Goal: Task Accomplishment & Management: Use online tool/utility

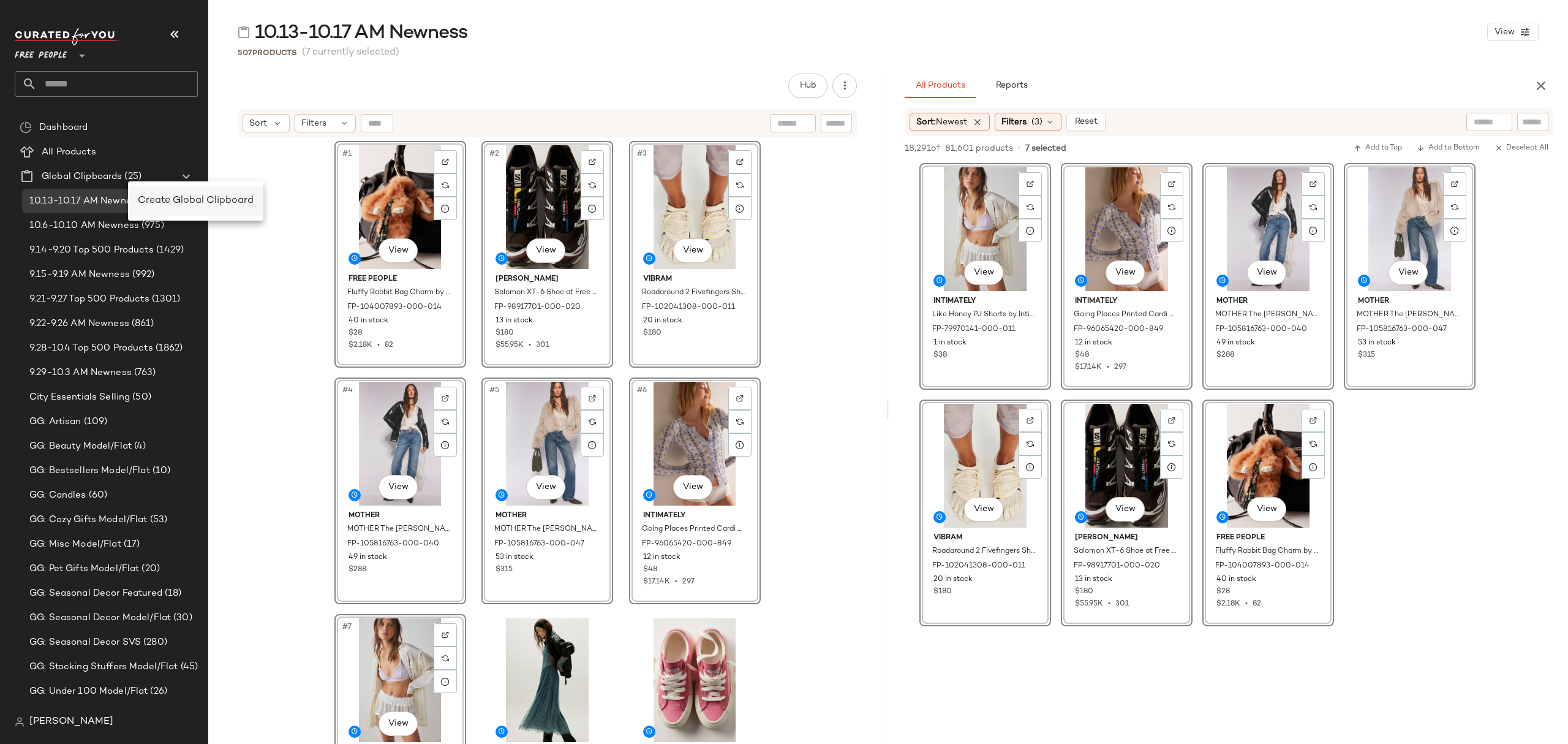
click at [189, 197] on span "Create Global Clipboard" at bounding box center [196, 201] width 116 height 11
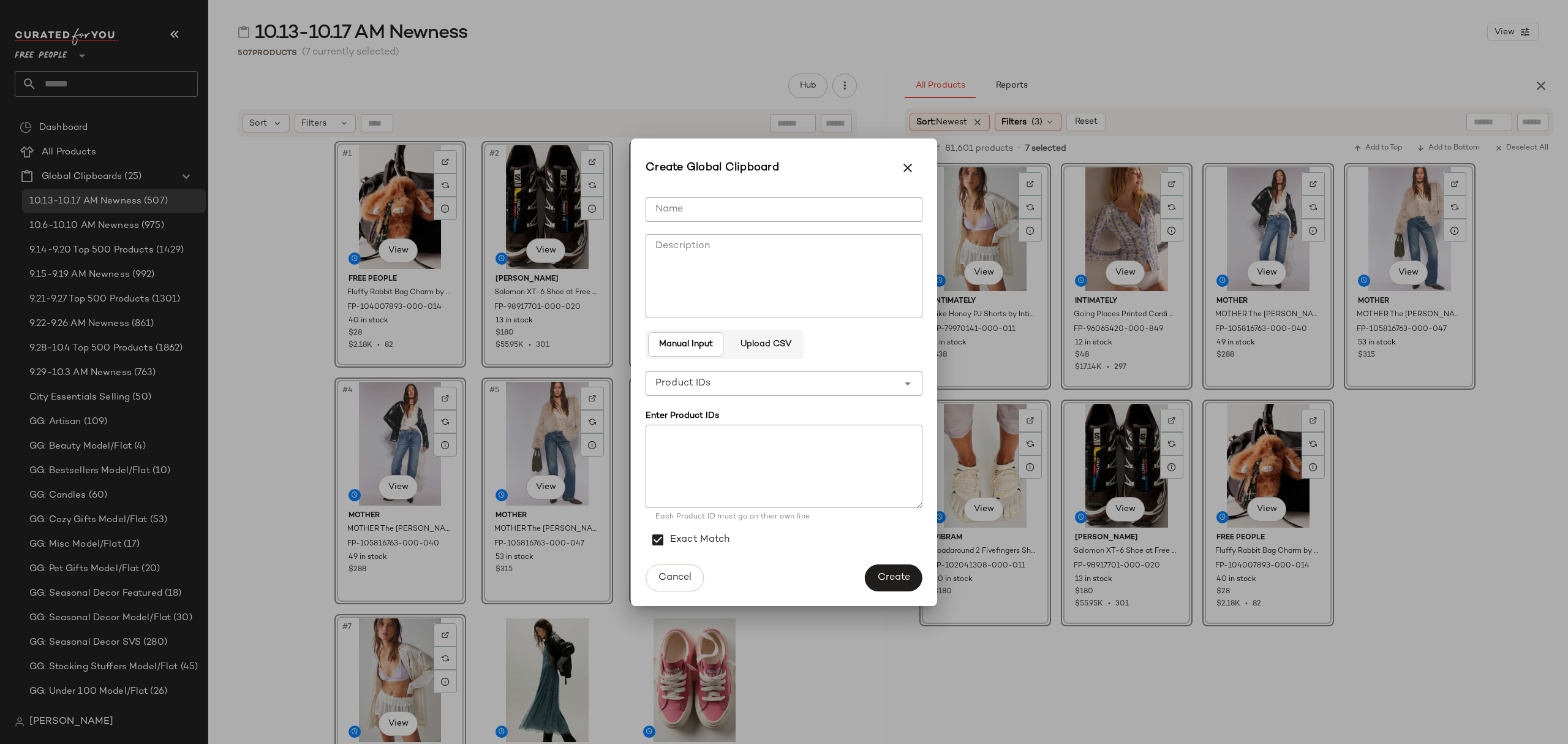
click at [810, 211] on input "Name" at bounding box center [784, 209] width 276 height 24
type input "**********"
click at [711, 384] on div "**********" at bounding box center [771, 383] width 252 height 24
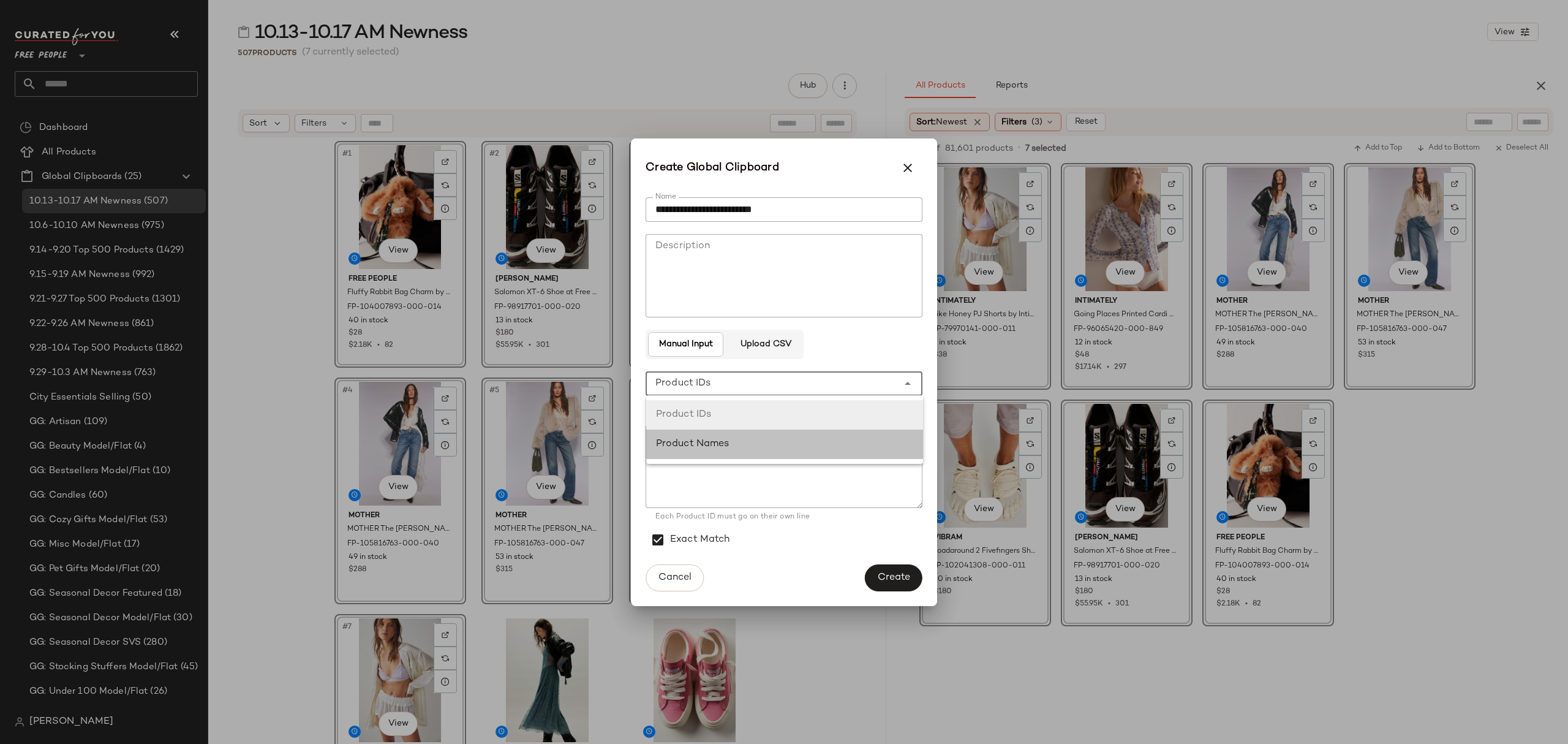
click at [731, 437] on div "Product Names" at bounding box center [784, 444] width 257 height 15
type input "**********"
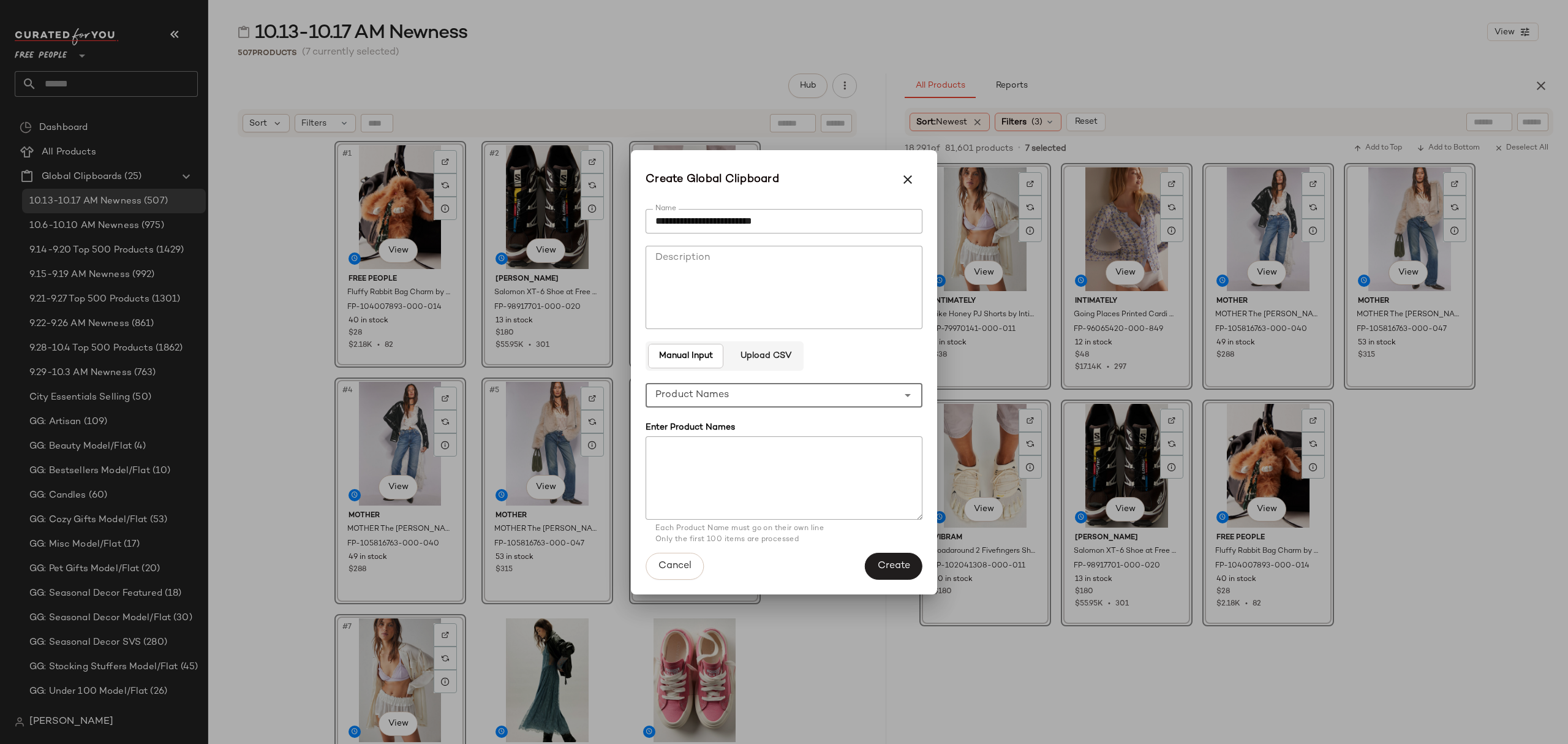
click at [731, 451] on textarea at bounding box center [784, 478] width 276 height 84
click at [824, 449] on textarea at bounding box center [784, 478] width 276 height 84
paste textarea "**********"
type textarea "**********"
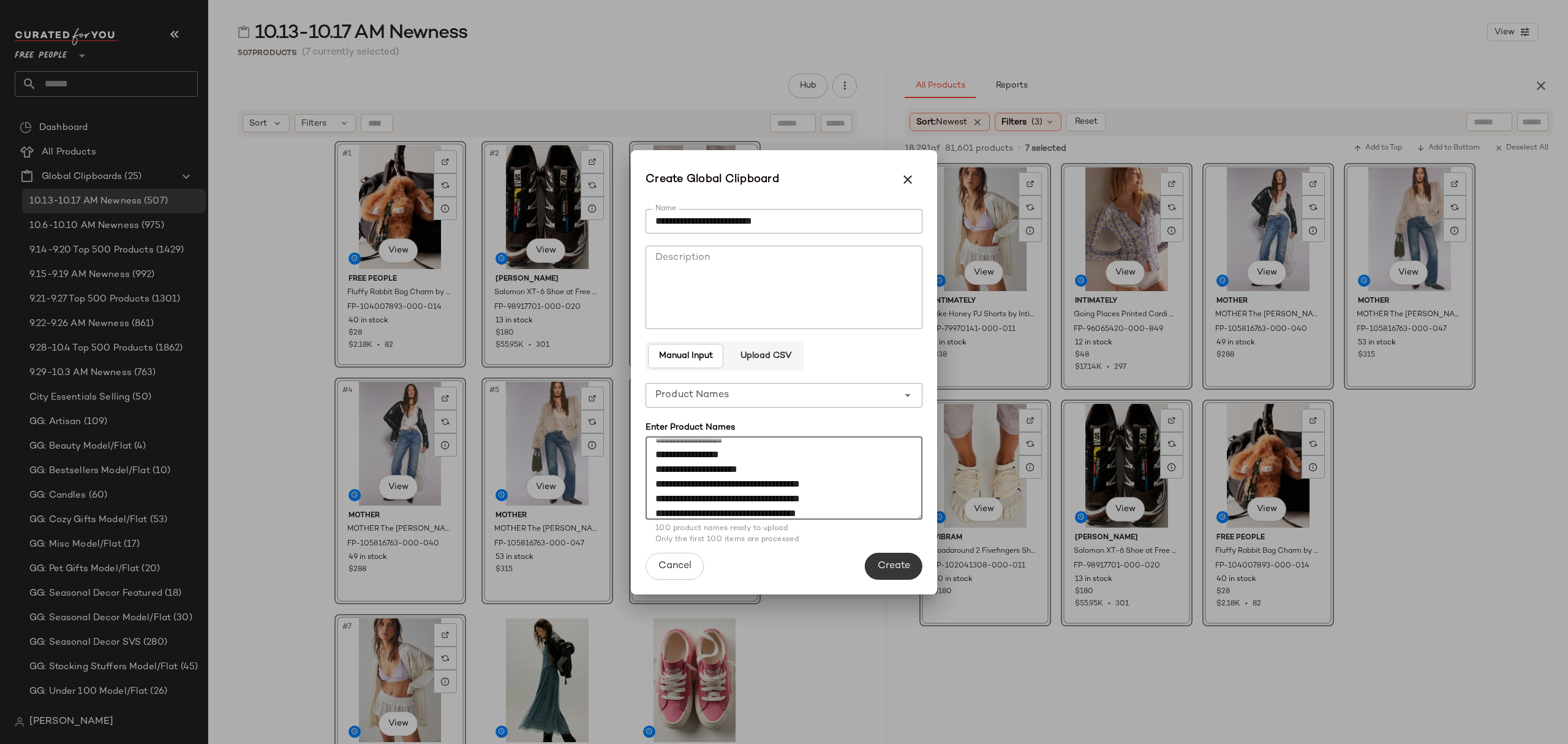
click at [910, 562] on span "Create" at bounding box center [893, 566] width 33 height 12
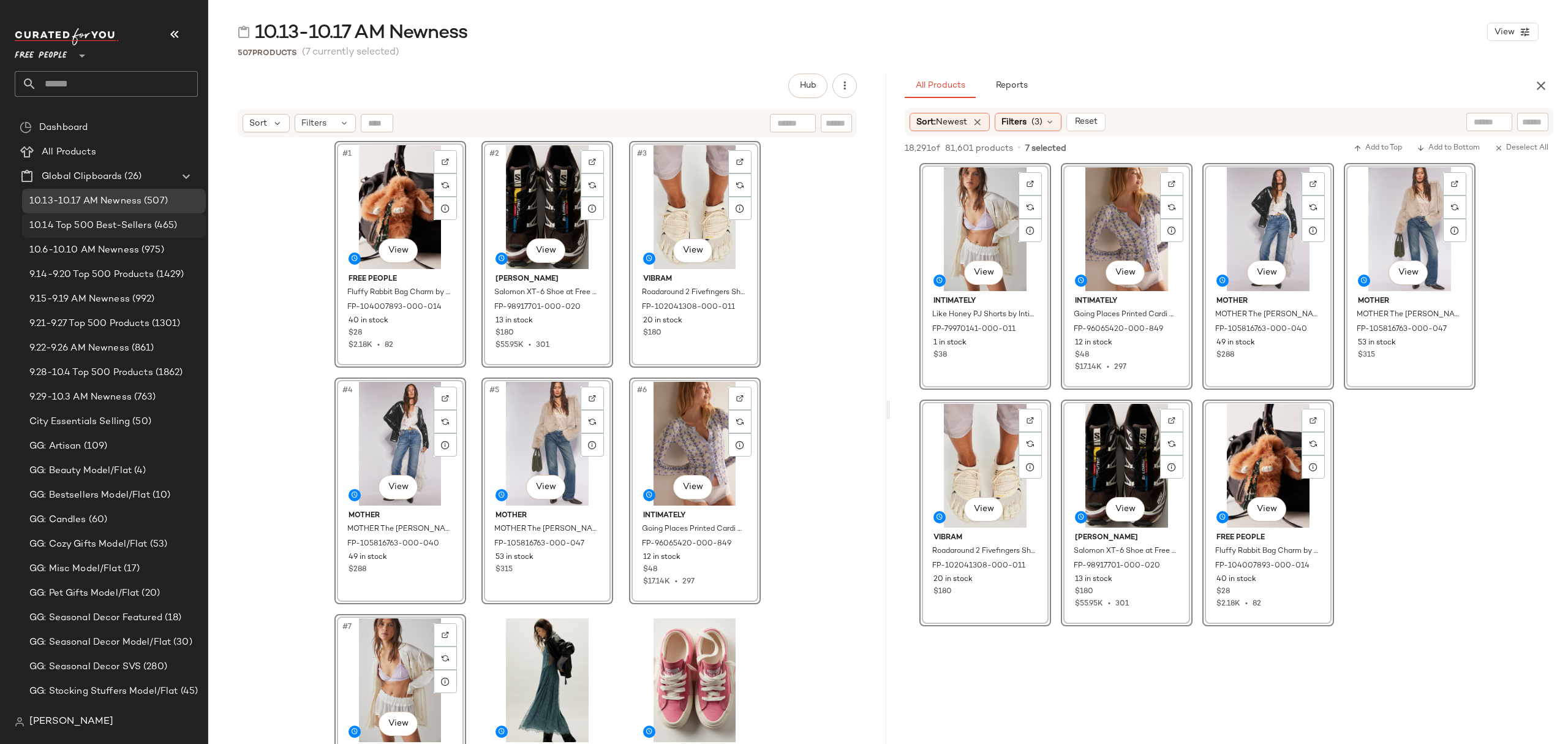
click at [164, 228] on span "(465)" at bounding box center [164, 226] width 25 height 14
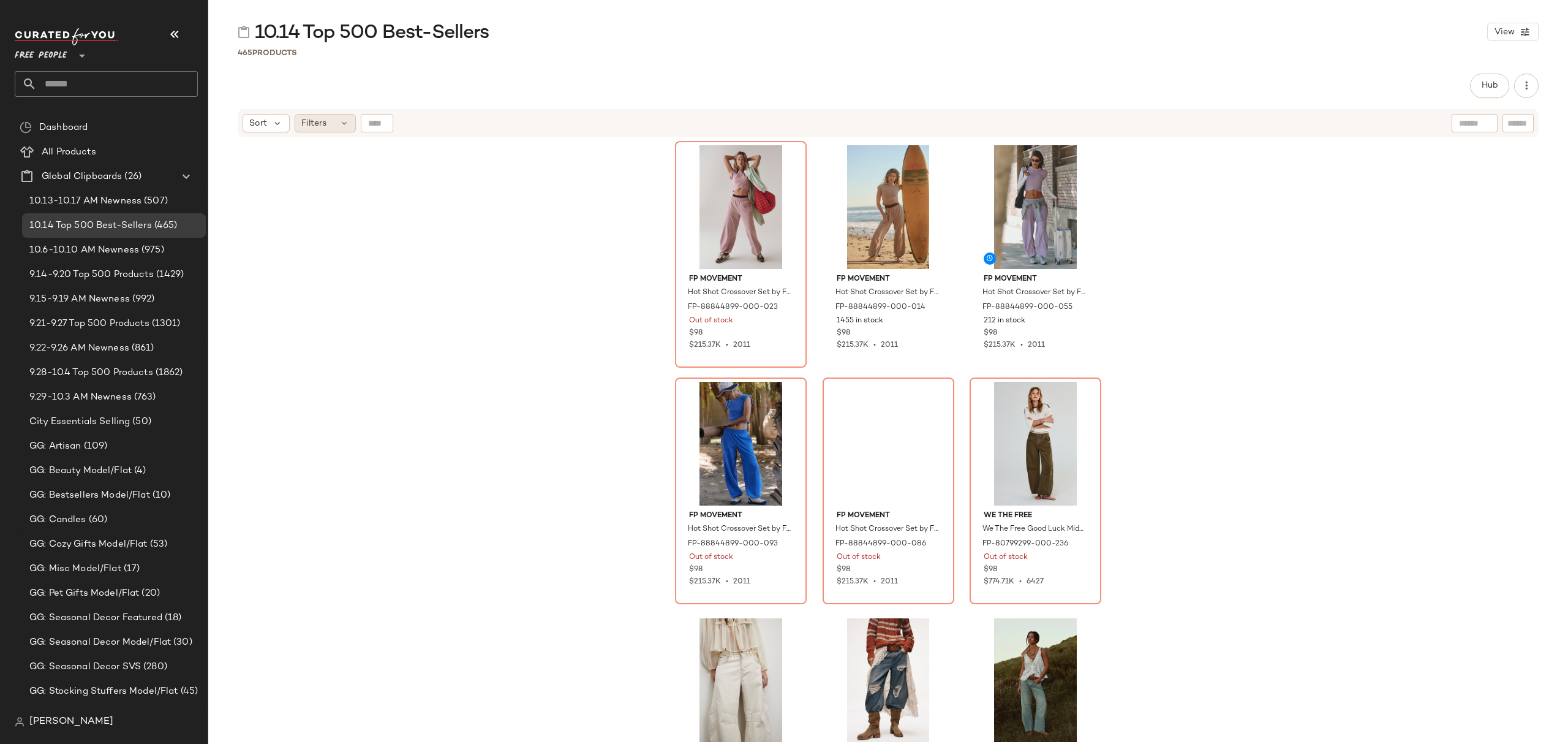
click at [334, 128] on div "Filters" at bounding box center [325, 123] width 61 height 19
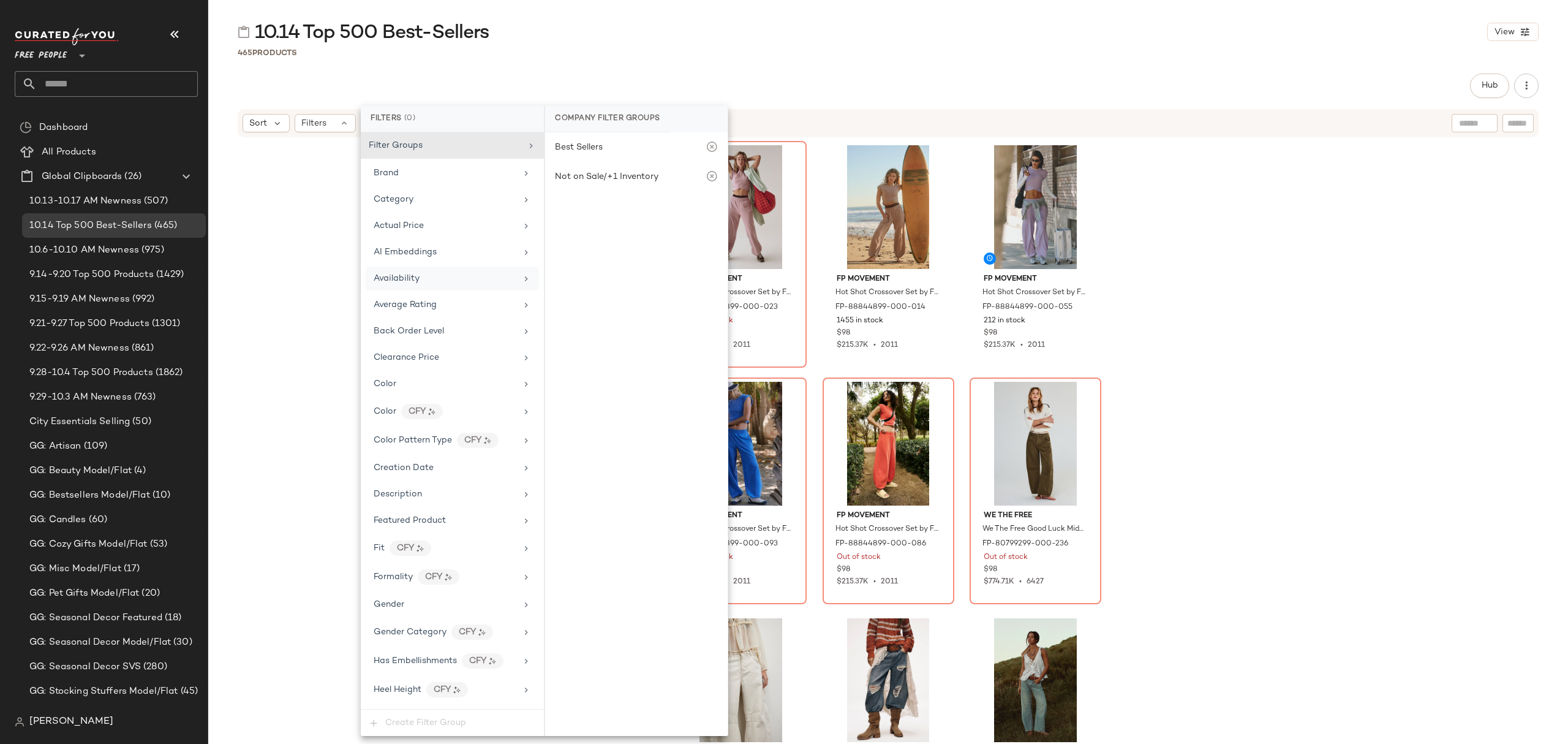
drag, startPoint x: 462, startPoint y: 282, endPoint x: 477, endPoint y: 283, distance: 15.0
click at [463, 282] on div "Availability" at bounding box center [445, 278] width 143 height 13
click at [594, 242] on div "out_of_stock" at bounding box center [637, 239] width 183 height 29
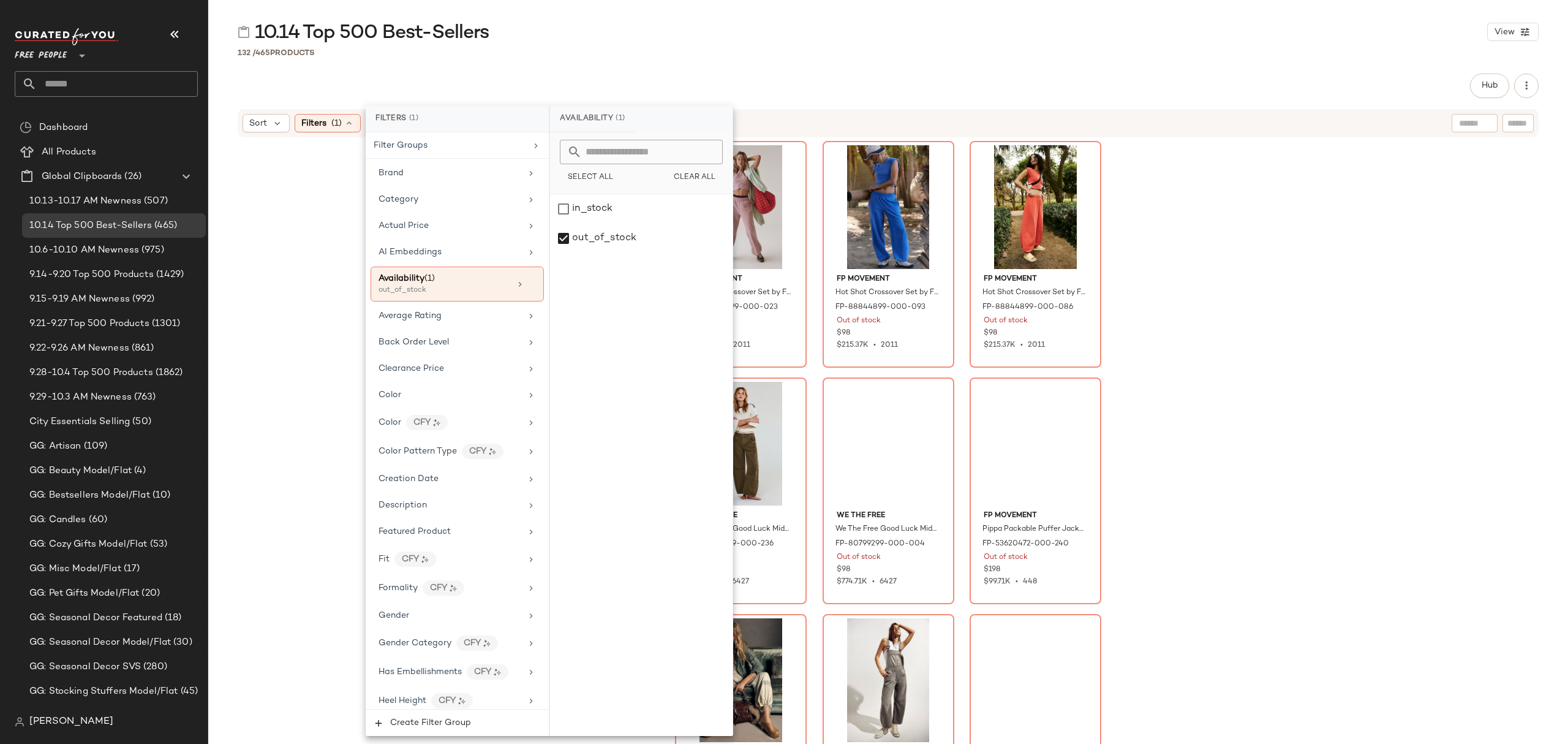
click at [1299, 229] on div "FP Movement Hot Shot Crossover Set by FP Movement at Free People in Tan, Size: …" at bounding box center [888, 458] width 1360 height 639
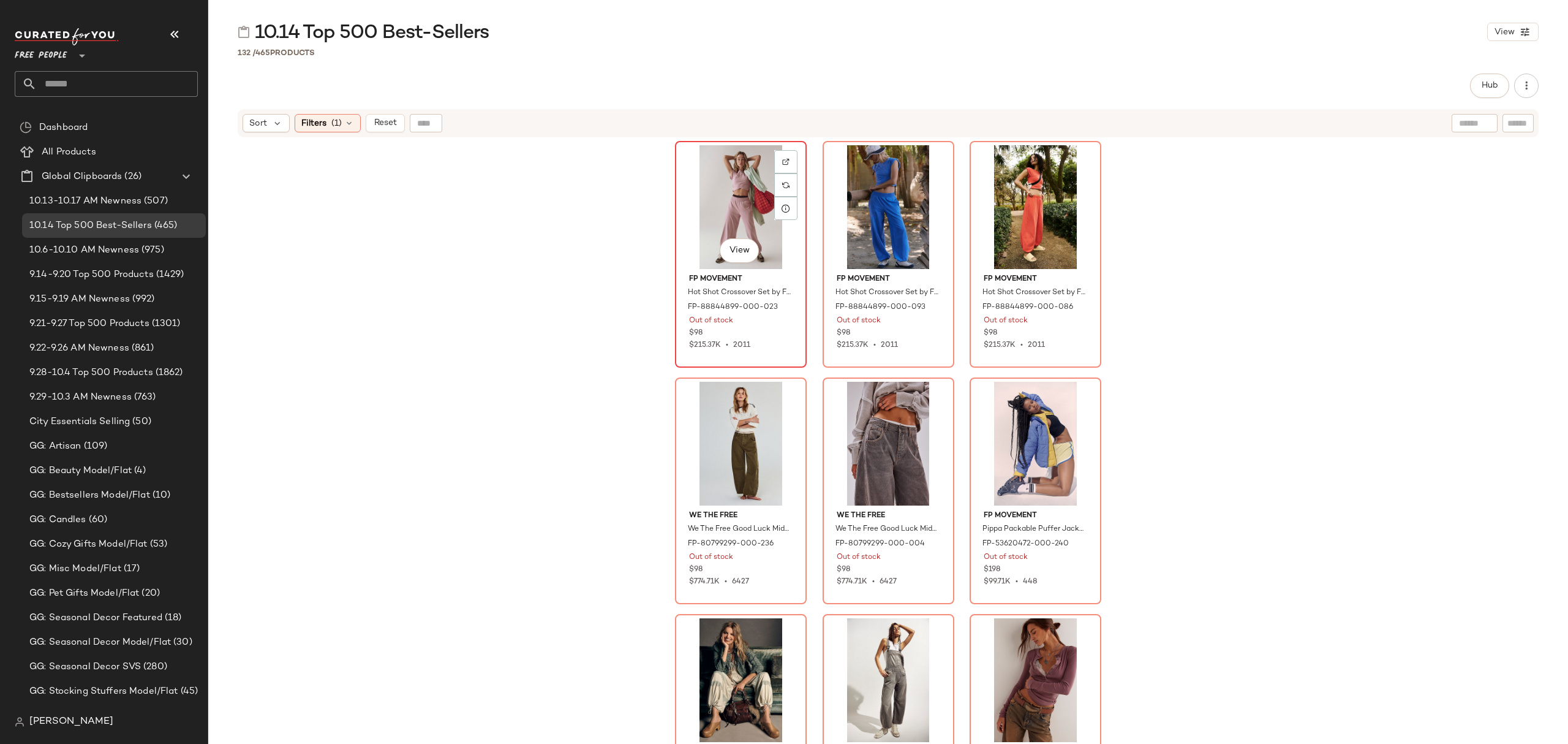
click at [704, 161] on div "View" at bounding box center [741, 206] width 124 height 124
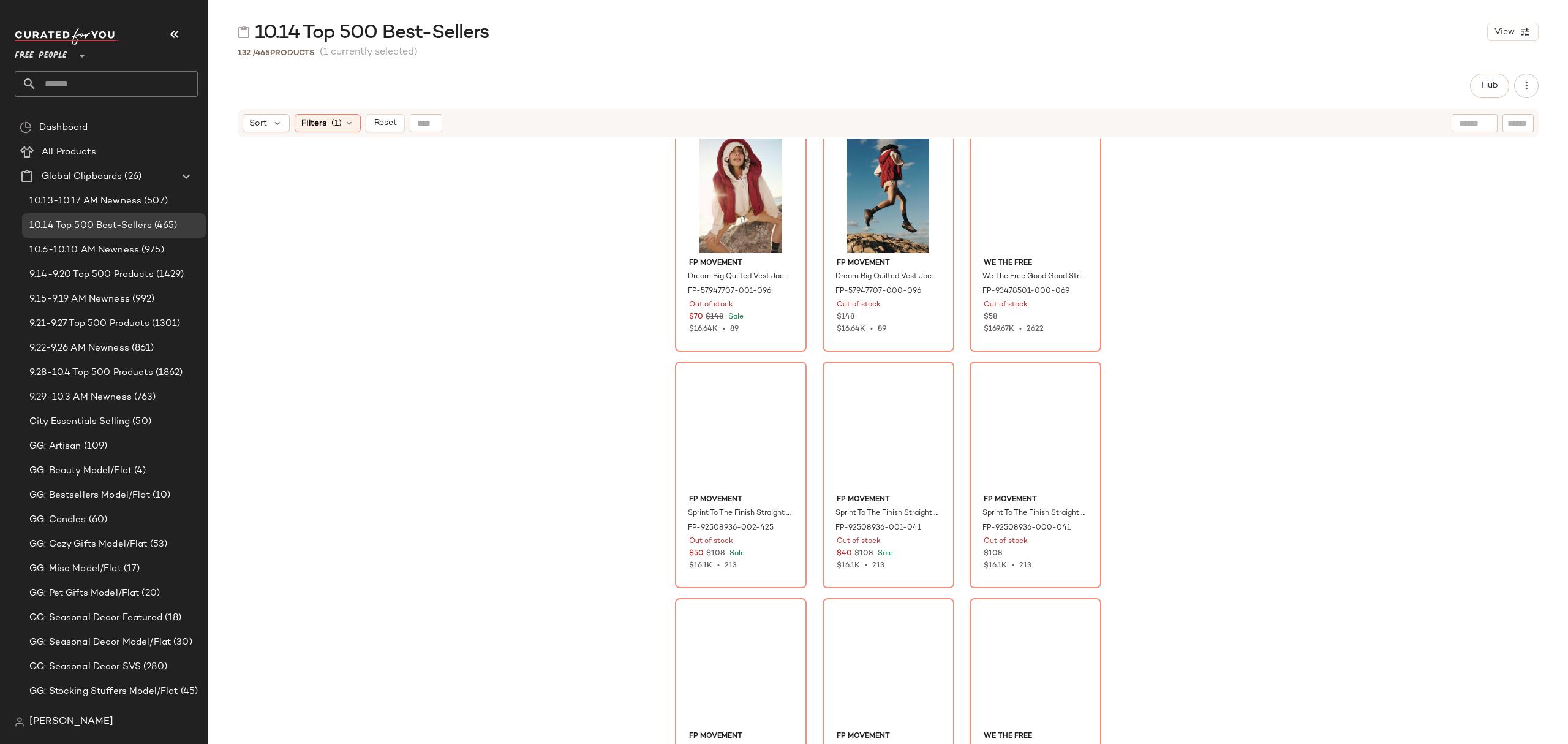
scroll to position [9772, 0]
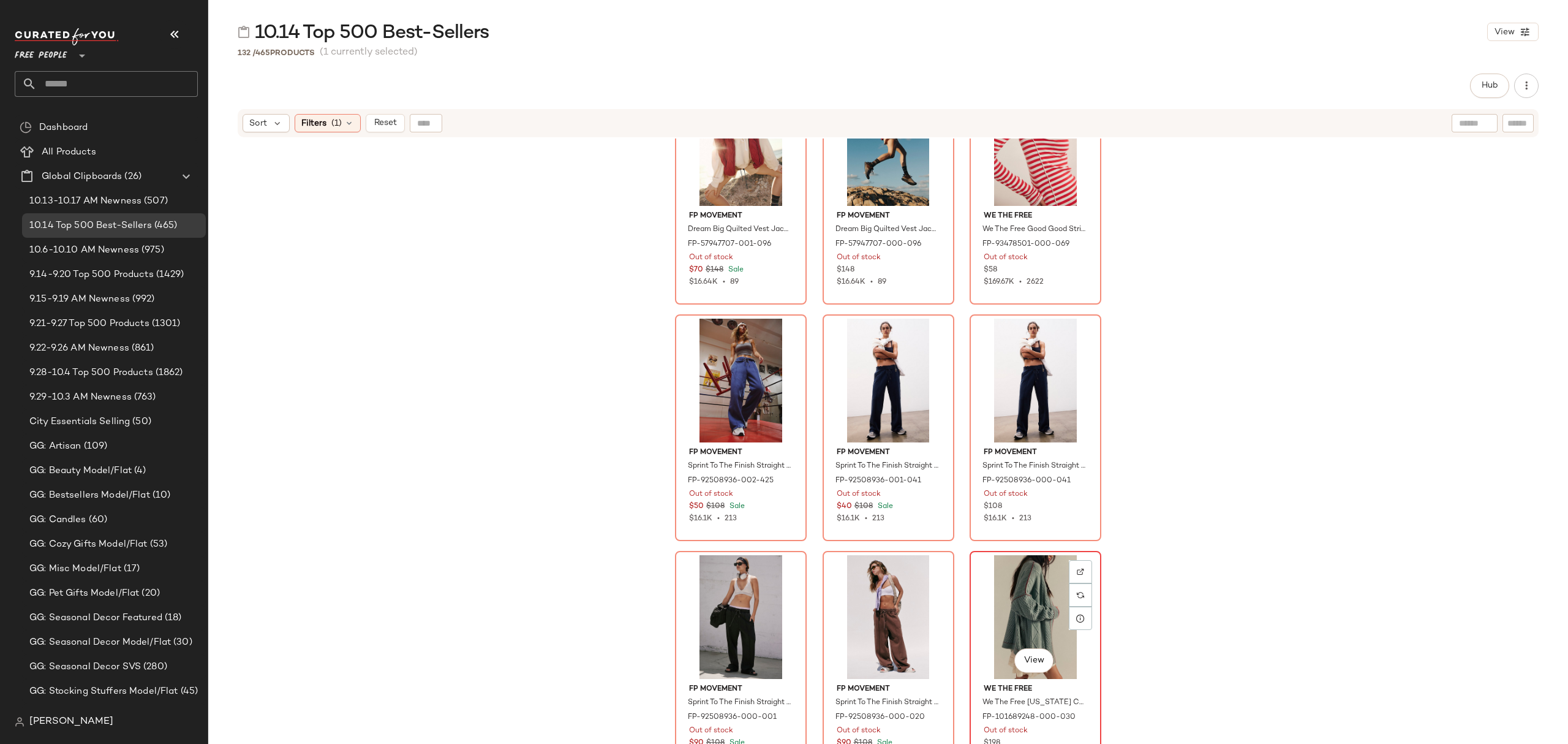
click at [1086, 724] on div "We The Free We The Free Tennessee Cable Knit Cardi at Free People in Green, Siz…" at bounding box center [1036, 720] width 124 height 82
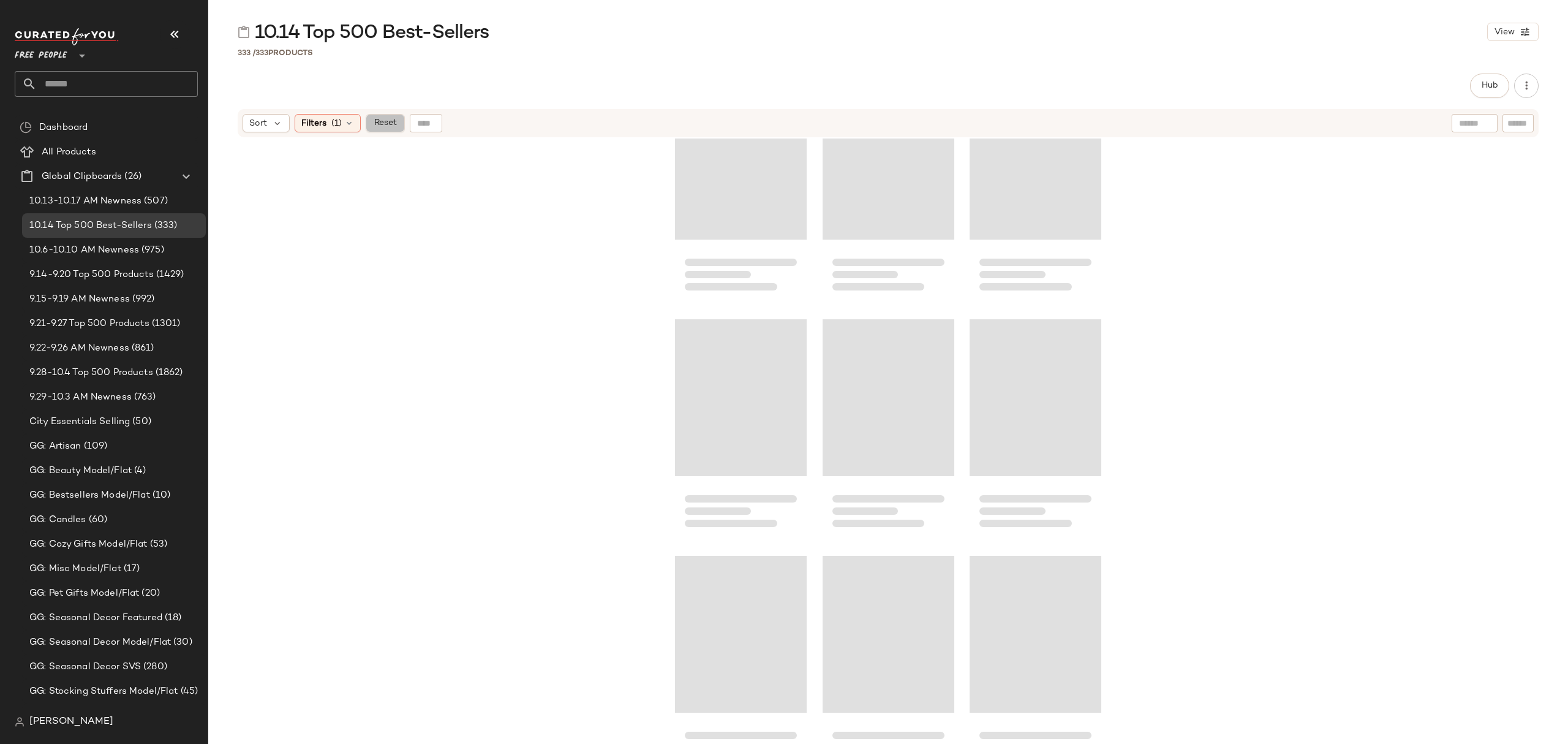
click at [390, 120] on span "Reset" at bounding box center [384, 123] width 23 height 10
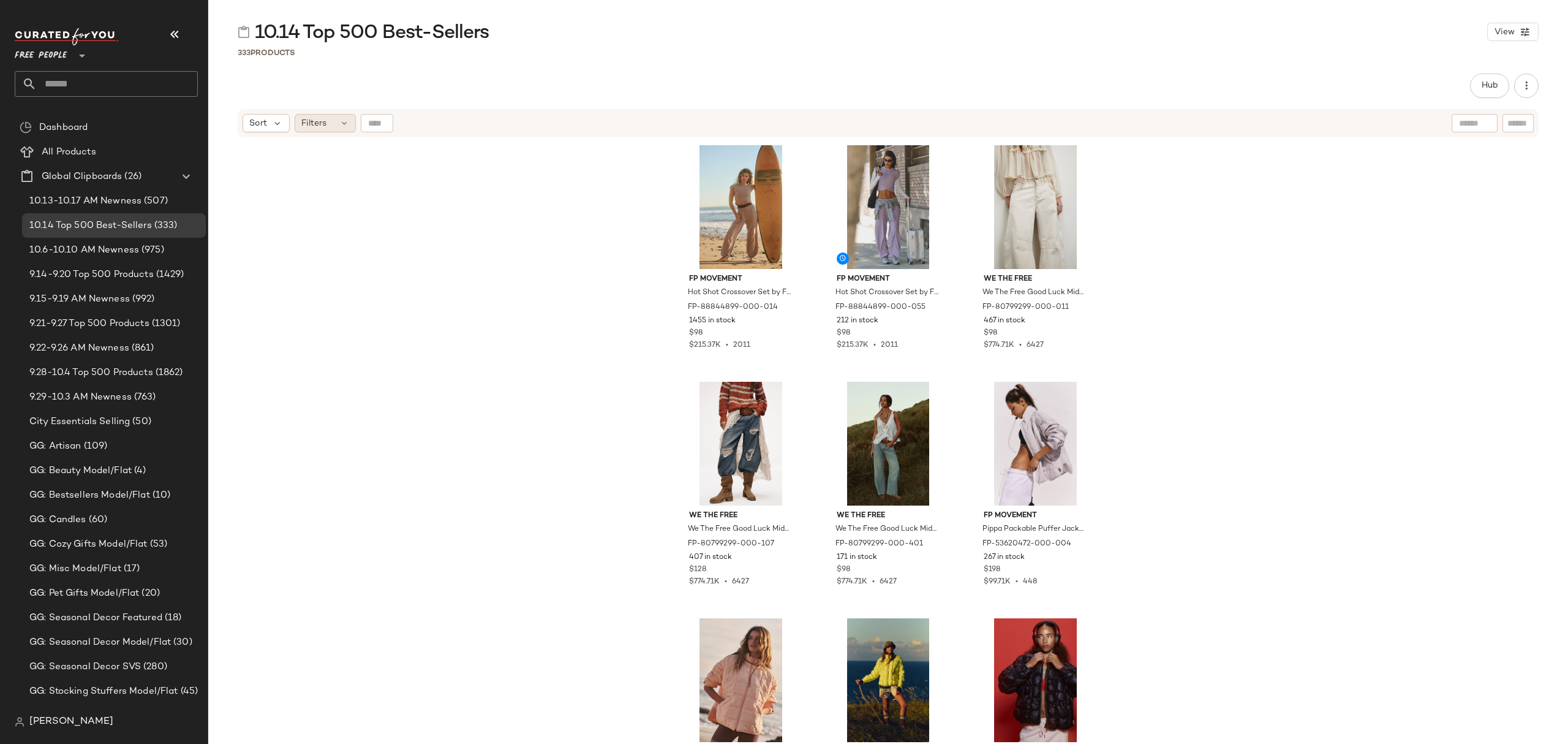
click at [329, 123] on div "Filters" at bounding box center [325, 123] width 61 height 19
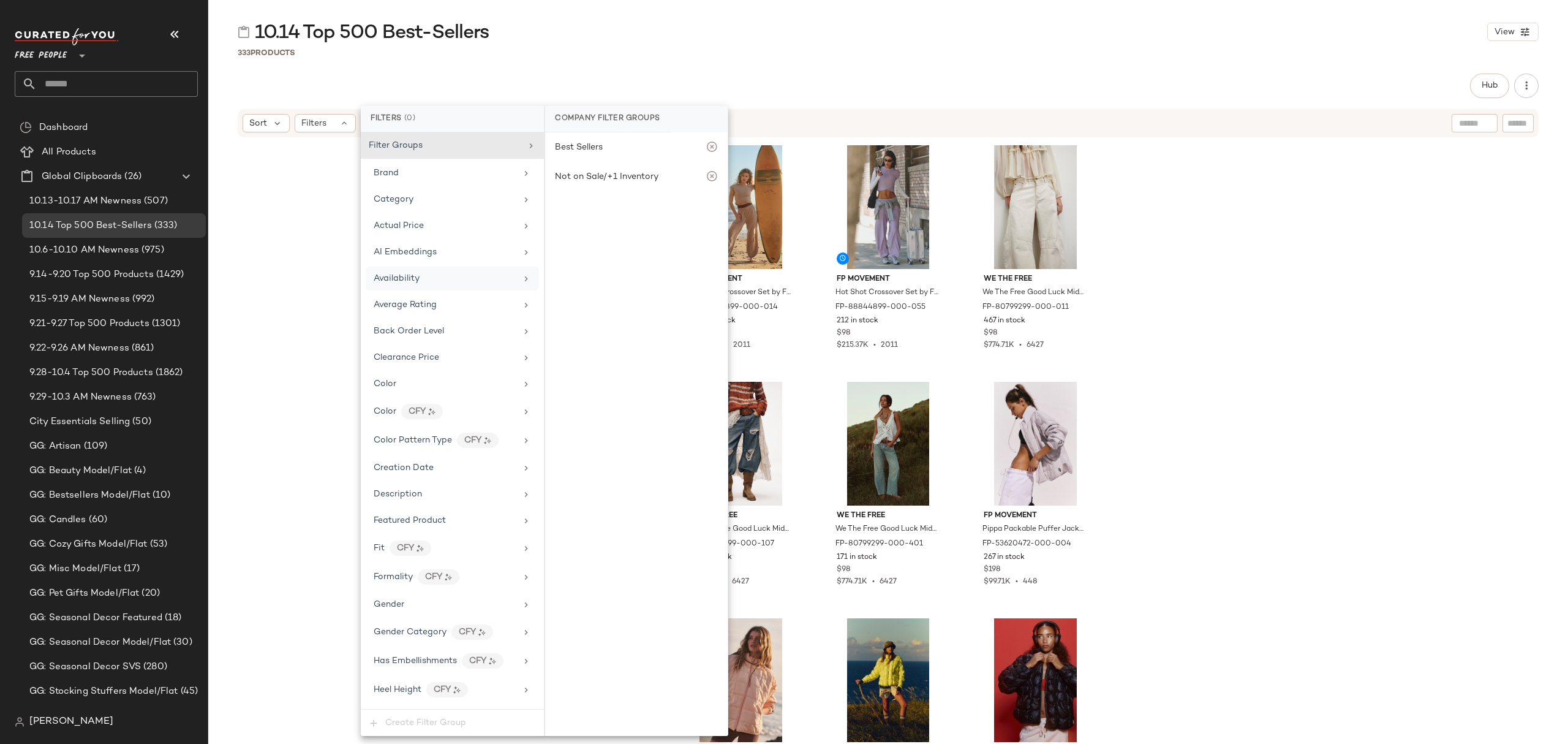
click at [456, 290] on div "Availability" at bounding box center [453, 279] width 173 height 24
click at [614, 241] on div "out_of_stock" at bounding box center [637, 239] width 183 height 29
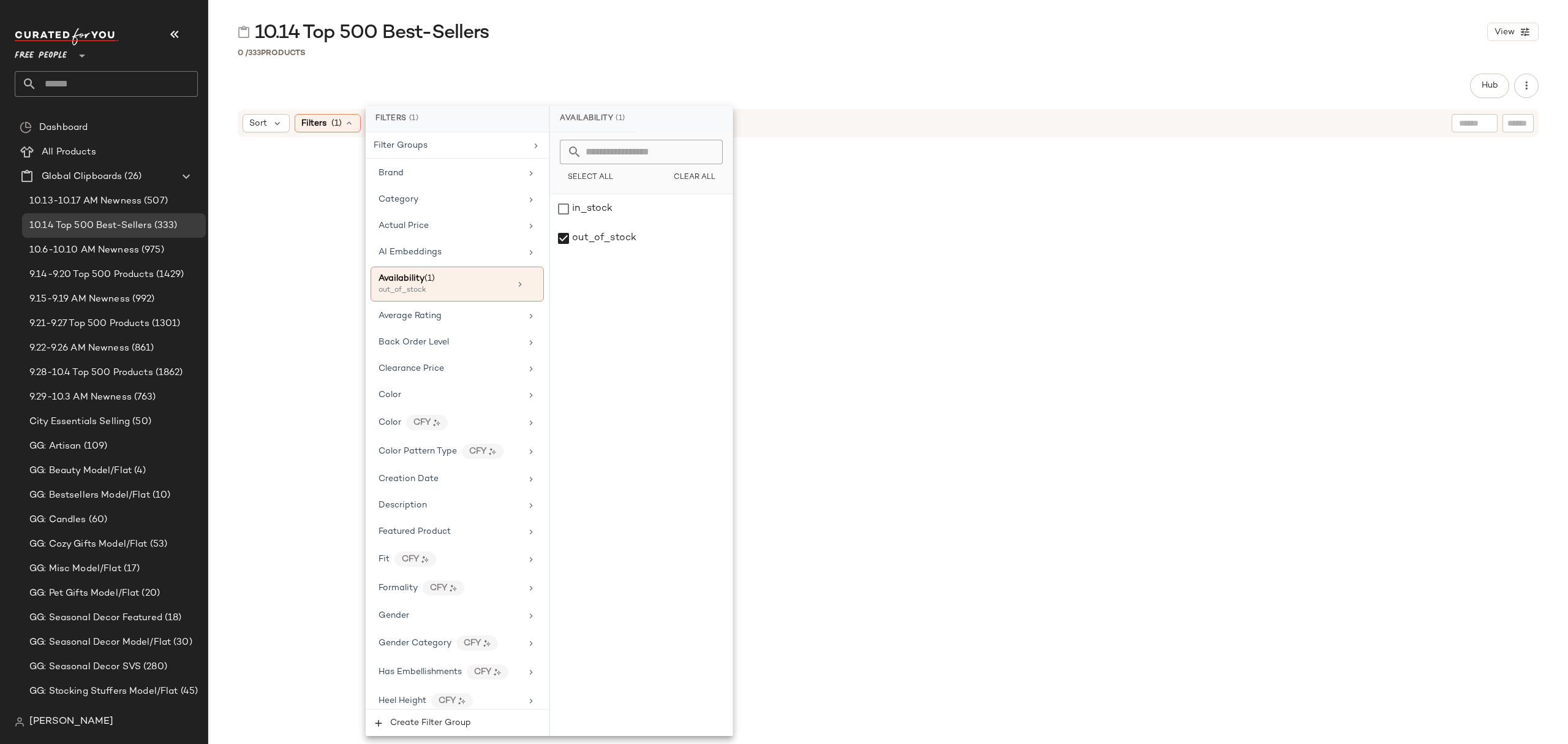
click at [302, 180] on div at bounding box center [888, 456] width 1360 height 636
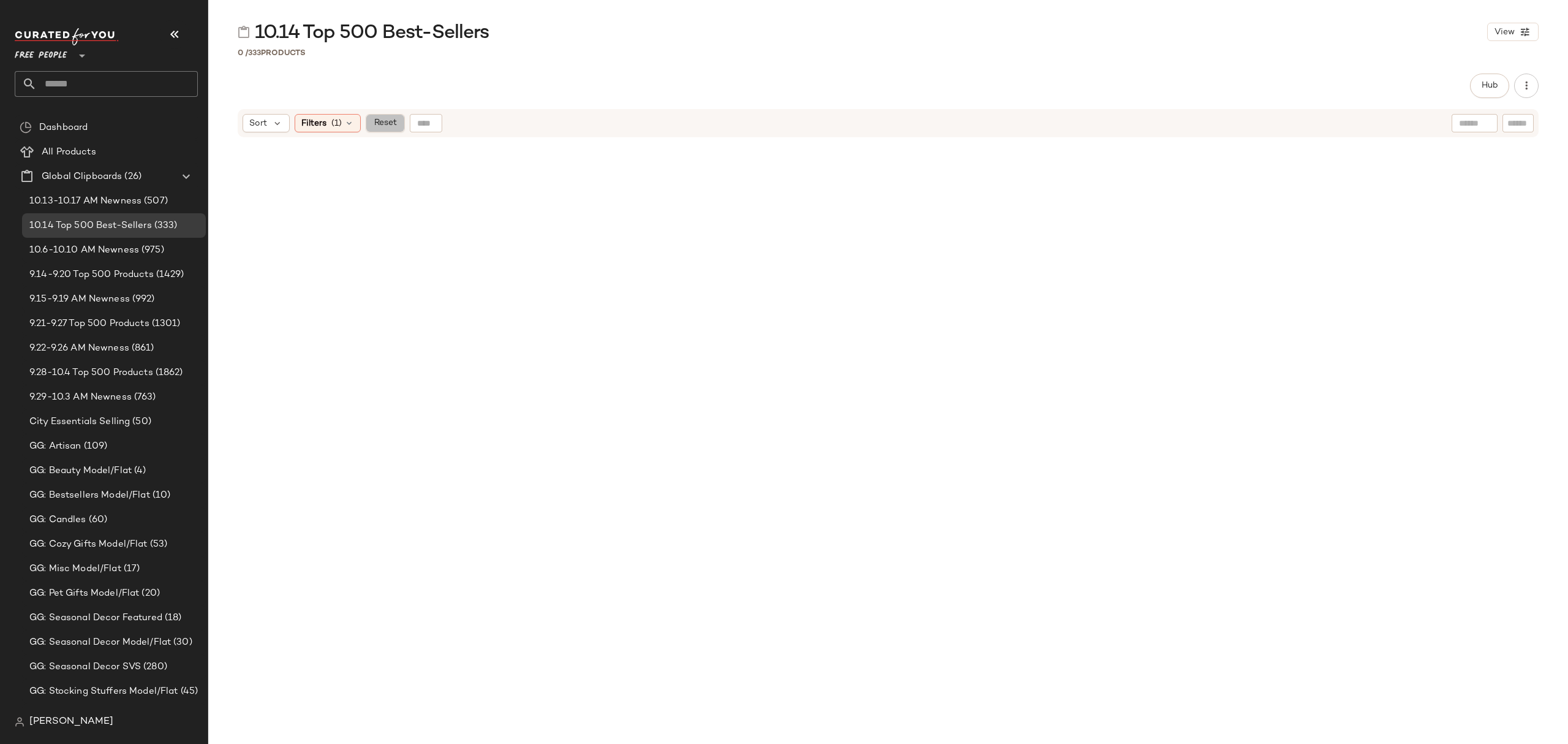
click at [389, 122] on span "Reset" at bounding box center [384, 123] width 23 height 10
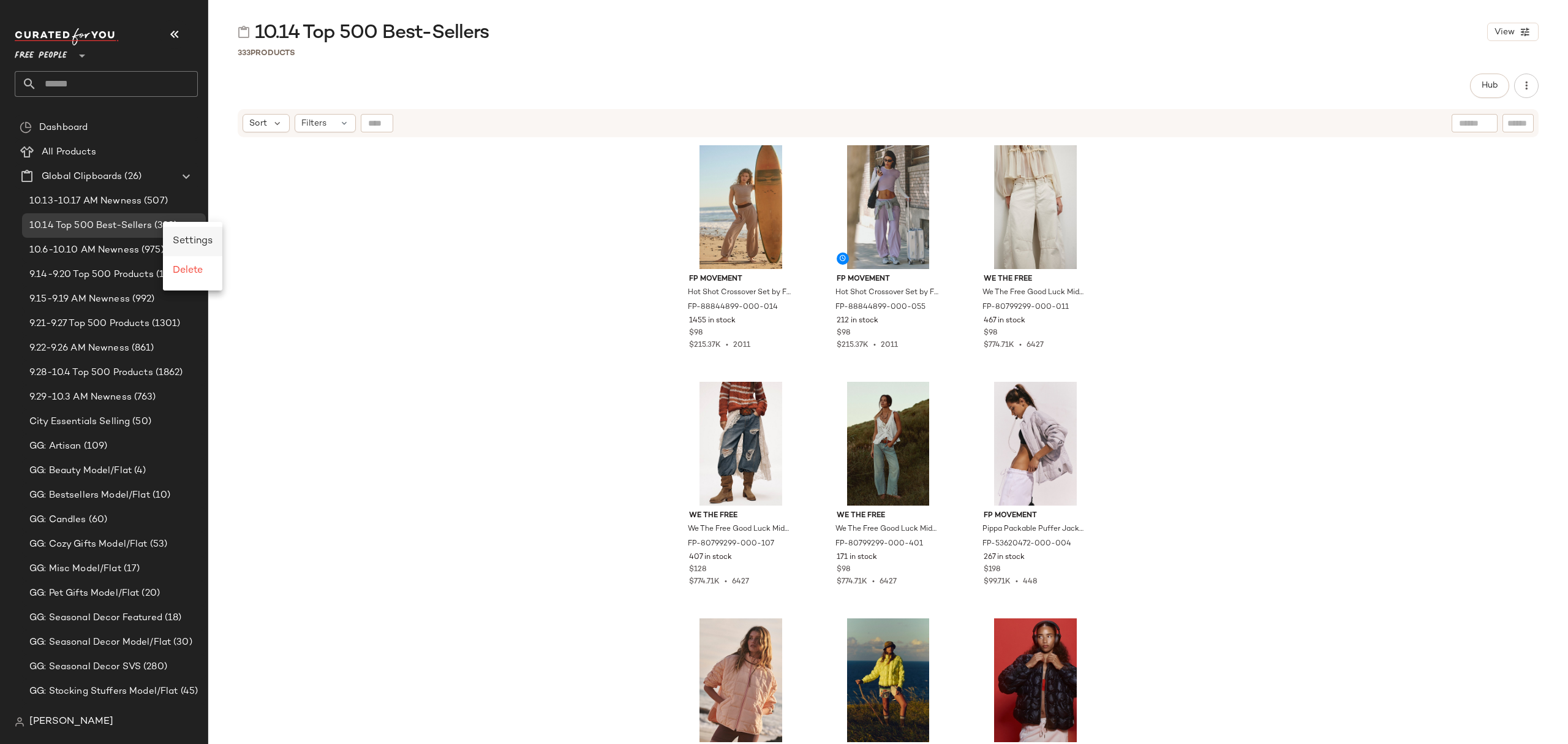
click at [196, 243] on span "Settings" at bounding box center [192, 241] width 40 height 11
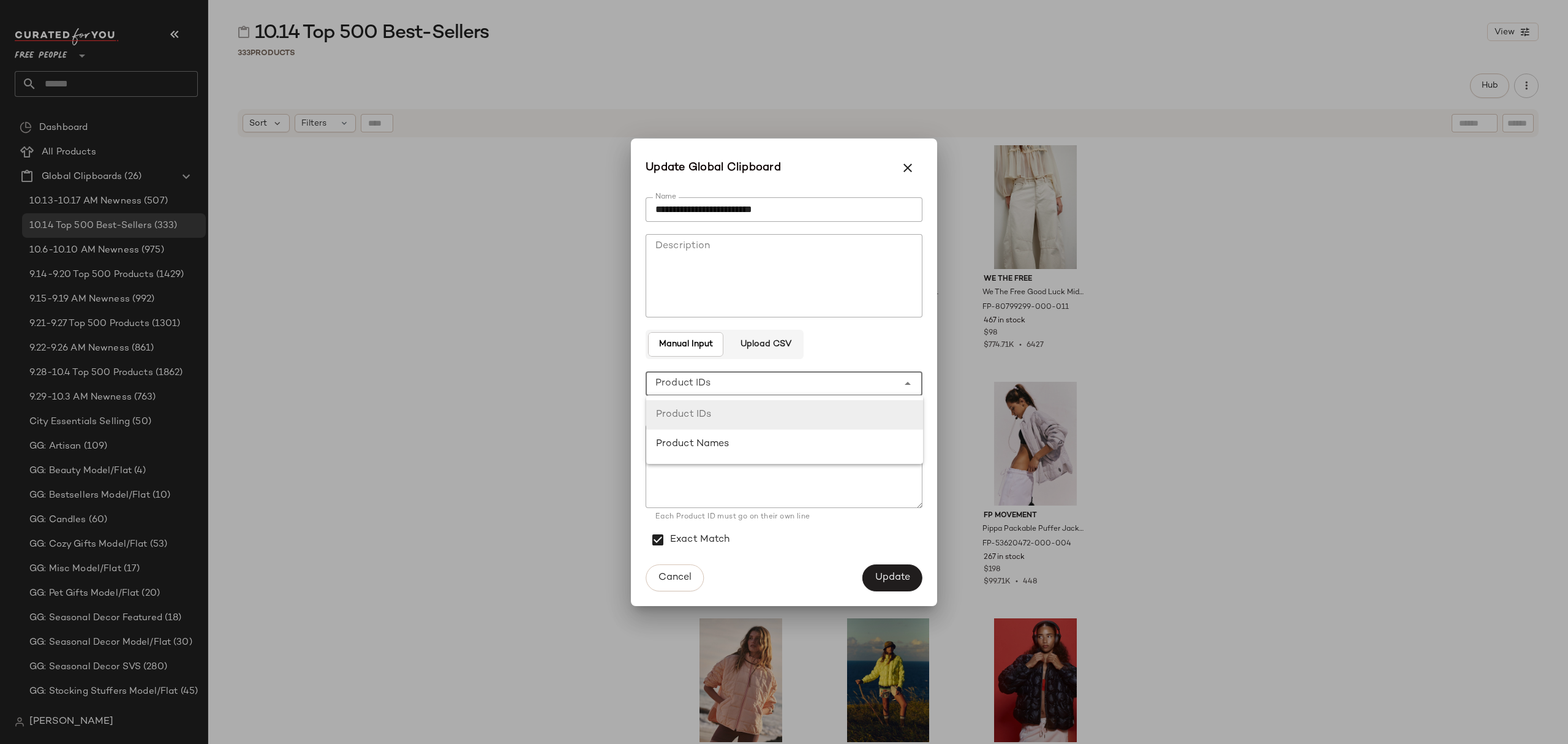
click at [770, 389] on div "**********" at bounding box center [771, 383] width 252 height 24
click at [784, 439] on div "Product Names" at bounding box center [784, 444] width 257 height 15
type input "**********"
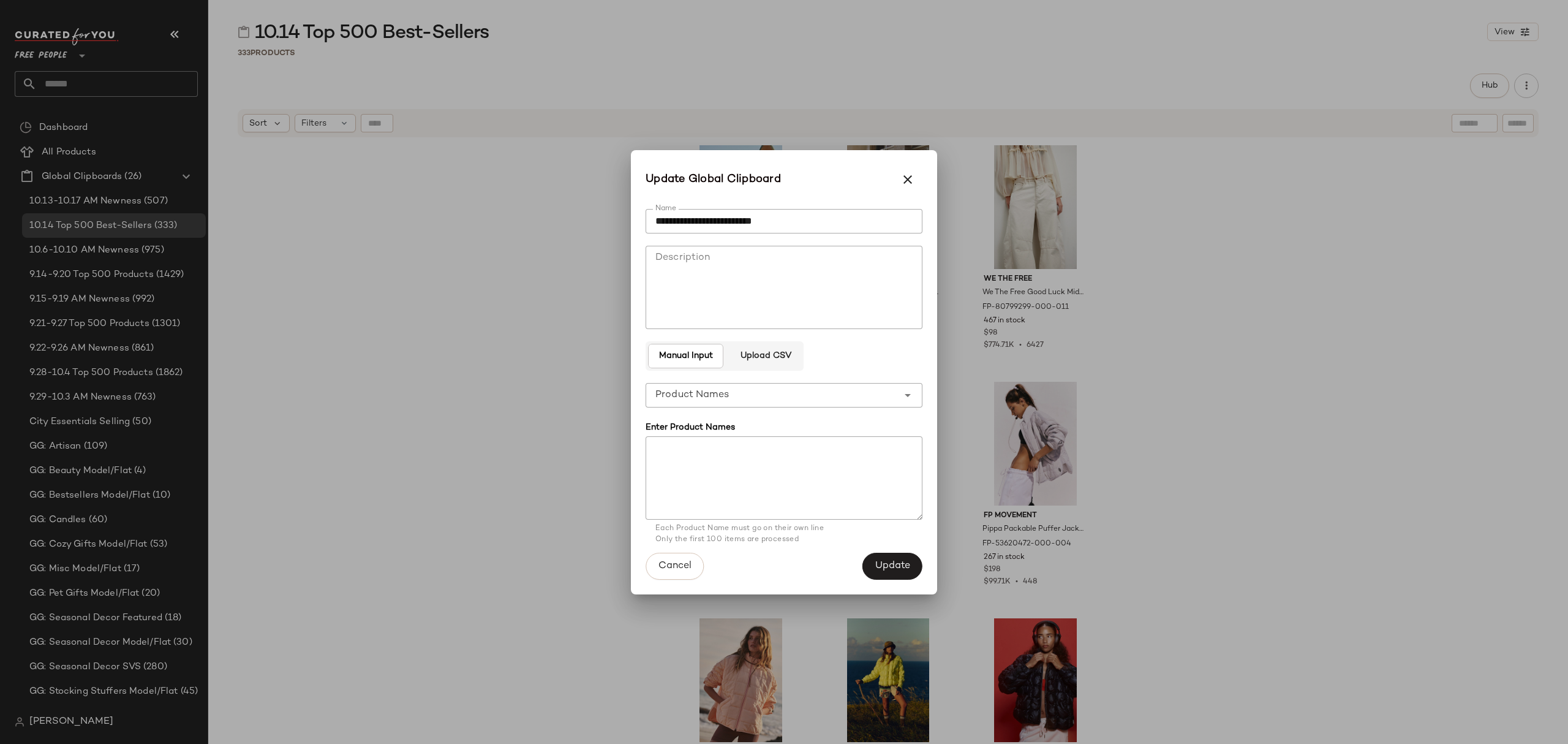
click at [844, 476] on textarea at bounding box center [784, 478] width 276 height 84
paste textarea "**********"
type textarea "**********"
click at [887, 568] on span "Update" at bounding box center [893, 566] width 36 height 12
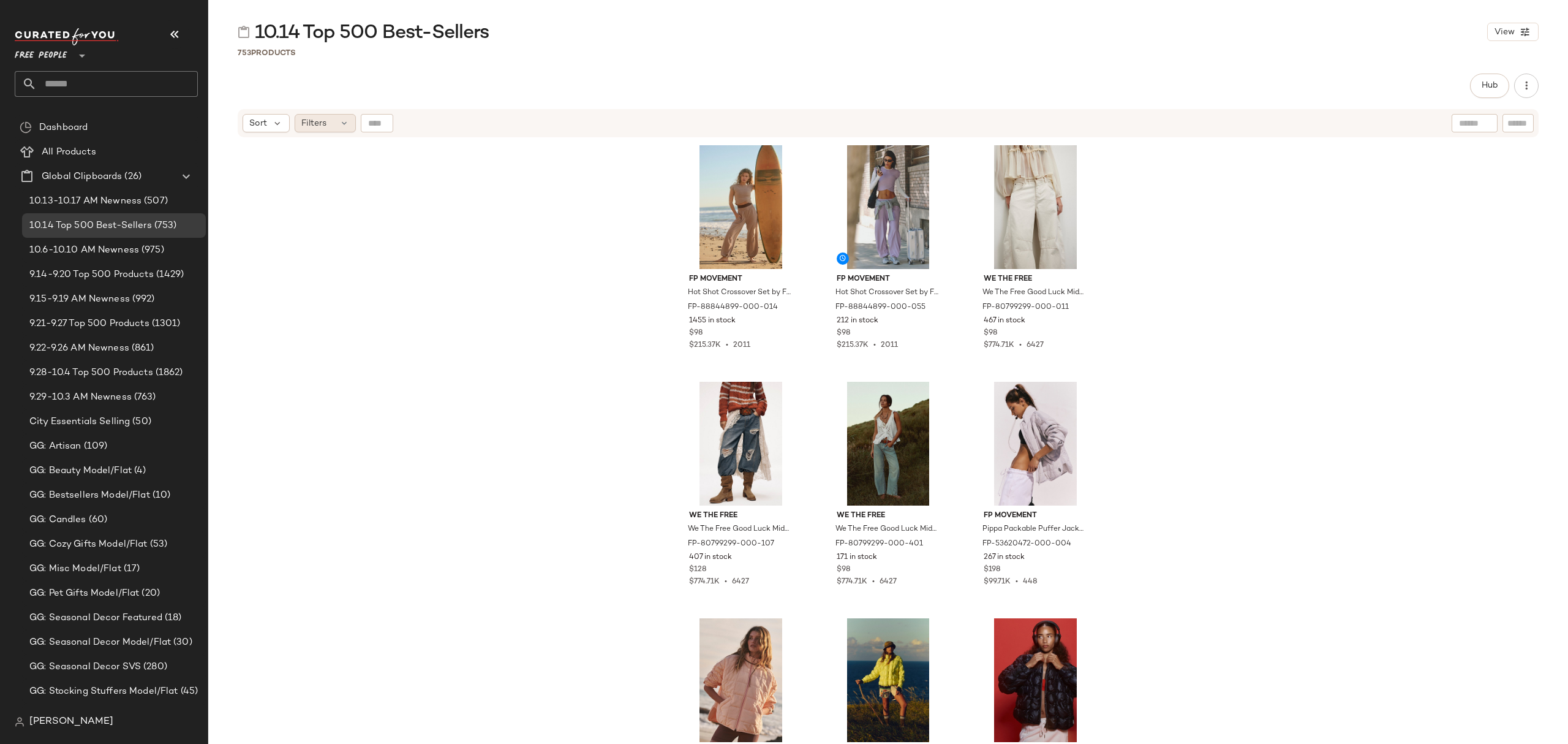
click at [345, 124] on icon at bounding box center [345, 123] width 10 height 10
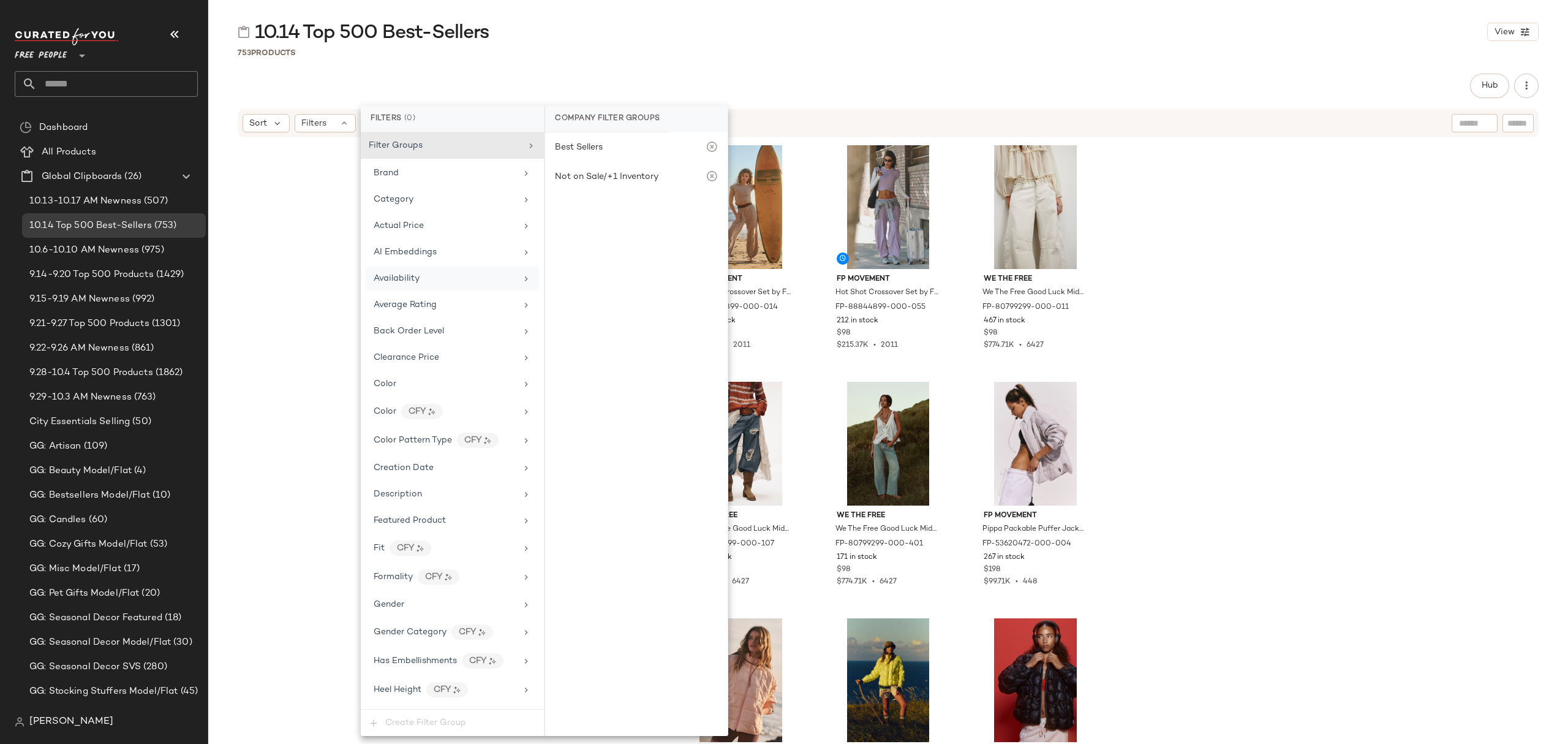
click at [482, 276] on div "Availability" at bounding box center [445, 278] width 143 height 13
click at [604, 234] on div "out_of_stock" at bounding box center [637, 239] width 183 height 29
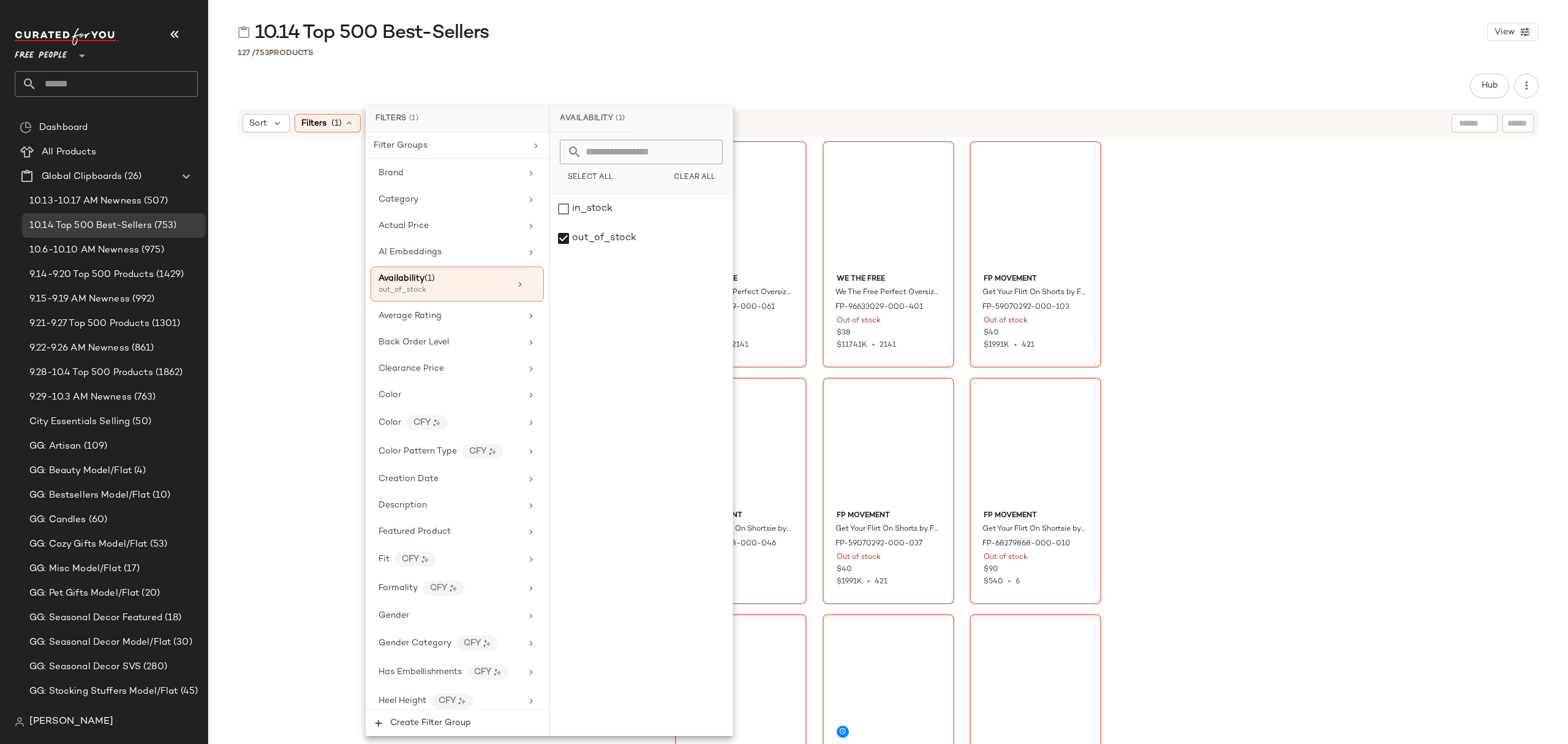
click at [1217, 343] on div "We The Free We The Free Perfect Oversized Tee at Free People in Red, Size: XS F…" at bounding box center [888, 458] width 1360 height 639
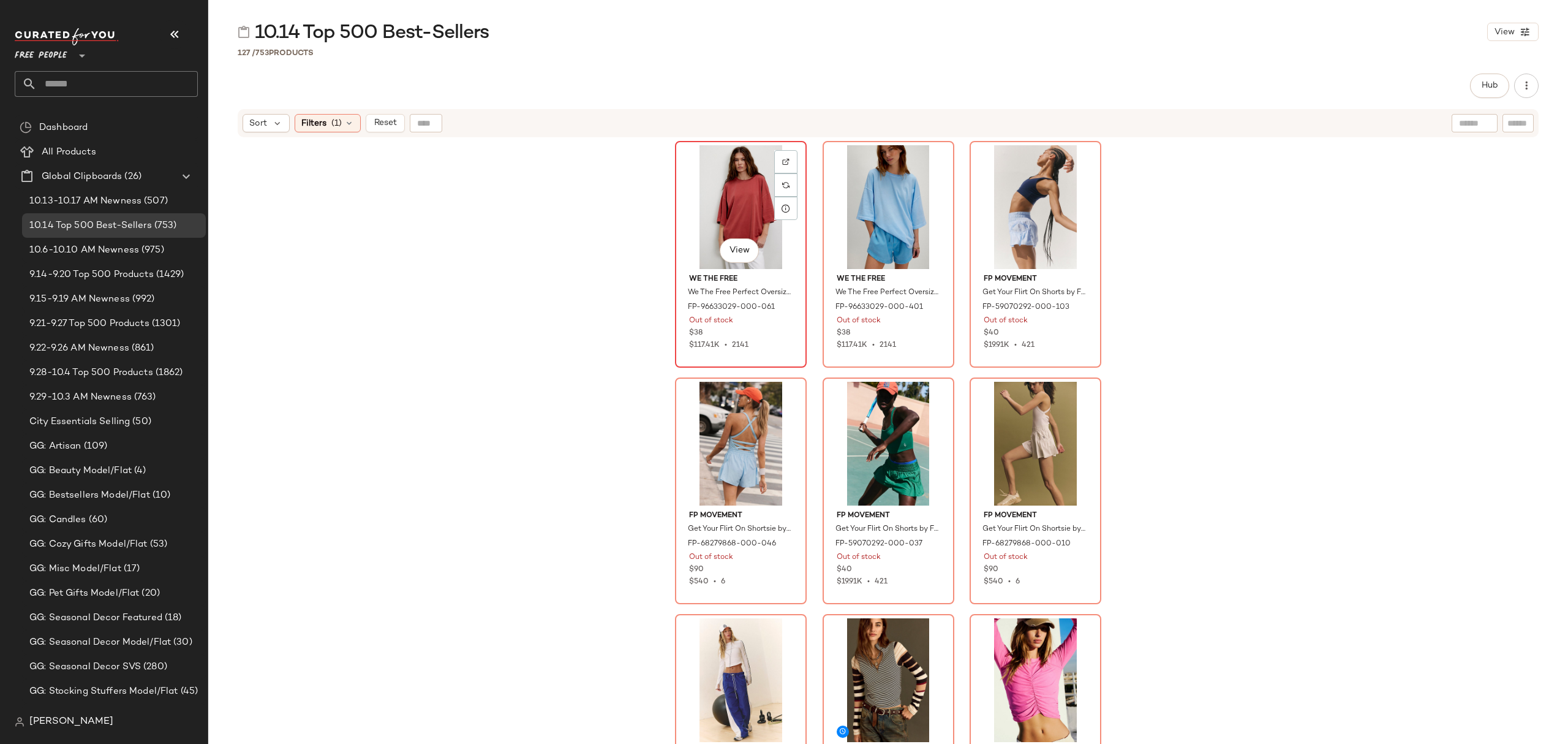
click at [690, 185] on div "View" at bounding box center [741, 206] width 124 height 124
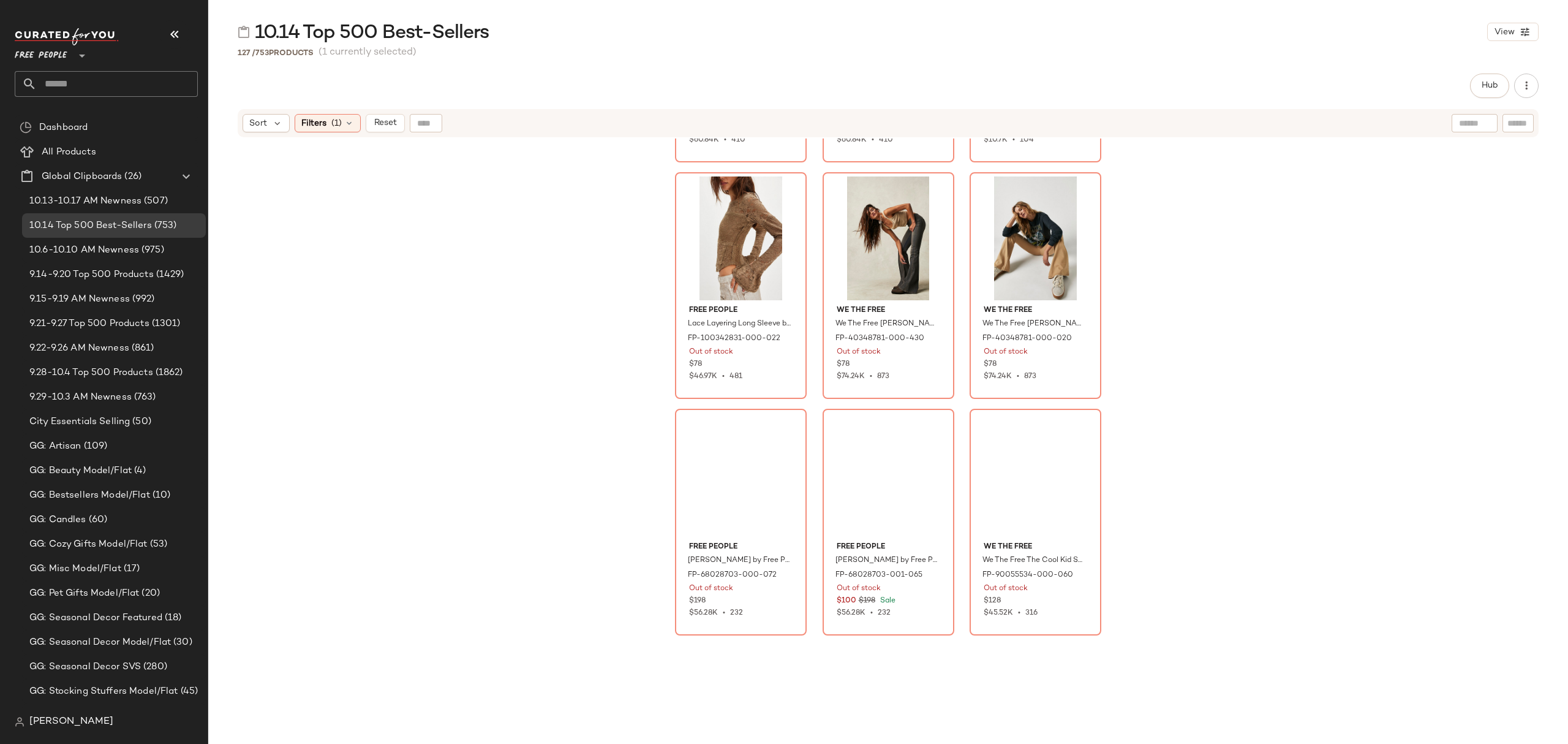
scroll to position [9536, 0]
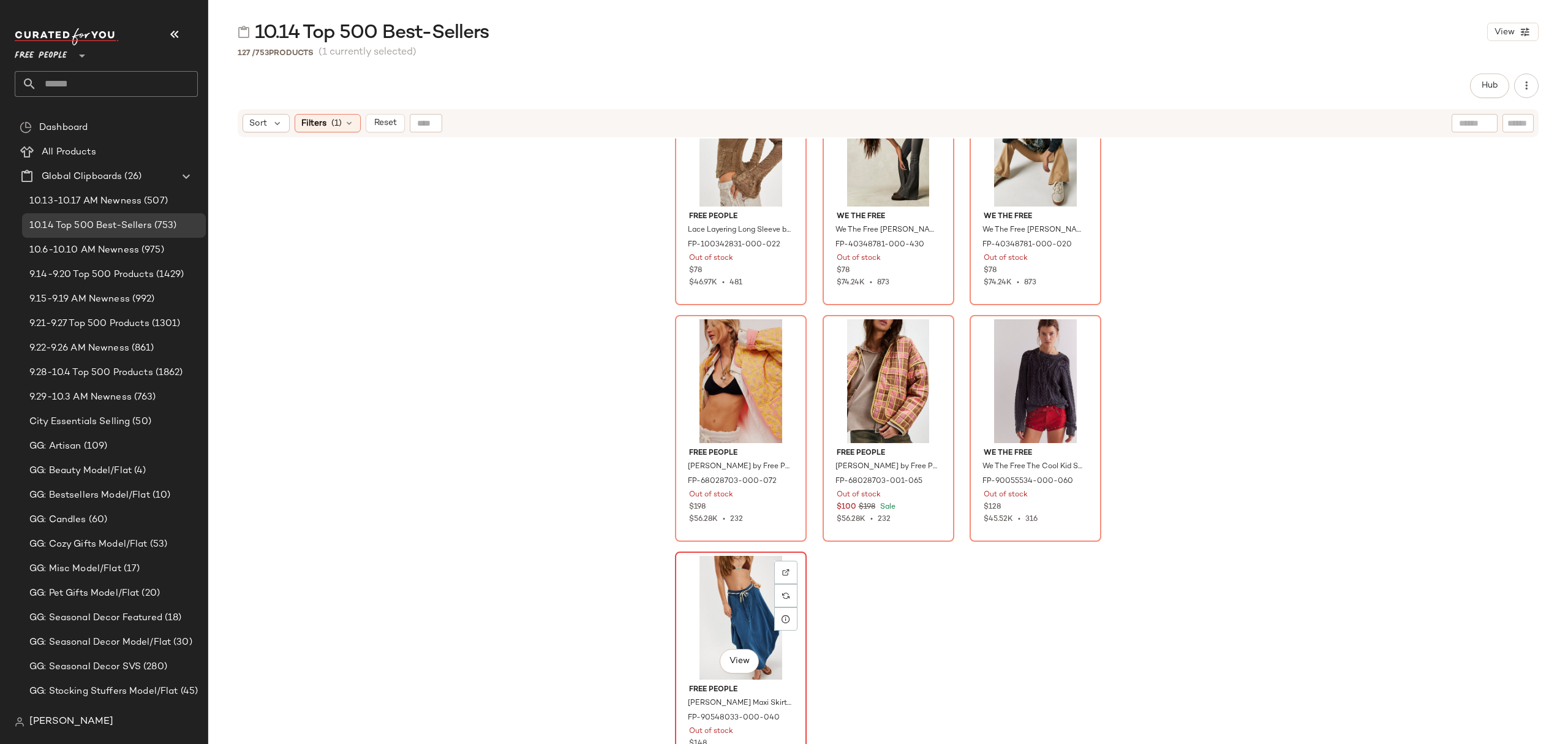
click at [792, 667] on div "View" at bounding box center [741, 617] width 124 height 124
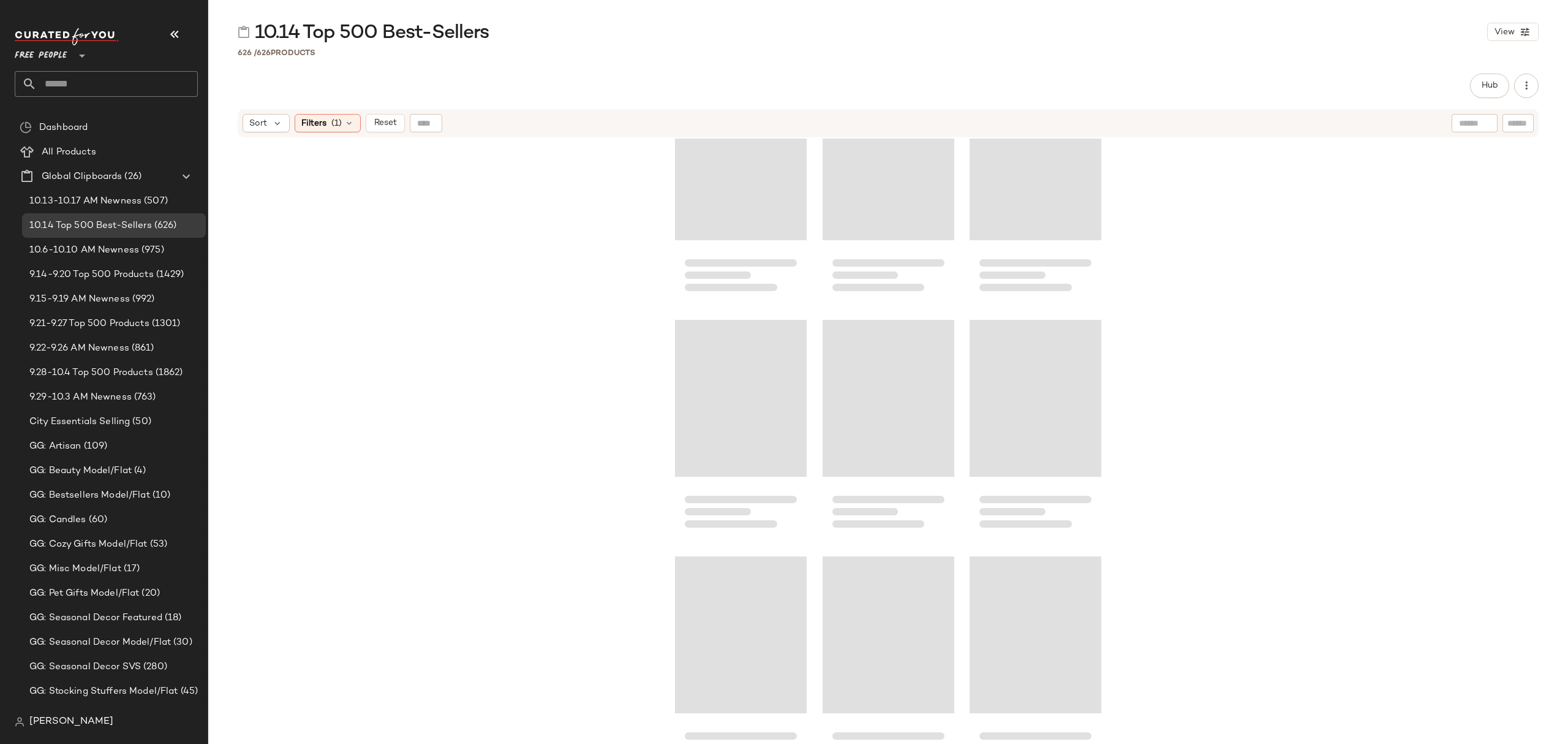
click at [378, 120] on span "Reset" at bounding box center [384, 123] width 23 height 10
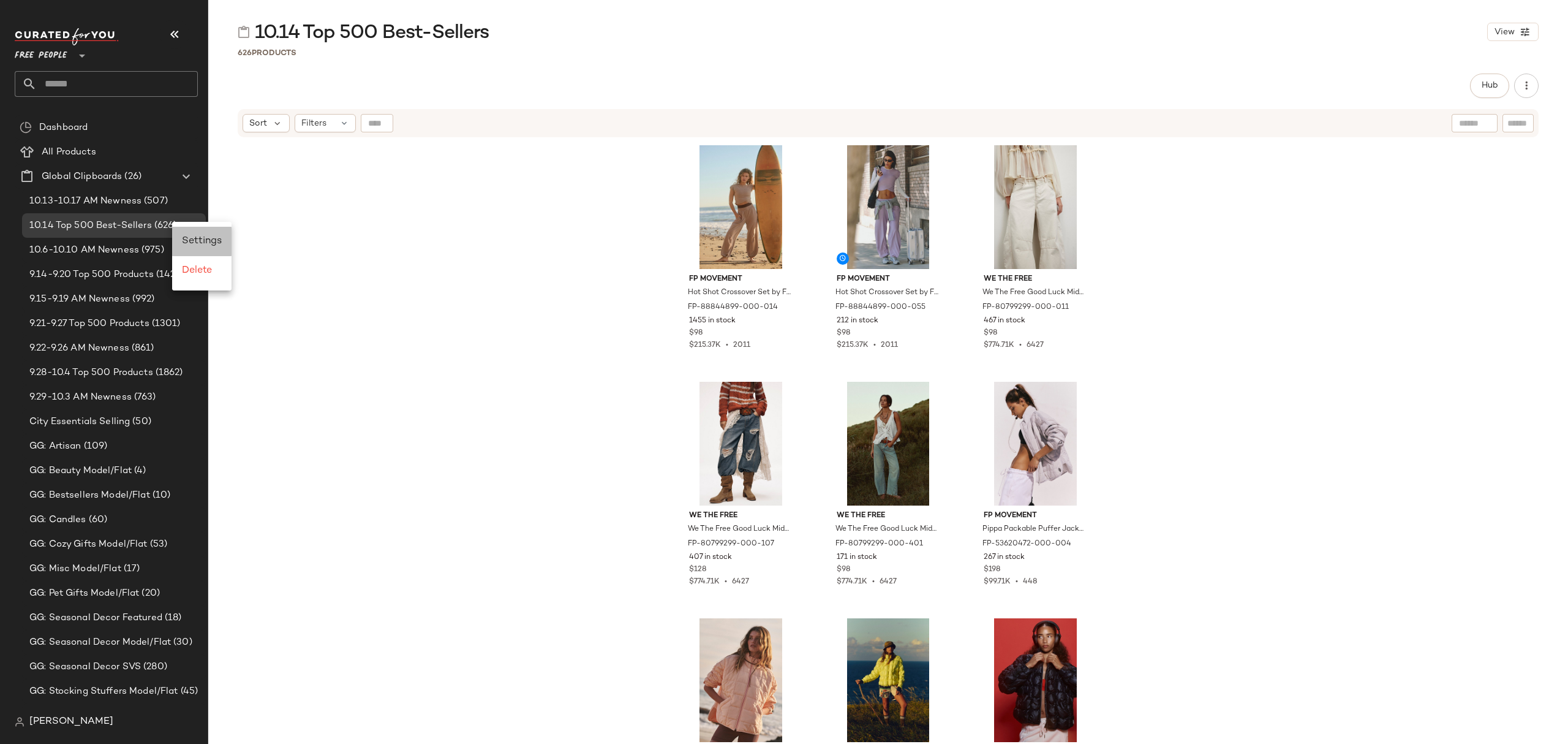
click at [221, 236] on span "Settings" at bounding box center [201, 241] width 40 height 11
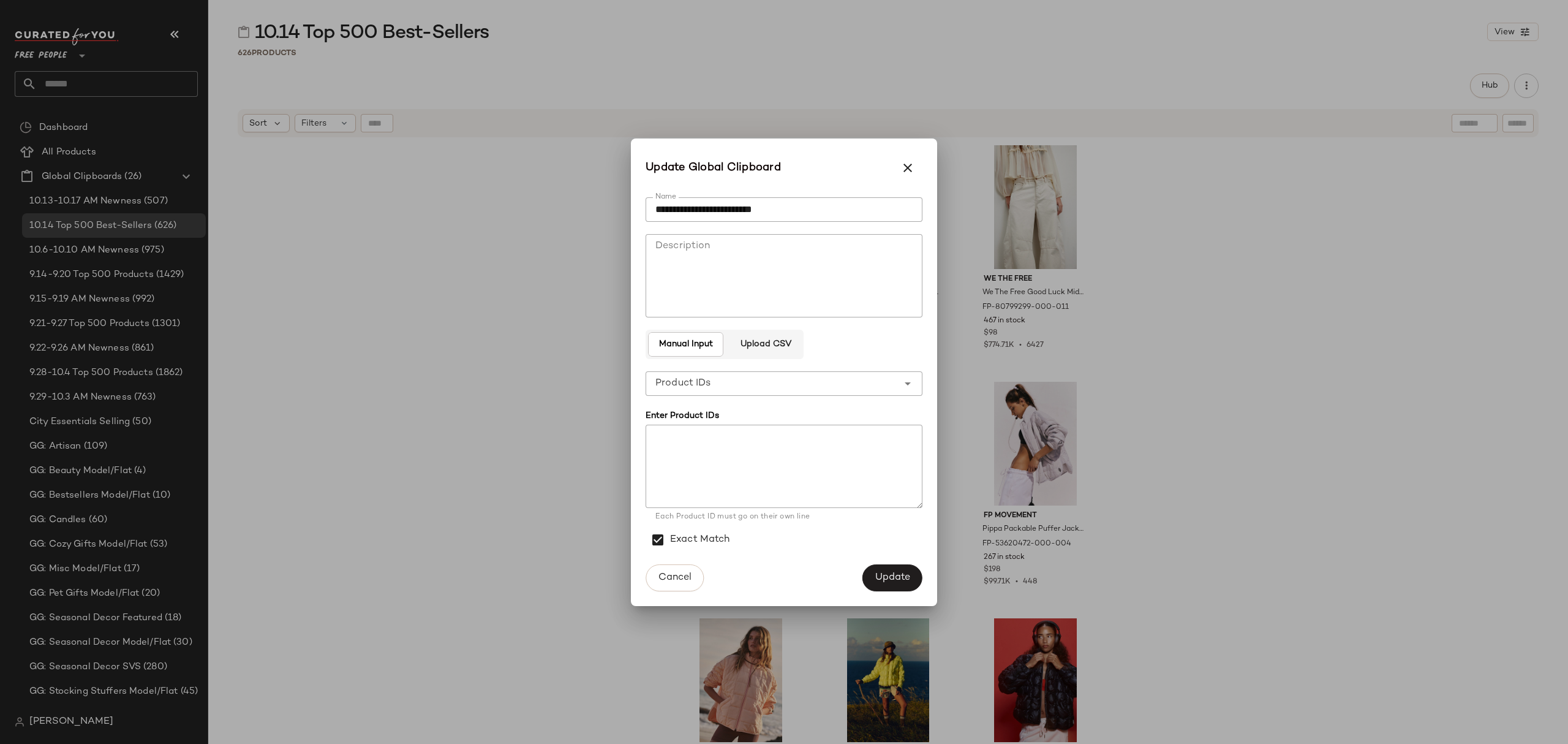
click at [919, 384] on div "**********" at bounding box center [784, 383] width 276 height 24
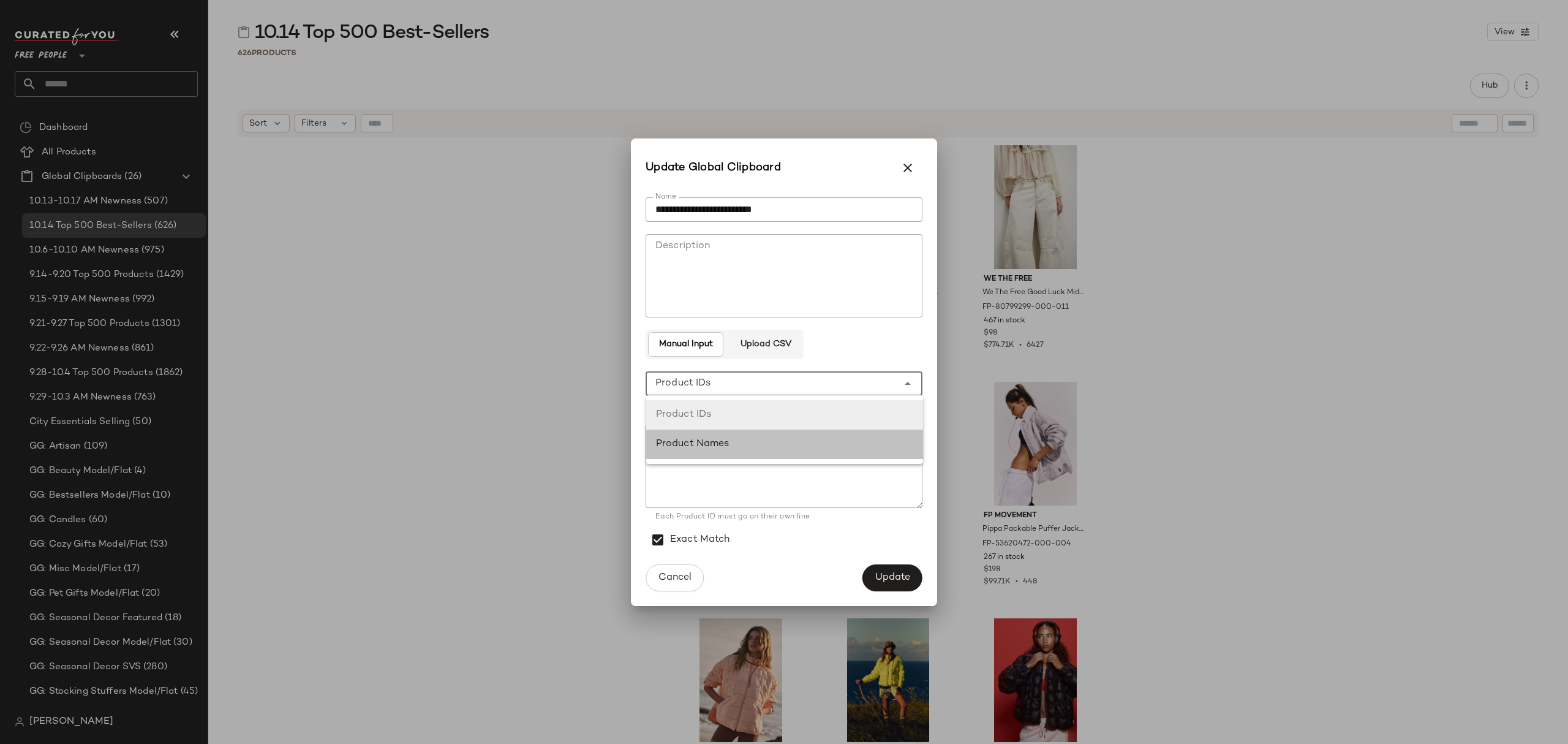
click at [892, 442] on div "Product Names" at bounding box center [784, 444] width 257 height 15
type input "**********"
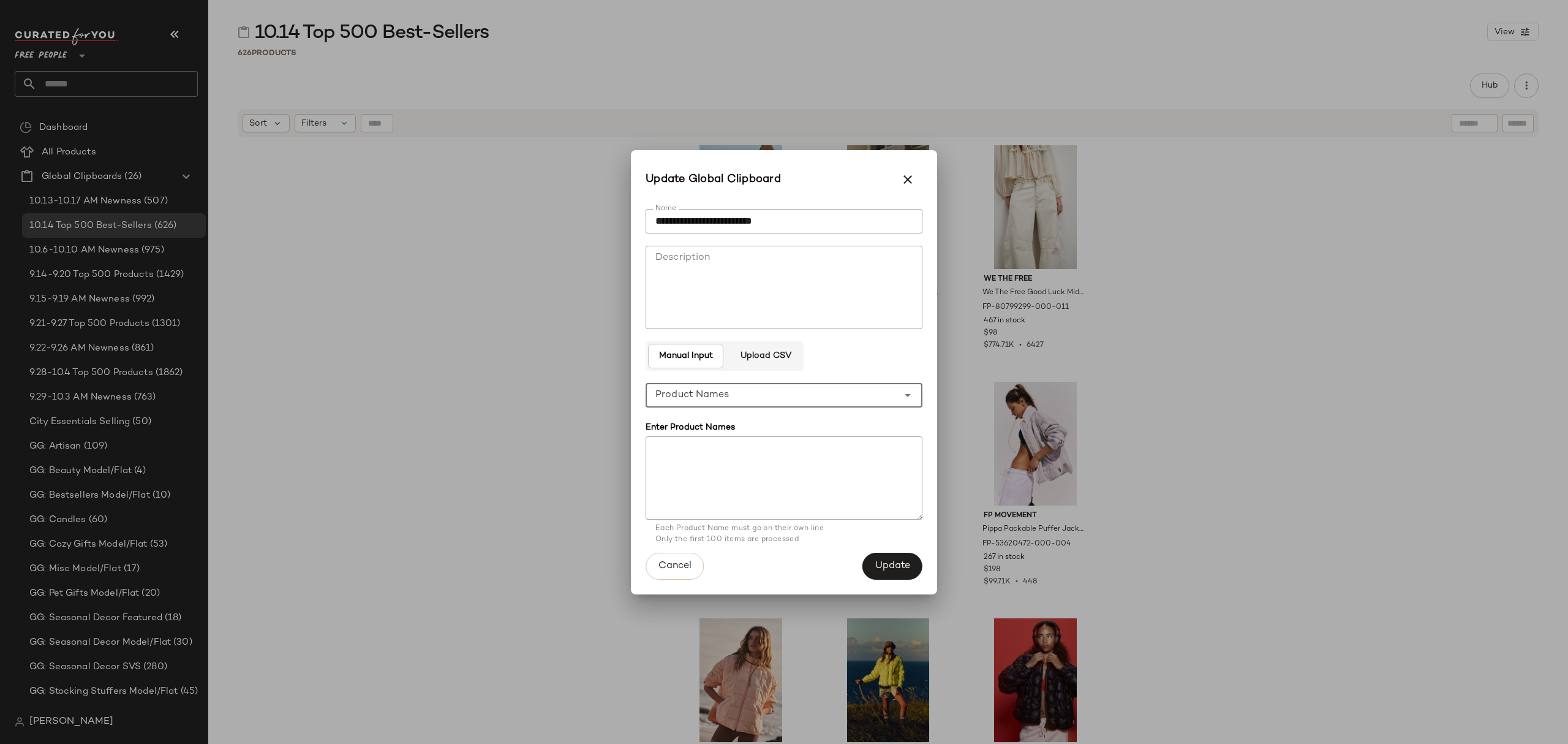
click at [784, 430] on div "Enter Product Names" at bounding box center [784, 427] width 276 height 13
click at [806, 464] on textarea at bounding box center [784, 478] width 276 height 84
paste textarea "**********"
type textarea "**********"
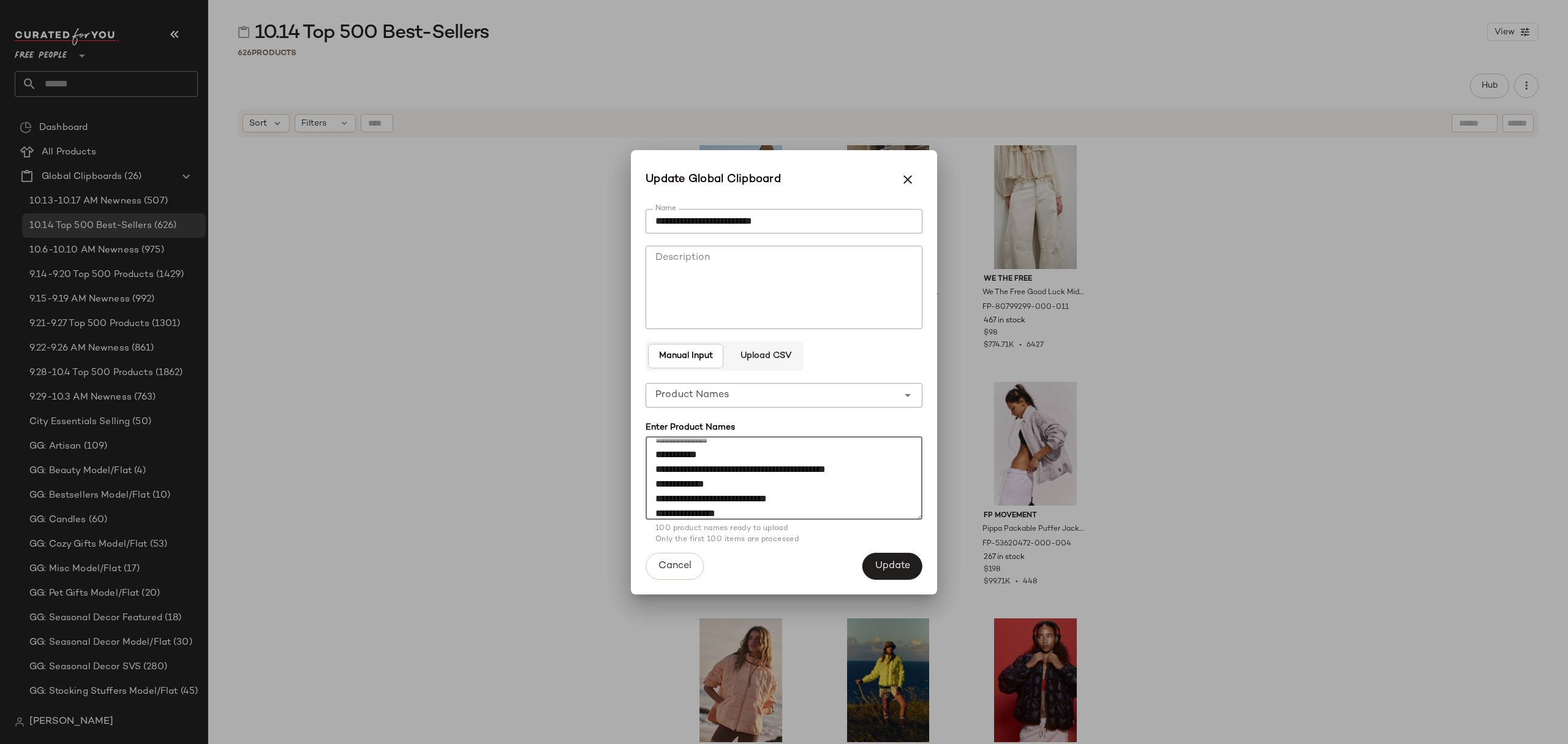
click at [895, 560] on span "Update" at bounding box center [893, 566] width 36 height 12
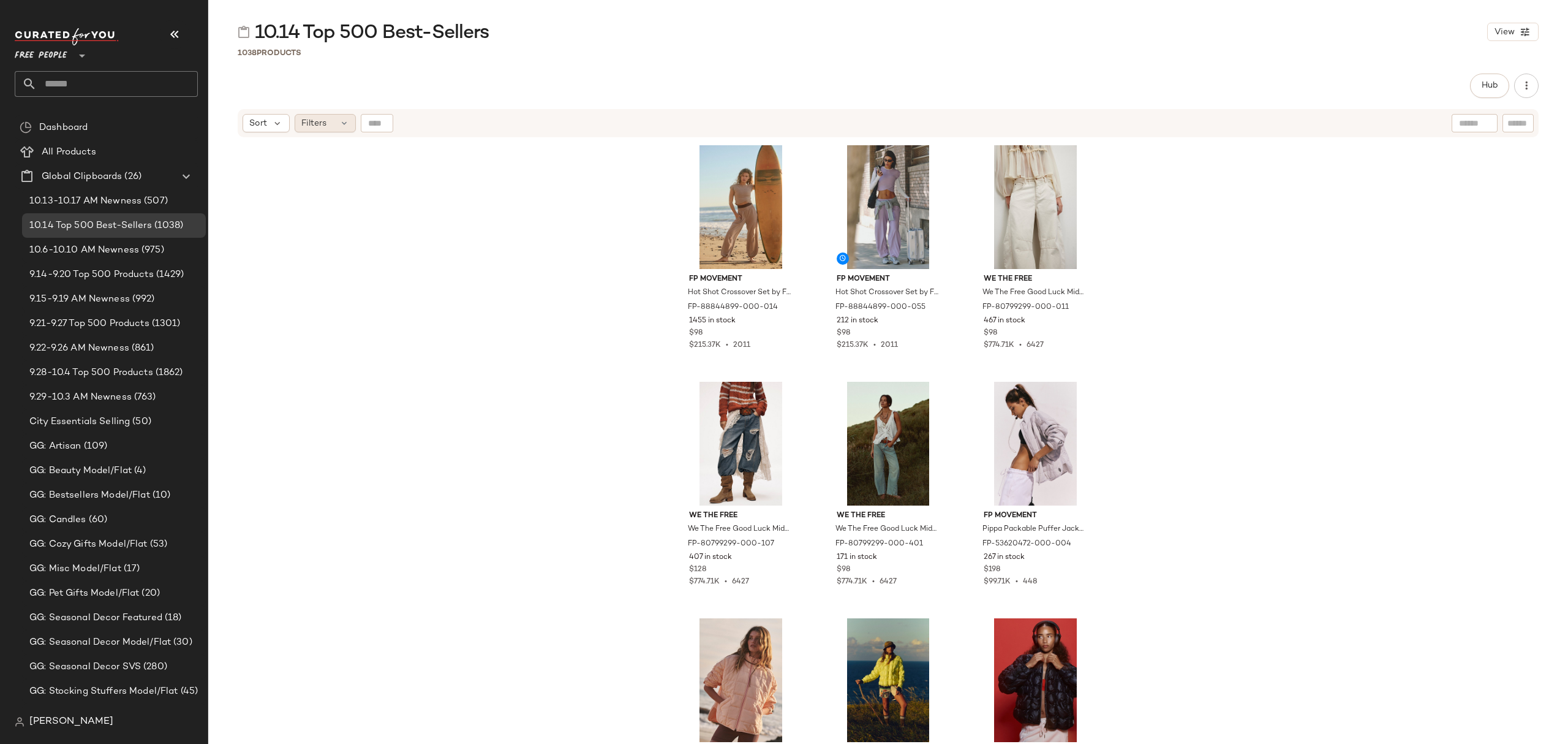
click at [314, 123] on span "Filters" at bounding box center [314, 123] width 25 height 13
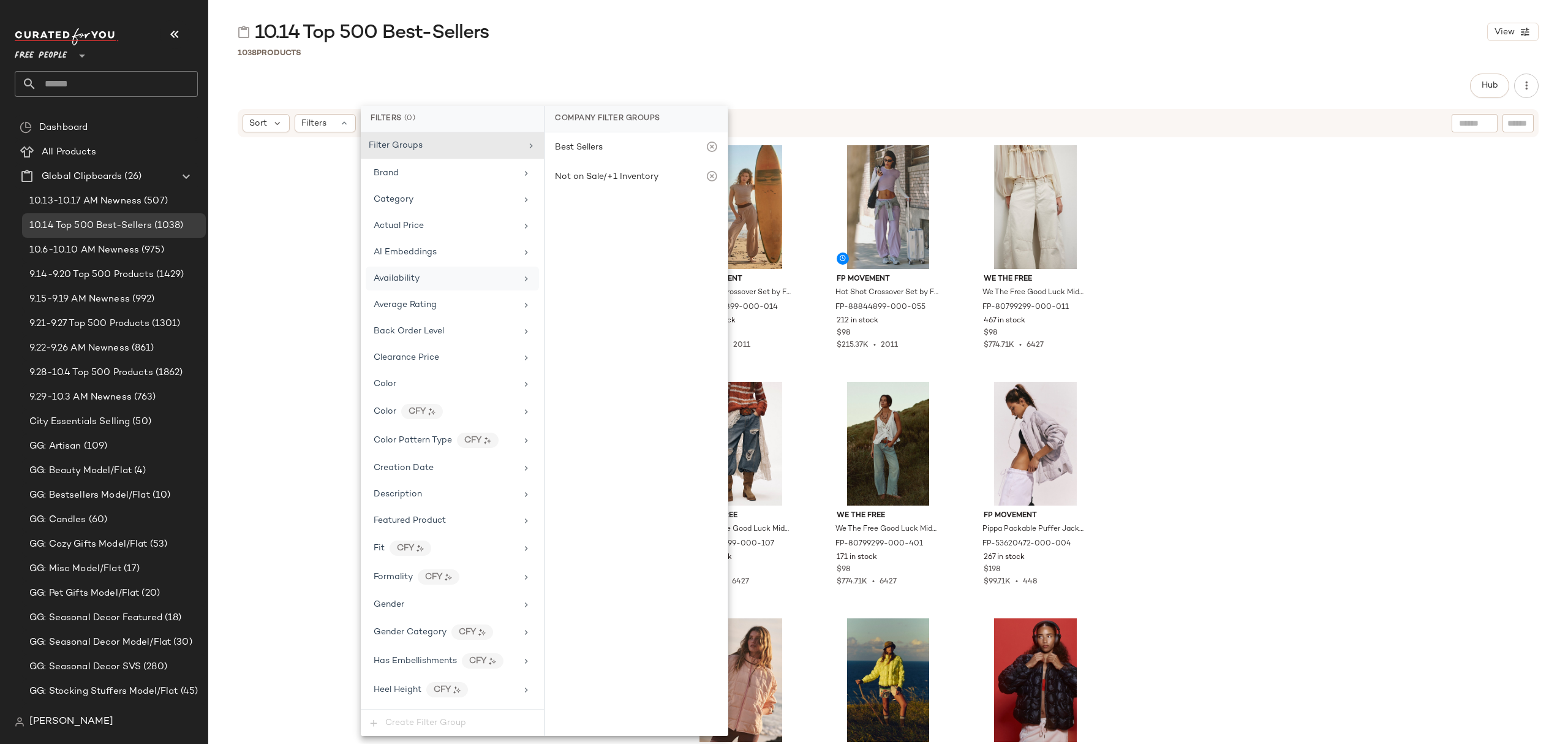
click at [458, 283] on div "Availability" at bounding box center [445, 278] width 143 height 13
click at [599, 234] on div "out_of_stock" at bounding box center [637, 239] width 183 height 29
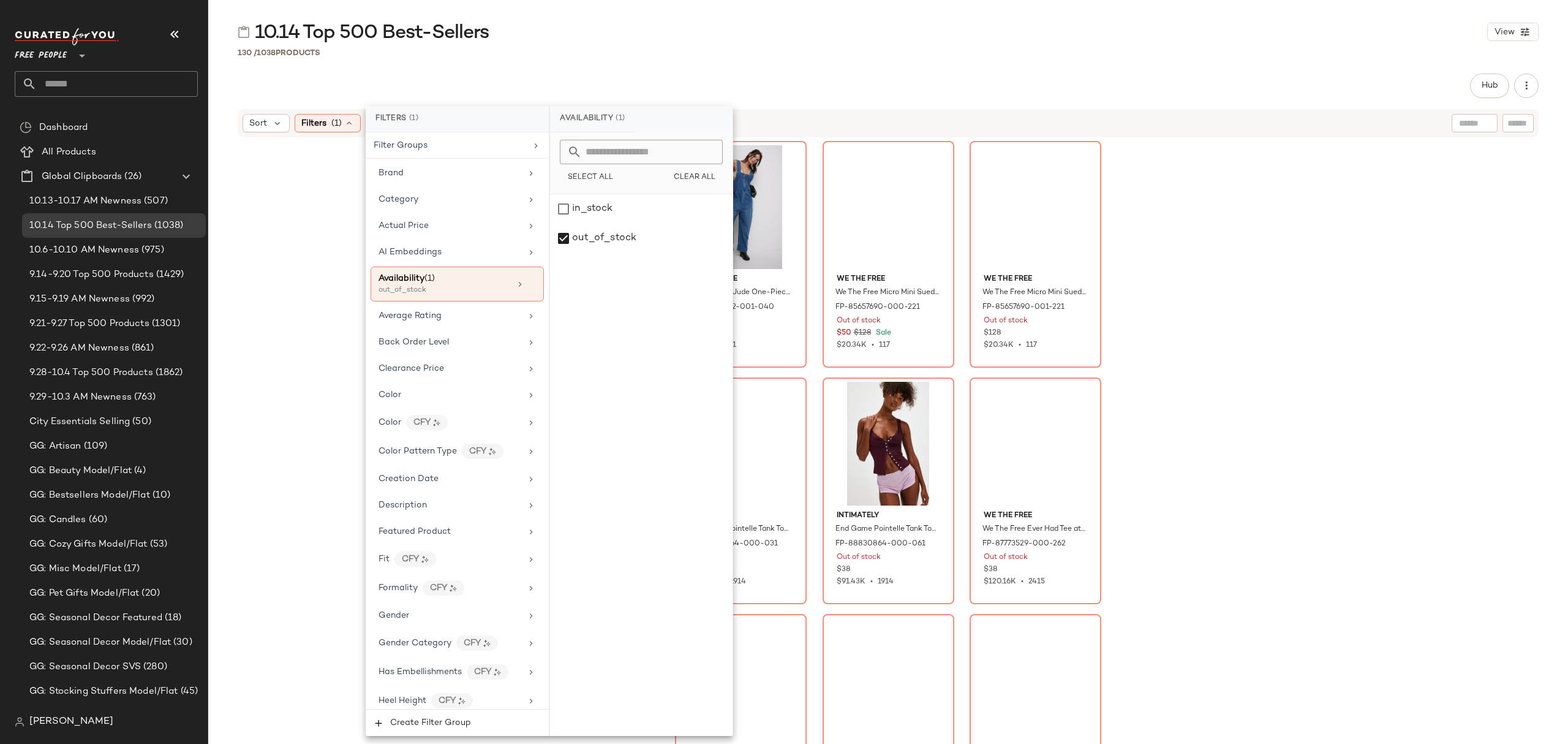
click at [1345, 366] on div "We The Free We The Free Jude One-Piece at Free People in Blue, Size: M FP-90221…" at bounding box center [888, 458] width 1360 height 639
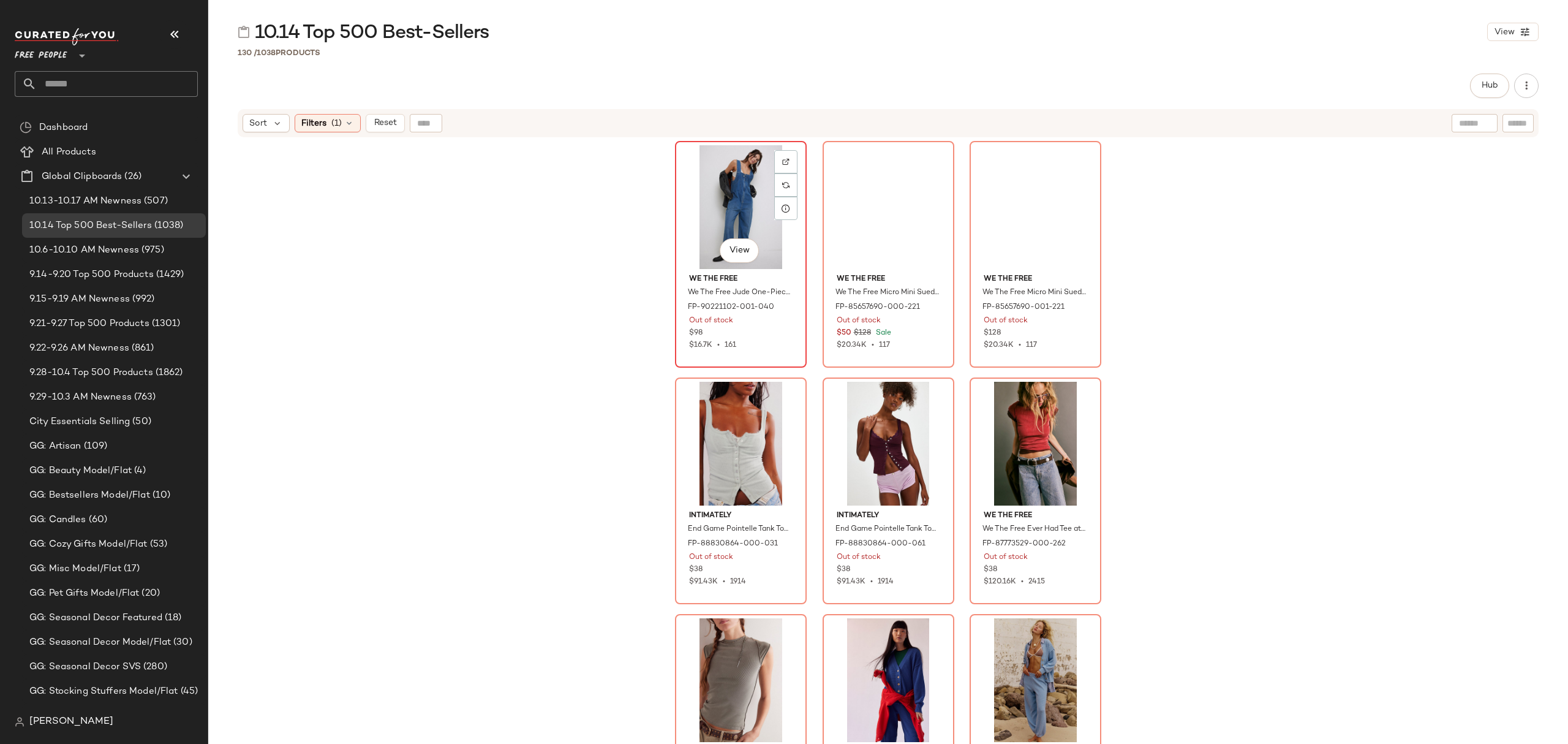
click at [740, 165] on div "View" at bounding box center [741, 206] width 124 height 124
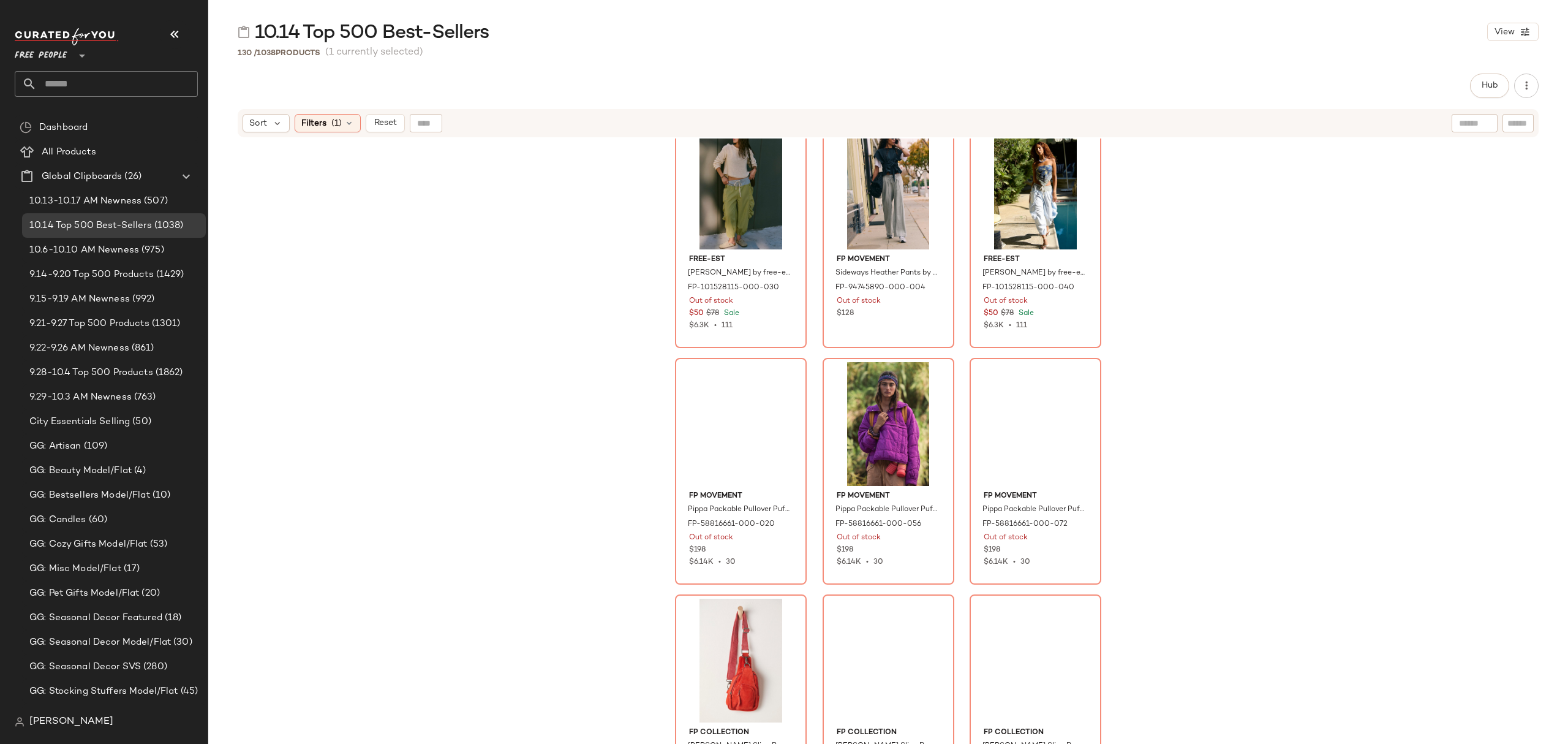
scroll to position [9772, 0]
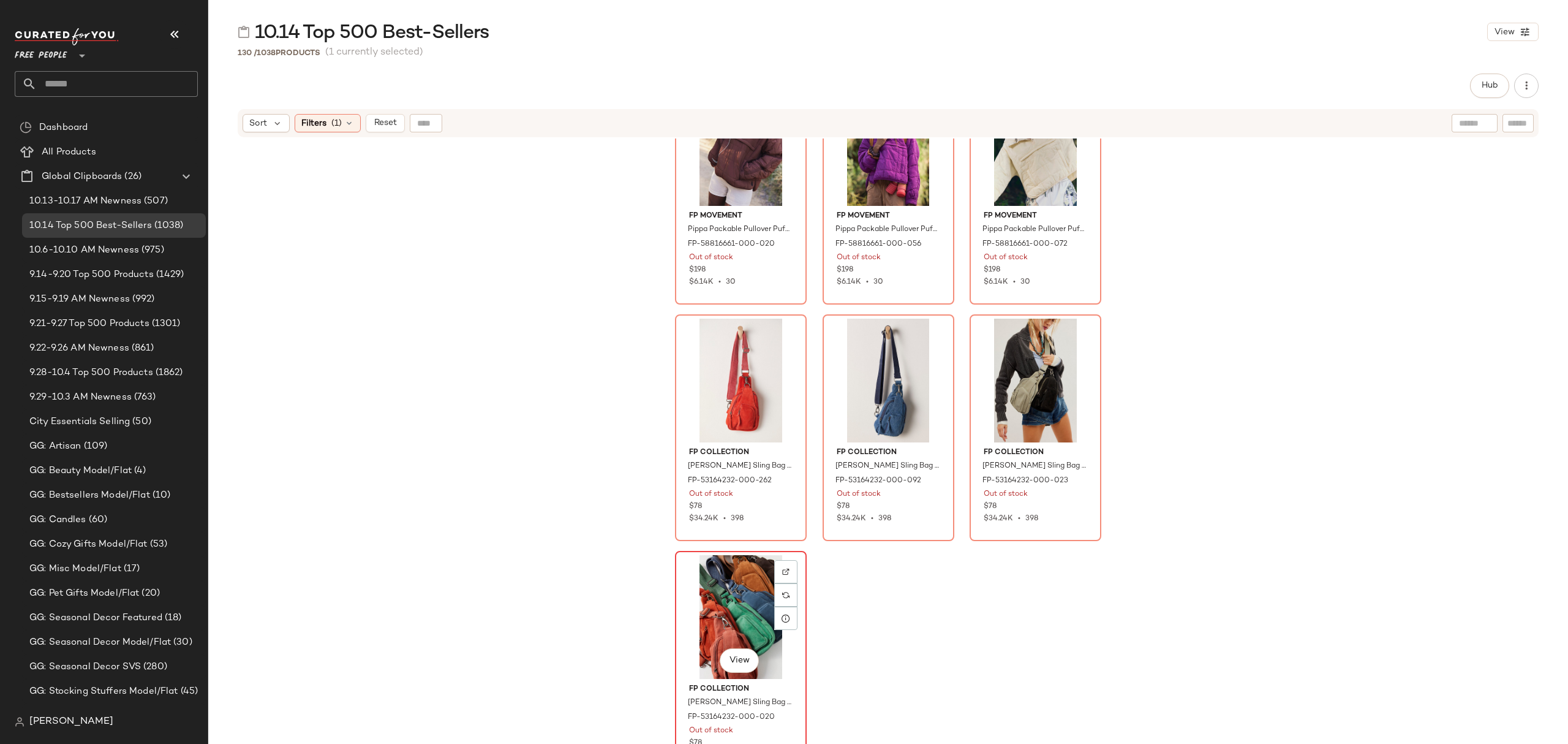
click at [781, 640] on div "View" at bounding box center [741, 616] width 124 height 124
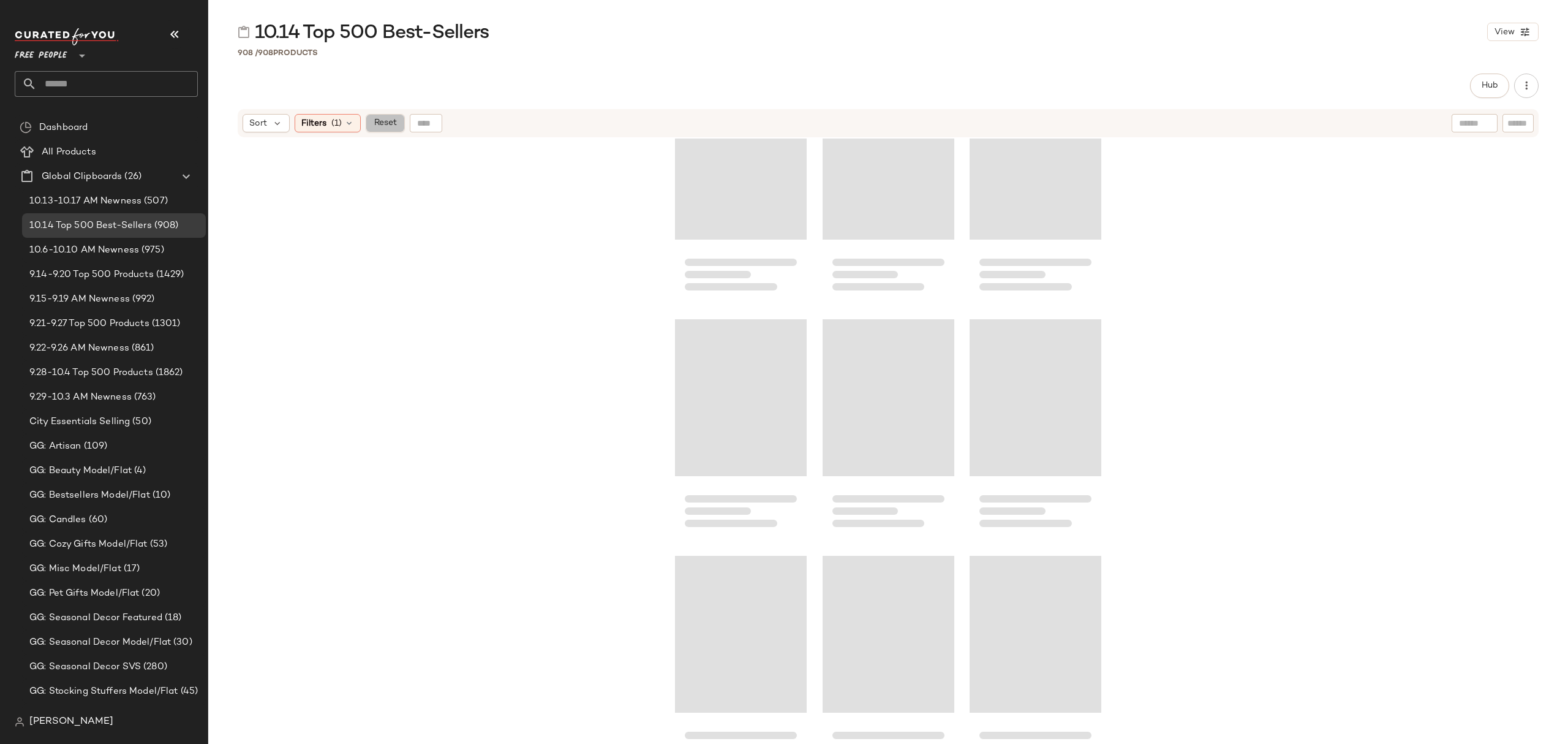
click at [385, 121] on span "Reset" at bounding box center [384, 123] width 23 height 10
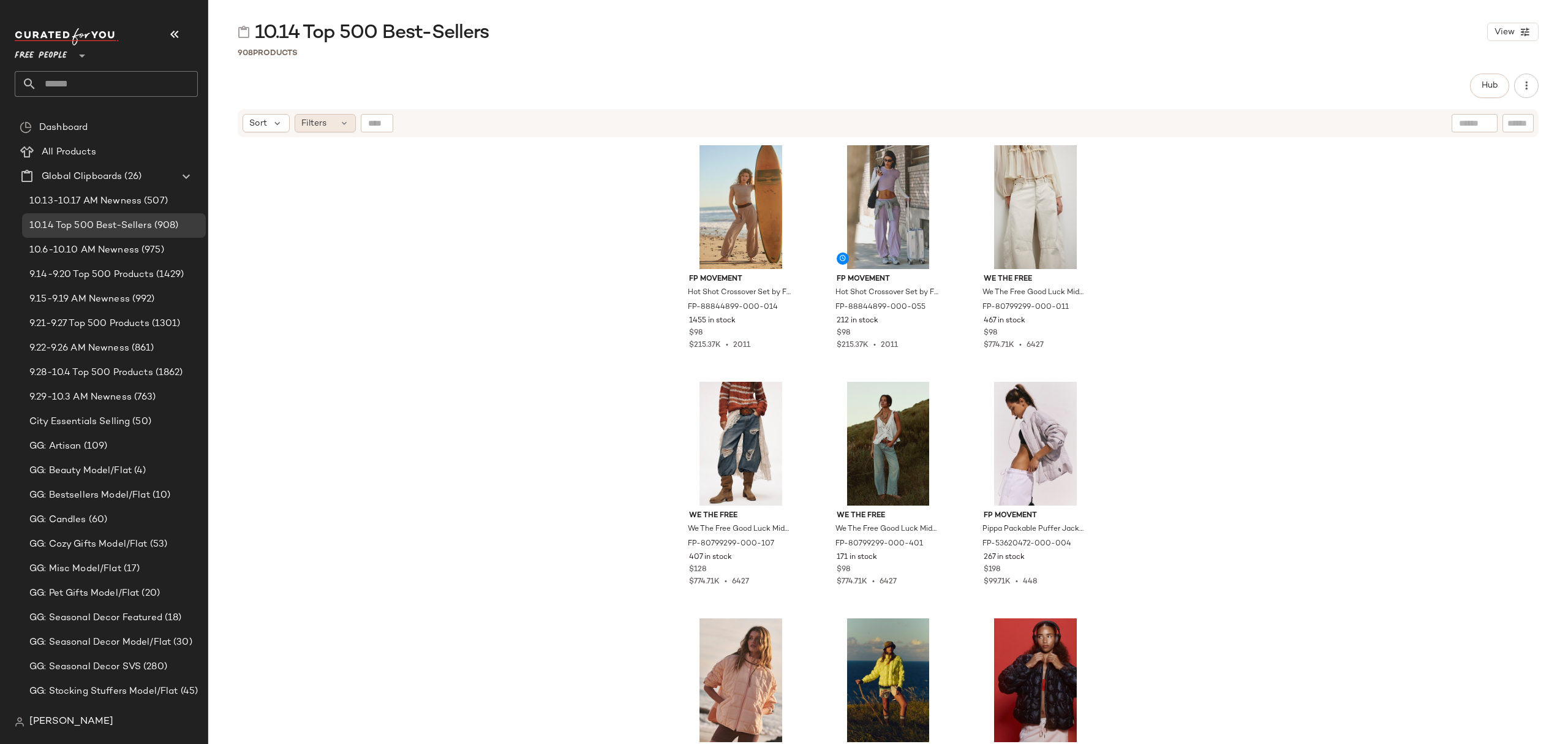
click at [333, 129] on div "Filters" at bounding box center [325, 123] width 61 height 19
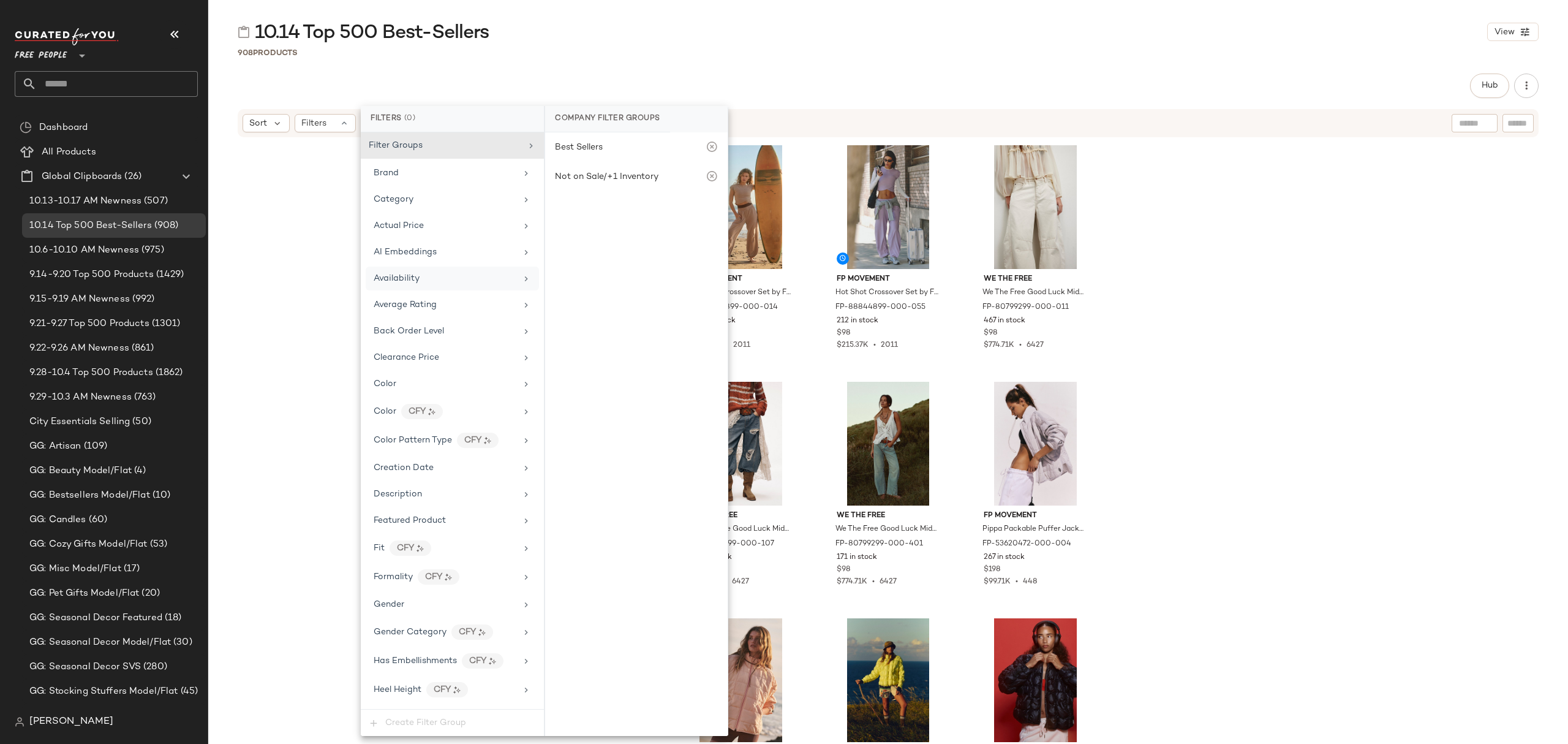
click at [456, 290] on div "Availability" at bounding box center [453, 279] width 173 height 24
click at [285, 248] on div "FP Movement Hot Shot Crossover Set by FP Movement at Free People in [GEOGRAPHIC…" at bounding box center [888, 458] width 1360 height 639
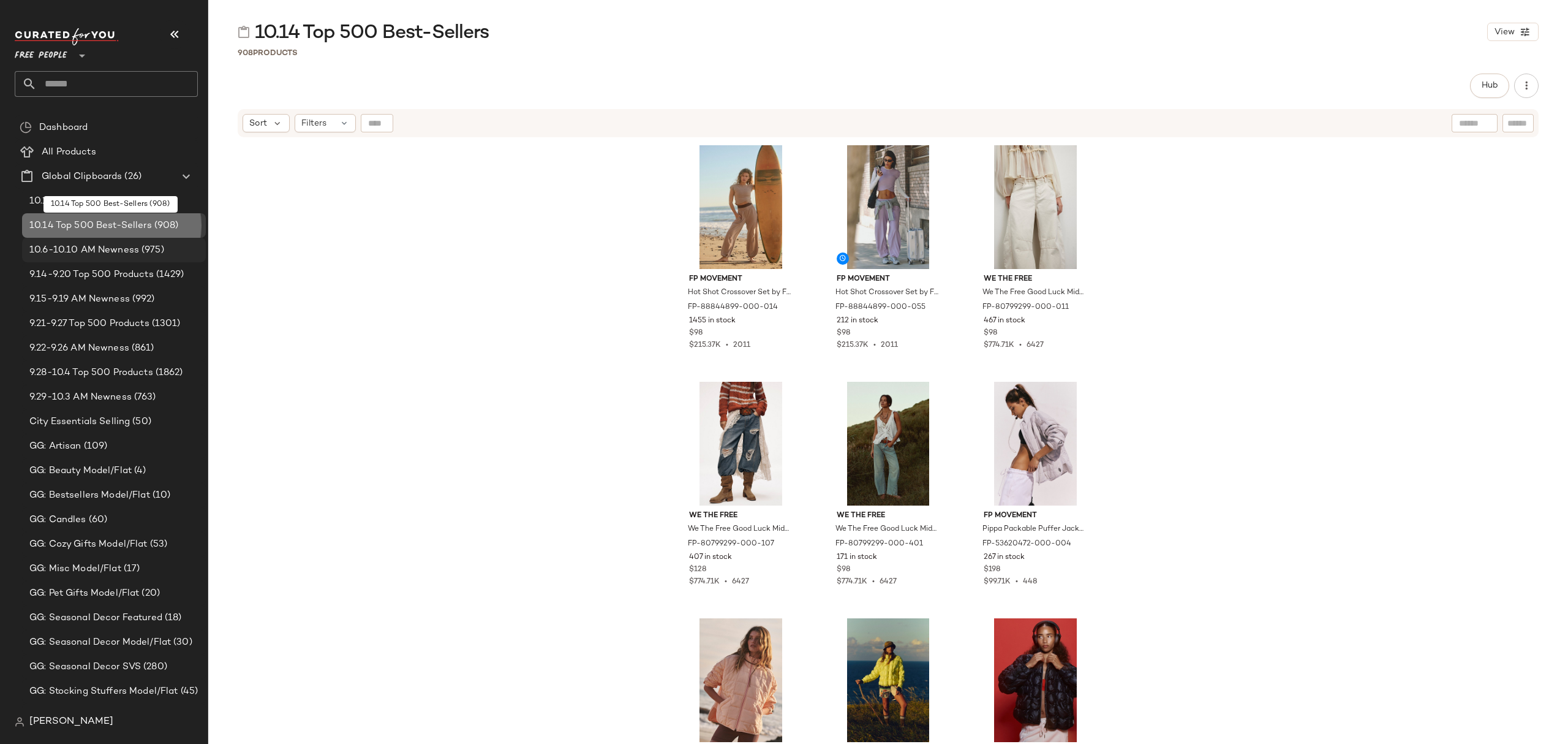
drag, startPoint x: 151, startPoint y: 223, endPoint x: 195, endPoint y: 245, distance: 49.2
click at [188, 242] on span "Settings" at bounding box center [181, 242] width 40 height 11
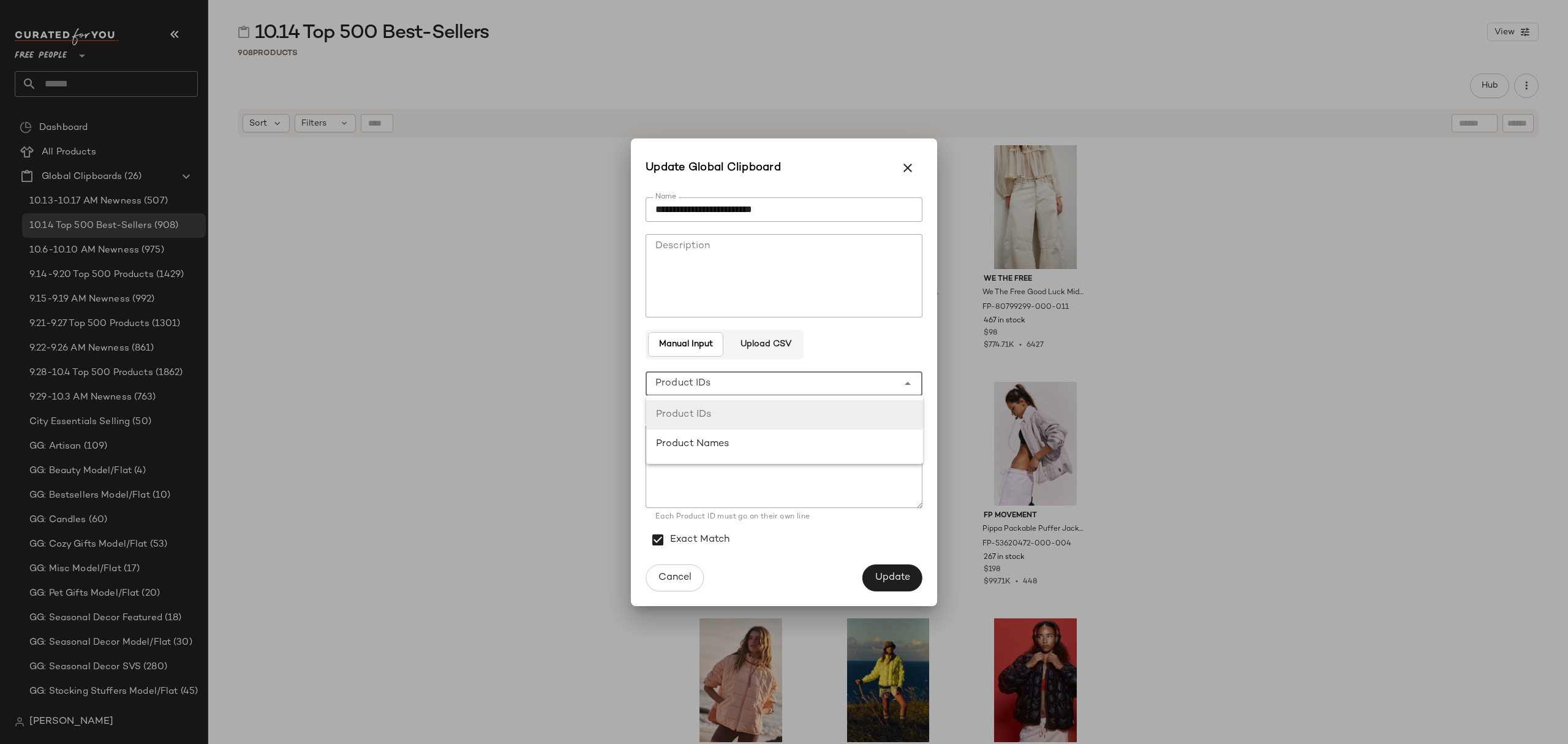
click at [744, 392] on div "**********" at bounding box center [771, 383] width 252 height 24
click at [763, 440] on div "Product Names" at bounding box center [784, 444] width 257 height 15
type input "**********"
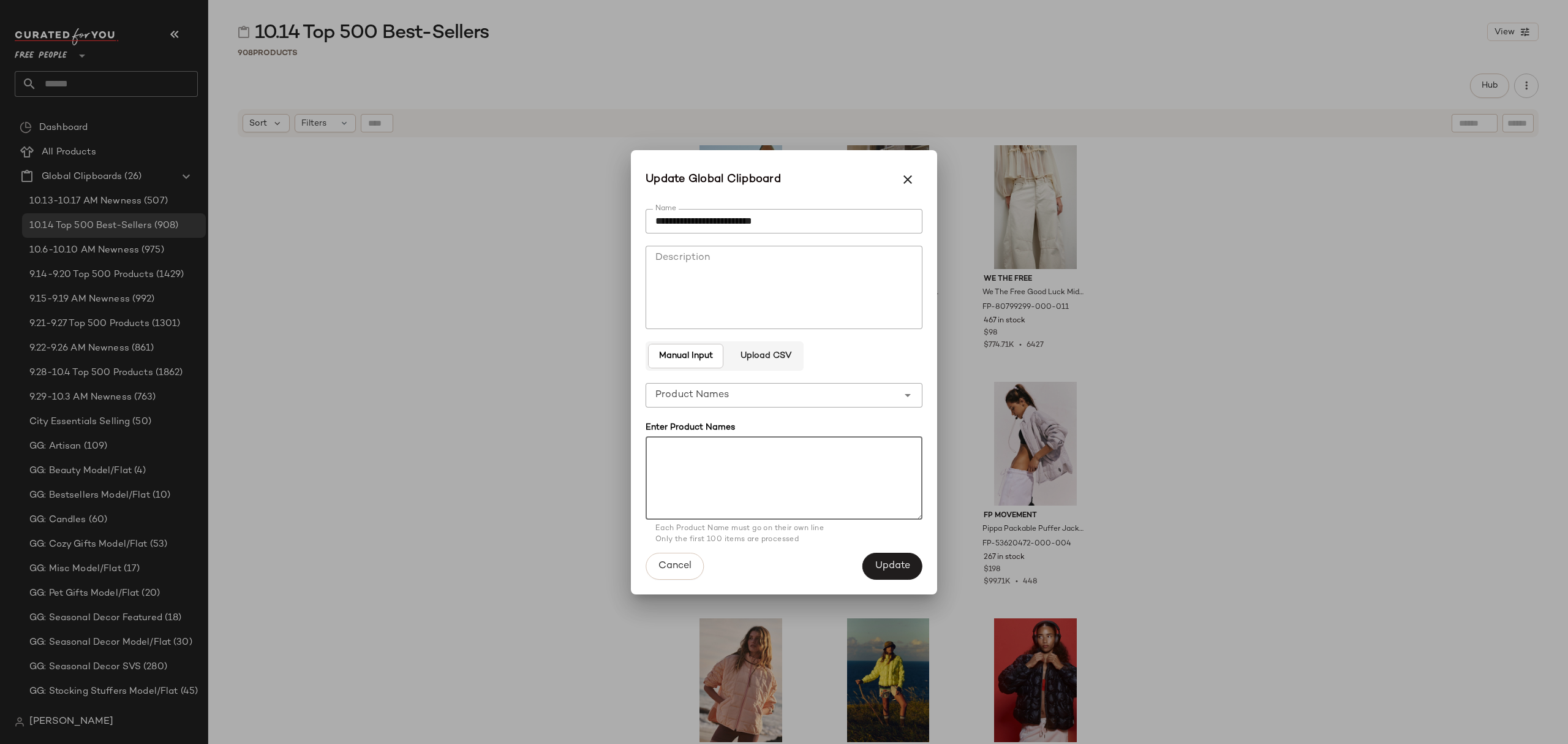
click at [748, 469] on textarea at bounding box center [784, 478] width 276 height 84
paste textarea "**********"
type textarea "**********"
click at [890, 564] on span "Update" at bounding box center [893, 566] width 36 height 12
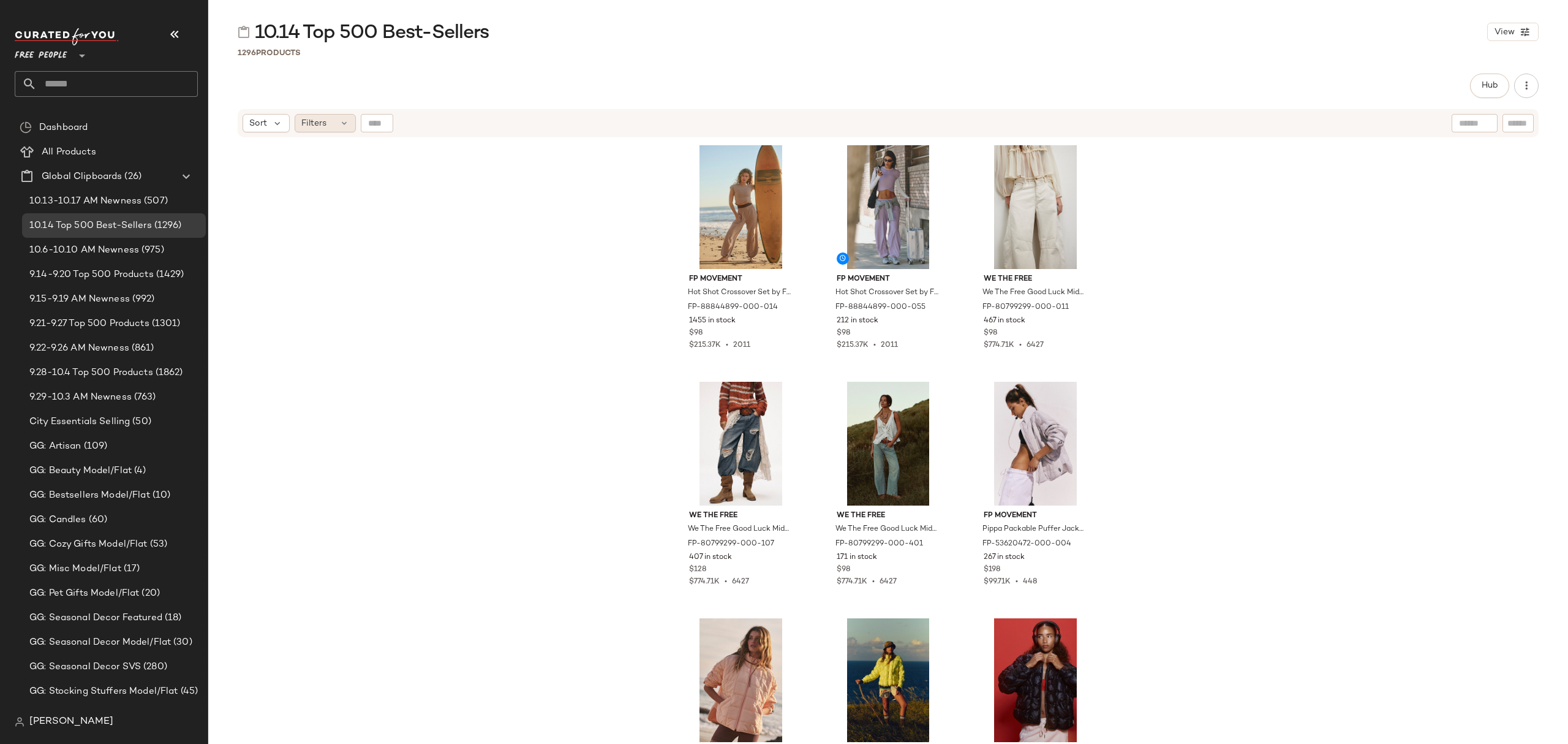
click at [331, 126] on div "Filters" at bounding box center [325, 123] width 61 height 19
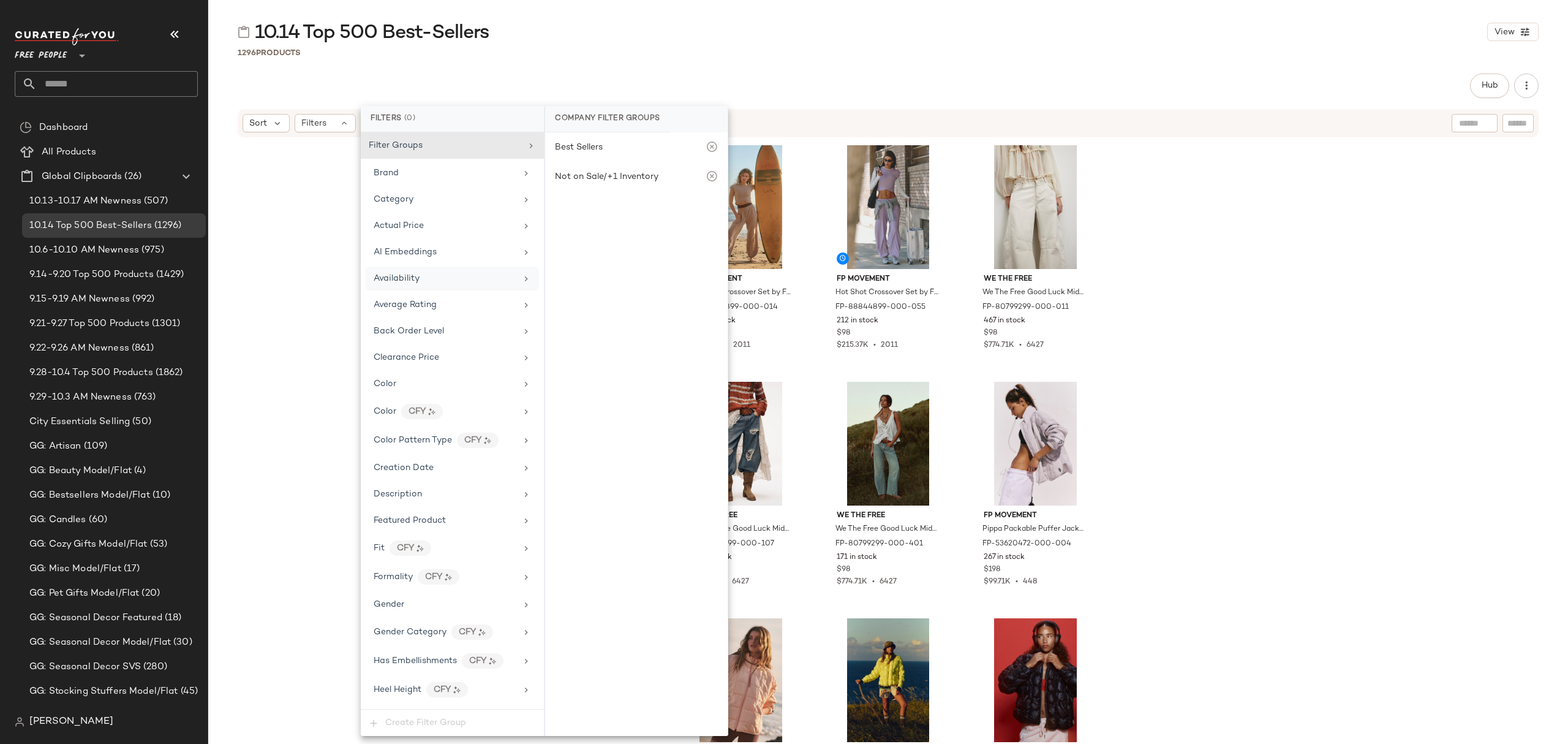
click at [420, 282] on div "Availability" at bounding box center [445, 278] width 143 height 13
click at [307, 194] on div "FP Movement Hot Shot Crossover Set by FP Movement at Free People in Tan, Size: …" at bounding box center [888, 458] width 1360 height 639
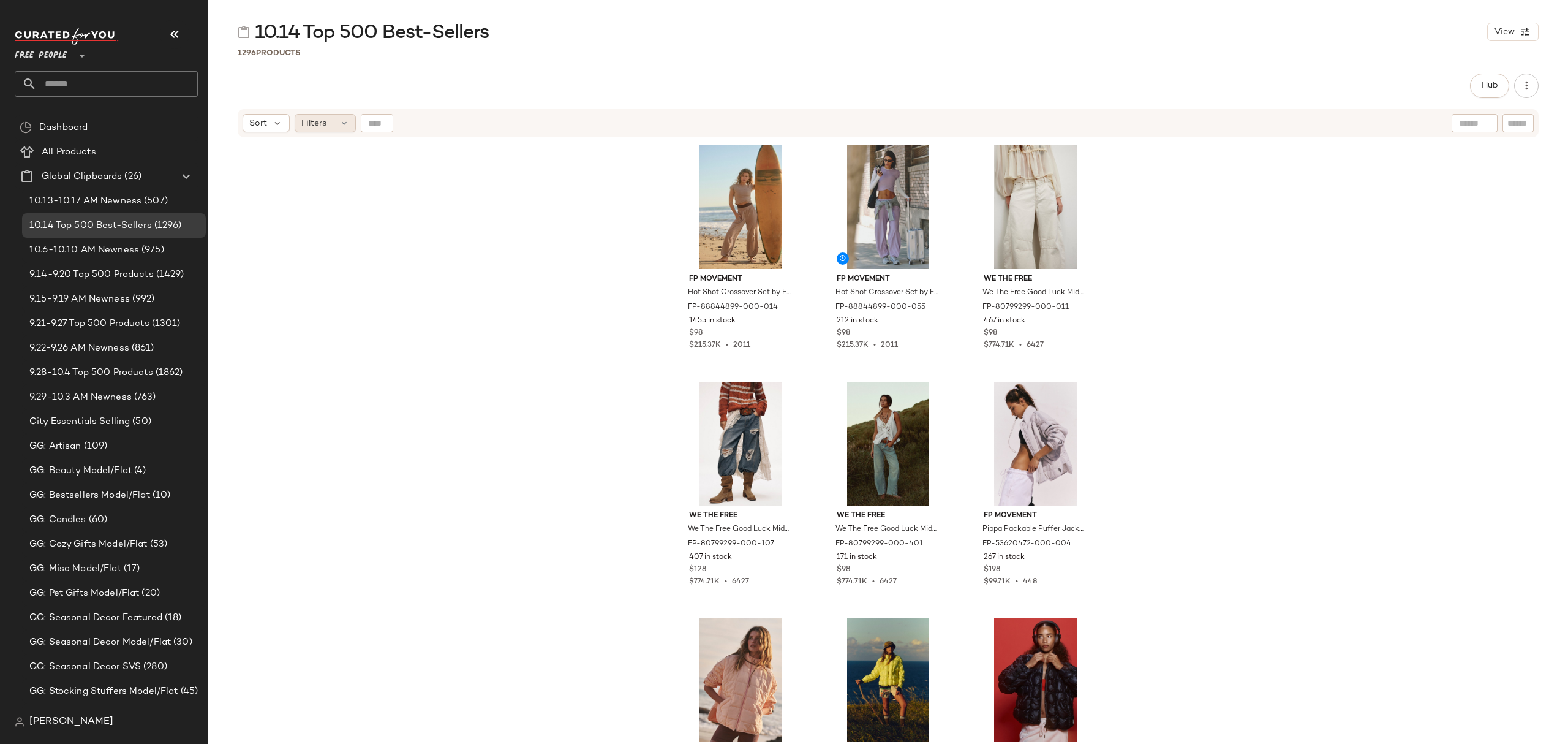
click at [344, 124] on icon at bounding box center [345, 123] width 10 height 10
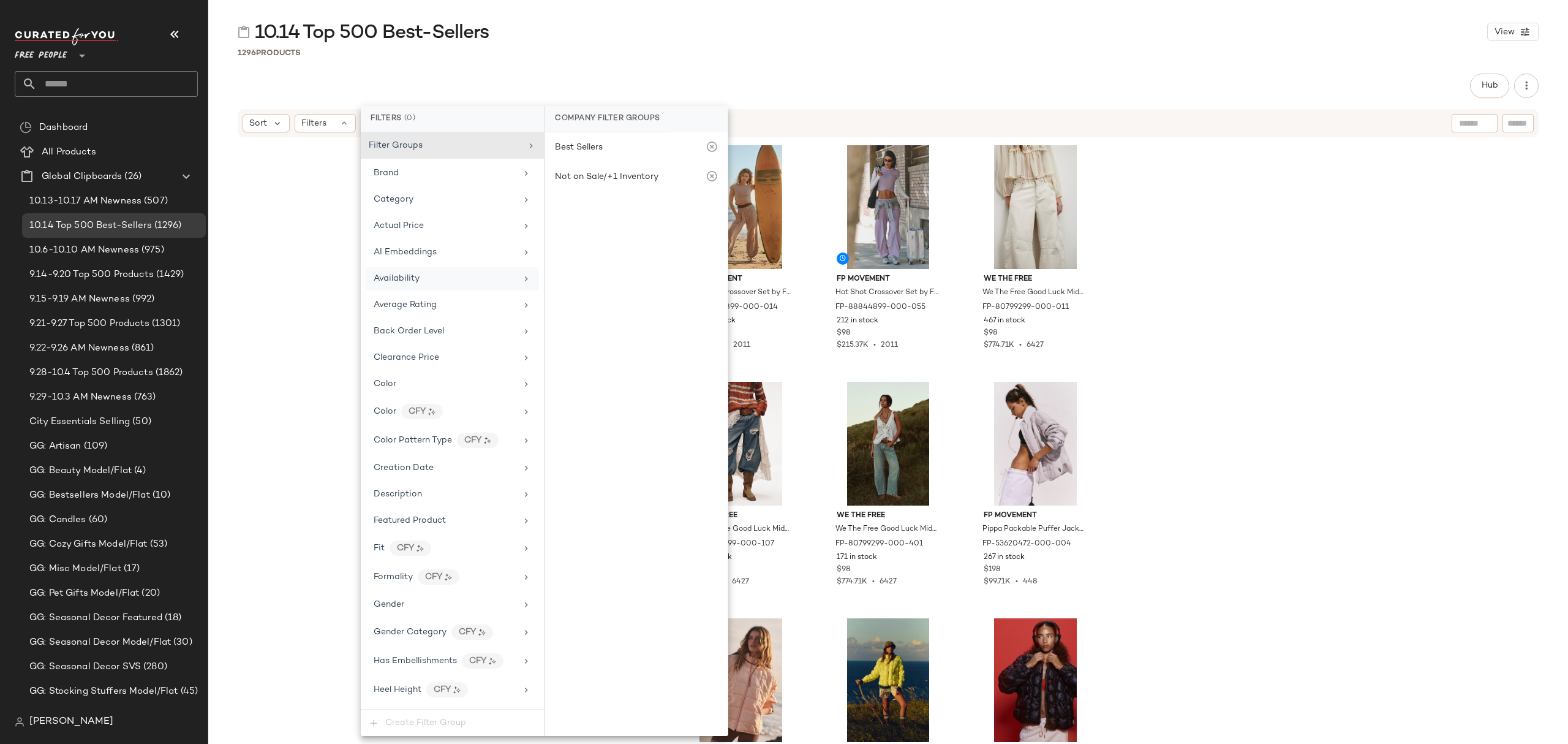
drag, startPoint x: 439, startPoint y: 279, endPoint x: 447, endPoint y: 285, distance: 10.0
click at [440, 279] on div "Availability" at bounding box center [445, 278] width 143 height 13
click at [616, 241] on div "out_of_stock" at bounding box center [637, 239] width 183 height 29
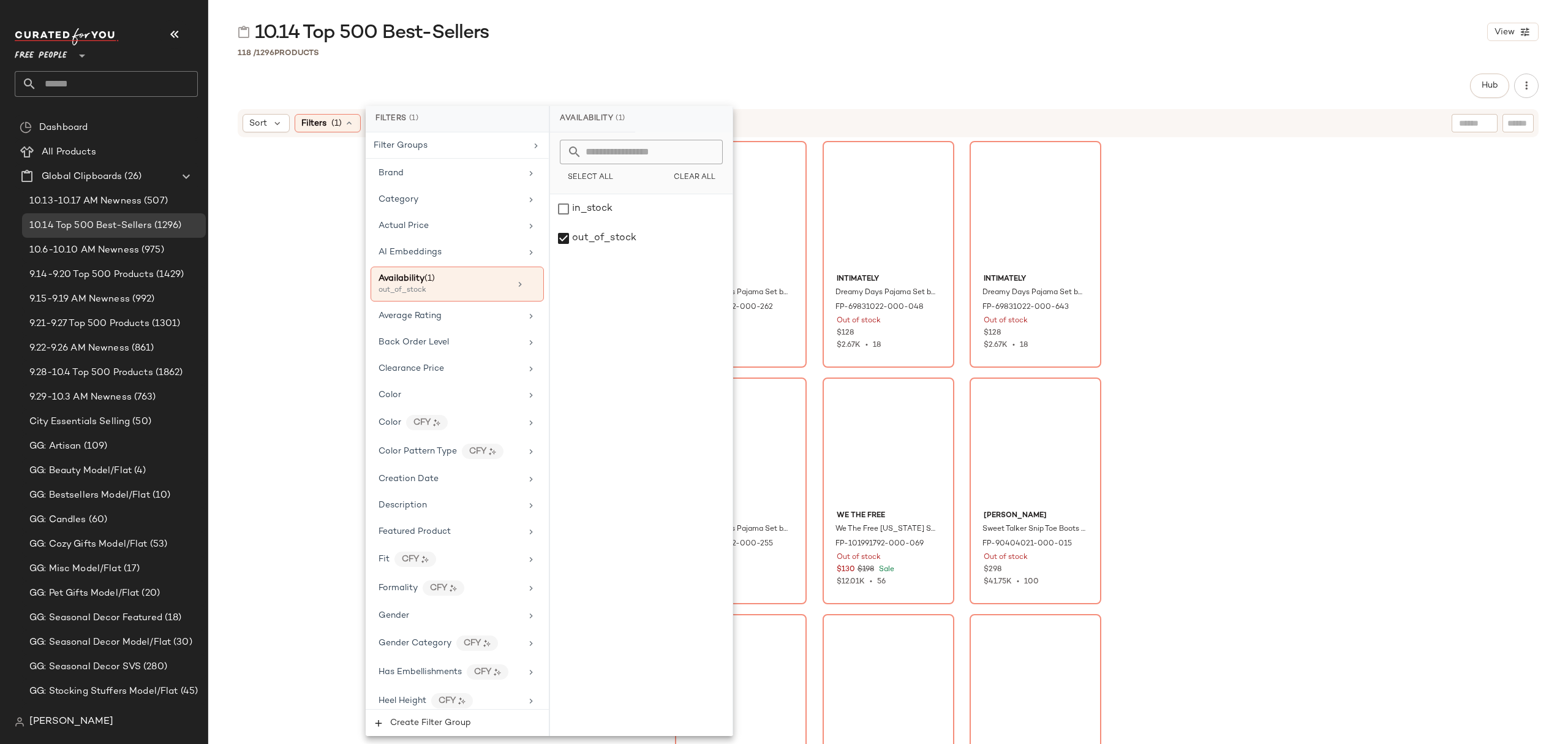
click at [1269, 327] on div "Intimately Dreamy Days Pajama Set by Intimately at Free People in Pink, Size: M…" at bounding box center [888, 458] width 1360 height 639
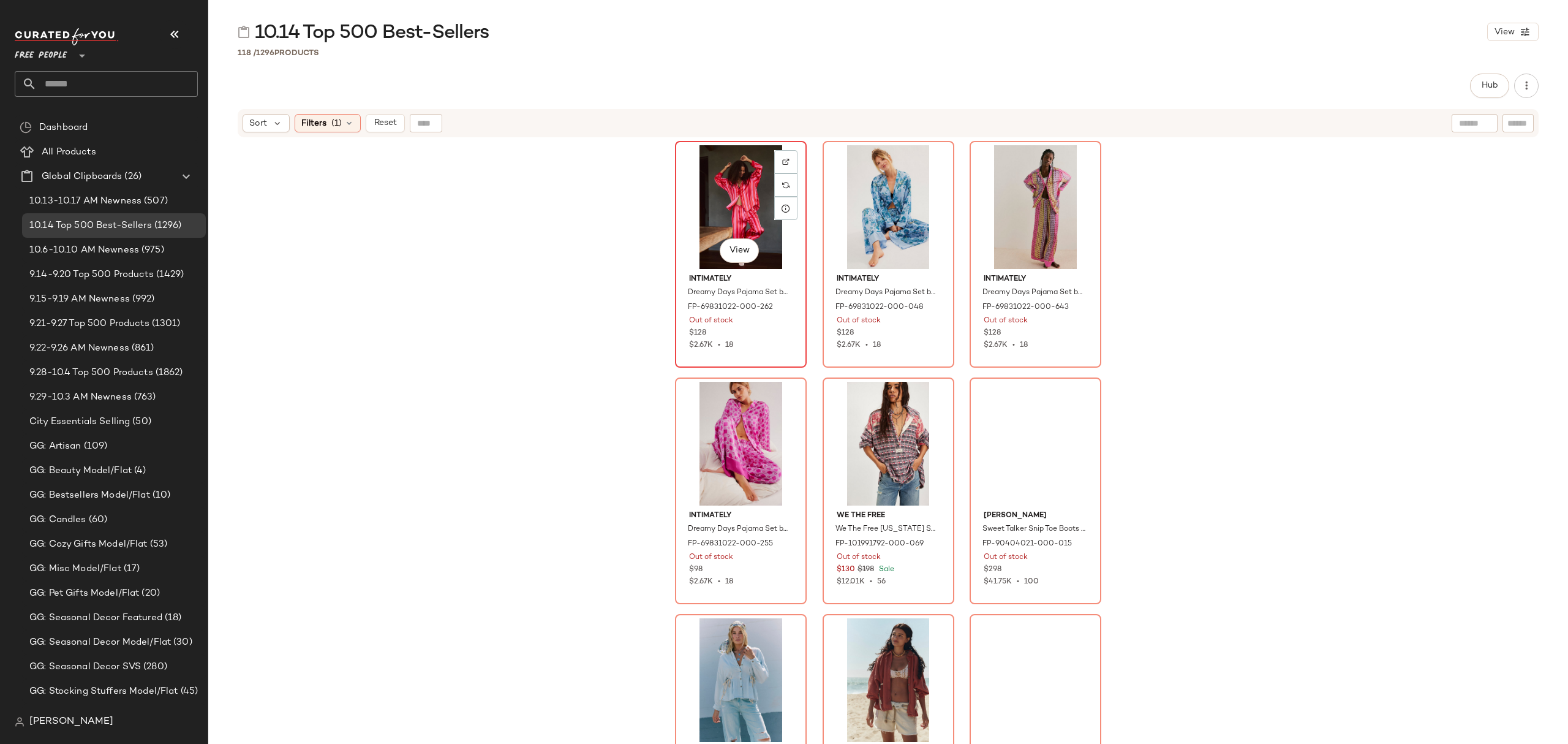
click at [745, 221] on div "View" at bounding box center [741, 206] width 124 height 124
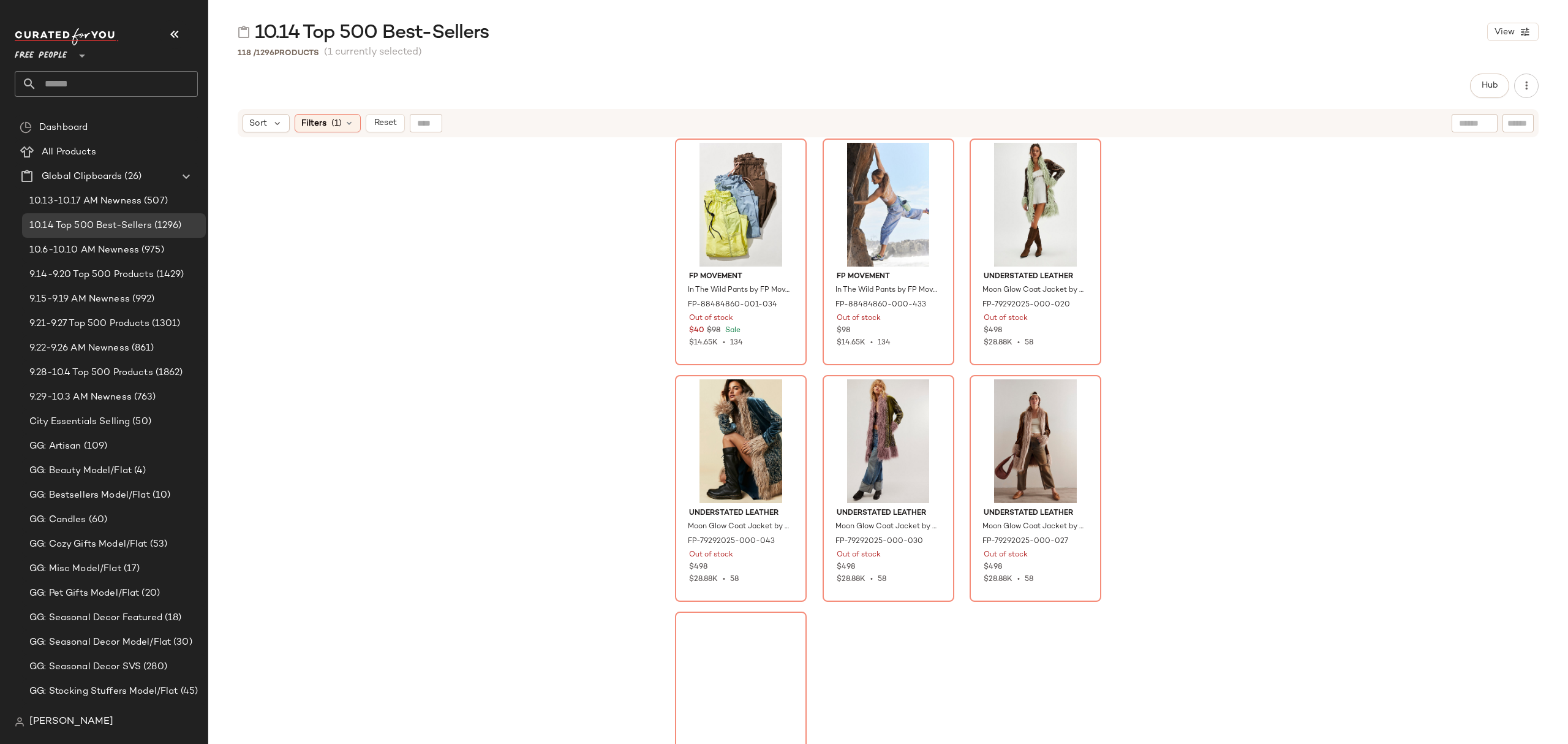
scroll to position [8827, 0]
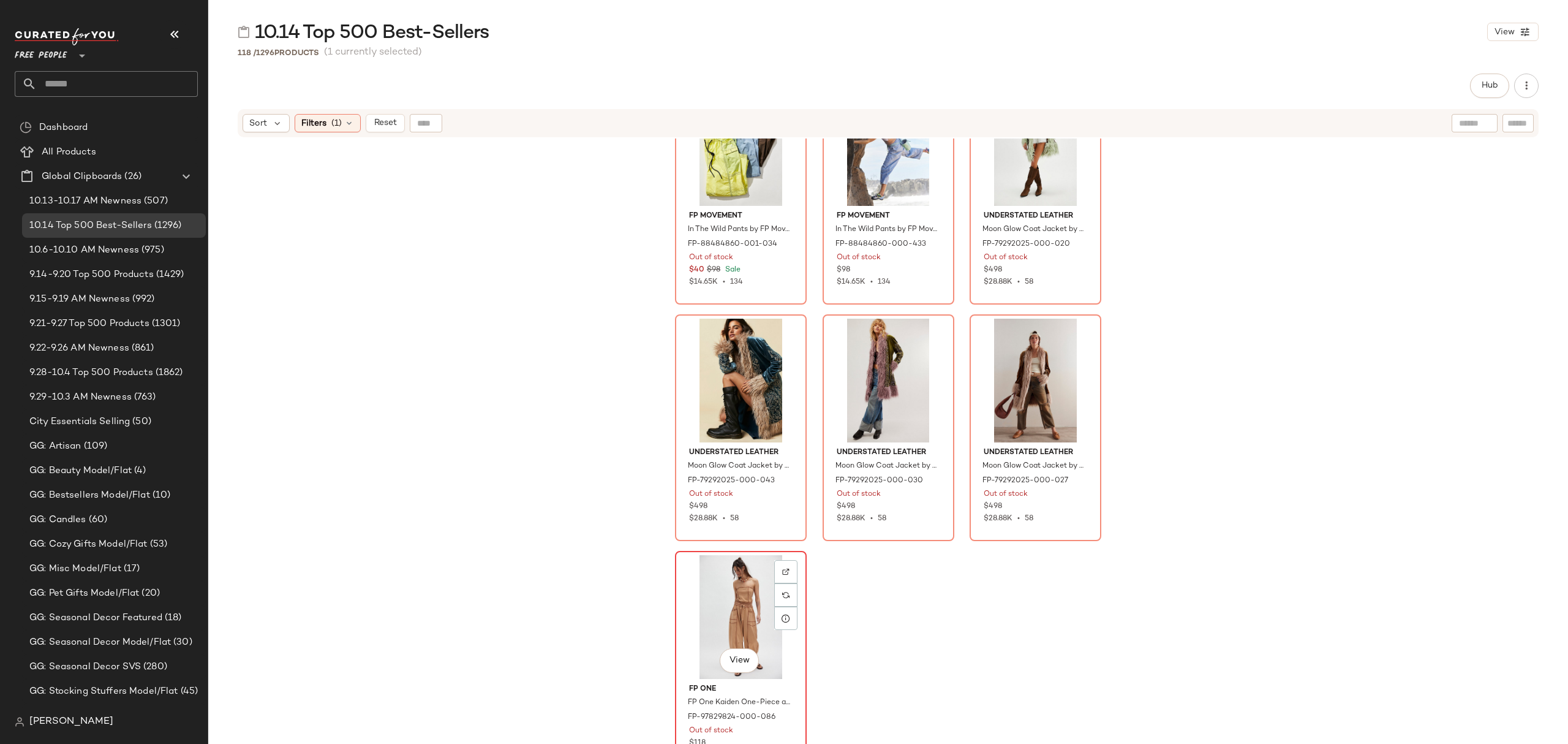
click at [796, 657] on div "View" at bounding box center [741, 616] width 124 height 124
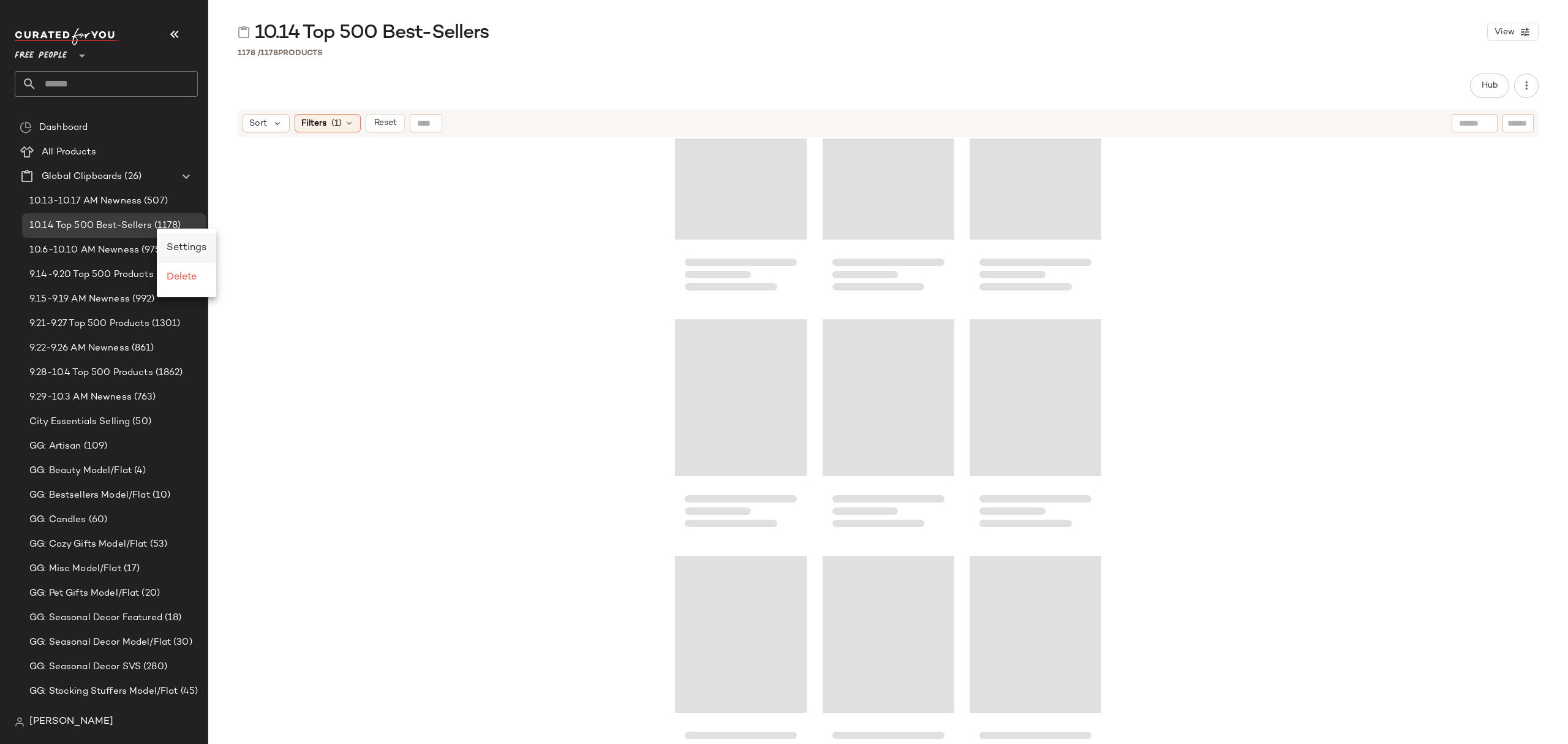
click at [187, 238] on div "Settings" at bounding box center [186, 248] width 59 height 29
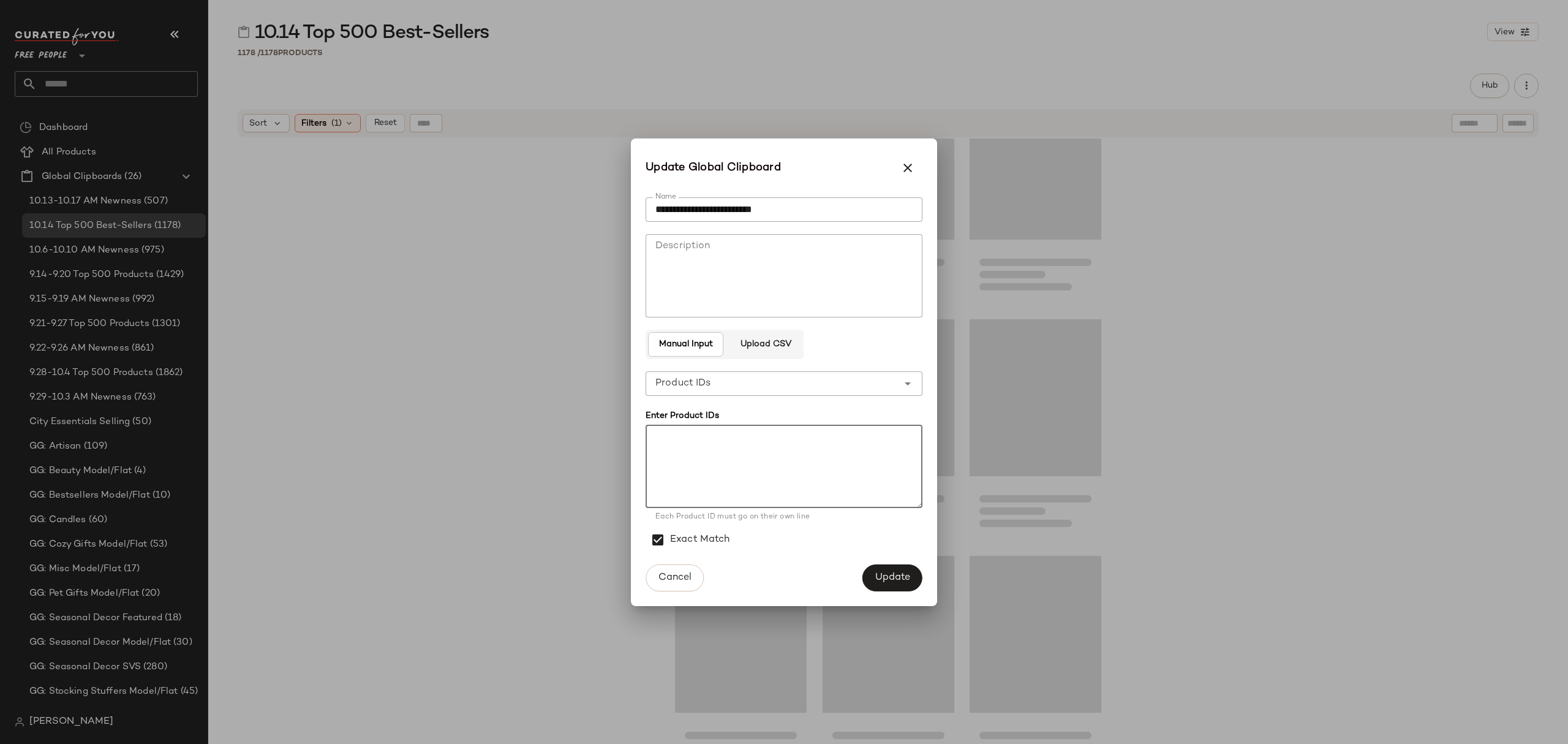
click at [807, 458] on textarea at bounding box center [784, 466] width 276 height 84
paste textarea "**********"
type textarea "**********"
click at [811, 384] on div "**********" at bounding box center [771, 383] width 252 height 24
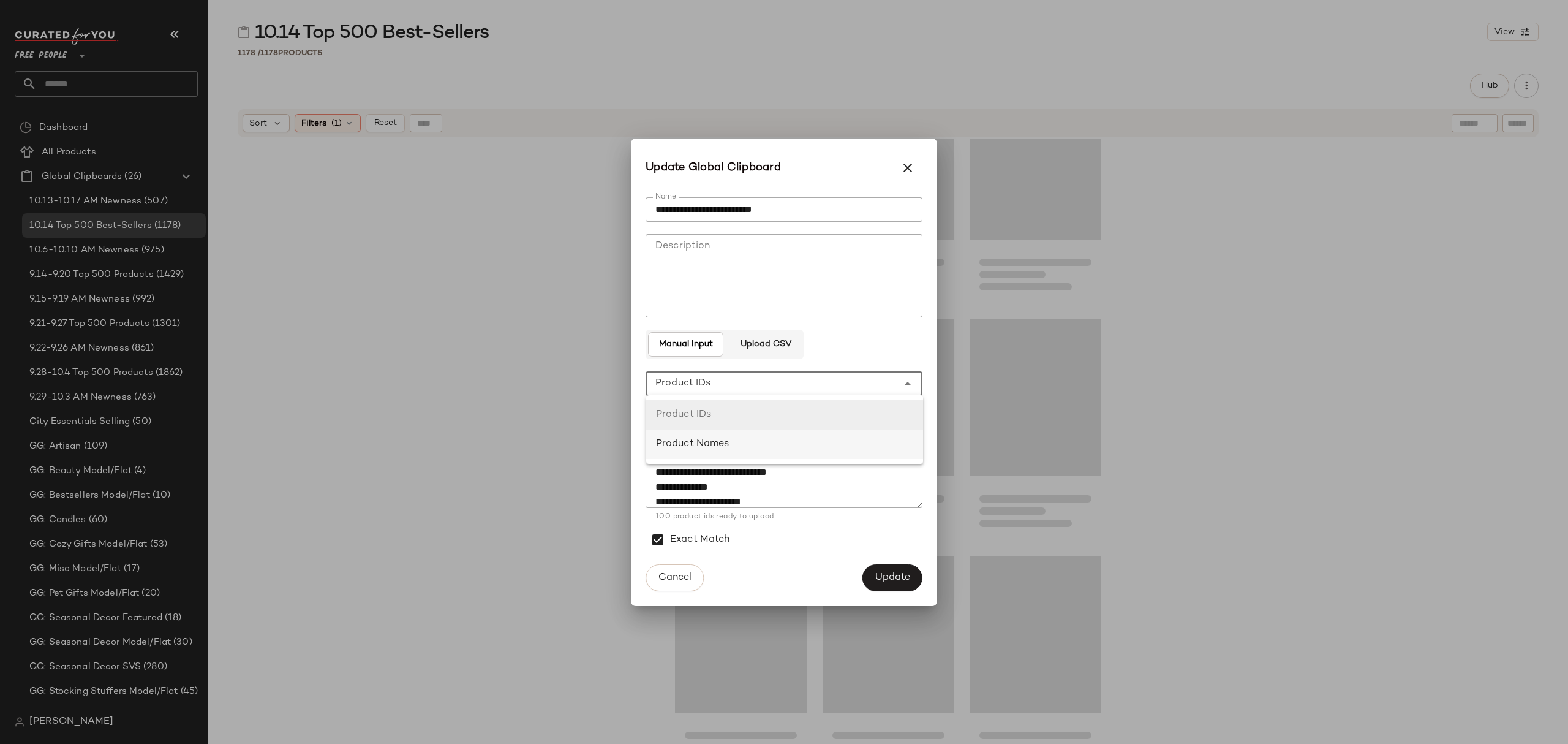
click at [821, 444] on div "Product Names" at bounding box center [784, 444] width 257 height 15
type input "**********"
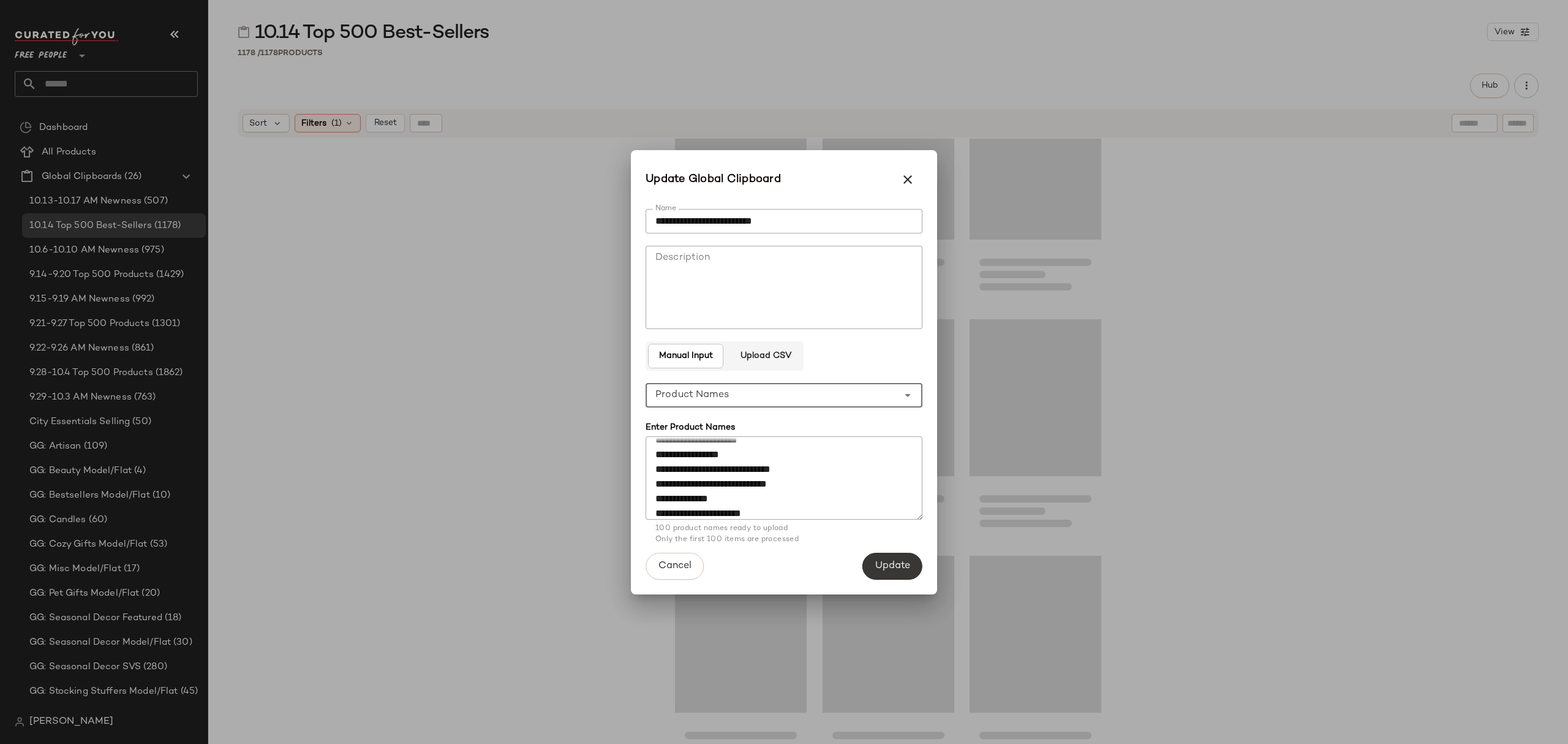
click at [892, 563] on span "Update" at bounding box center [893, 566] width 36 height 12
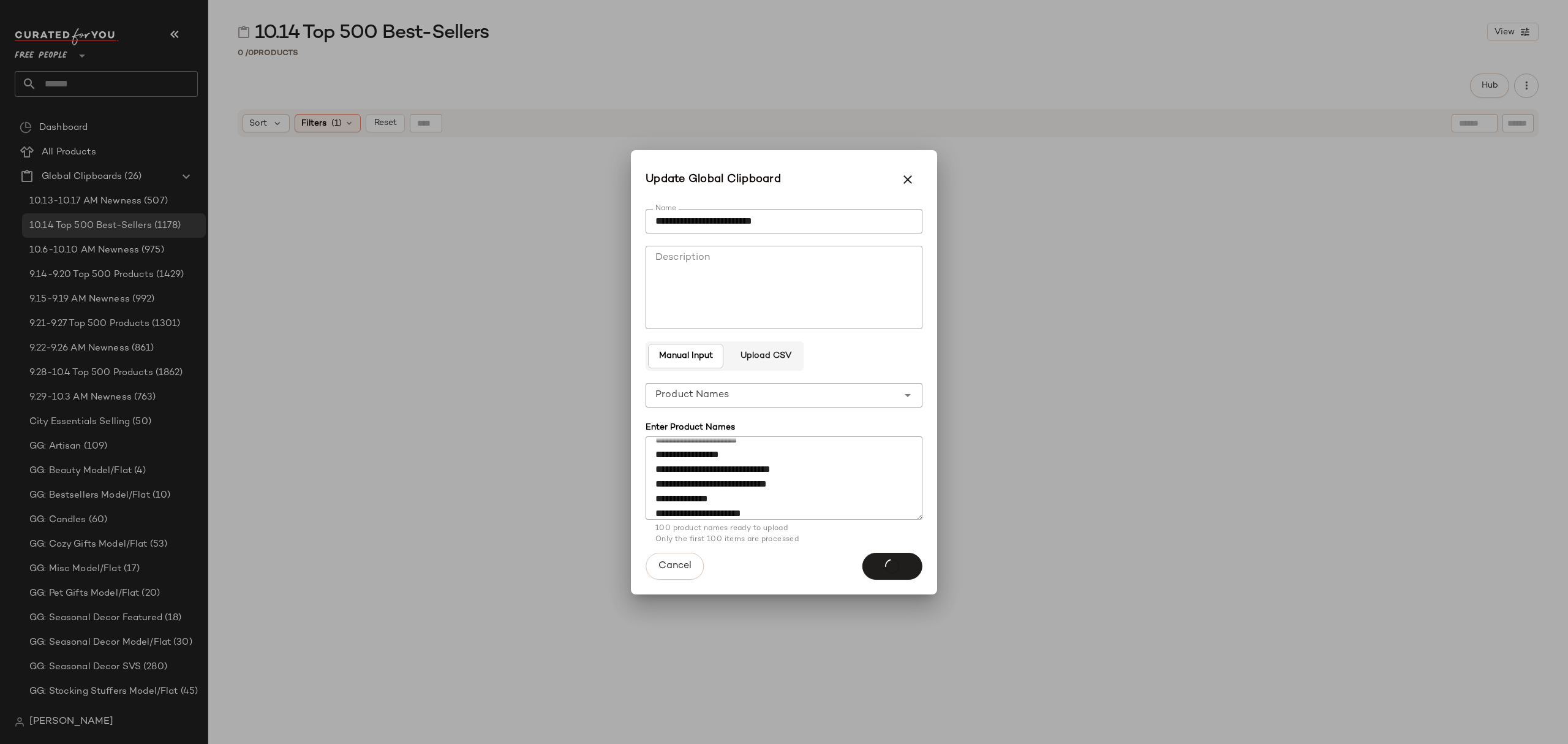
scroll to position [0, 0]
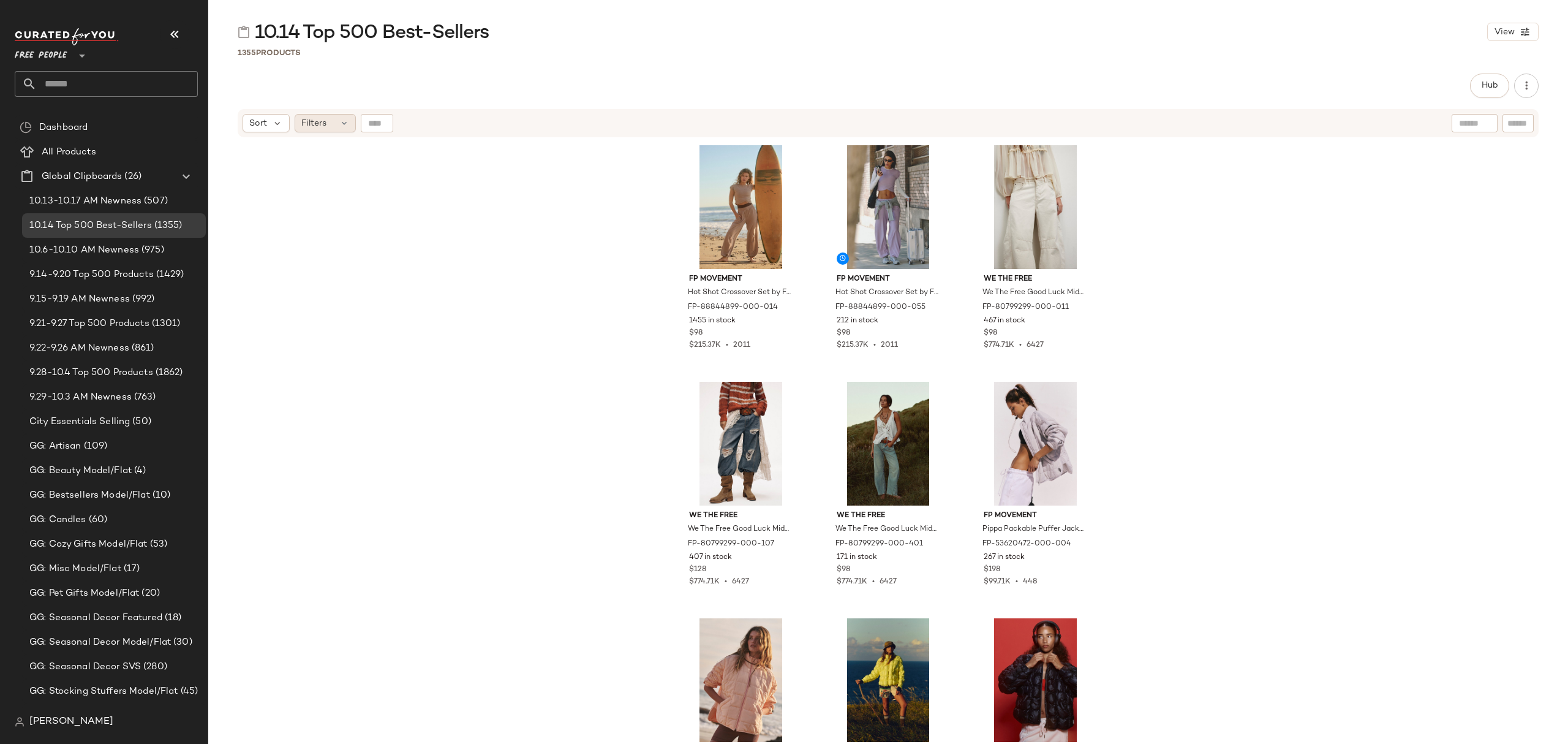
click at [329, 119] on div "Filters" at bounding box center [325, 123] width 61 height 19
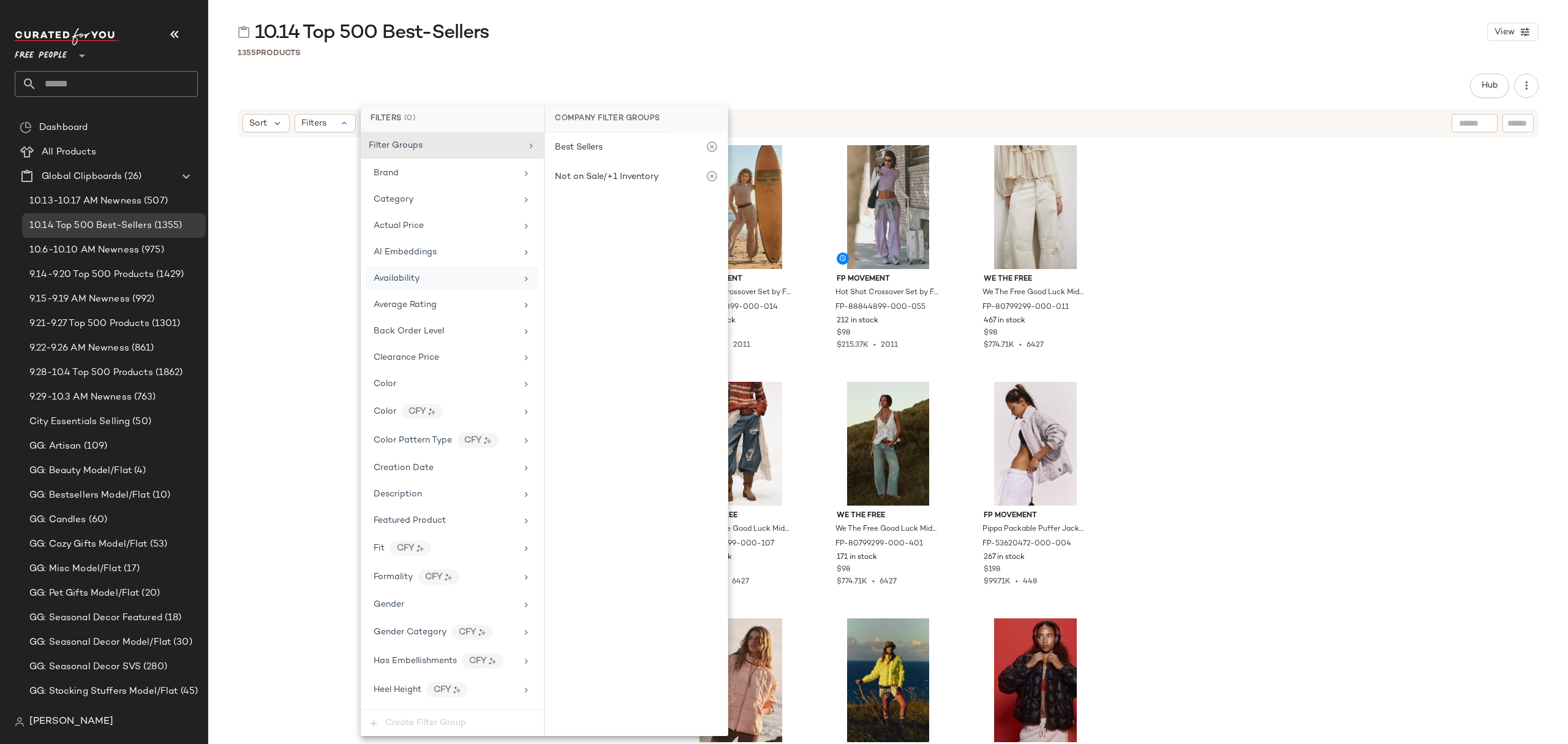
click at [465, 283] on div "Availability" at bounding box center [445, 278] width 143 height 13
click at [600, 238] on div "out_of_stock" at bounding box center [637, 239] width 183 height 29
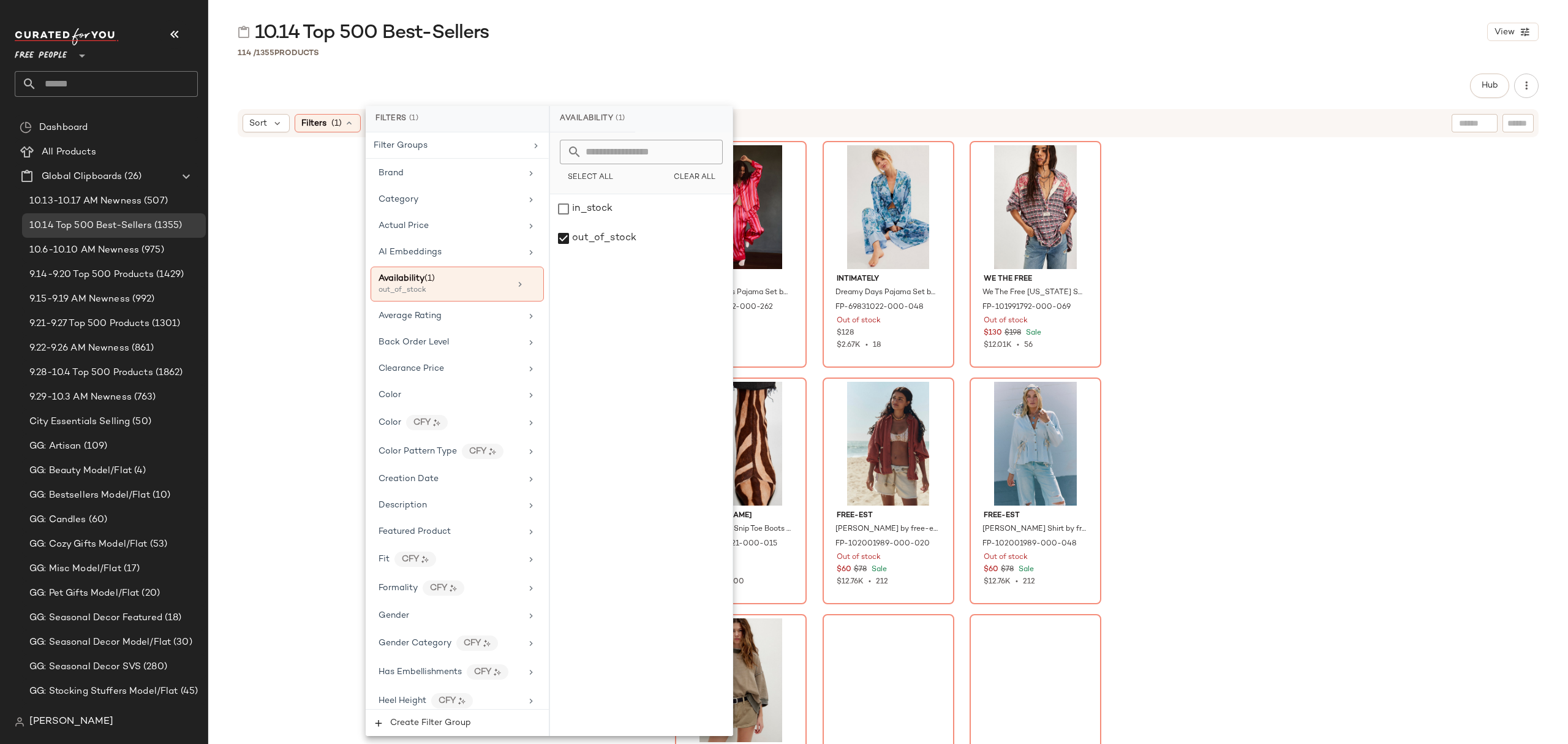
click at [1317, 412] on div "Intimately Dreamy Days Pajama Set by Intimately at Free People in Pink, Size: M…" at bounding box center [888, 458] width 1360 height 639
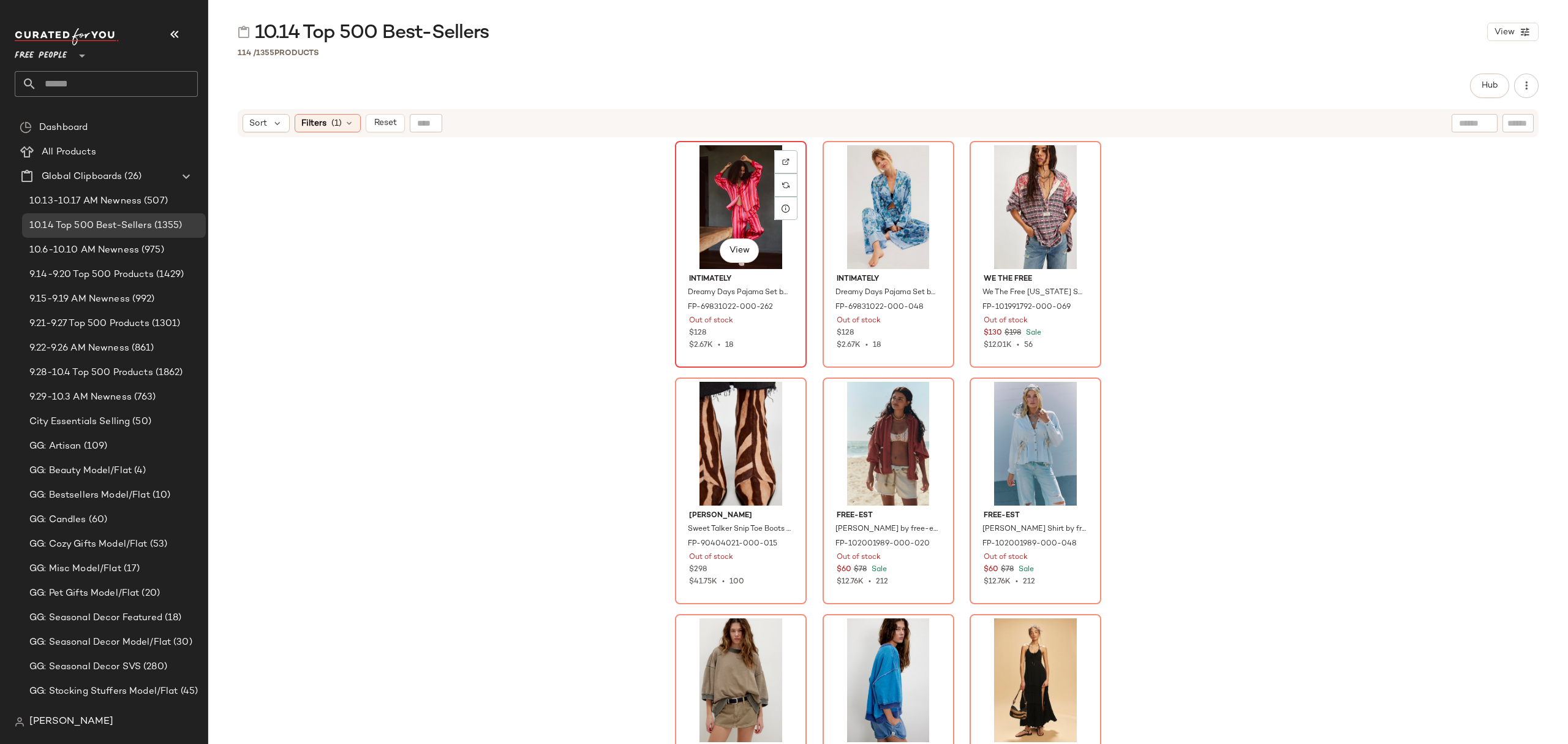
click at [714, 181] on div "View" at bounding box center [741, 206] width 124 height 124
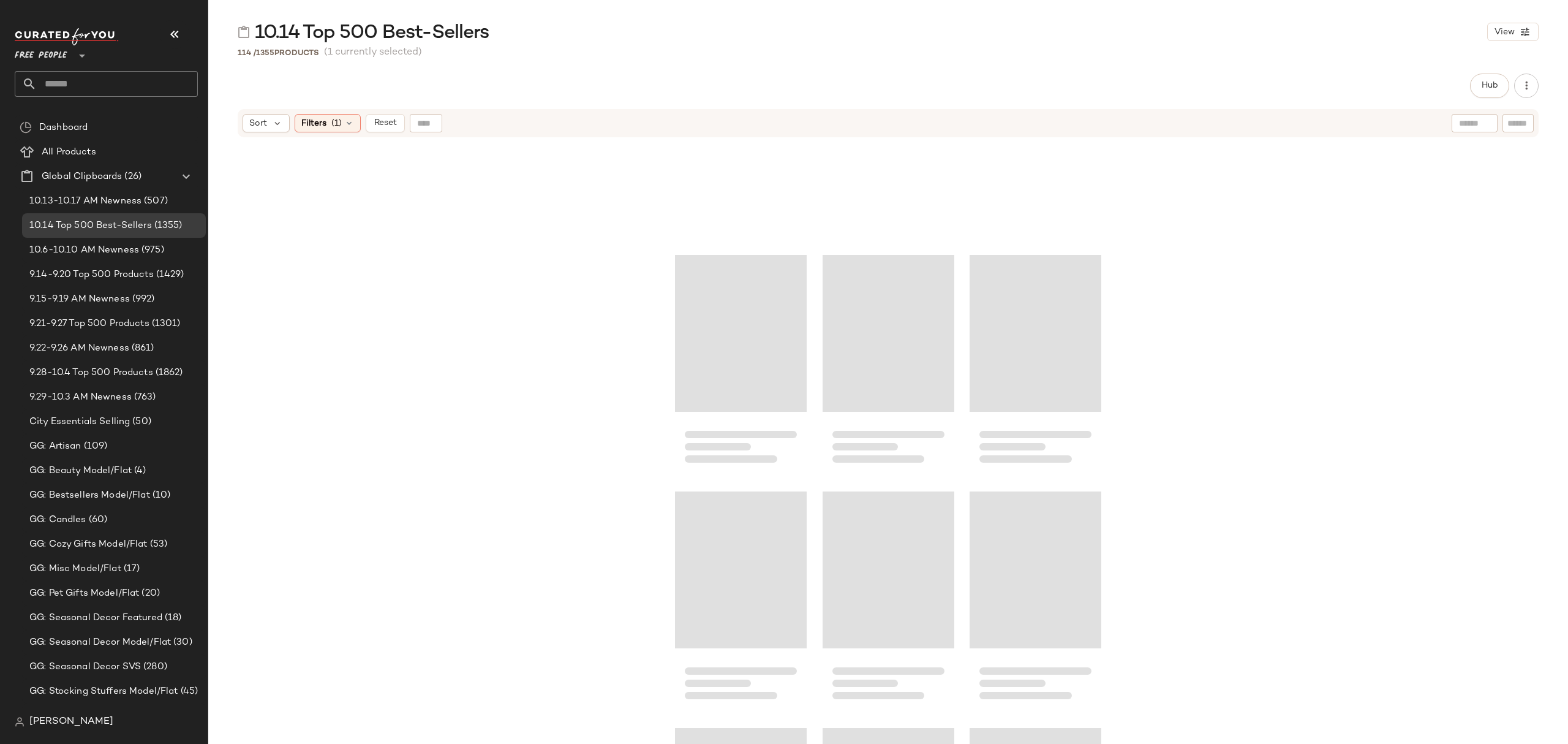
scroll to position [8353, 0]
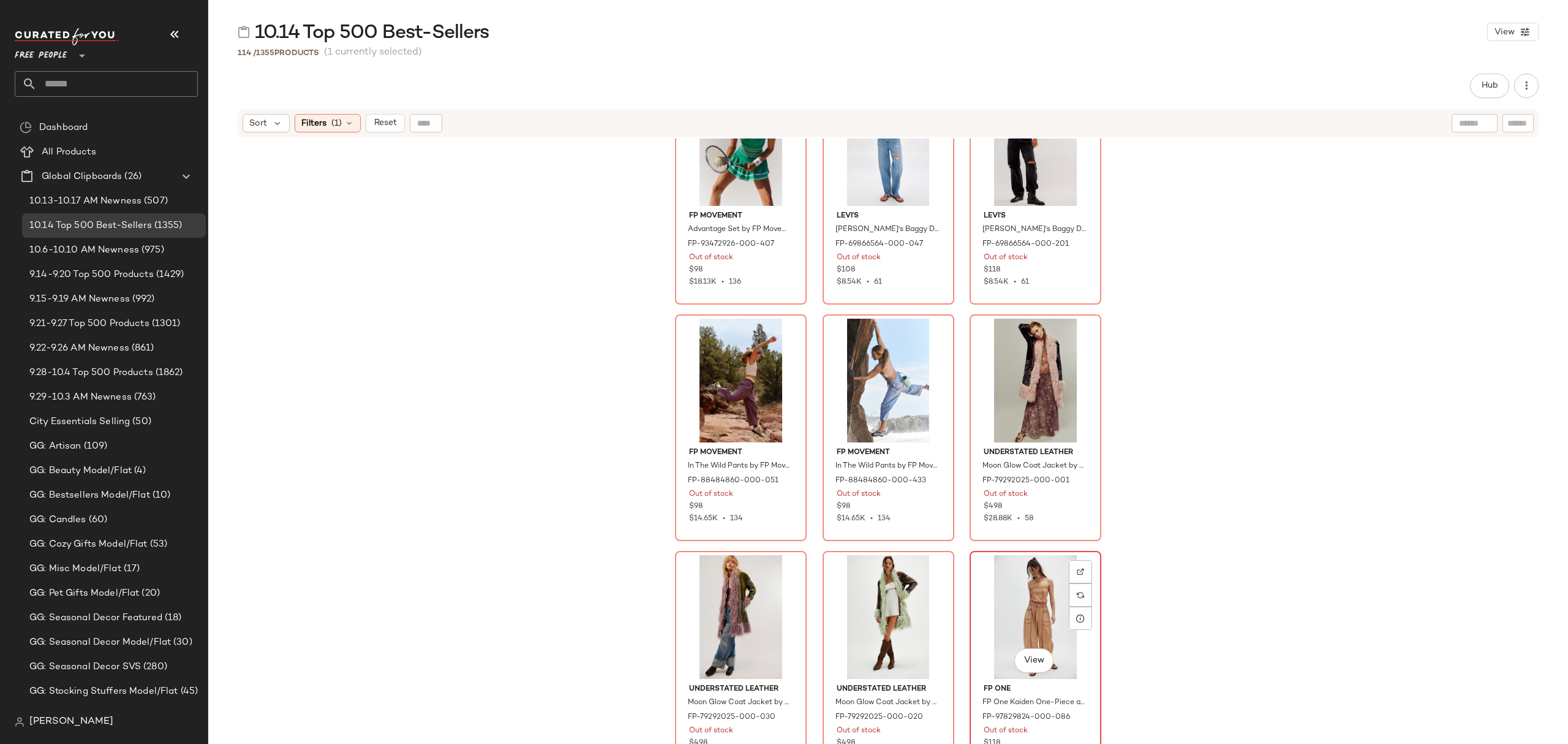
click at [1079, 682] on div "FP One FP One Kaiden One-Piece at Free People in Brown, Size: S FP-97829824-000…" at bounding box center [1036, 720] width 124 height 82
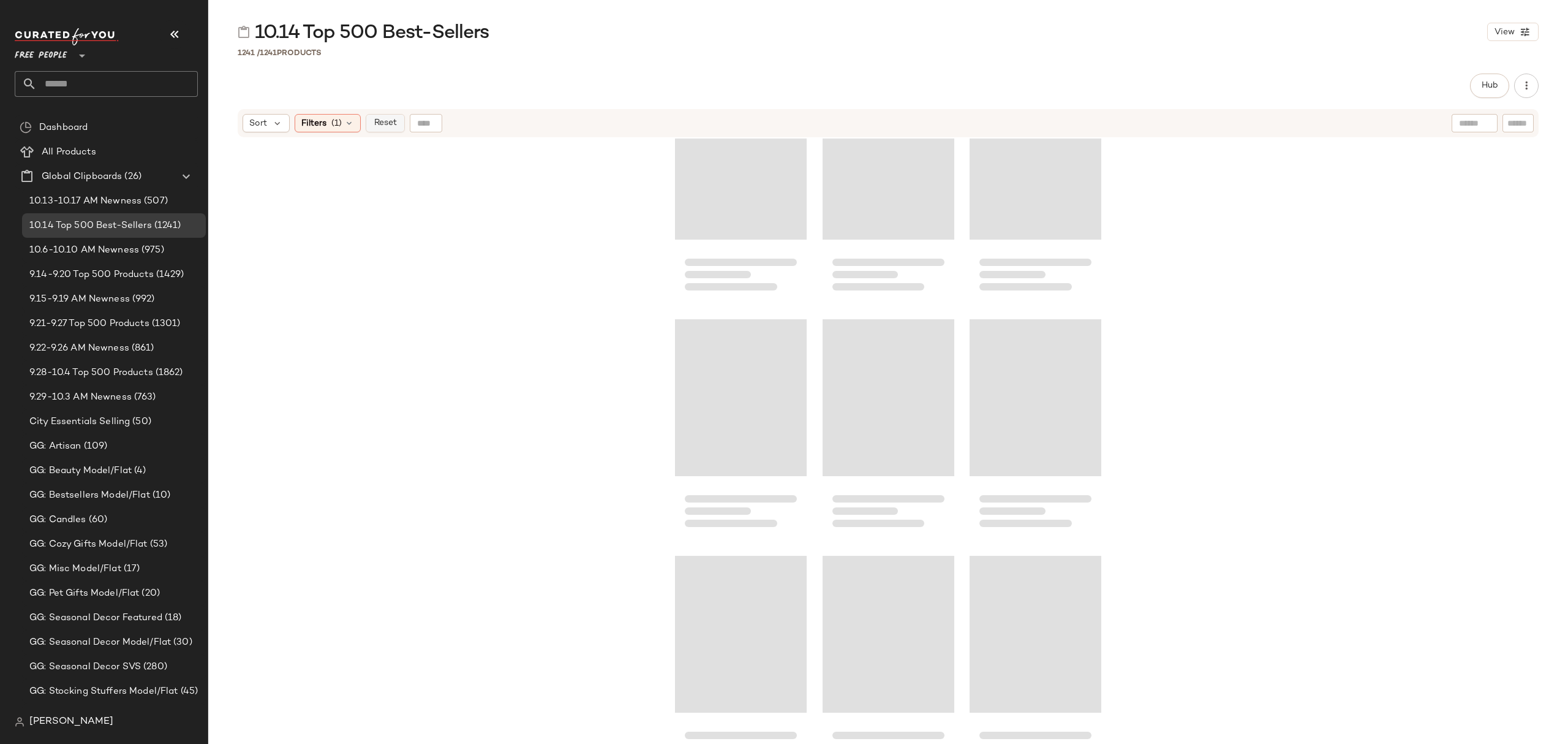
click at [380, 125] on span "Reset" at bounding box center [384, 123] width 23 height 10
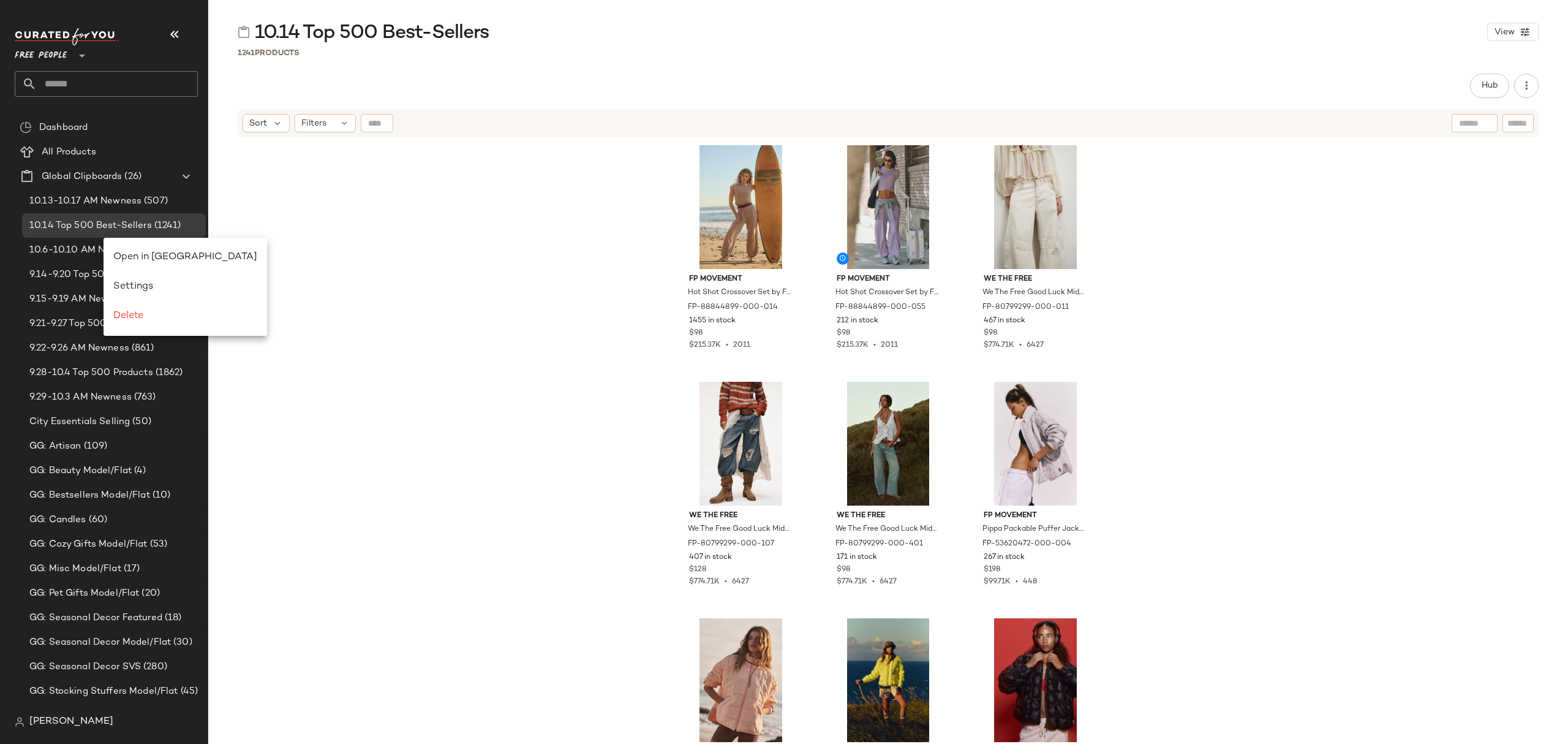
click at [346, 263] on div "FP Movement Hot Shot Crossover Set by FP Movement at Free People in Tan, Size: …" at bounding box center [888, 458] width 1360 height 639
click at [212, 241] on span "Settings" at bounding box center [208, 241] width 40 height 11
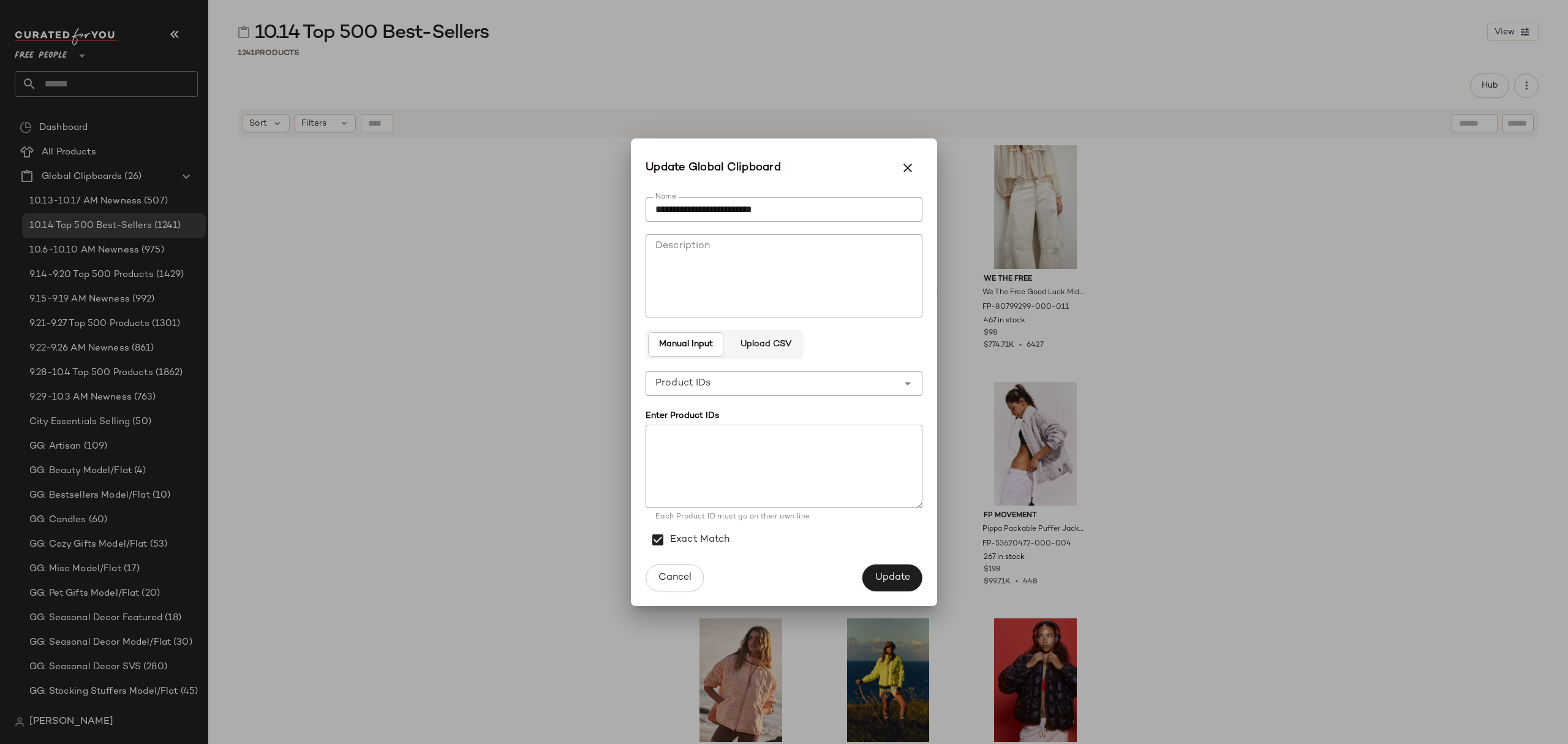
click at [789, 376] on div "**********" at bounding box center [771, 383] width 252 height 24
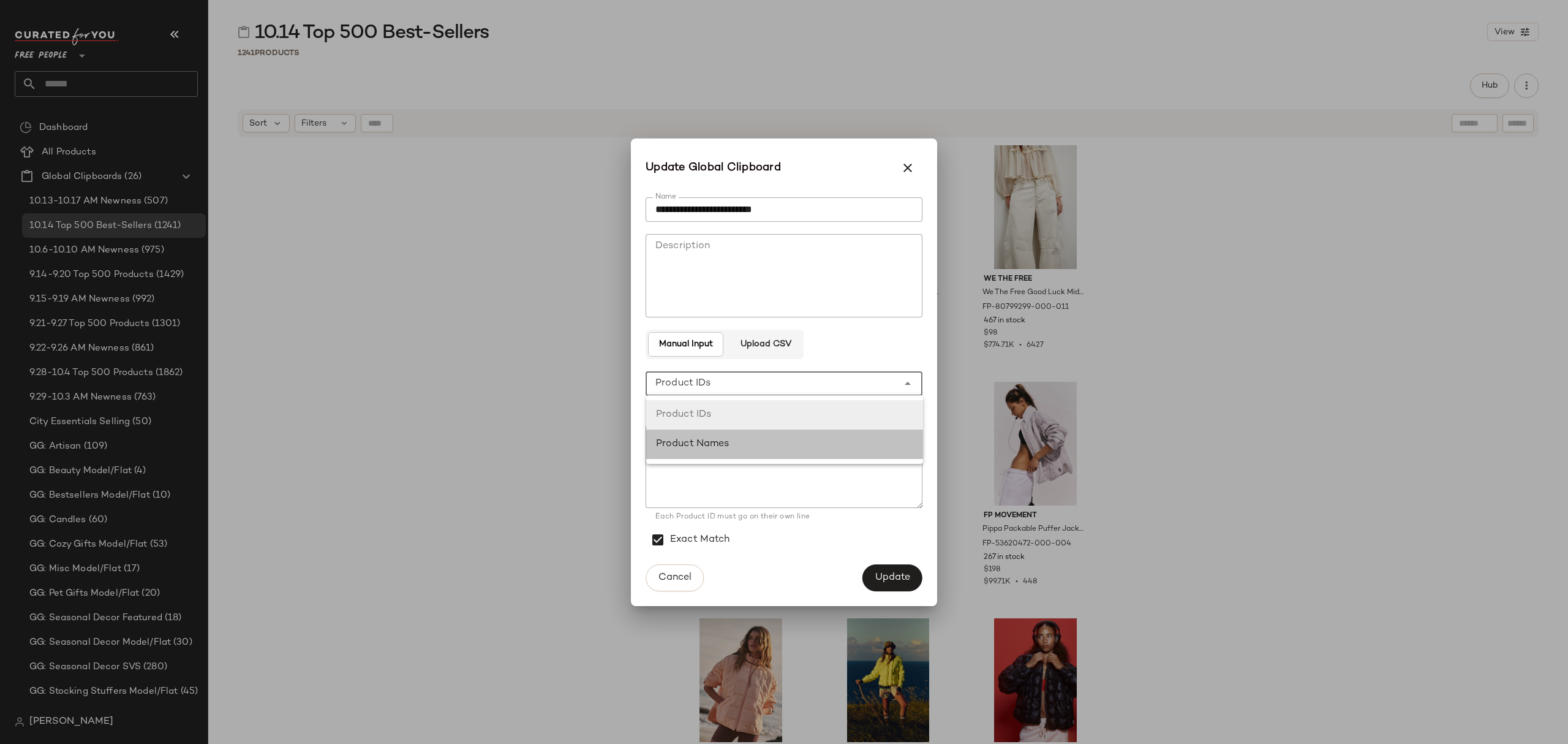
click at [825, 447] on div "Product Names" at bounding box center [784, 444] width 257 height 15
type input "**********"
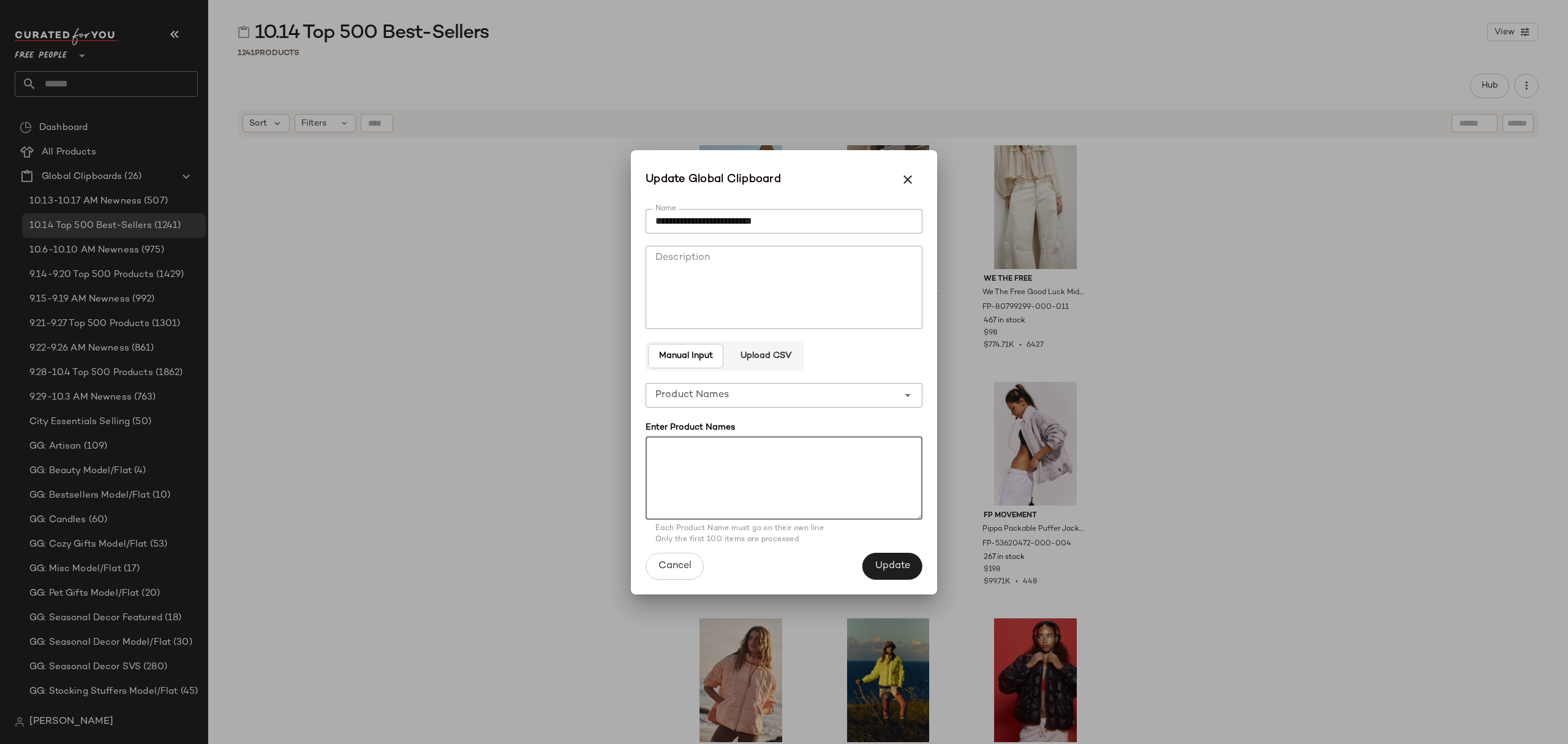
click at [780, 467] on textarea at bounding box center [784, 478] width 276 height 84
paste textarea "**********"
type textarea "**********"
click at [900, 570] on span "Update" at bounding box center [893, 566] width 36 height 12
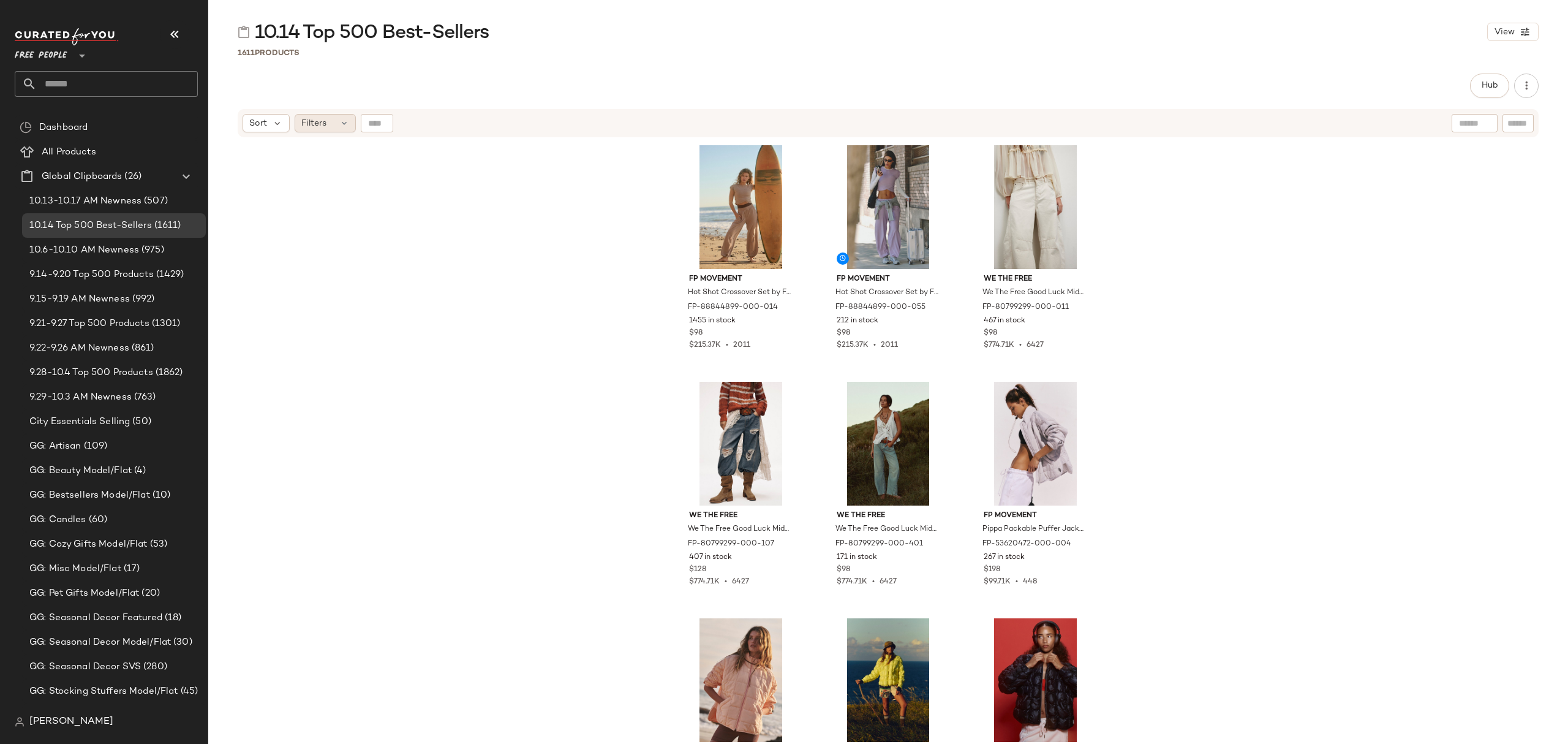
click at [345, 119] on icon at bounding box center [345, 123] width 10 height 10
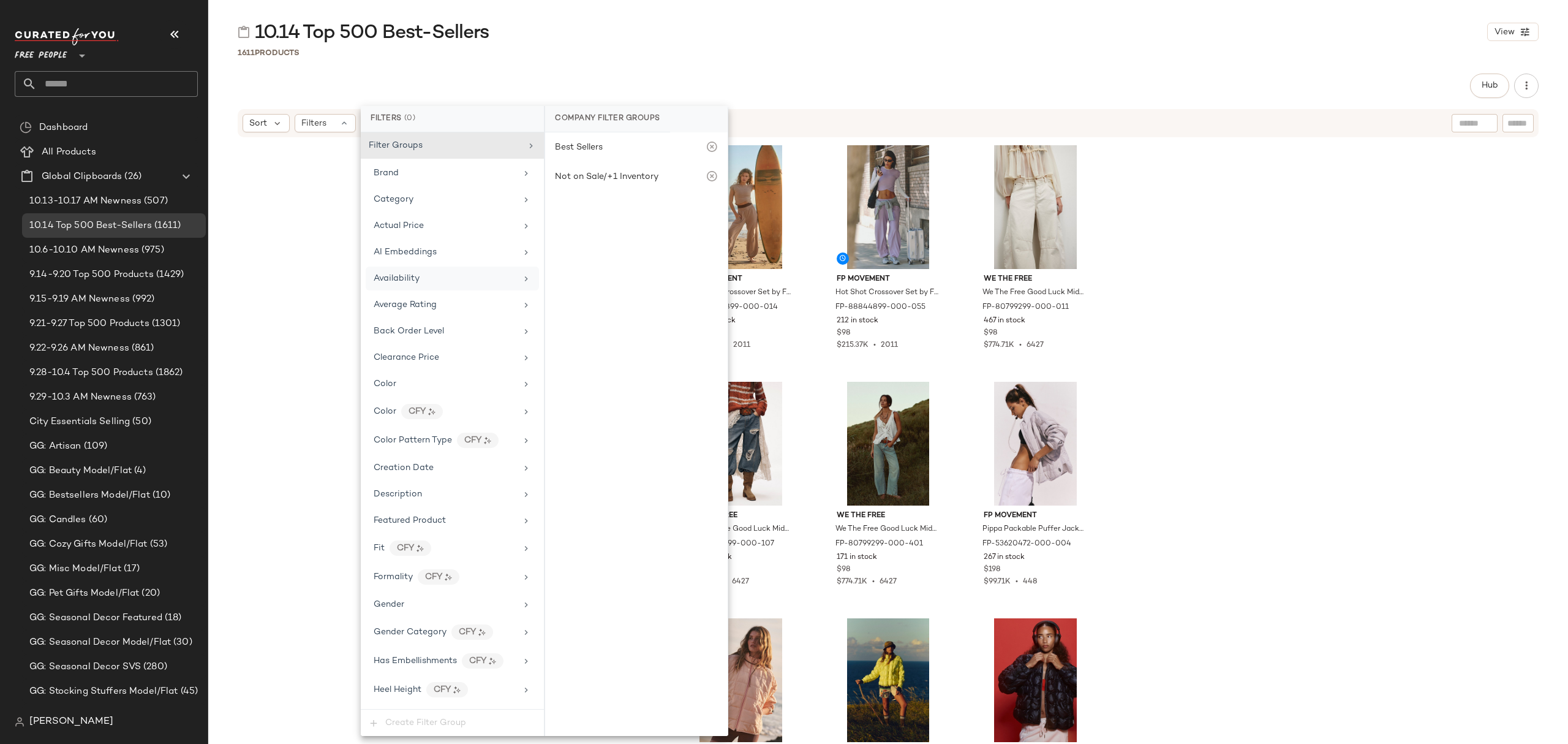
click at [456, 282] on div "Availability" at bounding box center [445, 278] width 143 height 13
click at [572, 247] on div "out_of_stock" at bounding box center [637, 239] width 183 height 29
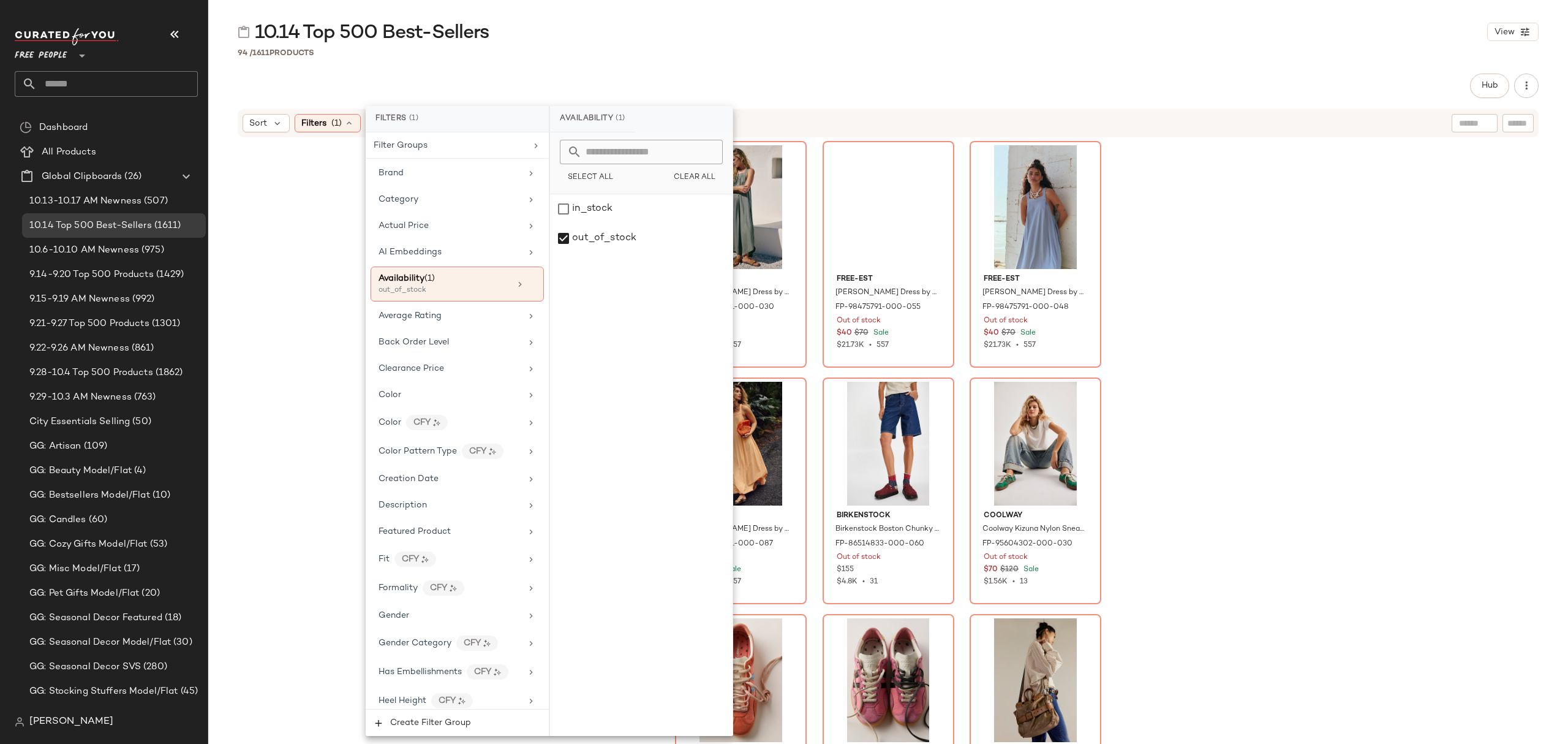
click at [1242, 344] on div "free-est Erin Midi Dress by free-est at Free People in Green, Size: S FP-984757…" at bounding box center [888, 458] width 1360 height 639
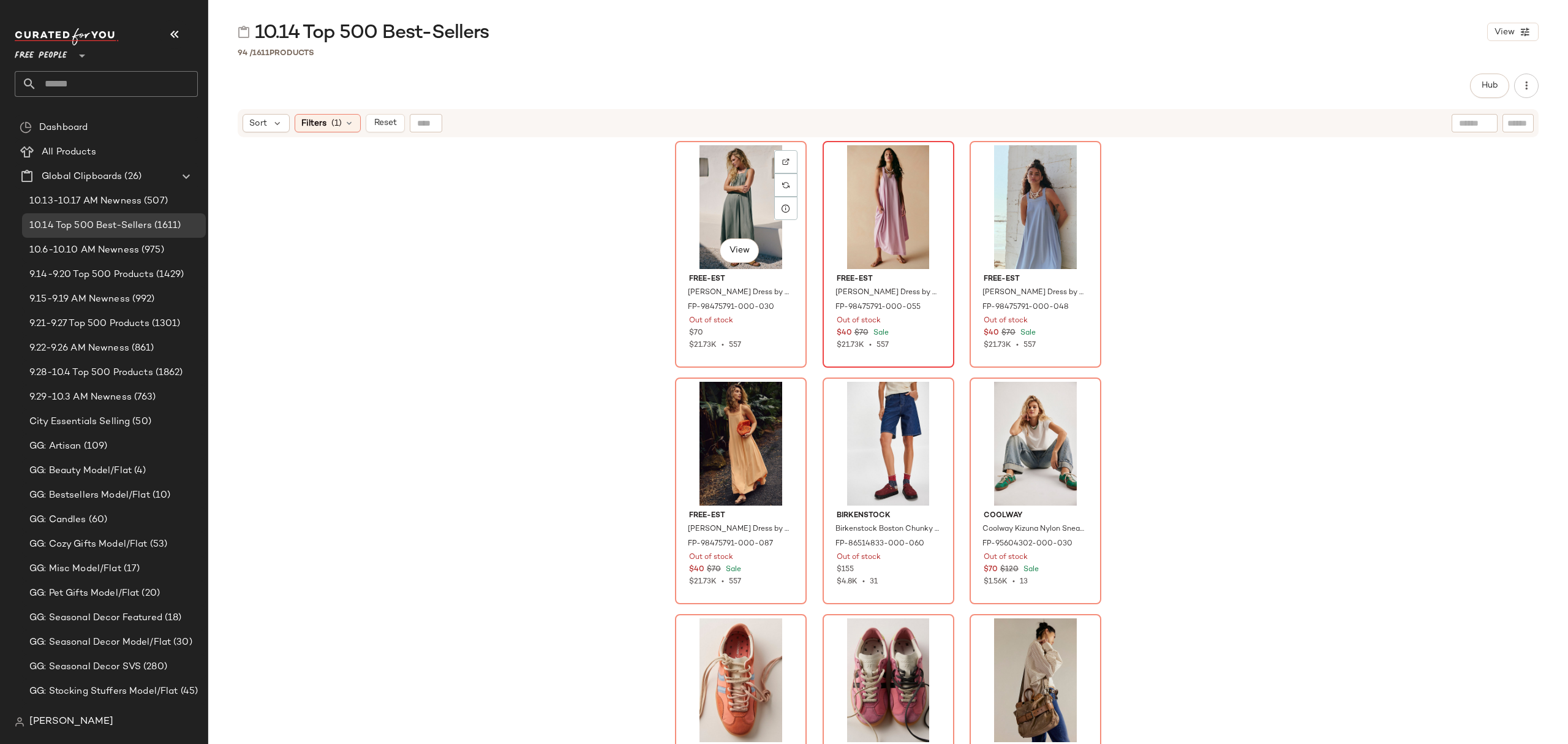
drag, startPoint x: 716, startPoint y: 169, endPoint x: 927, endPoint y: 239, distance: 222.3
click at [716, 170] on div "View" at bounding box center [741, 206] width 124 height 124
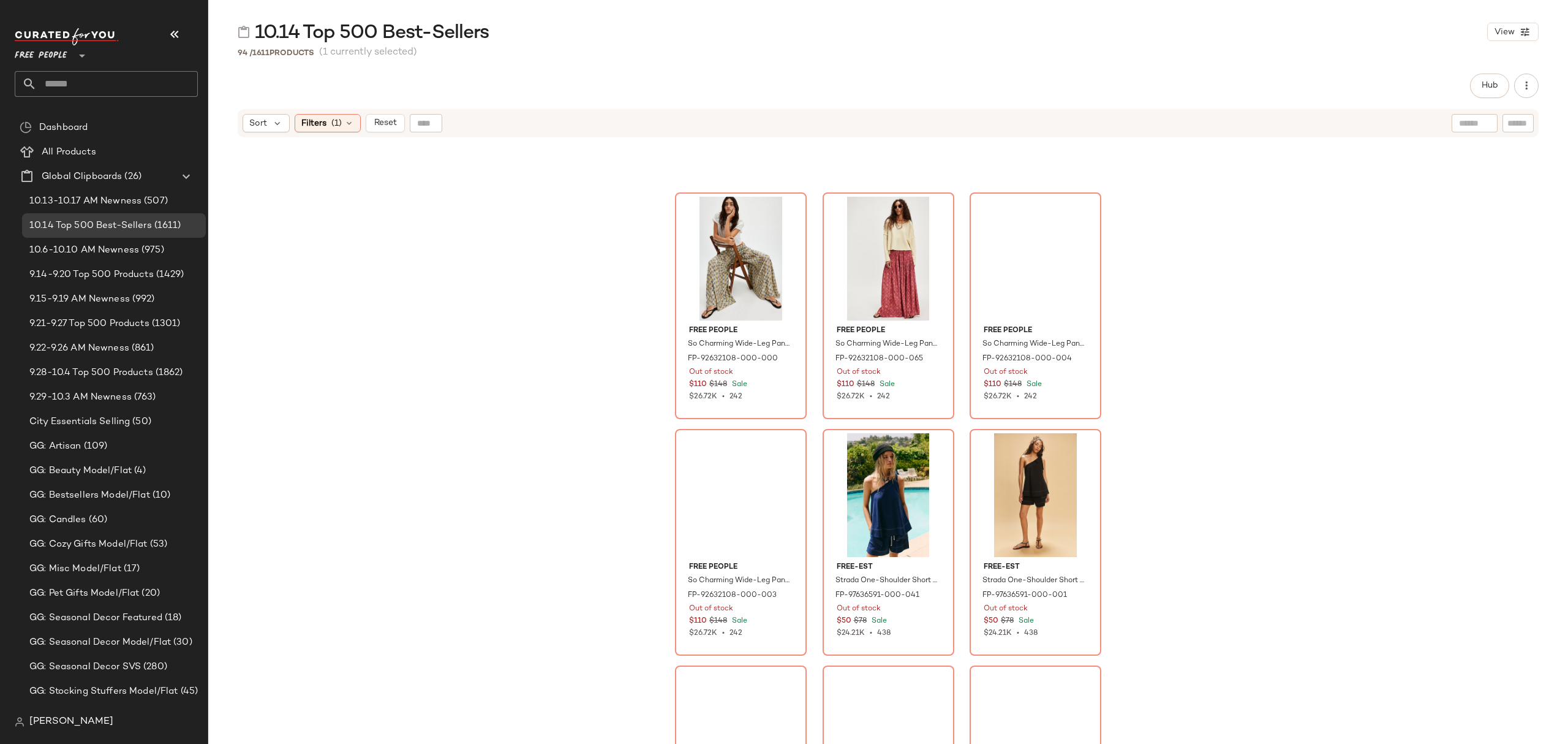
scroll to position [6934, 0]
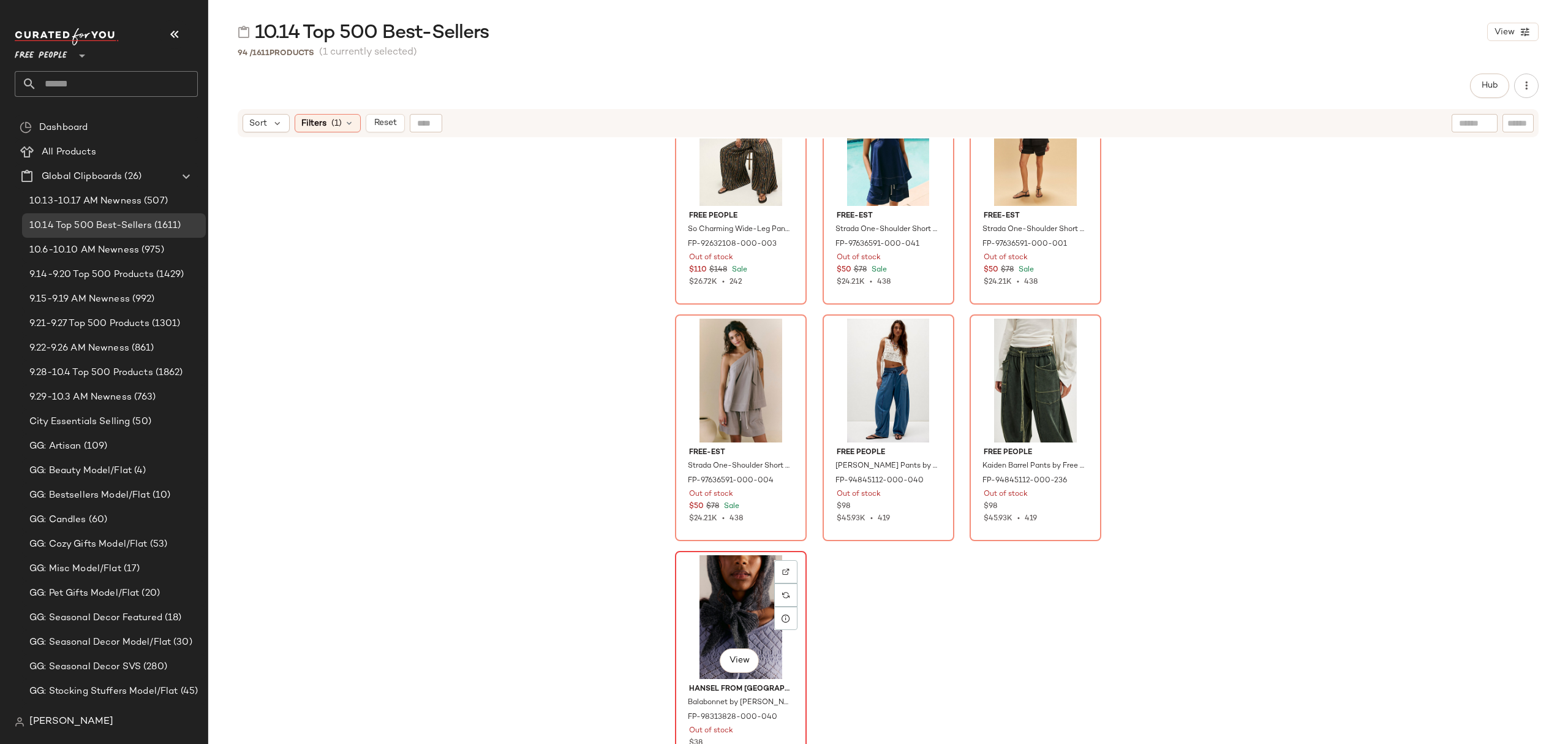
click at [800, 653] on div "View Hansel From Basel Balabonnet by Hansel From Basel at Free People in Grey F…" at bounding box center [741, 664] width 129 height 224
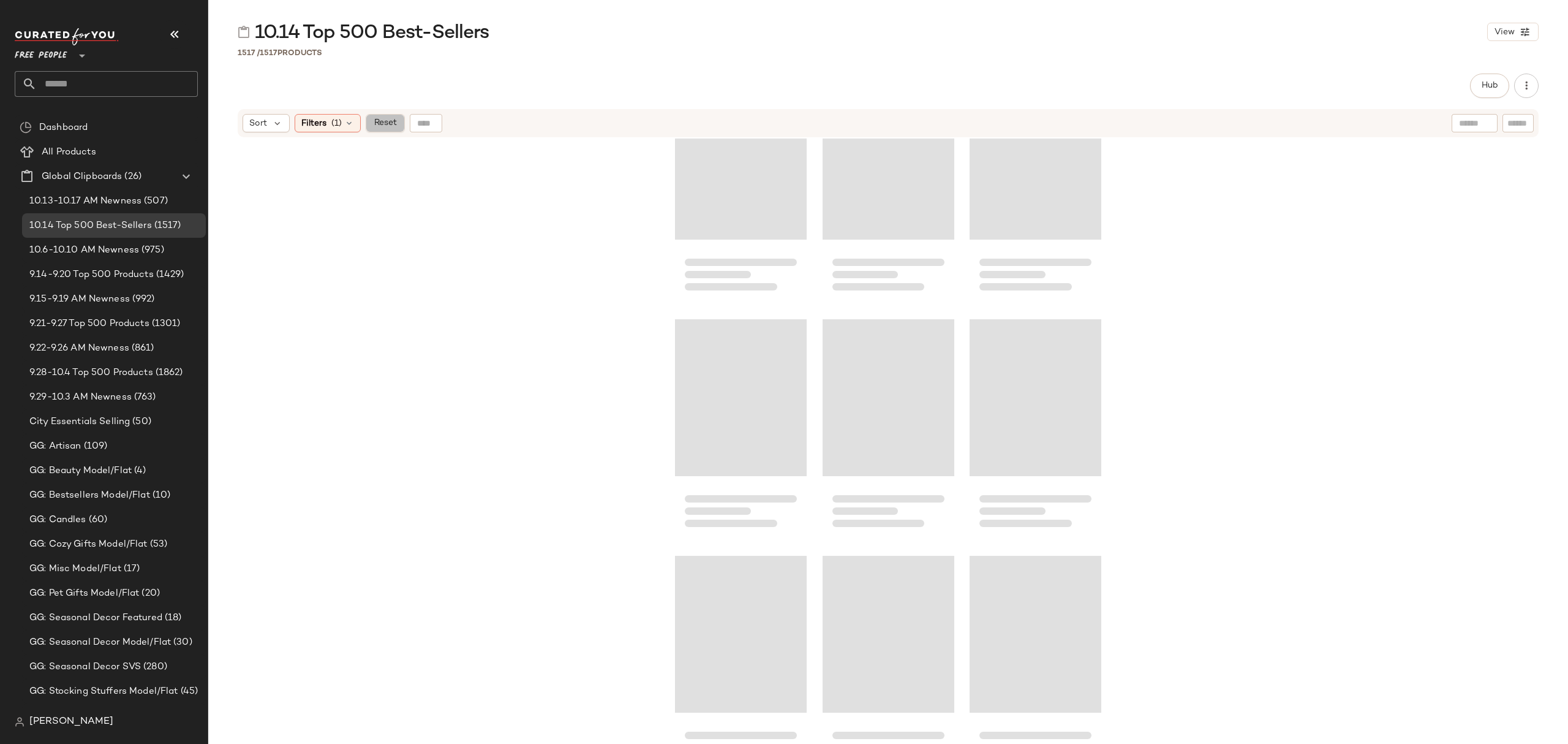
click at [379, 119] on span "Reset" at bounding box center [384, 123] width 23 height 10
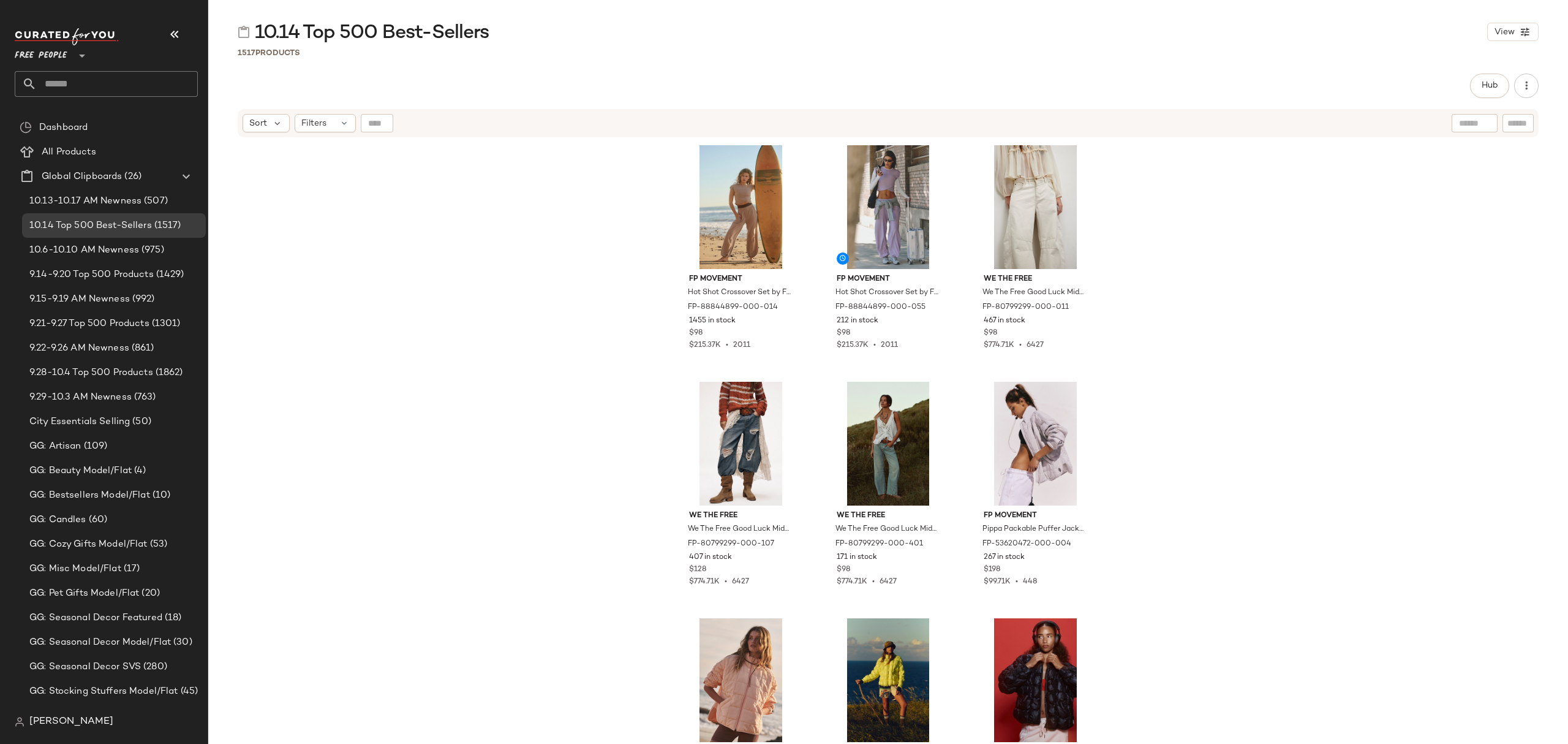
click at [553, 334] on div "FP Movement Hot Shot Crossover Set by FP Movement at Free People in Tan, Size: …" at bounding box center [888, 458] width 1360 height 639
click at [316, 121] on span "Filters" at bounding box center [314, 123] width 25 height 13
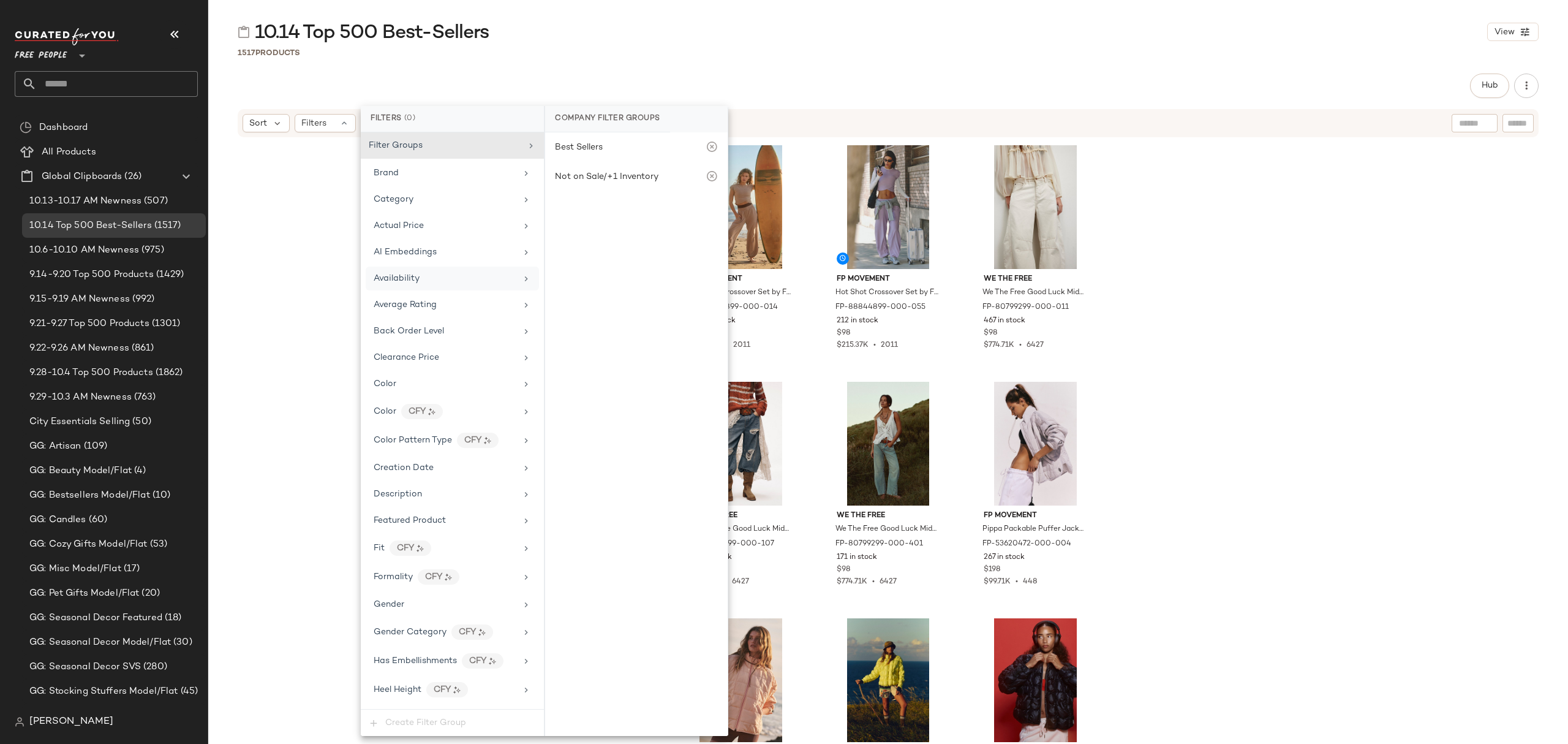
click at [429, 276] on div "Availability" at bounding box center [445, 278] width 143 height 13
click at [313, 254] on div "FP Movement Hot Shot Crossover Set by FP Movement at Free People in [GEOGRAPHIC…" at bounding box center [888, 458] width 1360 height 639
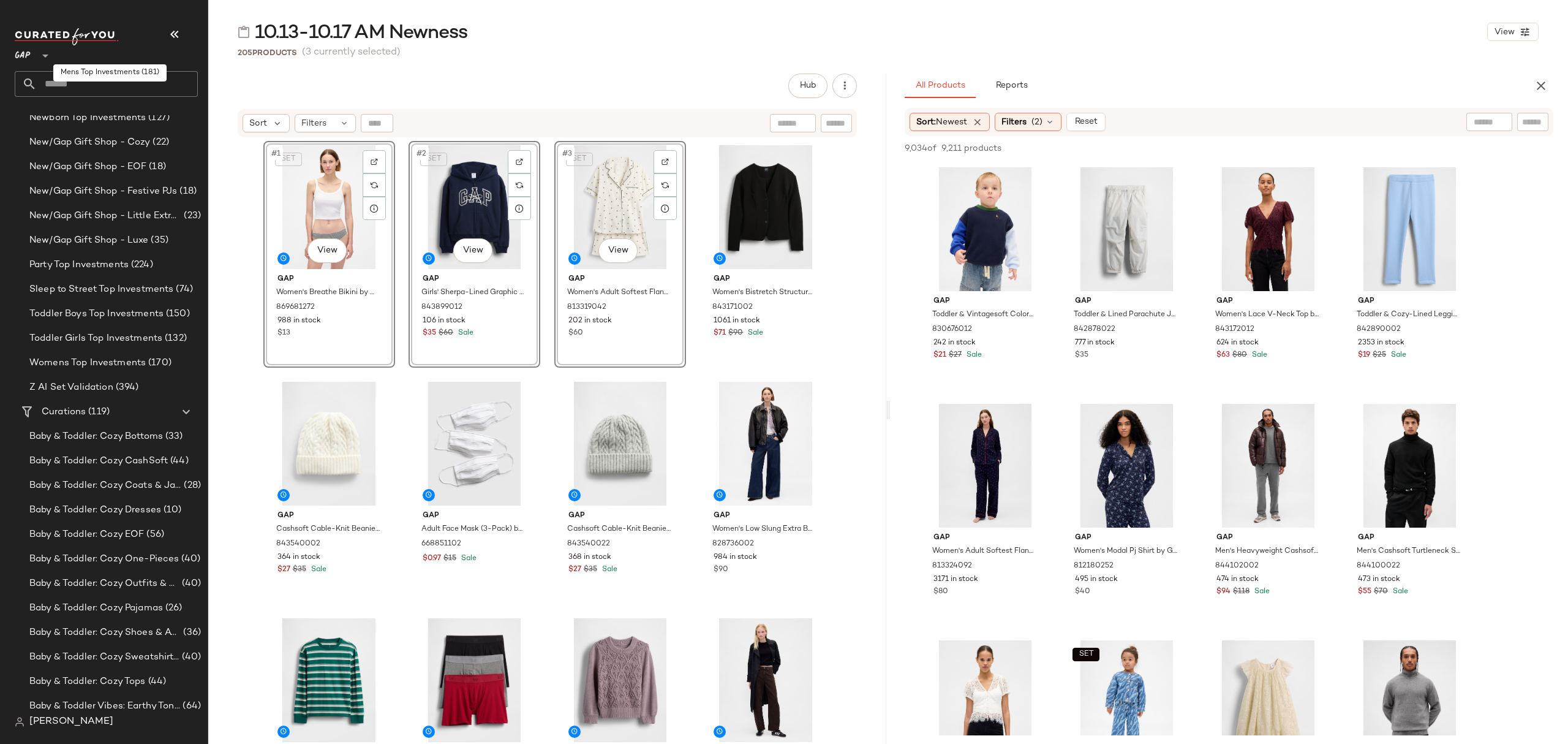
scroll to position [516, 0]
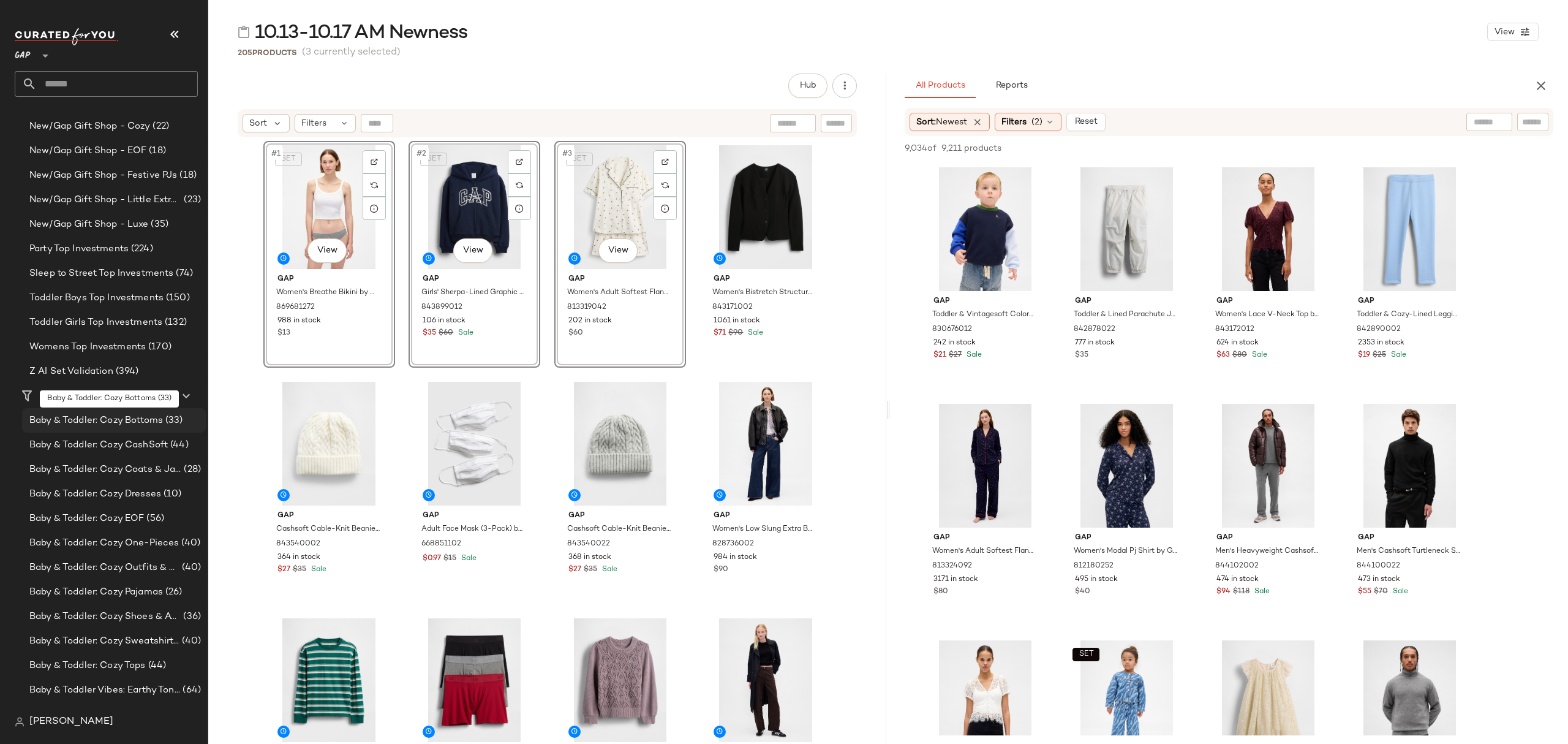
click at [167, 419] on span "(33)" at bounding box center [172, 421] width 20 height 14
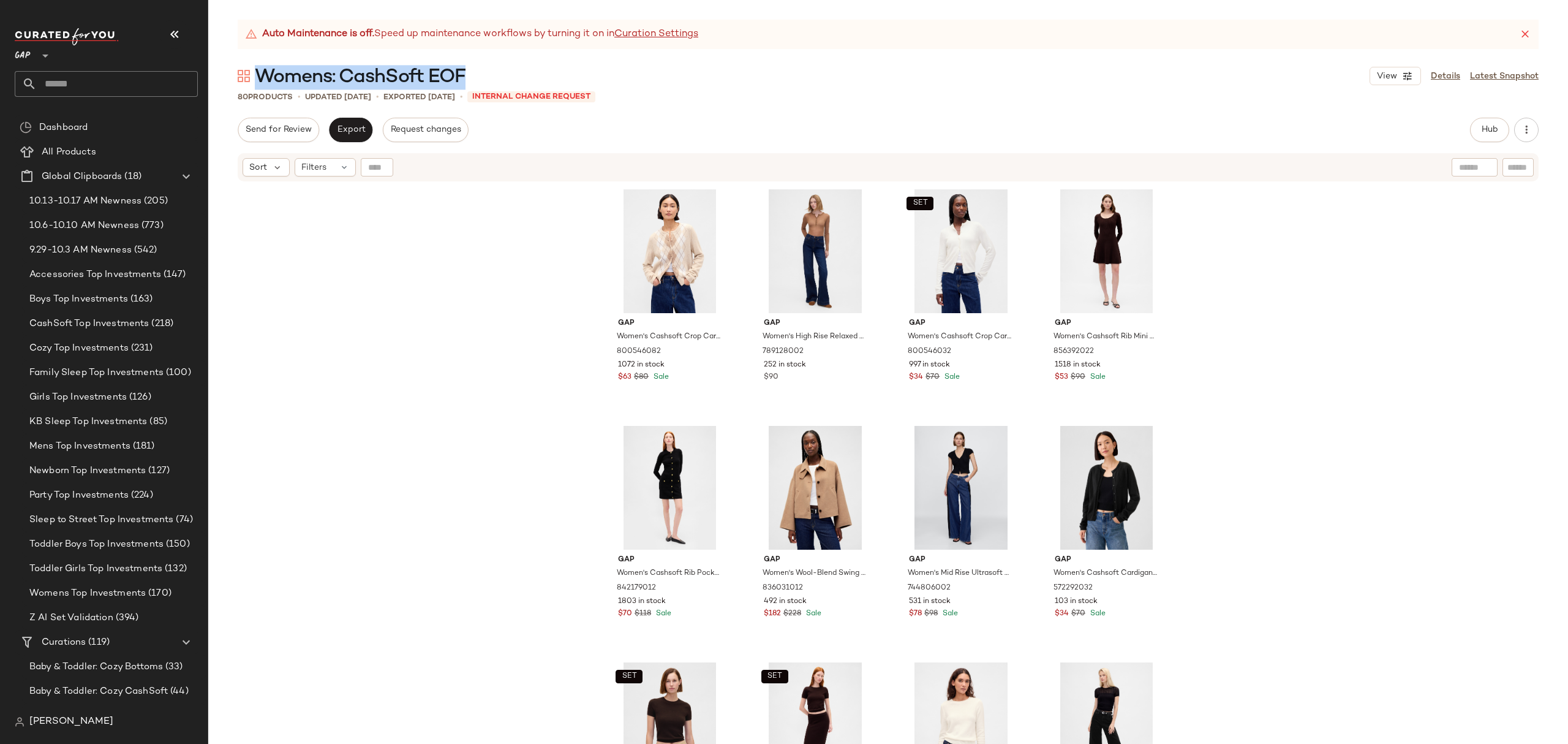
drag, startPoint x: 476, startPoint y: 76, endPoint x: 262, endPoint y: 75, distance: 214.0
click at [262, 75] on div "Womens: CashSoft EOF View Details Latest Snapshot" at bounding box center [888, 75] width 1360 height 24
copy span "Womens: CashSoft EOF"
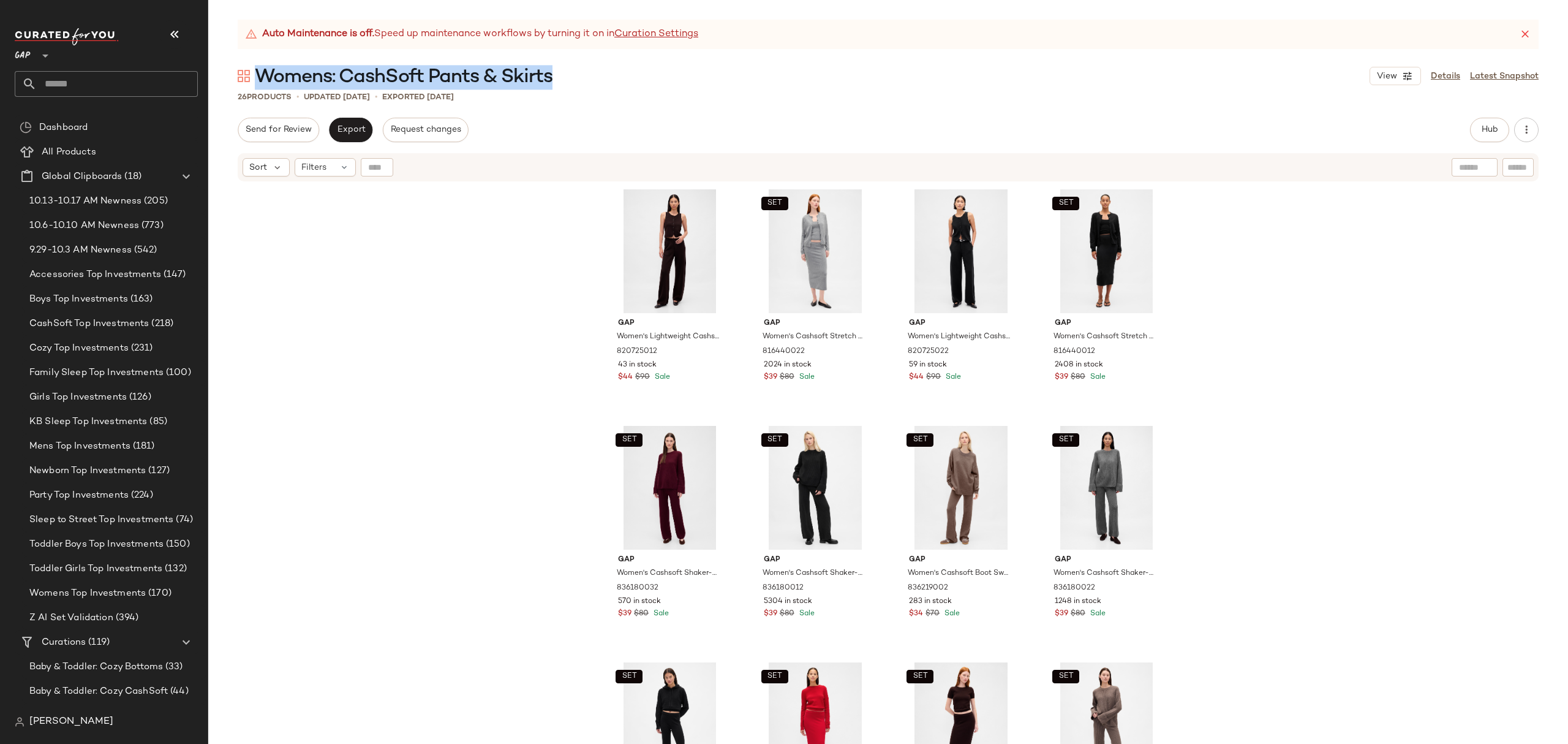
drag, startPoint x: 566, startPoint y: 82, endPoint x: 298, endPoint y: 67, distance: 268.4
click at [260, 74] on div "Womens: CashSoft Pants & Skirts View Details Latest Snapshot" at bounding box center [888, 75] width 1360 height 24
copy span "Womens: CashSoft Pants & Skirts"
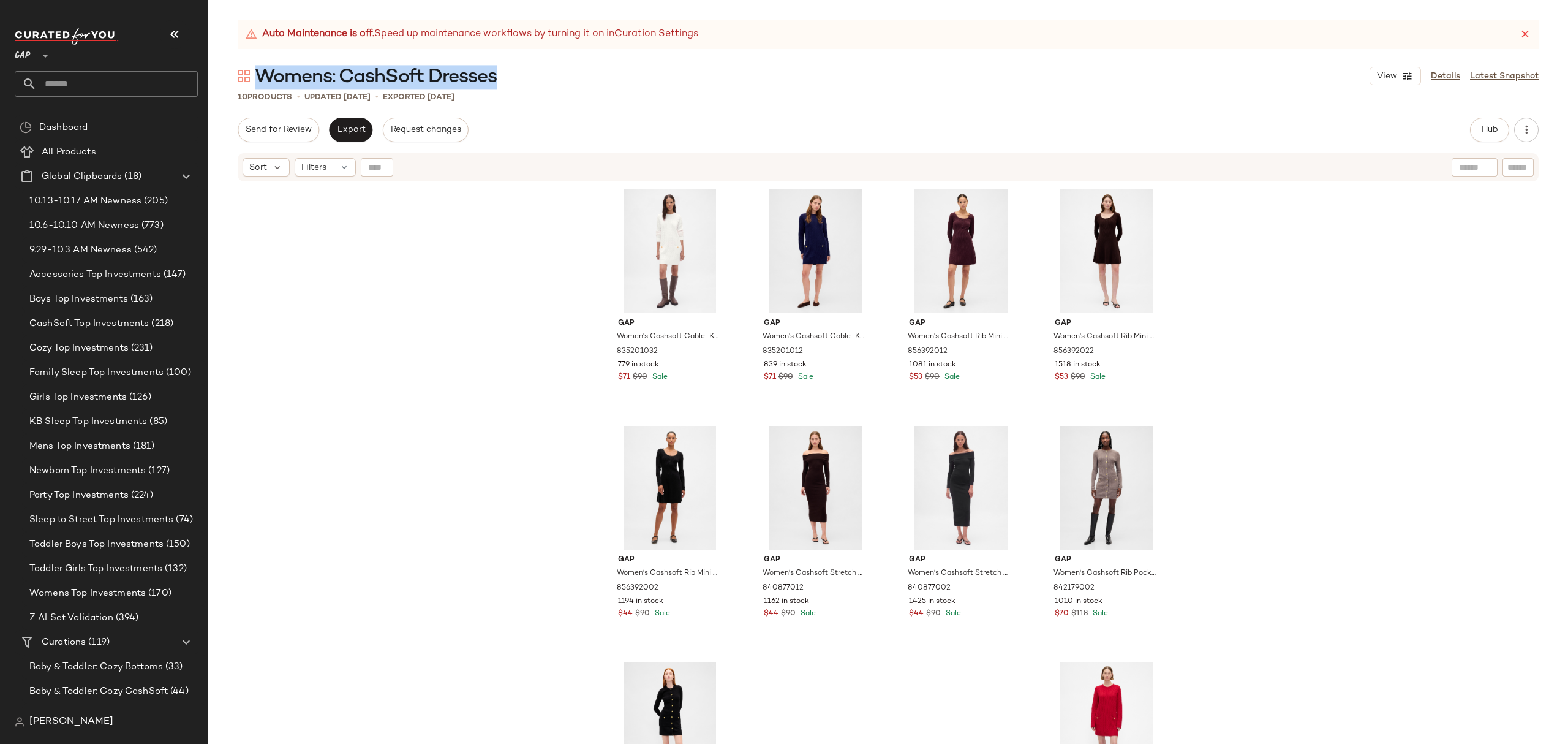
drag, startPoint x: 503, startPoint y: 76, endPoint x: 260, endPoint y: 79, distance: 243.0
click at [260, 79] on div "Womens: CashSoft Dresses View Details Latest Snapshot" at bounding box center [888, 75] width 1360 height 24
copy span "Womens: CashSoft Dresses"
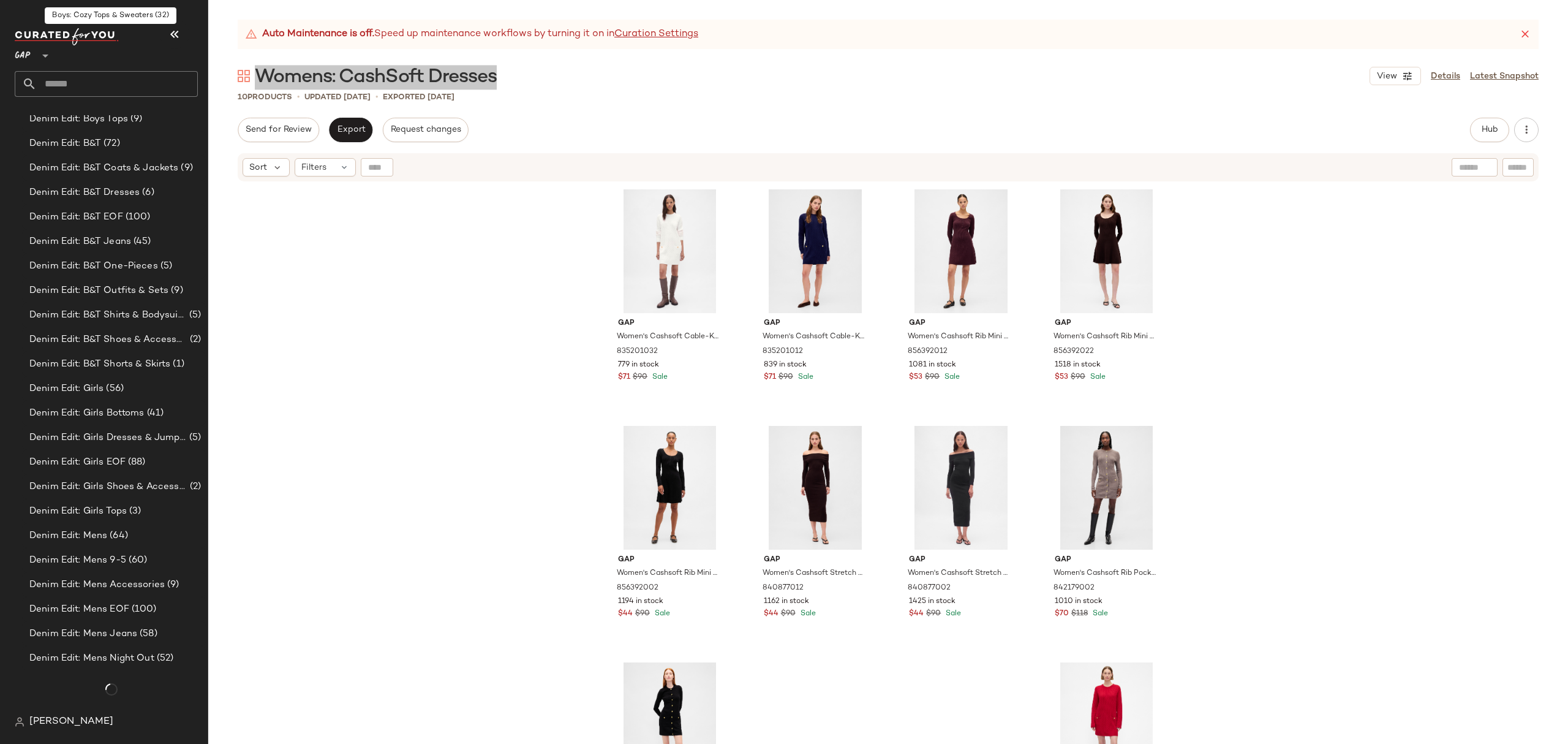
scroll to position [1197, 0]
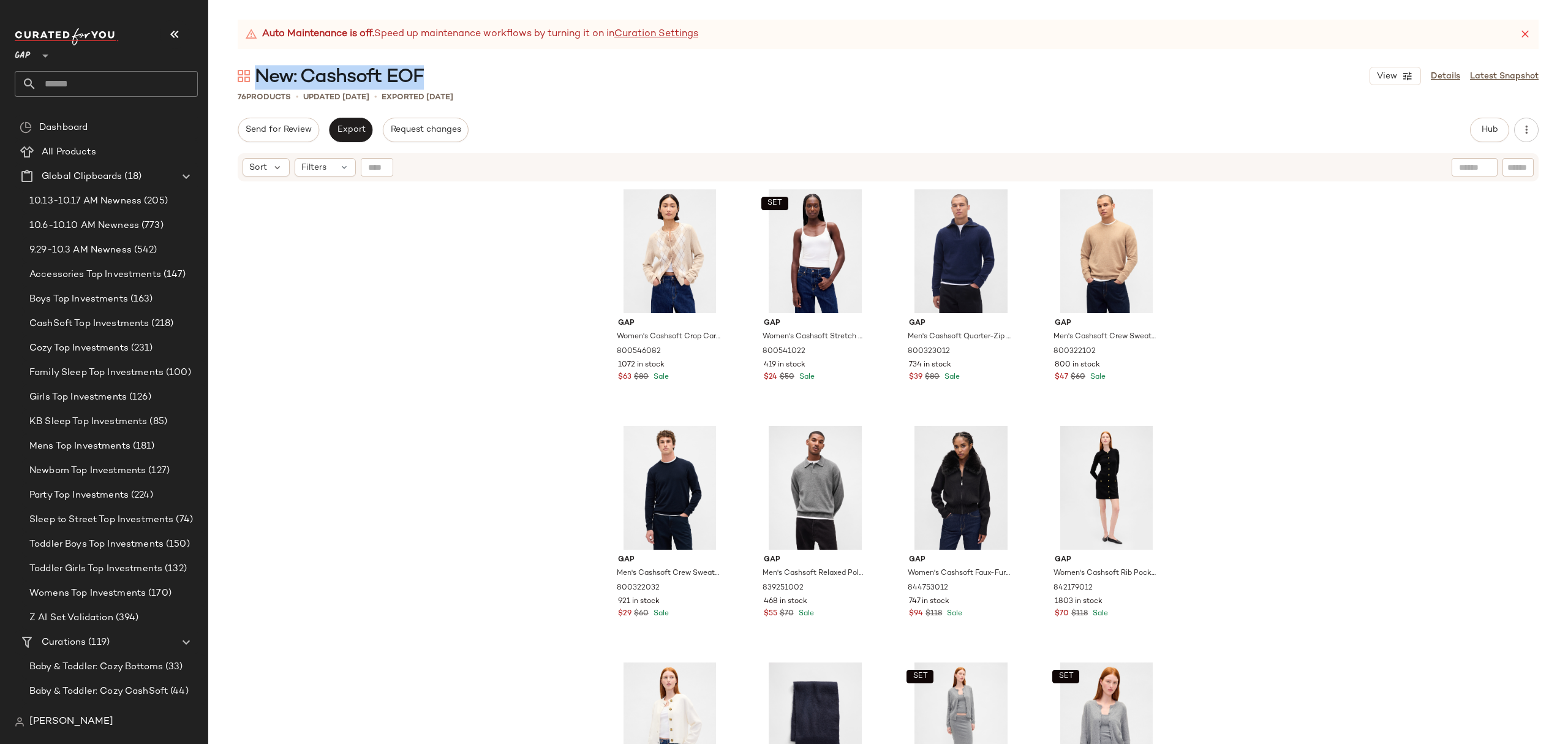
drag, startPoint x: 441, startPoint y: 77, endPoint x: 259, endPoint y: 64, distance: 182.5
click at [259, 64] on div "New: Cashsoft EOF View Details Latest Snapshot" at bounding box center [888, 75] width 1360 height 24
copy span "New: Cashsoft EOF"
click at [1488, 129] on span "Hub" at bounding box center [1490, 130] width 18 height 10
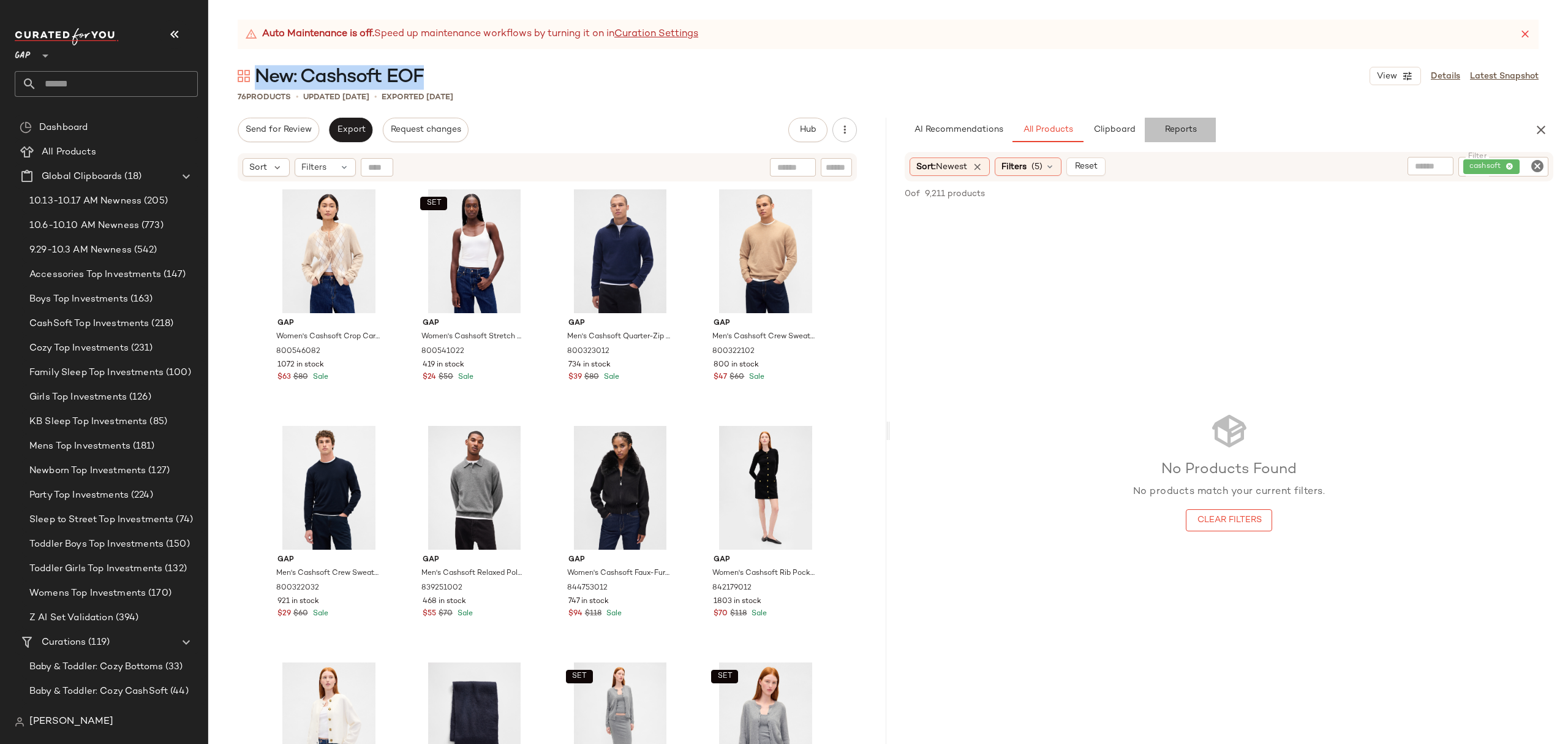
click at [1189, 130] on span "Reports" at bounding box center [1180, 130] width 32 height 10
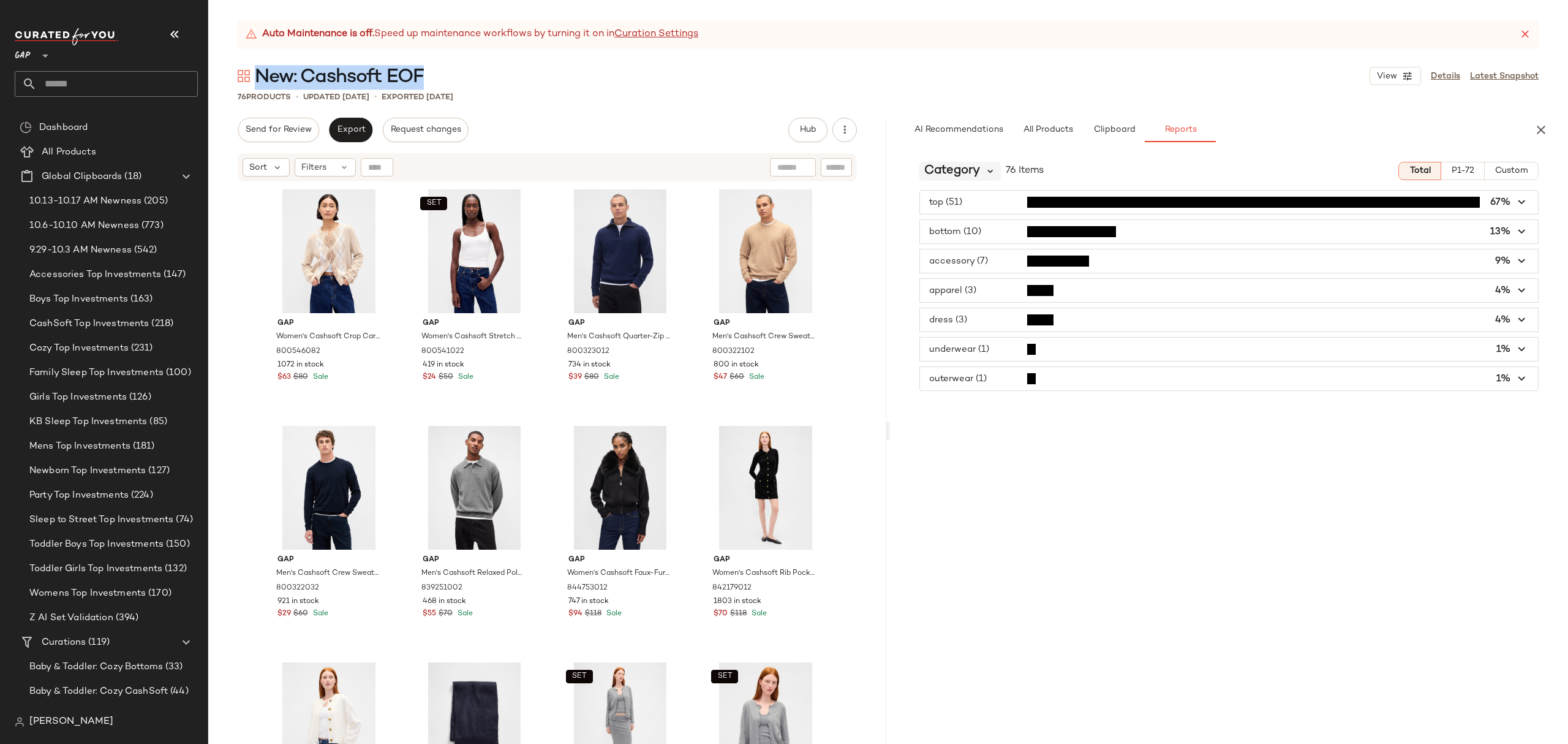
click at [990, 169] on icon at bounding box center [990, 170] width 11 height 11
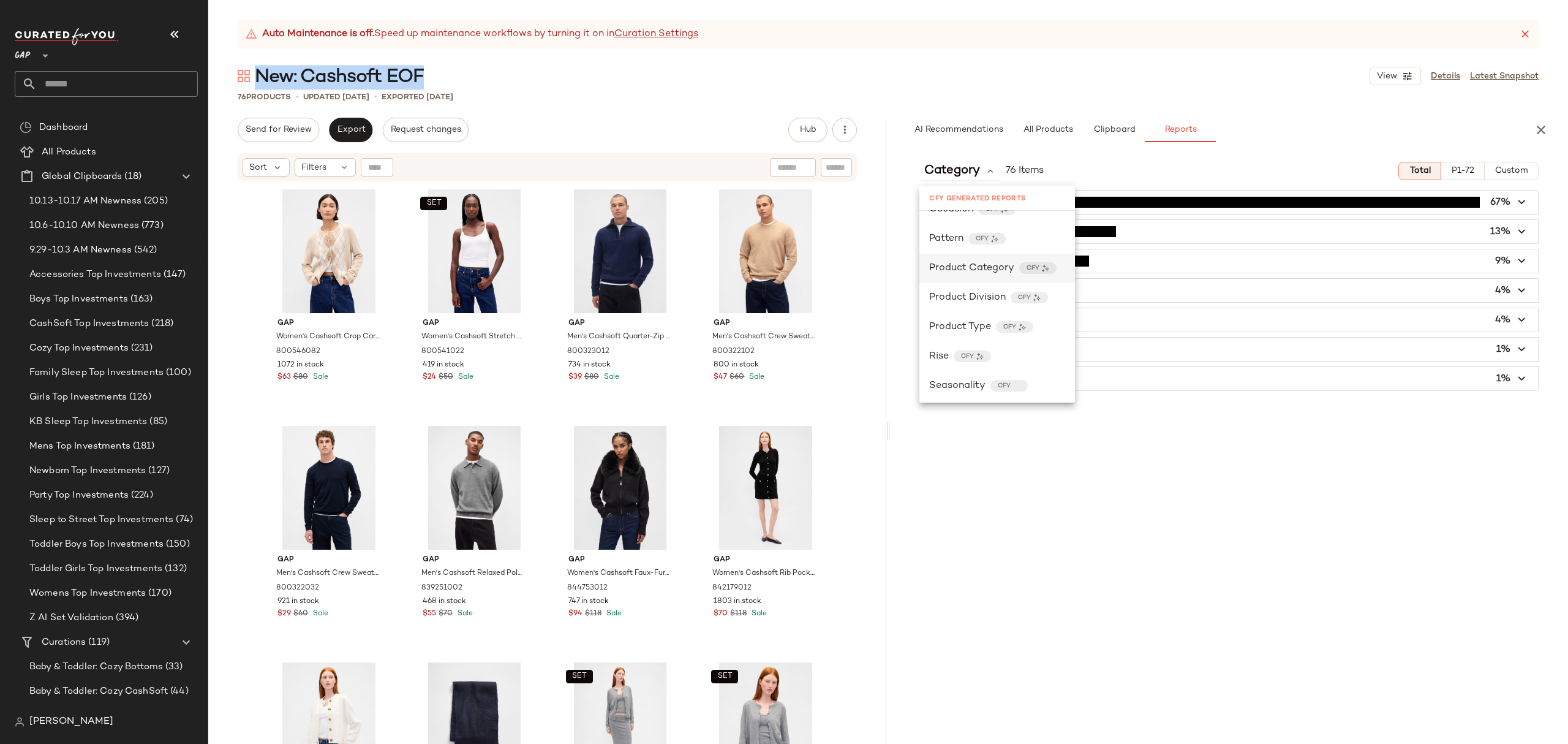
scroll to position [638, 0]
click at [1167, 579] on div "Category 76 Items Total P1-72 Custom top (51) 67% bottom (10) 13% accessory (7)…" at bounding box center [1228, 448] width 678 height 592
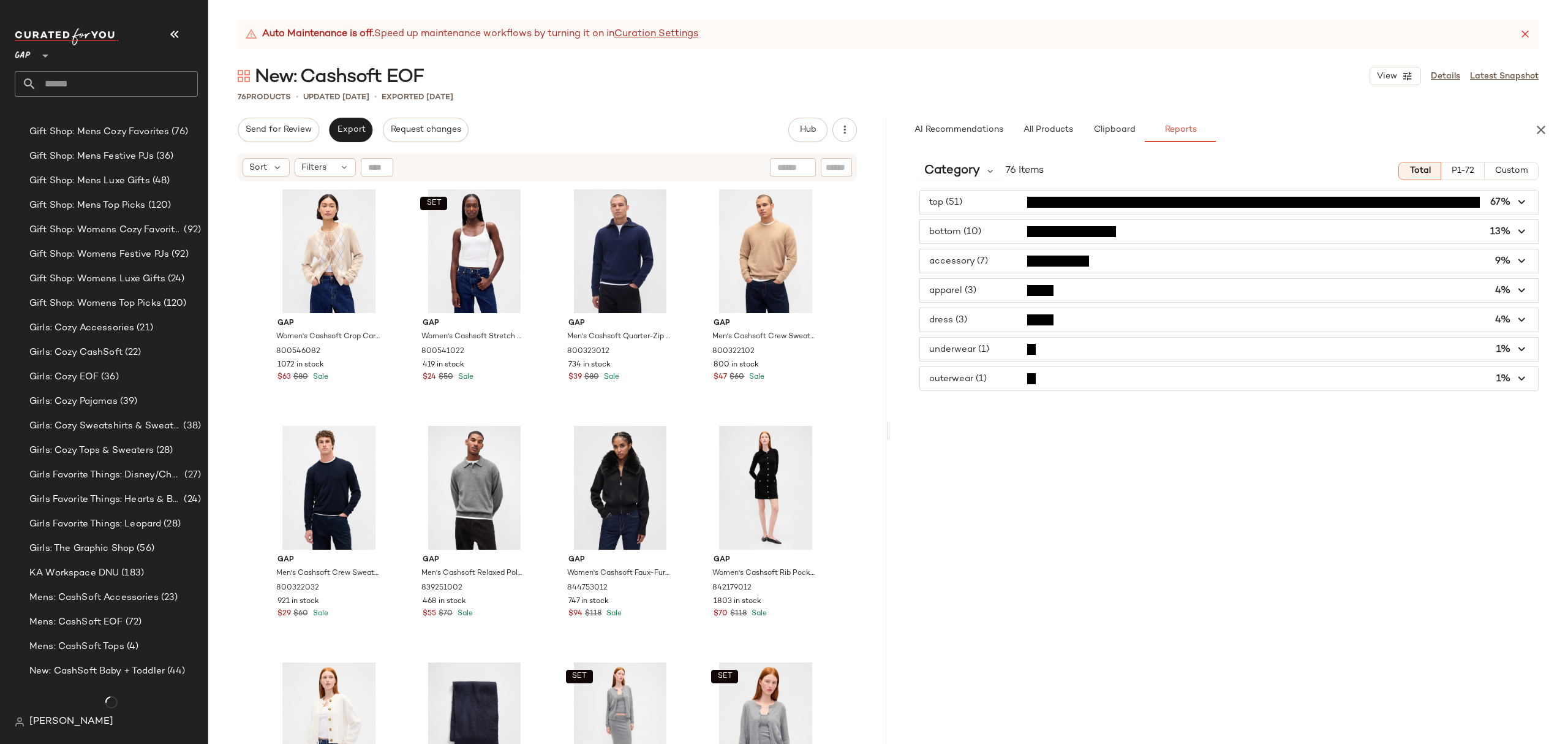
scroll to position [2423, 0]
click at [135, 617] on span "(72)" at bounding box center [133, 622] width 19 height 14
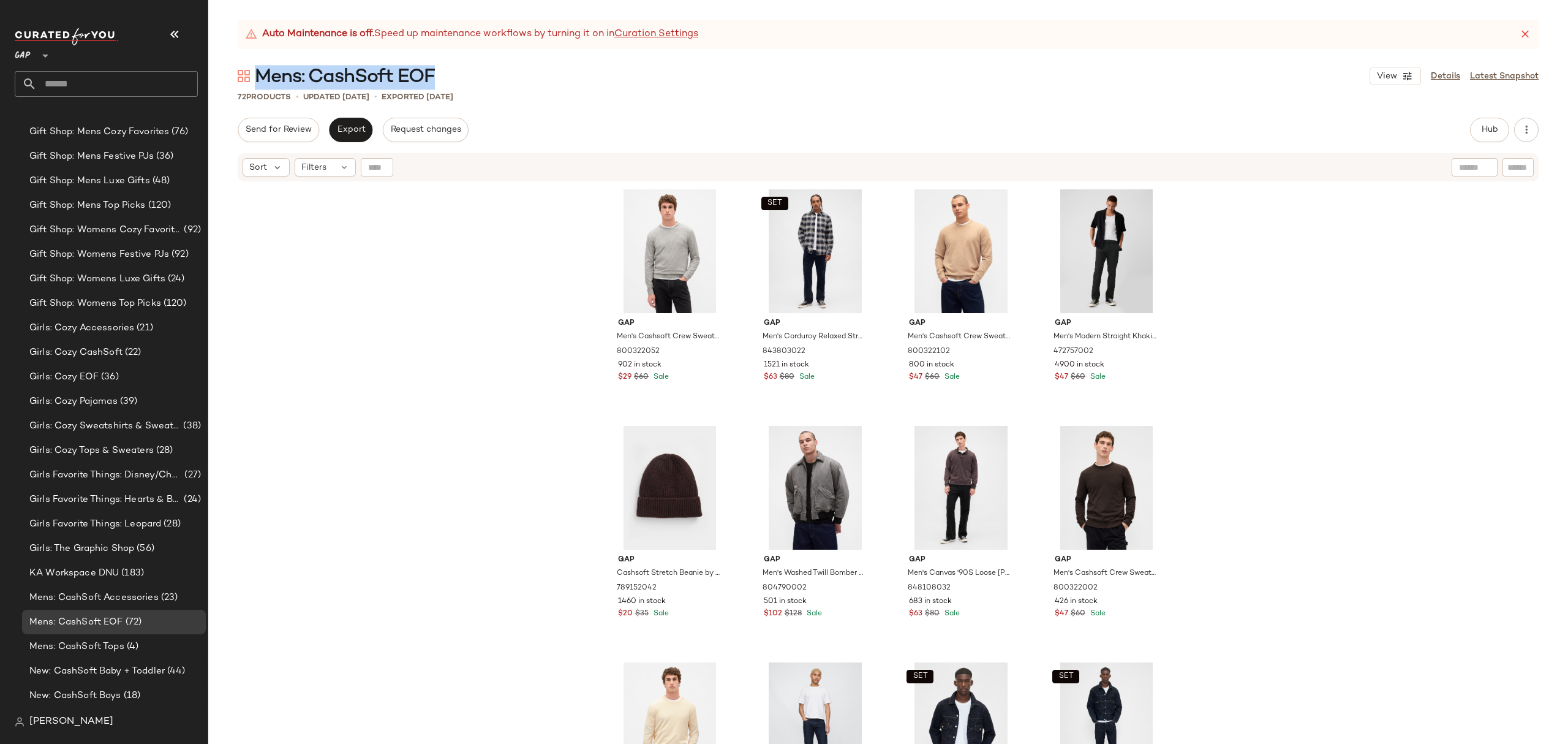
drag, startPoint x: 452, startPoint y: 72, endPoint x: 257, endPoint y: 79, distance: 195.1
click at [257, 79] on div "Mens: CashSoft EOF View Details Latest Snapshot" at bounding box center [888, 75] width 1360 height 24
copy span "Mens: CashSoft EOF"
click at [110, 645] on span "Mens: CashSoft Tops" at bounding box center [77, 647] width 95 height 14
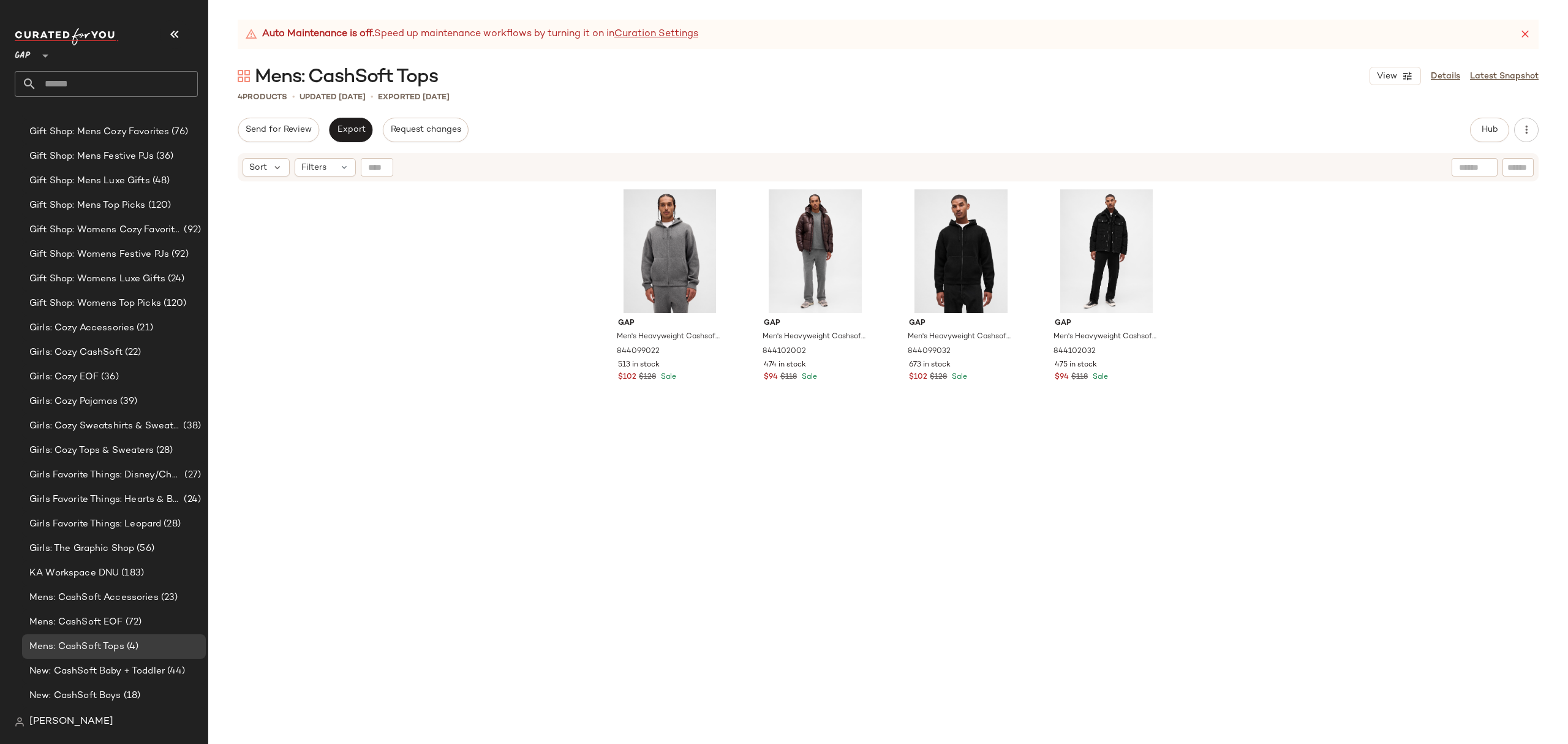
click at [506, 72] on div "Mens: CashSoft Tops View Details Latest Snapshot" at bounding box center [888, 75] width 1360 height 24
copy div "Mens: CashSoft Tops View"
drag, startPoint x: 82, startPoint y: 593, endPoint x: 93, endPoint y: 592, distance: 11.0
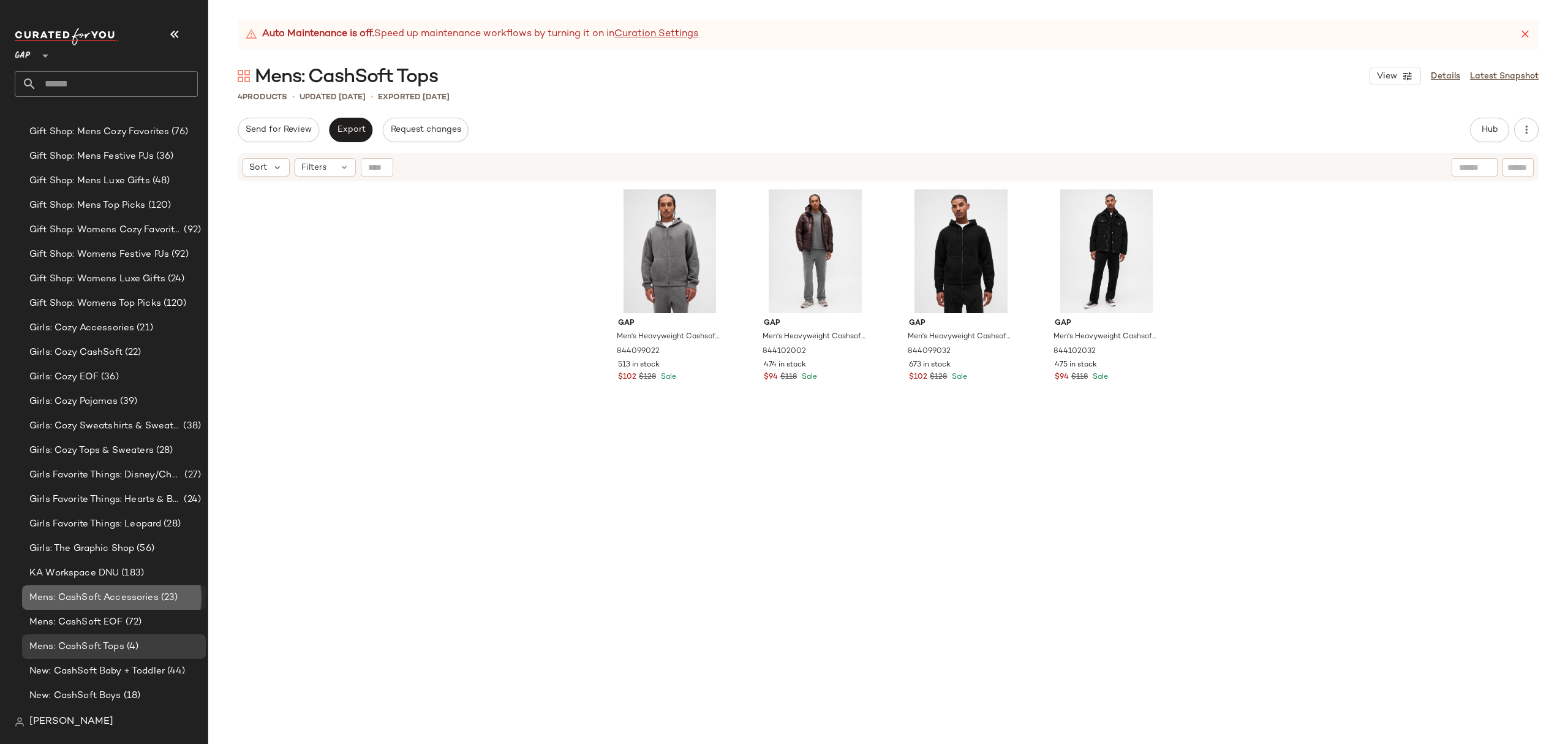
click at [82, 593] on span "Mens: CashSoft Accessories" at bounding box center [93, 598] width 129 height 14
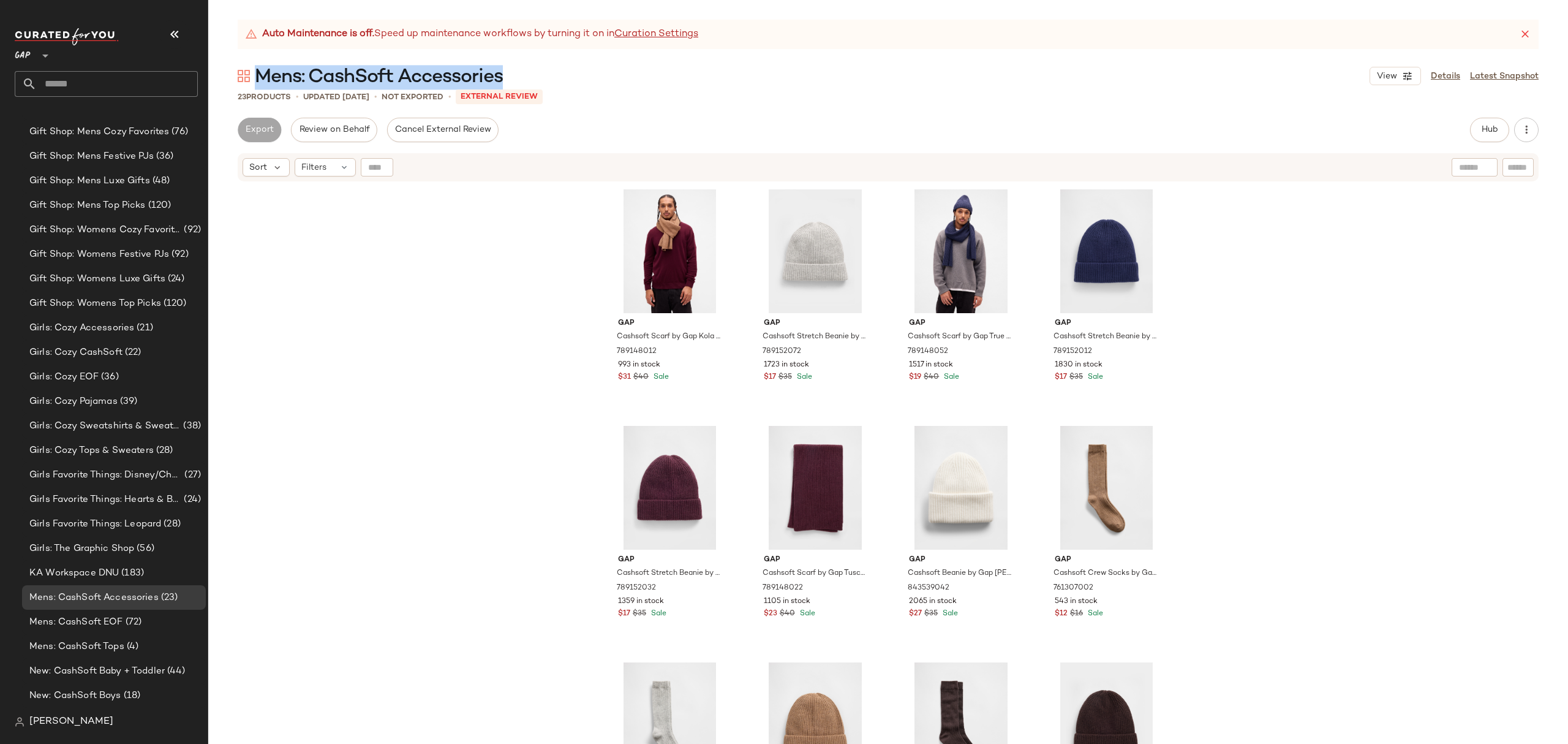
drag, startPoint x: 521, startPoint y: 74, endPoint x: 261, endPoint y: 79, distance: 260.0
click at [261, 79] on div "Mens: CashSoft Accessories View Details Latest Snapshot" at bounding box center [888, 75] width 1360 height 24
copy span "Mens: CashSoft Accessories"
click at [139, 92] on input "text" at bounding box center [118, 84] width 162 height 25
paste input "**********"
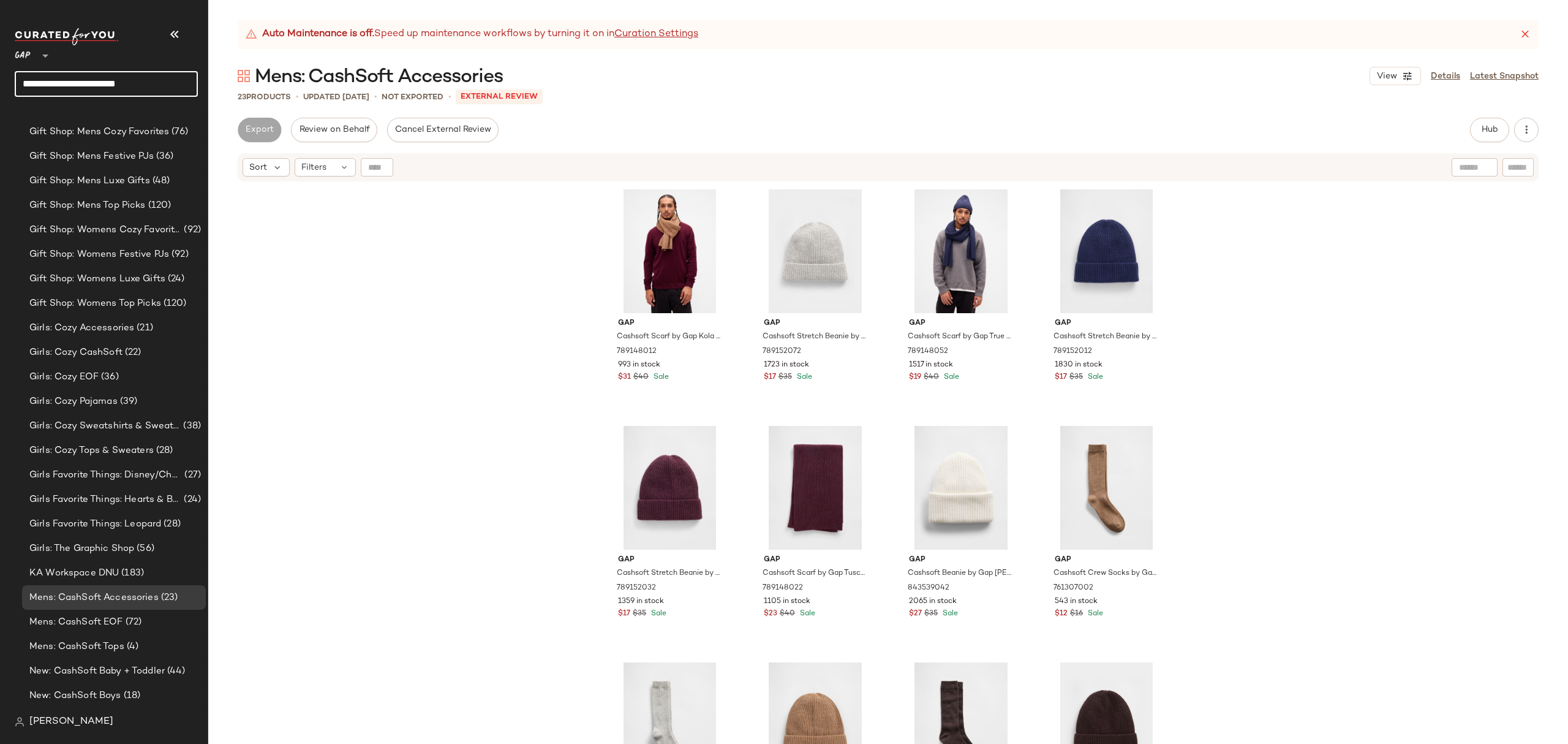
type input "**********"
click at [151, 82] on input "**********" at bounding box center [106, 84] width 183 height 25
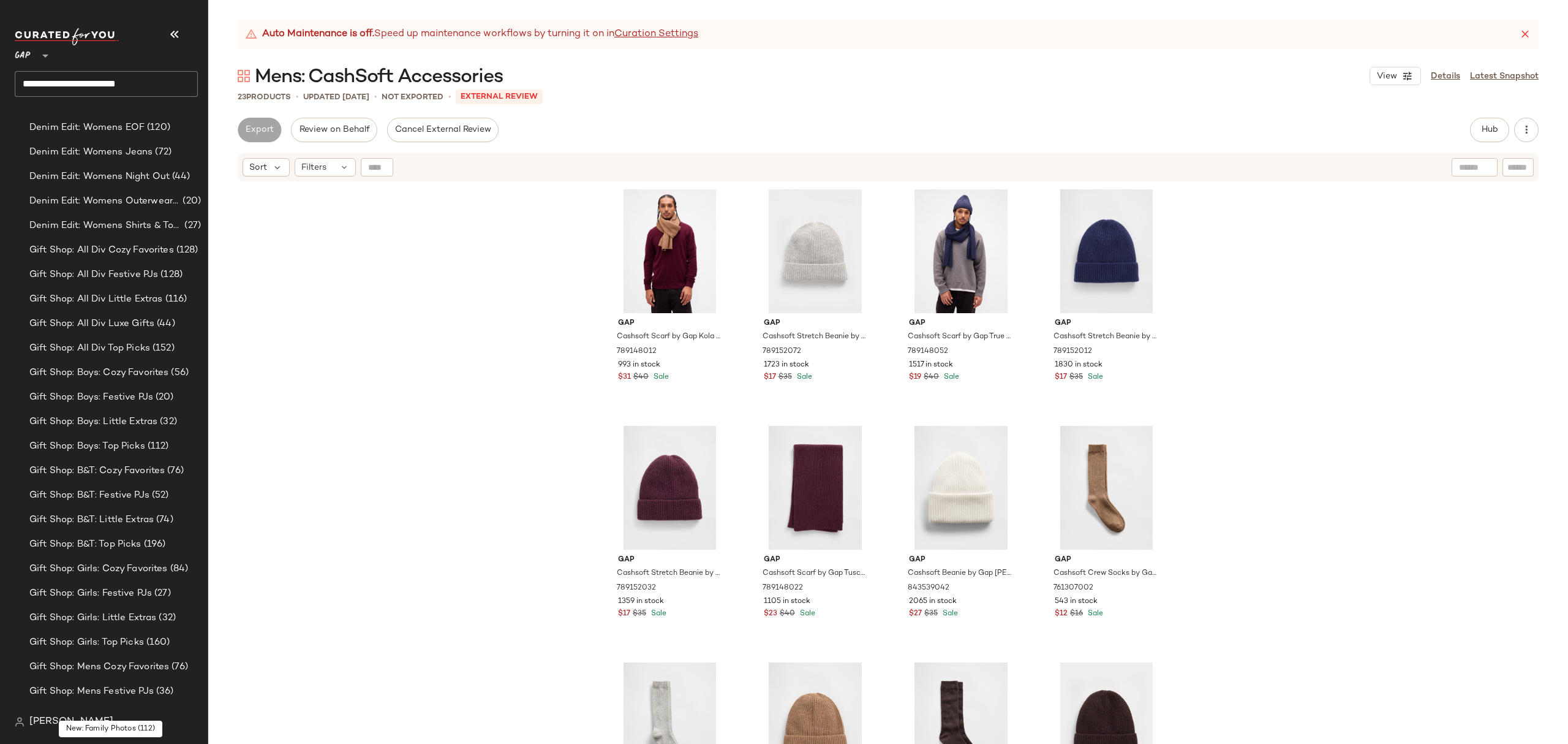
scroll to position [1881, 0]
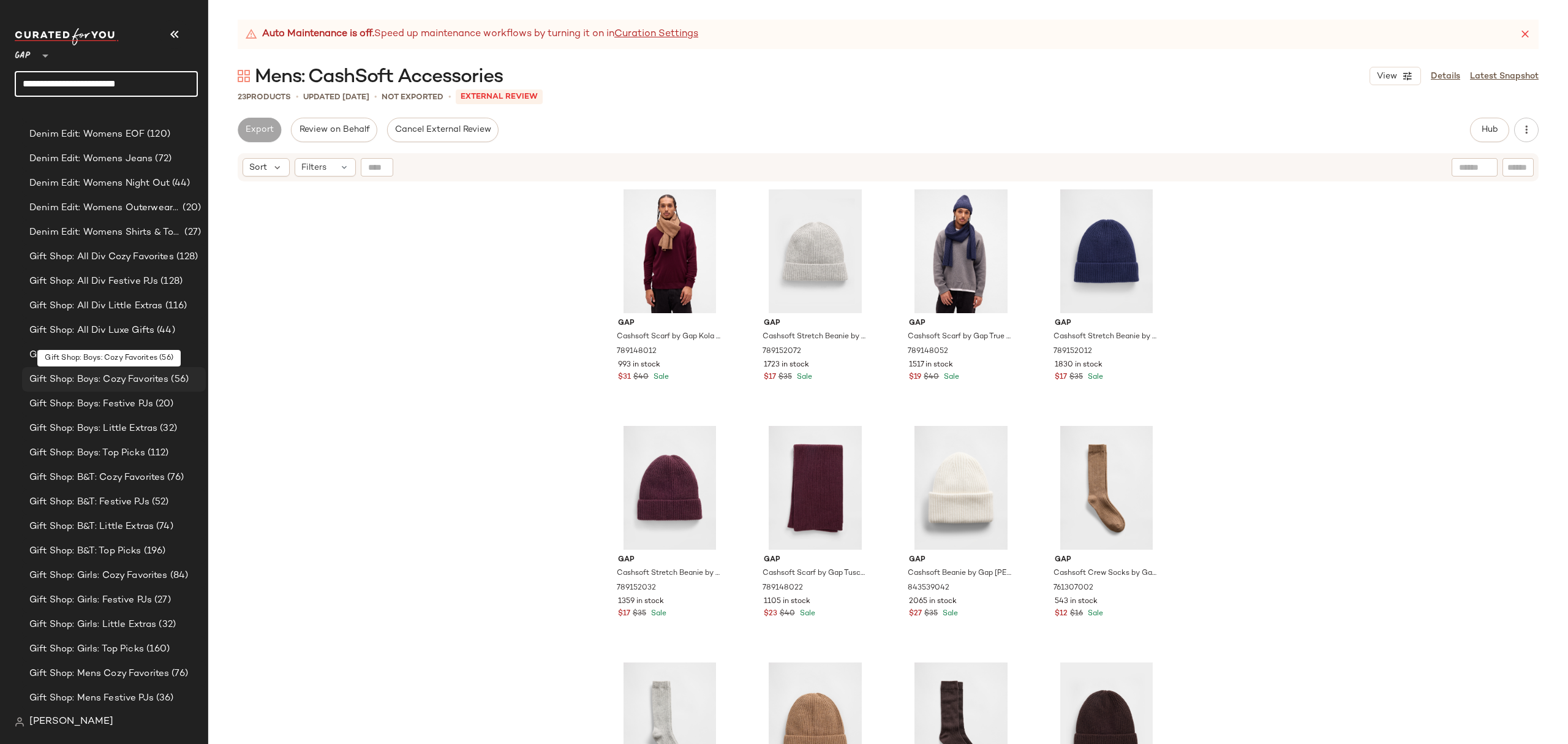
click at [153, 373] on span "Gift Shop: Boys: Cozy Favorites" at bounding box center [98, 380] width 139 height 14
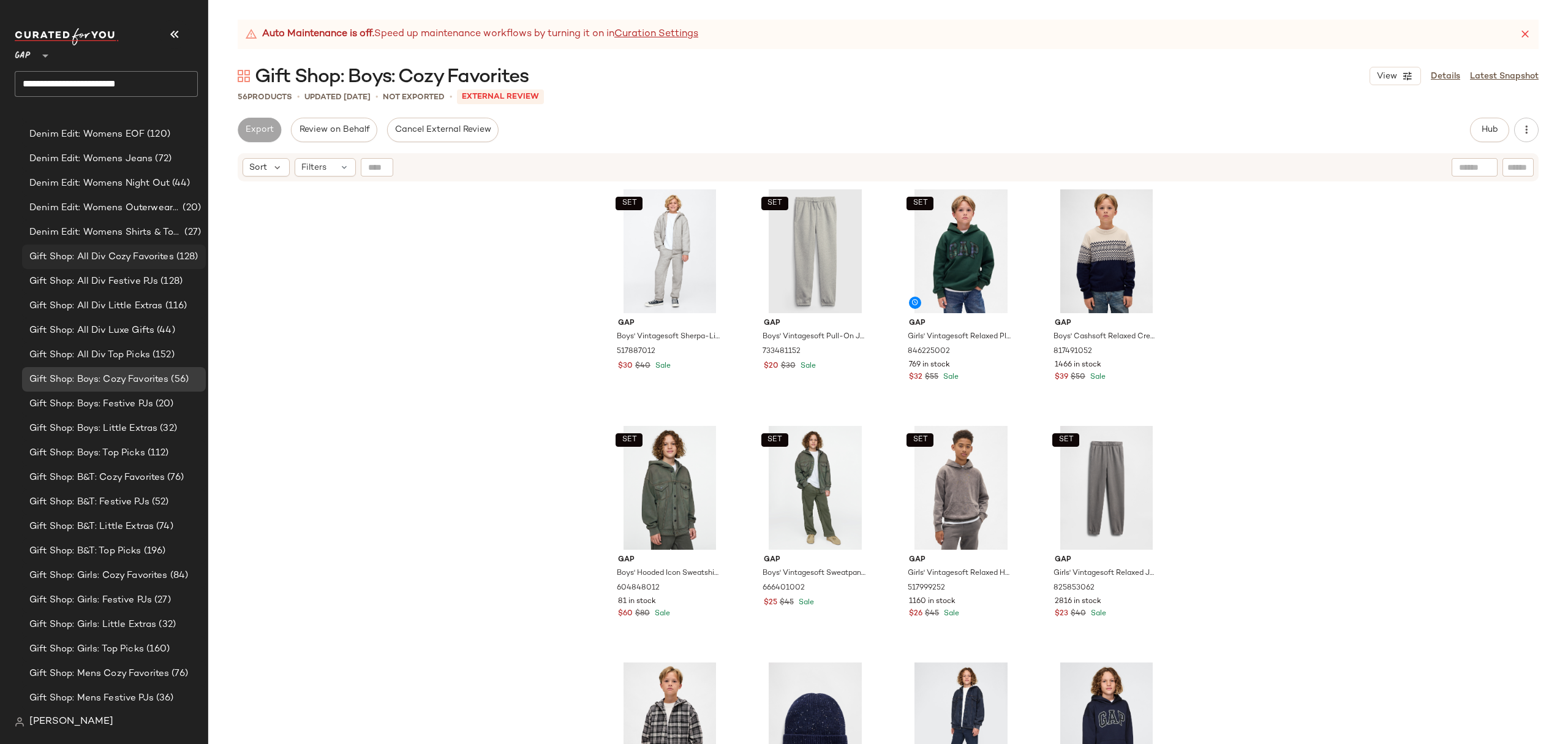
click at [162, 257] on span "Gift Shop: All Div Cozy Favorites" at bounding box center [101, 257] width 145 height 14
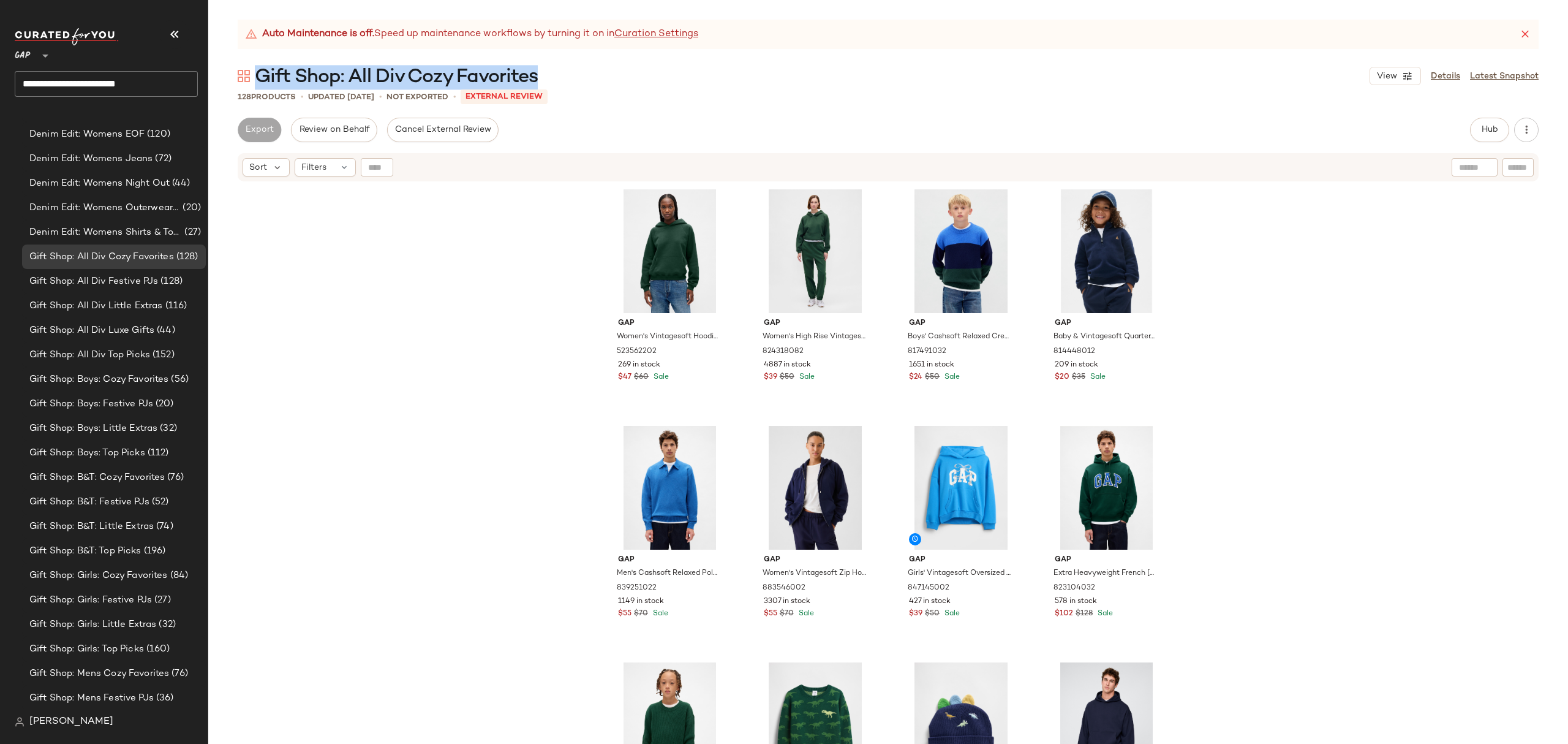
drag, startPoint x: 548, startPoint y: 79, endPoint x: 275, endPoint y: 61, distance: 273.6
click at [260, 67] on div "Gift Shop: All Div Cozy Favorites View Details Latest Snapshot" at bounding box center [888, 75] width 1360 height 24
copy span "Gift Shop: All Div Cozy Favorites"
click at [167, 275] on span "(128)" at bounding box center [169, 281] width 24 height 14
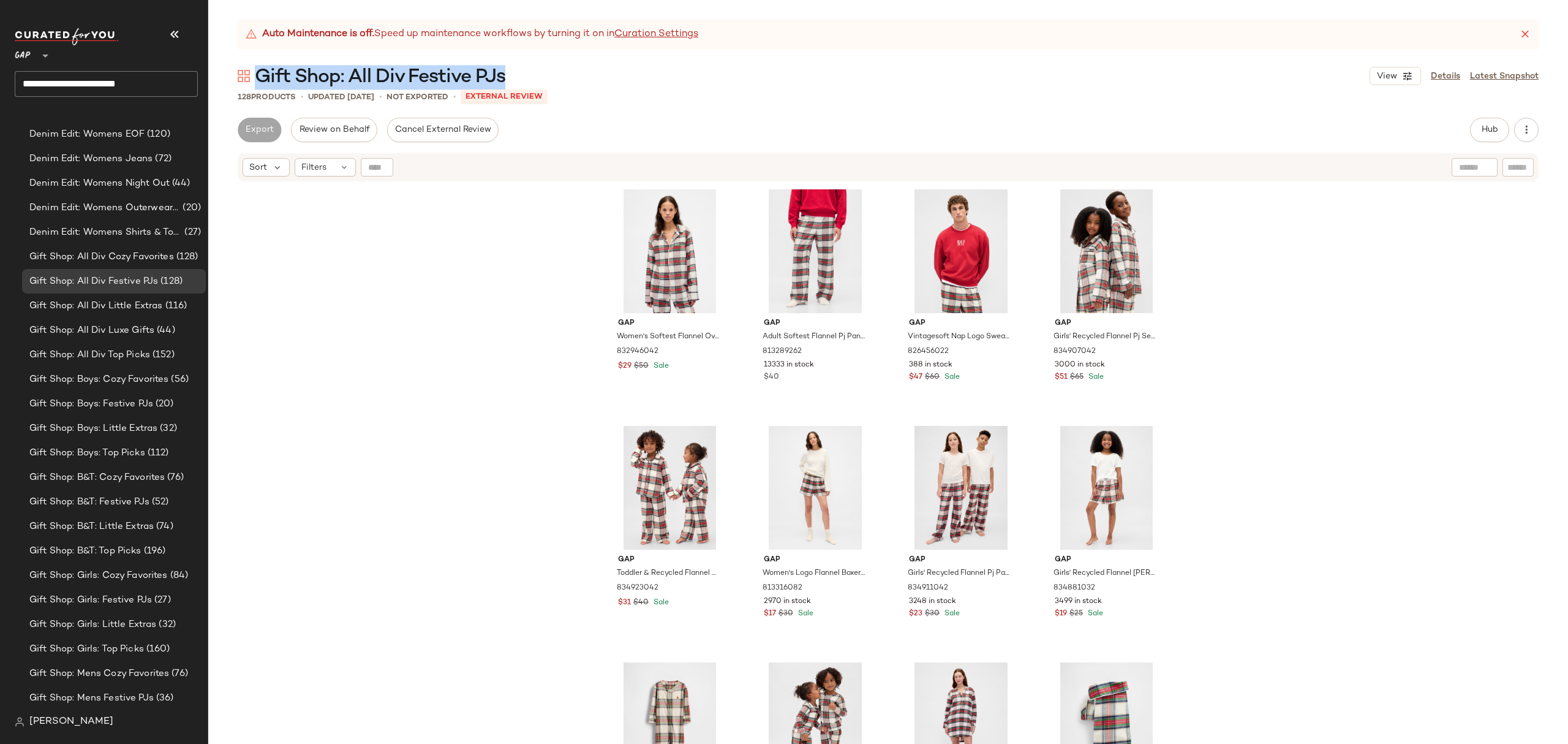
drag, startPoint x: 523, startPoint y: 75, endPoint x: 260, endPoint y: 62, distance: 263.3
click at [260, 62] on div "Auto Maintenance is off. Speed up maintenance workflows by turning it on in Cur…" at bounding box center [888, 382] width 1360 height 725
copy span "Gift Shop: All Div Festive PJs"
click at [140, 303] on span "Gift Shop: All Div Little Extras" at bounding box center [95, 306] width 133 height 14
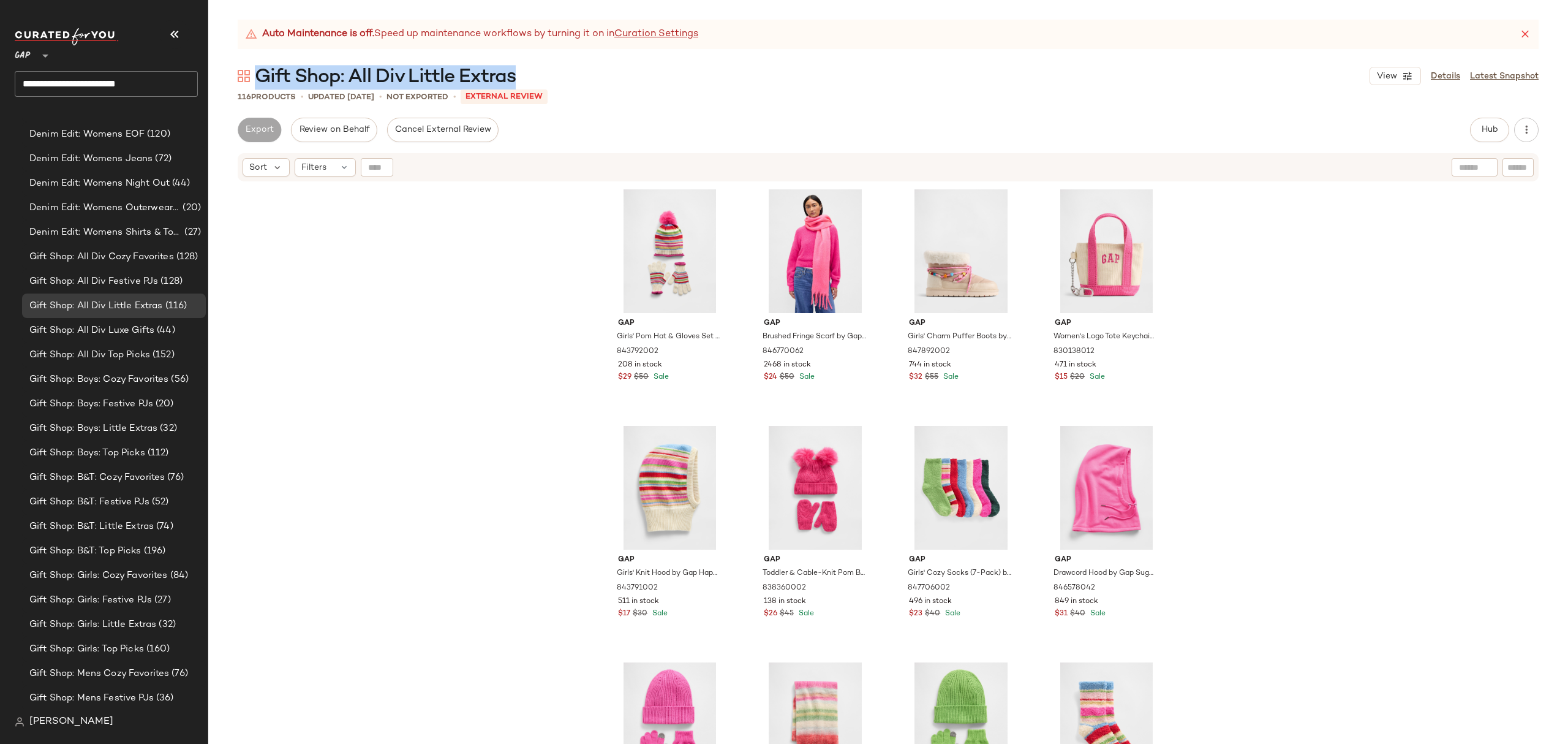
drag, startPoint x: 520, startPoint y: 74, endPoint x: 262, endPoint y: 67, distance: 258.1
click at [262, 67] on div "Gift Shop: All Div Little Extras View Details Latest Snapshot" at bounding box center [888, 75] width 1360 height 24
copy span "Gift Shop: All Div Little Extras"
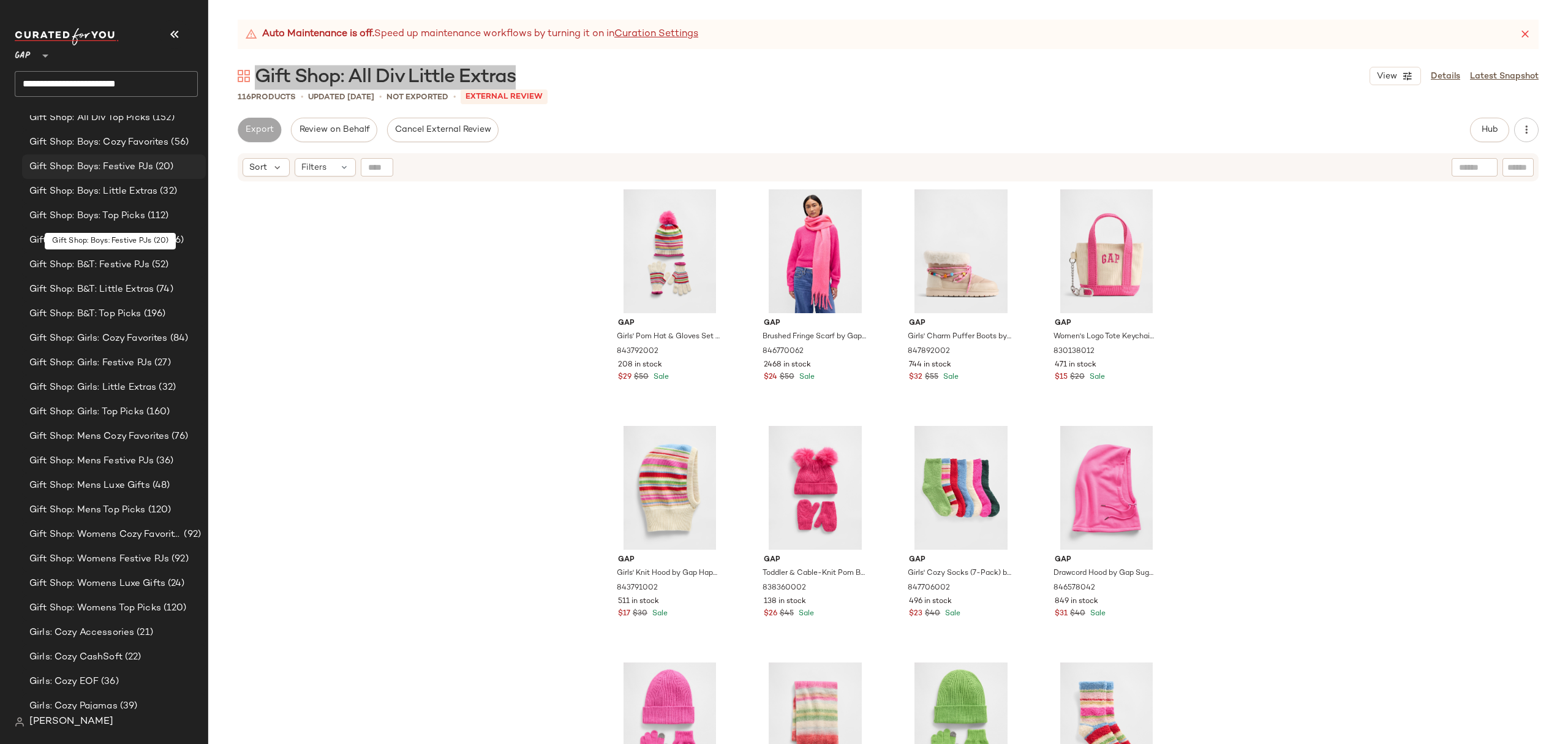
scroll to position [2208, 0]
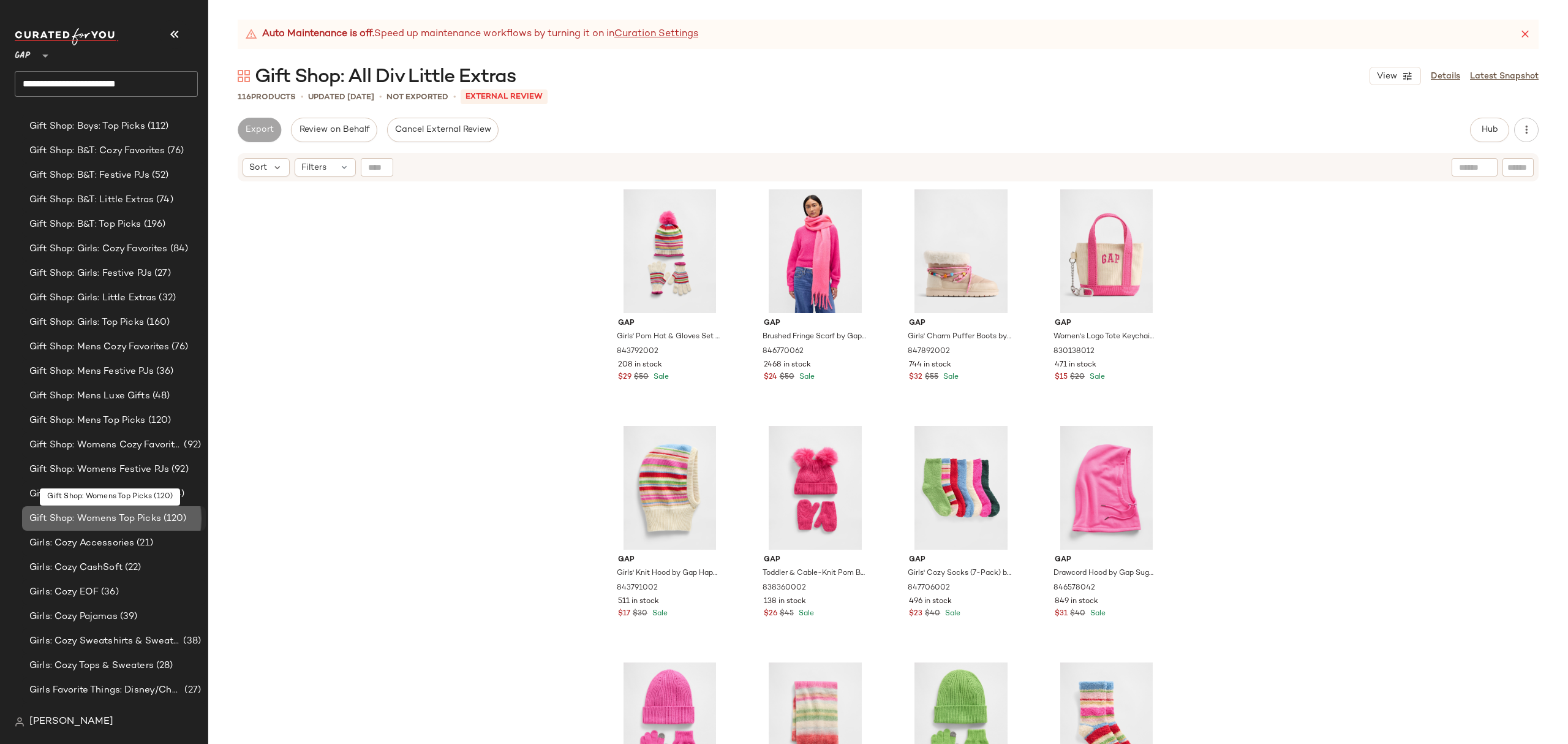
click at [162, 513] on span "(120)" at bounding box center [174, 519] width 25 height 14
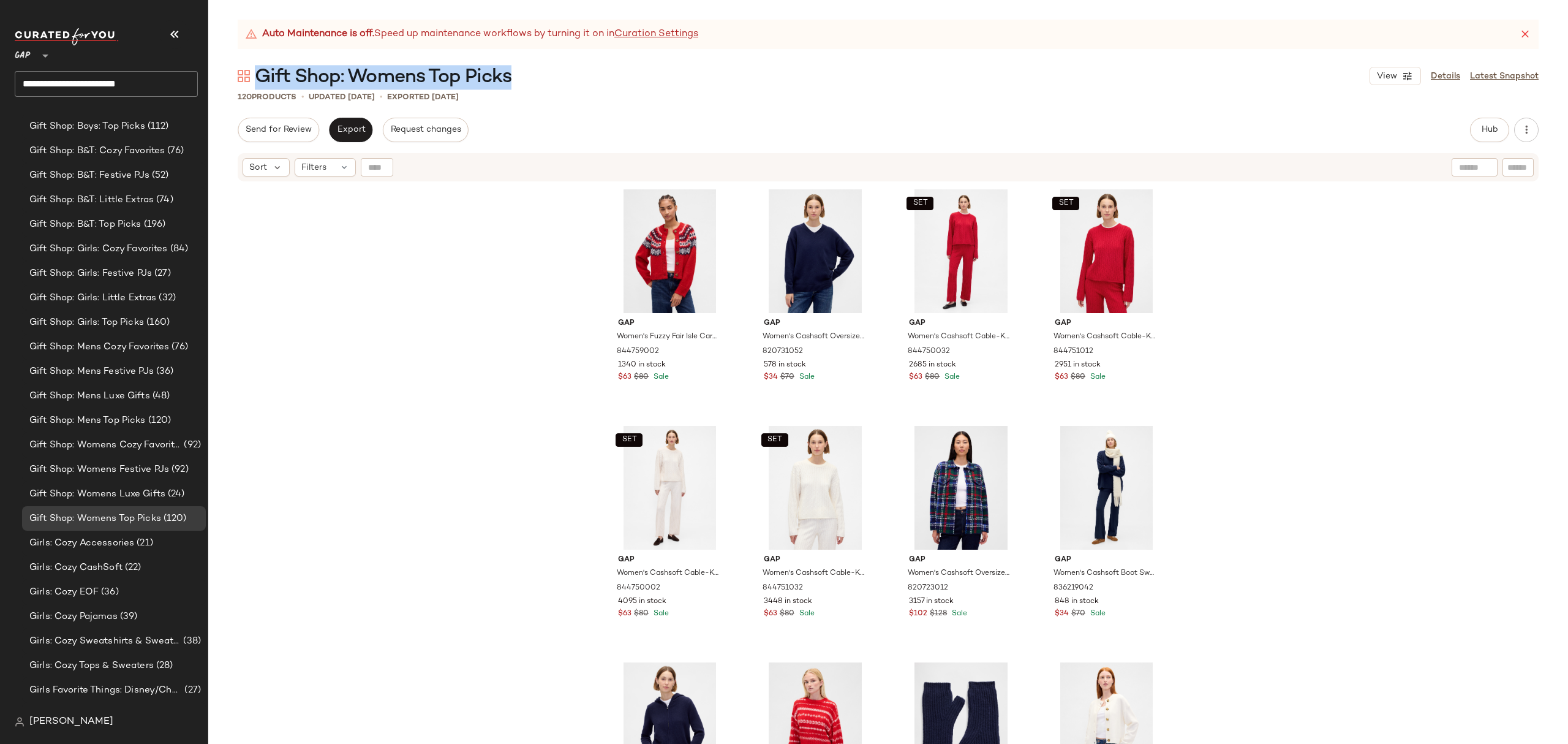
drag, startPoint x: 533, startPoint y: 75, endPoint x: 276, endPoint y: 76, distance: 257.0
click at [260, 76] on div "Gift Shop: Womens Top Picks View Details Latest Snapshot" at bounding box center [888, 75] width 1360 height 24
copy span "Gift Shop: Womens Top Picks"
click at [165, 468] on span "Gift Shop: Womens Festive PJs" at bounding box center [98, 469] width 139 height 14
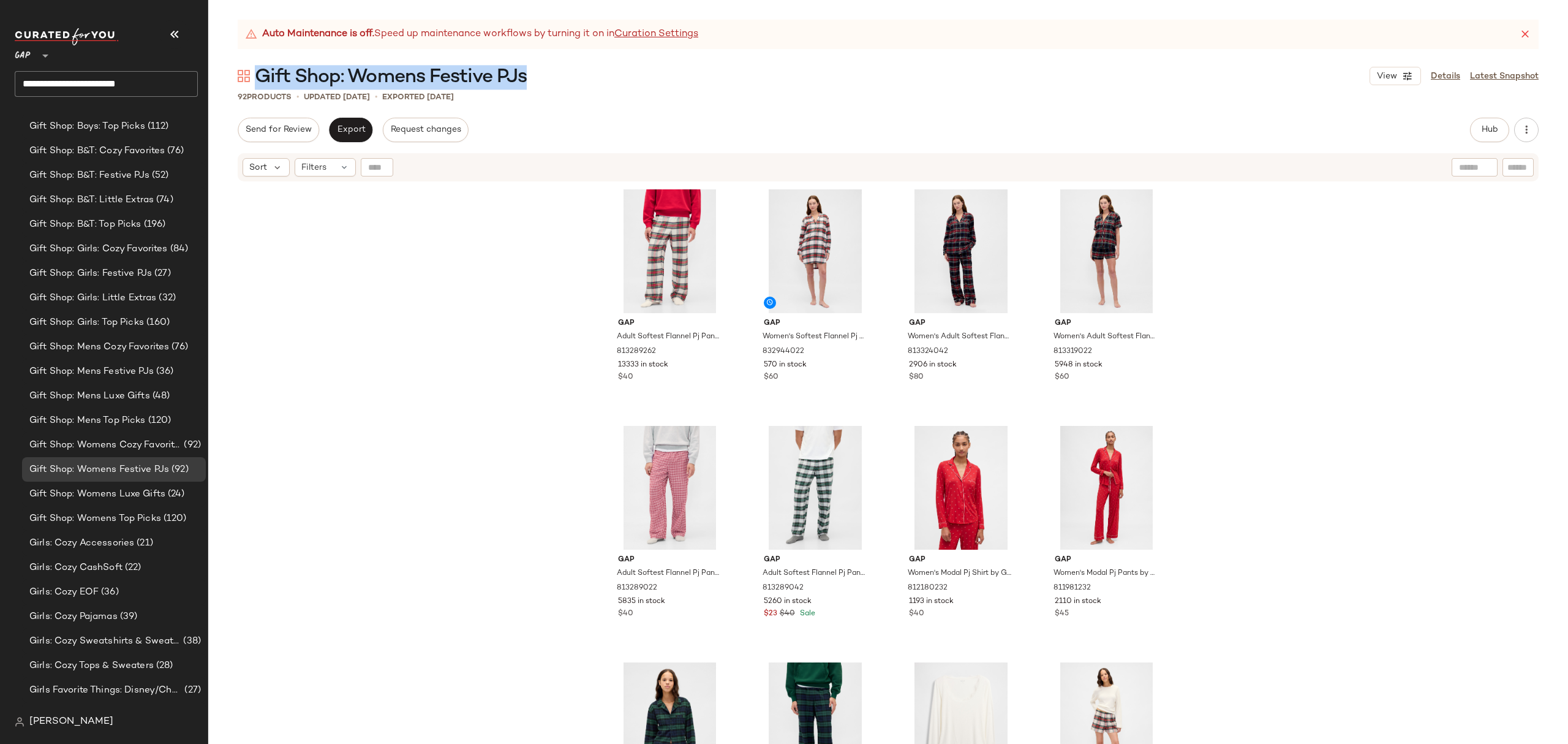
drag, startPoint x: 534, startPoint y: 74, endPoint x: 270, endPoint y: 77, distance: 264.0
click at [261, 77] on div "Gift Shop: Womens Festive PJs View Details Latest Snapshot" at bounding box center [888, 75] width 1360 height 24
copy span "Gift Shop: Womens Festive PJs"
click at [672, 94] on div "92 Products • updated Oct 13th • Exported Oct 13th" at bounding box center [888, 96] width 1360 height 13
drag, startPoint x: 555, startPoint y: 77, endPoint x: 261, endPoint y: 69, distance: 294.1
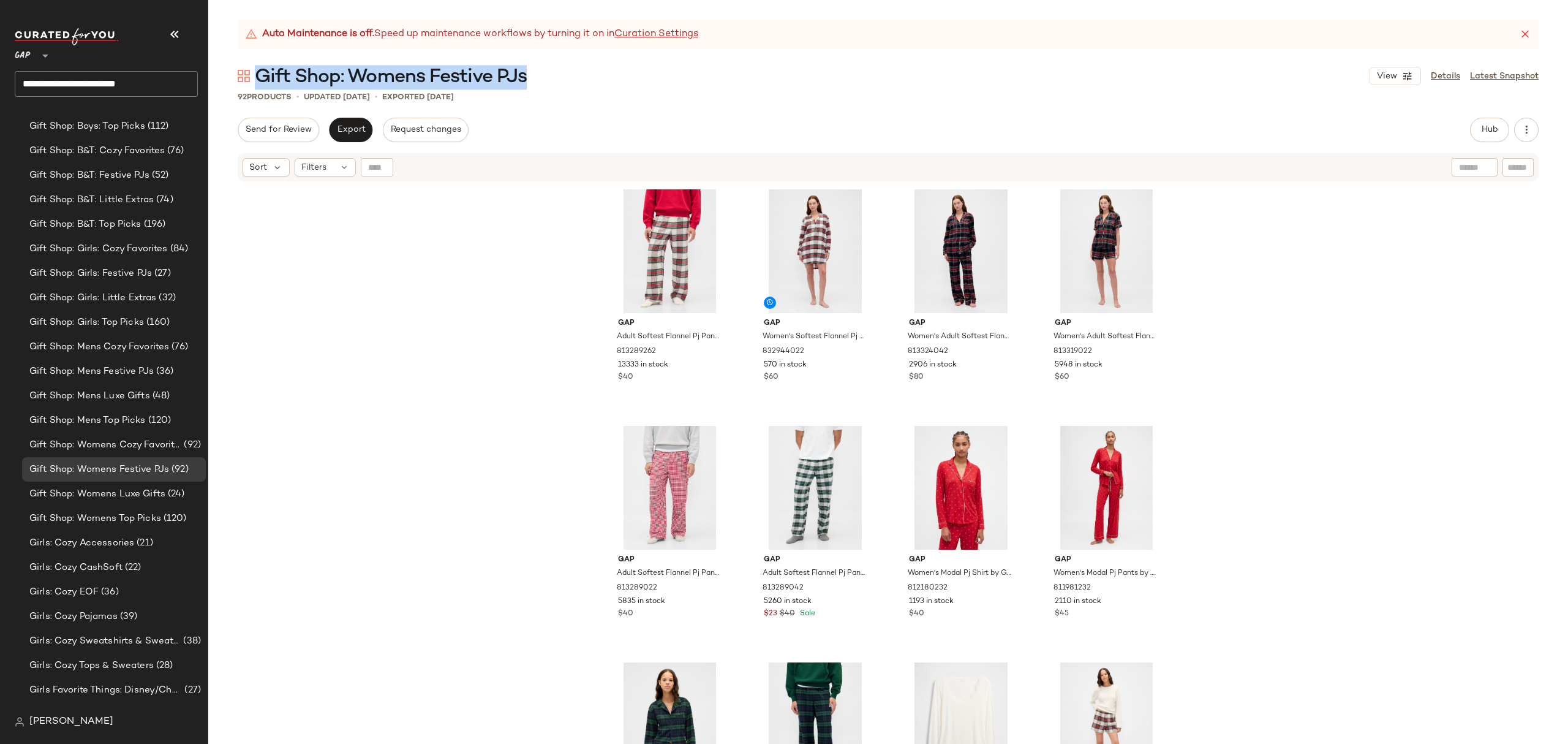
click at [261, 69] on div "Gift Shop: Womens Festive PJs View Details Latest Snapshot" at bounding box center [888, 75] width 1360 height 24
copy span "Gift Shop: Womens Festive PJs"
click at [138, 494] on span "Gift Shop: Womens Luxe Gifts" at bounding box center [97, 494] width 136 height 14
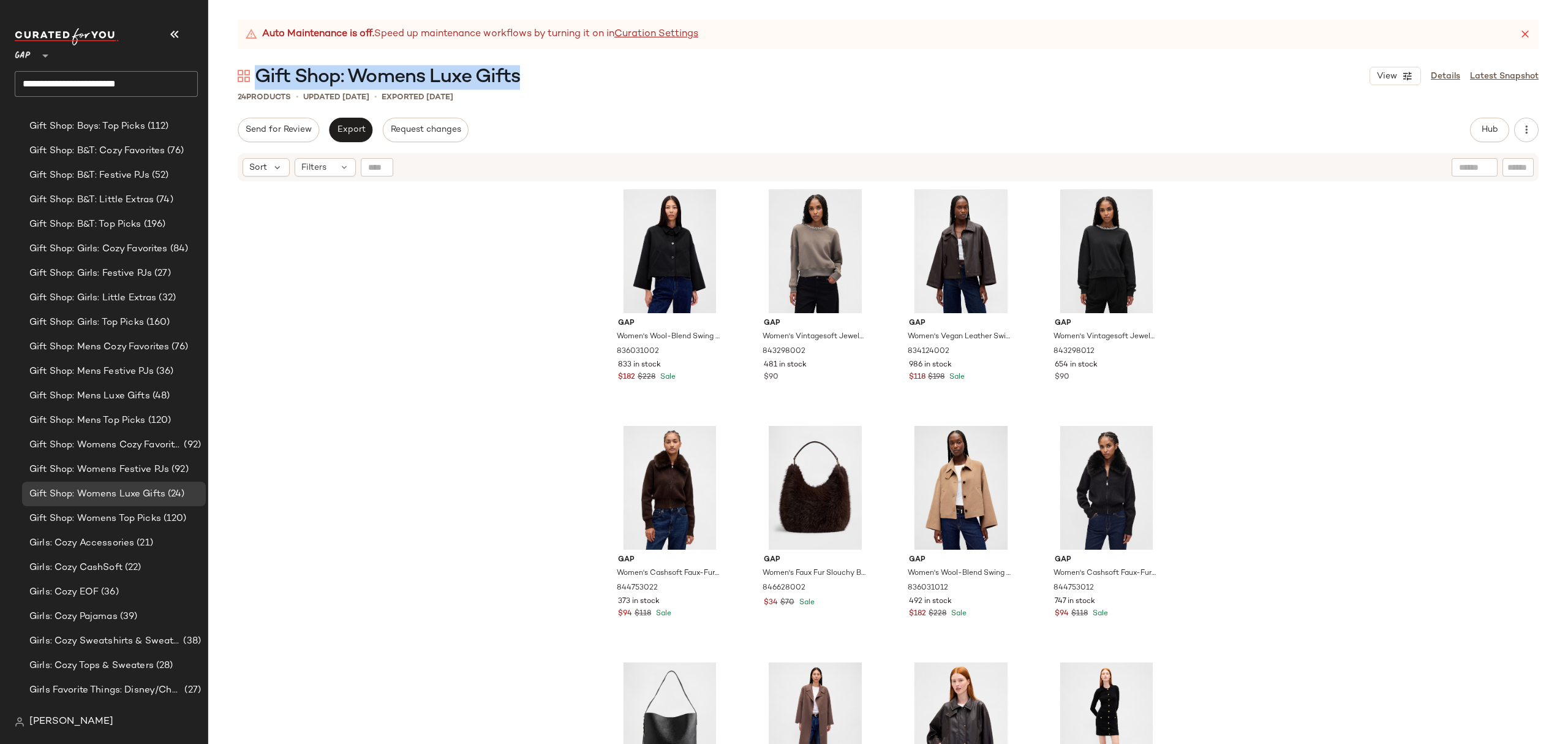
drag, startPoint x: 523, startPoint y: 75, endPoint x: 261, endPoint y: 62, distance: 262.3
click at [261, 62] on div "Auto Maintenance is off. Speed up maintenance workflows by turning it on in Cur…" at bounding box center [888, 382] width 1360 height 725
click at [143, 439] on span "Gift Shop: Womens Cozy Favorites" at bounding box center [105, 445] width 152 height 14
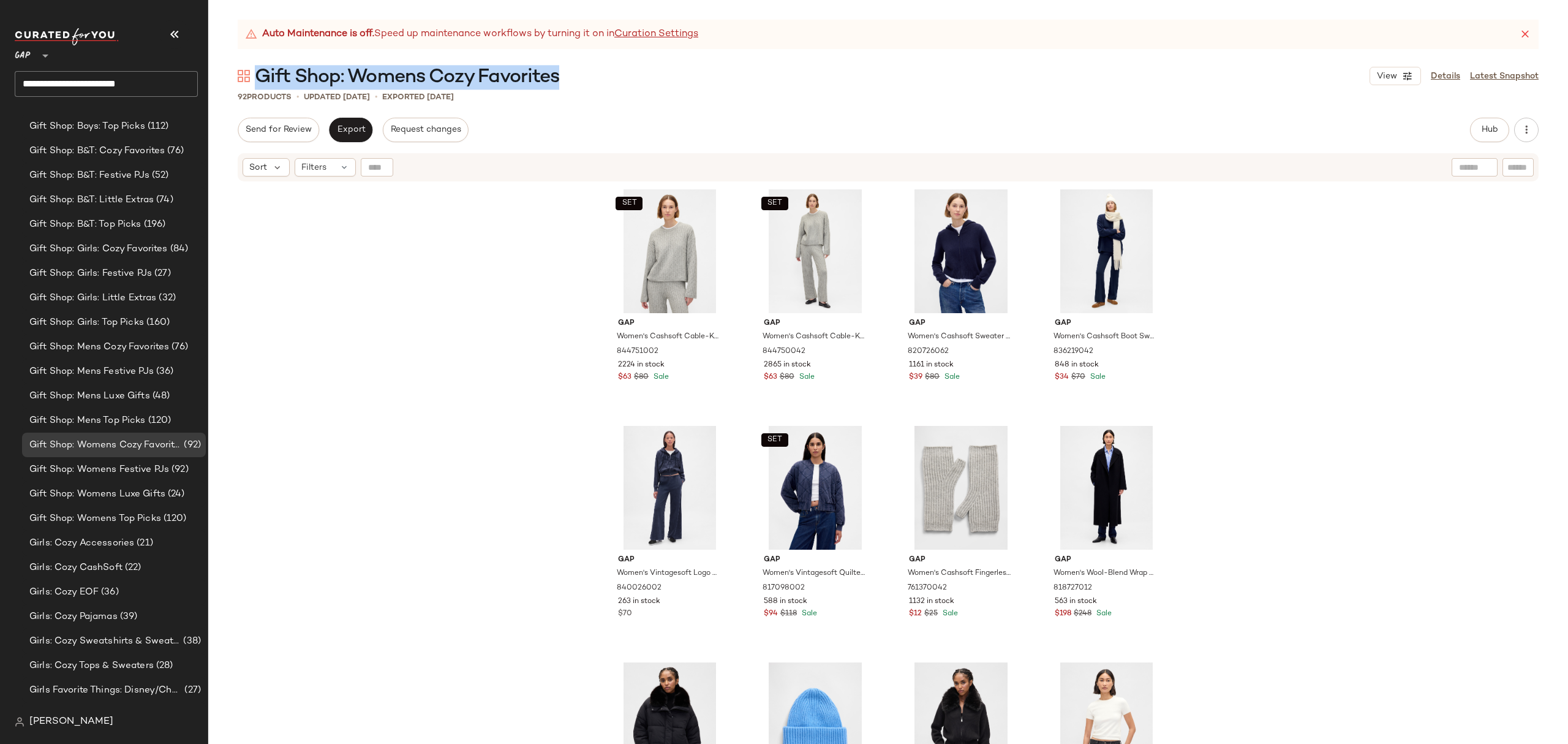
drag, startPoint x: 574, startPoint y: 79, endPoint x: 260, endPoint y: 82, distance: 314.0
click at [260, 82] on div "Gift Shop: Womens Cozy Favorites View Details Latest Snapshot" at bounding box center [888, 75] width 1360 height 24
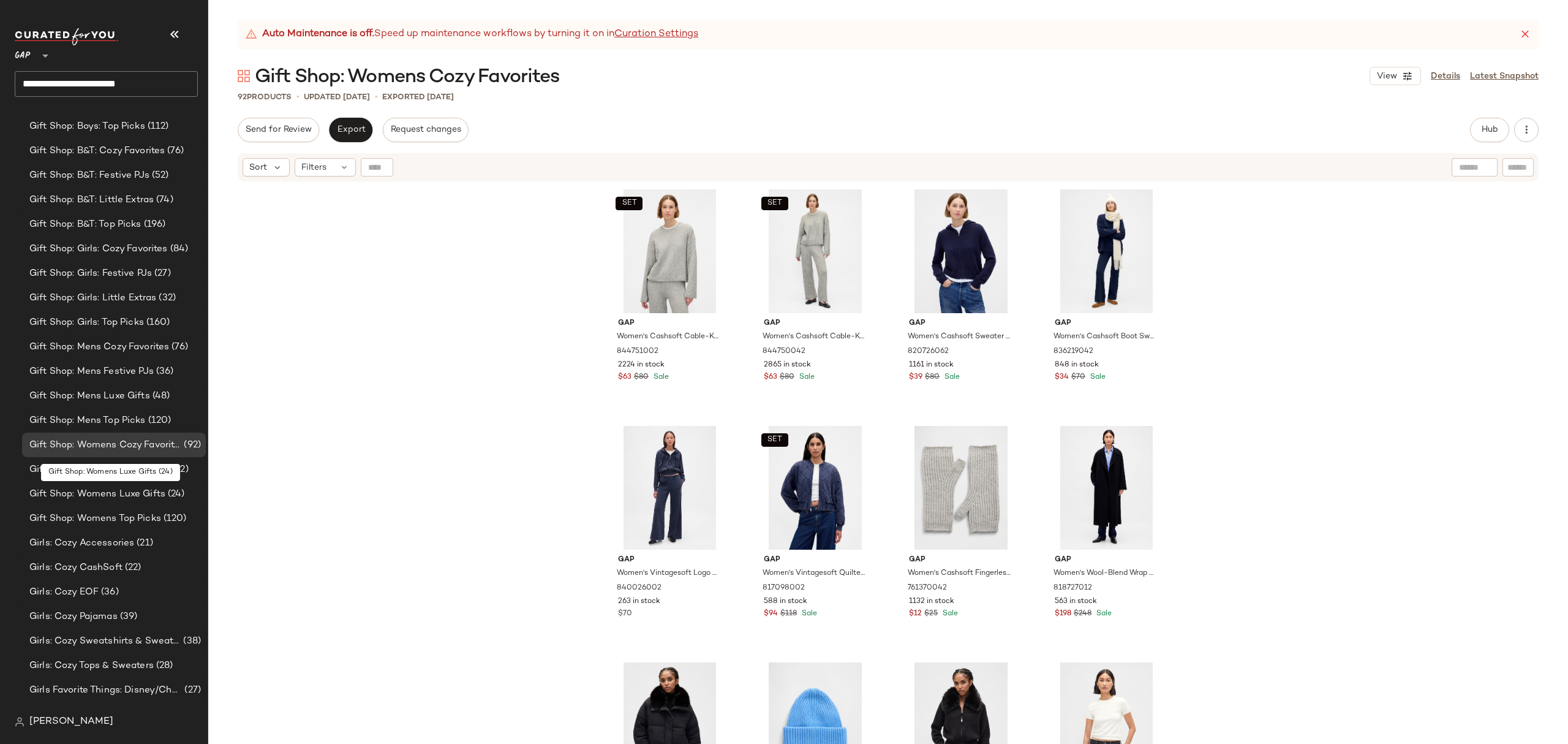
drag, startPoint x: 161, startPoint y: 486, endPoint x: 204, endPoint y: 479, distance: 43.6
click at [161, 487] on span "Gift Shop: Womens Luxe Gifts" at bounding box center [97, 494] width 136 height 14
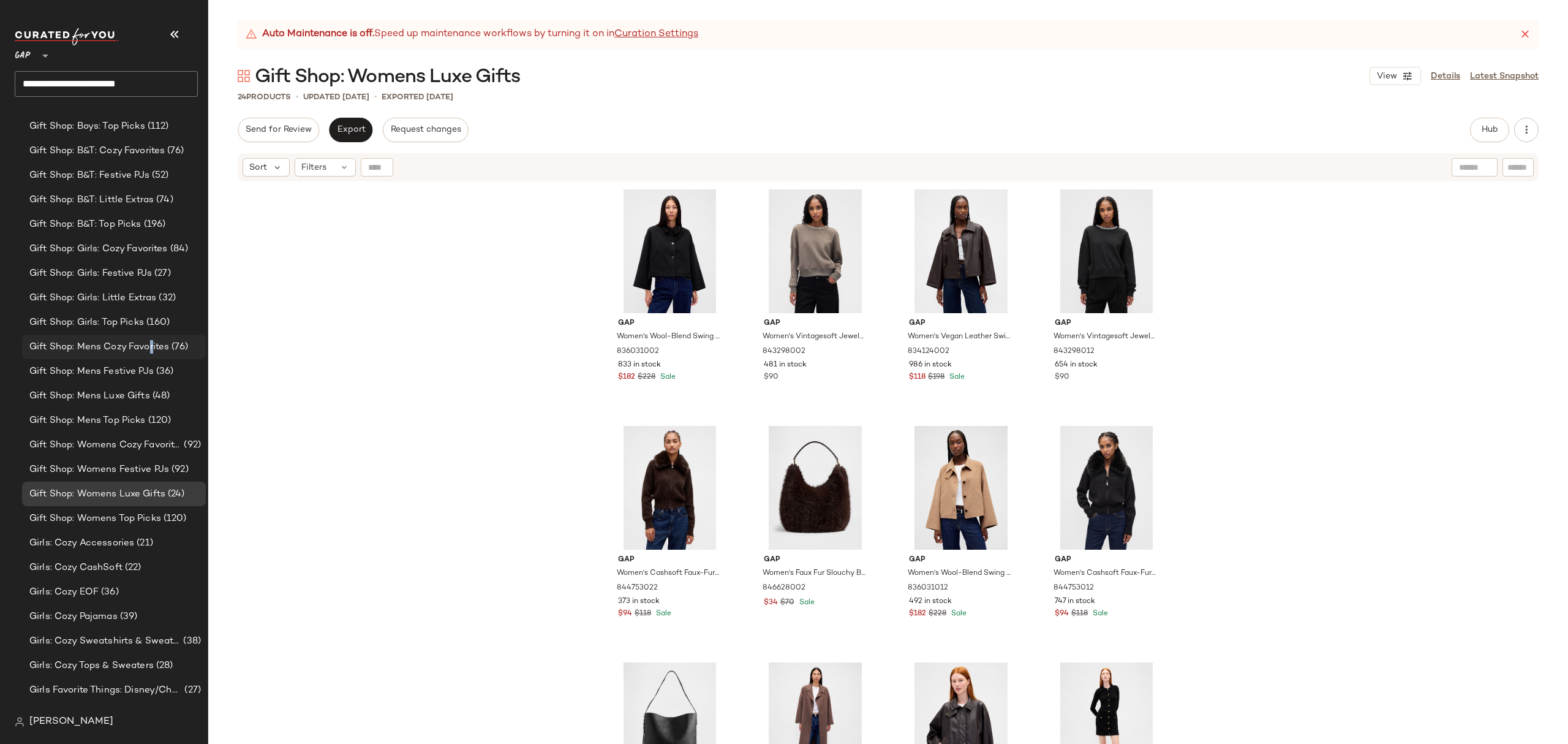
click at [152, 352] on span "Gift Shop: Mens Cozy Favorites" at bounding box center [98, 347] width 139 height 14
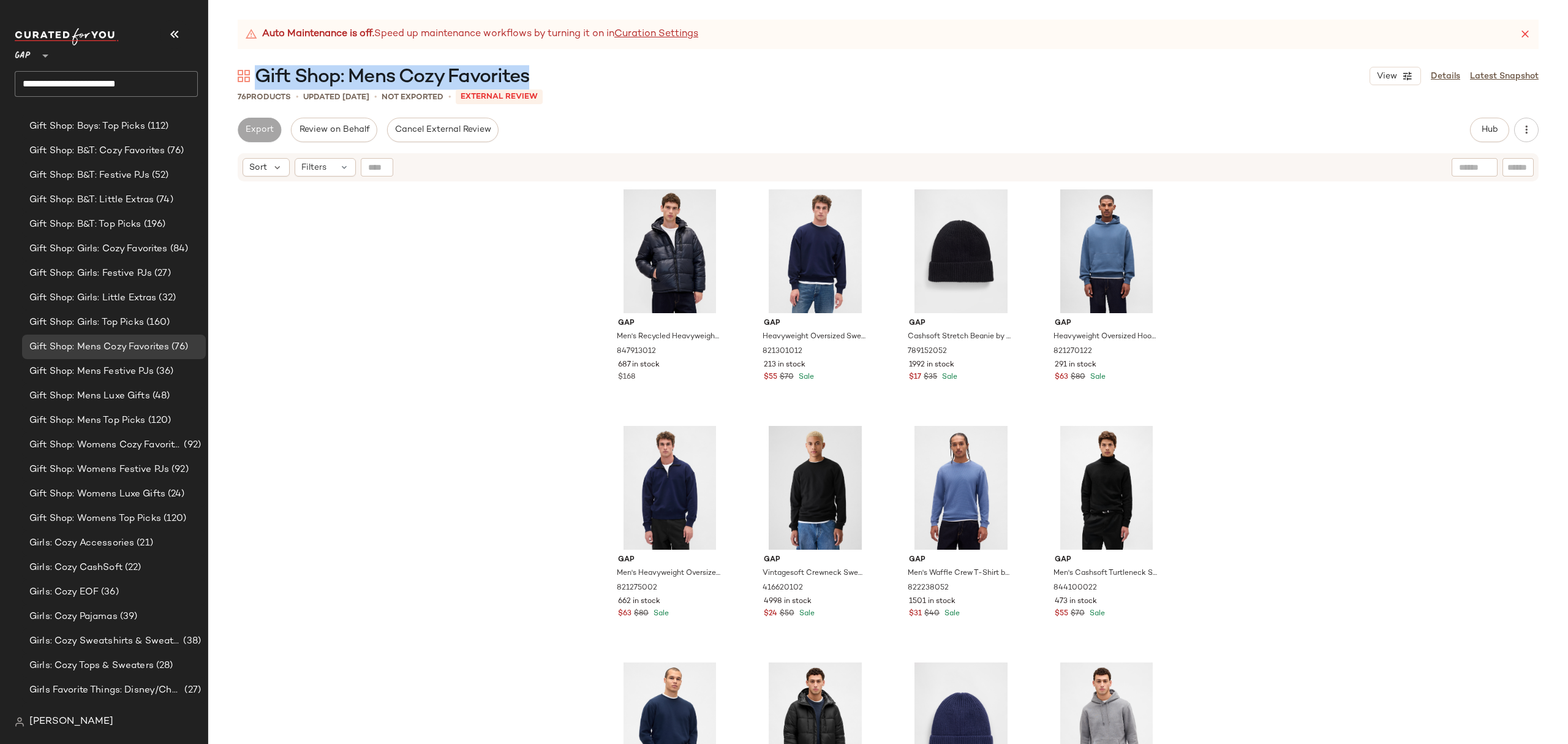
drag, startPoint x: 536, startPoint y: 74, endPoint x: 258, endPoint y: 67, distance: 278.1
click at [258, 67] on div "Gift Shop: Mens Cozy Favorites View Details Latest Snapshot" at bounding box center [888, 75] width 1360 height 24
click at [131, 391] on span "Gift Shop: Mens Luxe Gifts" at bounding box center [90, 396] width 121 height 14
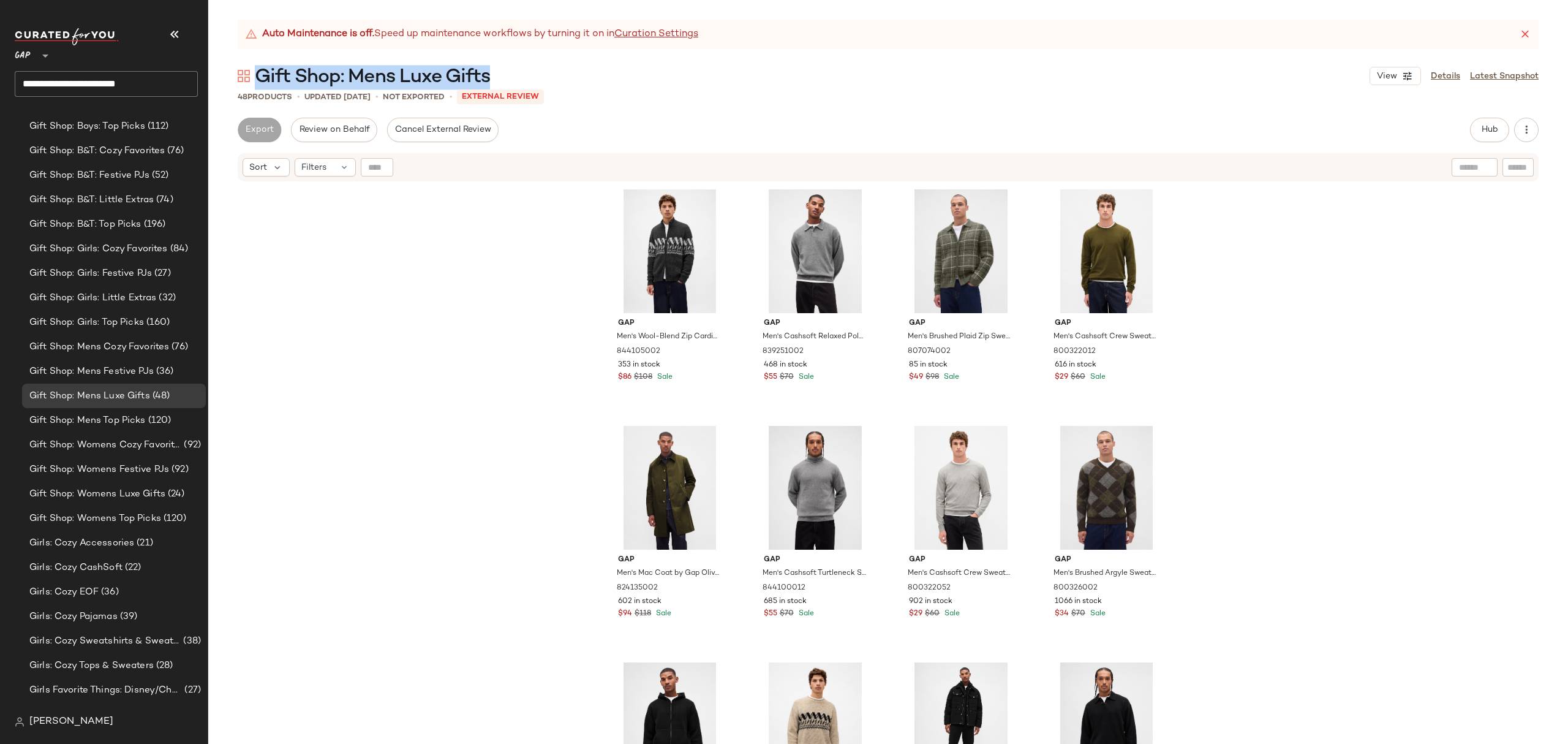
drag, startPoint x: 486, startPoint y: 80, endPoint x: 259, endPoint y: 77, distance: 227.0
click at [259, 77] on div "Gift Shop: Mens Luxe Gifts View Details Latest Snapshot" at bounding box center [888, 75] width 1360 height 24
click at [133, 369] on span "Gift Shop: Mens Festive PJs" at bounding box center [91, 371] width 125 height 14
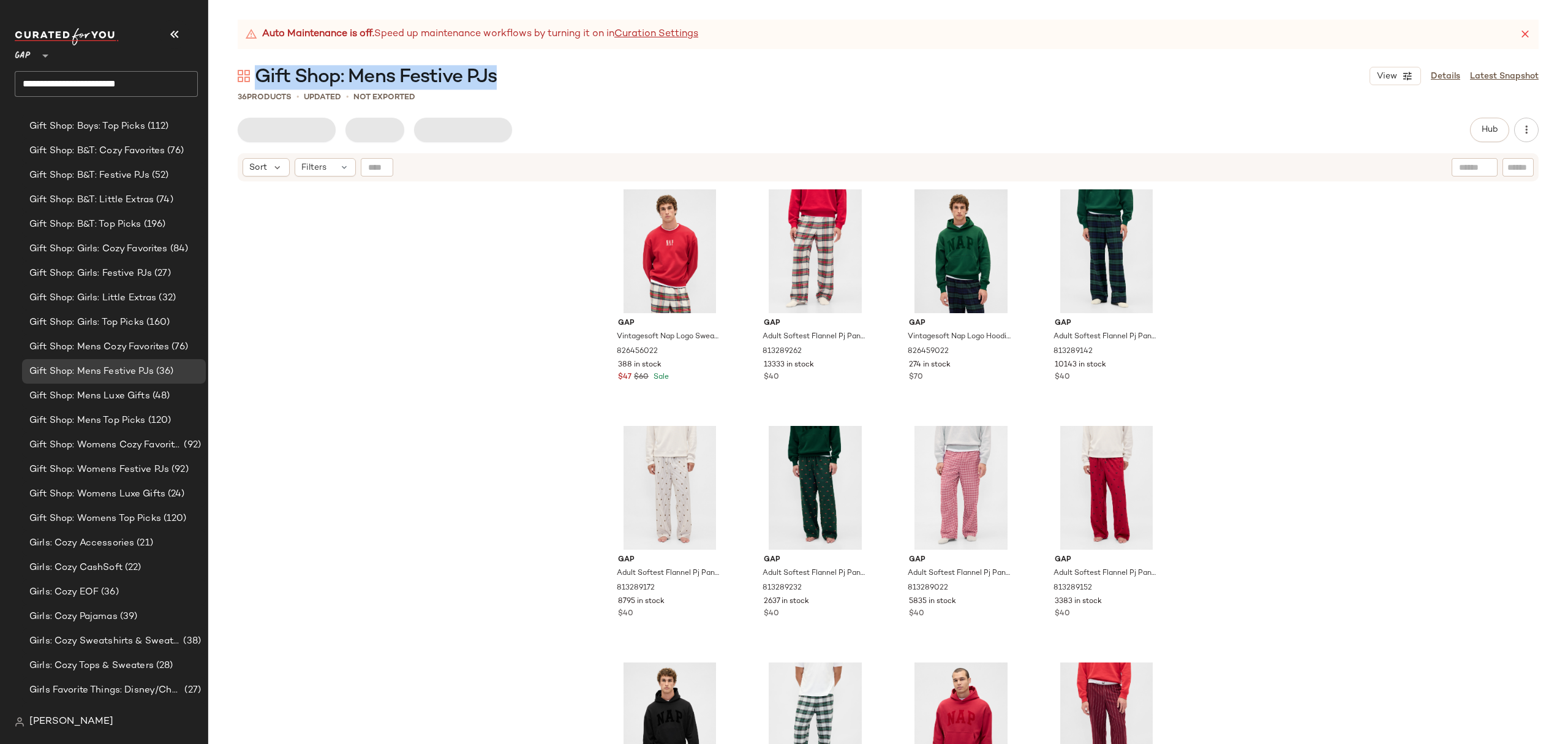
drag, startPoint x: 531, startPoint y: 76, endPoint x: 260, endPoint y: 74, distance: 271.0
click at [258, 74] on div "Gift Shop: Mens Festive PJs View Details Latest Snapshot" at bounding box center [888, 75] width 1360 height 24
click at [128, 418] on span "Gift Shop: Mens Top Picks" at bounding box center [88, 421] width 117 height 14
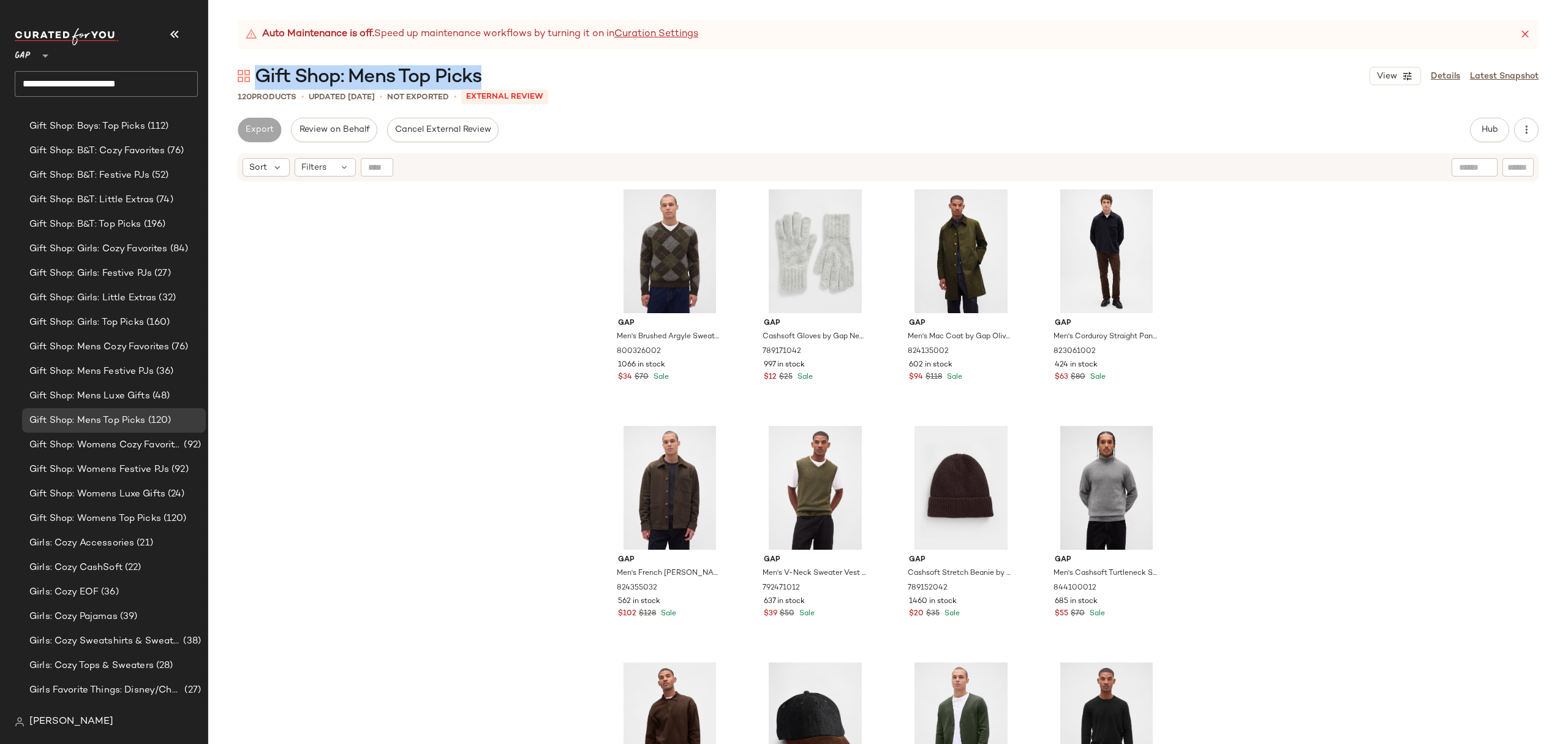
drag, startPoint x: 510, startPoint y: 77, endPoint x: 260, endPoint y: 72, distance: 250.0
click at [260, 72] on div "Gift Shop: Mens Top Picks View Details Latest Snapshot" at bounding box center [888, 75] width 1360 height 24
click at [146, 251] on span "Gift Shop: Girls: Cozy Favorites" at bounding box center [98, 249] width 138 height 14
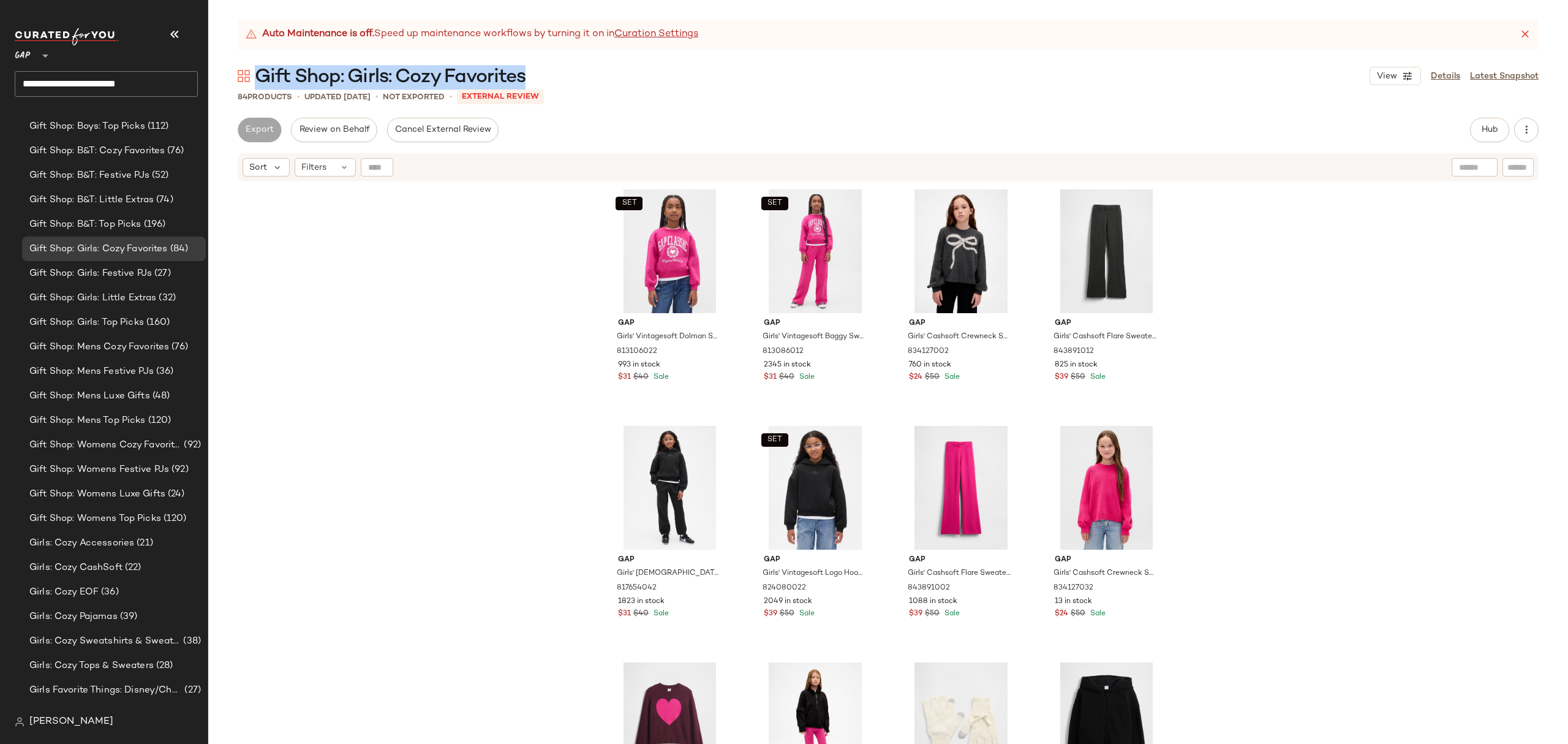
drag, startPoint x: 536, startPoint y: 76, endPoint x: 260, endPoint y: 81, distance: 276.0
click at [260, 81] on div "Gift Shop: Girls: Cozy Favorites View Details Latest Snapshot" at bounding box center [888, 75] width 1360 height 24
click at [143, 274] on span "Gift Shop: Girls: Festive PJs" at bounding box center [91, 274] width 123 height 14
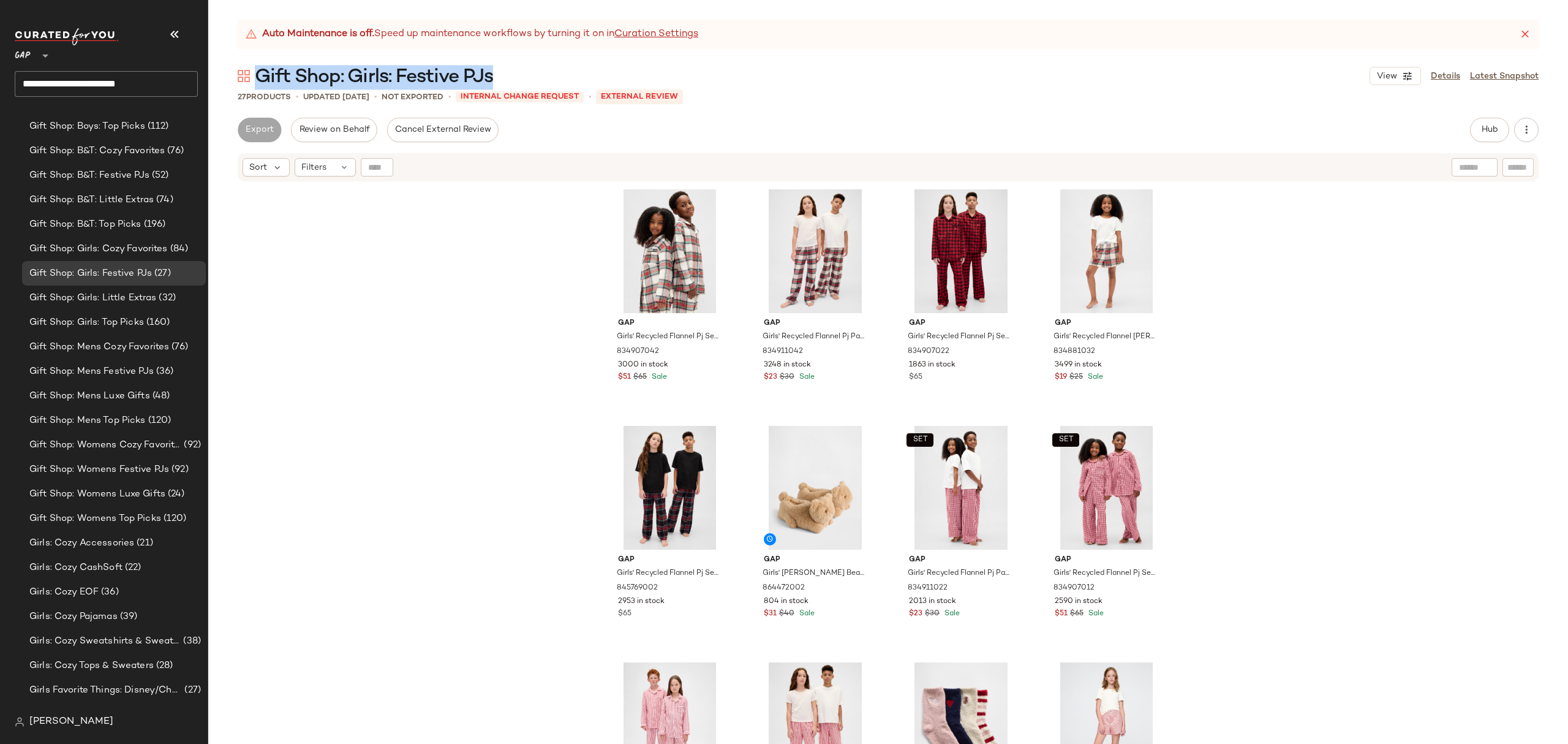
drag, startPoint x: 515, startPoint y: 75, endPoint x: 261, endPoint y: 72, distance: 254.0
click at [261, 72] on div "Gift Shop: Girls: Festive PJs View Details Latest Snapshot" at bounding box center [888, 75] width 1360 height 24
click at [80, 316] on span "Gift Shop: Girls: Top Picks" at bounding box center [87, 322] width 115 height 14
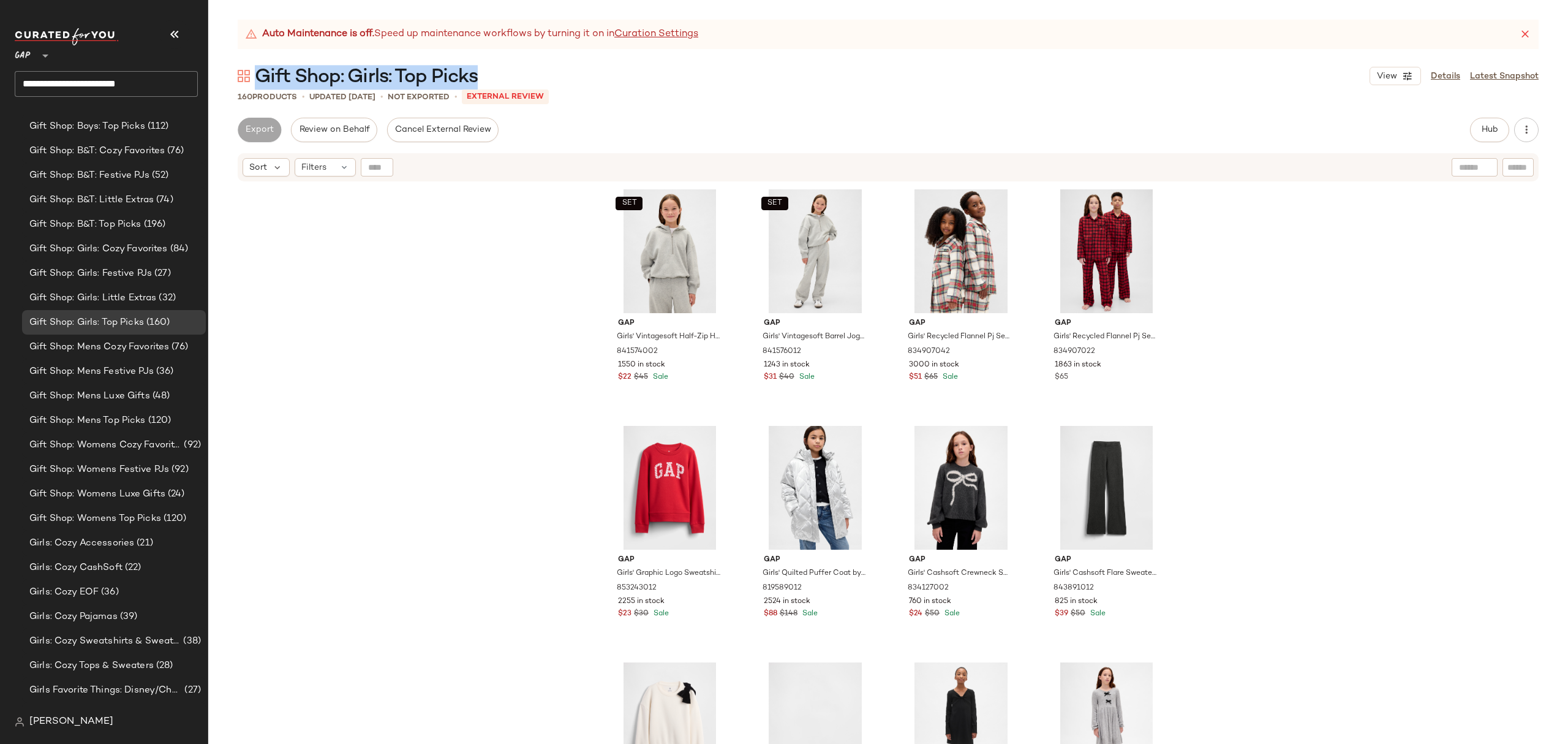
drag, startPoint x: 495, startPoint y: 74, endPoint x: 259, endPoint y: 76, distance: 236.0
click at [259, 76] on div "Gift Shop: Girls: Top Picks View Details Latest Snapshot" at bounding box center [888, 75] width 1360 height 24
click at [136, 292] on span "Gift Shop: Girls: Little Extras" at bounding box center [92, 298] width 127 height 14
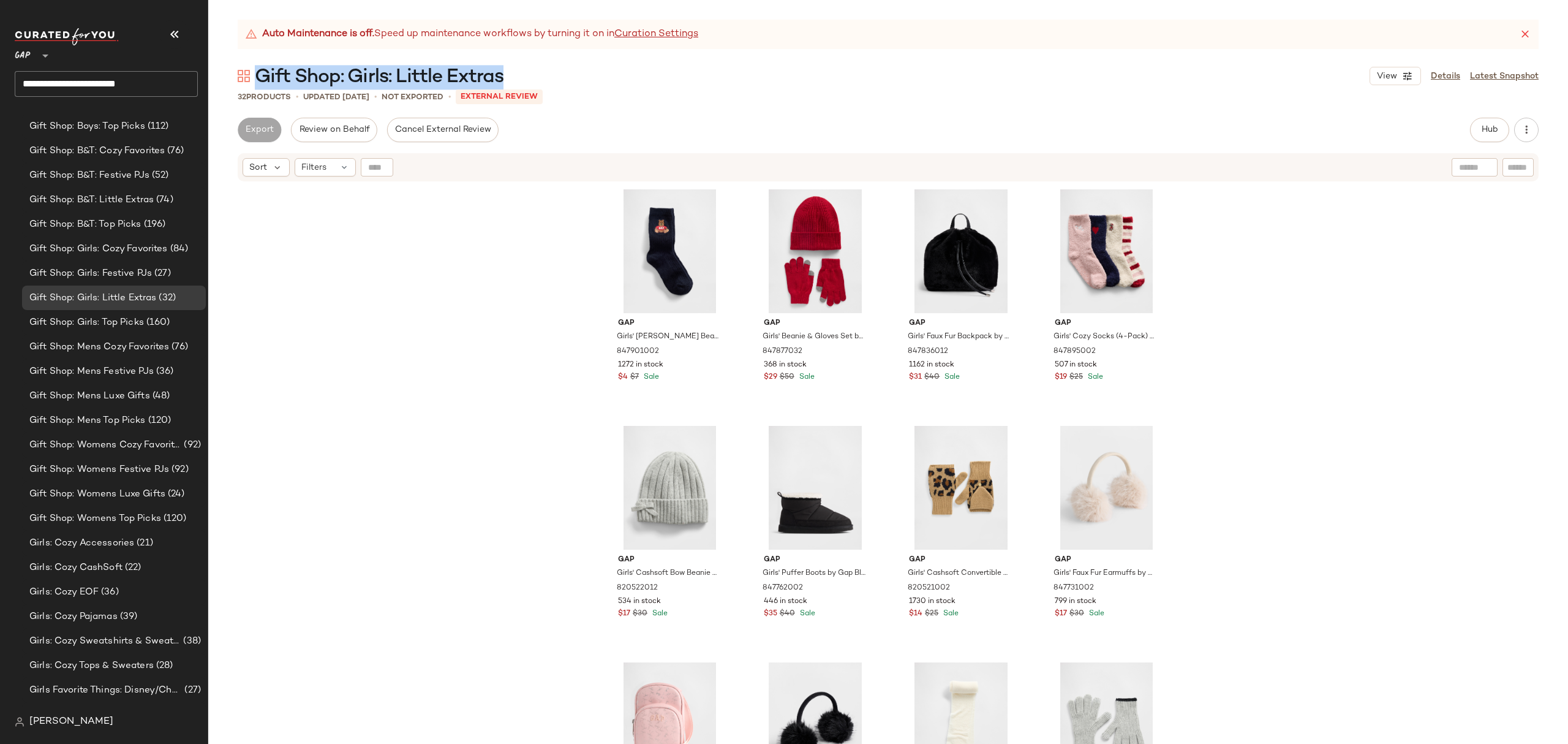
drag, startPoint x: 520, startPoint y: 74, endPoint x: 257, endPoint y: 69, distance: 263.0
click at [257, 69] on div "Gift Shop: Girls: Little Extras View Details Latest Snapshot" at bounding box center [888, 75] width 1360 height 24
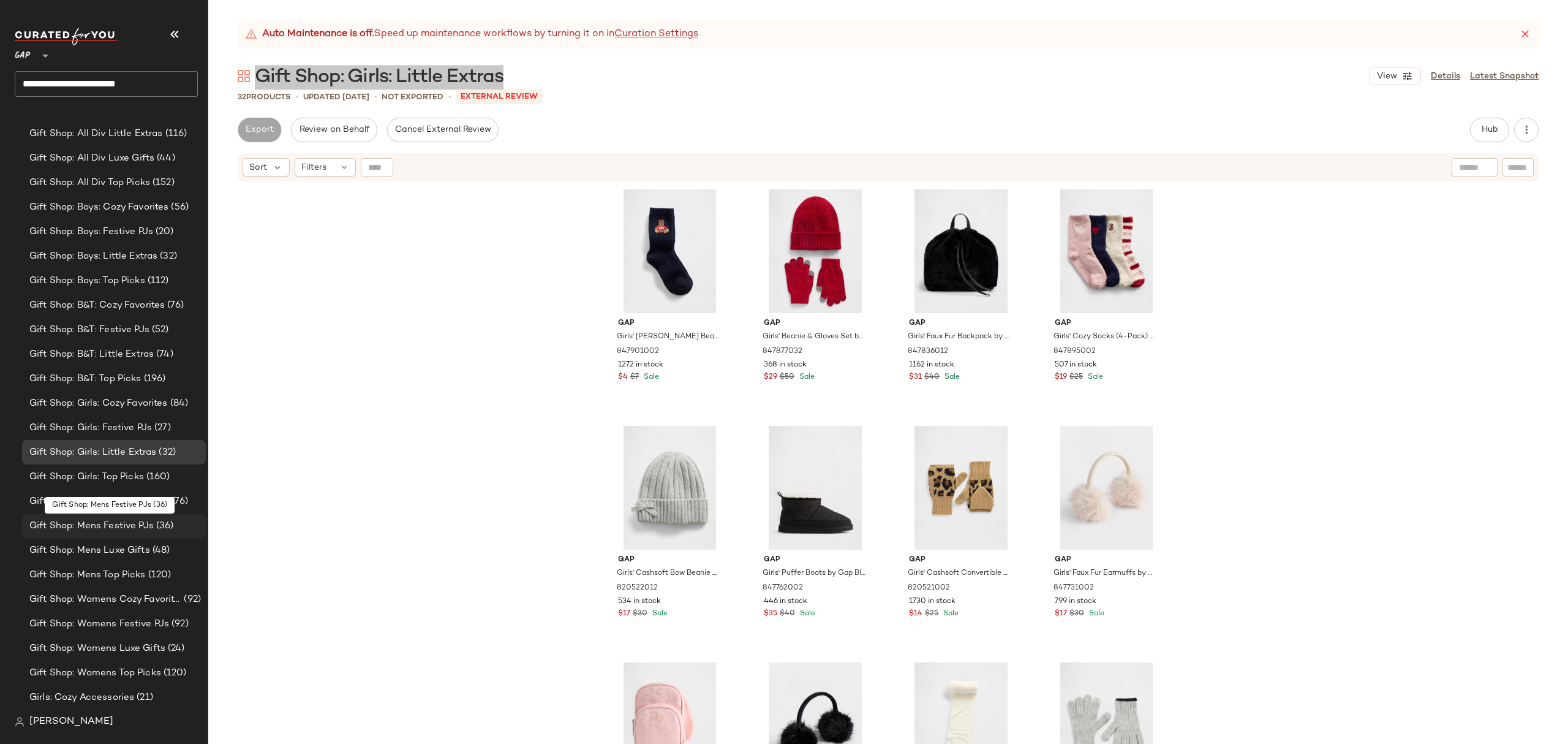
scroll to position [1962, 0]
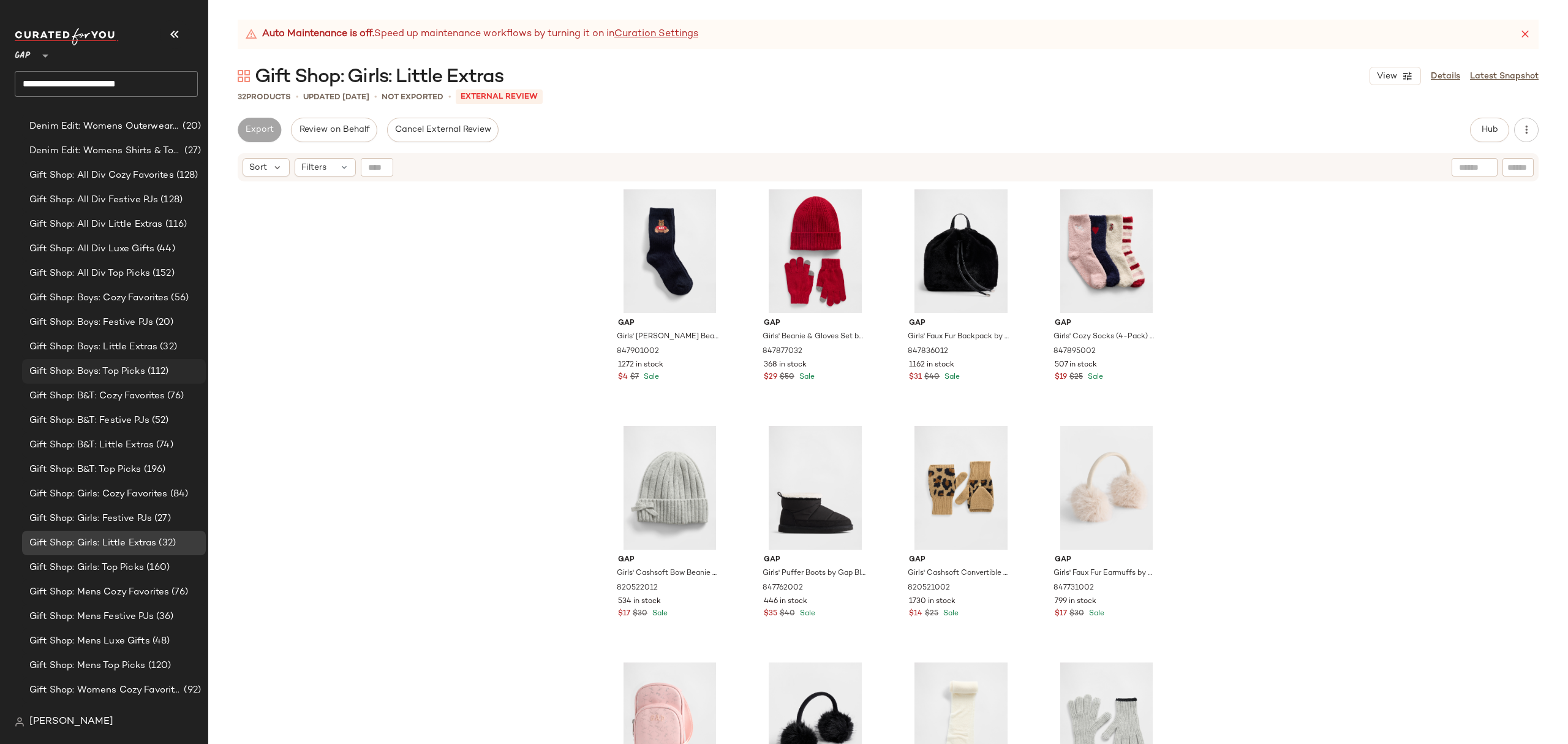
click at [143, 369] on span "Gift Shop: Boys: Top Picks" at bounding box center [87, 371] width 116 height 14
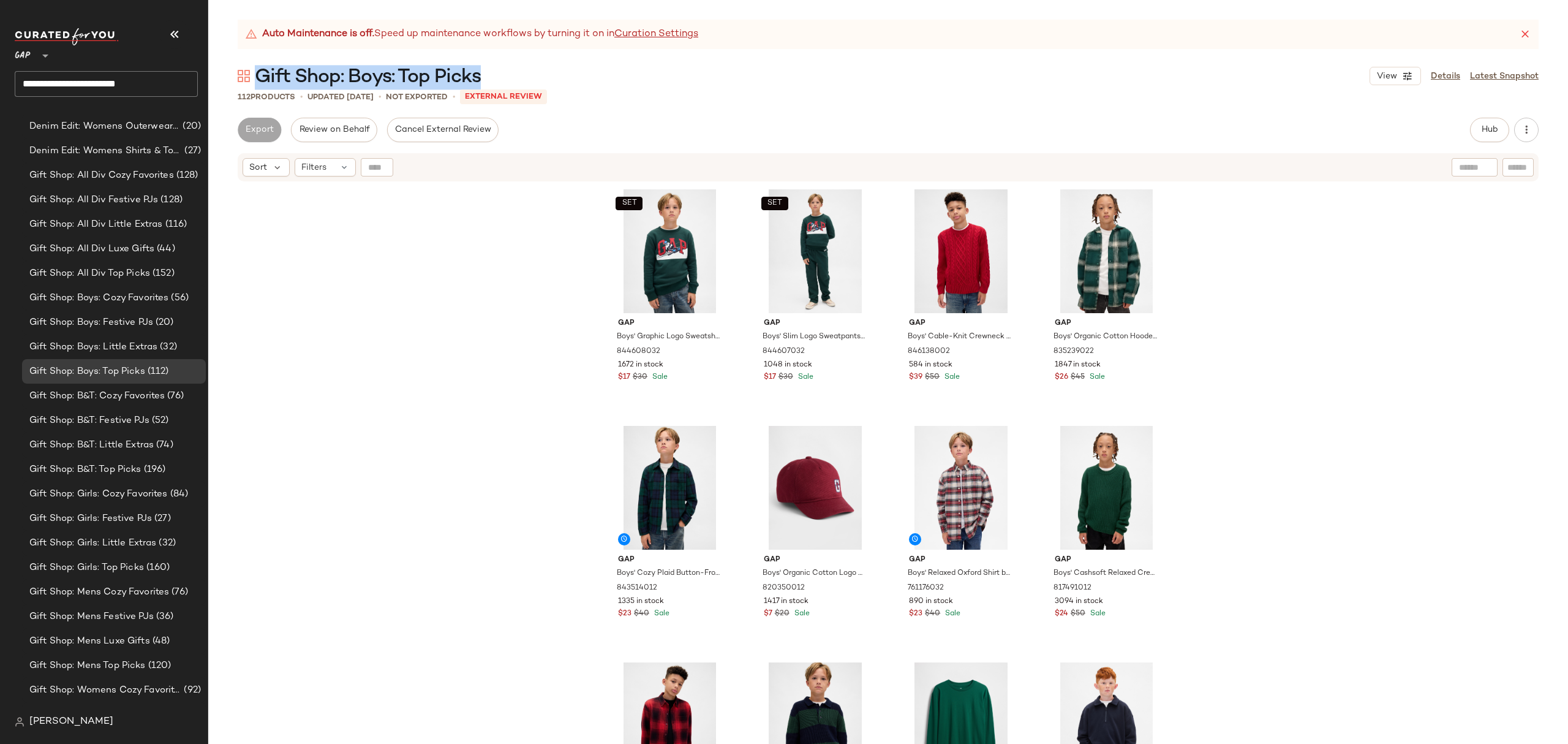
drag, startPoint x: 489, startPoint y: 72, endPoint x: 260, endPoint y: 79, distance: 229.1
click at [260, 79] on div "Gift Shop: Boys: Top Picks View Details Latest Snapshot" at bounding box center [888, 75] width 1360 height 24
click at [138, 322] on span "Gift Shop: Boys: Festive PJs" at bounding box center [91, 322] width 124 height 14
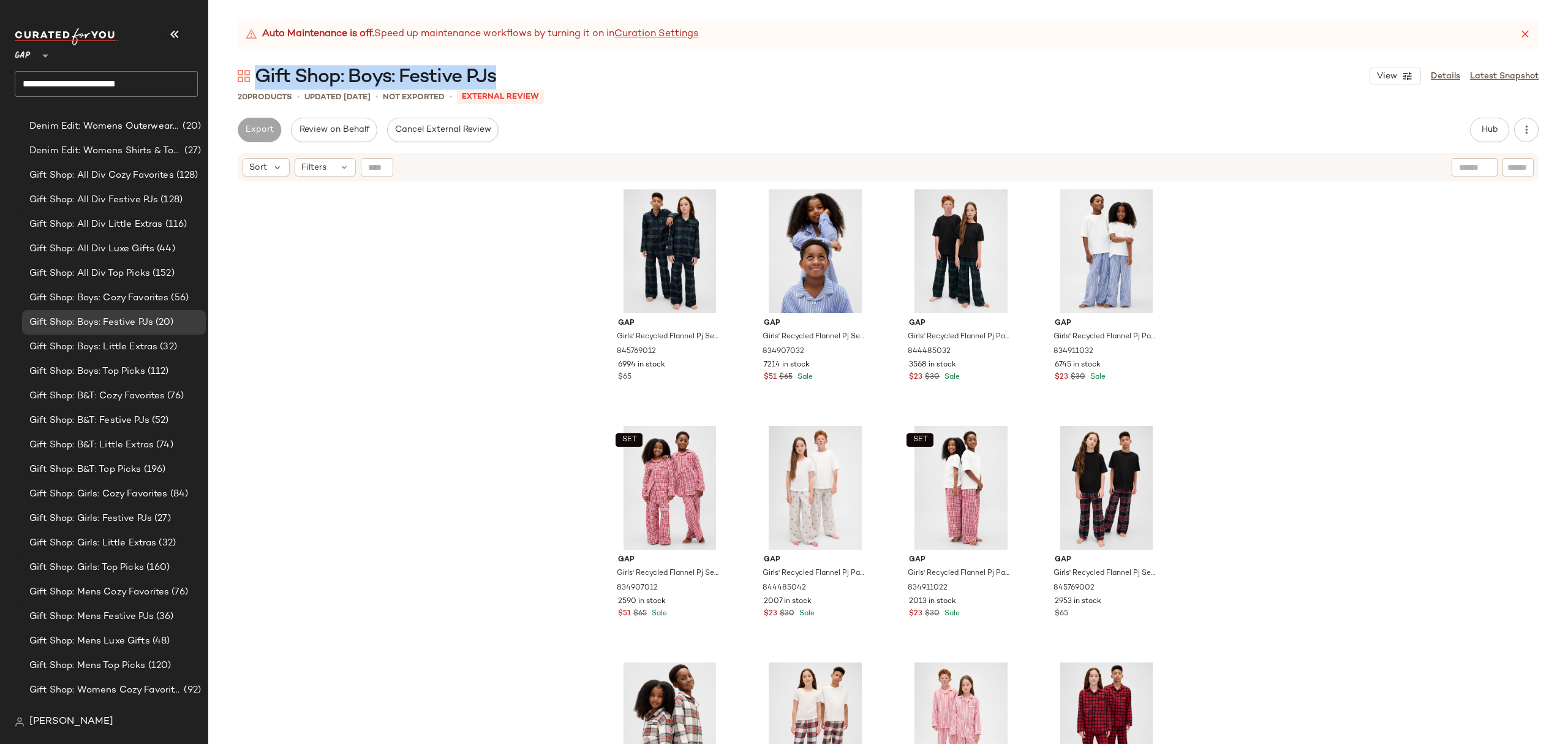
drag, startPoint x: 515, startPoint y: 77, endPoint x: 272, endPoint y: 72, distance: 243.1
click at [263, 70] on div "Gift Shop: Boys: Festive PJs View Details Latest Snapshot" at bounding box center [888, 75] width 1360 height 24
click at [513, 75] on div "Gift Shop: Boys: Festive PJs View Details Latest Snapshot" at bounding box center [888, 75] width 1360 height 24
click at [489, 76] on span "Gift Shop: Boys: Festive PJs" at bounding box center [376, 77] width 241 height 24
drag, startPoint x: 500, startPoint y: 75, endPoint x: 260, endPoint y: 66, distance: 240.2
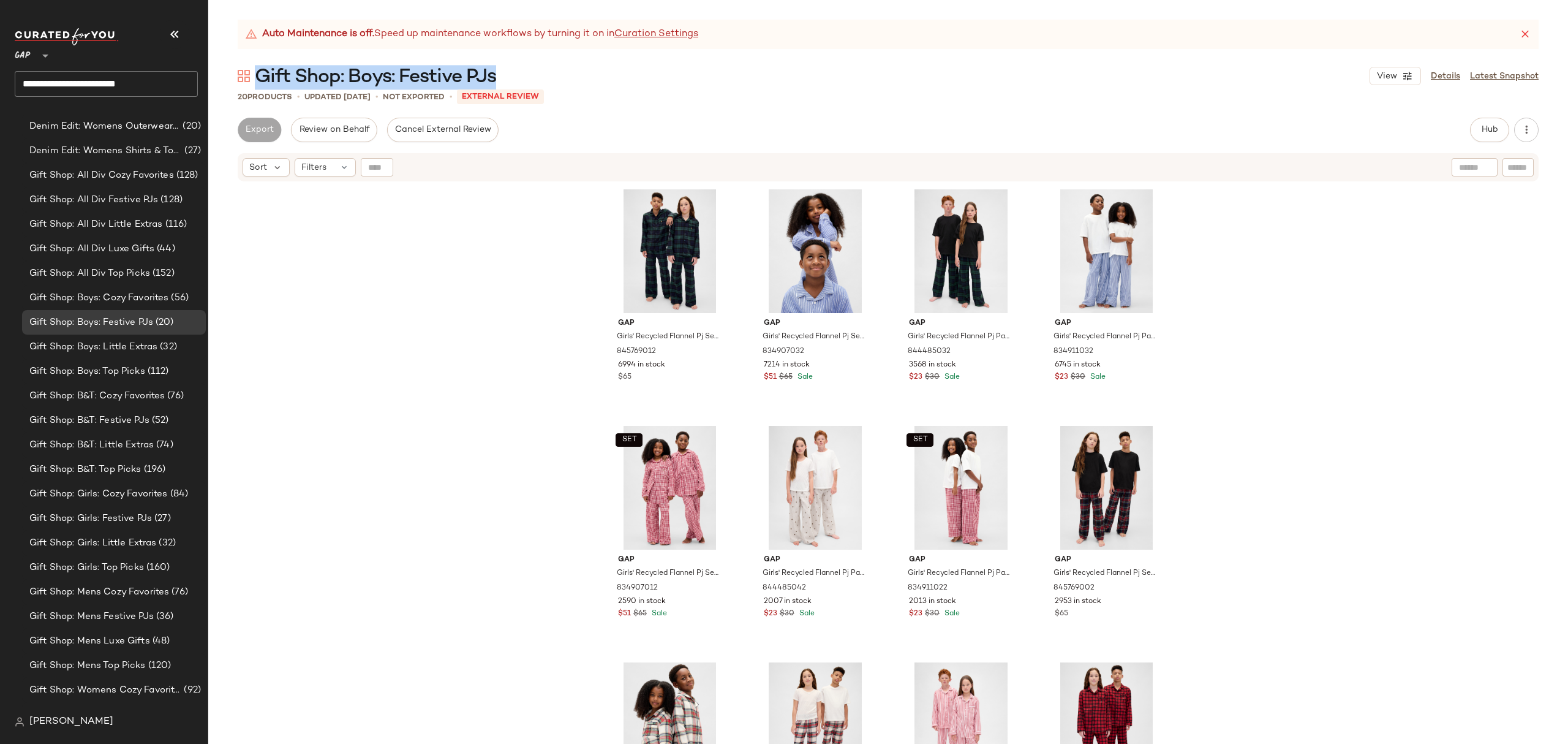
click at [260, 66] on div "Gift Shop: Boys: Festive PJs View Details Latest Snapshot" at bounding box center [888, 75] width 1360 height 24
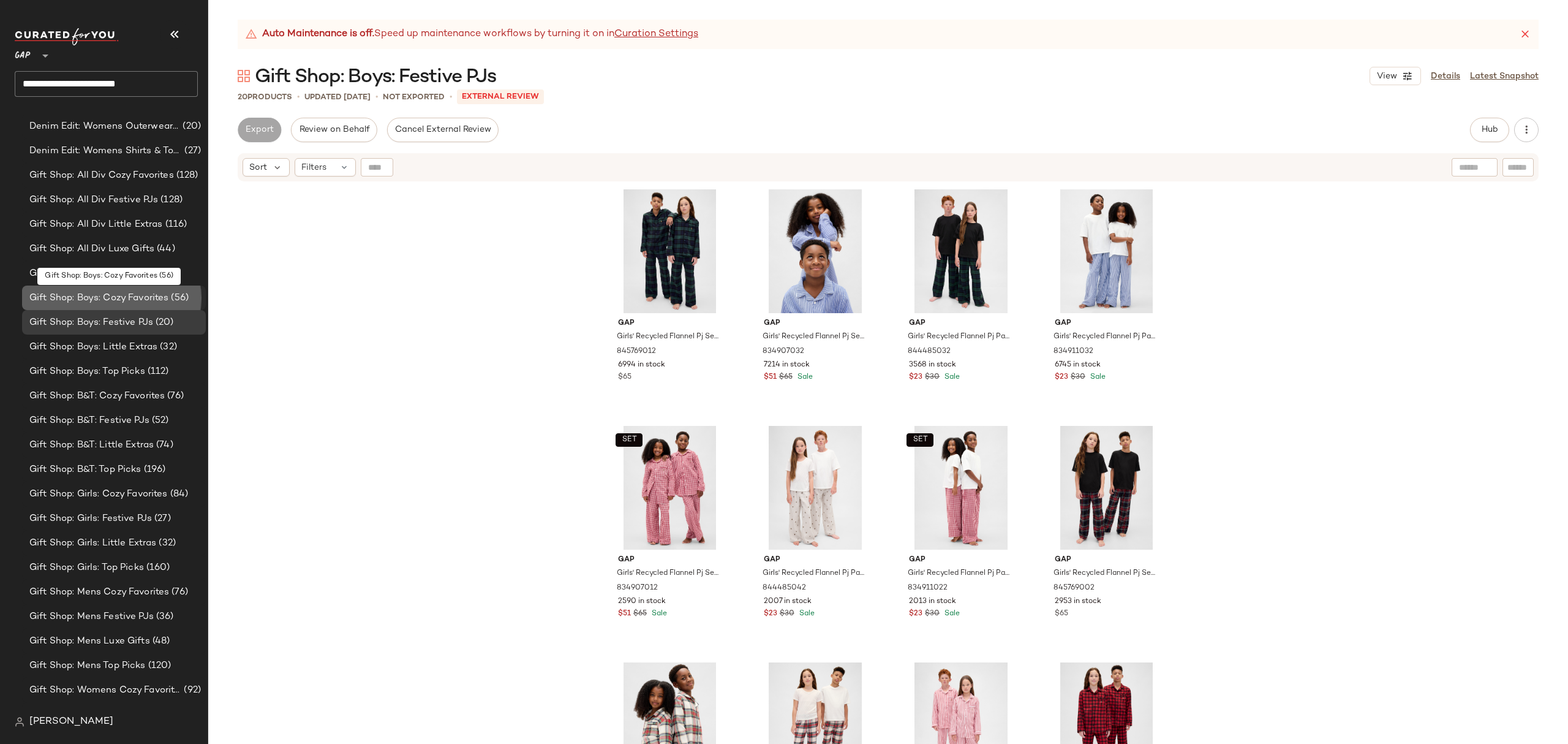
click at [129, 300] on span "Gift Shop: Boys: Cozy Favorites" at bounding box center [98, 298] width 139 height 14
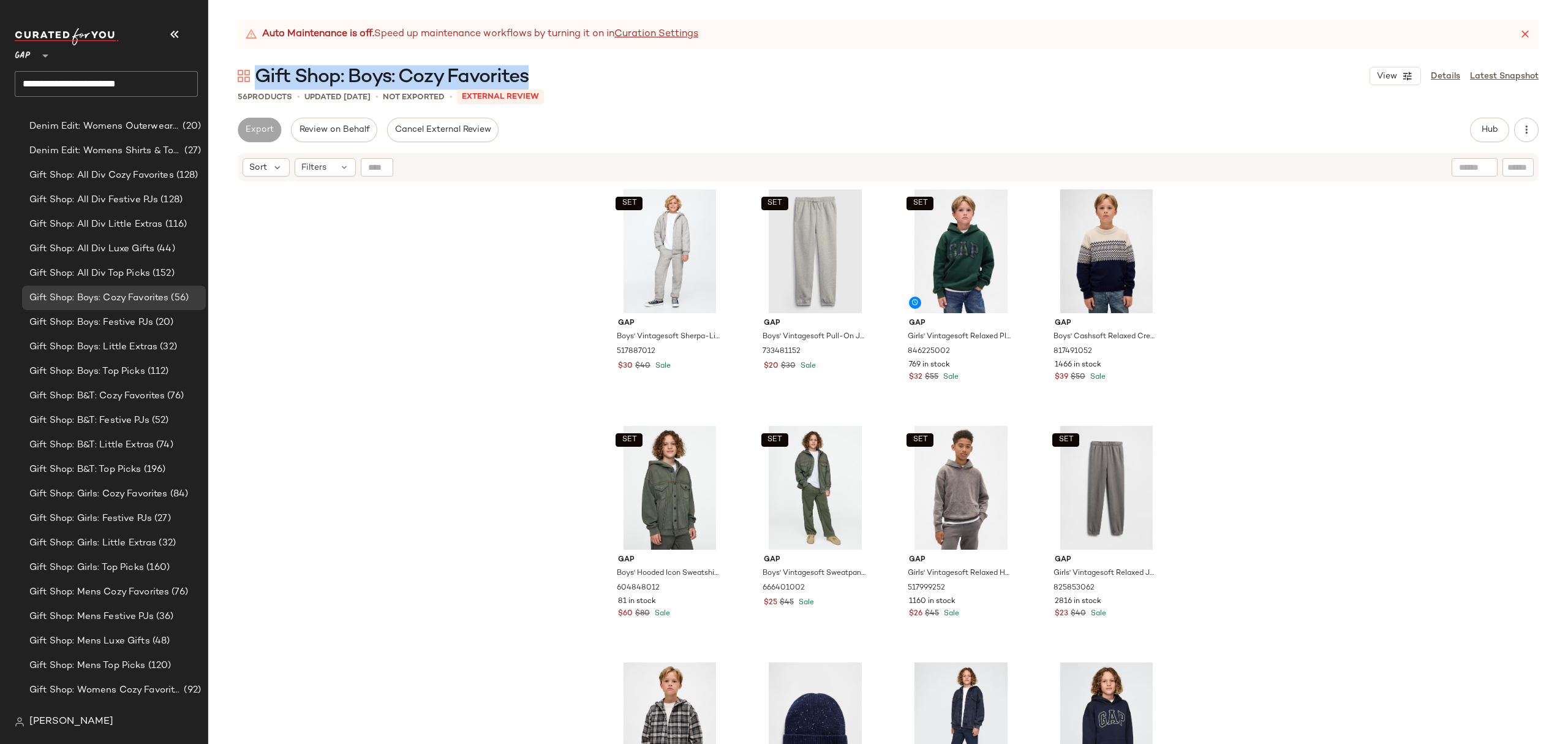
drag, startPoint x: 543, startPoint y: 80, endPoint x: 265, endPoint y: 74, distance: 278.1
click at [259, 72] on div "Gift Shop: Boys: Cozy Favorites View Details Latest Snapshot" at bounding box center [888, 75] width 1360 height 24
click at [124, 353] on span "Gift Shop: Boys: Little Extras" at bounding box center [93, 347] width 128 height 14
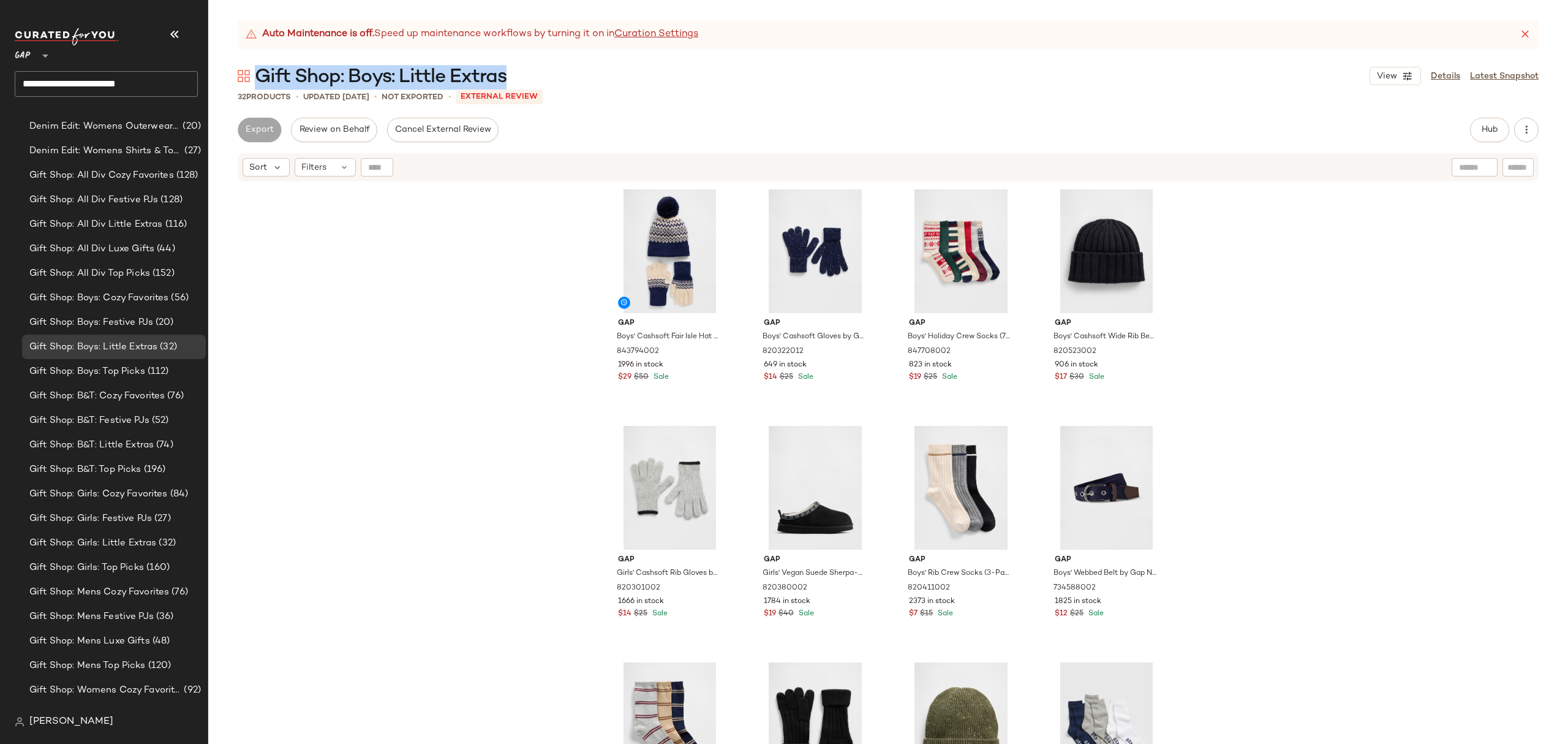
drag, startPoint x: 532, startPoint y: 79, endPoint x: 271, endPoint y: 77, distance: 261.0
click at [262, 74] on div "Gift Shop: Boys: Little Extras View Details Latest Snapshot" at bounding box center [888, 75] width 1360 height 24
click at [99, 470] on span "Gift Shop: B&T: Top Picks" at bounding box center [85, 469] width 112 height 14
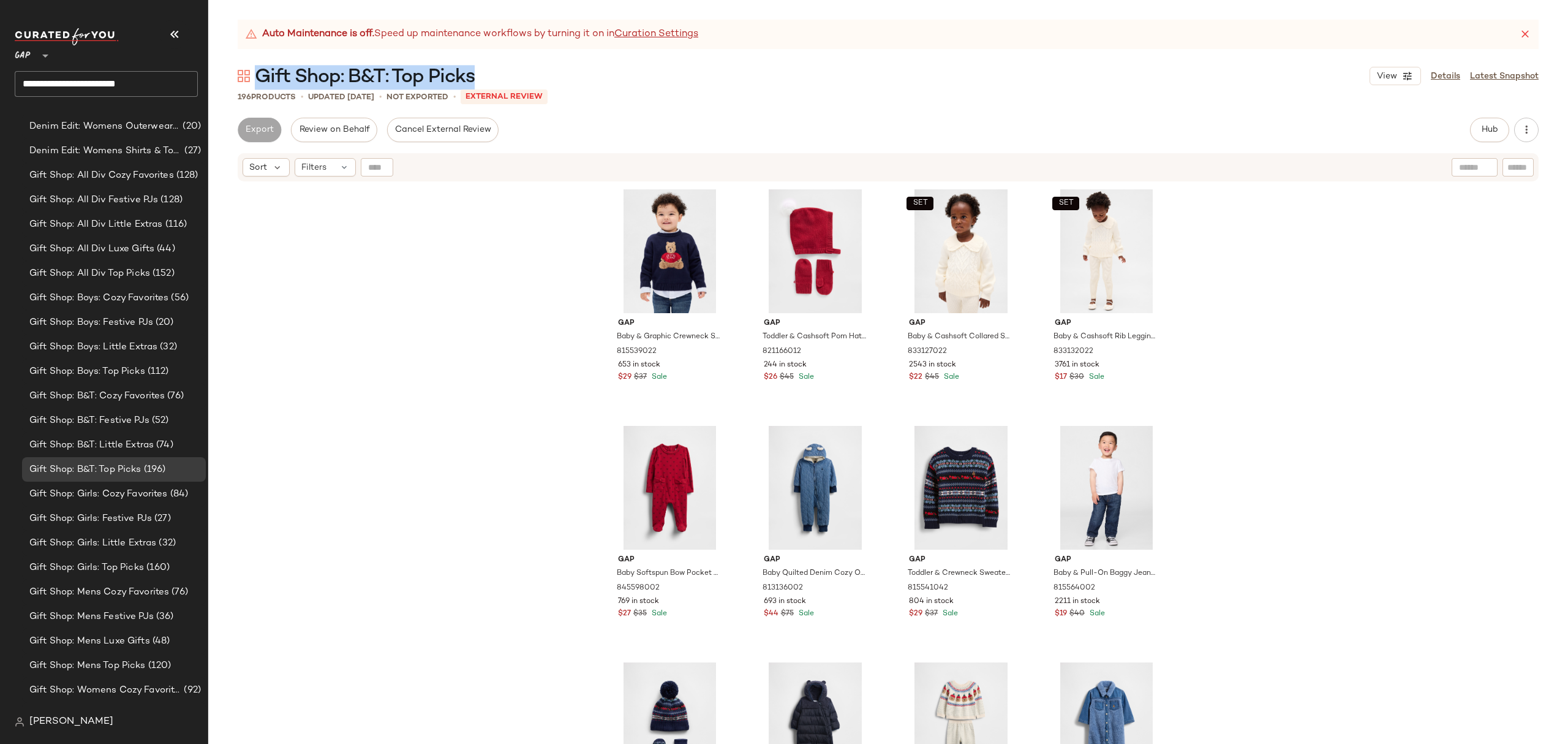
drag, startPoint x: 487, startPoint y: 85, endPoint x: 260, endPoint y: 71, distance: 227.4
click at [260, 71] on div "Gift Shop: B&T: Top Picks View Details Latest Snapshot" at bounding box center [888, 75] width 1360 height 24
click at [133, 425] on span "Gift Shop: B&T: Festive PJs" at bounding box center [89, 421] width 120 height 14
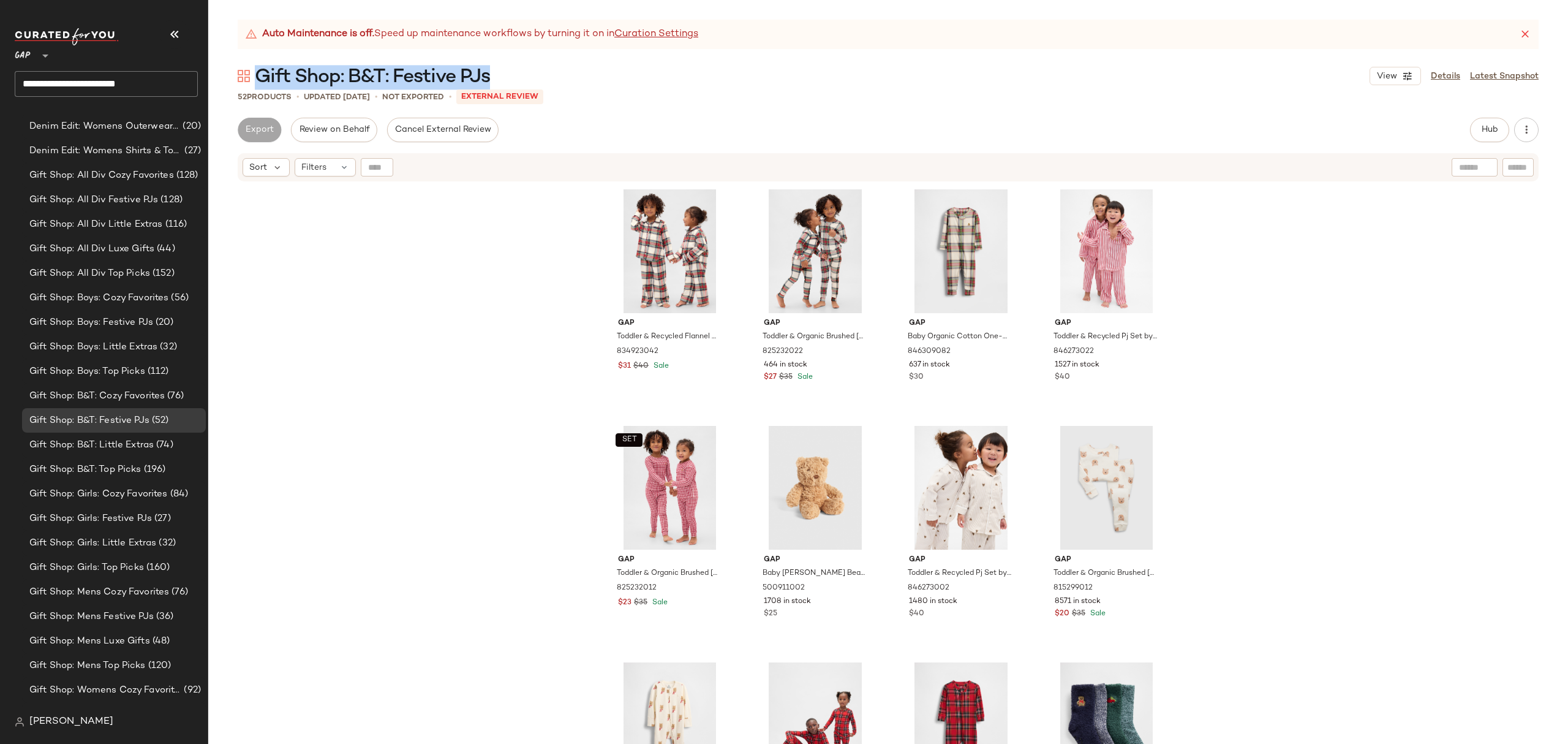
drag, startPoint x: 522, startPoint y: 76, endPoint x: 266, endPoint y: 79, distance: 256.0
click at [261, 77] on div "Gift Shop: B&T: Festive PJs View Details Latest Snapshot" at bounding box center [888, 75] width 1360 height 24
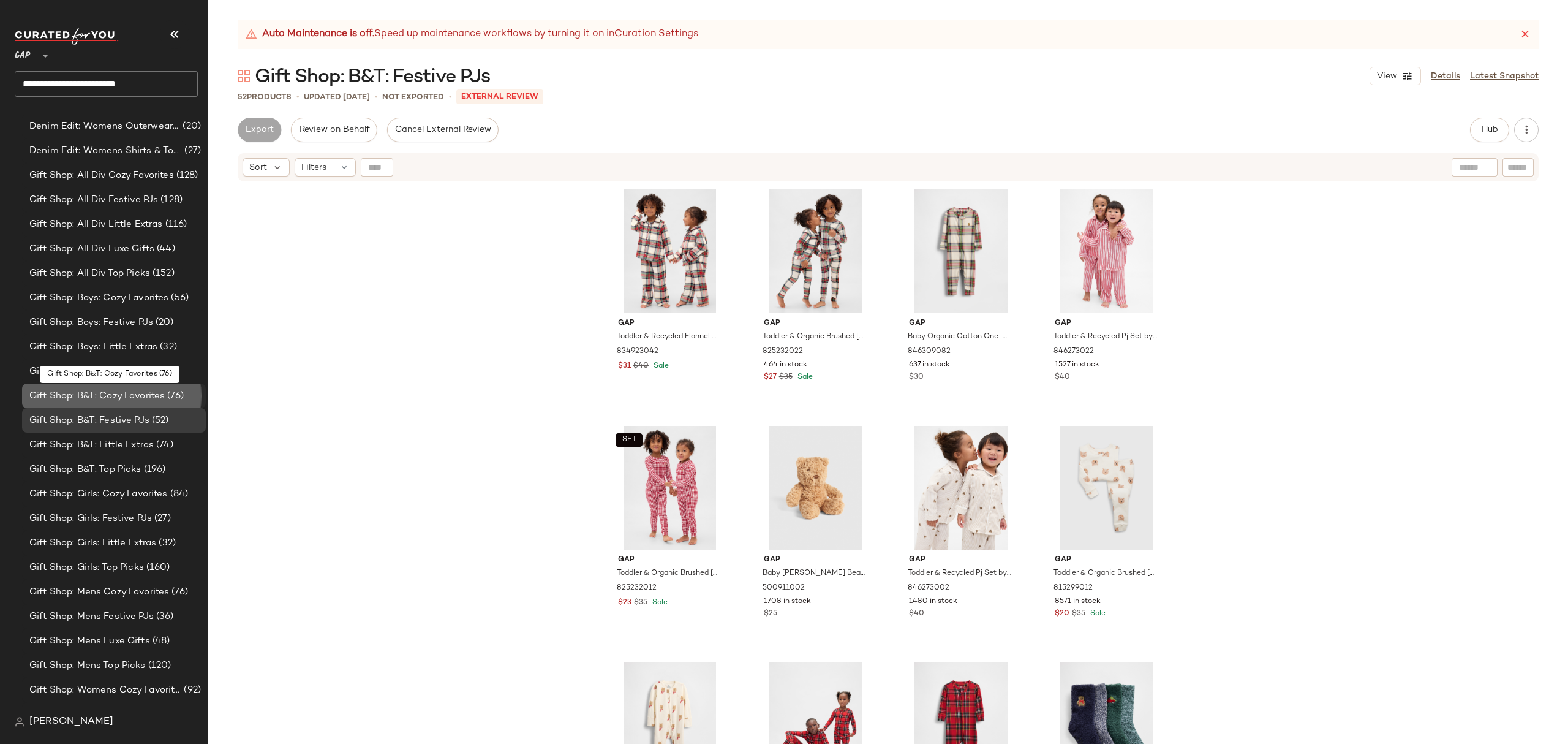
click at [148, 395] on span "Gift Shop: B&T: Cozy Favorites" at bounding box center [96, 396] width 135 height 14
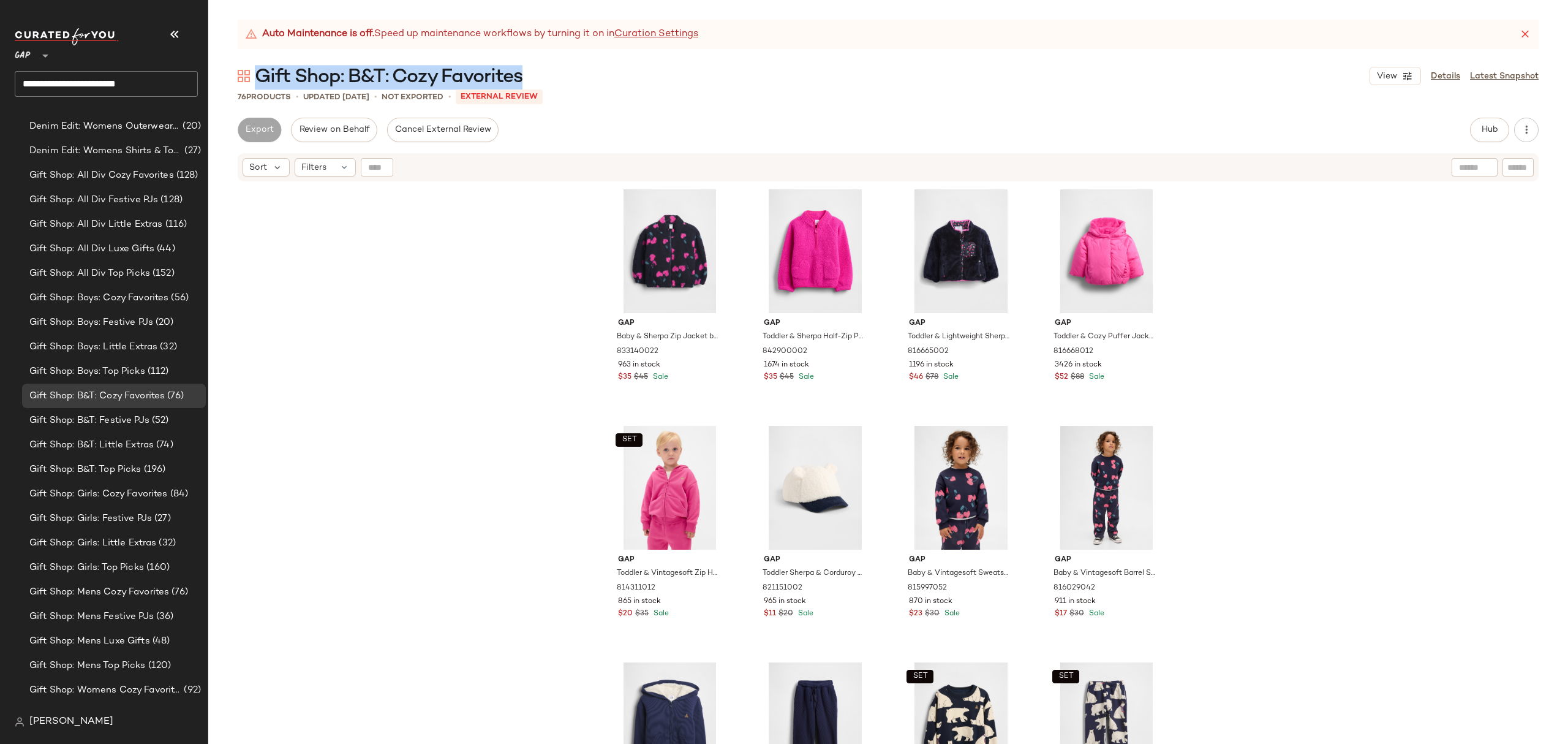
drag, startPoint x: 526, startPoint y: 79, endPoint x: 262, endPoint y: 75, distance: 264.0
click at [262, 75] on div "Gift Shop: B&T: Cozy Favorites View Details Latest Snapshot" at bounding box center [888, 75] width 1360 height 24
drag, startPoint x: 138, startPoint y: 441, endPoint x: 216, endPoint y: 432, distance: 78.5
click at [138, 441] on span "Gift Shop: B&T: Little Extras" at bounding box center [91, 445] width 125 height 14
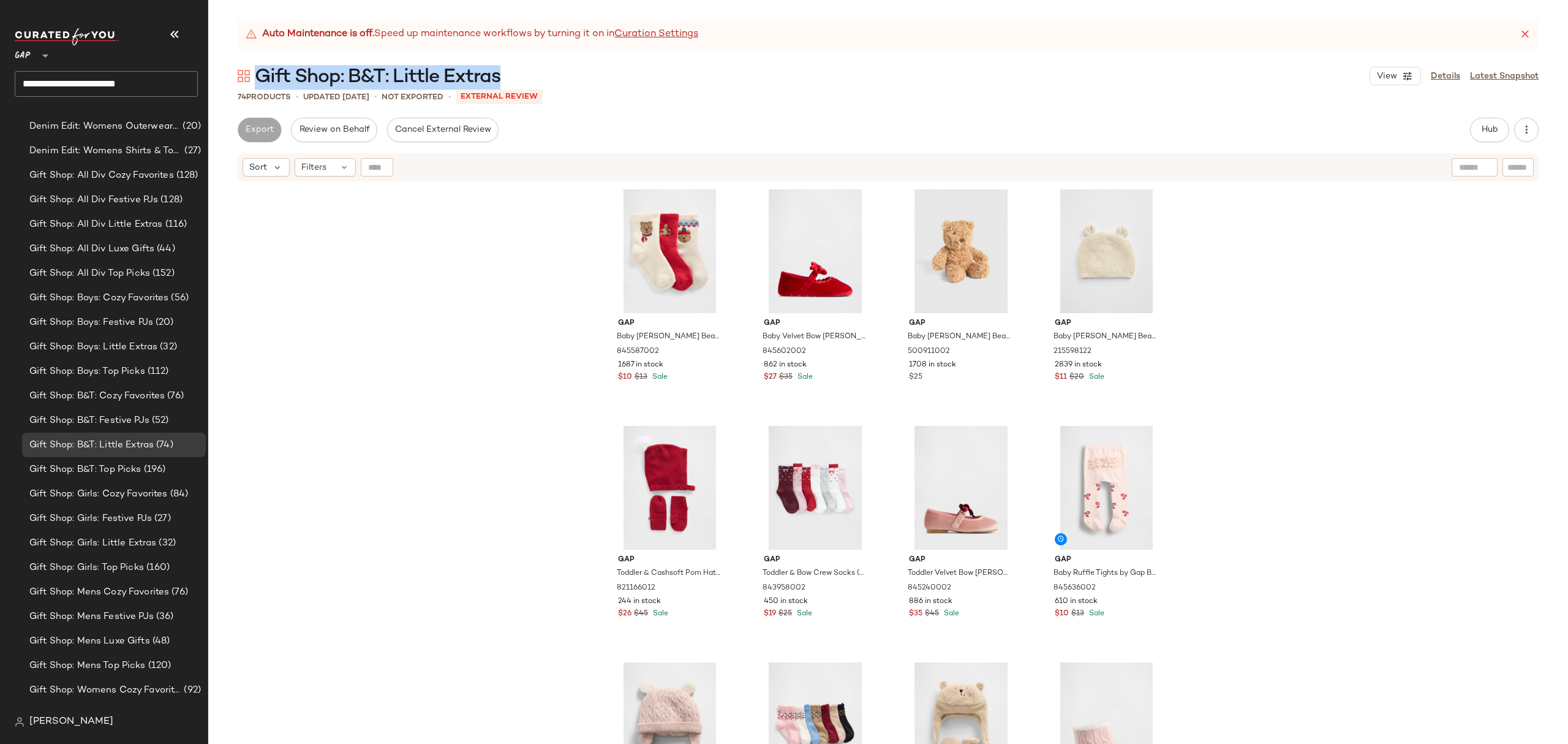
drag, startPoint x: 521, startPoint y: 75, endPoint x: 259, endPoint y: 70, distance: 262.0
click at [259, 70] on div "Gift Shop: B&T: Little Extras View Details Latest Snapshot" at bounding box center [888, 75] width 1360 height 24
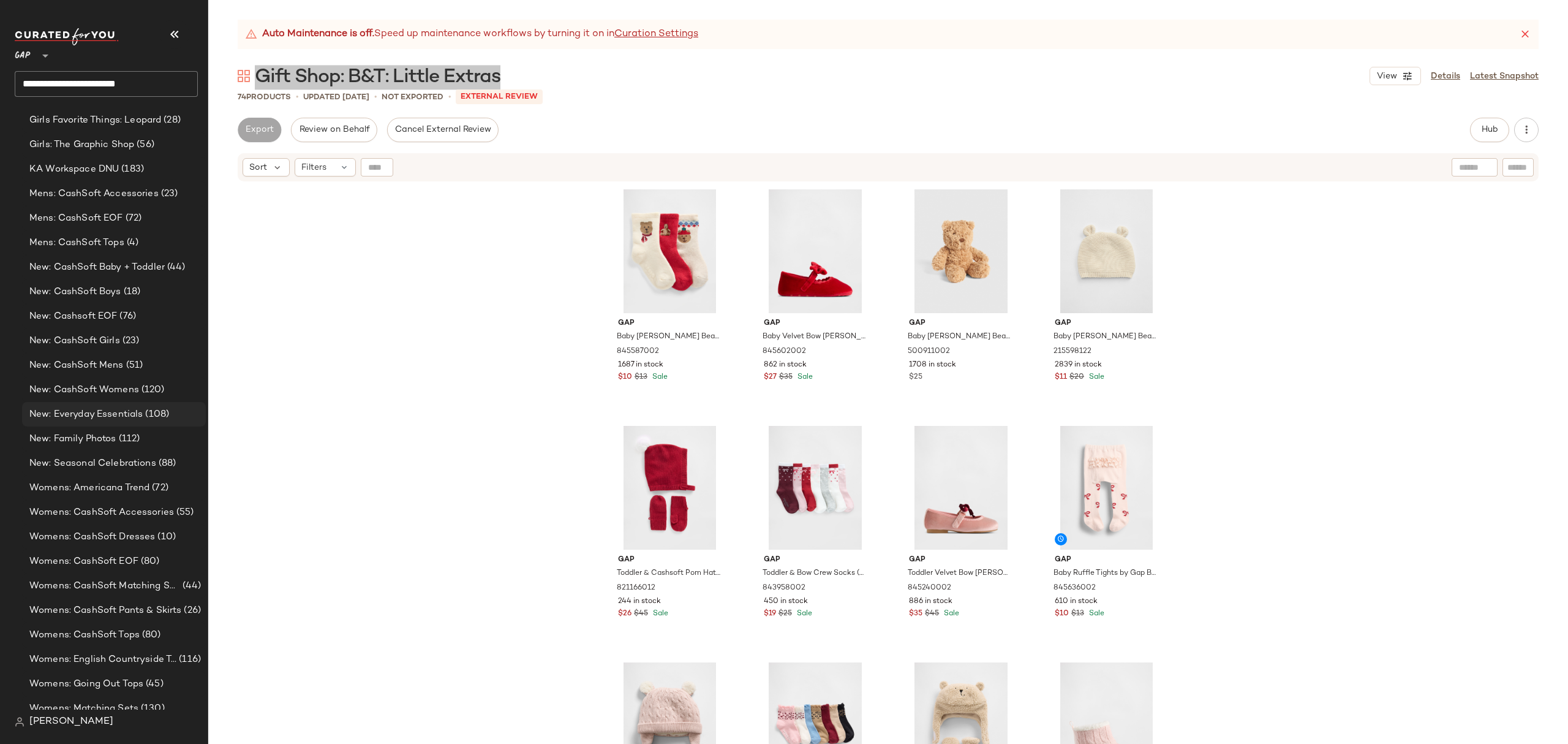
scroll to position [2862, 0]
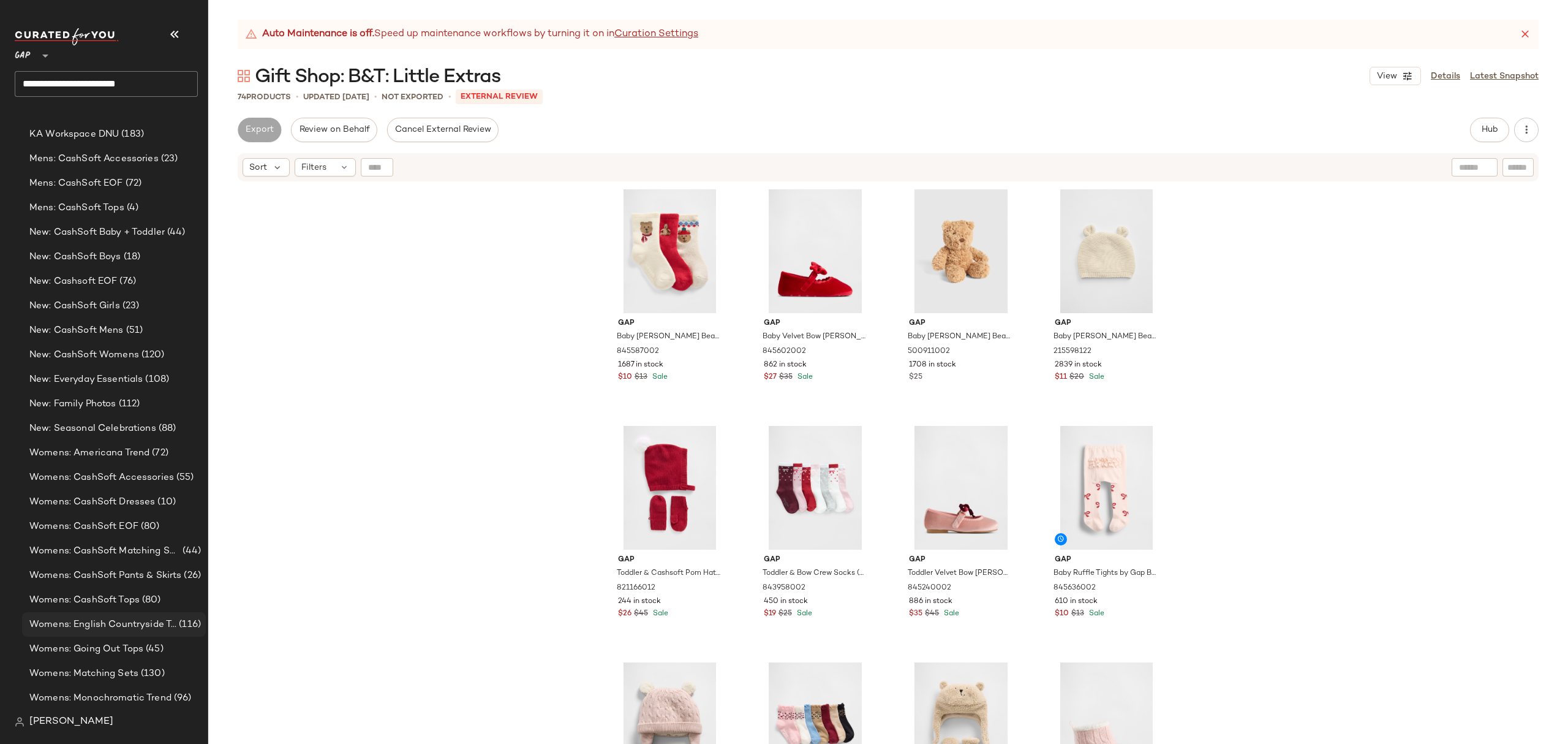
drag, startPoint x: 158, startPoint y: 624, endPoint x: 167, endPoint y: 624, distance: 9.0
click at [158, 624] on span "Womens: English Countryside Trend" at bounding box center [102, 624] width 147 height 14
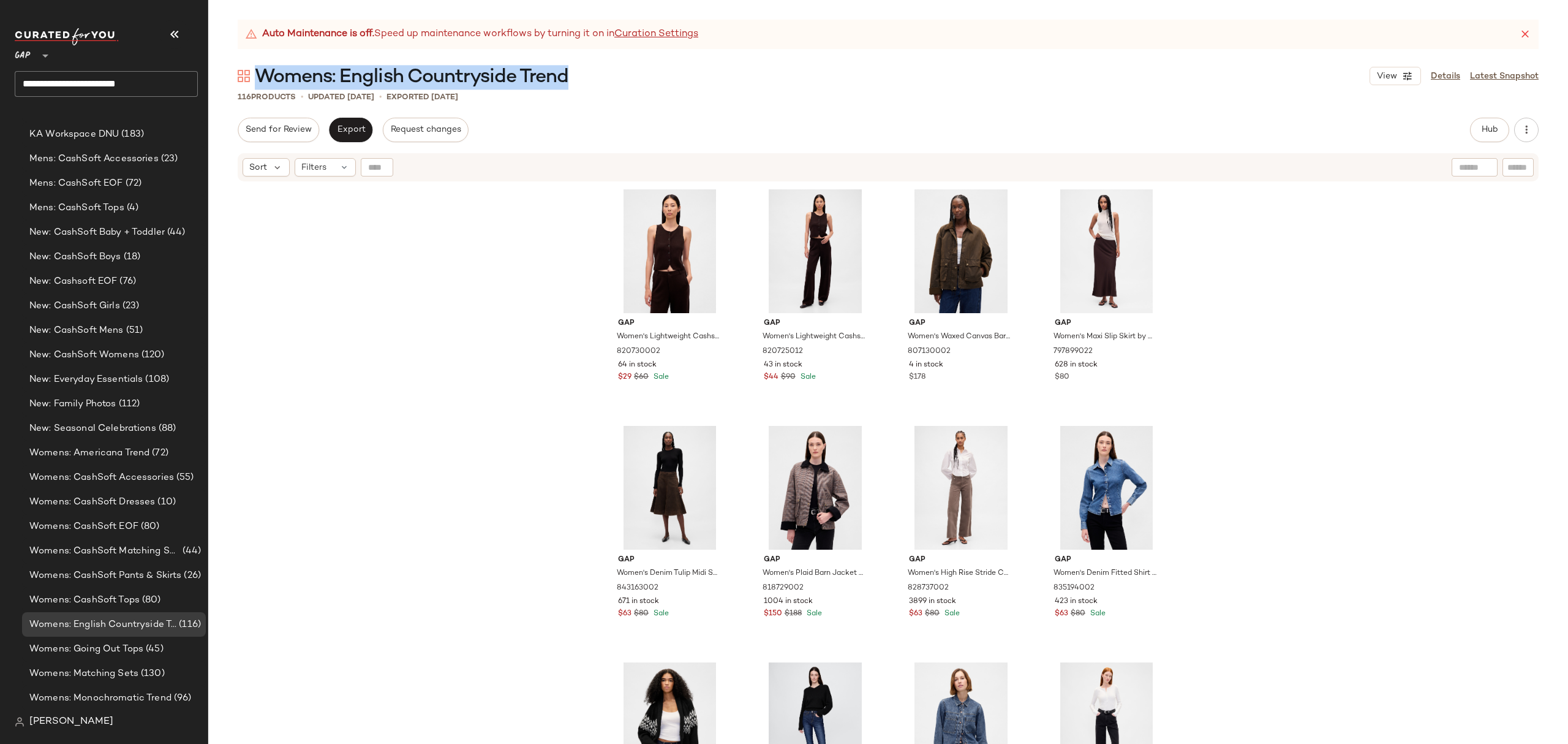
drag, startPoint x: 578, startPoint y: 75, endPoint x: 263, endPoint y: 80, distance: 315.0
click at [263, 80] on div "Womens: English Countryside Trend View Details Latest Snapshot" at bounding box center [888, 75] width 1360 height 24
click at [150, 456] on span "(72)" at bounding box center [160, 453] width 19 height 14
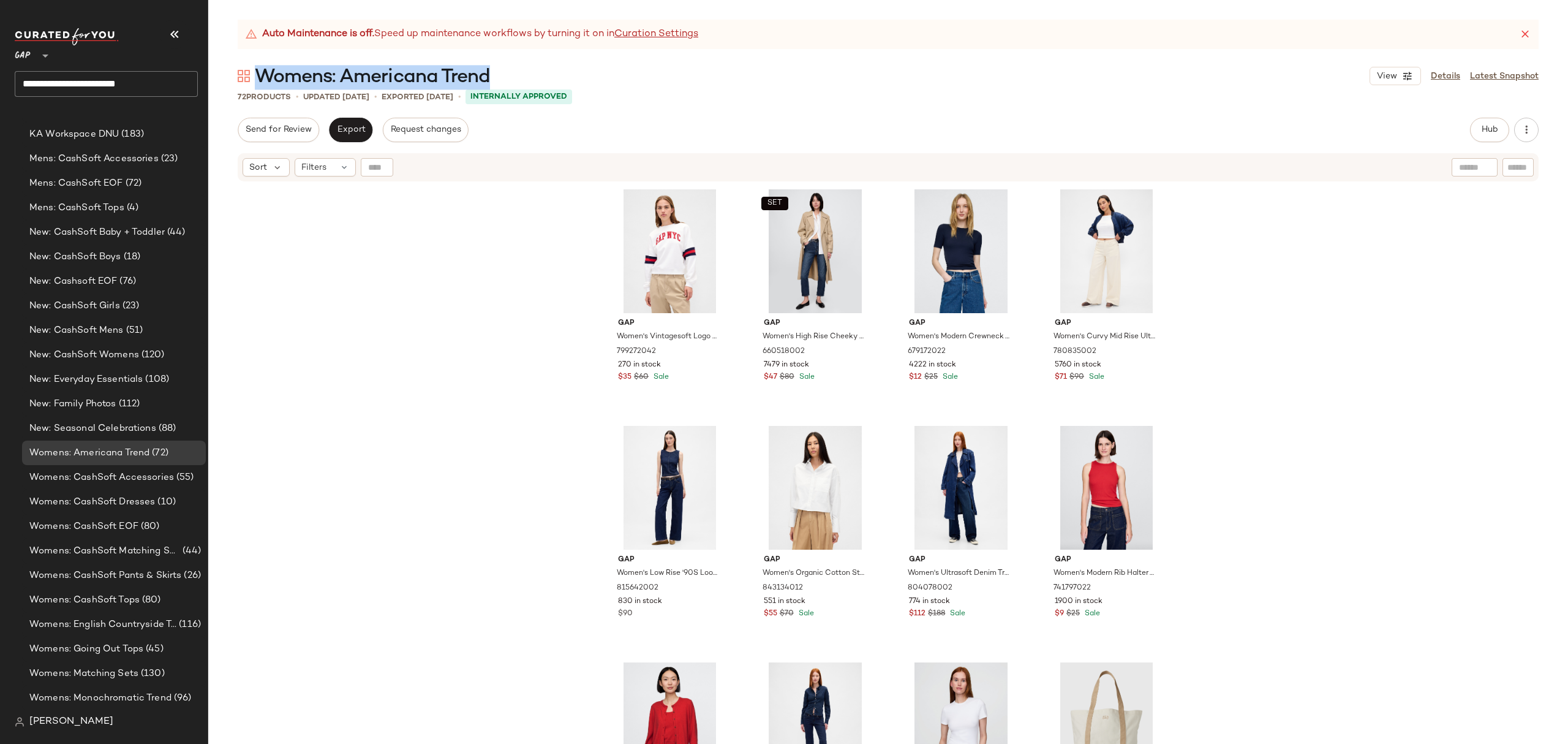
drag, startPoint x: 522, startPoint y: 77, endPoint x: 254, endPoint y: 77, distance: 268.0
click at [254, 77] on div "Womens: Americana Trend View Details Latest Snapshot" at bounding box center [888, 75] width 1360 height 24
click at [112, 692] on span "Womens: Monochromatic Trend" at bounding box center [100, 698] width 142 height 14
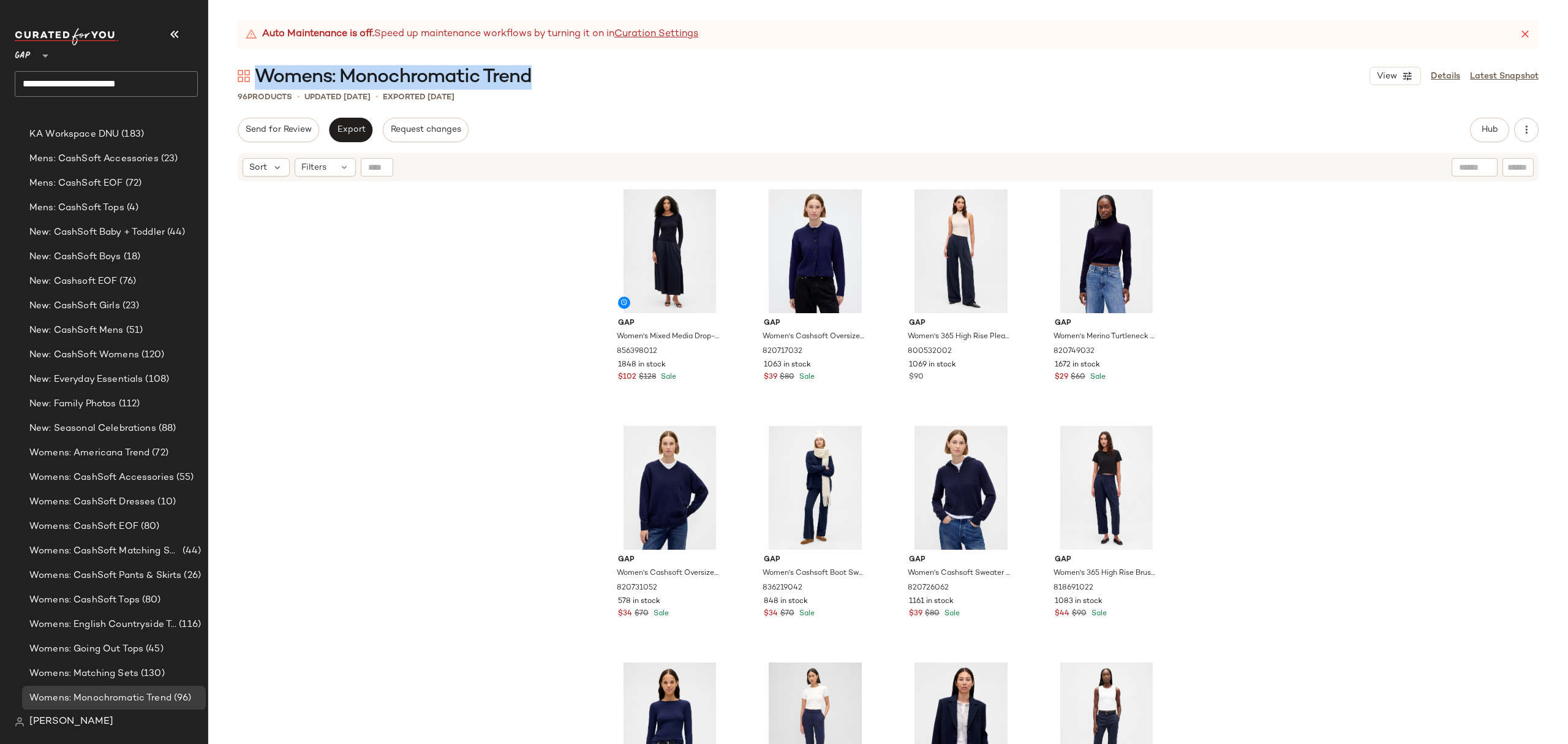
drag, startPoint x: 542, startPoint y: 76, endPoint x: 269, endPoint y: 77, distance: 273.0
click at [261, 76] on div "Womens: Monochromatic Trend View Details Latest Snapshot" at bounding box center [888, 75] width 1360 height 24
click at [569, 64] on div "Womens: Monochromatic Trend View Details Latest Snapshot" at bounding box center [888, 75] width 1360 height 24
drag, startPoint x: 555, startPoint y: 71, endPoint x: 351, endPoint y: 77, distance: 204.1
click at [260, 68] on div "Womens: Monochromatic Trend View Details Latest Snapshot" at bounding box center [888, 75] width 1360 height 24
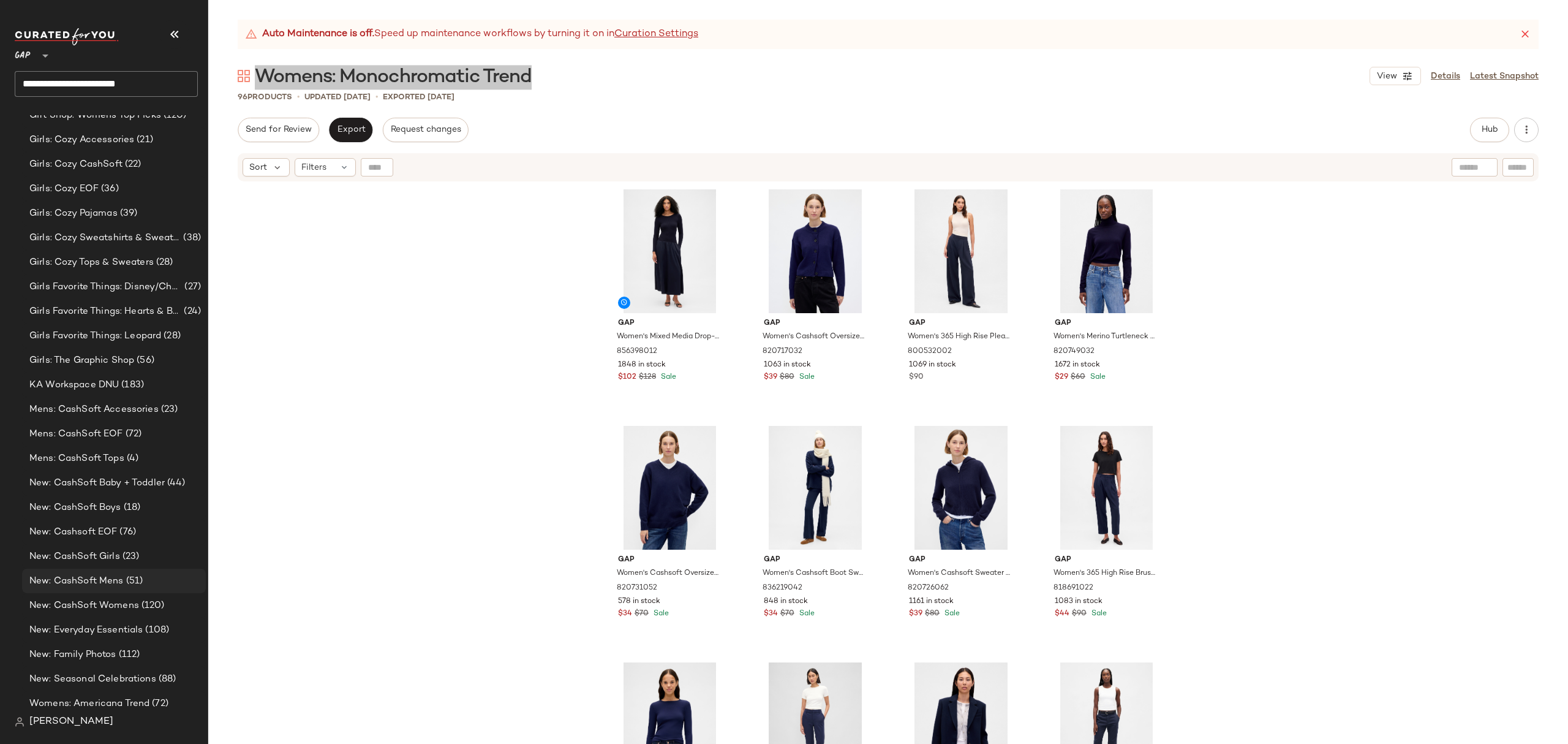
scroll to position [2780, 0]
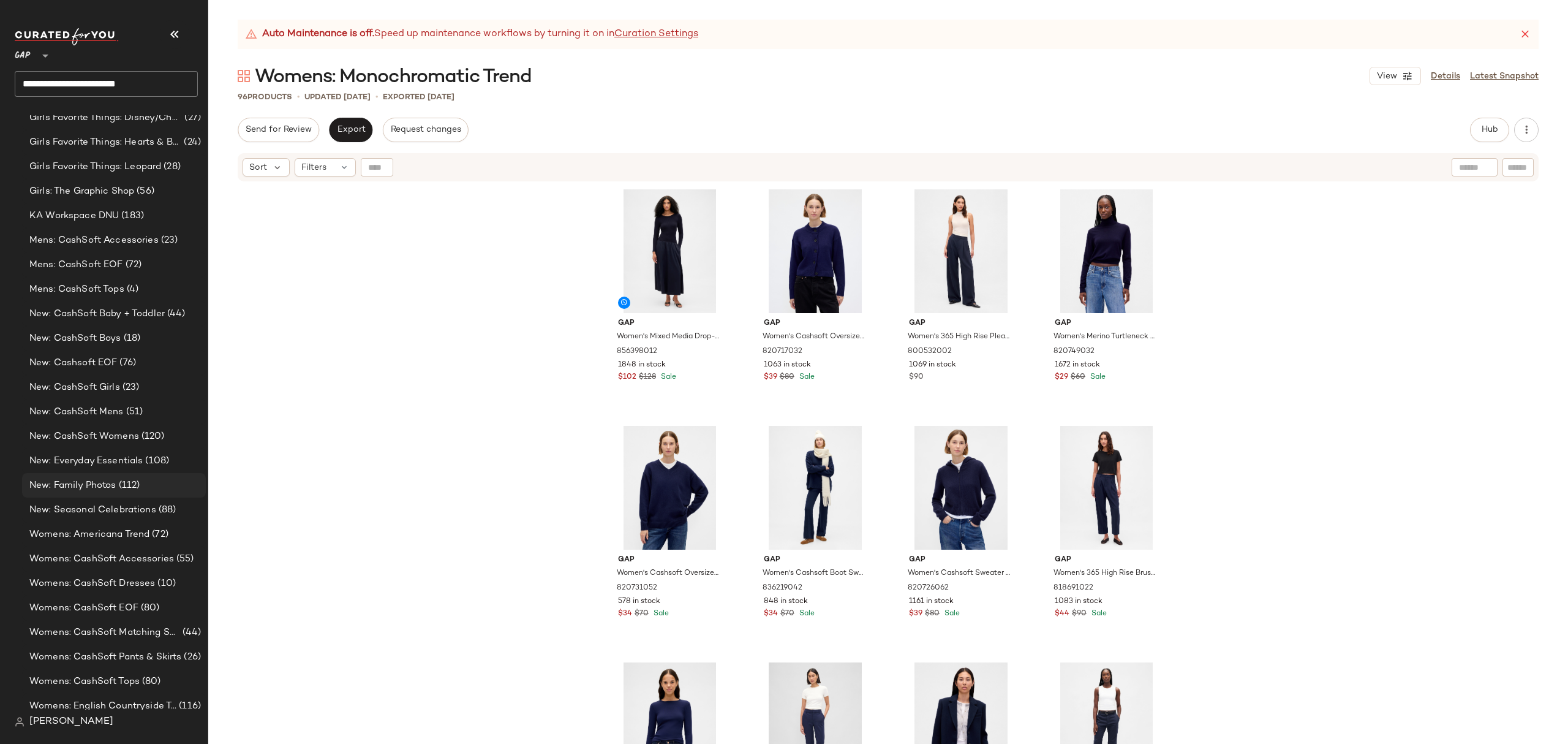
click at [140, 485] on div "New: Family Photos (112)" at bounding box center [113, 486] width 175 height 14
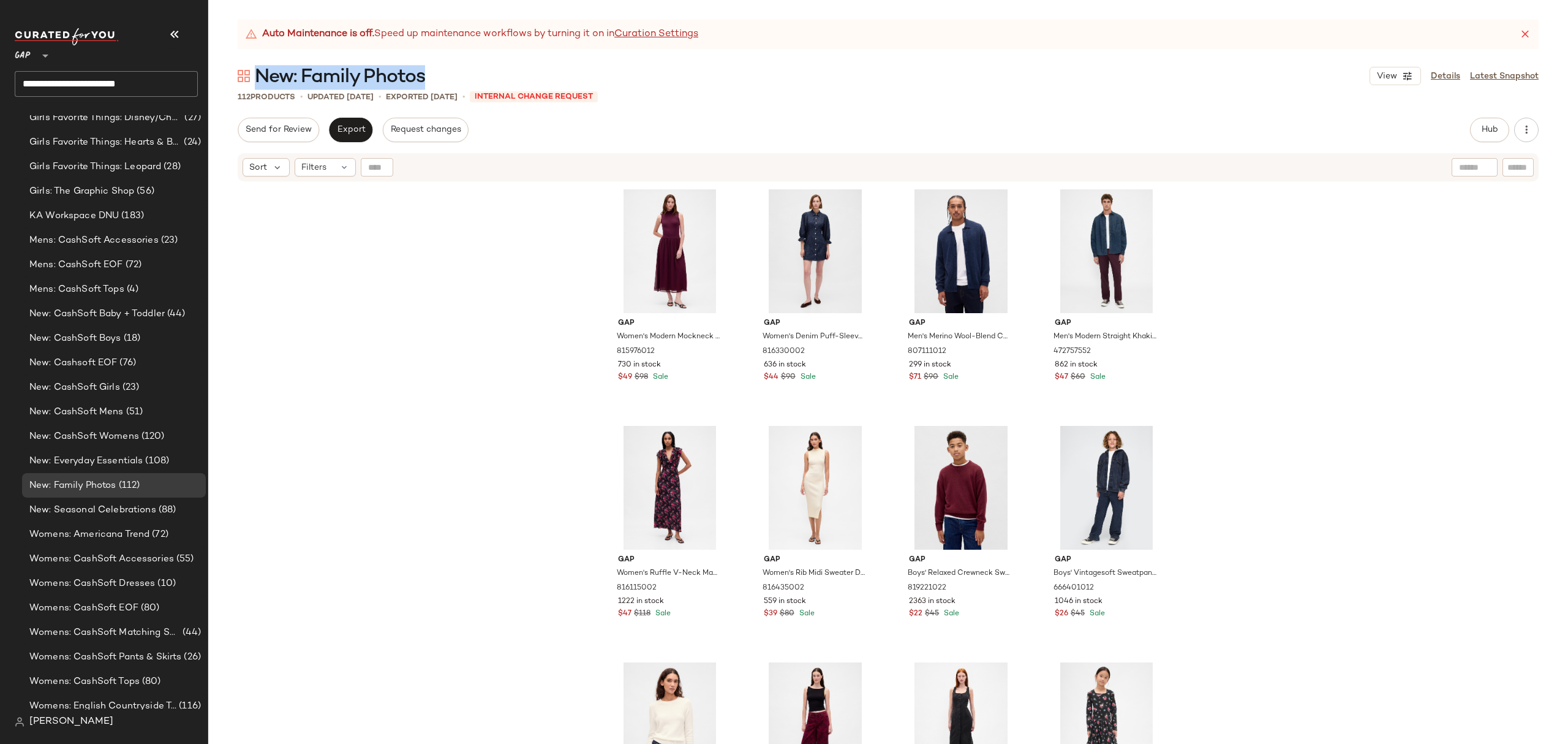
drag, startPoint x: 405, startPoint y: 77, endPoint x: 273, endPoint y: 64, distance: 132.6
click at [260, 70] on div "New: Family Photos View Details Latest Snapshot" at bounding box center [888, 75] width 1360 height 24
click at [435, 64] on div "New: Family Photos View Details Latest Snapshot" at bounding box center [888, 75] width 1360 height 24
drag, startPoint x: 434, startPoint y: 68, endPoint x: 266, endPoint y: 82, distance: 168.6
click at [256, 84] on div "New: Family Photos View Details Latest Snapshot" at bounding box center [888, 75] width 1360 height 24
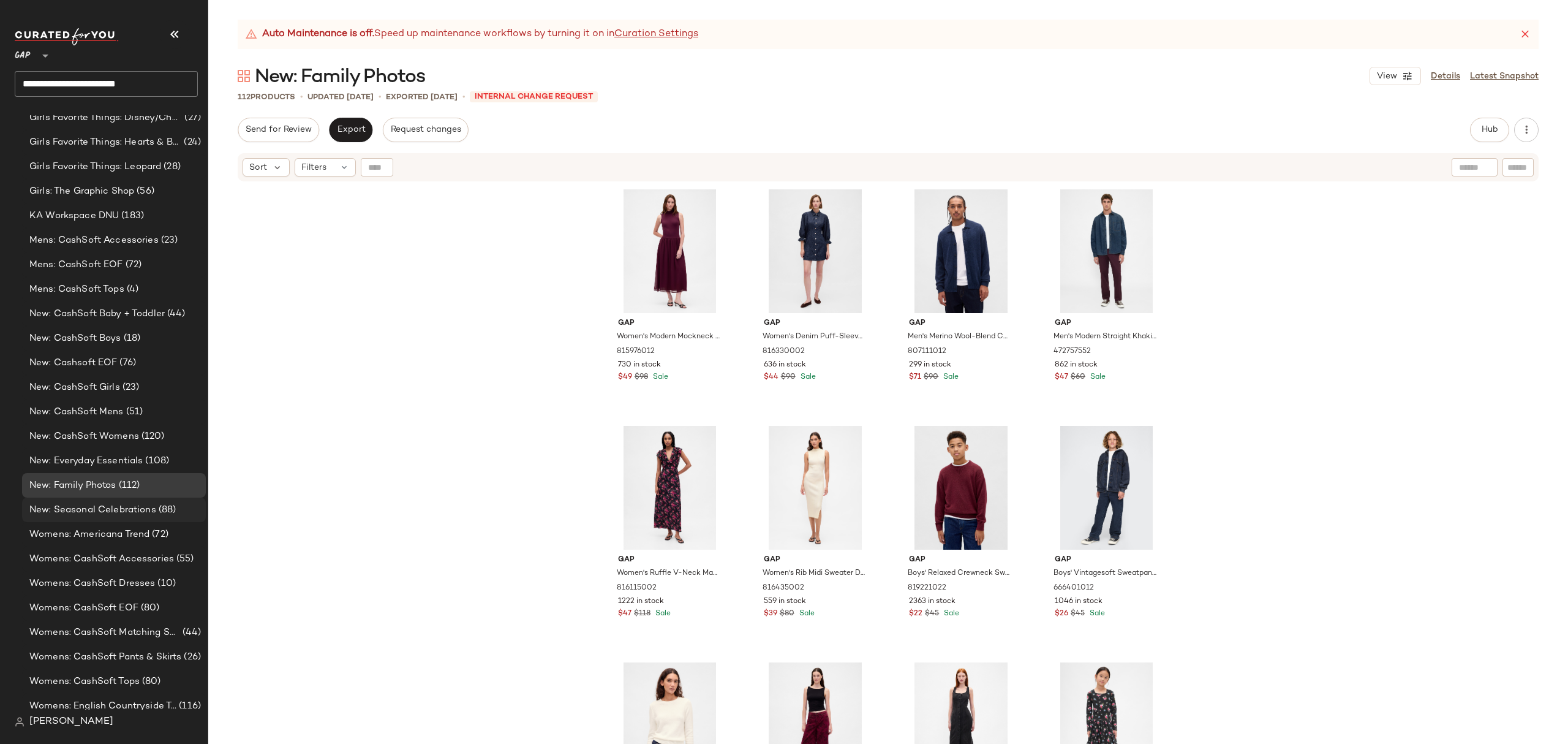
click at [106, 508] on span "New: Seasonal Celebrations" at bounding box center [92, 510] width 127 height 14
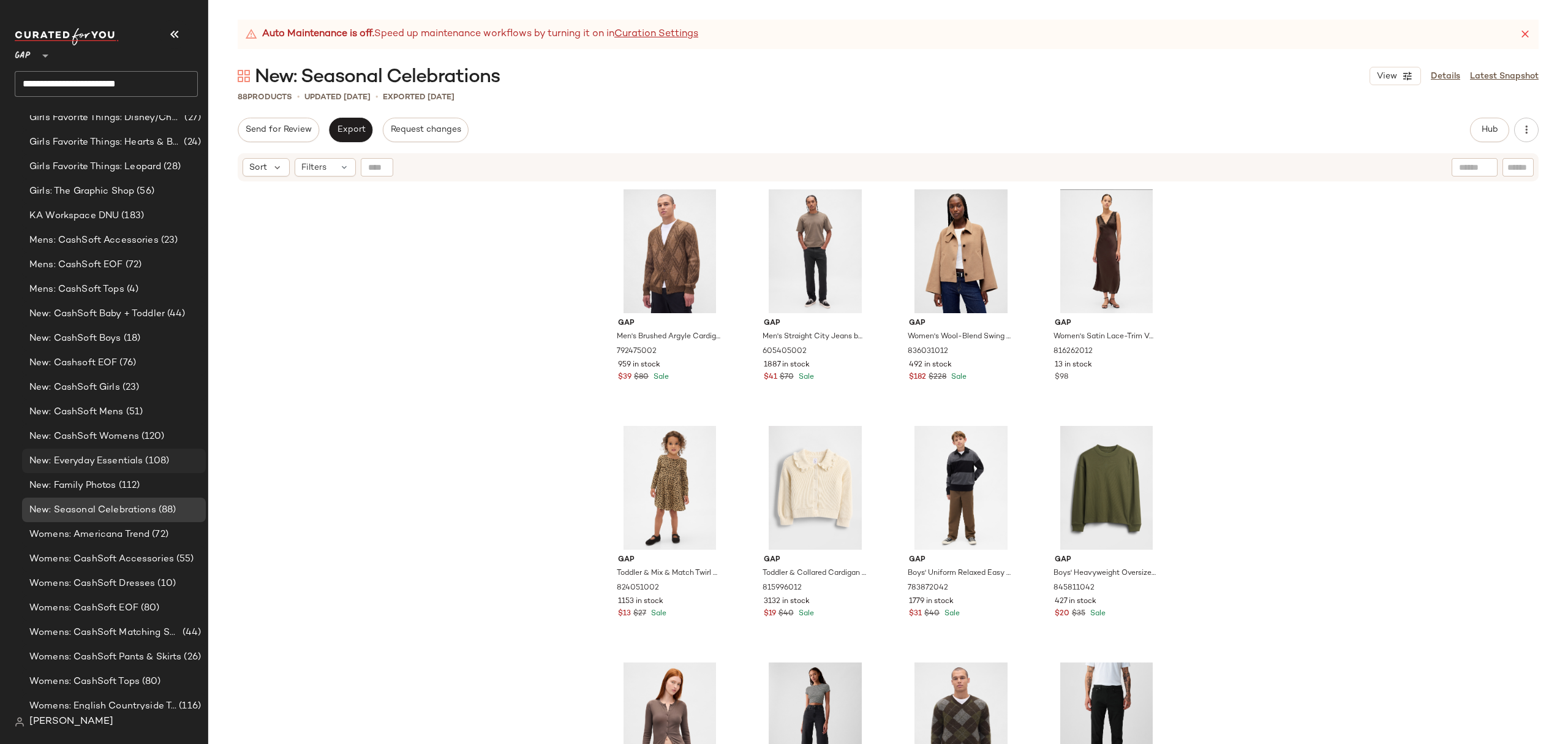
click at [157, 465] on span "(108)" at bounding box center [156, 461] width 26 height 14
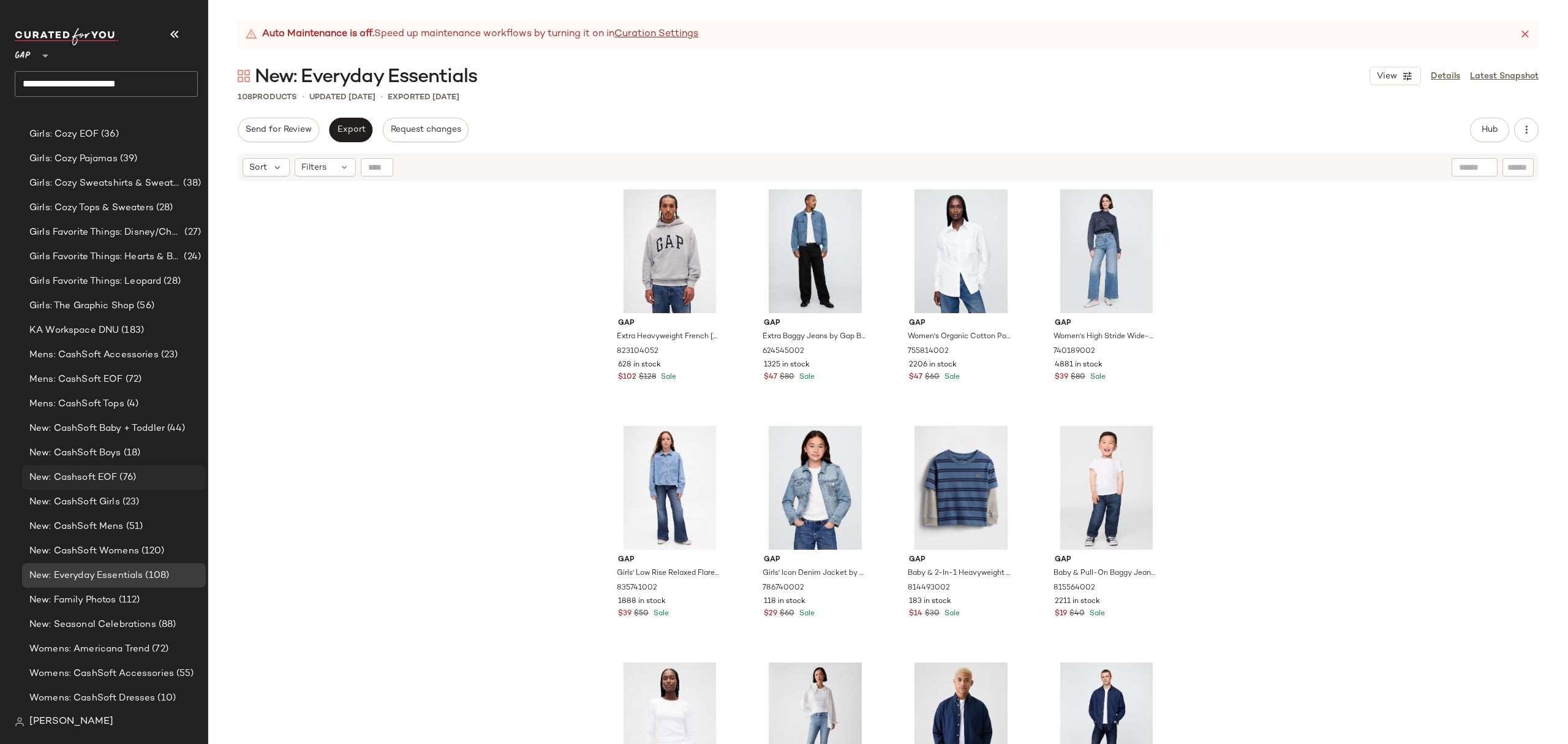
scroll to position [2617, 0]
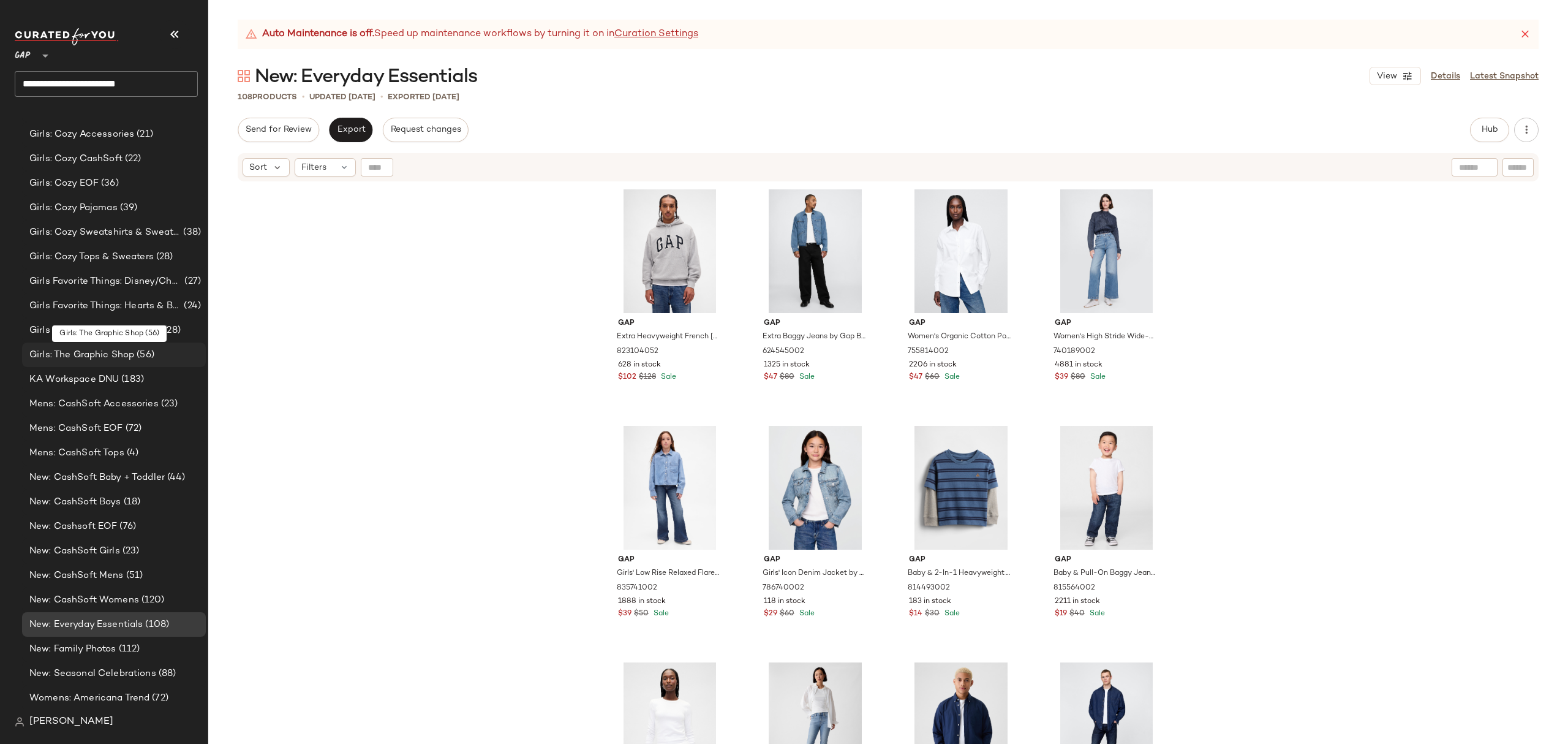
click at [125, 354] on span "Girls: The Graphic Shop" at bounding box center [82, 354] width 105 height 14
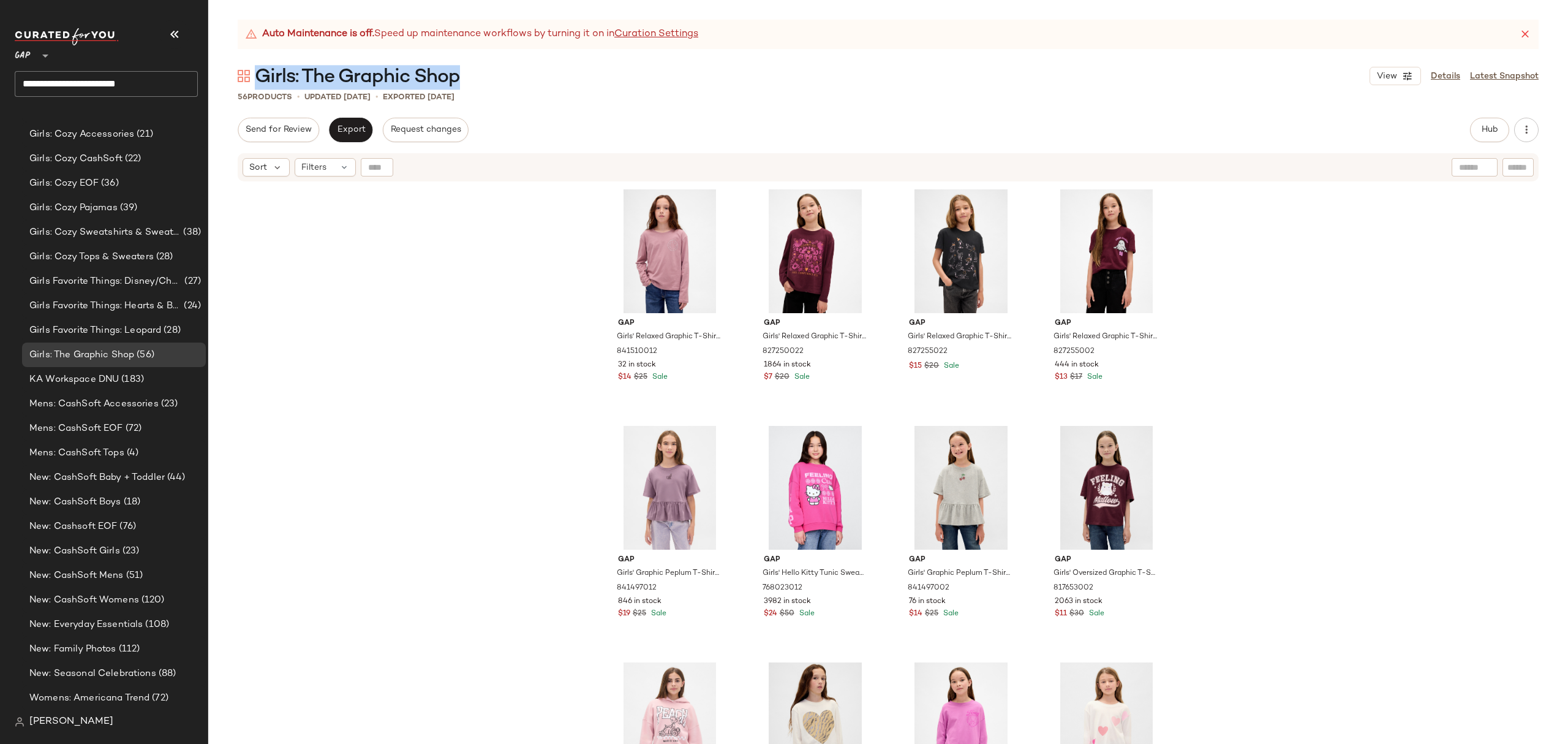
drag, startPoint x: 470, startPoint y: 81, endPoint x: 260, endPoint y: 84, distance: 210.0
click at [260, 84] on div "Girls: The Graphic Shop View Details Latest Snapshot" at bounding box center [888, 75] width 1360 height 24
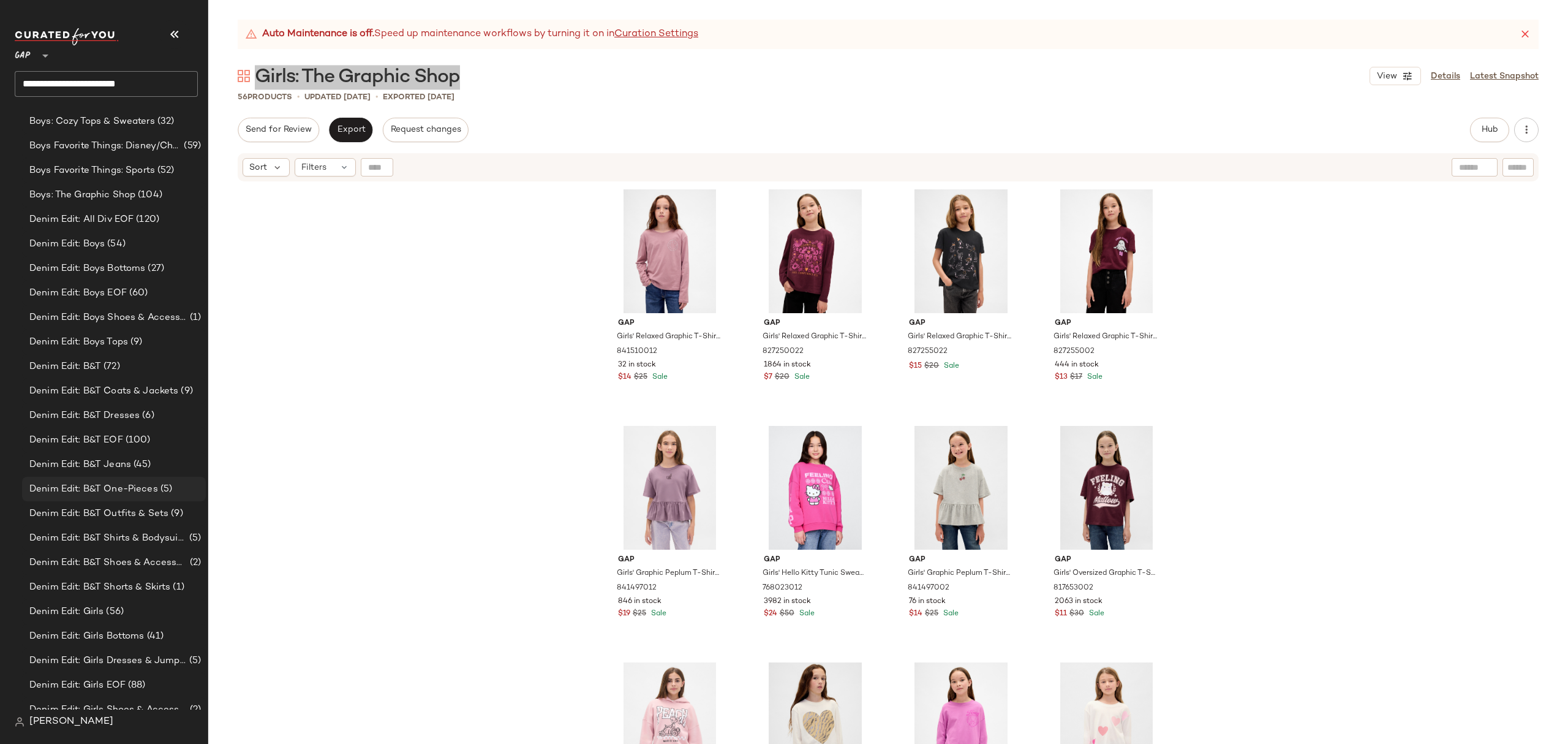
scroll to position [655, 0]
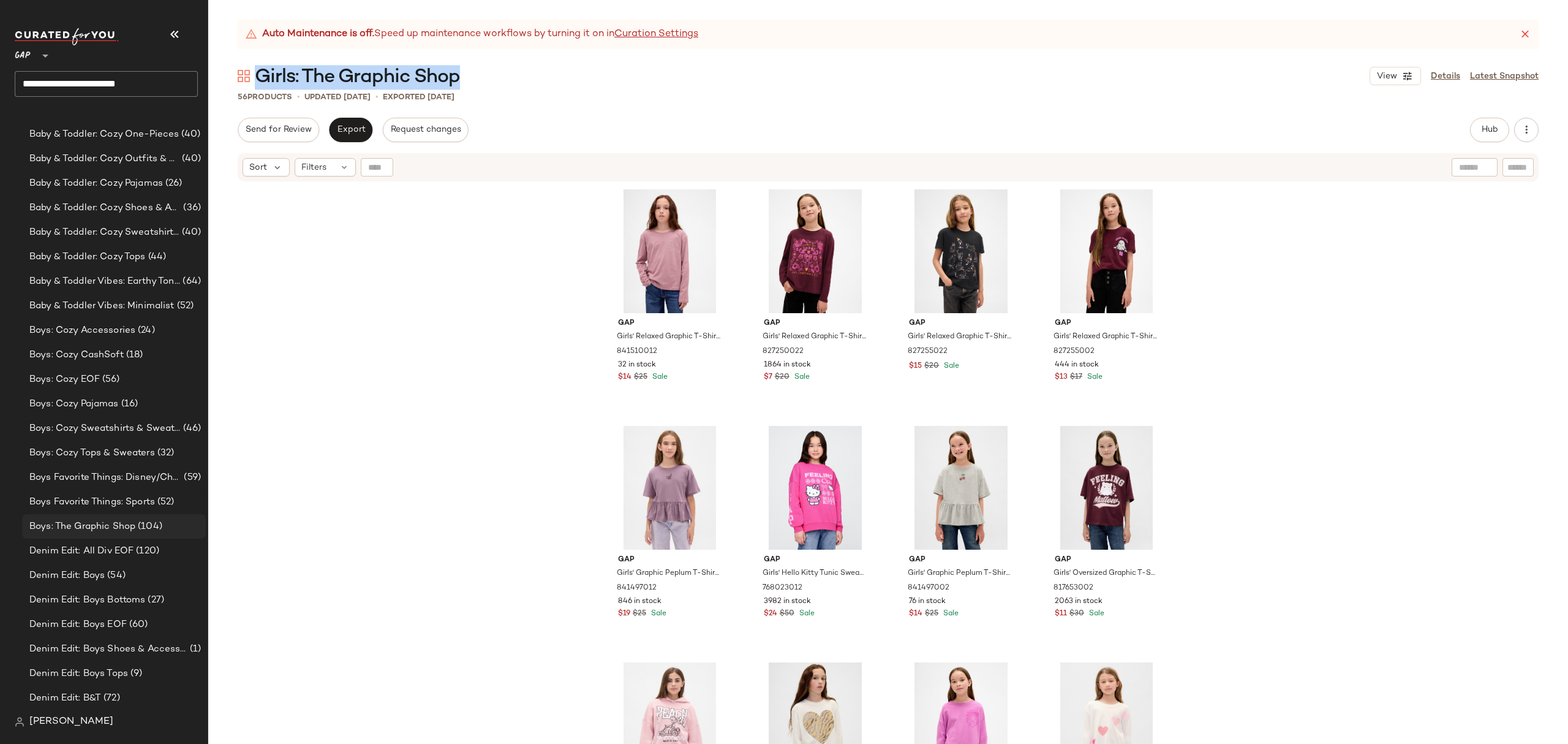
click at [138, 526] on span "(104)" at bounding box center [149, 527] width 27 height 14
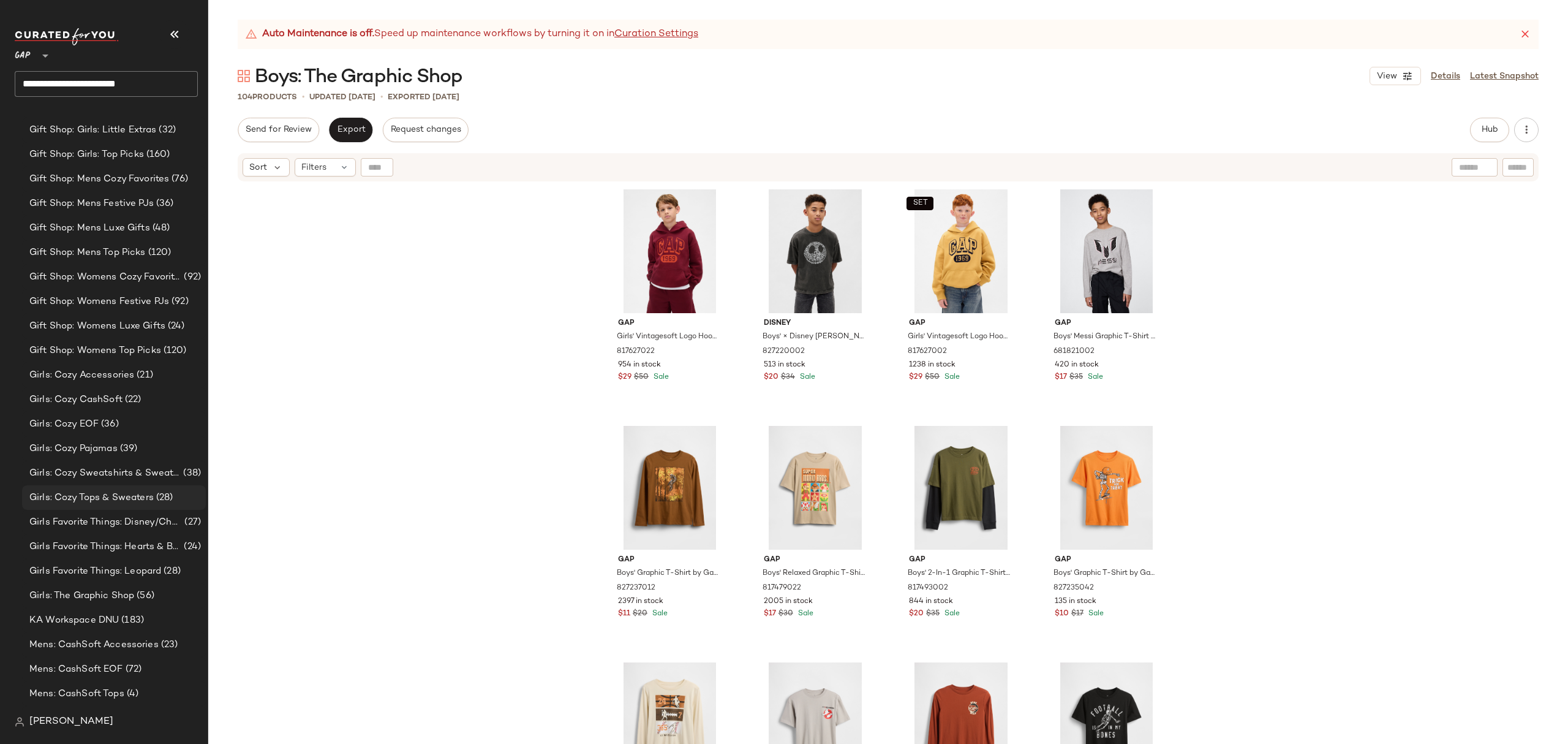
scroll to position [2453, 0]
click at [150, 498] on span "Girls Favorite Things: Leopard" at bounding box center [94, 494] width 131 height 14
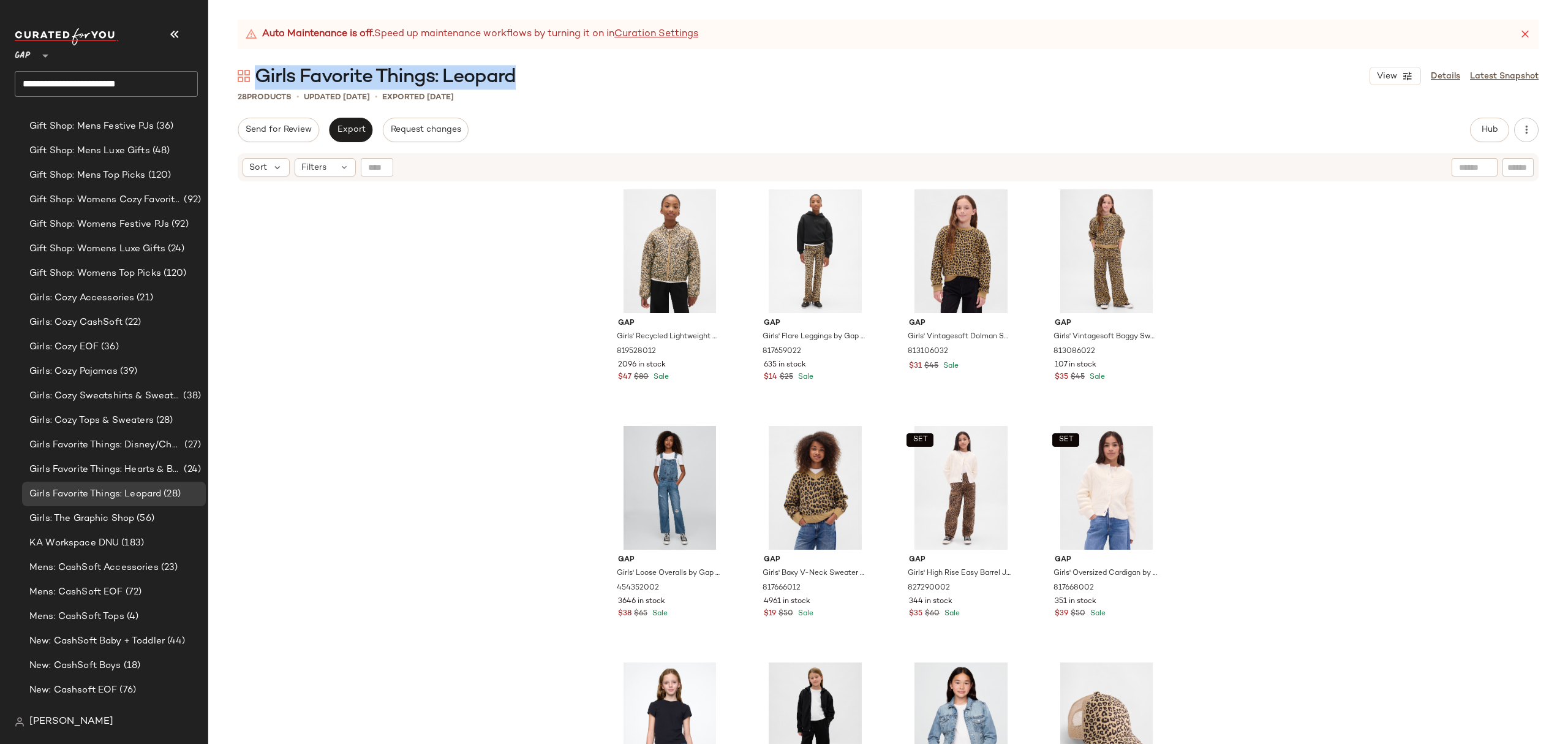
drag, startPoint x: 523, startPoint y: 77, endPoint x: 261, endPoint y: 79, distance: 262.0
click at [261, 79] on div "Girls Favorite Things: Leopard View Details Latest Snapshot" at bounding box center [888, 75] width 1360 height 24
click at [152, 464] on span "Girls Favorite Things: Hearts & Bows" at bounding box center [105, 469] width 152 height 14
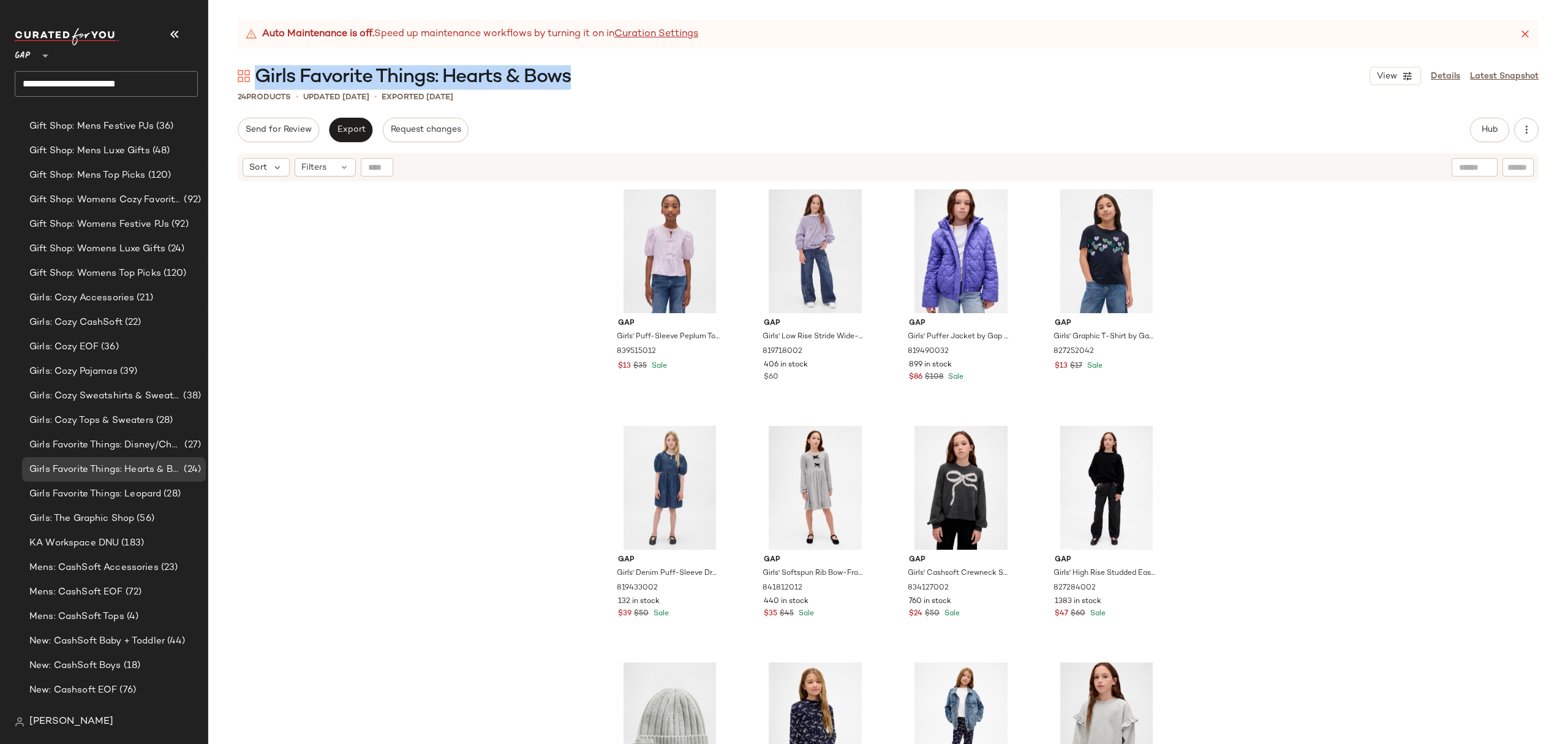
drag, startPoint x: 584, startPoint y: 80, endPoint x: 262, endPoint y: 77, distance: 322.0
click at [262, 77] on div "Girls Favorite Things: Hearts & Bows View Details Latest Snapshot" at bounding box center [888, 75] width 1360 height 24
click at [146, 441] on span "Girls Favorite Things: Disney/Characters" at bounding box center [105, 445] width 153 height 14
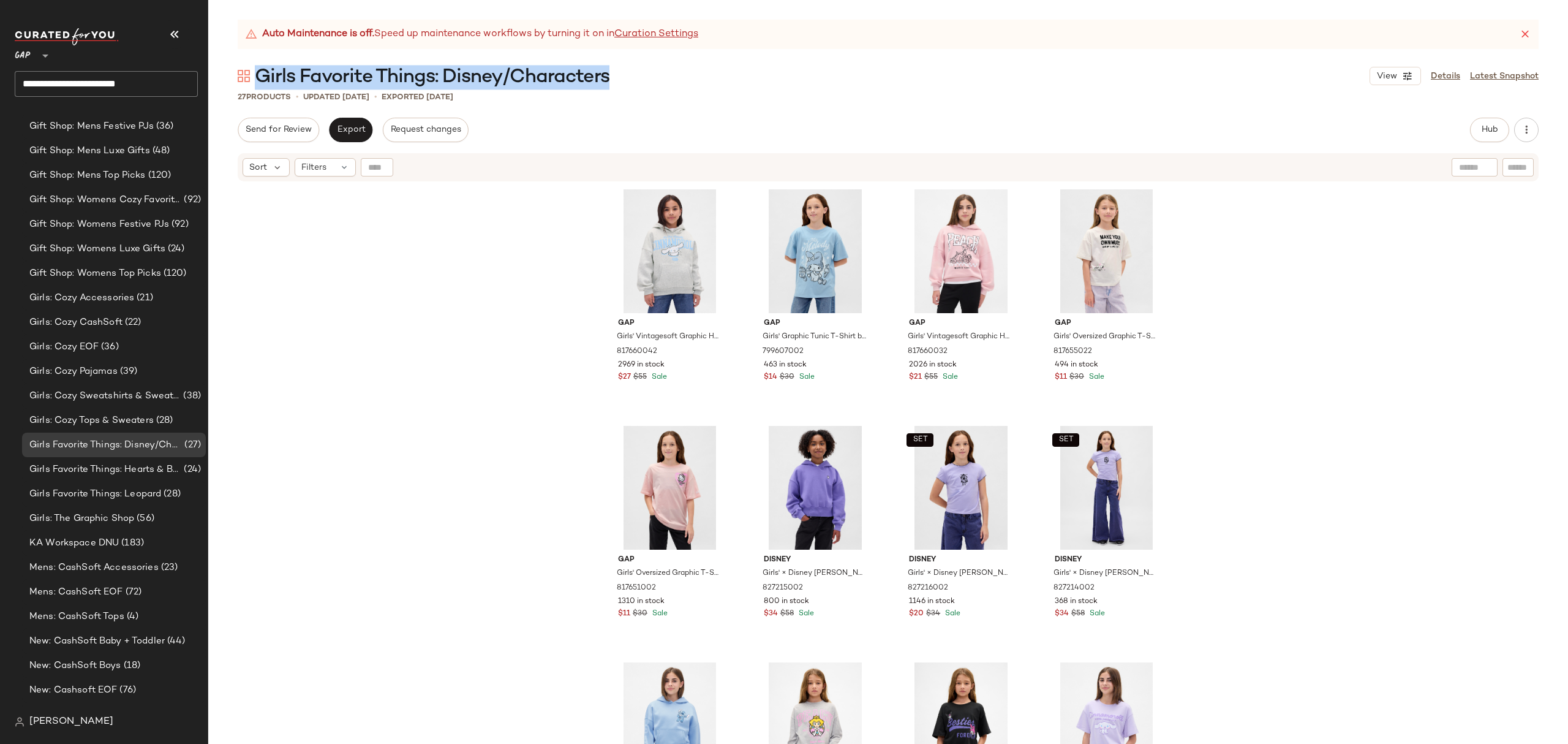
drag, startPoint x: 617, startPoint y: 77, endPoint x: 262, endPoint y: 80, distance: 355.0
click at [262, 80] on div "Girls Favorite Things: Disney/Characters View Details Latest Snapshot" at bounding box center [888, 75] width 1360 height 24
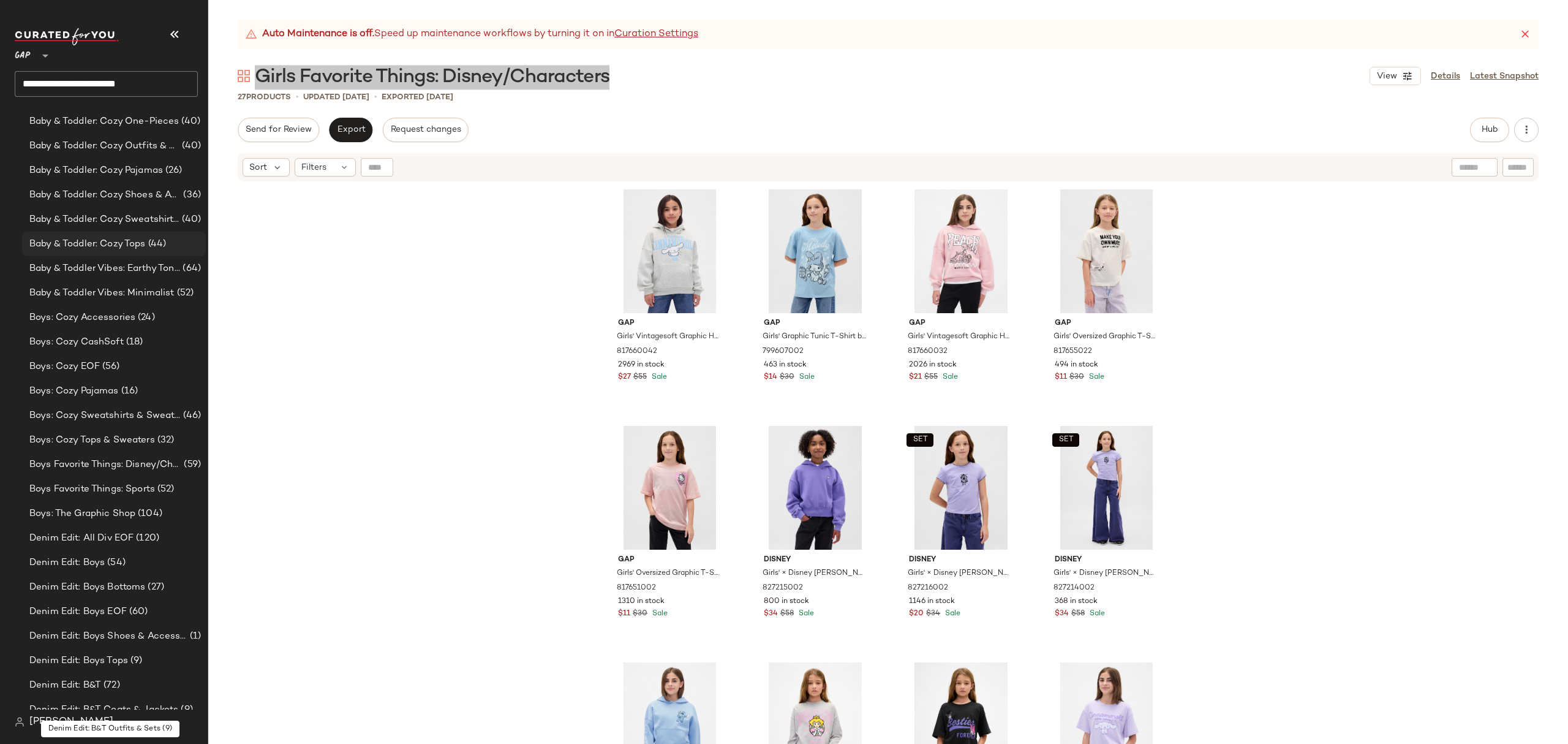
scroll to position [574, 0]
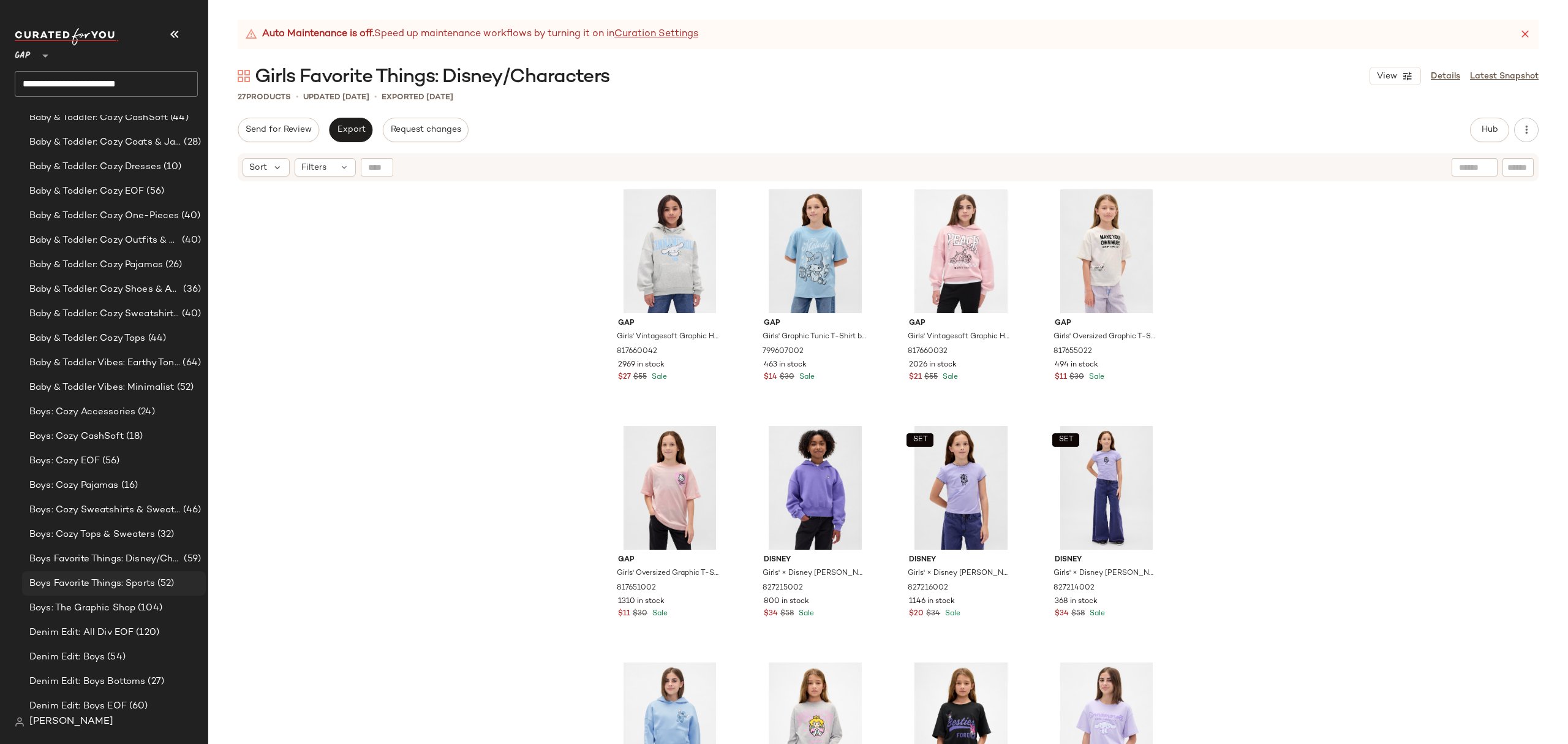
click at [155, 588] on span "Boys Favorite Things: Sports" at bounding box center [91, 583] width 126 height 14
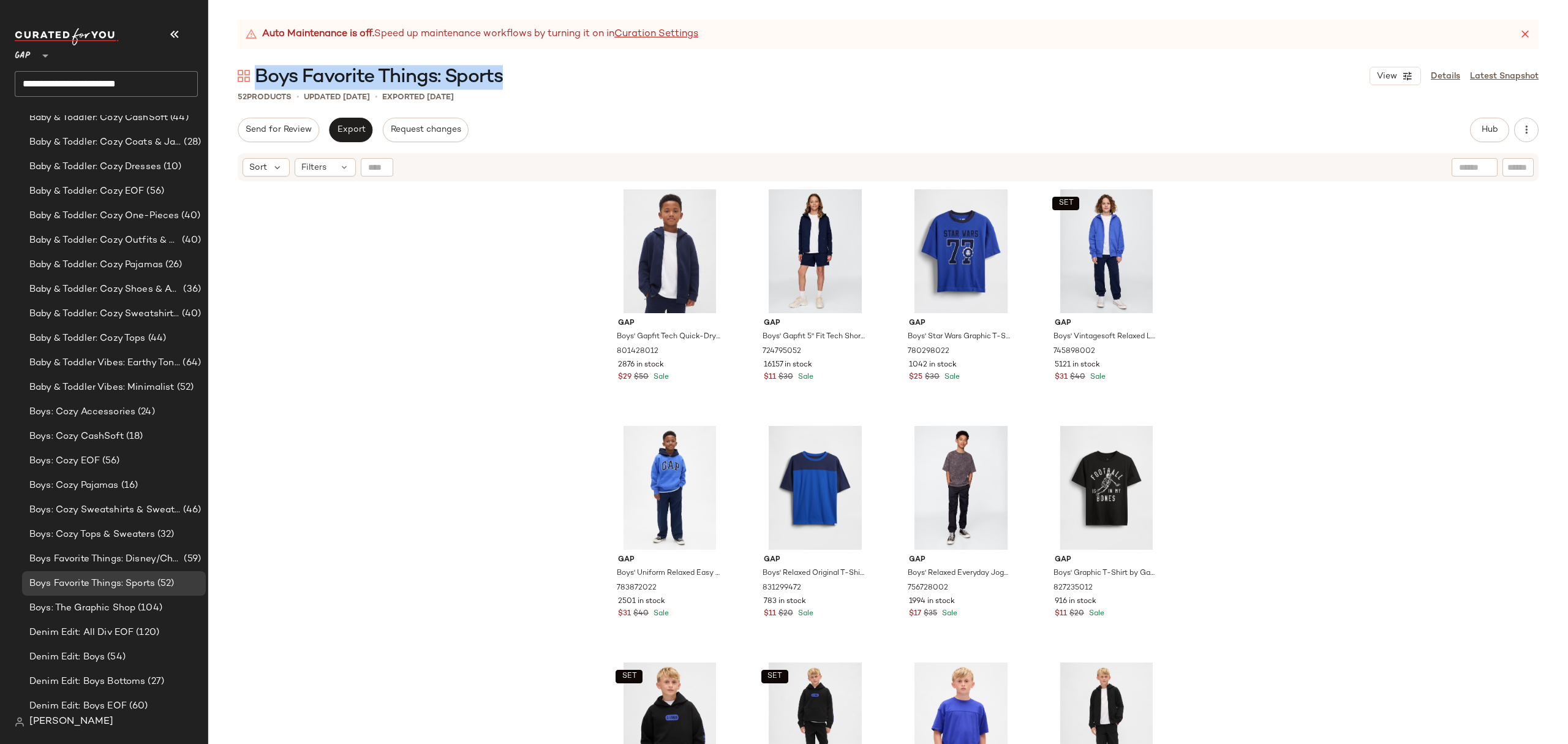
drag, startPoint x: 508, startPoint y: 77, endPoint x: 260, endPoint y: 77, distance: 248.0
click at [260, 77] on div "Boys Favorite Things: Sports View Details Latest Snapshot" at bounding box center [888, 75] width 1360 height 24
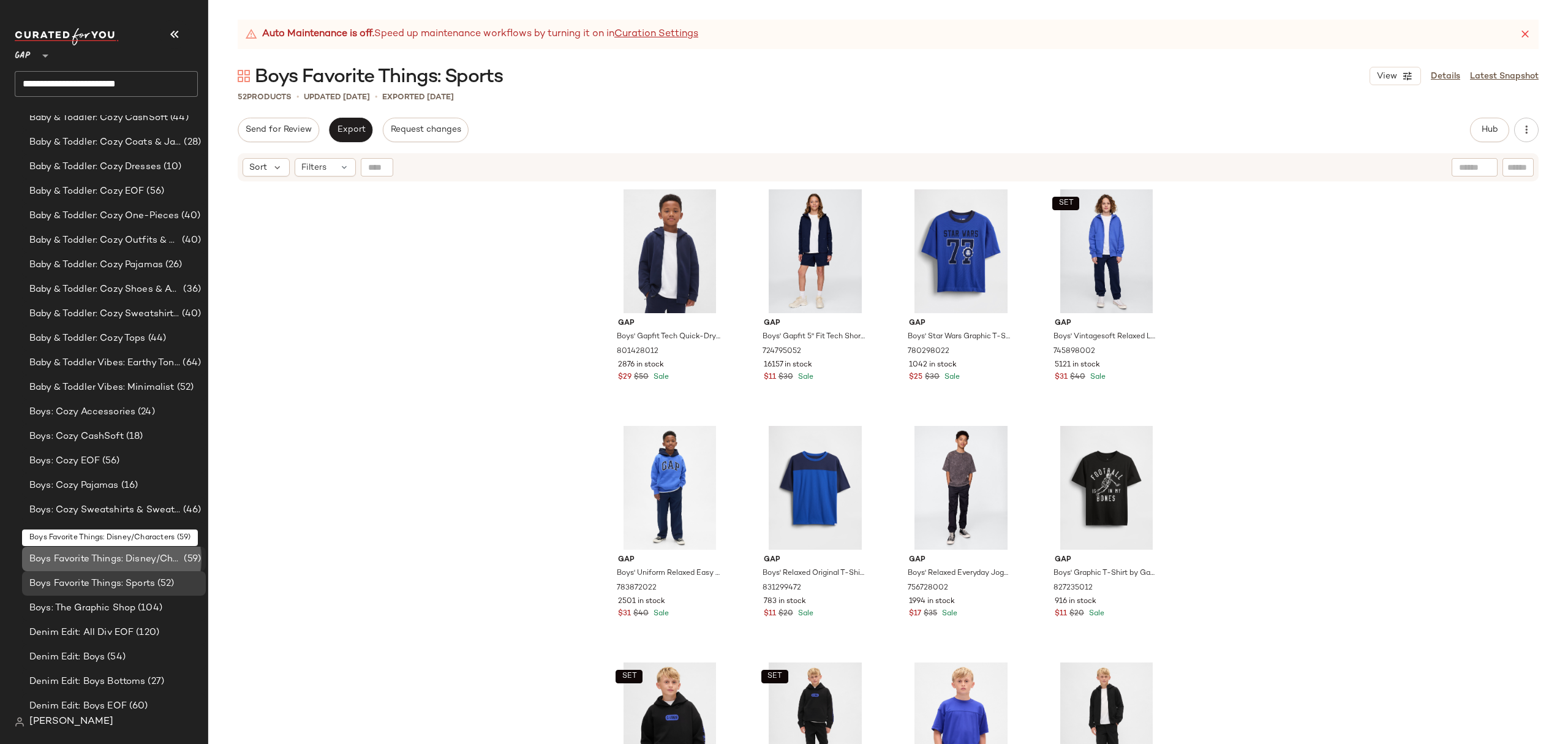
click at [140, 555] on span "Boys Favorite Things: Disney/Characters" at bounding box center [105, 559] width 152 height 14
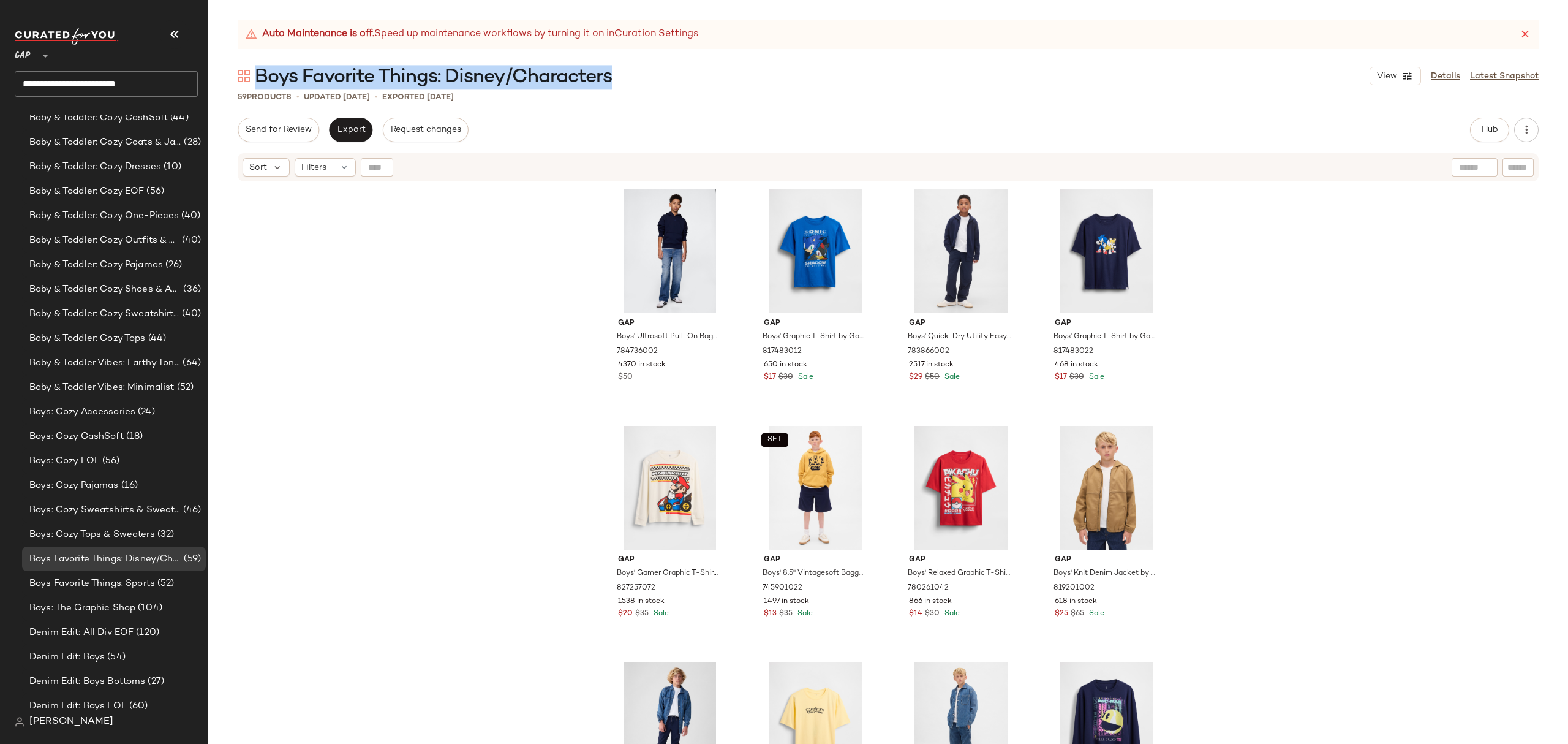
drag, startPoint x: 624, startPoint y: 74, endPoint x: 260, endPoint y: 76, distance: 364.0
click at [260, 76] on div "Boys Favorite Things: Disney/Characters View Details Latest Snapshot" at bounding box center [888, 75] width 1360 height 24
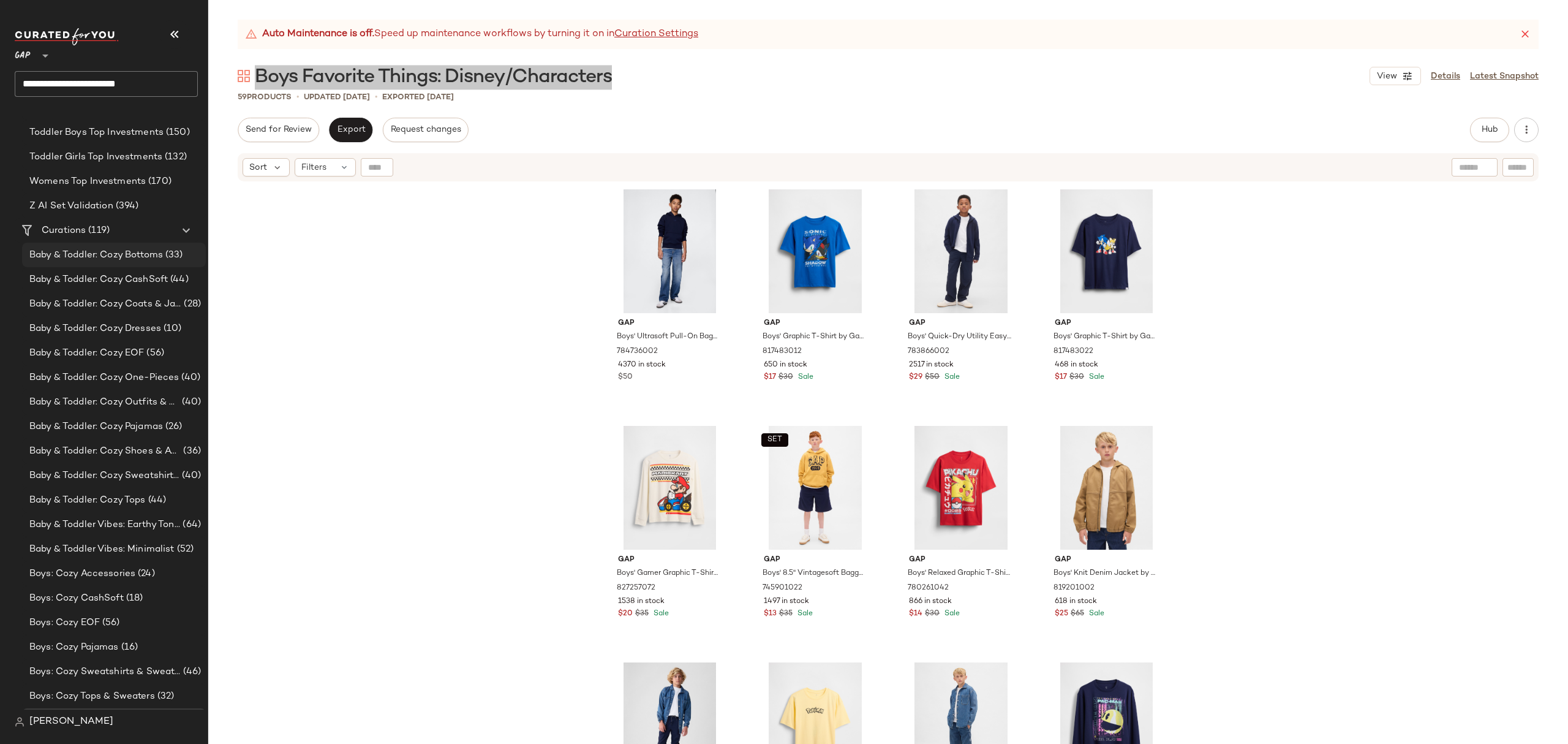
scroll to position [410, 0]
click at [112, 531] on span "Baby & Toddler Vibes: Earthy Tones" at bounding box center [104, 527] width 151 height 14
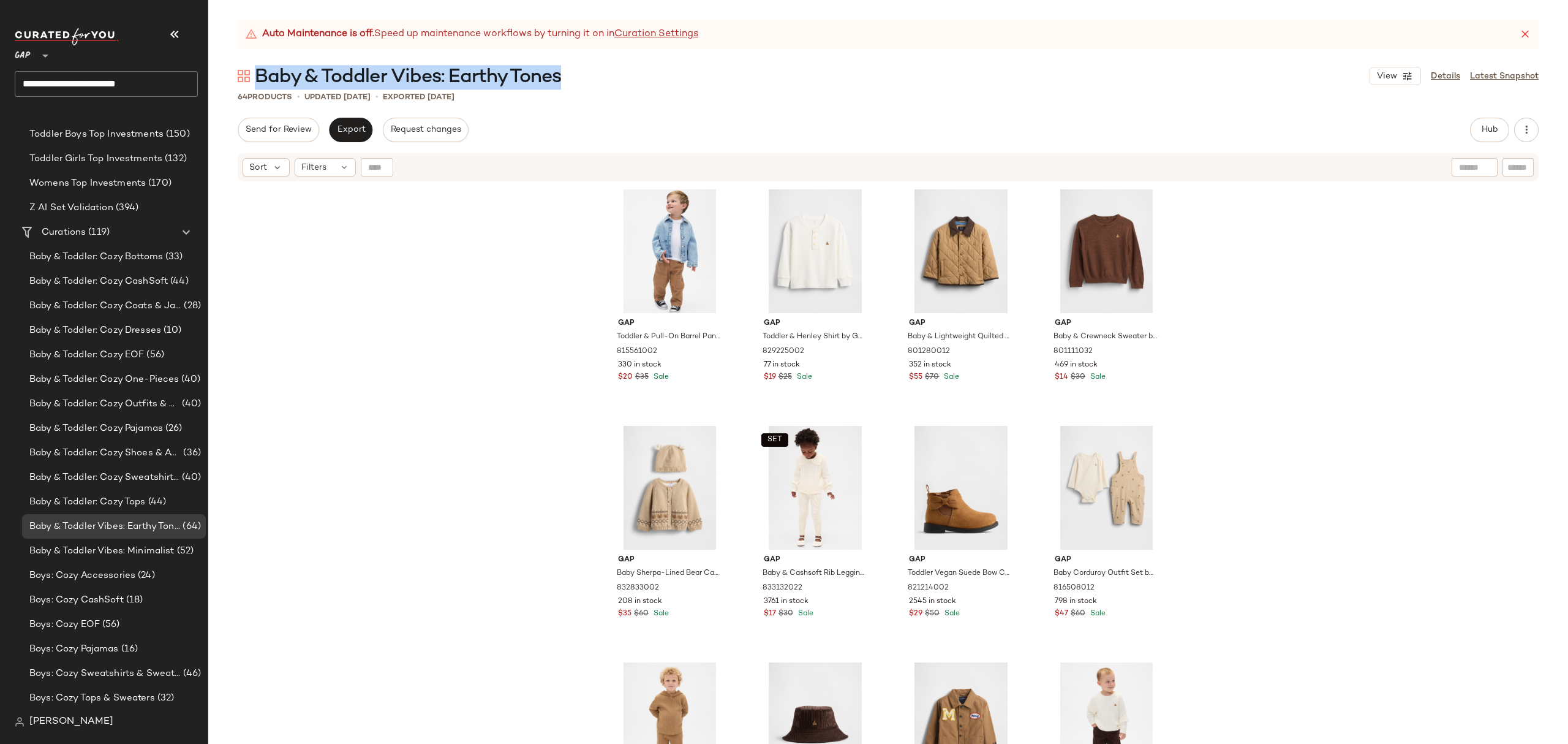
drag, startPoint x: 581, startPoint y: 77, endPoint x: 260, endPoint y: 72, distance: 321.0
click at [260, 72] on div "Baby & Toddler Vibes: Earthy Tones View Details Latest Snapshot" at bounding box center [888, 75] width 1360 height 24
click at [559, 79] on span "Baby & Toddler Vibes: Earthy Tones" at bounding box center [408, 77] width 307 height 24
click at [560, 77] on span "Baby & Toddler Vibes: Earthy Tones" at bounding box center [408, 77] width 307 height 24
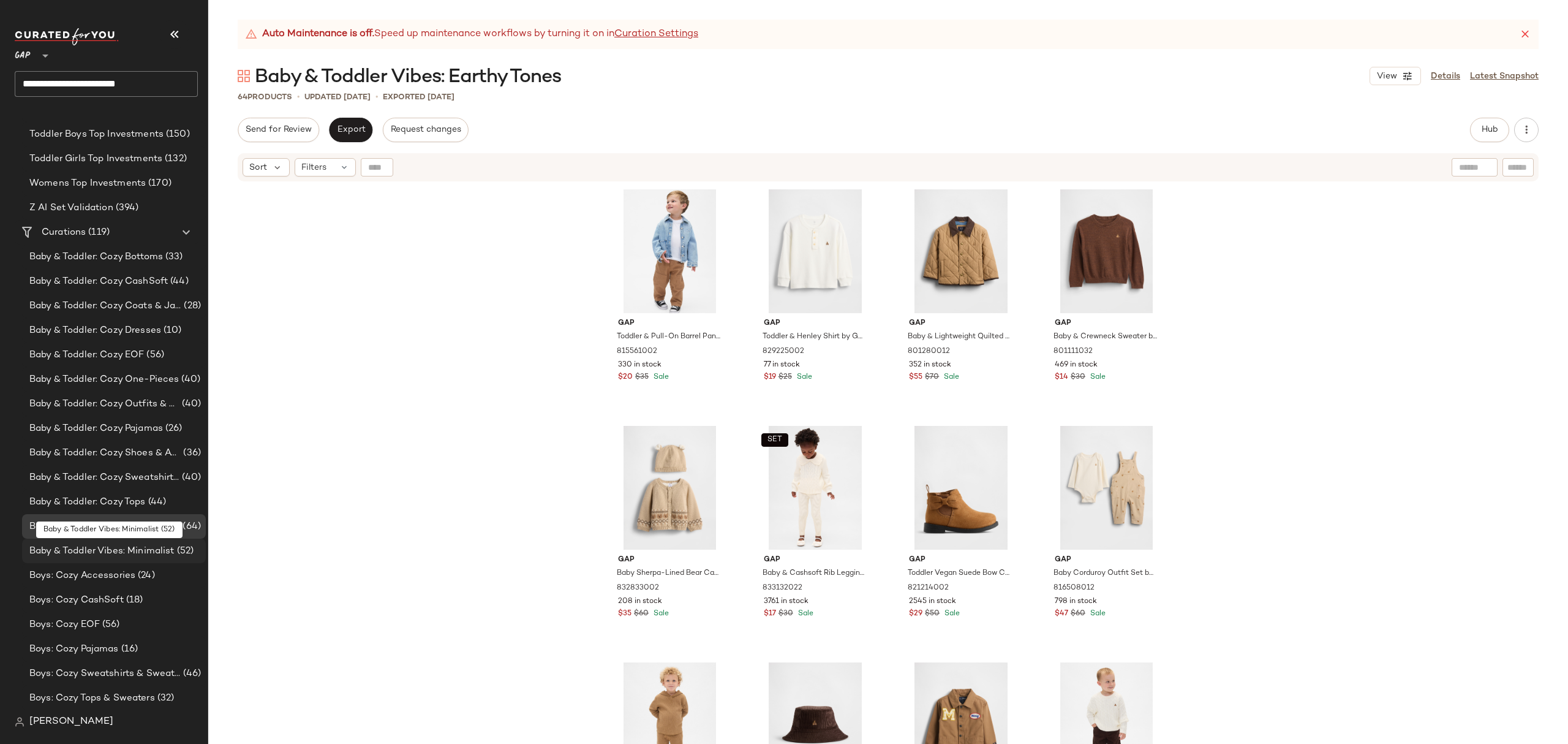
click at [107, 545] on span "Baby & Toddler Vibes: Minimalist" at bounding box center [101, 551] width 145 height 14
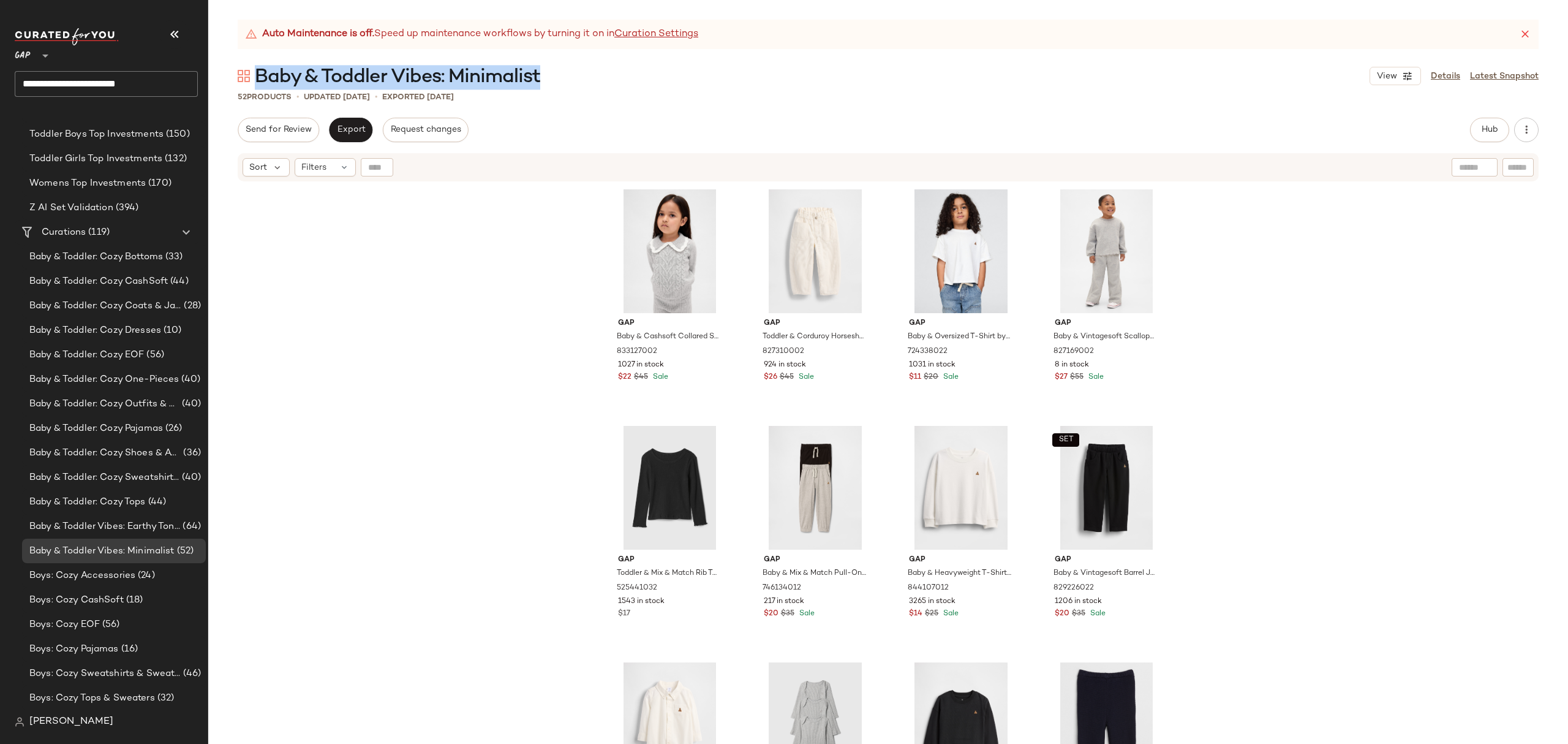
drag, startPoint x: 551, startPoint y: 75, endPoint x: 260, endPoint y: 77, distance: 291.0
click at [260, 77] on div "Baby & Toddler Vibes: Minimalist View Details Latest Snapshot" at bounding box center [888, 75] width 1360 height 24
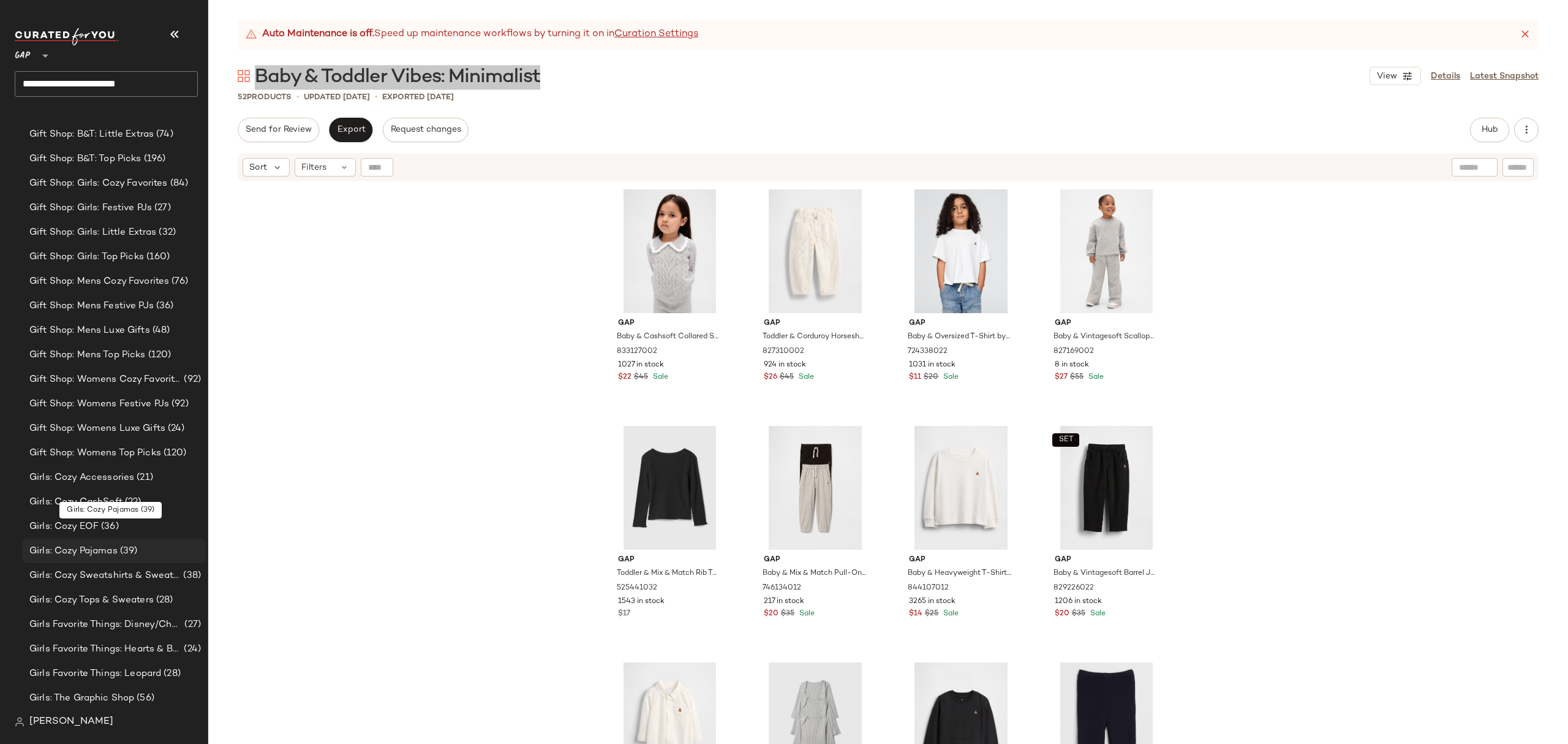
scroll to position [2371, 0]
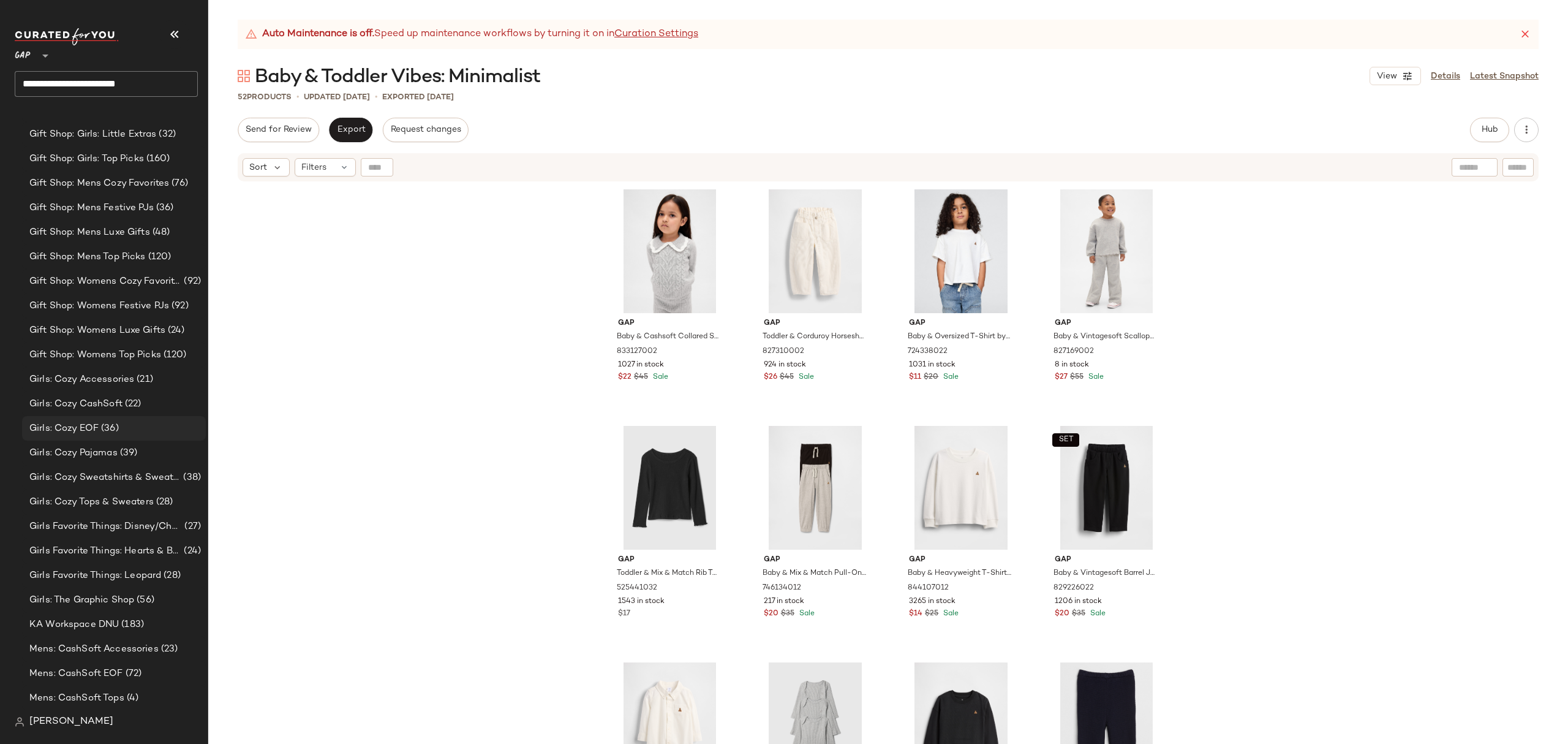
click at [123, 418] on div "Girls: Cozy EOF (36)" at bounding box center [114, 428] width 184 height 24
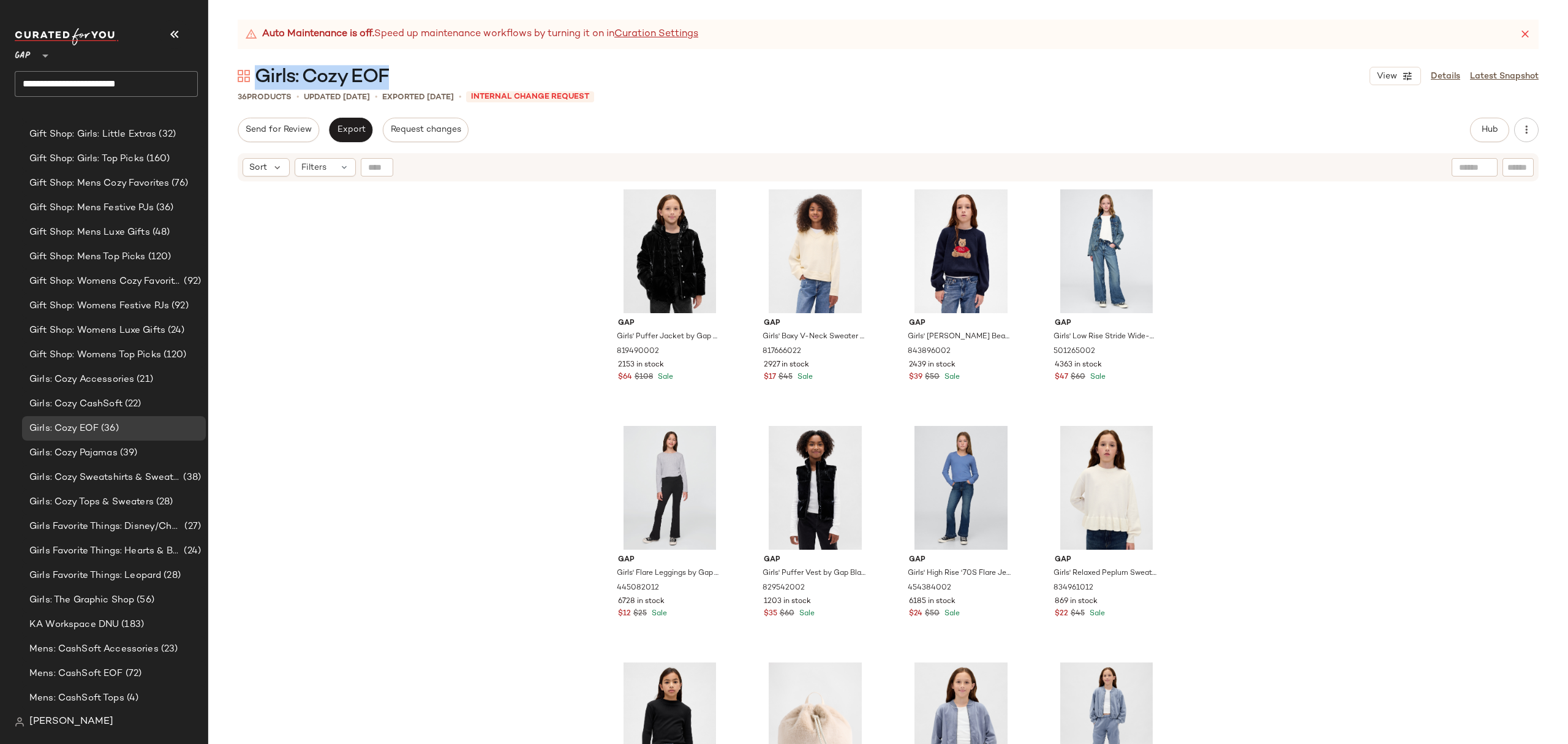
drag, startPoint x: 396, startPoint y: 82, endPoint x: 258, endPoint y: 79, distance: 138.0
click at [258, 79] on div "Girls: Cozy EOF View Details Latest Snapshot" at bounding box center [888, 75] width 1360 height 24
click at [142, 397] on div "Girls: Cozy CashSoft (22)" at bounding box center [113, 404] width 175 height 14
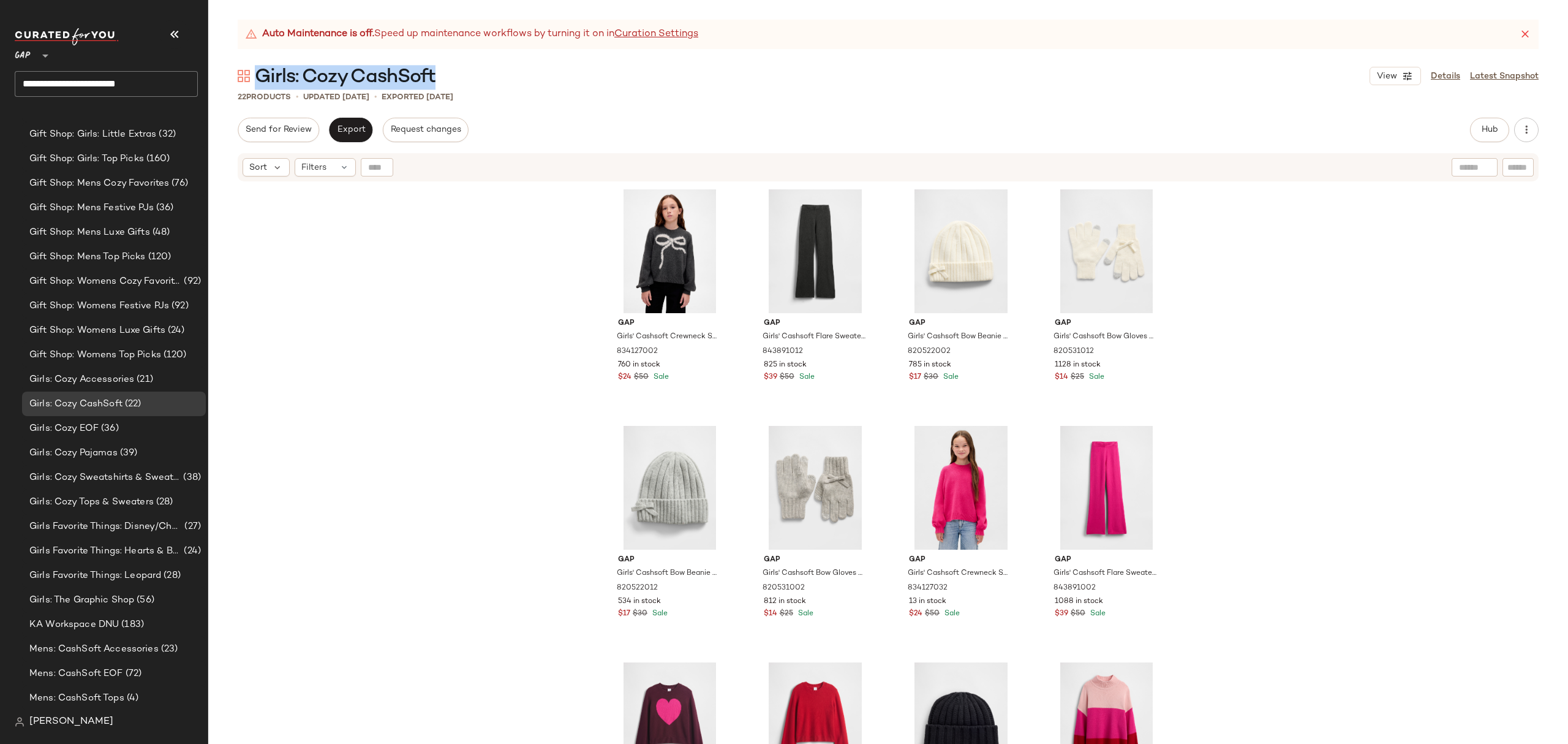
drag, startPoint x: 442, startPoint y: 77, endPoint x: 260, endPoint y: 72, distance: 182.1
click at [260, 72] on div "Girls: Cozy CashSoft View Details Latest Snapshot" at bounding box center [888, 75] width 1360 height 24
click at [132, 496] on span "Girls: Cozy Tops & Sweaters" at bounding box center [91, 502] width 125 height 14
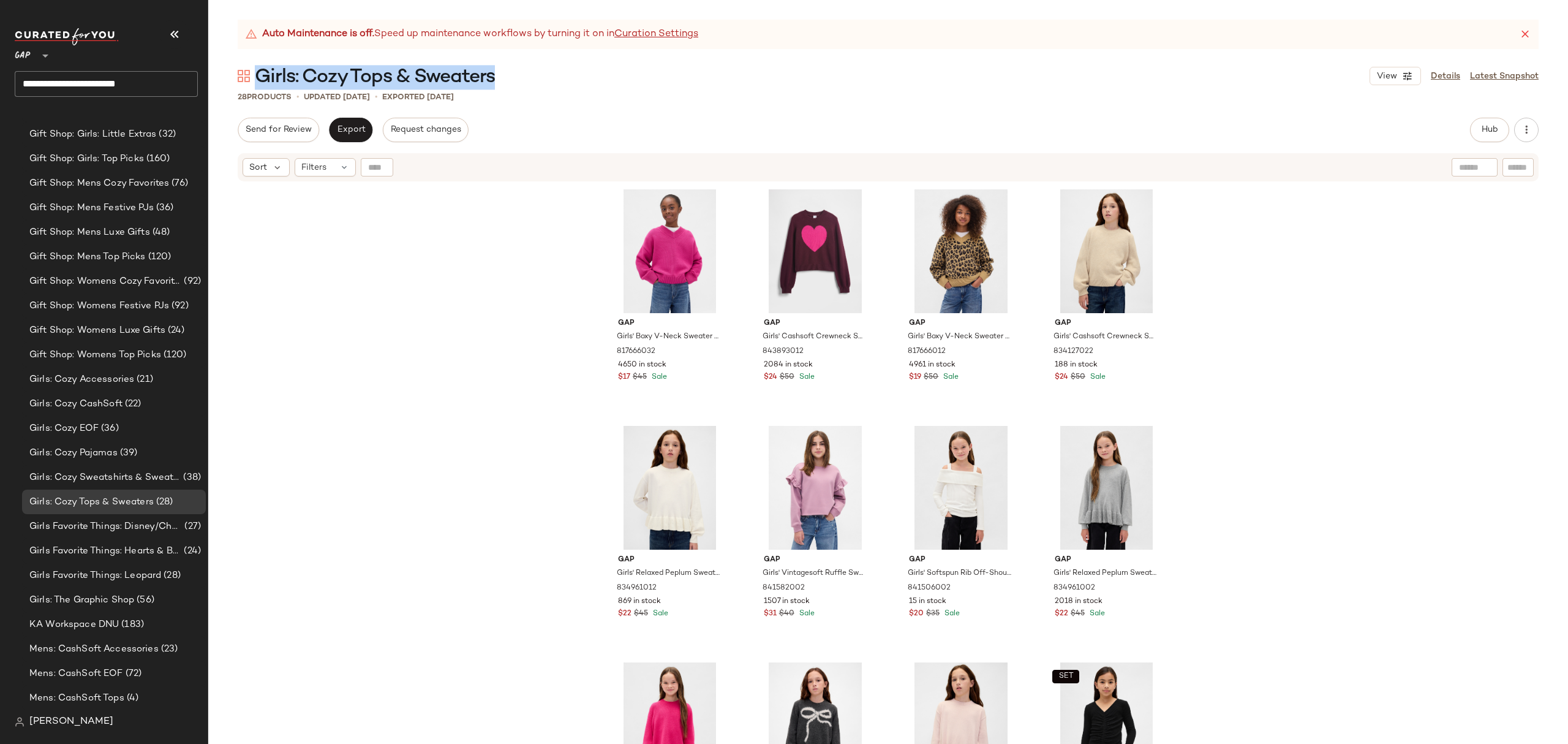
drag, startPoint x: 506, startPoint y: 85, endPoint x: 260, endPoint y: 81, distance: 246.0
click at [260, 80] on div "Girls: Cozy Tops & Sweaters View Details Latest Snapshot" at bounding box center [888, 75] width 1360 height 24
click at [143, 480] on span "Girls: Cozy Sweatshirts & Sweatpants" at bounding box center [104, 477] width 151 height 14
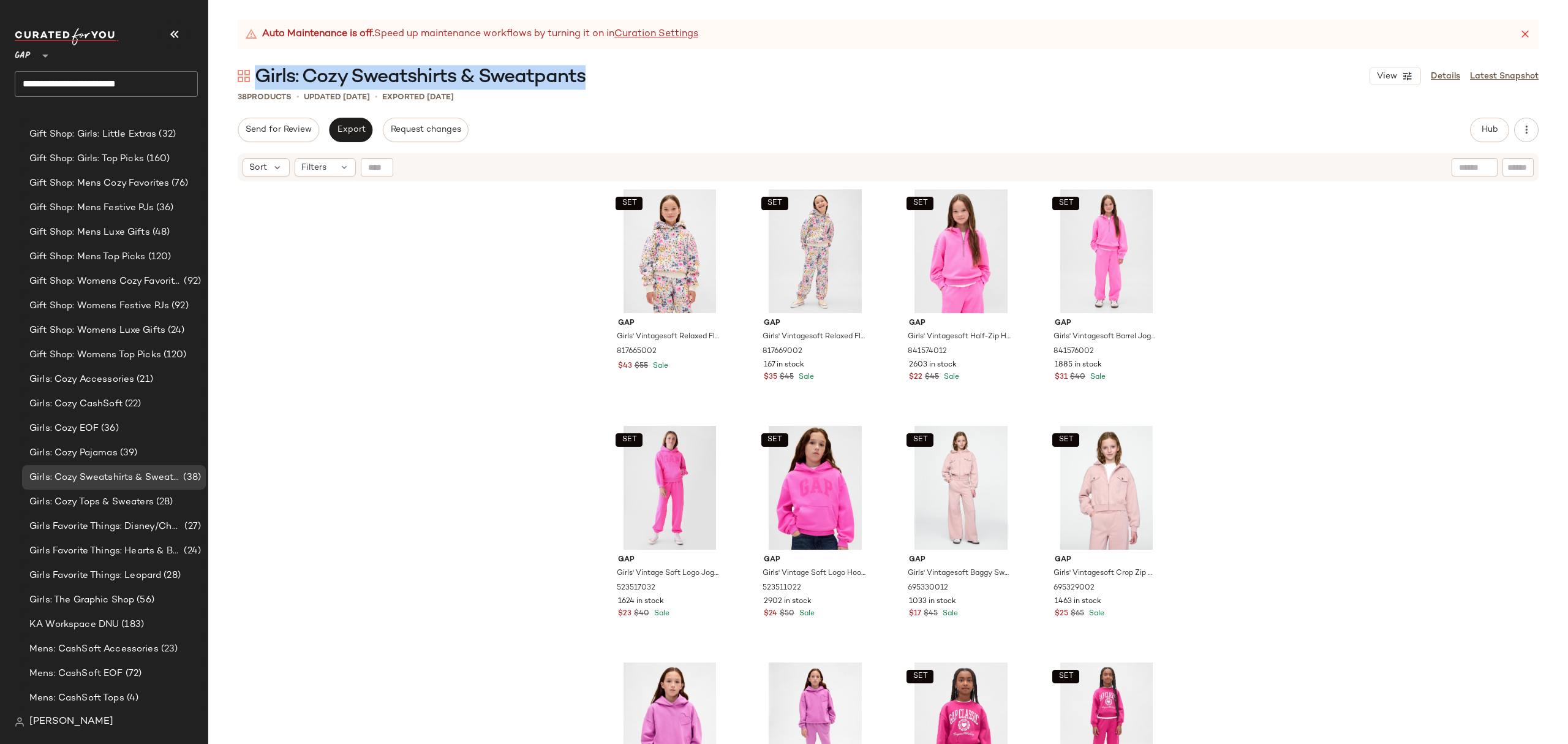
drag, startPoint x: 600, startPoint y: 74, endPoint x: 261, endPoint y: 79, distance: 339.0
click at [261, 79] on div "Girls: Cozy Sweatshirts & Sweatpants View Details Latest Snapshot" at bounding box center [888, 75] width 1360 height 24
click at [128, 386] on span "Girls: Cozy Accessories" at bounding box center [82, 380] width 105 height 14
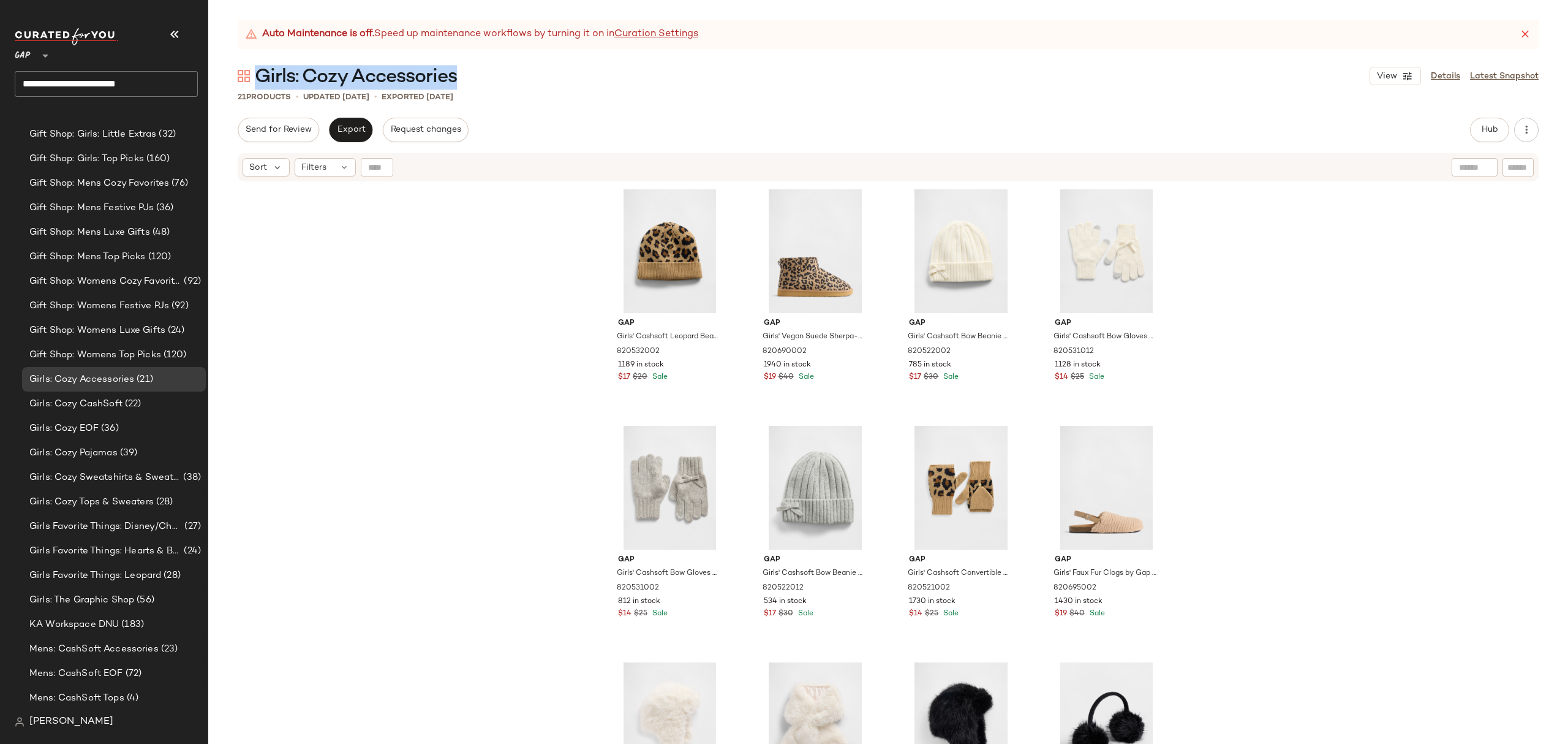
drag, startPoint x: 434, startPoint y: 69, endPoint x: 289, endPoint y: 79, distance: 145.3
click at [261, 74] on div "Girls: Cozy Accessories View Details Latest Snapshot" at bounding box center [888, 75] width 1360 height 24
drag, startPoint x: 145, startPoint y: 445, endPoint x: 161, endPoint y: 442, distance: 16.3
click at [145, 446] on div "Girls: Cozy Pajamas (39)" at bounding box center [113, 453] width 175 height 14
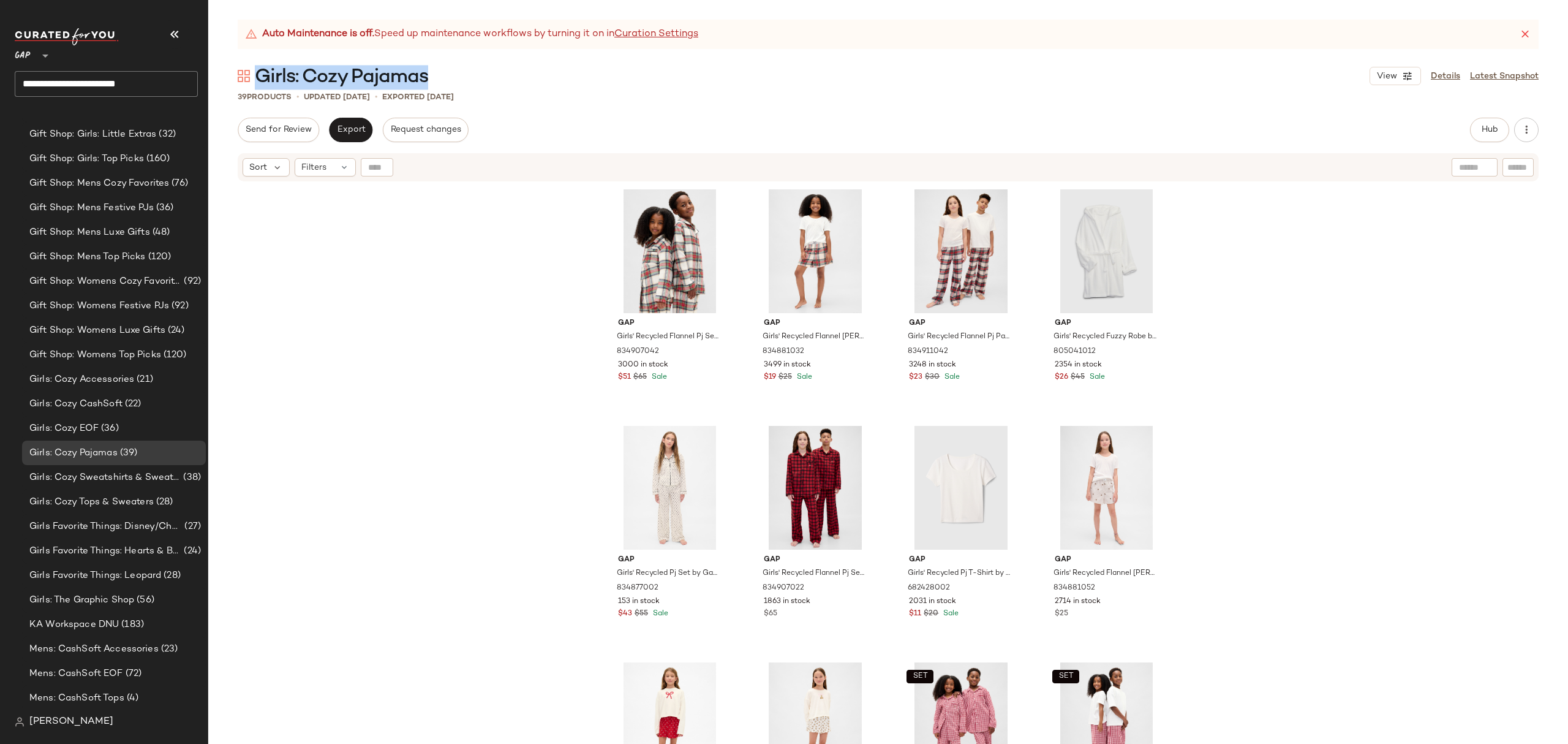
drag, startPoint x: 449, startPoint y: 79, endPoint x: 260, endPoint y: 72, distance: 189.1
click at [260, 72] on div "Girls: Cozy Pajamas View Details Latest Snapshot" at bounding box center [888, 75] width 1360 height 24
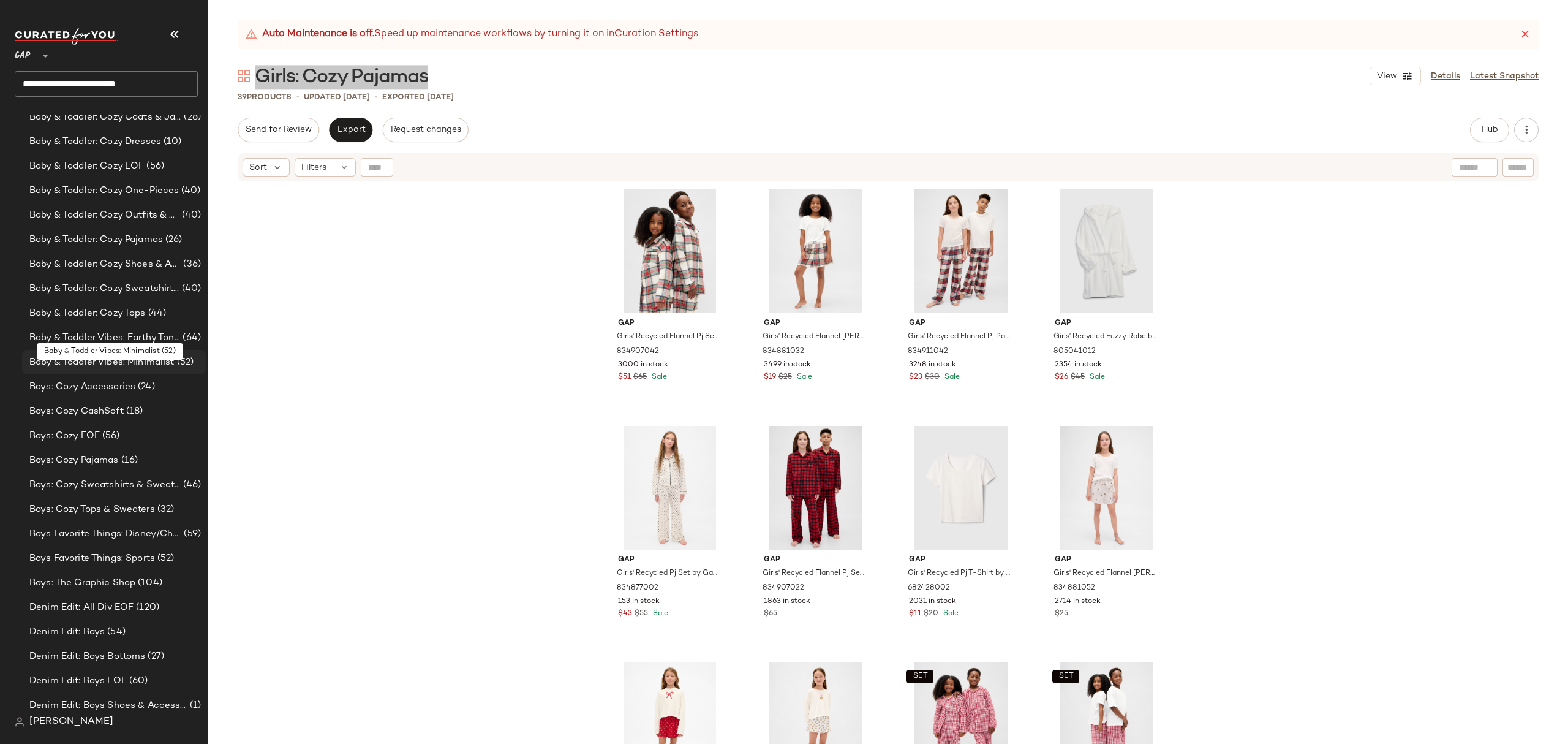
scroll to position [574, 0]
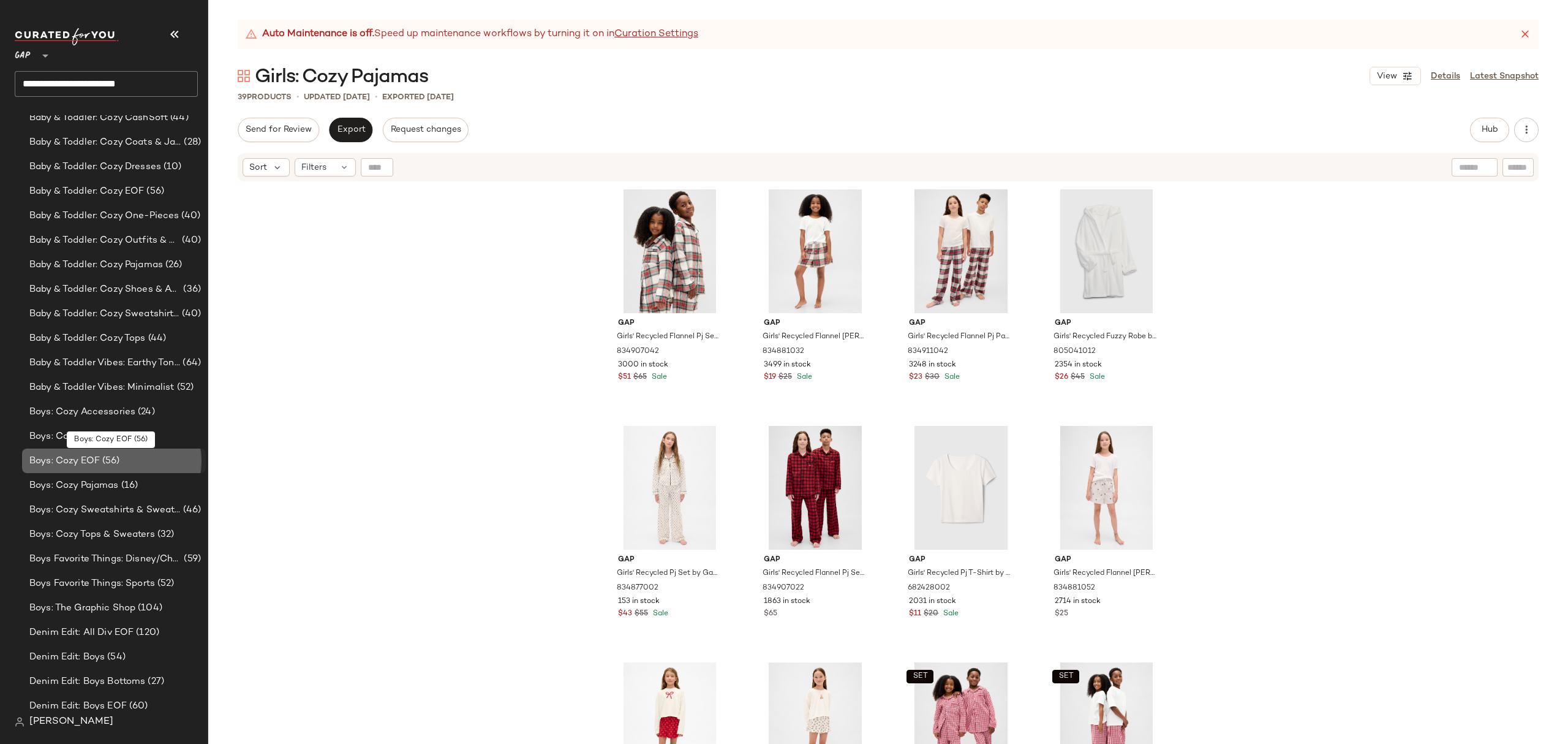
click at [58, 462] on span "Boys: Cozy EOF" at bounding box center [64, 461] width 70 height 14
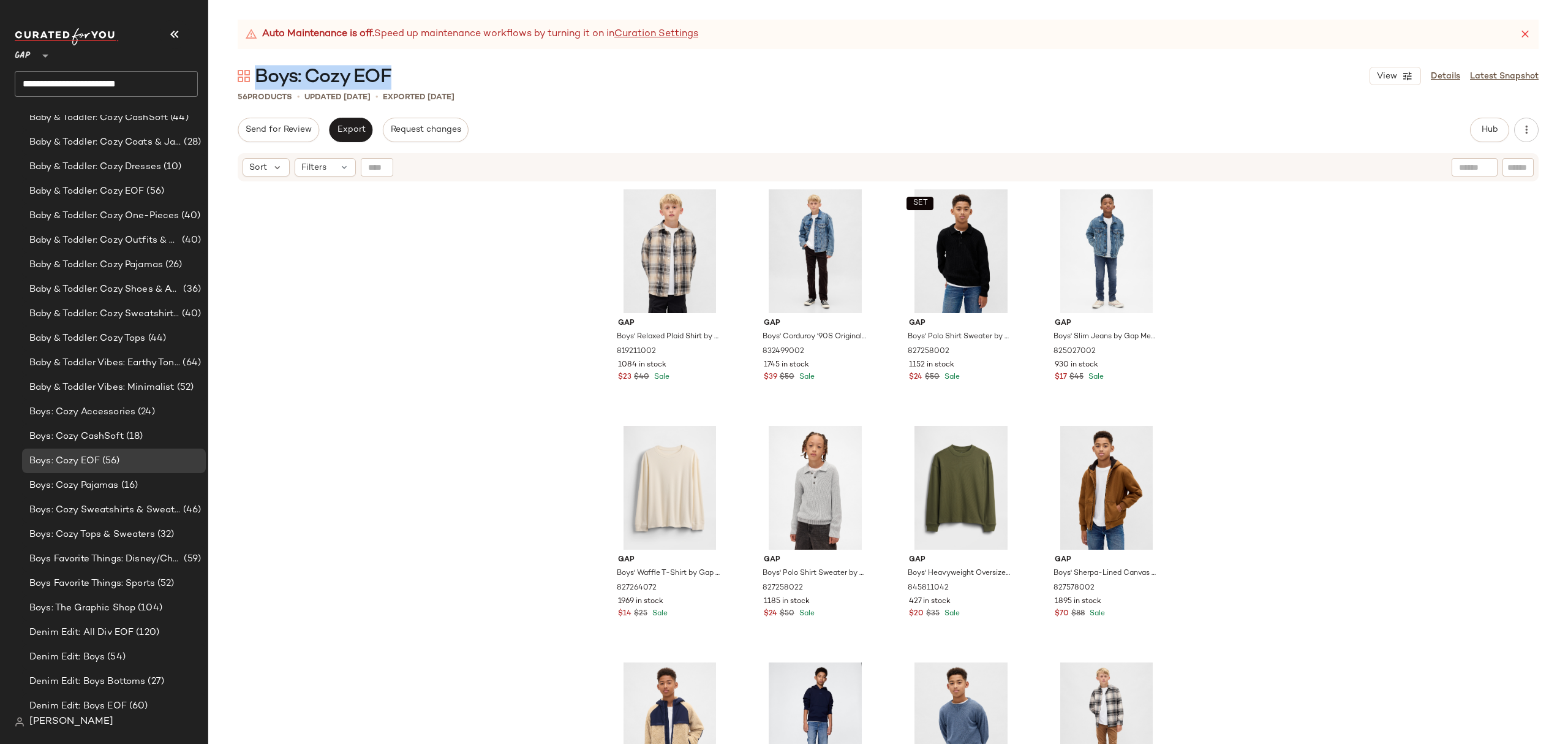
drag, startPoint x: 374, startPoint y: 69, endPoint x: 254, endPoint y: 74, distance: 120.1
click at [254, 74] on div "Boys: Cozy EOF View Details Latest Snapshot" at bounding box center [888, 75] width 1360 height 24
click at [148, 432] on div "Boys: Cozy CashSoft (18)" at bounding box center [113, 436] width 175 height 14
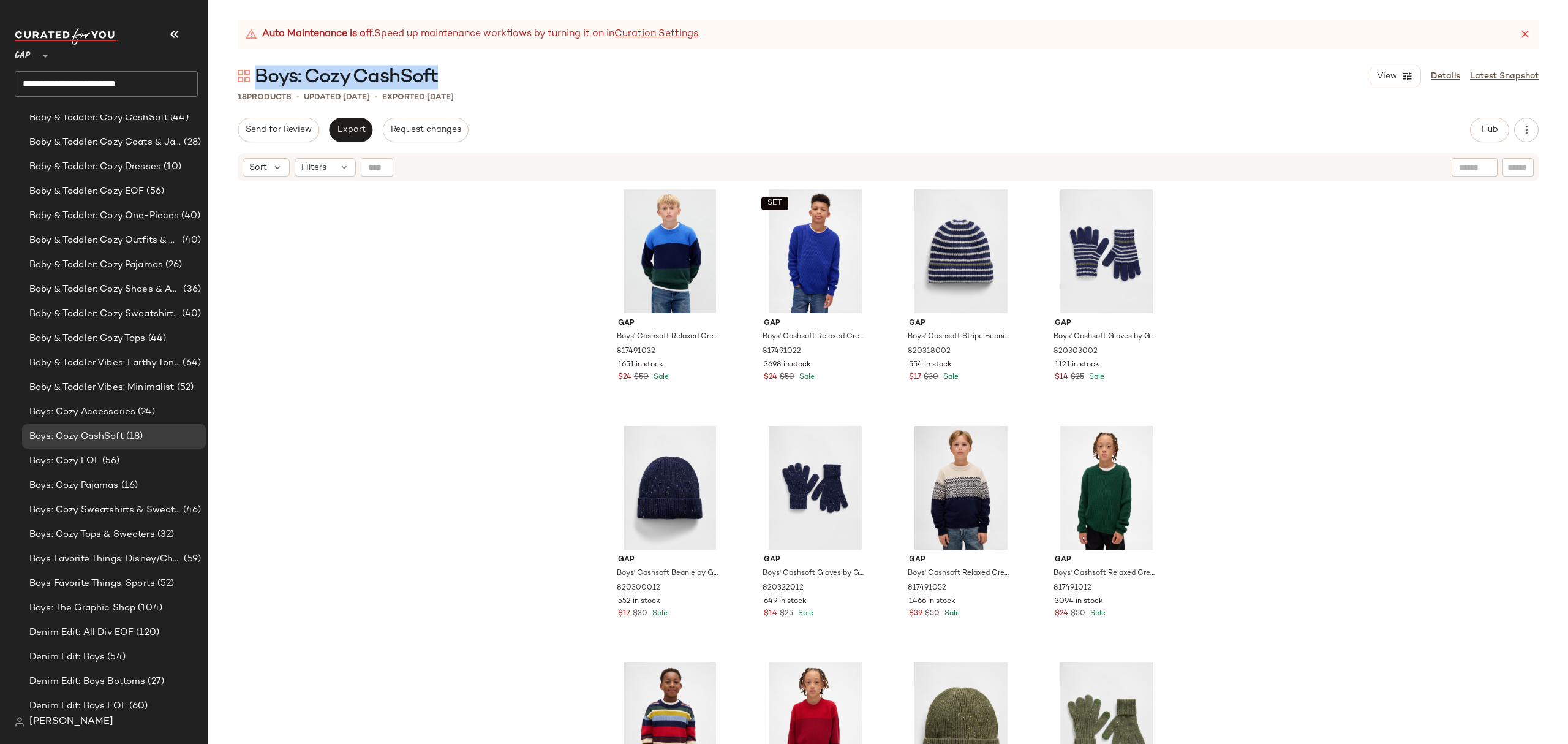
drag, startPoint x: 447, startPoint y: 76, endPoint x: 258, endPoint y: 75, distance: 189.0
click at [258, 75] on div "Boys: Cozy CashSoft View Details Latest Snapshot" at bounding box center [888, 75] width 1360 height 24
click at [128, 536] on span "Boys: Cozy Tops & Sweaters" at bounding box center [91, 535] width 126 height 14
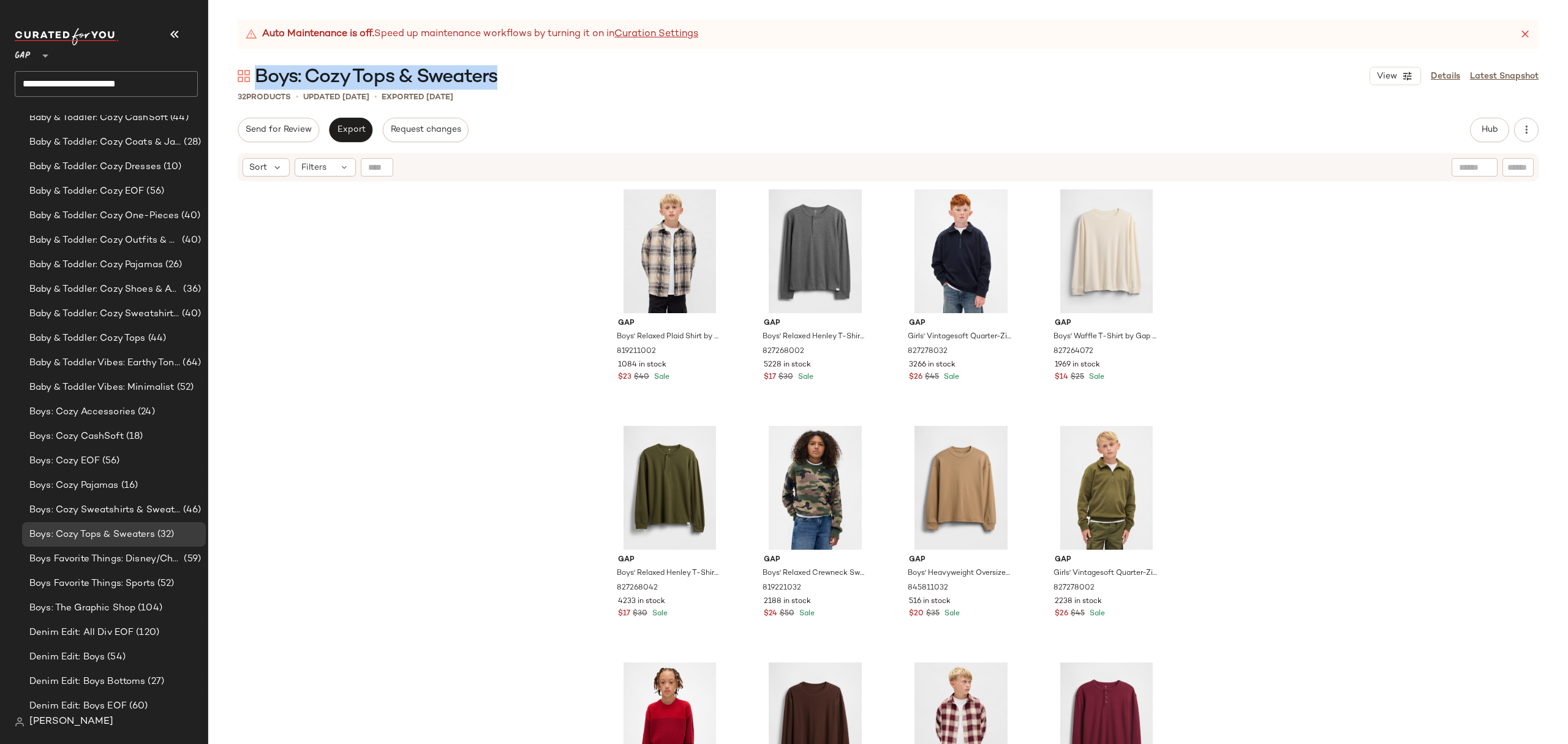
drag, startPoint x: 508, startPoint y: 74, endPoint x: 289, endPoint y: 80, distance: 219.1
click at [259, 77] on div "Boys: Cozy Tops & Sweaters View Details Latest Snapshot" at bounding box center [888, 75] width 1360 height 24
click at [135, 513] on span "Boys: Cozy Sweatshirts & Sweatpants" at bounding box center [104, 510] width 151 height 14
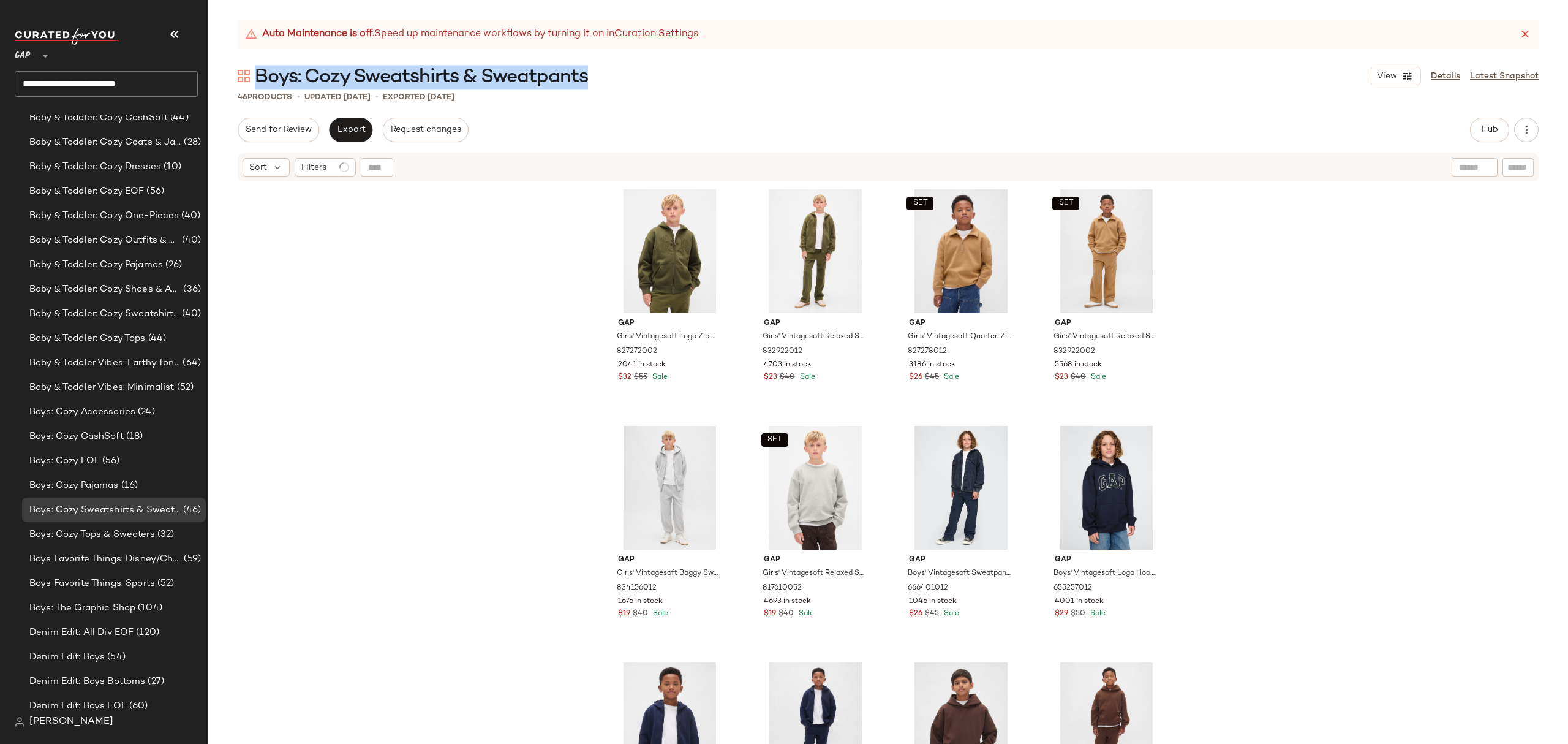
drag, startPoint x: 592, startPoint y: 77, endPoint x: 260, endPoint y: 77, distance: 332.0
click at [258, 77] on div "Boys: Cozy Sweatshirts & Sweatpants View Details Latest Snapshot" at bounding box center [888, 75] width 1360 height 24
click at [119, 416] on span "Boys: Cozy Accessories" at bounding box center [82, 412] width 106 height 14
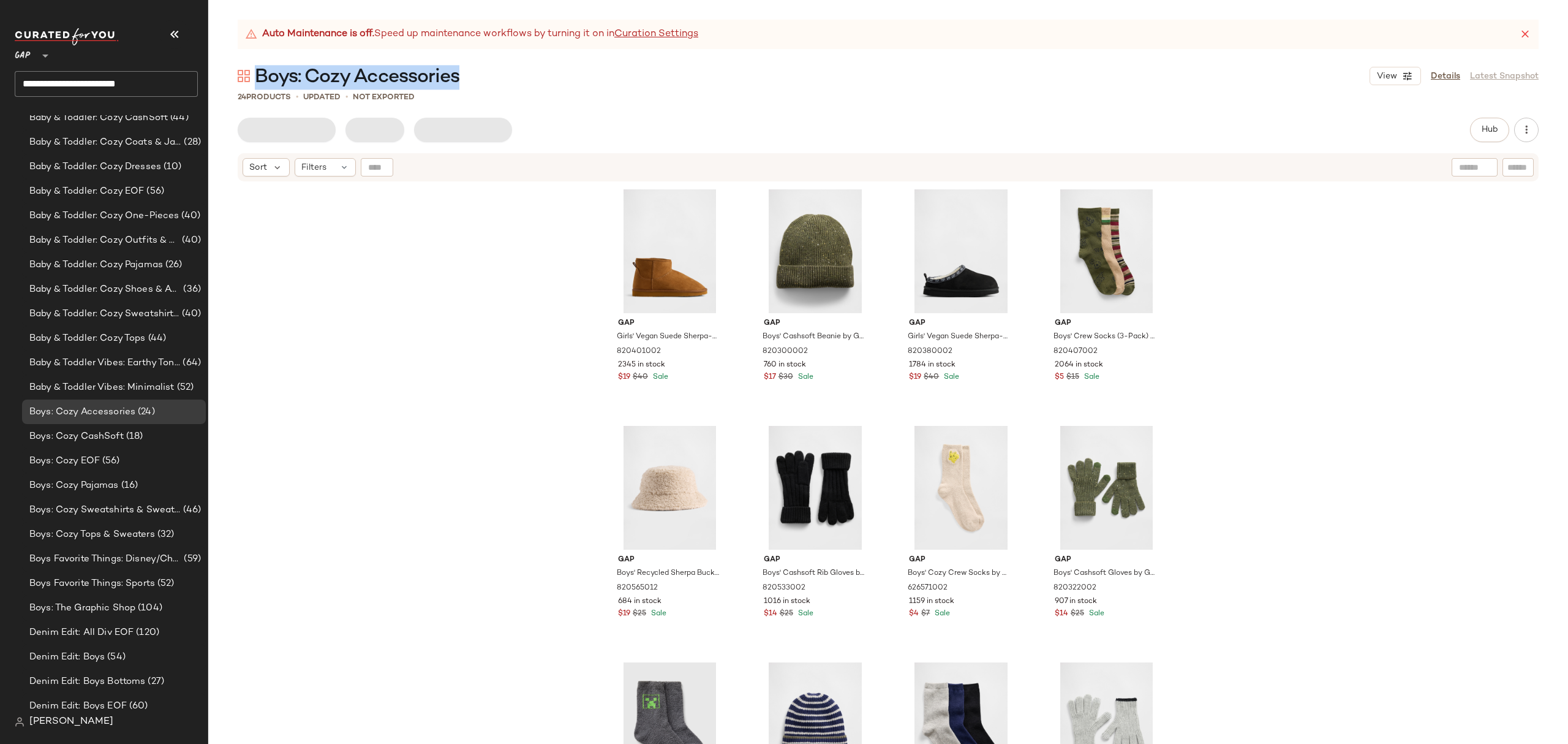
drag, startPoint x: 490, startPoint y: 74, endPoint x: 369, endPoint y: 85, distance: 121.5
click at [253, 75] on div "Boys: Cozy Accessories View Details Latest Snapshot" at bounding box center [888, 75] width 1360 height 24
click at [133, 486] on span "(16)" at bounding box center [128, 486] width 19 height 14
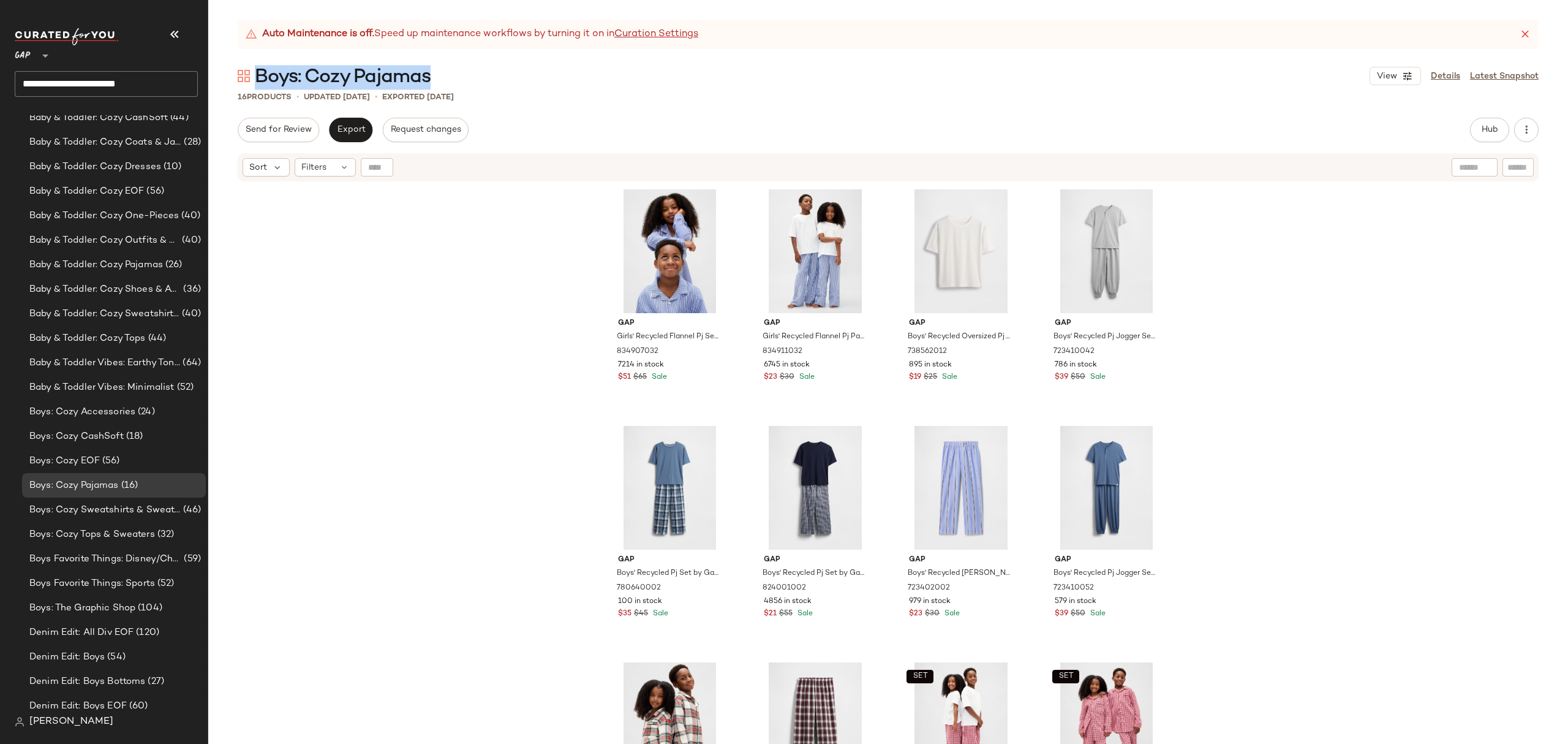
drag, startPoint x: 449, startPoint y: 77, endPoint x: 256, endPoint y: 71, distance: 193.1
click at [256, 71] on div "Boys: Cozy Pajamas View Details Latest Snapshot" at bounding box center [888, 75] width 1360 height 24
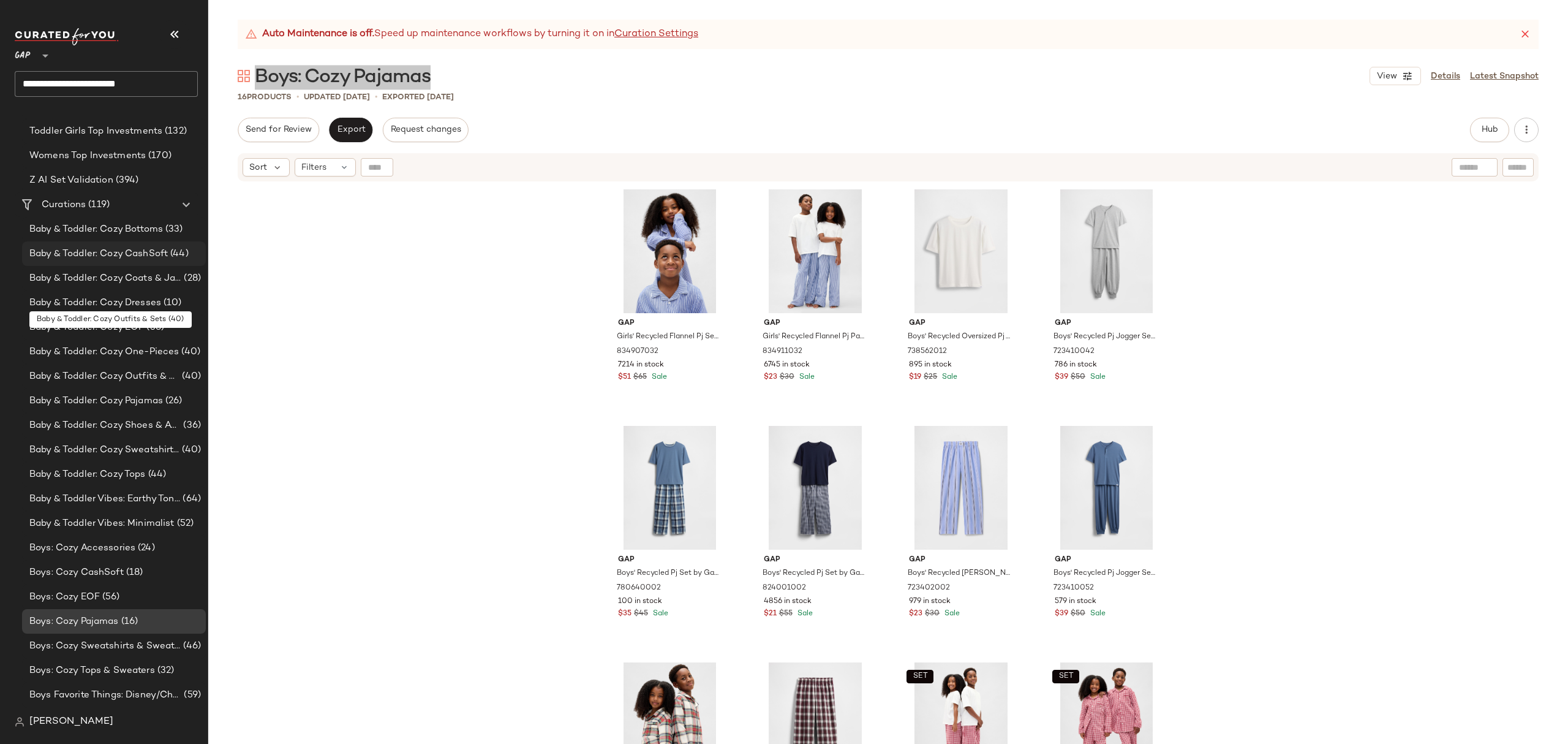
scroll to position [410, 0]
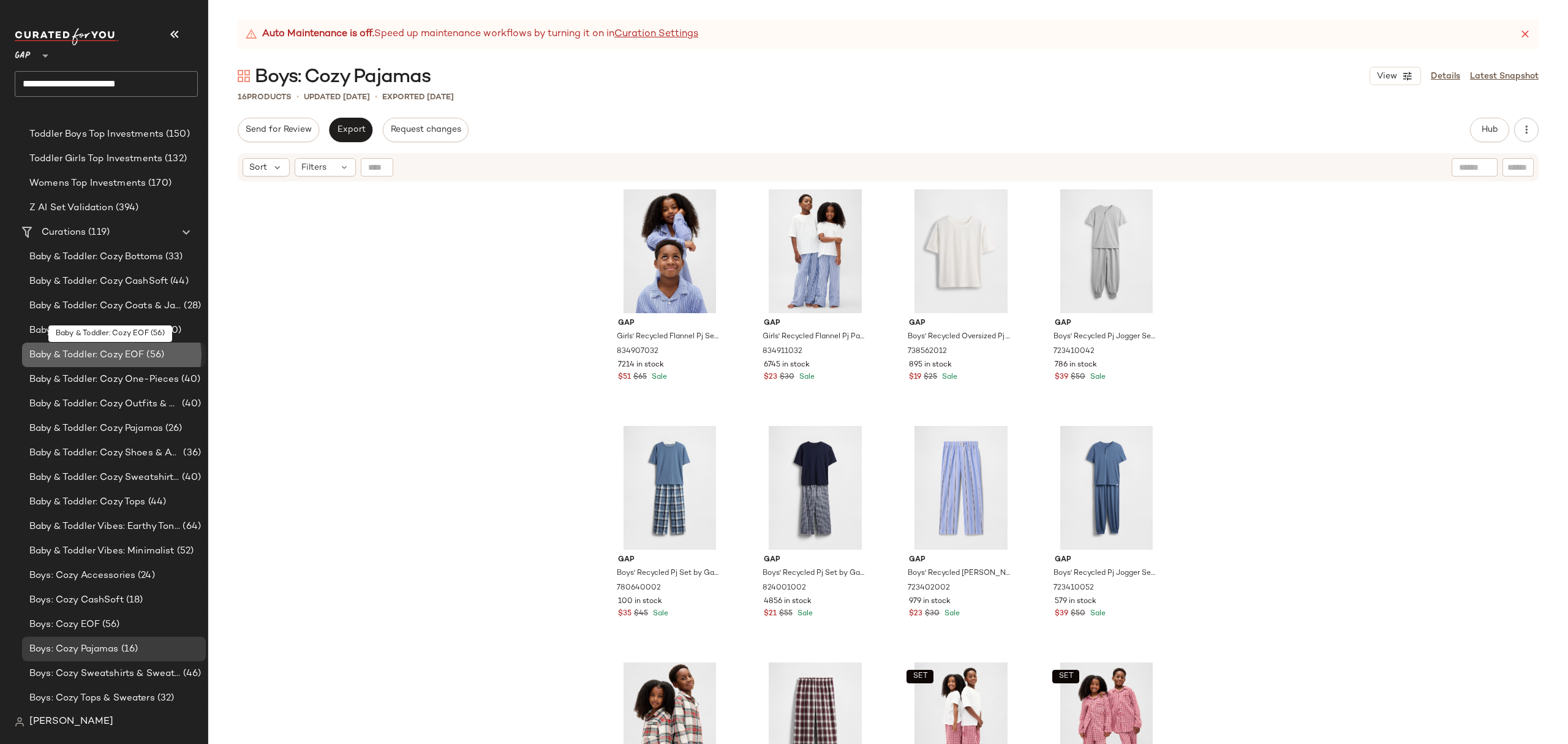
click at [120, 358] on span "Baby & Toddler: Cozy EOF" at bounding box center [87, 354] width 115 height 14
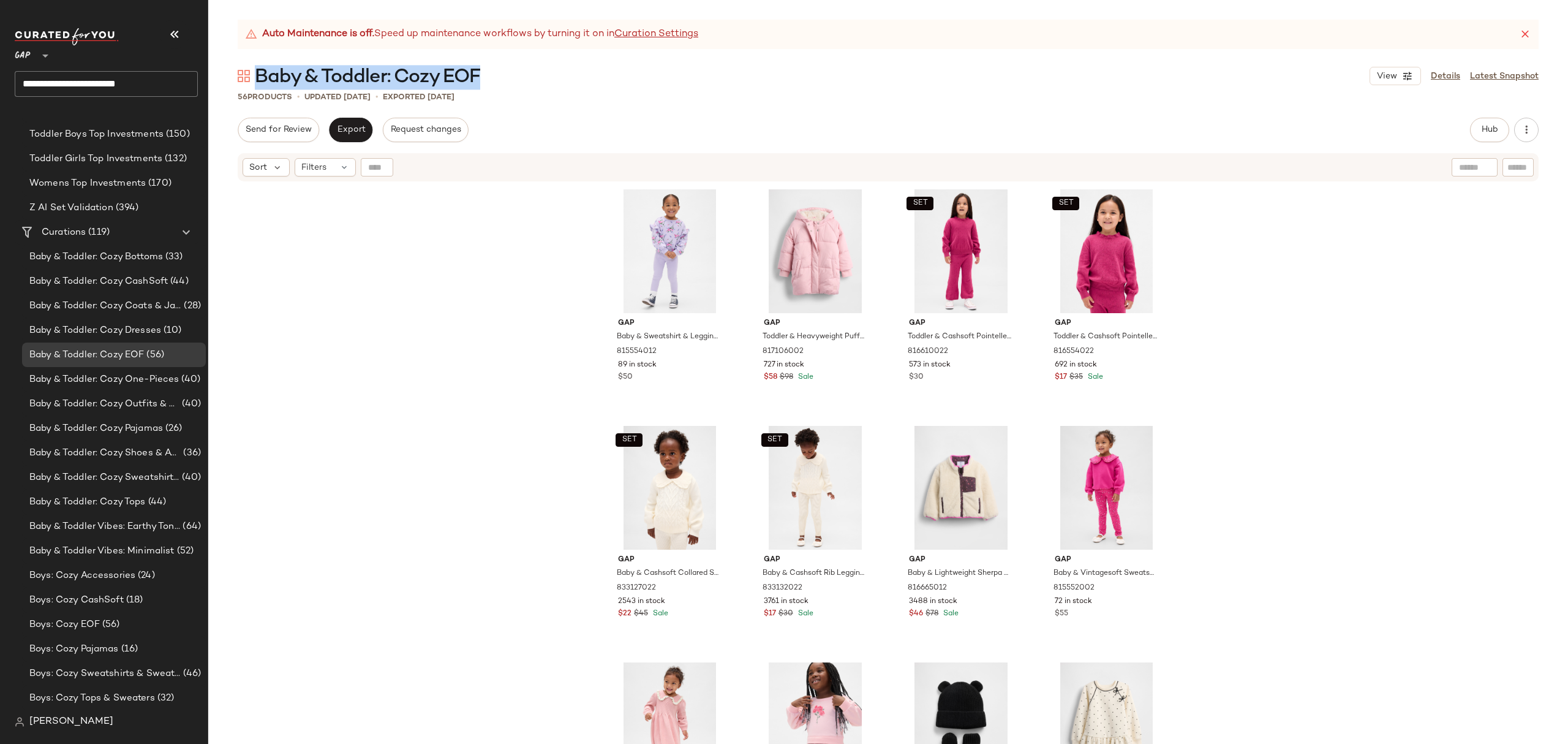
drag, startPoint x: 501, startPoint y: 67, endPoint x: 256, endPoint y: 77, distance: 245.2
click at [256, 77] on div "Baby & Toddler: Cozy EOF View Details Latest Snapshot" at bounding box center [888, 75] width 1360 height 24
drag, startPoint x: 128, startPoint y: 280, endPoint x: 136, endPoint y: 283, distance: 8.5
click at [128, 280] on span "Baby & Toddler: Cozy CashSoft" at bounding box center [98, 281] width 138 height 14
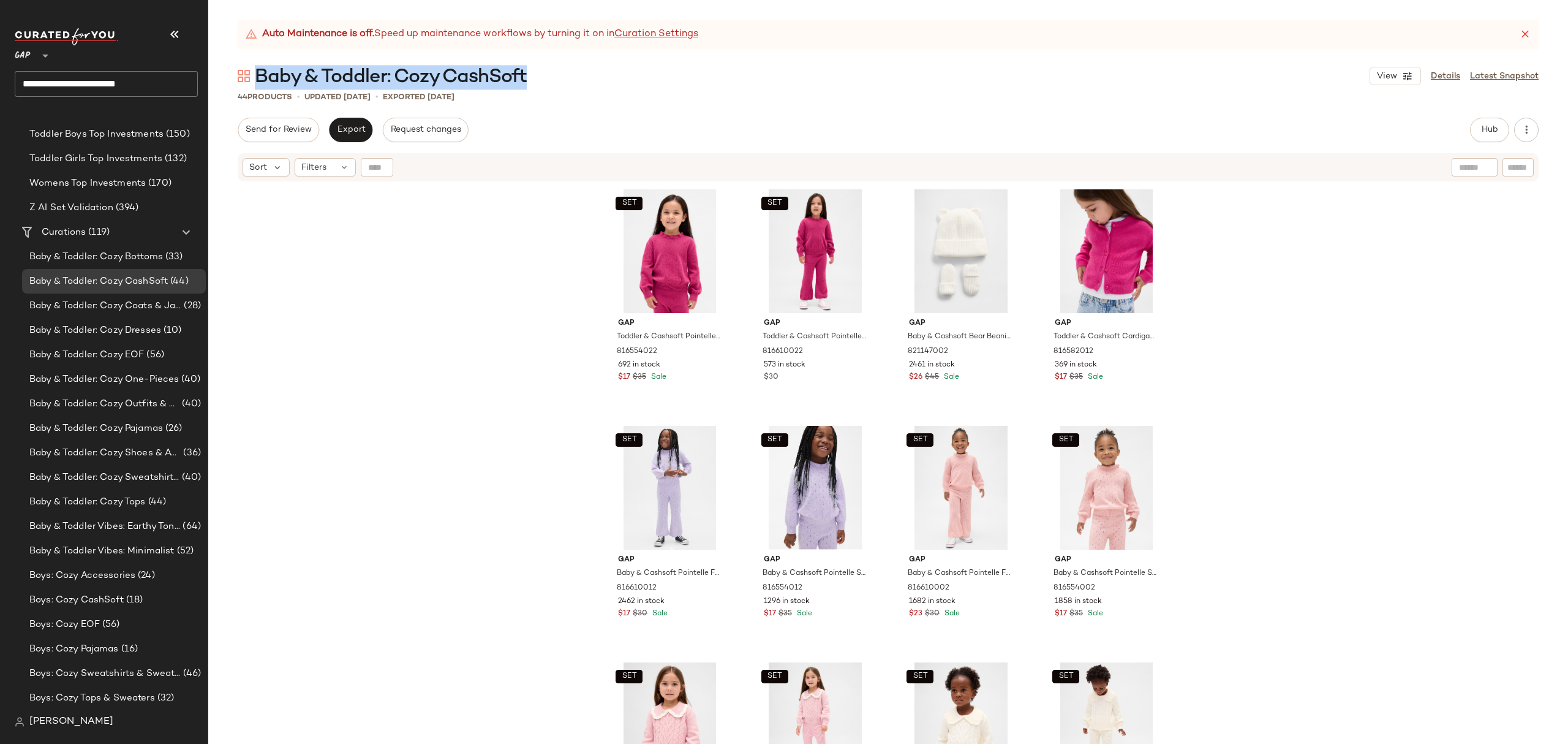
drag, startPoint x: 529, startPoint y: 72, endPoint x: 277, endPoint y: 61, distance: 252.2
click at [258, 59] on div "Auto Maintenance is off. Speed up maintenance workflows by turning it on in Cur…" at bounding box center [888, 382] width 1360 height 725
drag, startPoint x: 122, startPoint y: 503, endPoint x: 131, endPoint y: 502, distance: 9.1
click at [122, 503] on span "Baby & Toddler: Cozy Tops" at bounding box center [88, 502] width 117 height 14
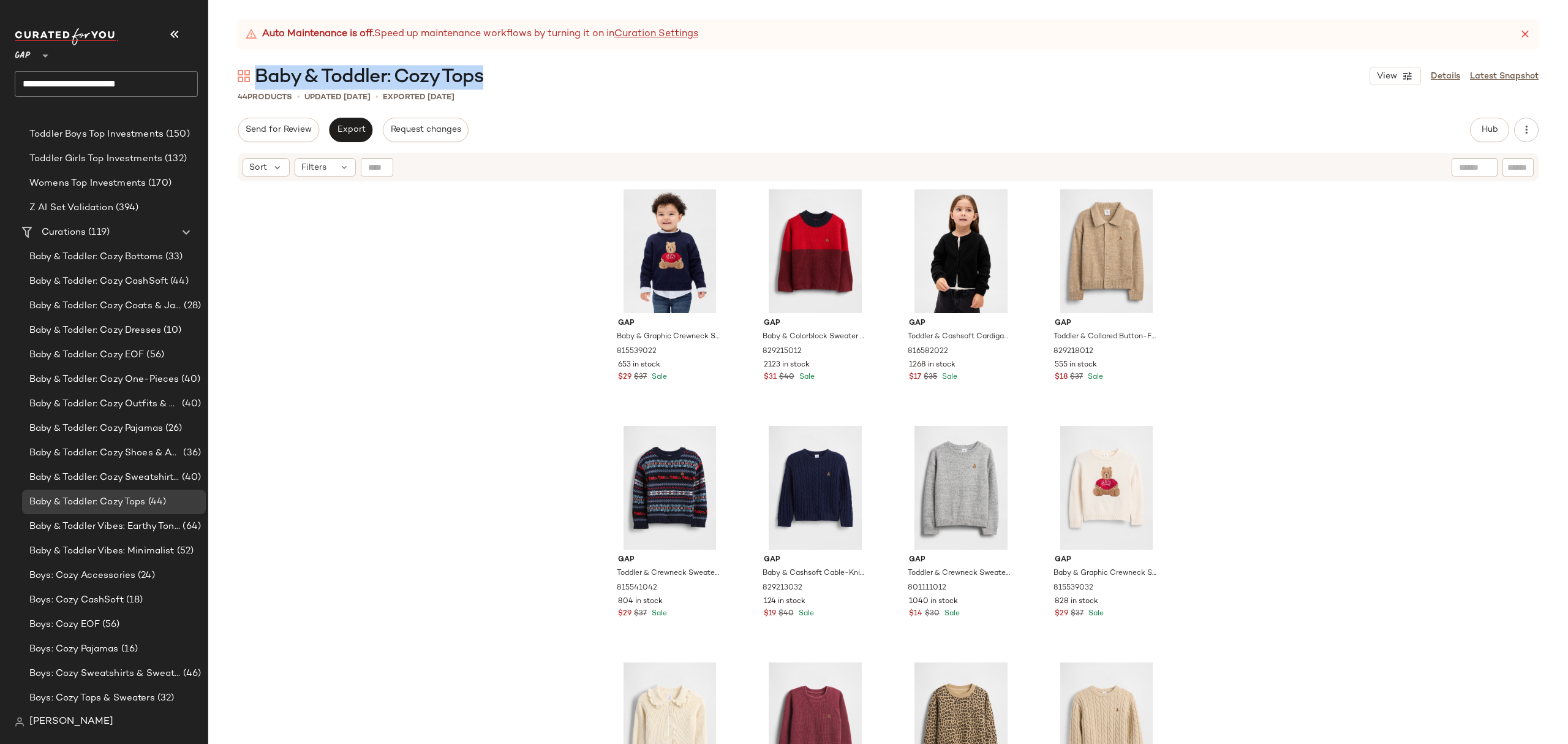
drag, startPoint x: 501, startPoint y: 77, endPoint x: 274, endPoint y: 82, distance: 227.1
click at [258, 77] on div "Baby & Toddler: Cozy Tops View Details Latest Snapshot" at bounding box center [888, 75] width 1360 height 24
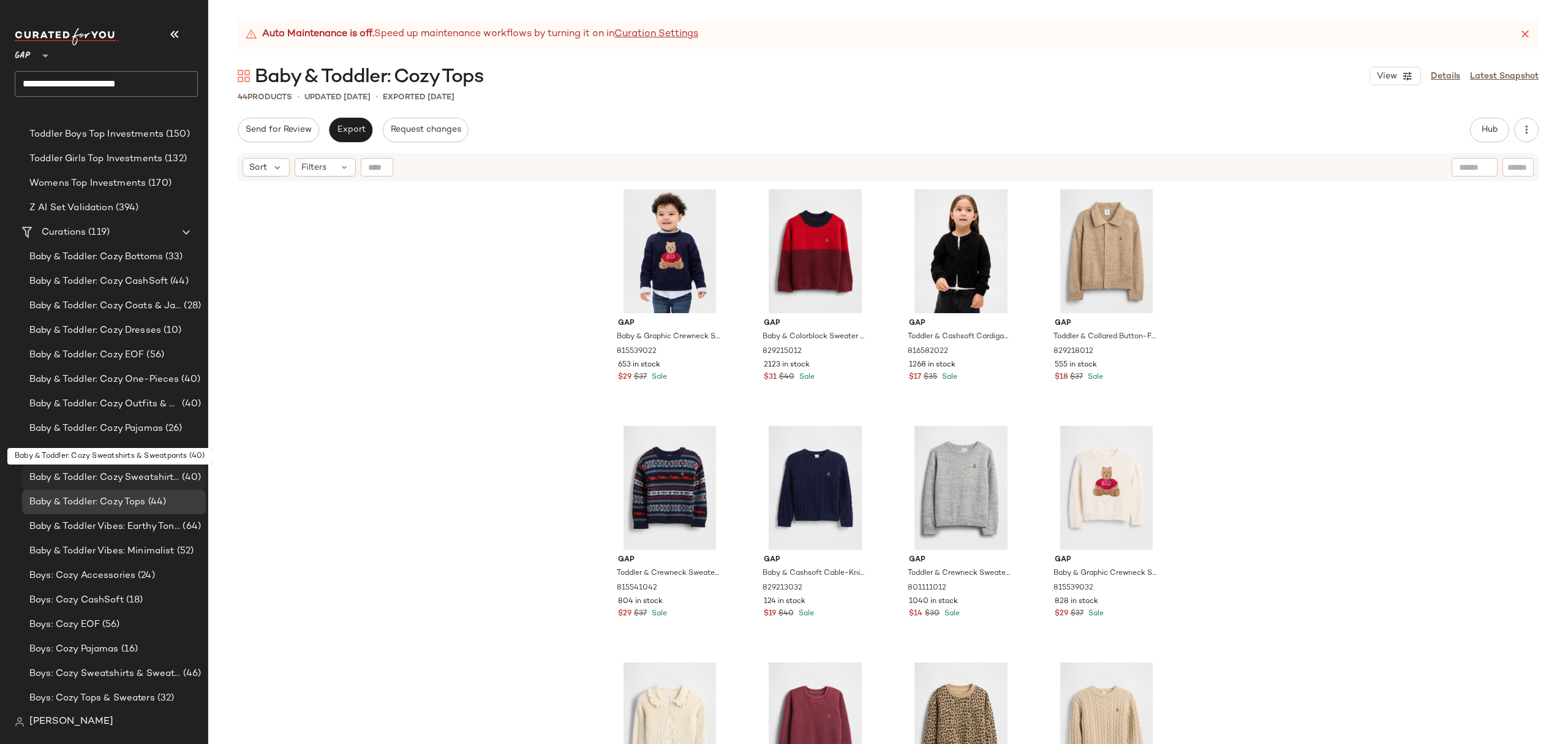
click at [172, 479] on span "Baby & Toddler: Cozy Sweatshirts & Sweatpants" at bounding box center [104, 477] width 150 height 14
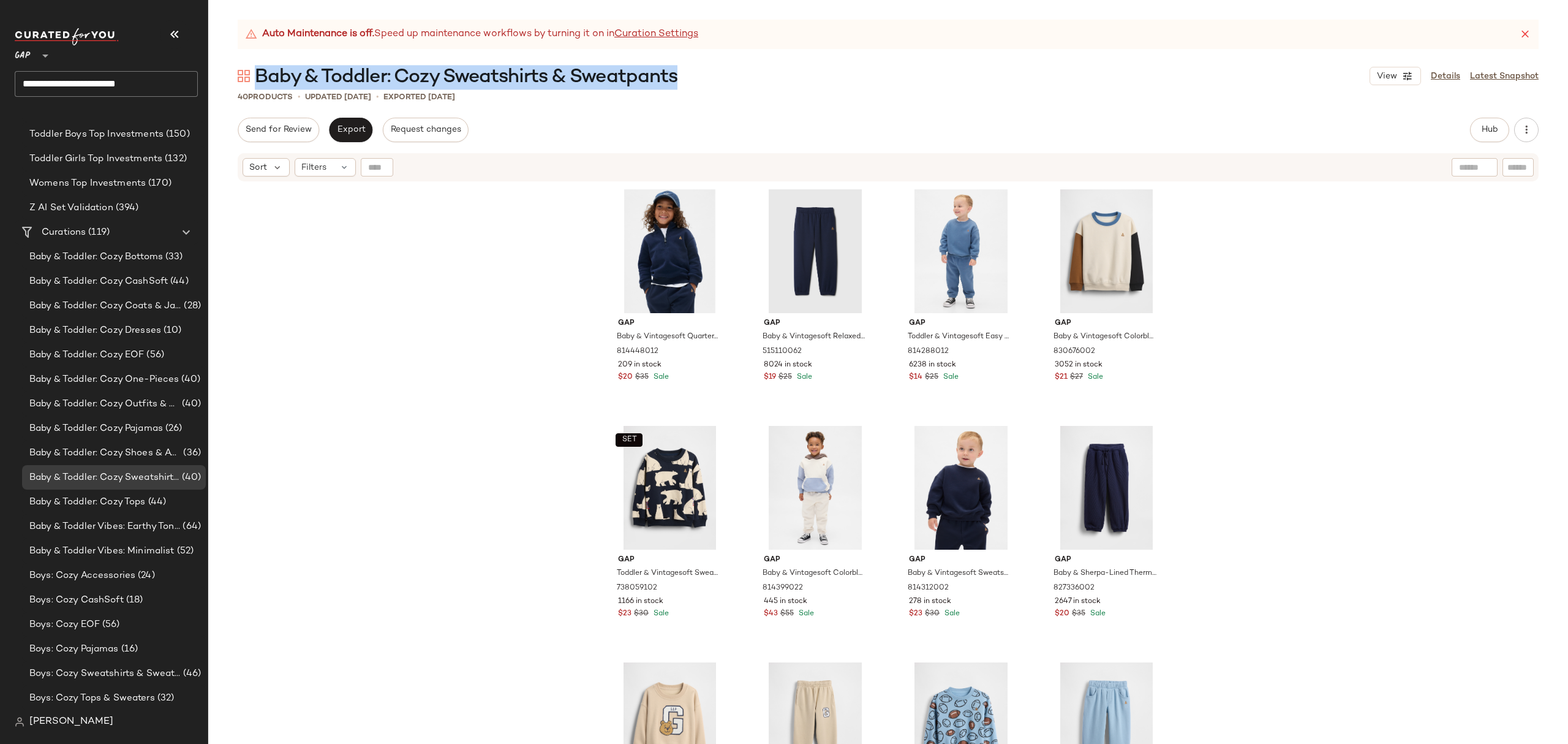
drag, startPoint x: 691, startPoint y: 79, endPoint x: 255, endPoint y: 69, distance: 436.1
click at [255, 69] on div "Baby & Toddler: Cozy Sweatshirts & Sweatpants View Details Latest Snapshot" at bounding box center [888, 75] width 1360 height 24
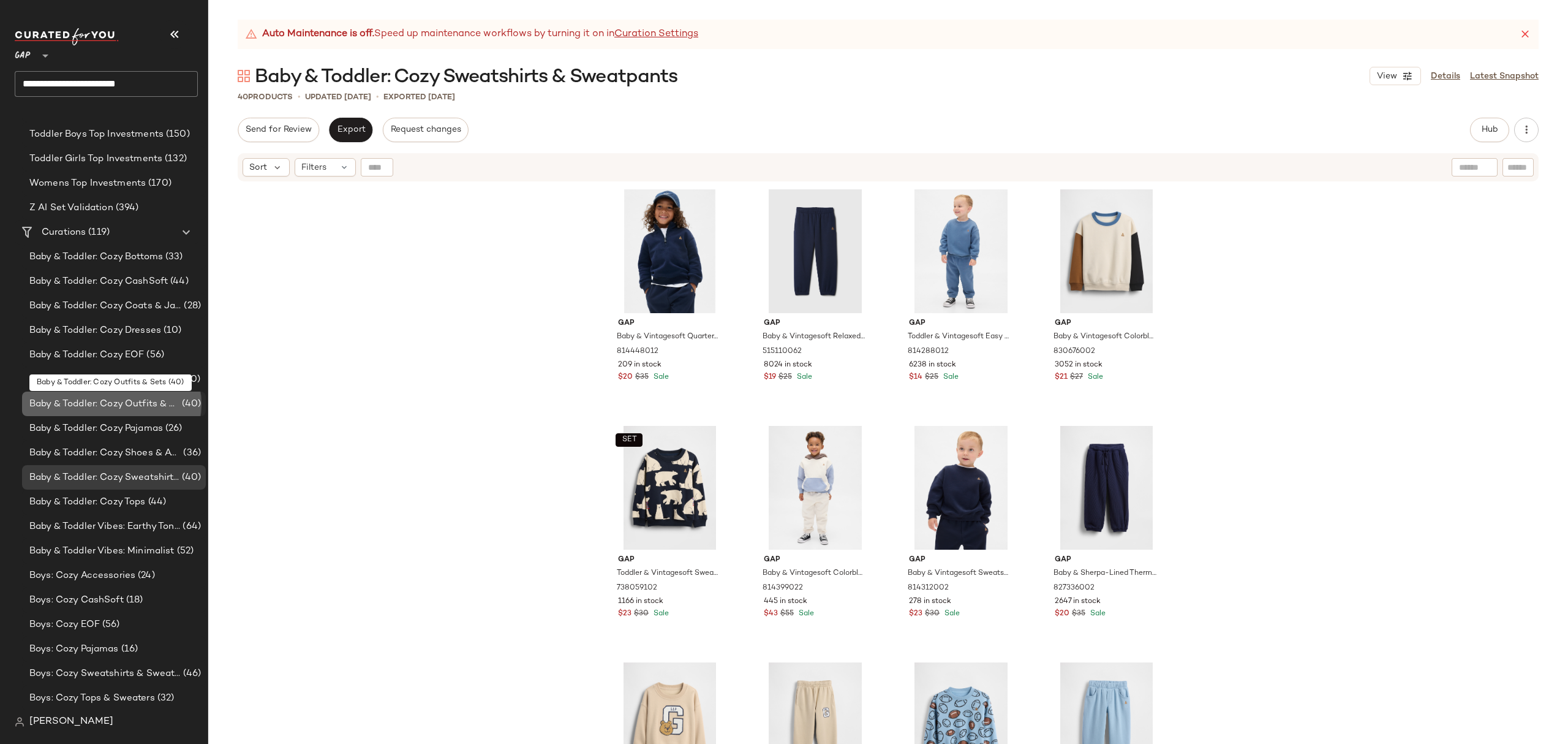
click at [147, 408] on span "Baby & Toddler: Cozy Outfits & Sets" at bounding box center [104, 404] width 150 height 14
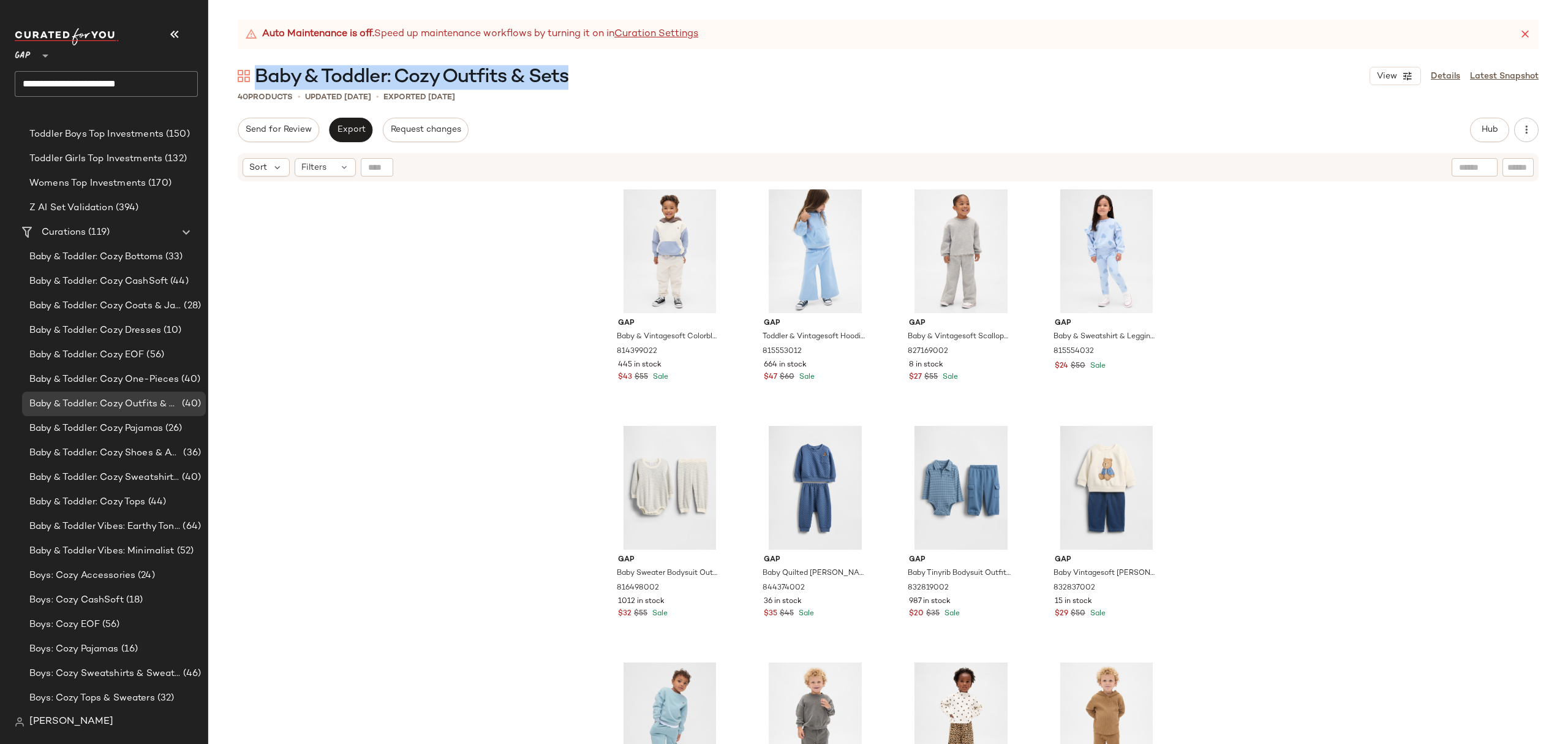
drag, startPoint x: 589, startPoint y: 84, endPoint x: 257, endPoint y: 74, distance: 332.2
click at [257, 74] on div "Baby & Toddler: Cozy Outfits & Sets View Details Latest Snapshot" at bounding box center [888, 75] width 1360 height 24
drag, startPoint x: 162, startPoint y: 376, endPoint x: 170, endPoint y: 376, distance: 8.0
click at [162, 376] on span "Baby & Toddler: Cozy One-Pieces" at bounding box center [104, 380] width 150 height 14
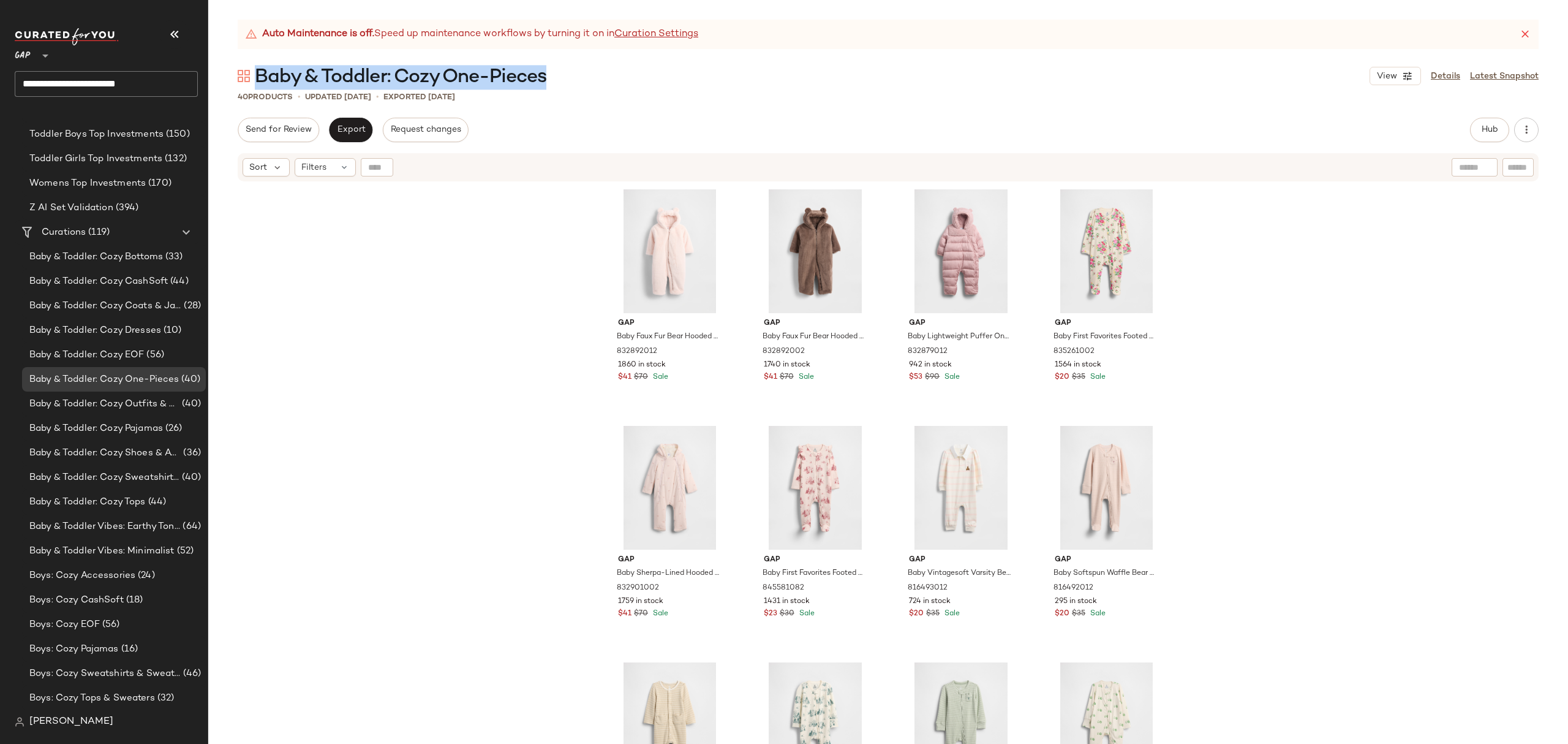
drag, startPoint x: 572, startPoint y: 77, endPoint x: 260, endPoint y: 76, distance: 312.0
click at [260, 76] on div "Baby & Toddler: Cozy One-Pieces View Details Latest Snapshot" at bounding box center [888, 75] width 1360 height 24
click at [138, 328] on span "Baby & Toddler: Cozy Dresses" at bounding box center [94, 330] width 131 height 14
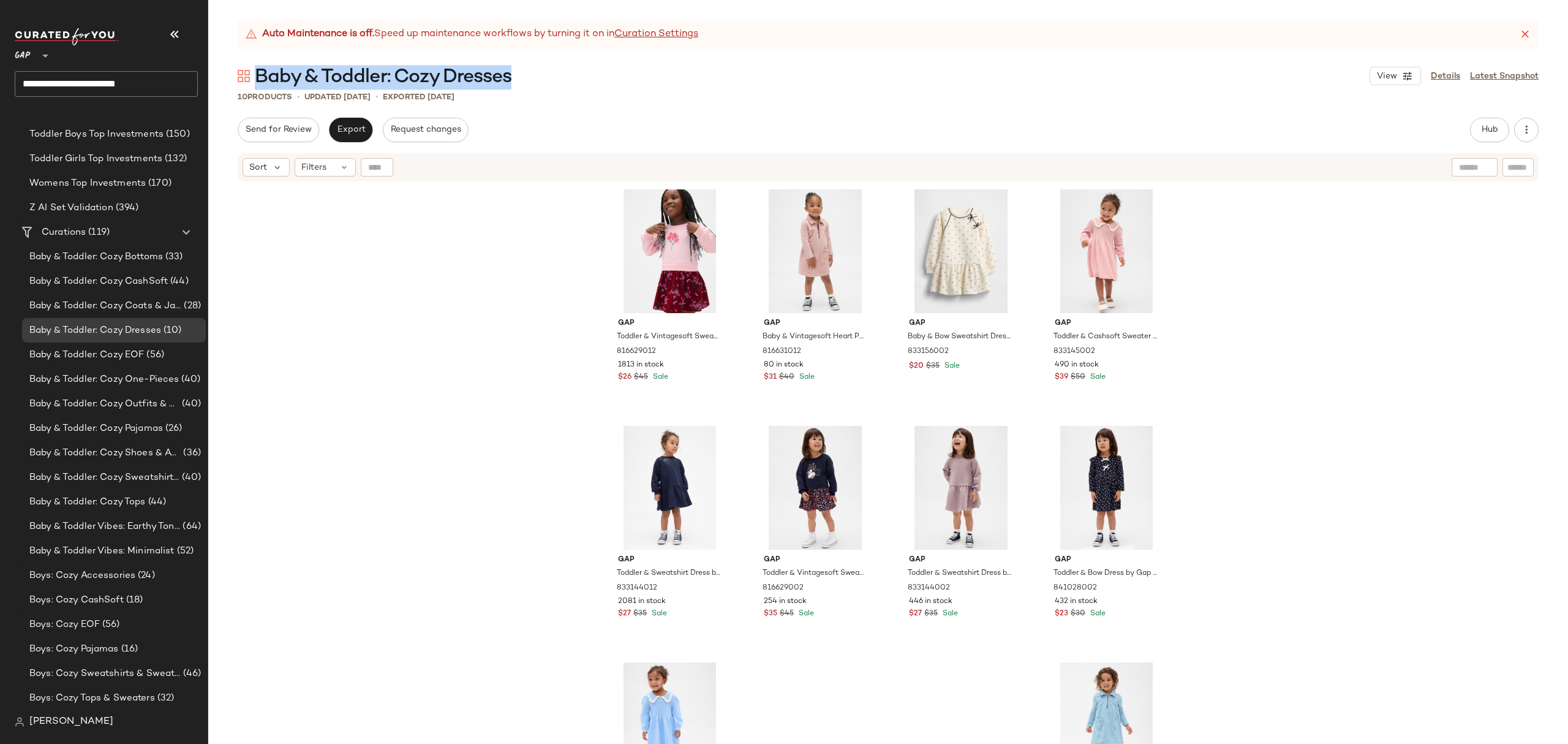
drag, startPoint x: 545, startPoint y: 80, endPoint x: 260, endPoint y: 72, distance: 285.1
click at [260, 72] on div "Baby & Toddler: Cozy Dresses View Details Latest Snapshot" at bounding box center [888, 75] width 1360 height 24
drag, startPoint x: 172, startPoint y: 303, endPoint x: 179, endPoint y: 303, distance: 7.0
click at [172, 303] on span "Baby & Toddler: Cozy Coats & Jackets" at bounding box center [105, 306] width 152 height 14
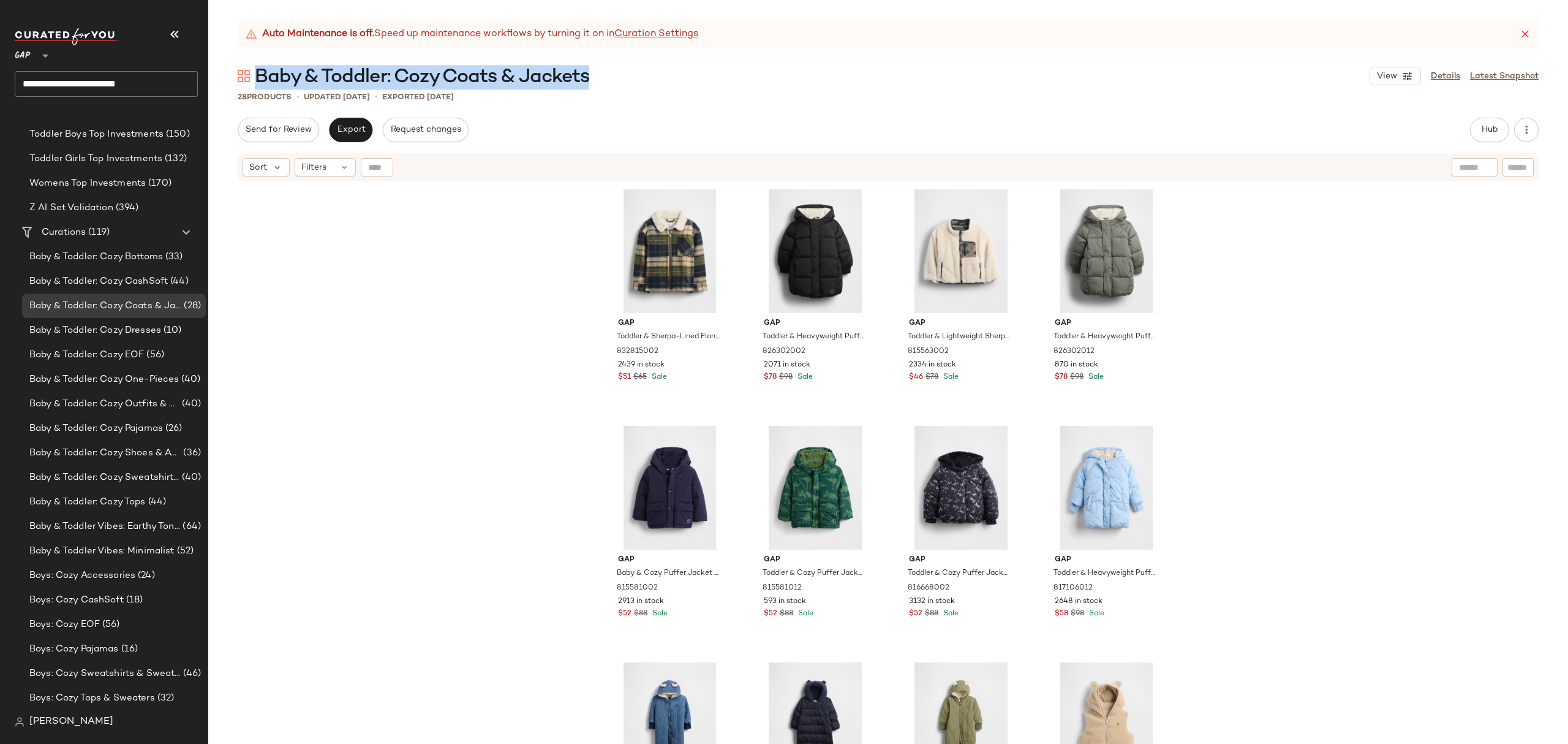
drag, startPoint x: 569, startPoint y: 79, endPoint x: 259, endPoint y: 72, distance: 310.1
click at [259, 72] on div "Baby & Toddler: Cozy Coats & Jackets View Details Latest Snapshot" at bounding box center [888, 75] width 1360 height 24
drag, startPoint x: 137, startPoint y: 428, endPoint x: 145, endPoint y: 432, distance: 8.9
click at [137, 429] on span "Baby & Toddler: Cozy Pajamas" at bounding box center [95, 428] width 133 height 14
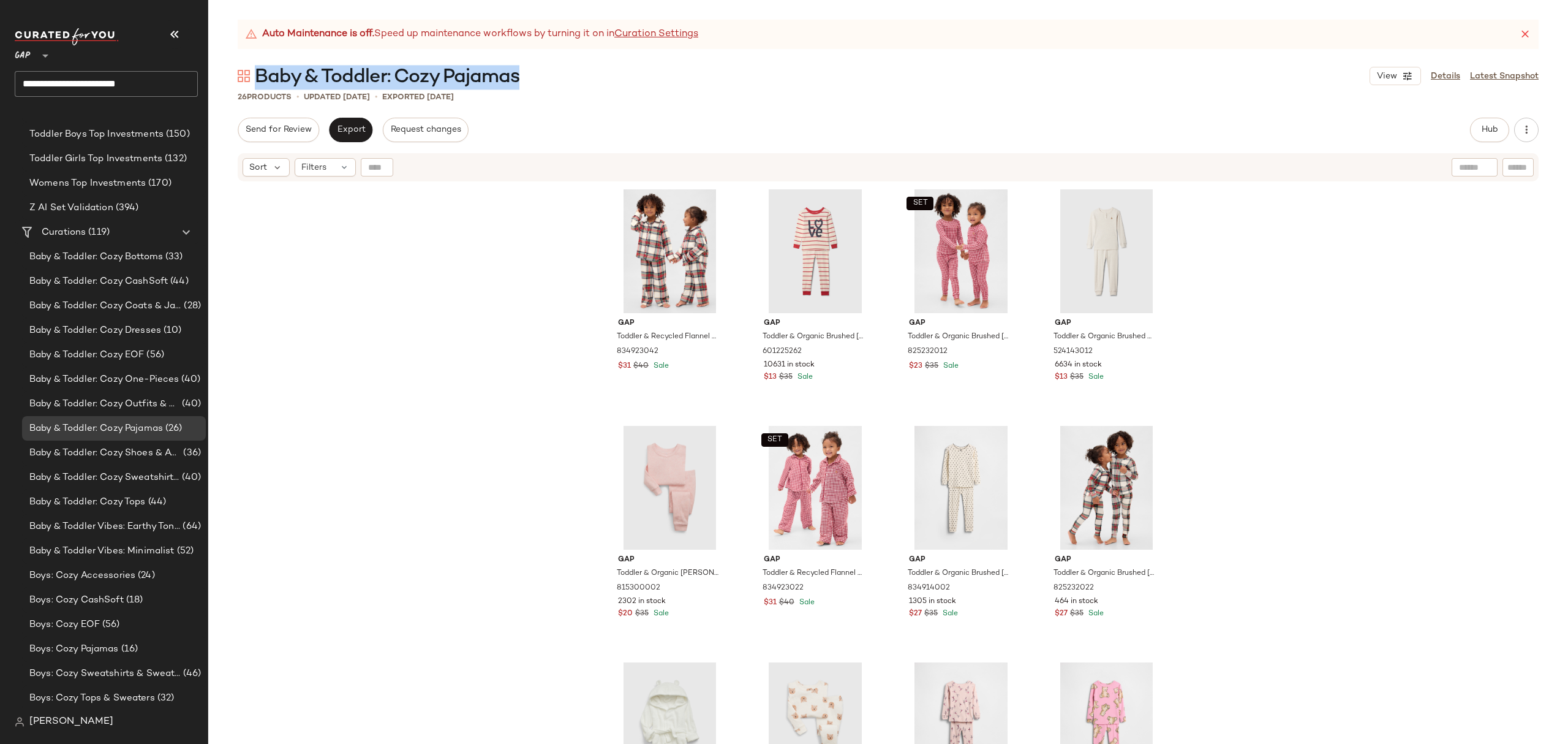
drag, startPoint x: 531, startPoint y: 74, endPoint x: 262, endPoint y: 70, distance: 269.0
click at [259, 69] on div "Baby & Toddler: Cozy Pajamas View Details Latest Snapshot" at bounding box center [888, 75] width 1360 height 24
click at [139, 461] on div "Baby & Toddler: Cozy Shoes & Accessories (36)" at bounding box center [114, 453] width 184 height 24
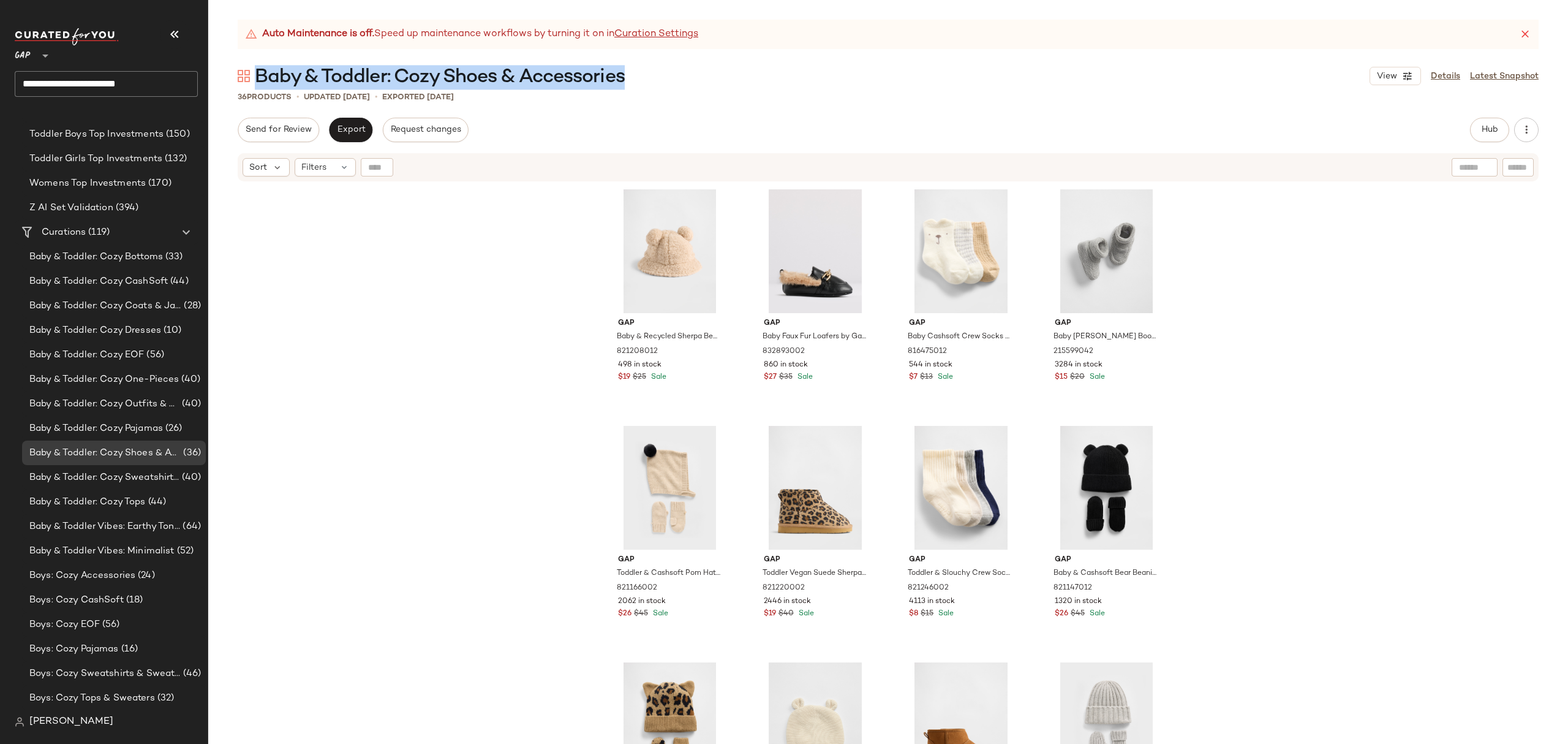
drag, startPoint x: 640, startPoint y: 81, endPoint x: 282, endPoint y: 81, distance: 358.0
click at [260, 76] on div "Baby & Toddler: Cozy Shoes & Accessories View Details Latest Snapshot" at bounding box center [888, 75] width 1360 height 24
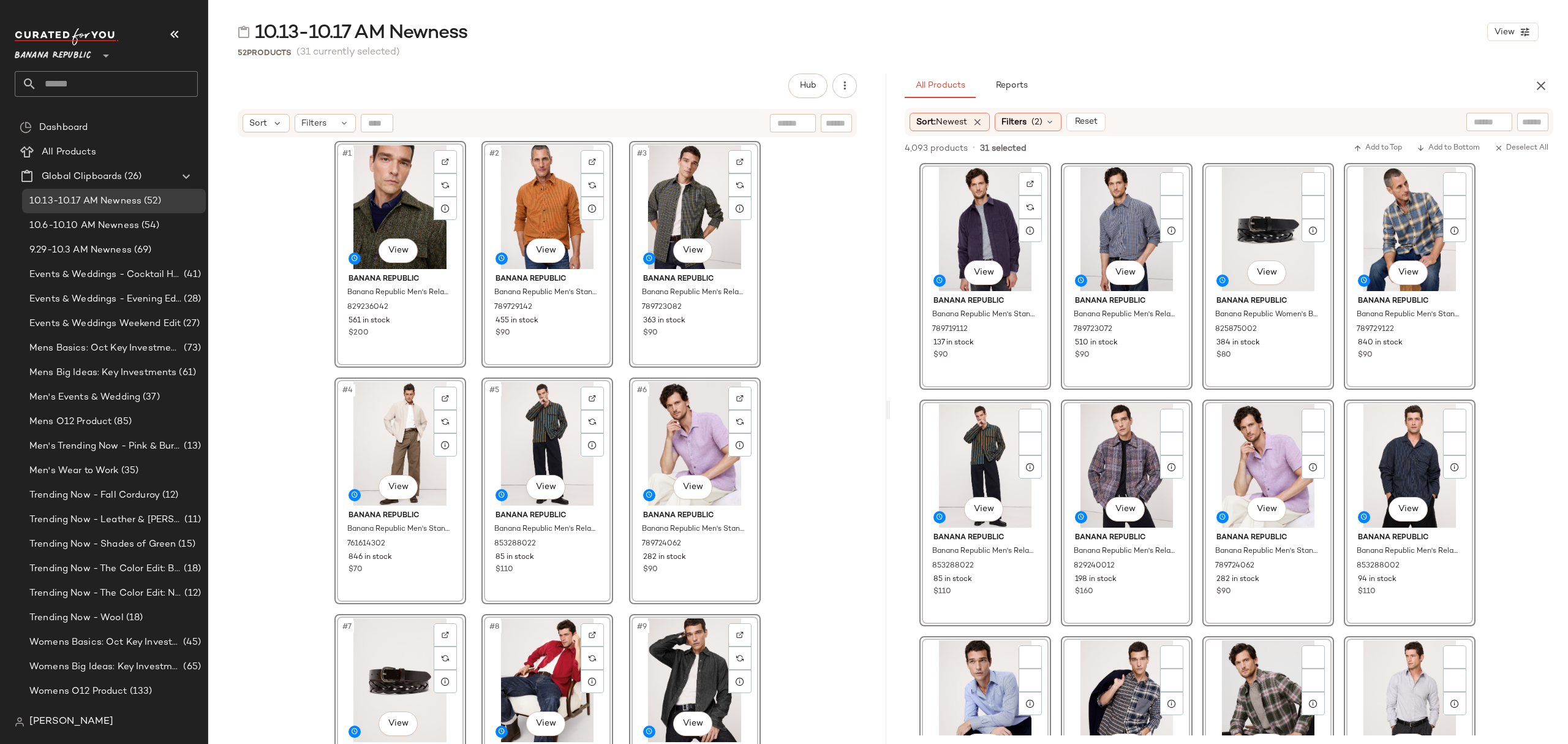
scroll to position [1552, 0]
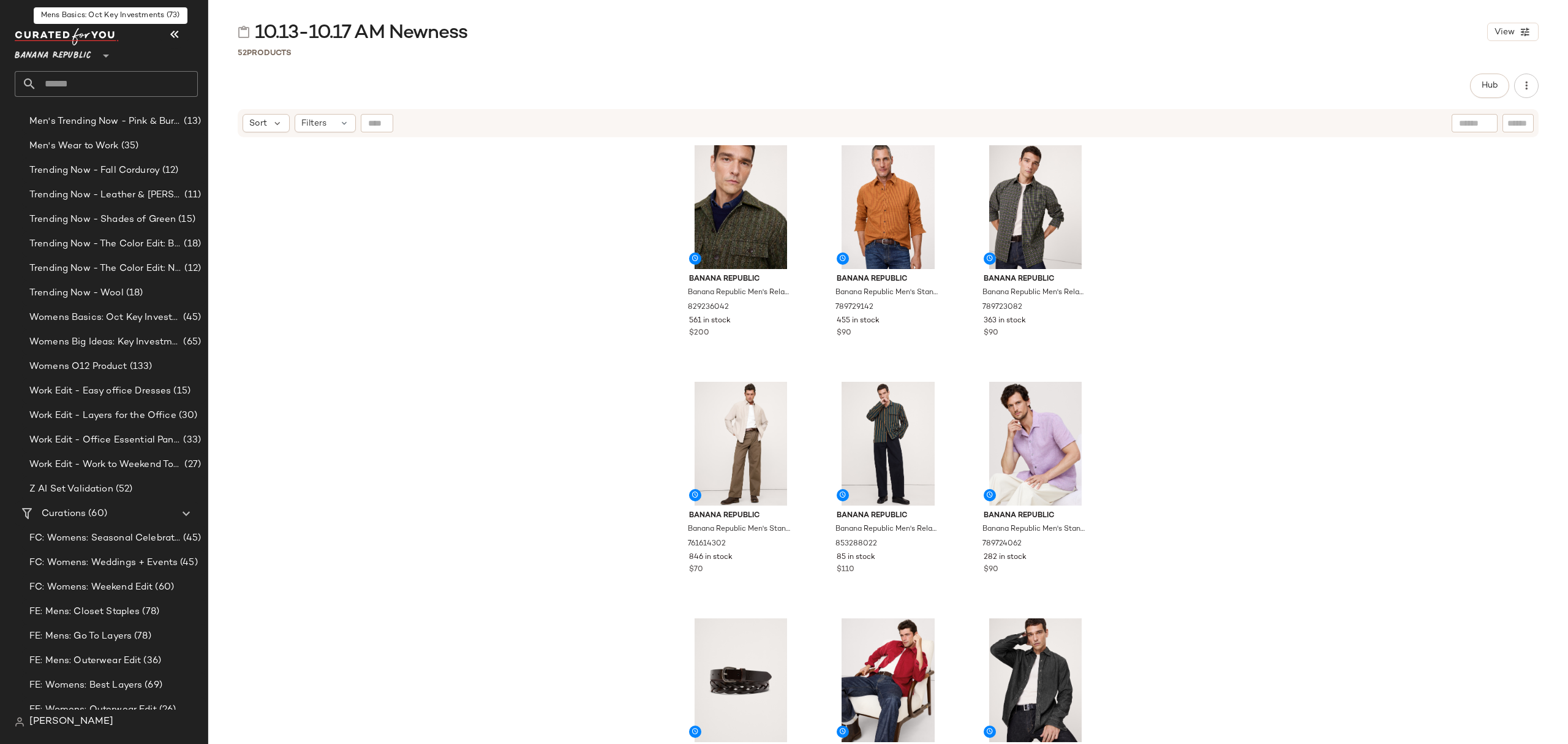
scroll to position [490, 0]
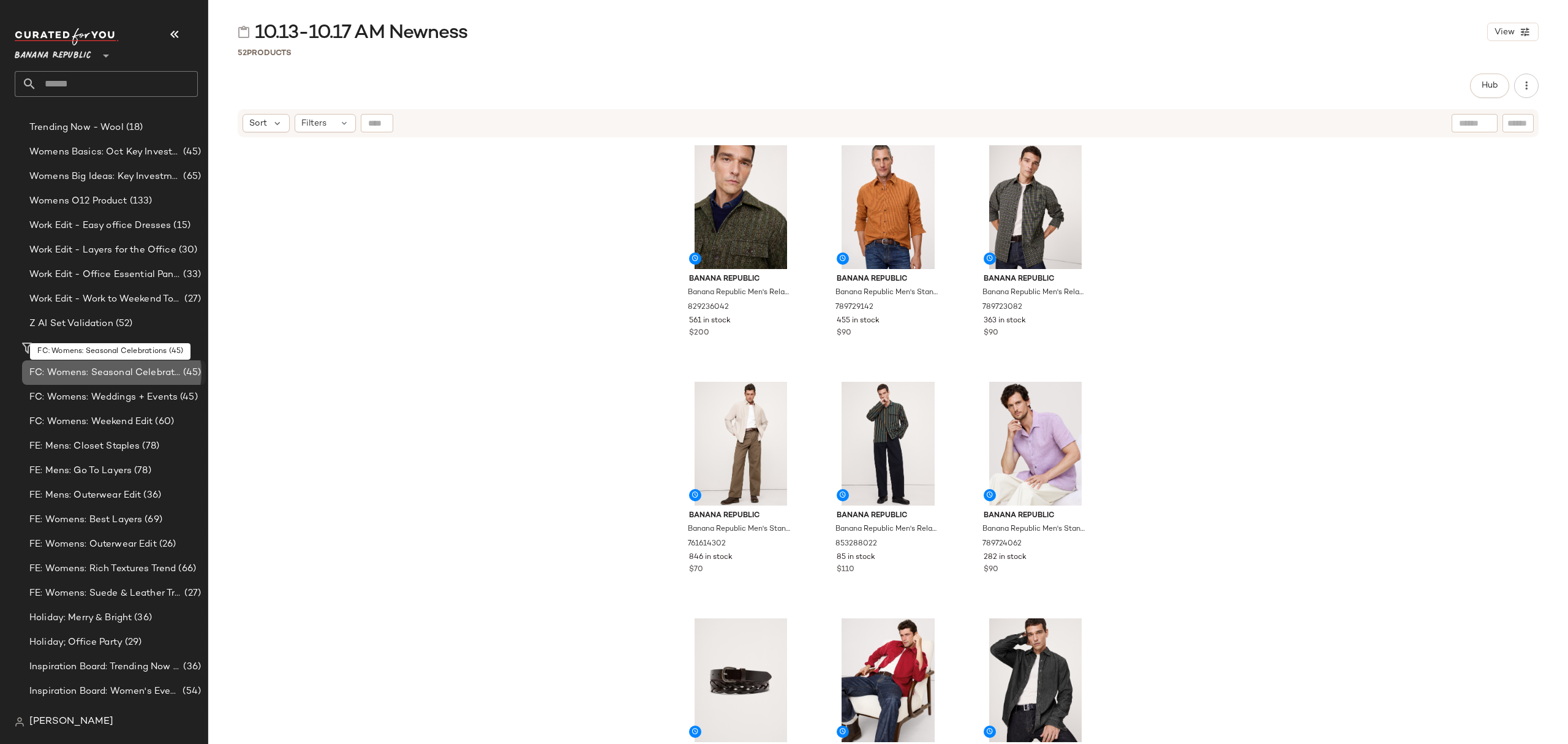
click at [125, 375] on span "FC: Womens: Seasonal Celebrations" at bounding box center [104, 373] width 151 height 14
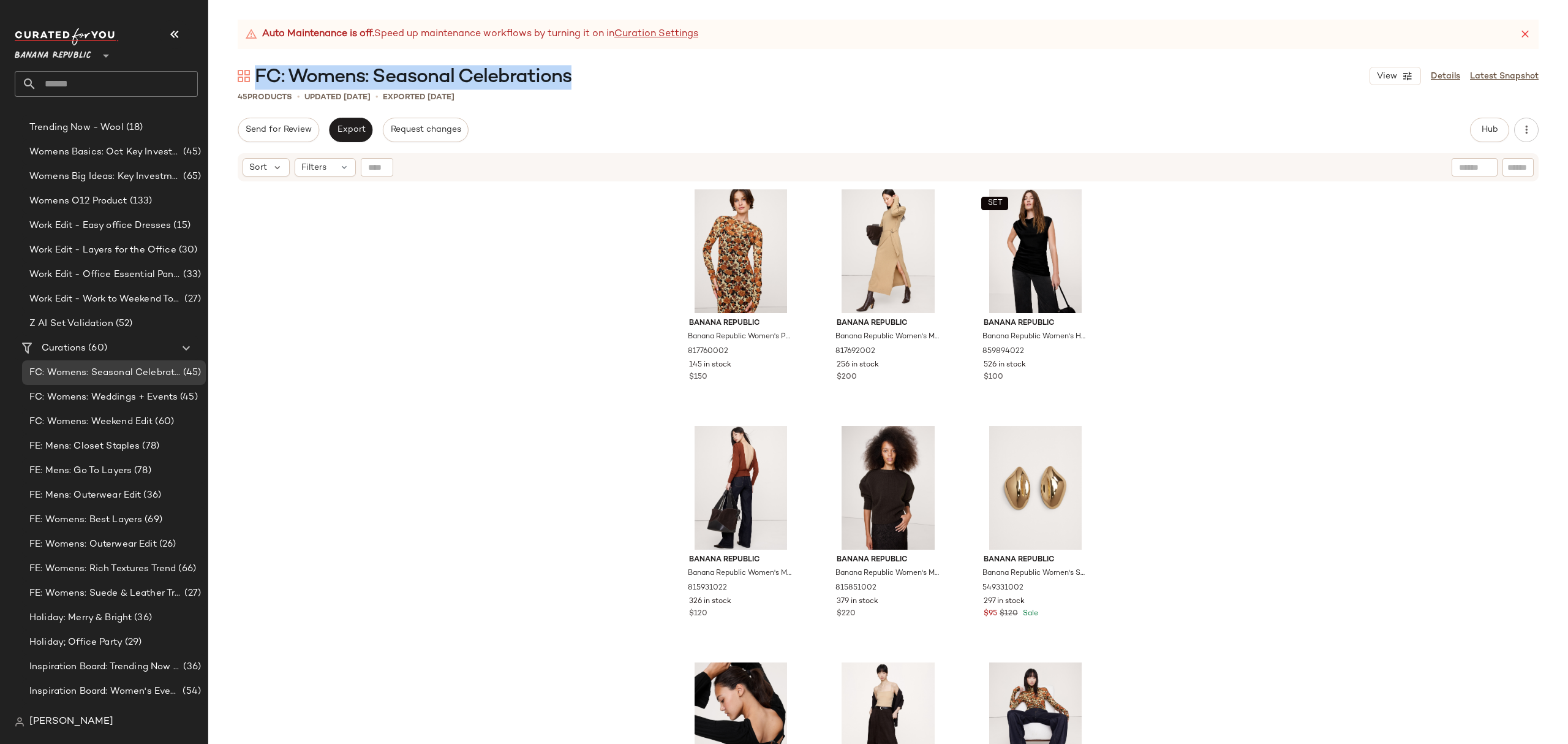
drag, startPoint x: 584, startPoint y: 74, endPoint x: 260, endPoint y: 68, distance: 324.1
click at [260, 68] on div "FC: Womens: Seasonal Celebrations View Details Latest Snapshot" at bounding box center [888, 75] width 1360 height 24
copy span "FC: Womens: Seasonal Celebrations"
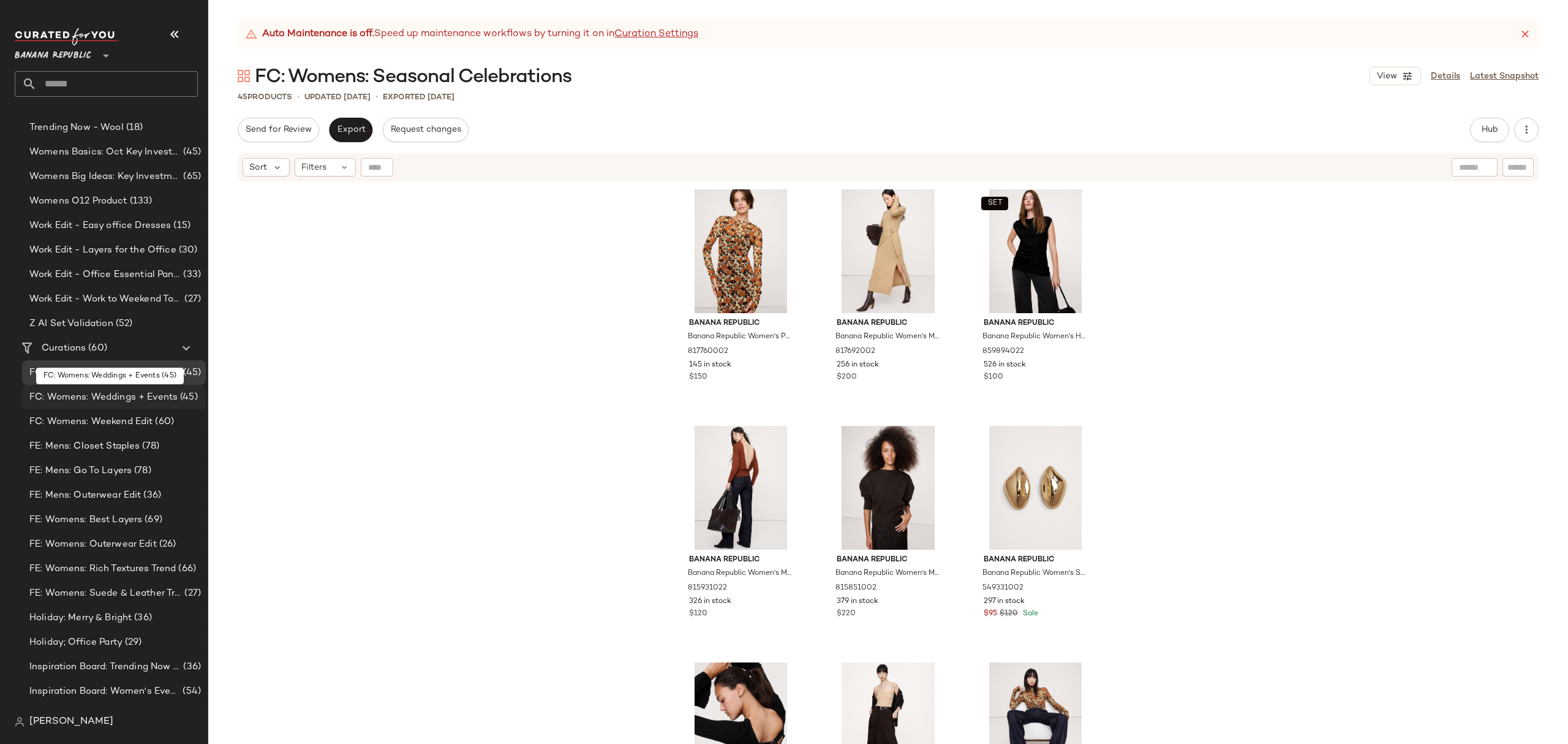
click at [128, 394] on span "FC: Womens: Weddings + Events" at bounding box center [103, 397] width 148 height 14
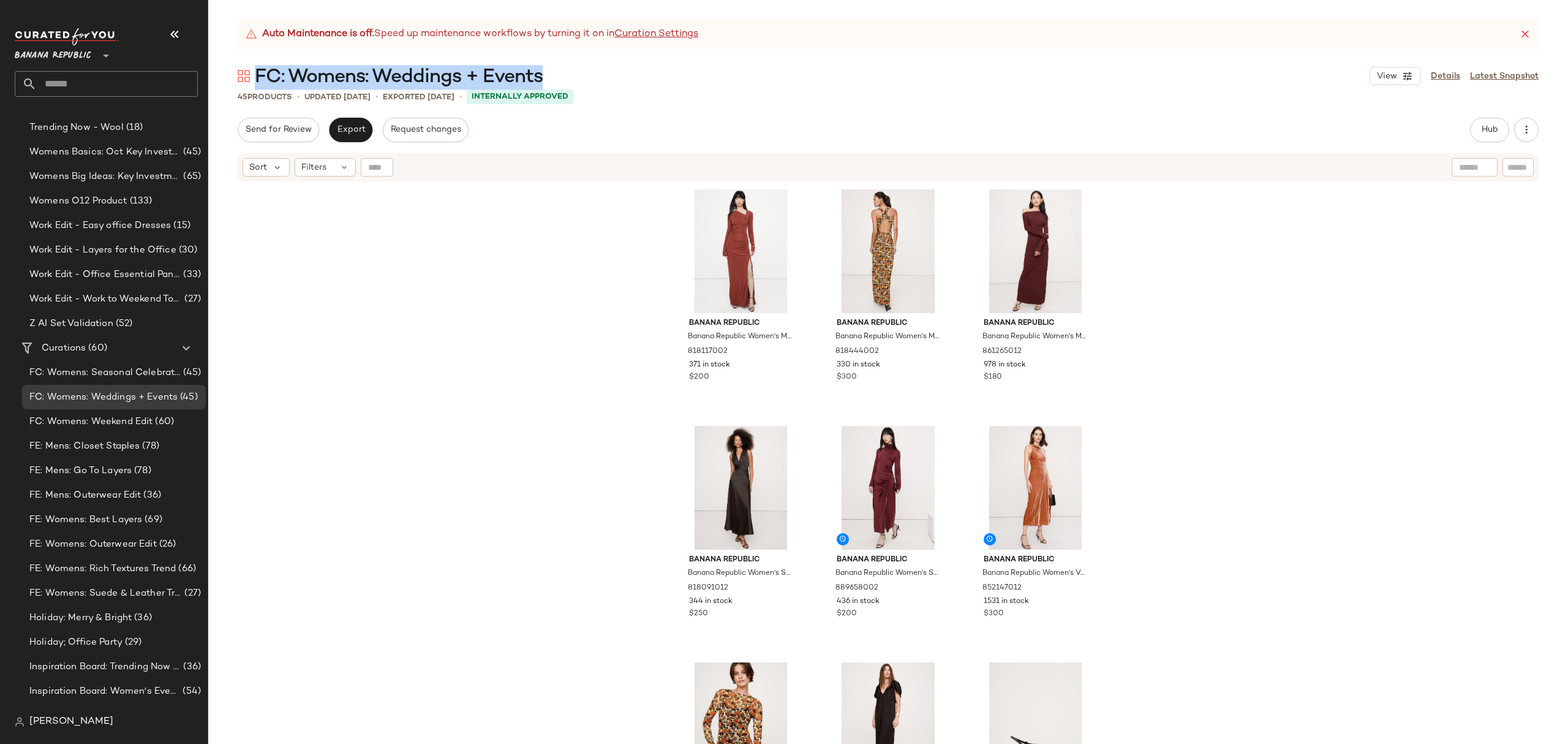
drag, startPoint x: 567, startPoint y: 79, endPoint x: 255, endPoint y: 74, distance: 312.0
click at [255, 74] on div "FC: Womens: Weddings + Events View Details Latest Snapshot" at bounding box center [888, 75] width 1360 height 24
copy span "FC: Womens: Weddings + Events"
click at [155, 418] on span "(60)" at bounding box center [164, 422] width 21 height 14
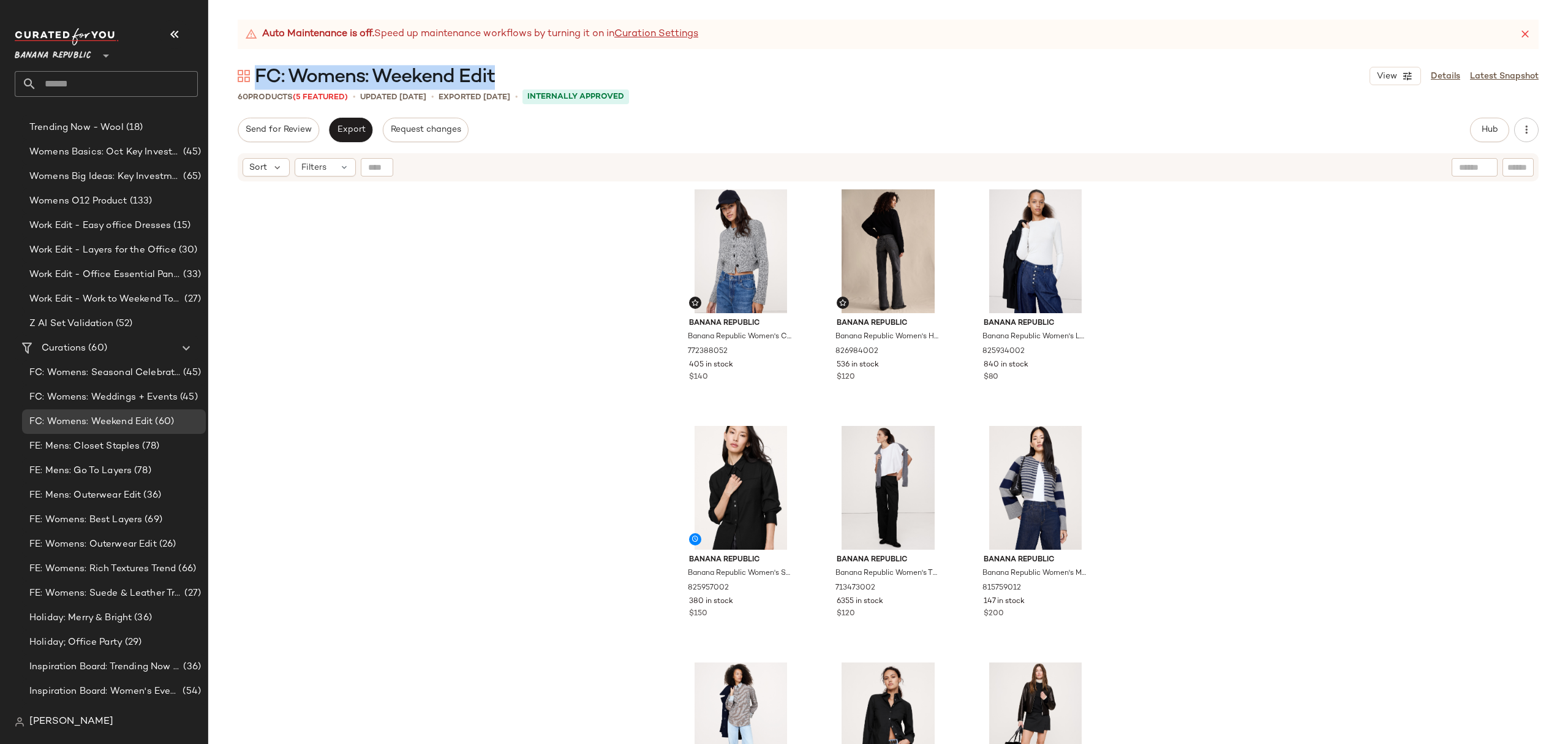
drag, startPoint x: 521, startPoint y: 74, endPoint x: 275, endPoint y: 77, distance: 246.0
click at [259, 70] on div "FC: Womens: Weekend Edit View Details Latest Snapshot" at bounding box center [888, 75] width 1360 height 24
copy span "FC: Womens: Weekend Edit"
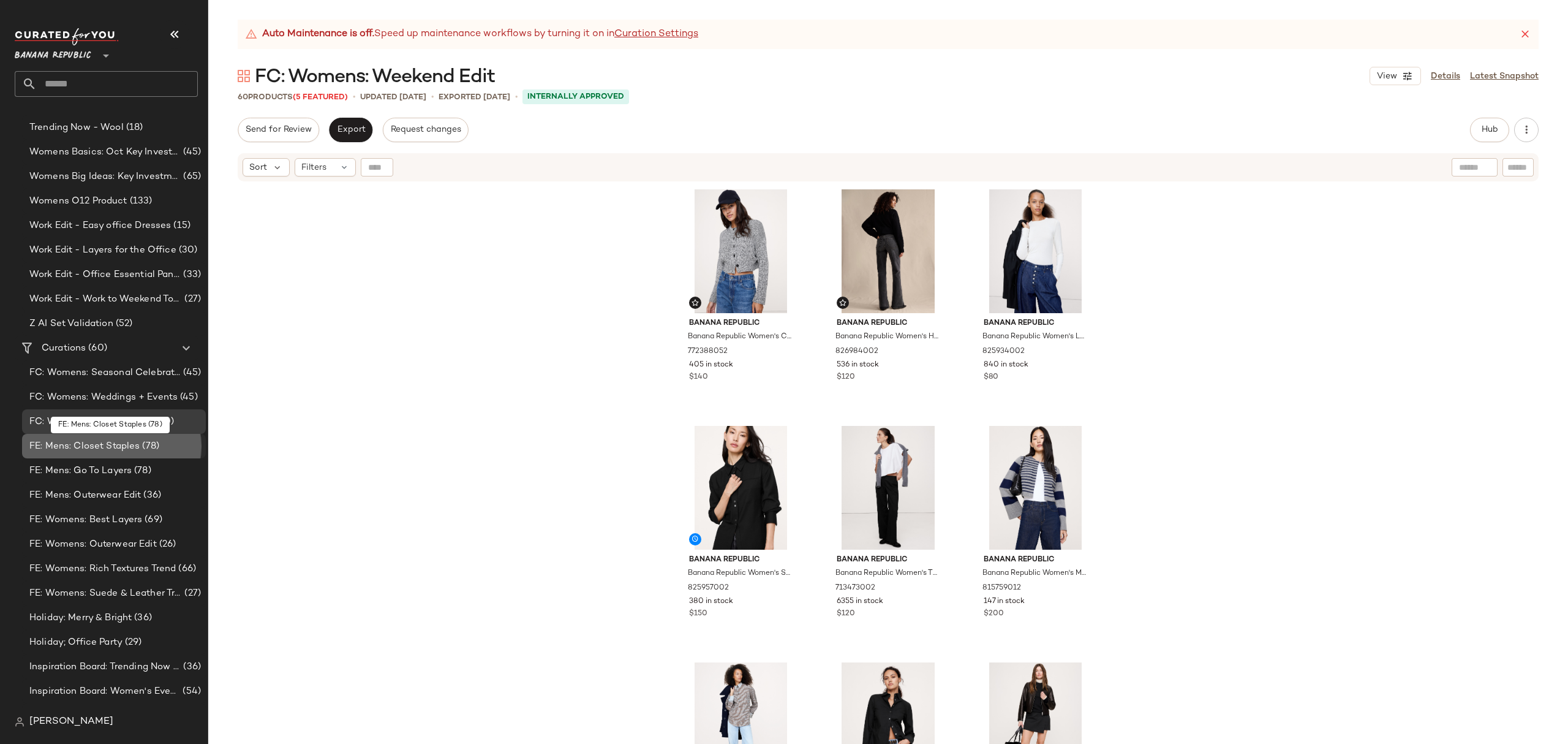
click at [129, 447] on span "FE: Mens: Closet Staples" at bounding box center [84, 446] width 110 height 14
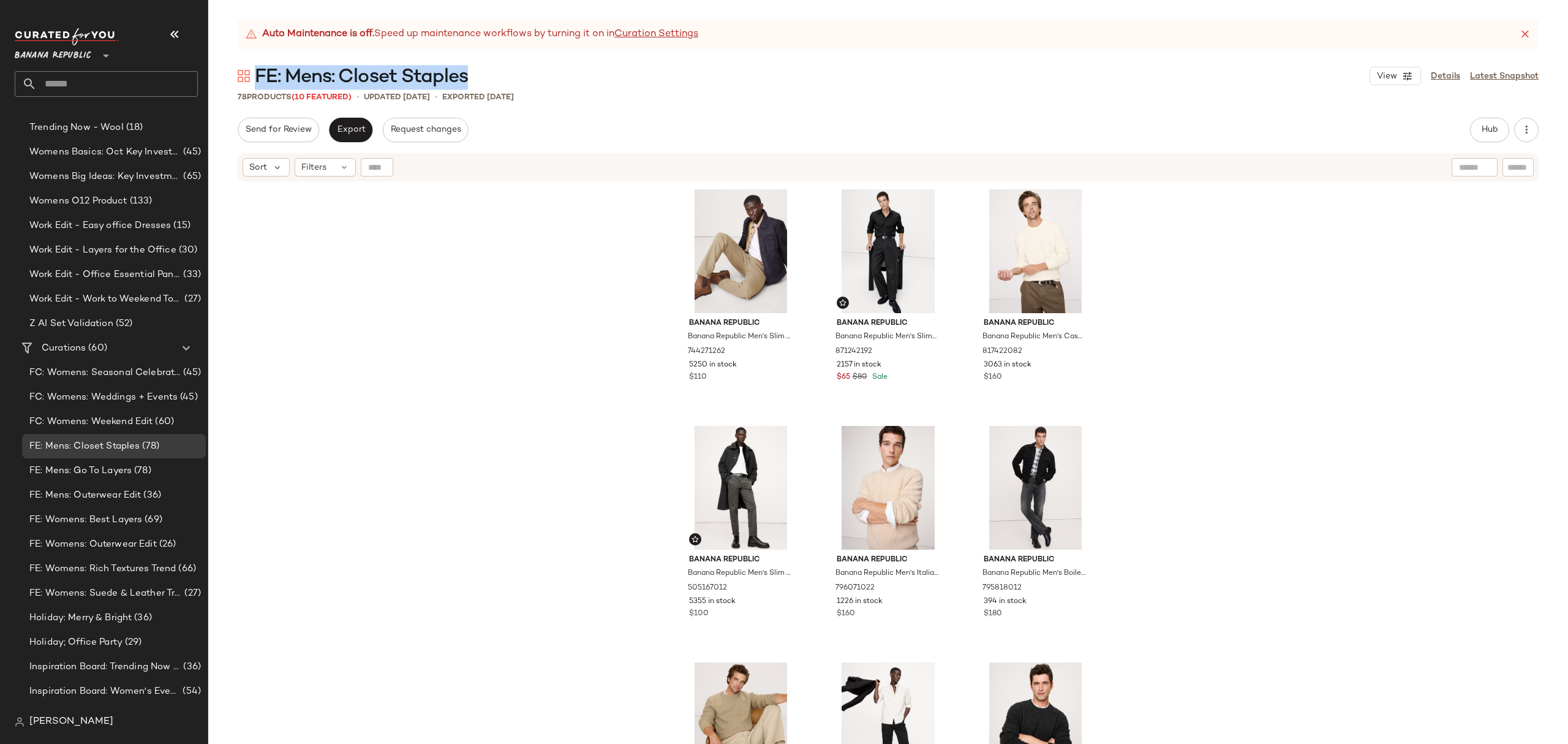
drag, startPoint x: 481, startPoint y: 82, endPoint x: 254, endPoint y: 79, distance: 227.0
click at [254, 79] on div "FE: Mens: Closet Staples View Details Latest Snapshot" at bounding box center [888, 75] width 1360 height 24
copy span "FE: Mens: Closet Staples"
click at [89, 470] on span "FE: Mens: Go To Layers" at bounding box center [80, 470] width 102 height 14
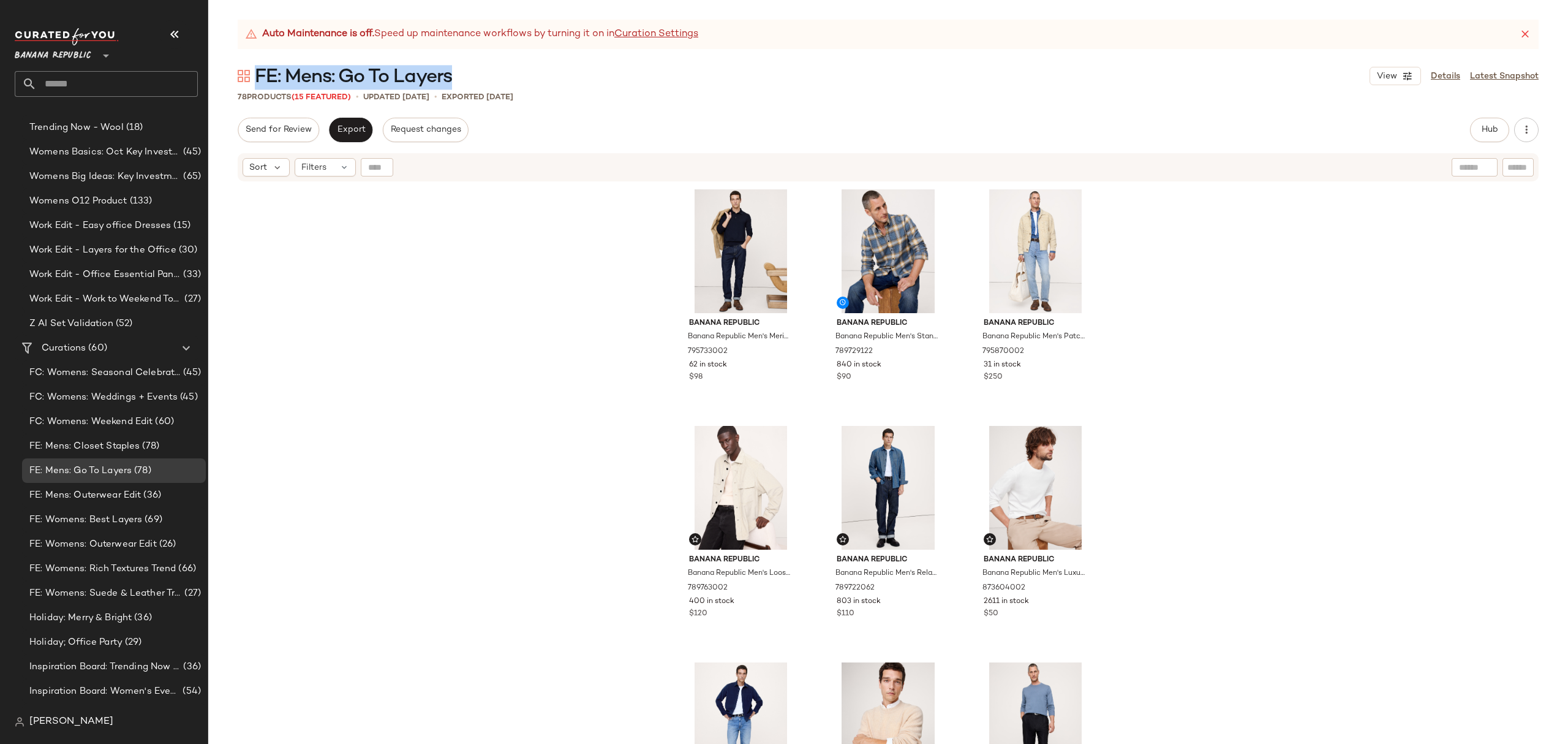
drag, startPoint x: 457, startPoint y: 79, endPoint x: 255, endPoint y: 84, distance: 202.1
click at [255, 84] on div "FE: Mens: Go To Layers View Details Latest Snapshot" at bounding box center [888, 75] width 1360 height 24
copy span "FE: Mens: Go To Layers"
click at [128, 499] on span "FE: Mens: Outerwear Edit" at bounding box center [85, 496] width 112 height 14
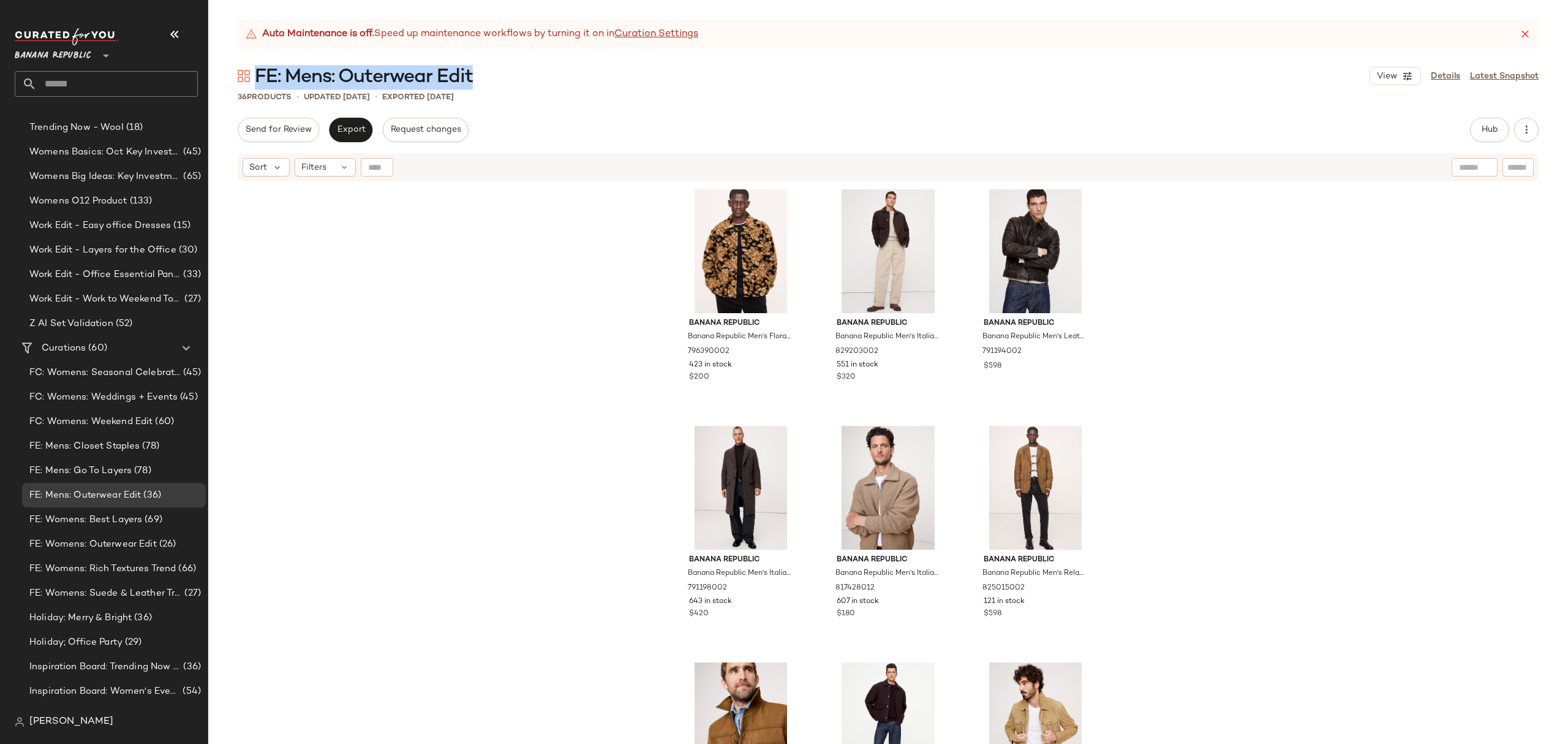
drag, startPoint x: 489, startPoint y: 84, endPoint x: 257, endPoint y: 77, distance: 232.1
click at [257, 77] on div "FE: Mens: Outerwear Edit View Details Latest Snapshot" at bounding box center [888, 75] width 1360 height 24
copy span "FE: Mens: Outerwear Edit"
drag, startPoint x: 127, startPoint y: 518, endPoint x: 148, endPoint y: 515, distance: 21.2
click at [127, 518] on span "FE: Womens: Best Layers" at bounding box center [86, 520] width 113 height 14
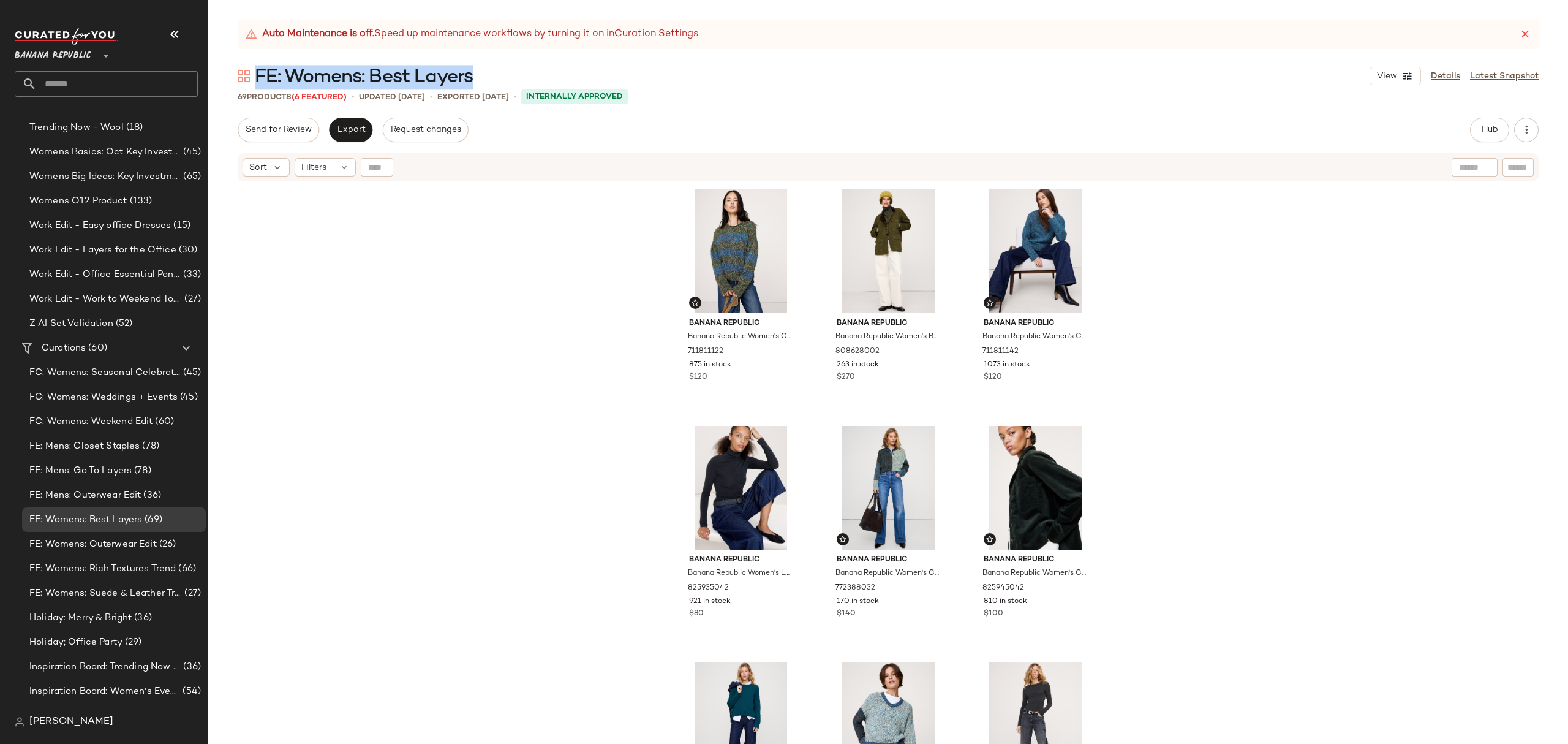
drag, startPoint x: 480, startPoint y: 72, endPoint x: 260, endPoint y: 76, distance: 220.0
click at [260, 76] on div "FE: Womens: Best Layers View Details Latest Snapshot" at bounding box center [888, 75] width 1360 height 24
copy span "FE: Womens: Best Layers"
click at [150, 596] on span "FE: Womens: Suede & Leather Trend" at bounding box center [105, 593] width 153 height 14
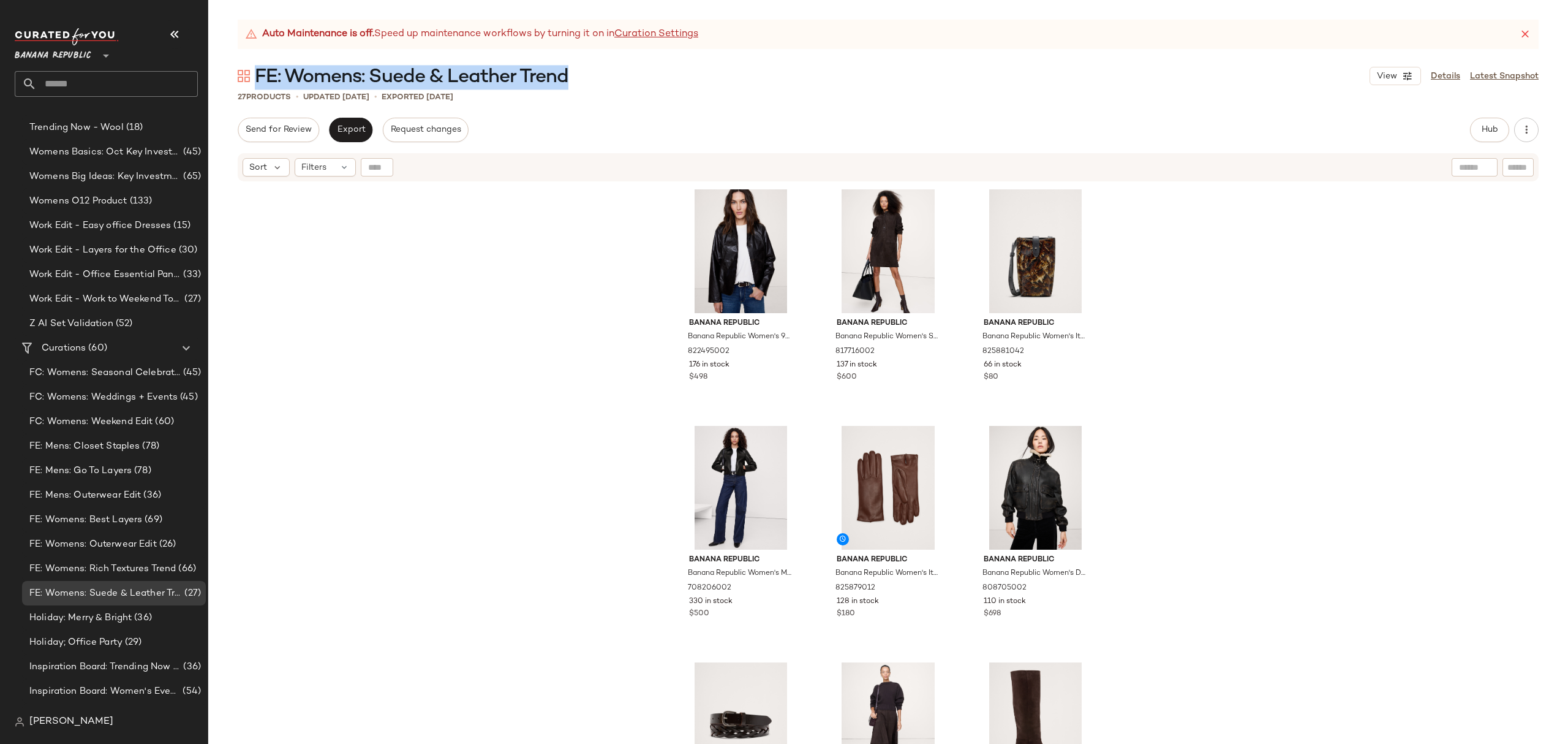
drag, startPoint x: 573, startPoint y: 79, endPoint x: 254, endPoint y: 84, distance: 319.0
click at [254, 84] on div "FE: Womens: [PERSON_NAME] & Leather Trend View Details Latest Snapshot" at bounding box center [888, 75] width 1360 height 24
copy span "FE: Womens: Suede & Leather Trend"
click at [138, 570] on span "FE: Womens: Rich Textures Trend" at bounding box center [102, 569] width 146 height 14
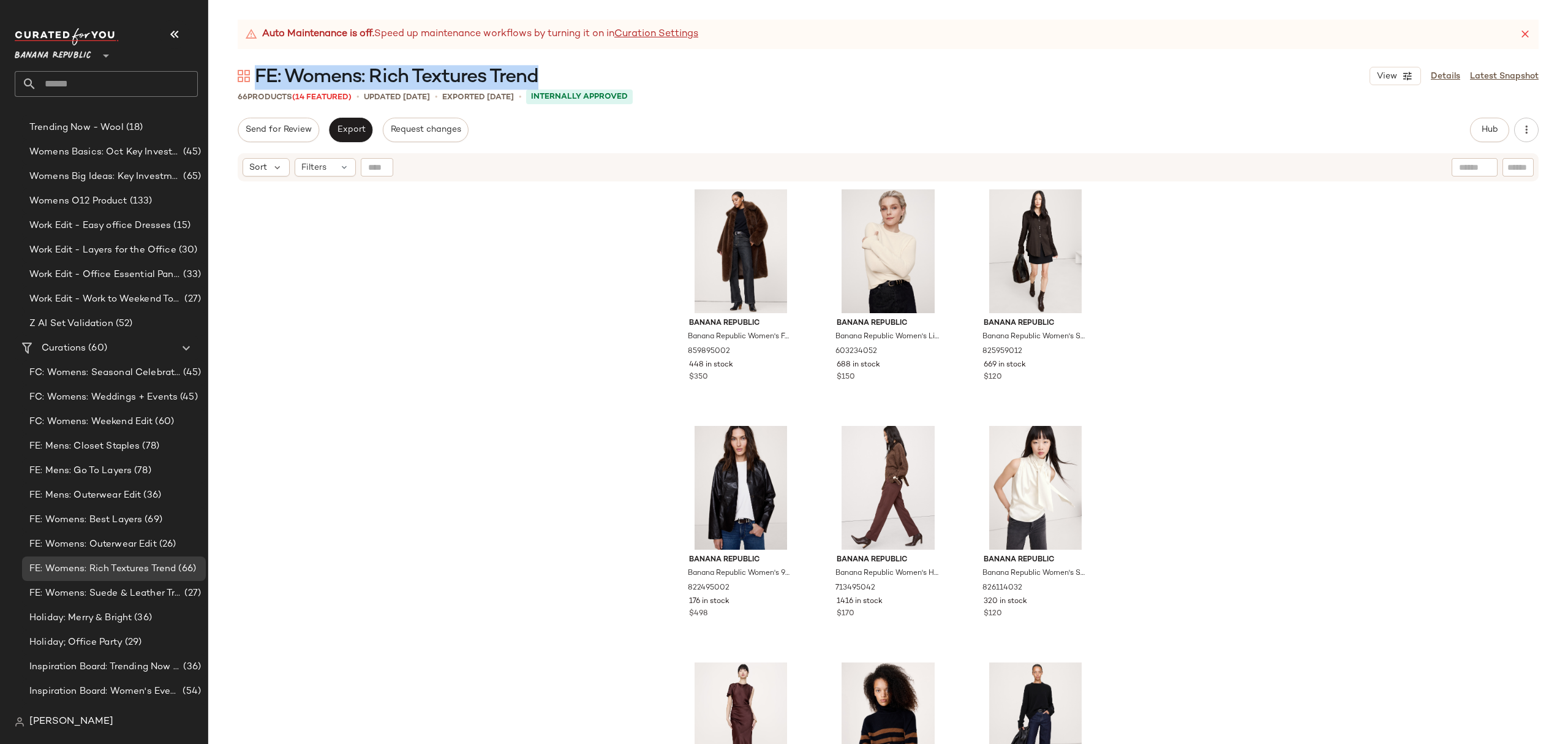
drag, startPoint x: 545, startPoint y: 72, endPoint x: 256, endPoint y: 74, distance: 289.0
click at [256, 74] on div "FE: Womens: Rich Textures Trend View Details Latest Snapshot" at bounding box center [888, 75] width 1360 height 24
copy span "FE: Womens: Rich Textures Trend"
click at [124, 544] on span "FE: Womens: Outerwear Edit" at bounding box center [92, 544] width 128 height 14
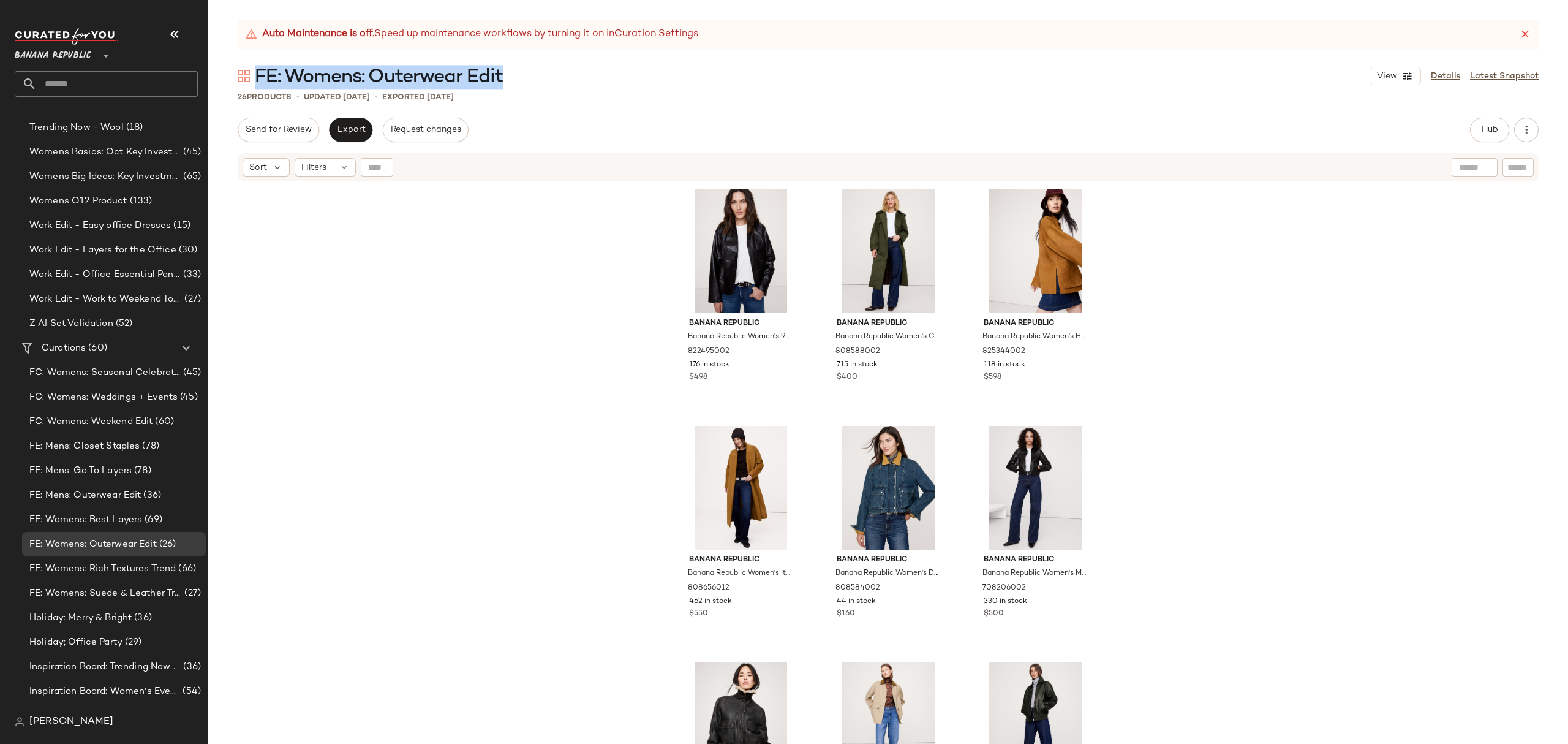
drag, startPoint x: 523, startPoint y: 82, endPoint x: 259, endPoint y: 79, distance: 264.0
click at [259, 79] on div "FE: Womens: Outerwear Edit View Details Latest Snapshot" at bounding box center [888, 75] width 1360 height 24
copy span "FE: Womens: Outerwear Edit"
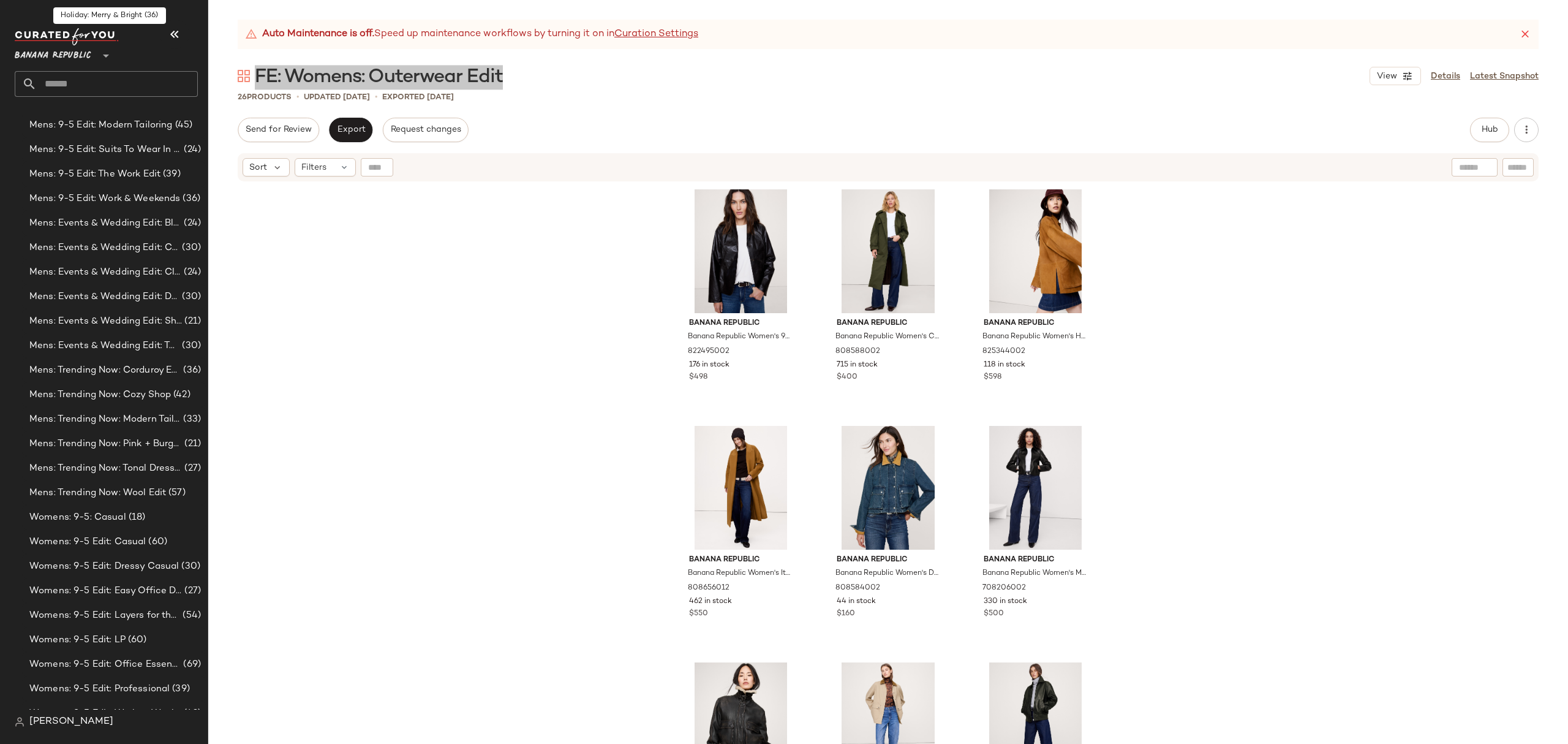
scroll to position [1389, 0]
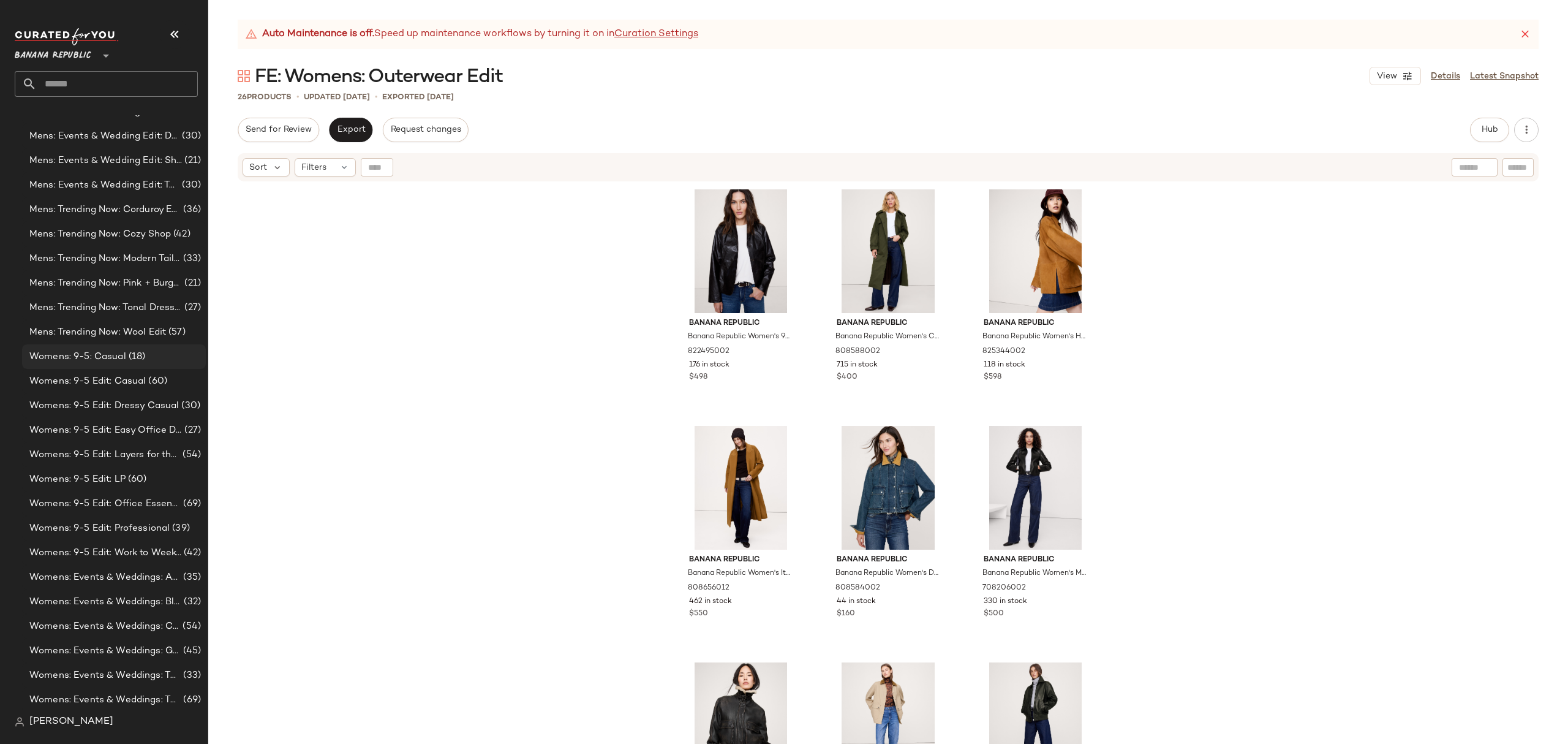
click at [146, 356] on div "Womens: 9-5: Casual (18)" at bounding box center [113, 356] width 175 height 14
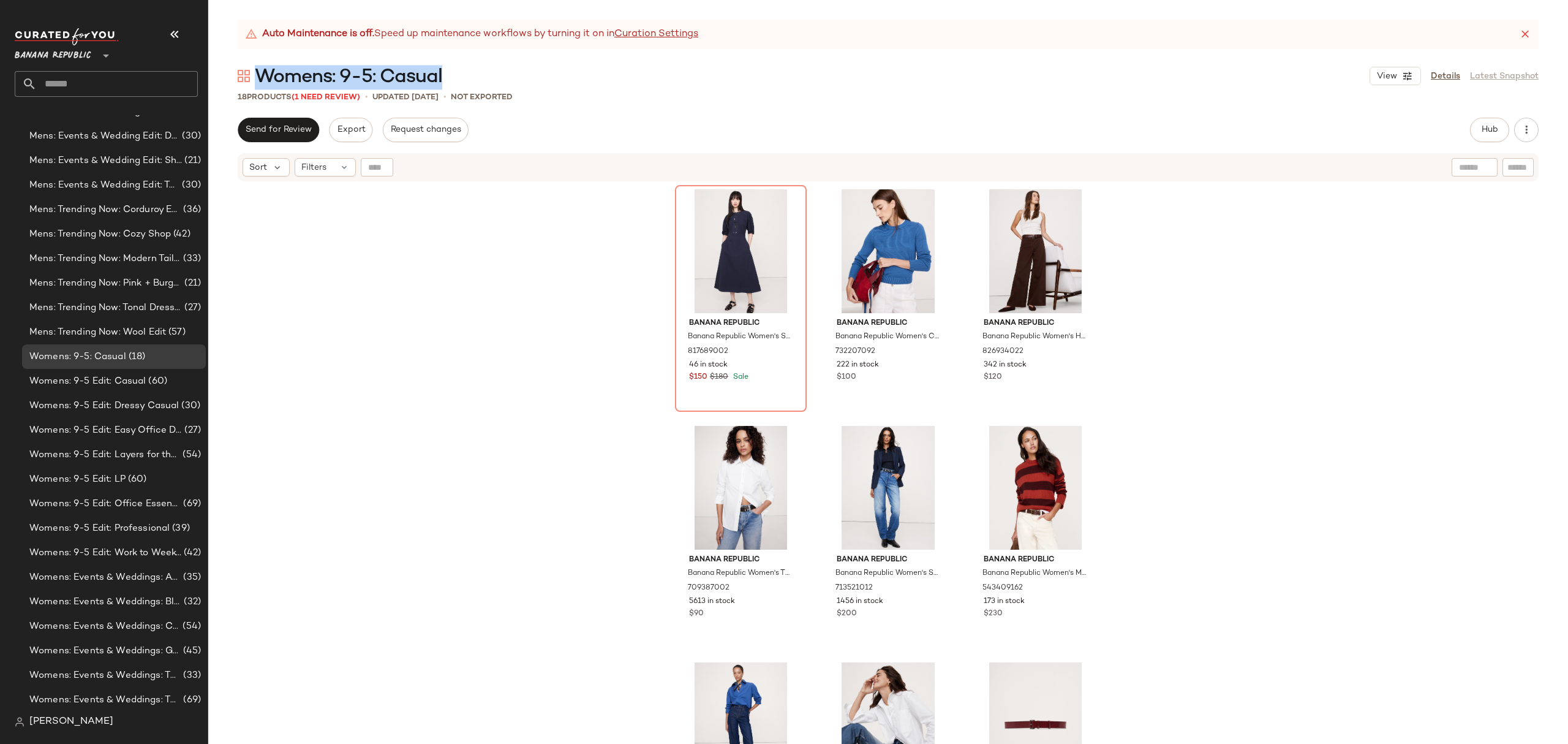
drag, startPoint x: 457, startPoint y: 69, endPoint x: 260, endPoint y: 70, distance: 197.0
click at [260, 70] on div "Womens: 9-5: Casual View Details Latest Snapshot" at bounding box center [888, 75] width 1360 height 24
click at [143, 380] on span "Womens: 9-5 Edit: Casual" at bounding box center [88, 382] width 117 height 14
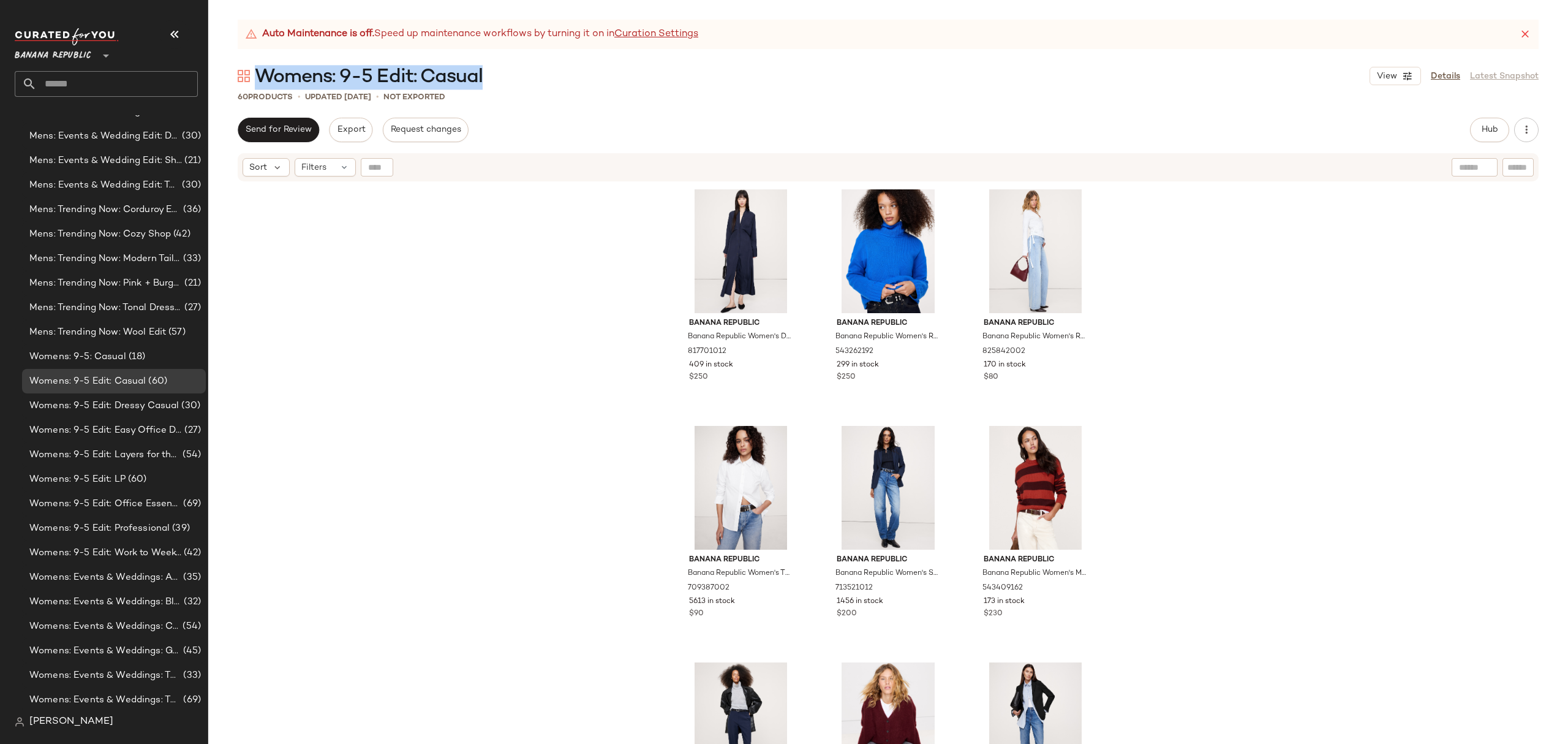
drag, startPoint x: 497, startPoint y: 74, endPoint x: 259, endPoint y: 82, distance: 238.1
click at [259, 82] on div "Womens: 9-5 Edit: Casual View Details Latest Snapshot" at bounding box center [888, 75] width 1360 height 24
click at [146, 406] on span "Womens: 9-5 Edit: Dressy Casual" at bounding box center [104, 406] width 150 height 14
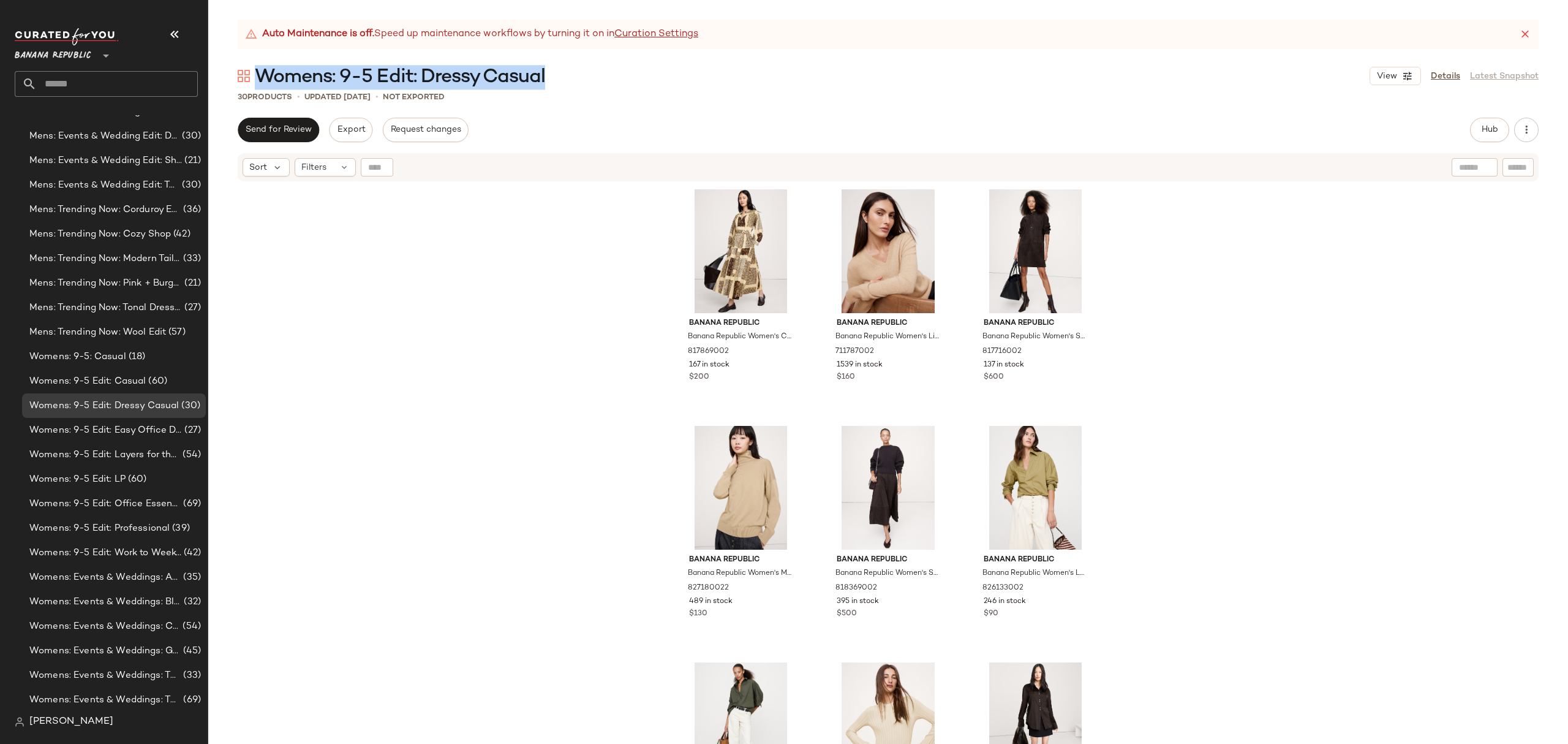
drag, startPoint x: 553, startPoint y: 74, endPoint x: 263, endPoint y: 75, distance: 290.0
click at [263, 75] on div "Womens: 9-5 Edit: Dressy Casual View Details Latest Snapshot" at bounding box center [888, 75] width 1360 height 24
drag, startPoint x: 150, startPoint y: 525, endPoint x: 161, endPoint y: 523, distance: 11.2
click at [150, 525] on span "Womens: 9-5 Edit: Professional" at bounding box center [99, 529] width 140 height 14
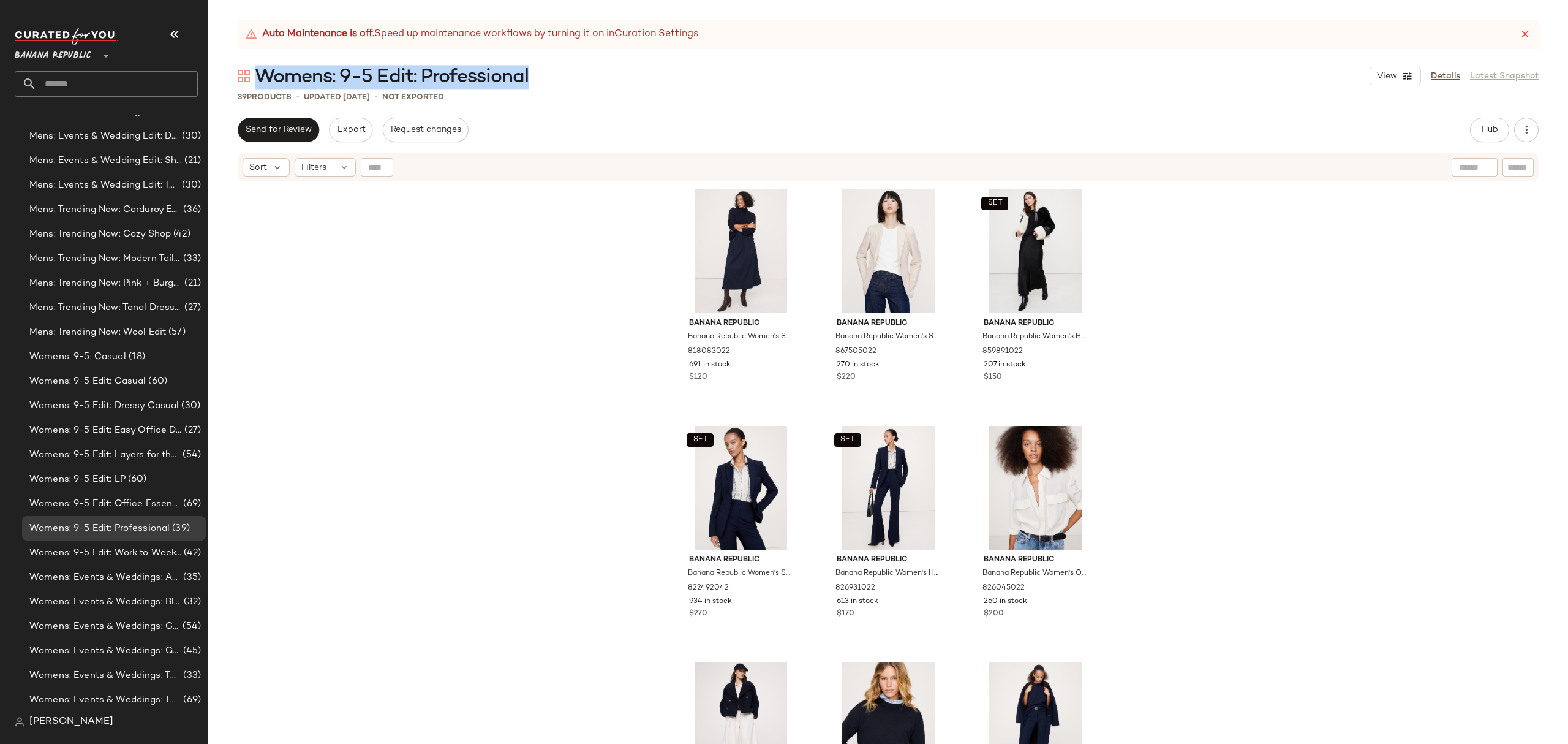
drag, startPoint x: 554, startPoint y: 72, endPoint x: 261, endPoint y: 71, distance: 293.0
click at [261, 71] on div "Womens: 9-5 Edit: Professional View Details Latest Snapshot" at bounding box center [888, 75] width 1360 height 24
click at [152, 549] on span "Womens: 9-5 Edit: Work to Weekend Tops" at bounding box center [105, 553] width 152 height 14
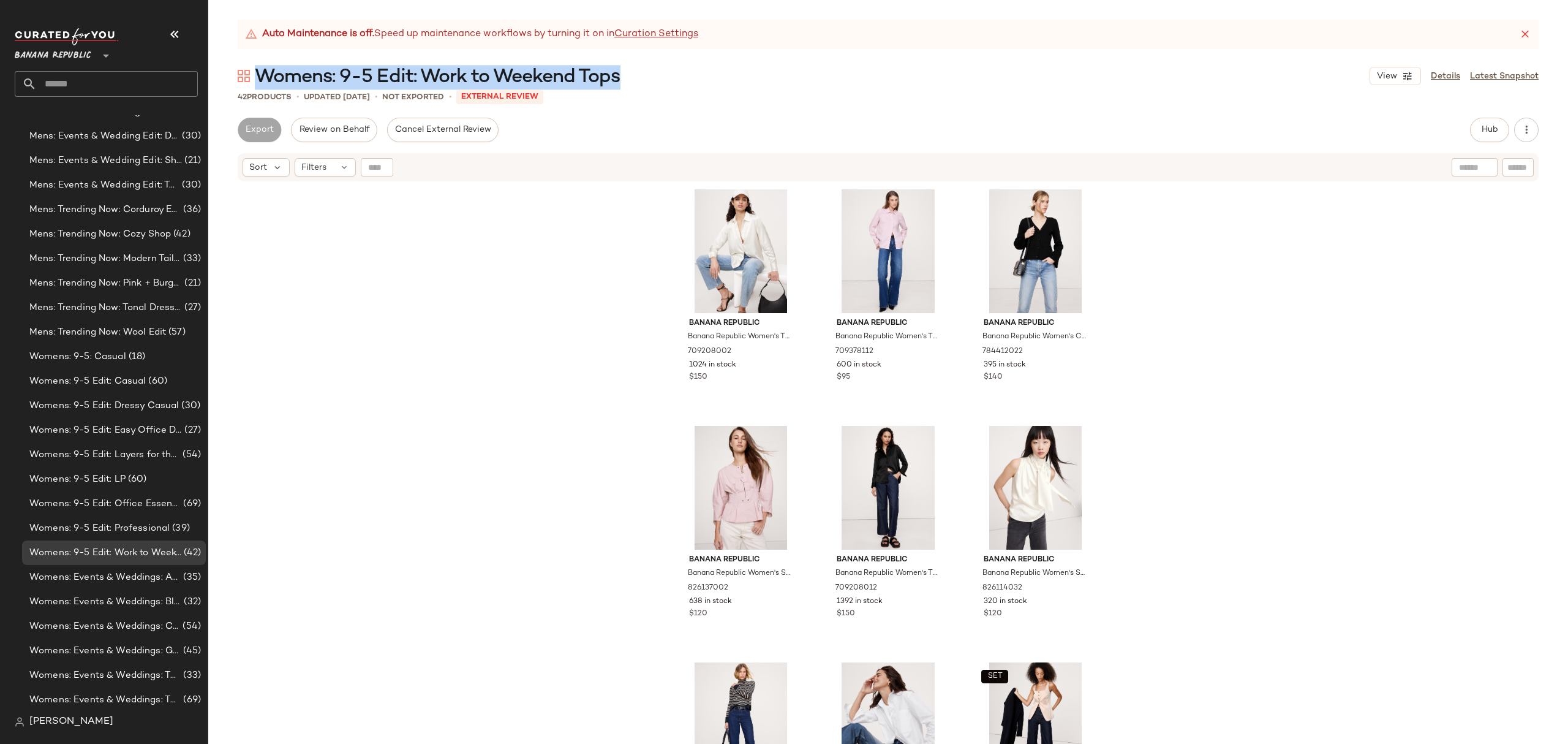
drag, startPoint x: 624, startPoint y: 77, endPoint x: 260, endPoint y: 77, distance: 364.0
click at [260, 77] on div "Womens: 9-5 Edit: Work to Weekend Tops View Details Latest Snapshot" at bounding box center [888, 75] width 1360 height 24
click at [158, 434] on span "Womens: 9-5 Edit: Easy Office Dresses" at bounding box center [105, 430] width 153 height 14
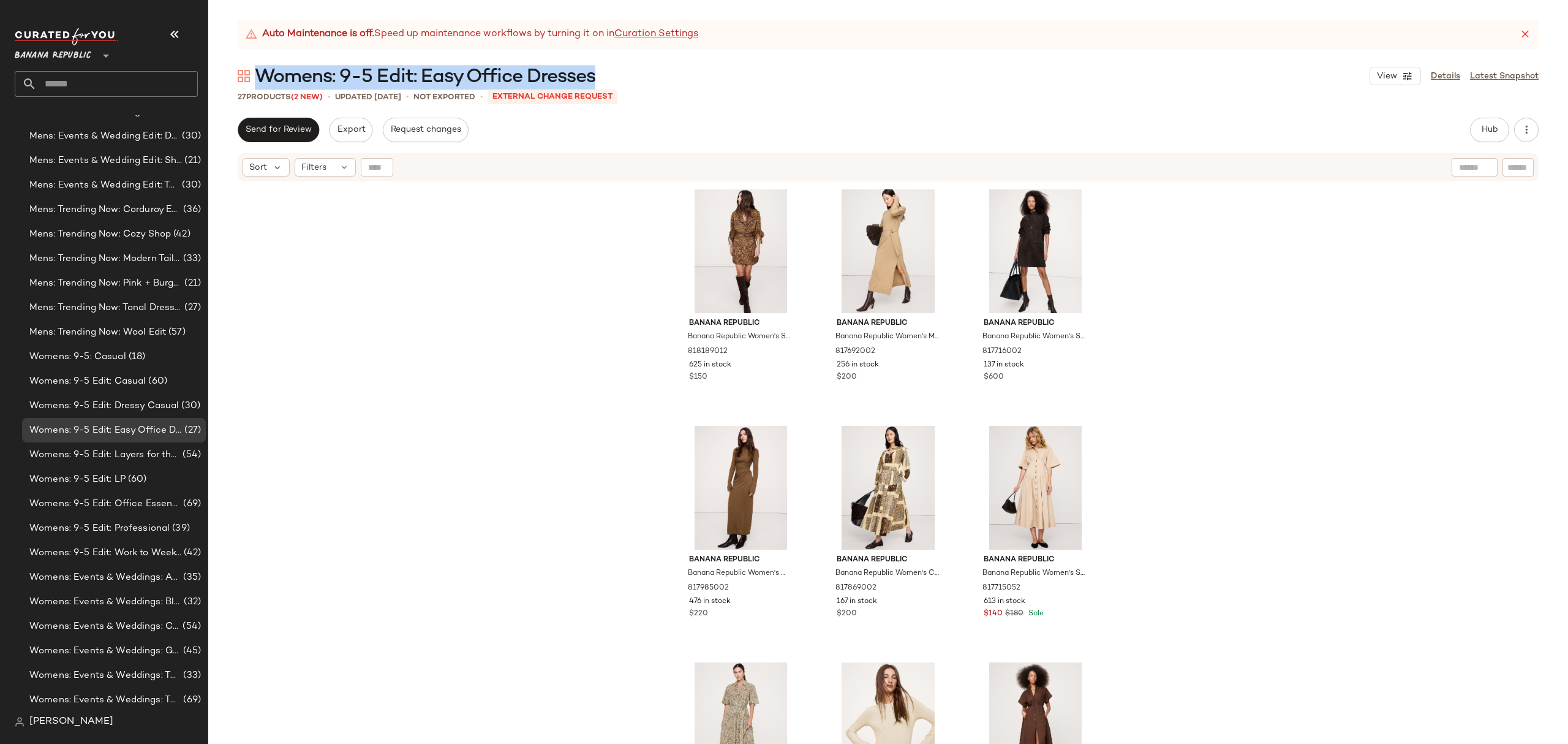
drag, startPoint x: 619, startPoint y: 77, endPoint x: 264, endPoint y: 58, distance: 355.5
click at [264, 58] on div "Auto Maintenance is off. Speed up maintenance workflows by turning it on in Cur…" at bounding box center [888, 382] width 1360 height 725
click at [167, 502] on span "Womens: 9-5 Edit: Office Essential Pants & Skirts" at bounding box center [104, 503] width 151 height 14
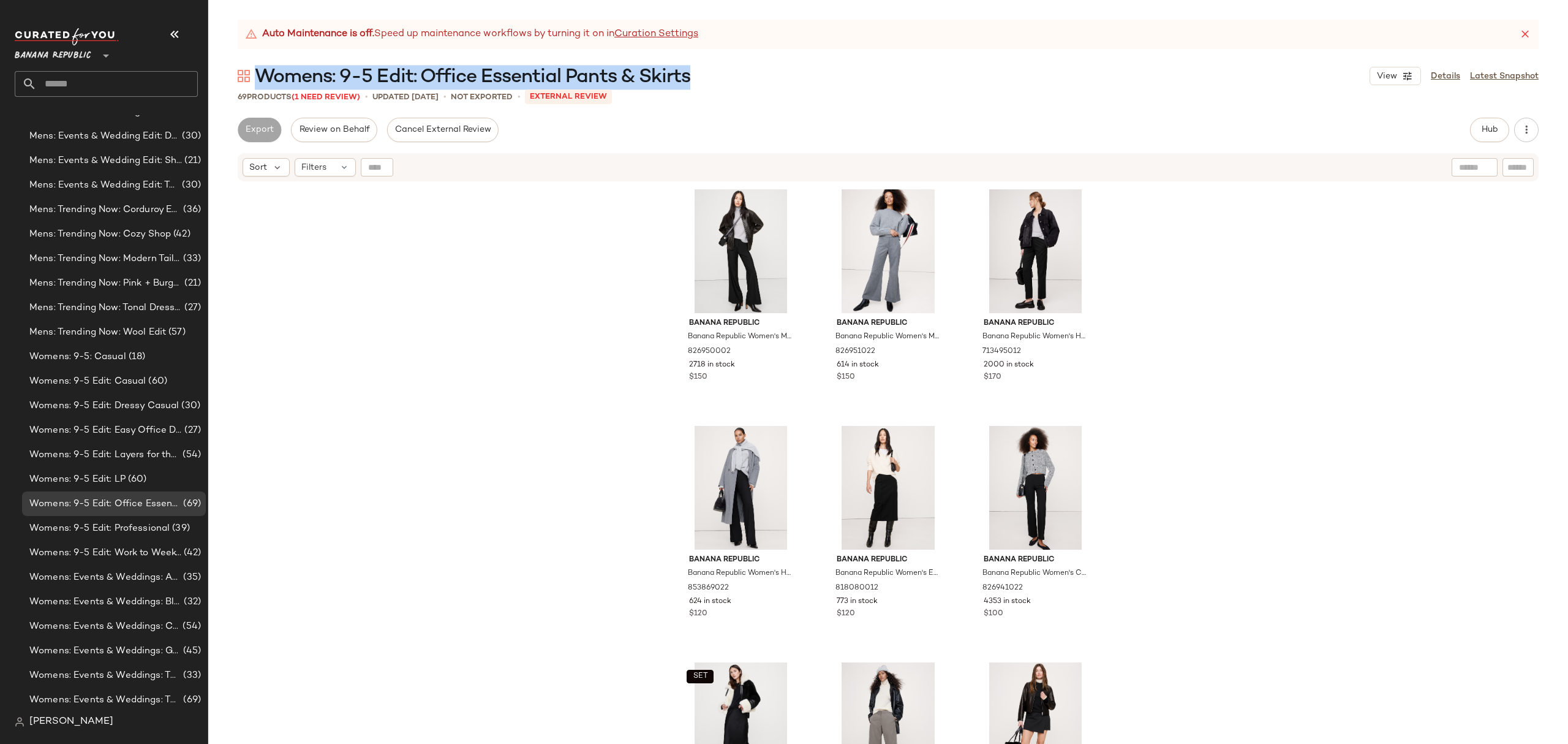
drag, startPoint x: 704, startPoint y: 75, endPoint x: 262, endPoint y: 74, distance: 442.0
click at [262, 74] on div "Womens: 9-5 Edit: Office Essential Pants & Skirts View Details Latest Snapshot" at bounding box center [888, 75] width 1360 height 24
click at [156, 454] on span "Womens: 9-5 Edit: Layers for the Office" at bounding box center [104, 455] width 151 height 14
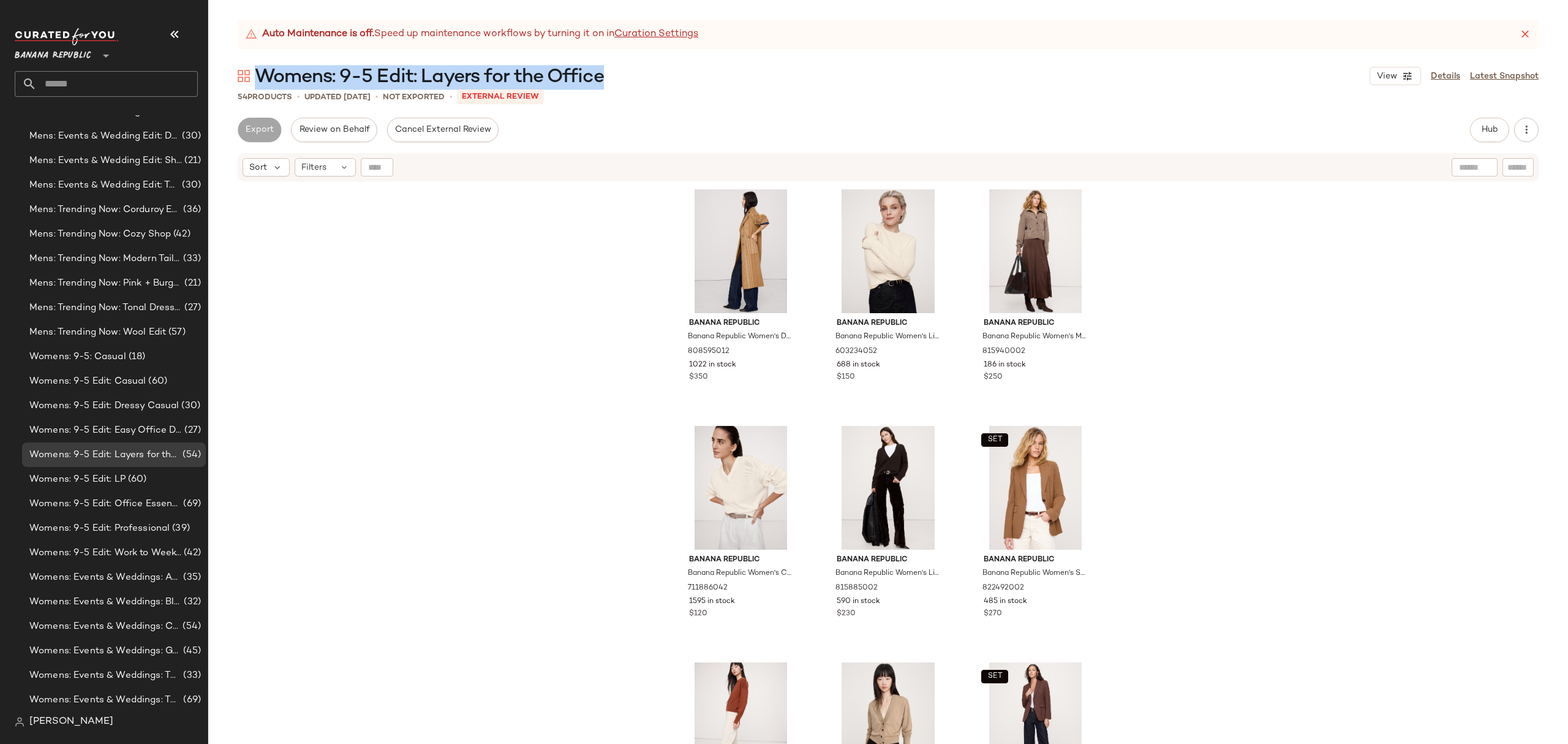
drag, startPoint x: 617, startPoint y: 77, endPoint x: 260, endPoint y: 72, distance: 357.0
click at [260, 72] on div "Womens: 9-5 Edit: Layers for the Office View Details Latest Snapshot" at bounding box center [888, 75] width 1360 height 24
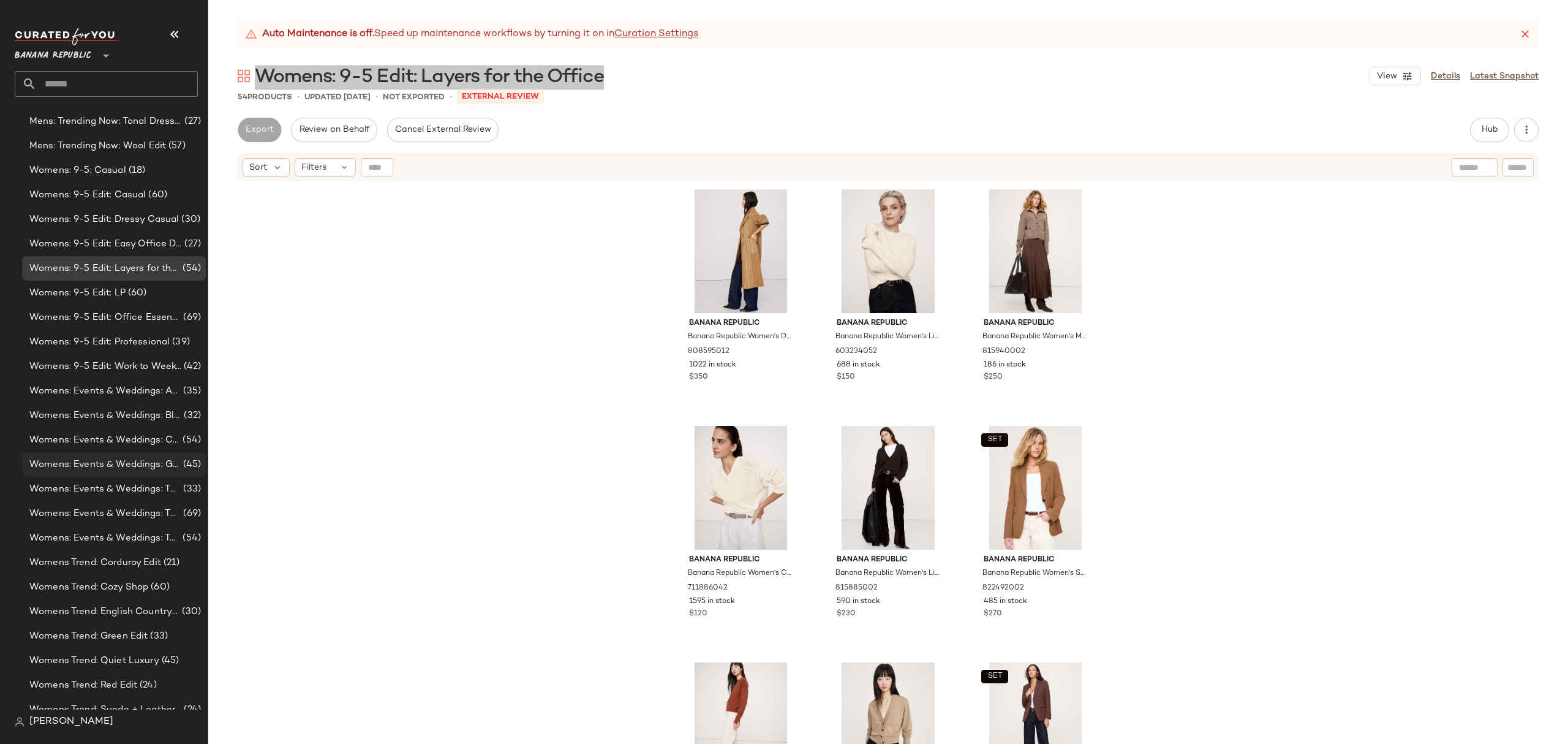
scroll to position [1612, 0]
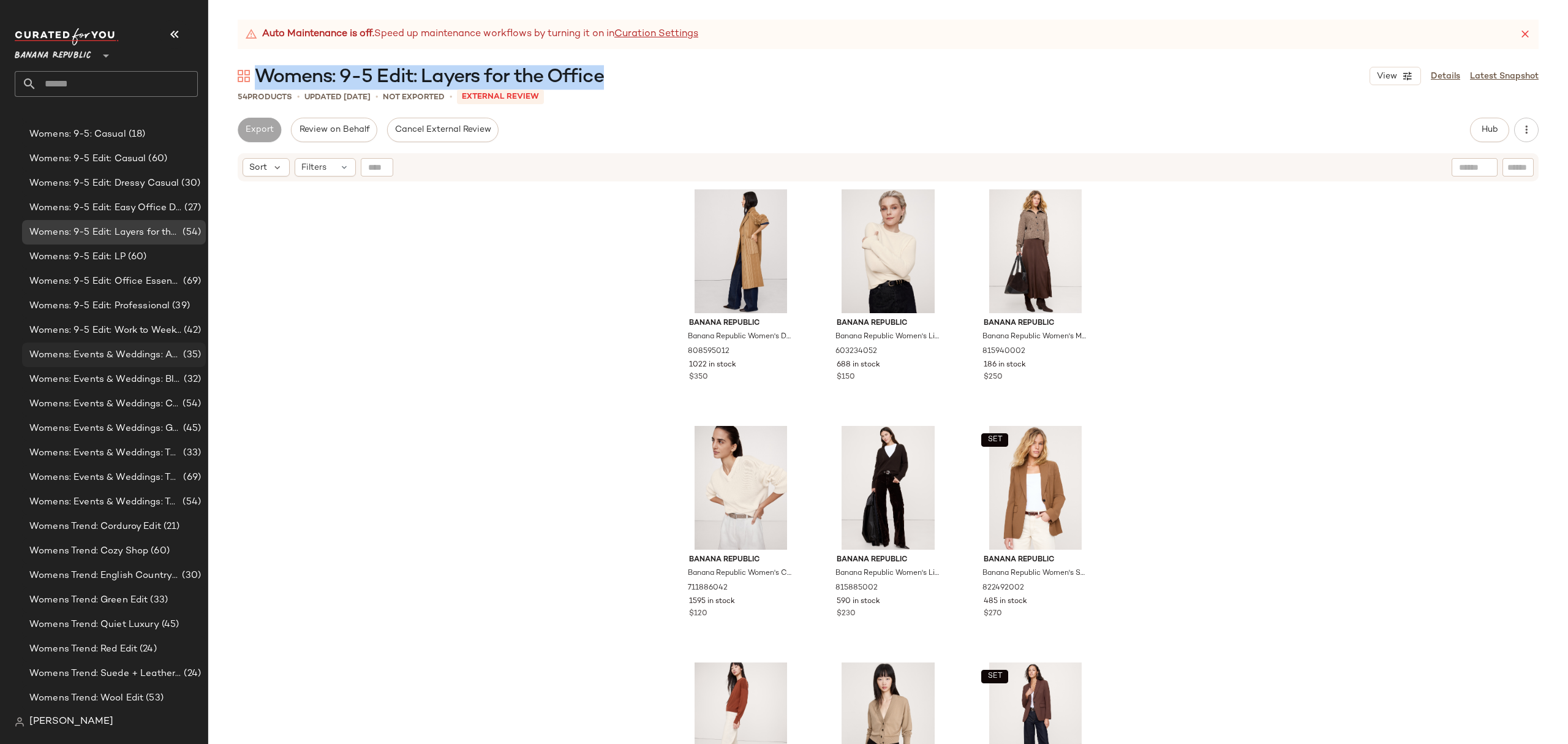
click at [112, 358] on span "Womens: Events & Weddings: Autumnal Hues" at bounding box center [104, 354] width 151 height 14
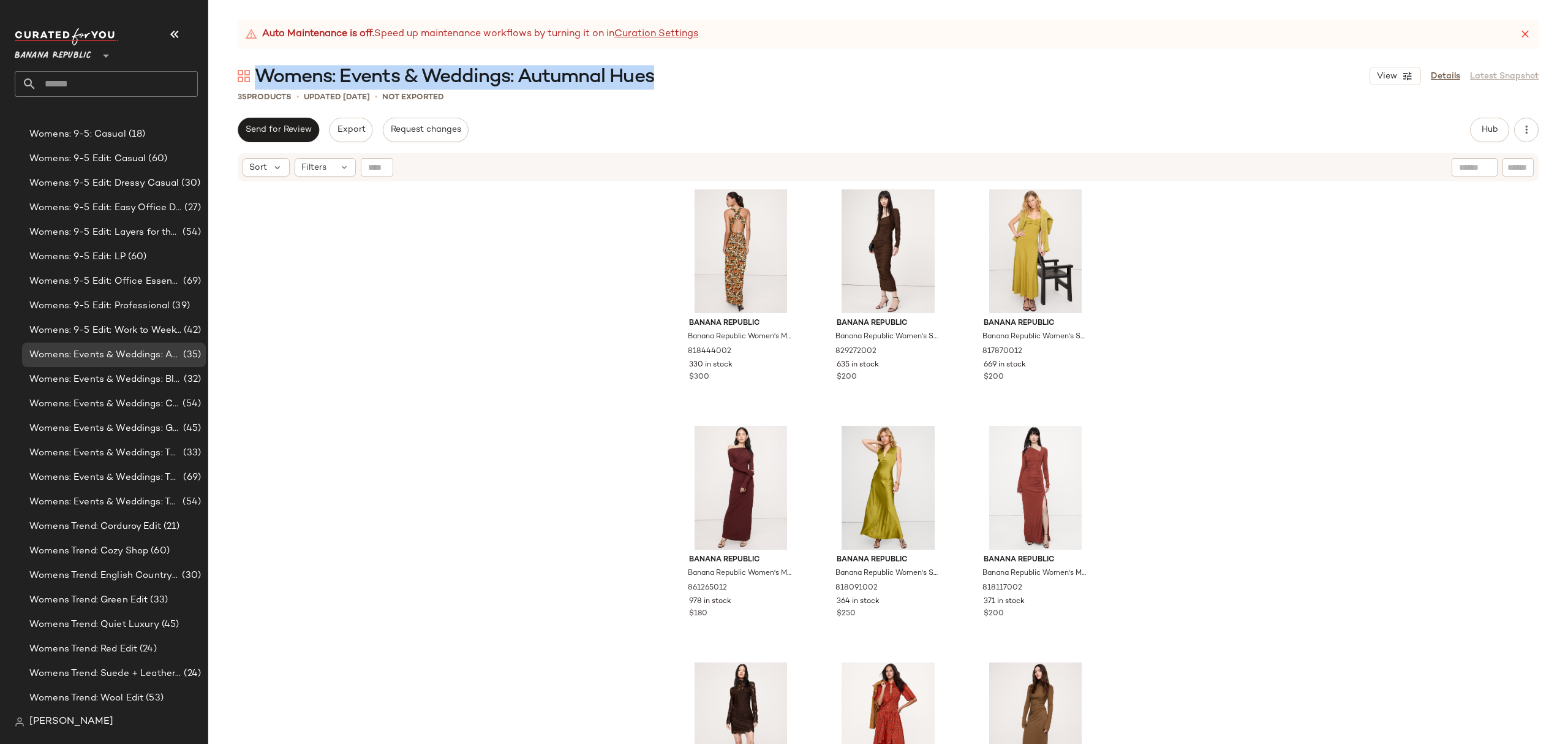
drag, startPoint x: 662, startPoint y: 77, endPoint x: 260, endPoint y: 70, distance: 402.1
click at [260, 70] on div "Womens: Events & Weddings: Autumnal Hues View Details Latest Snapshot" at bounding box center [888, 75] width 1360 height 24
click at [139, 373] on span "Womens: Events & Weddings: Black Tie (New)" at bounding box center [105, 380] width 152 height 14
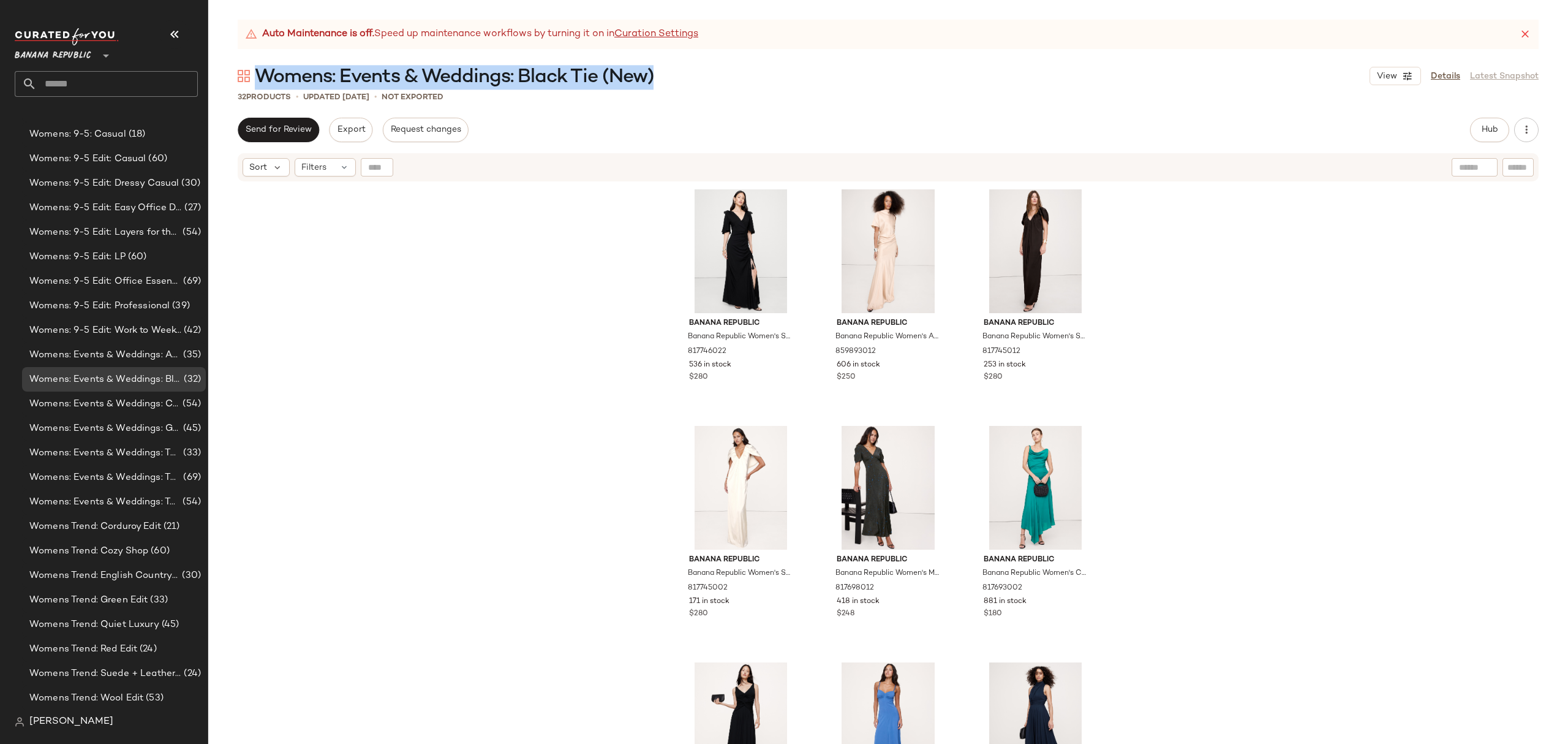
drag, startPoint x: 657, startPoint y: 80, endPoint x: 265, endPoint y: 67, distance: 392.2
click at [260, 66] on div "Womens: Events & Weddings: Black Tie (New) View Details Latest Snapshot" at bounding box center [888, 75] width 1360 height 24
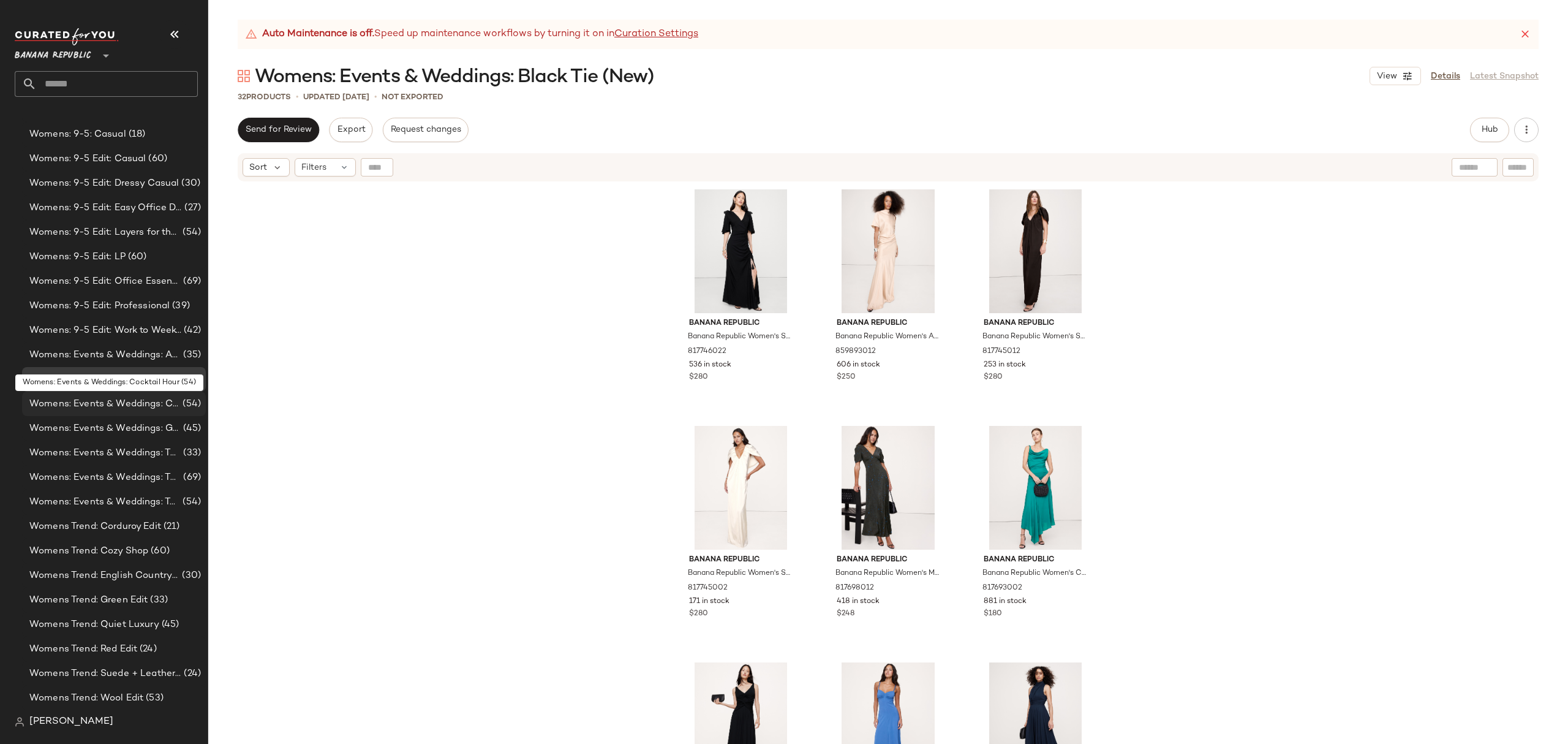
click at [169, 402] on span "Womens: Events & Weddings: Cocktail Hour" at bounding box center [104, 404] width 151 height 14
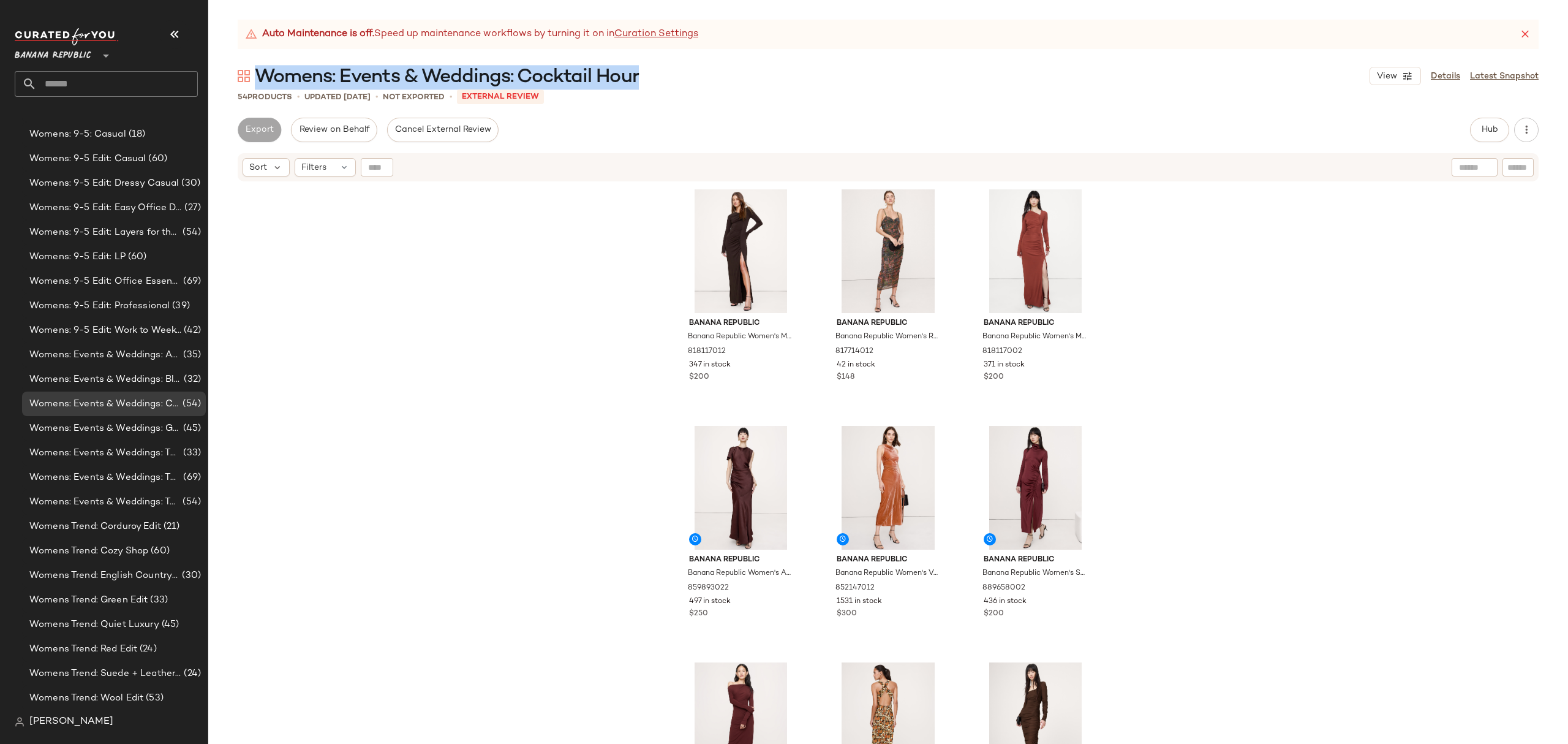
drag, startPoint x: 642, startPoint y: 82, endPoint x: 259, endPoint y: 76, distance: 383.0
click at [259, 76] on div "Womens: Events & Weddings: Cocktail Hour View Details Latest Snapshot" at bounding box center [888, 75] width 1360 height 24
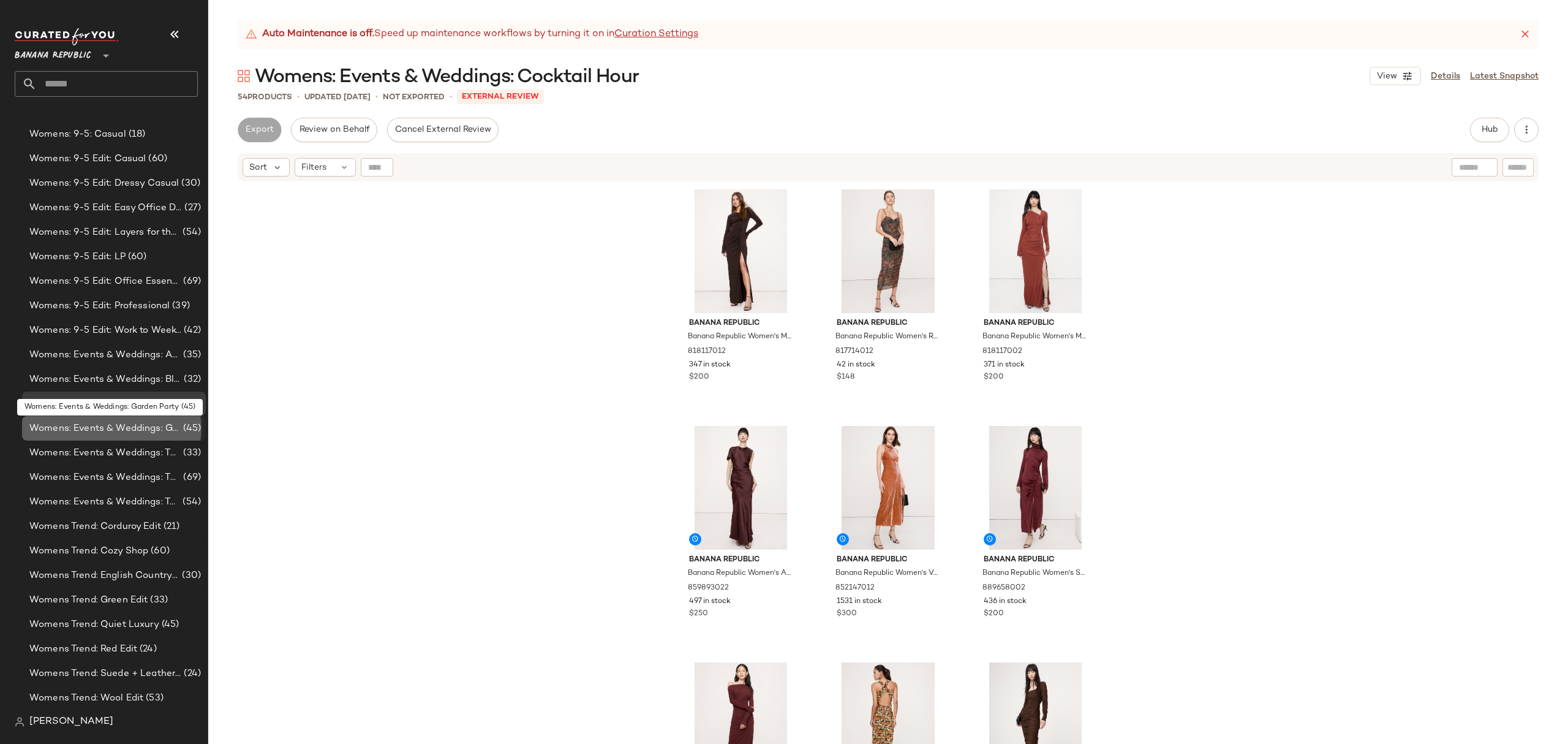
click at [172, 429] on span "Womens: Events & Weddings: Garden Party" at bounding box center [104, 428] width 151 height 14
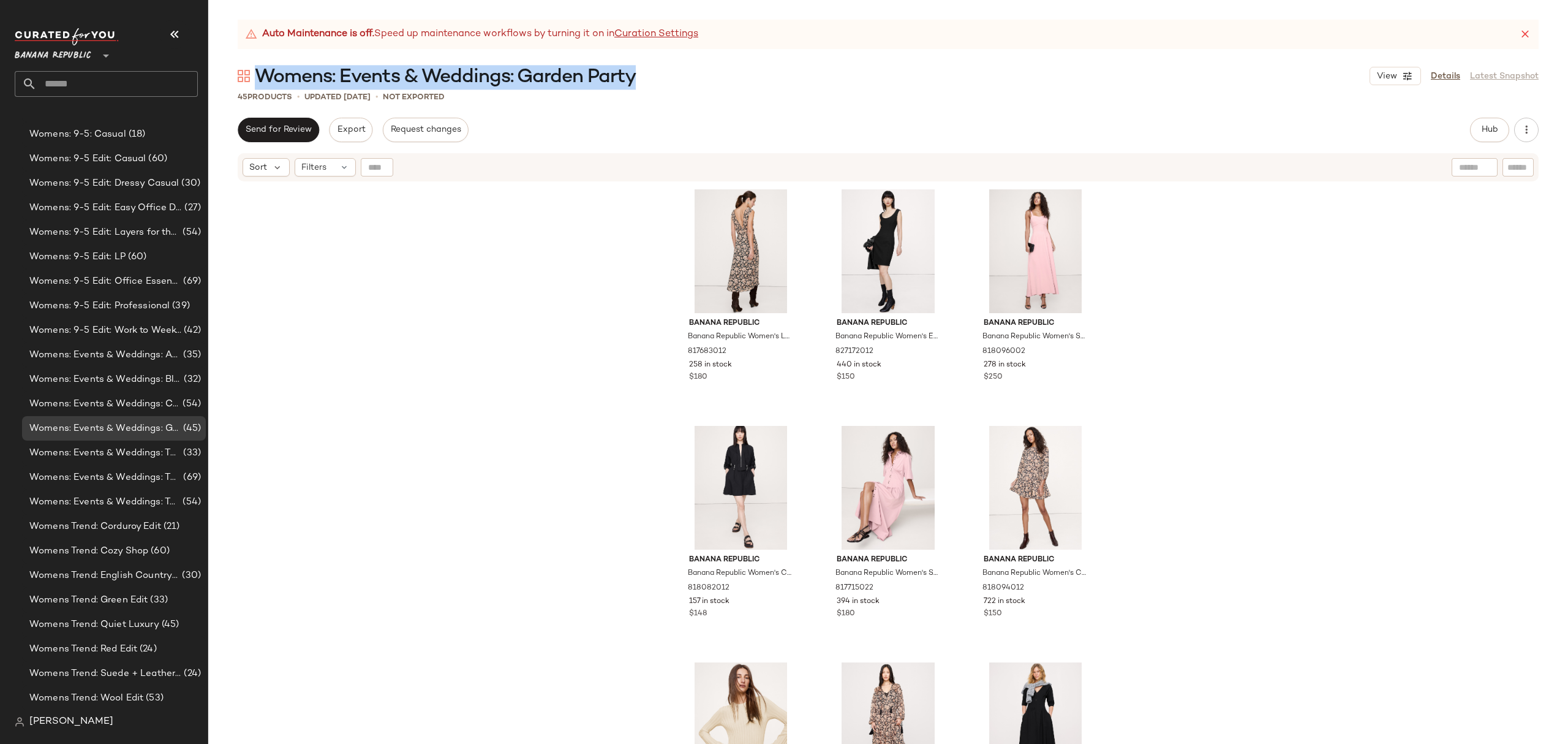
drag, startPoint x: 639, startPoint y: 79, endPoint x: 261, endPoint y: 70, distance: 378.1
click at [261, 70] on div "Womens: Events & Weddings: Garden Party View Details Latest Snapshot" at bounding box center [888, 75] width 1360 height 24
click at [161, 452] on span "Womens: Events & Weddings: The Evening Edit" at bounding box center [104, 453] width 151 height 14
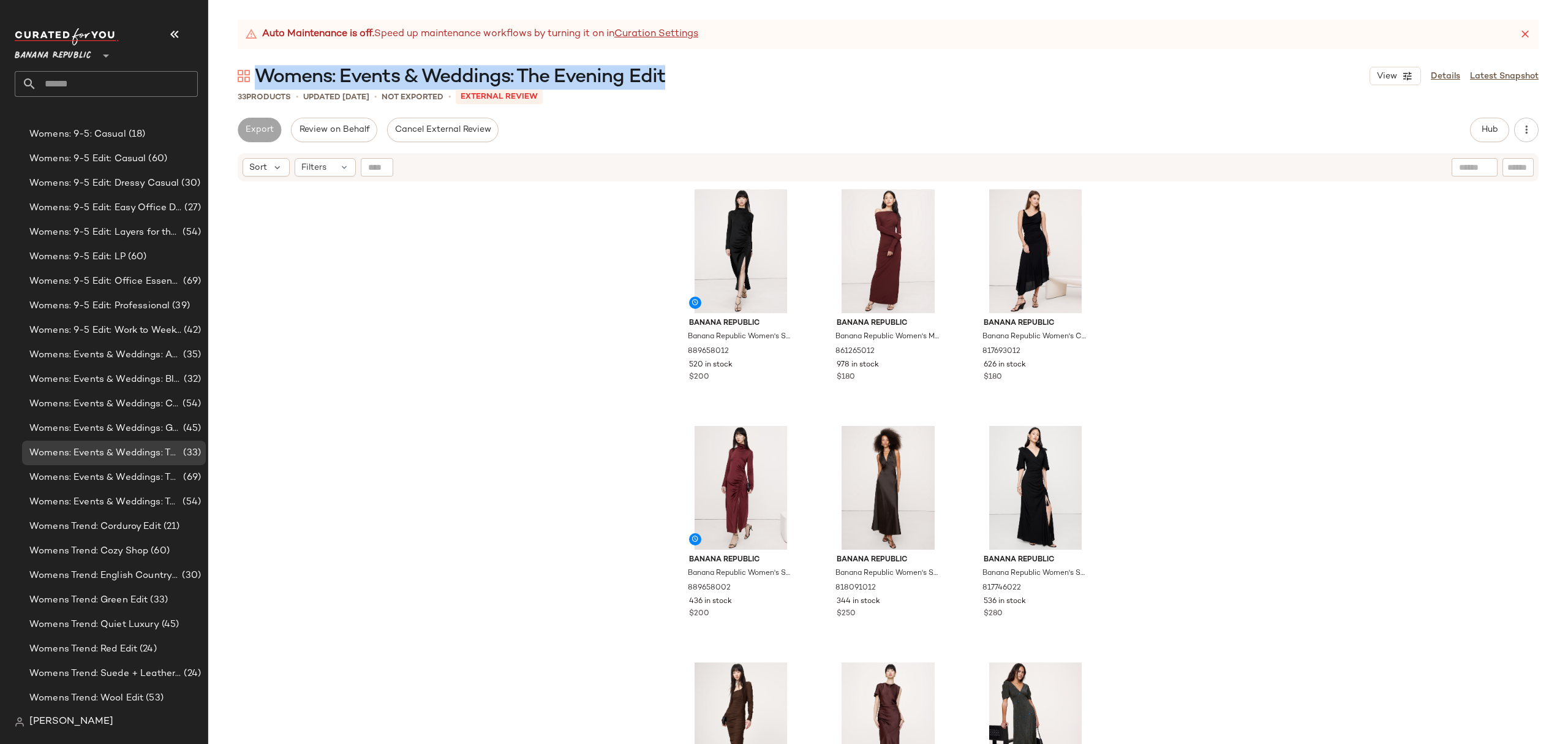
drag, startPoint x: 687, startPoint y: 82, endPoint x: 263, endPoint y: 68, distance: 424.2
click at [263, 68] on div "Womens: Events & Weddings: The Evening Edit View Details Latest Snapshot" at bounding box center [888, 75] width 1360 height 24
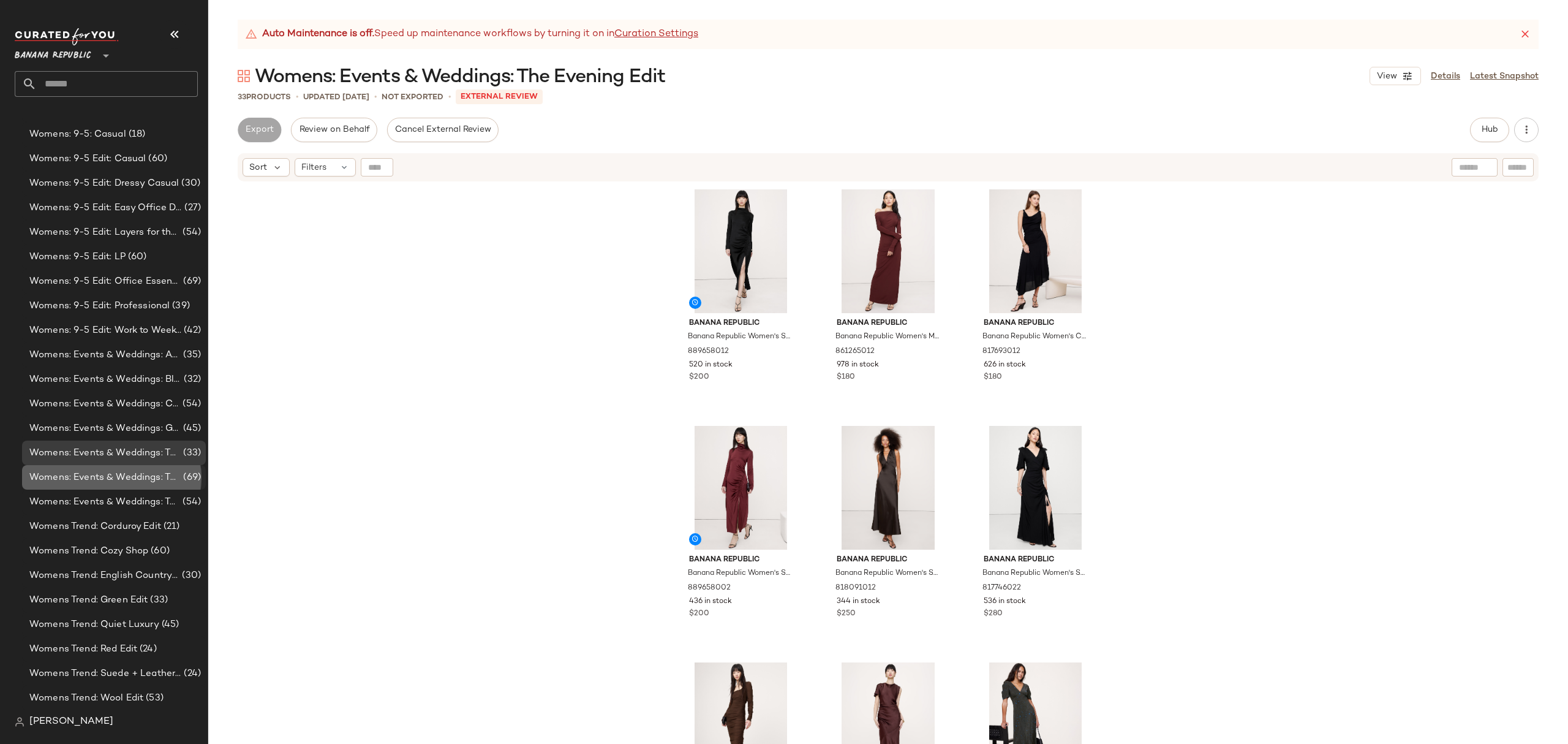
click at [160, 477] on span "Womens: Events & Weddings: The Weekend Edit" at bounding box center [104, 477] width 151 height 14
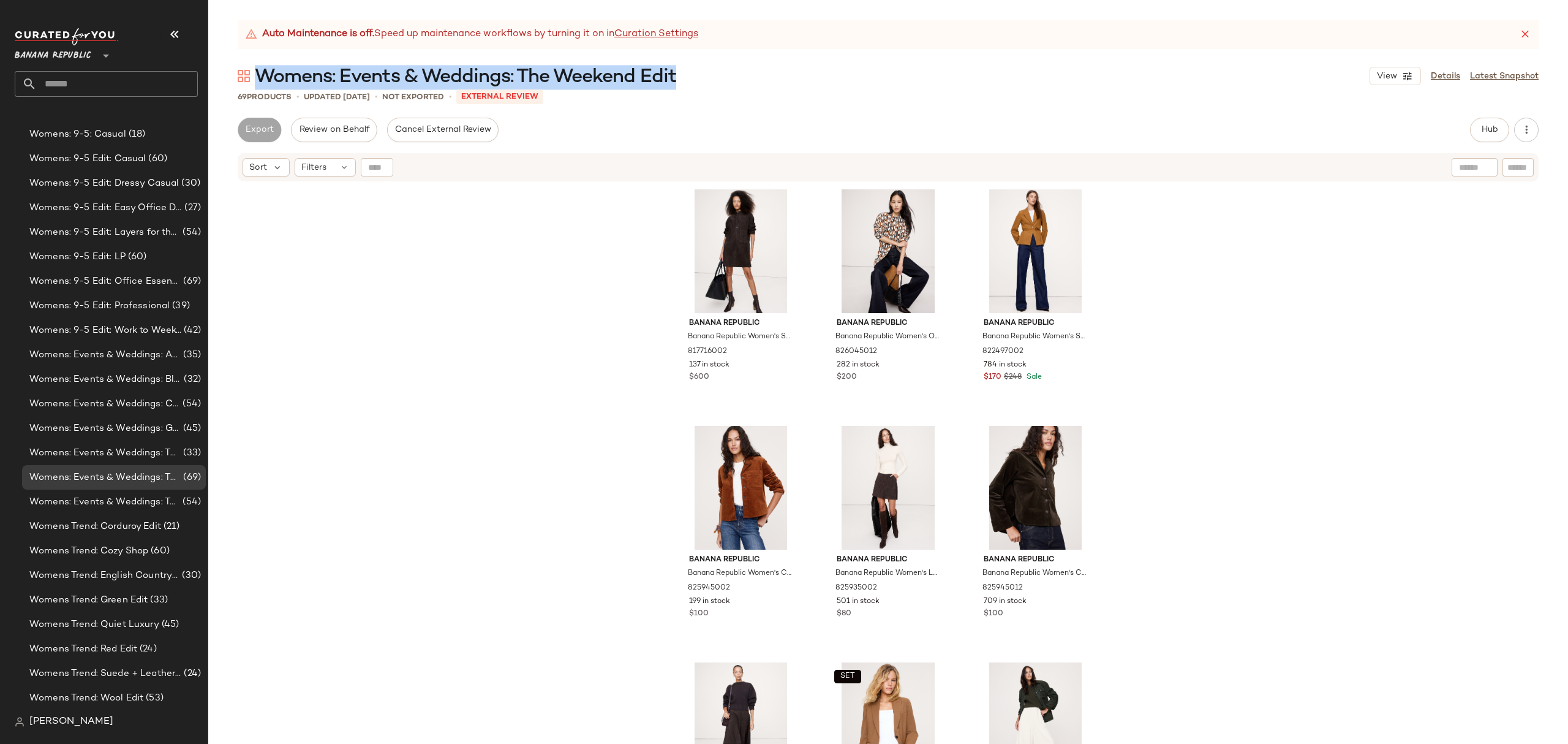
drag, startPoint x: 694, startPoint y: 77, endPoint x: 264, endPoint y: 74, distance: 430.0
click at [264, 74] on div "Womens: Events & Weddings: The Weekend Edit View Details Latest Snapshot" at bounding box center [888, 75] width 1360 height 24
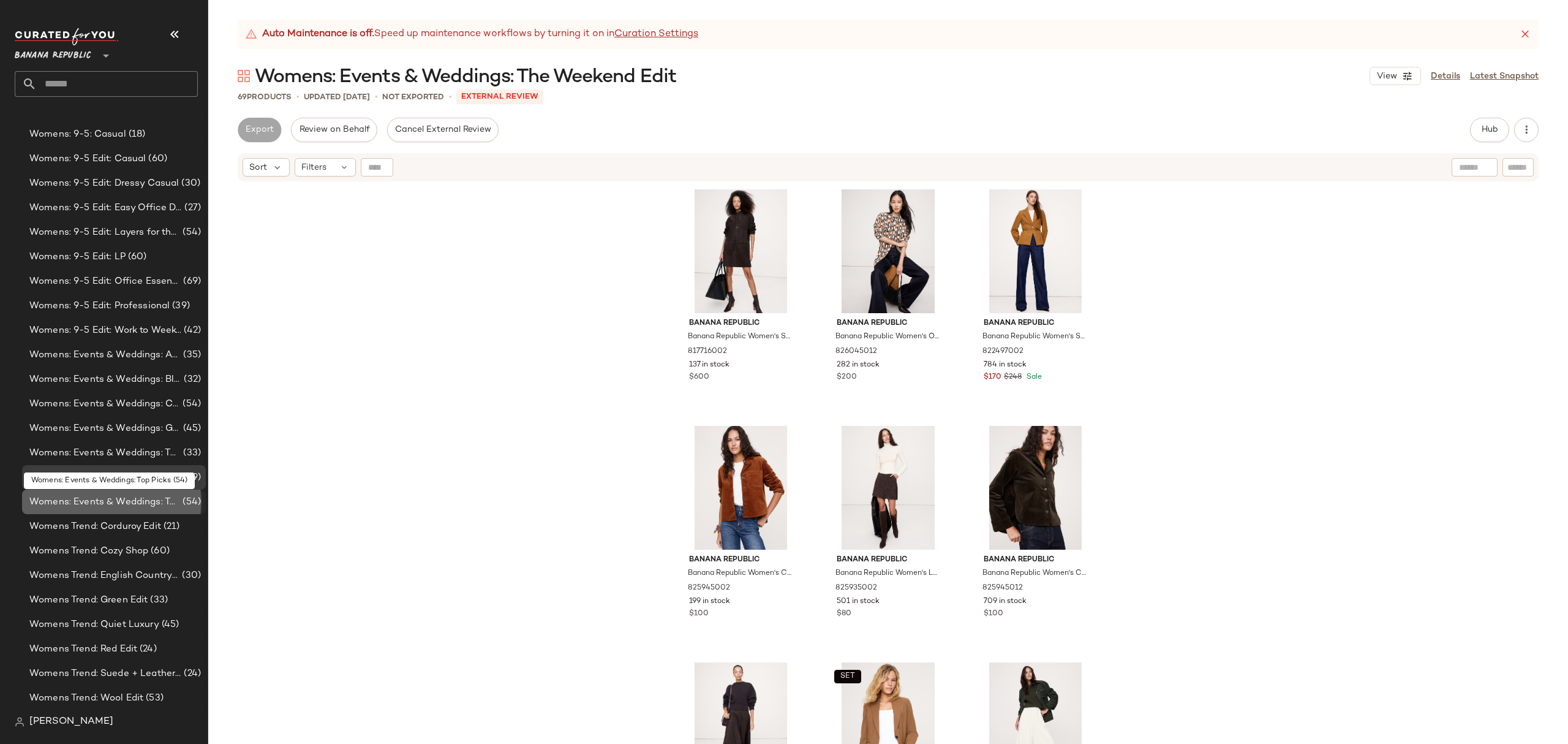
click at [163, 506] on span "Womens: Events & Weddings: Top Picks" at bounding box center [104, 502] width 151 height 14
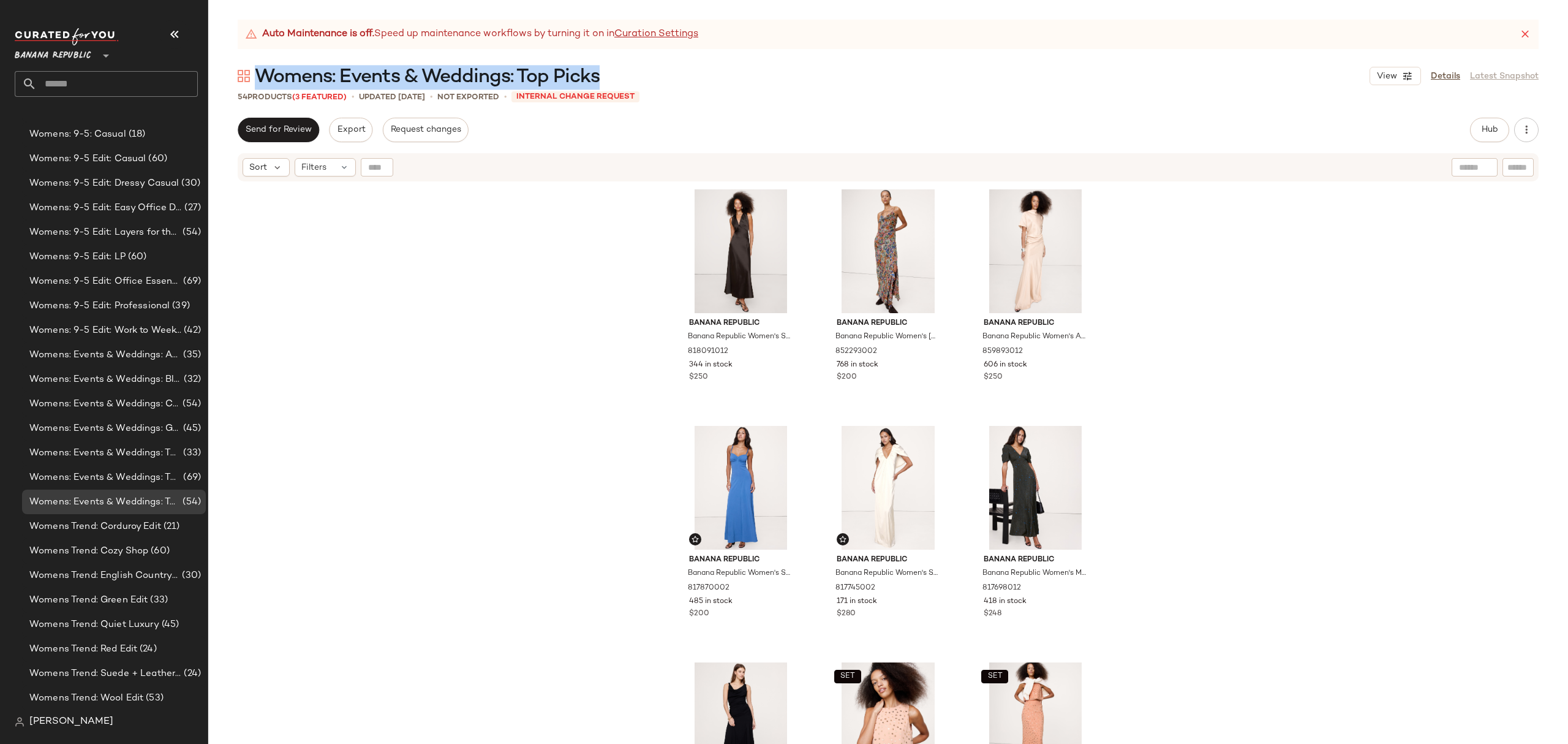
drag, startPoint x: 616, startPoint y: 76, endPoint x: 262, endPoint y: 72, distance: 354.0
click at [262, 72] on div "Womens: Events & Weddings: Top Picks View Details Latest Snapshot" at bounding box center [888, 75] width 1360 height 24
drag, startPoint x: 145, startPoint y: 544, endPoint x: 160, endPoint y: 544, distance: 15.0
click at [145, 544] on span "Womens Trend: Cozy Shop" at bounding box center [89, 551] width 119 height 14
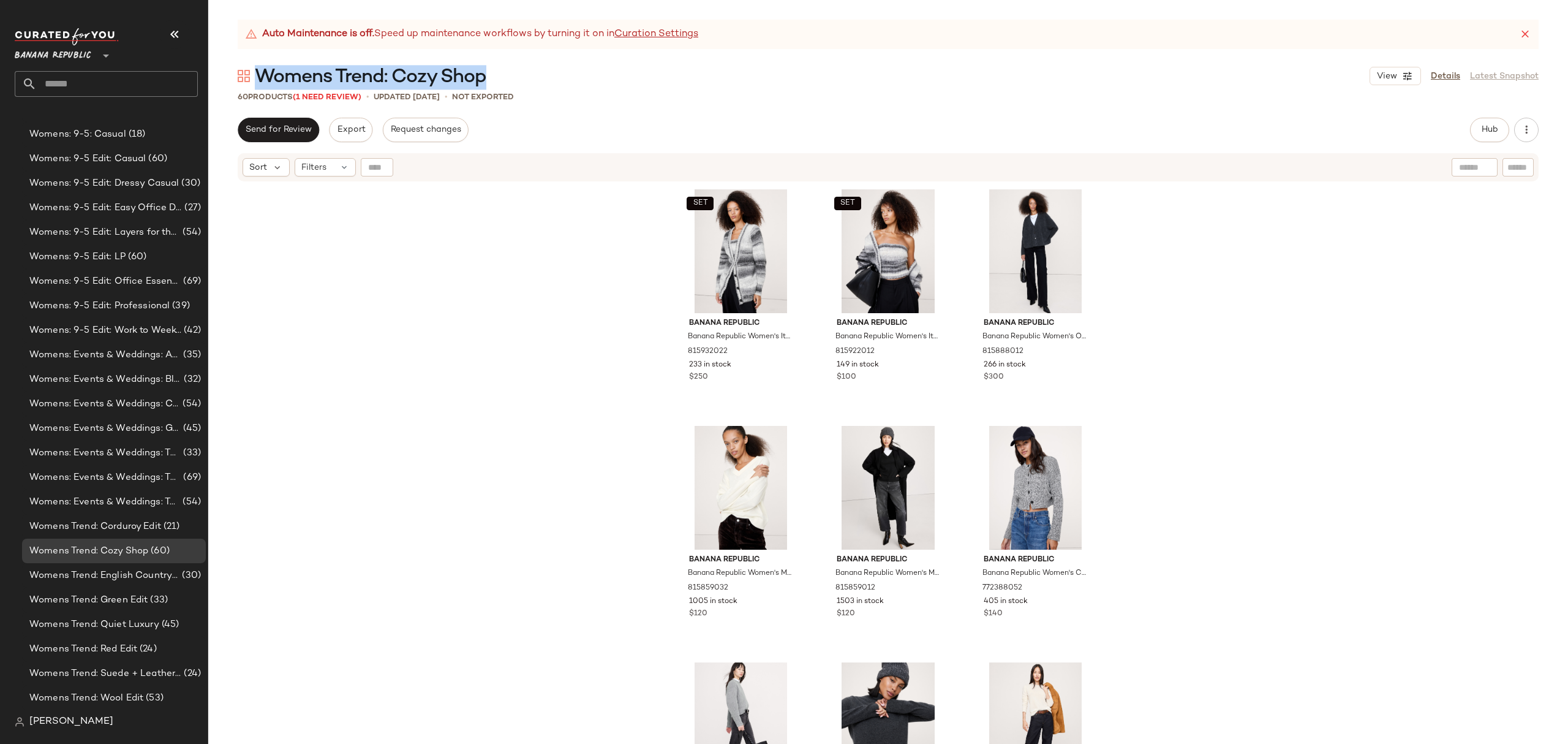
drag, startPoint x: 502, startPoint y: 72, endPoint x: 258, endPoint y: 64, distance: 244.1
click at [258, 64] on div "Womens Trend: Cozy Shop View Details Latest Snapshot" at bounding box center [888, 75] width 1360 height 24
click at [143, 667] on span "Womens Trend: Suede + Leather (+ Shearling)" at bounding box center [105, 674] width 152 height 14
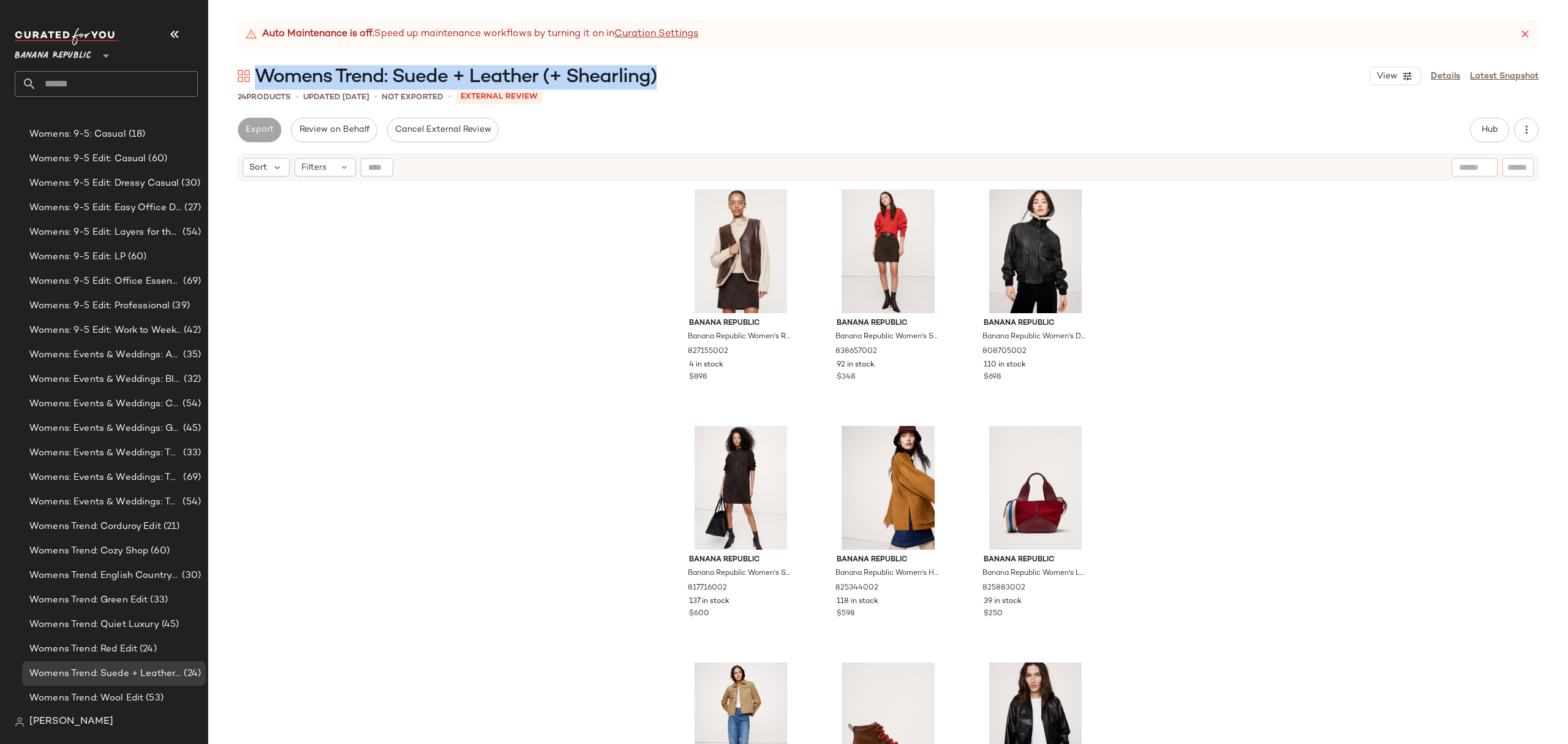
drag, startPoint x: 673, startPoint y: 79, endPoint x: 264, endPoint y: 82, distance: 409.0
click at [264, 82] on div "Womens Trend: Suede + Leather (+ Shearling) View Details Latest Snapshot" at bounding box center [888, 75] width 1360 height 24
click at [126, 699] on span "Womens Trend: Wool Edit" at bounding box center [86, 698] width 114 height 14
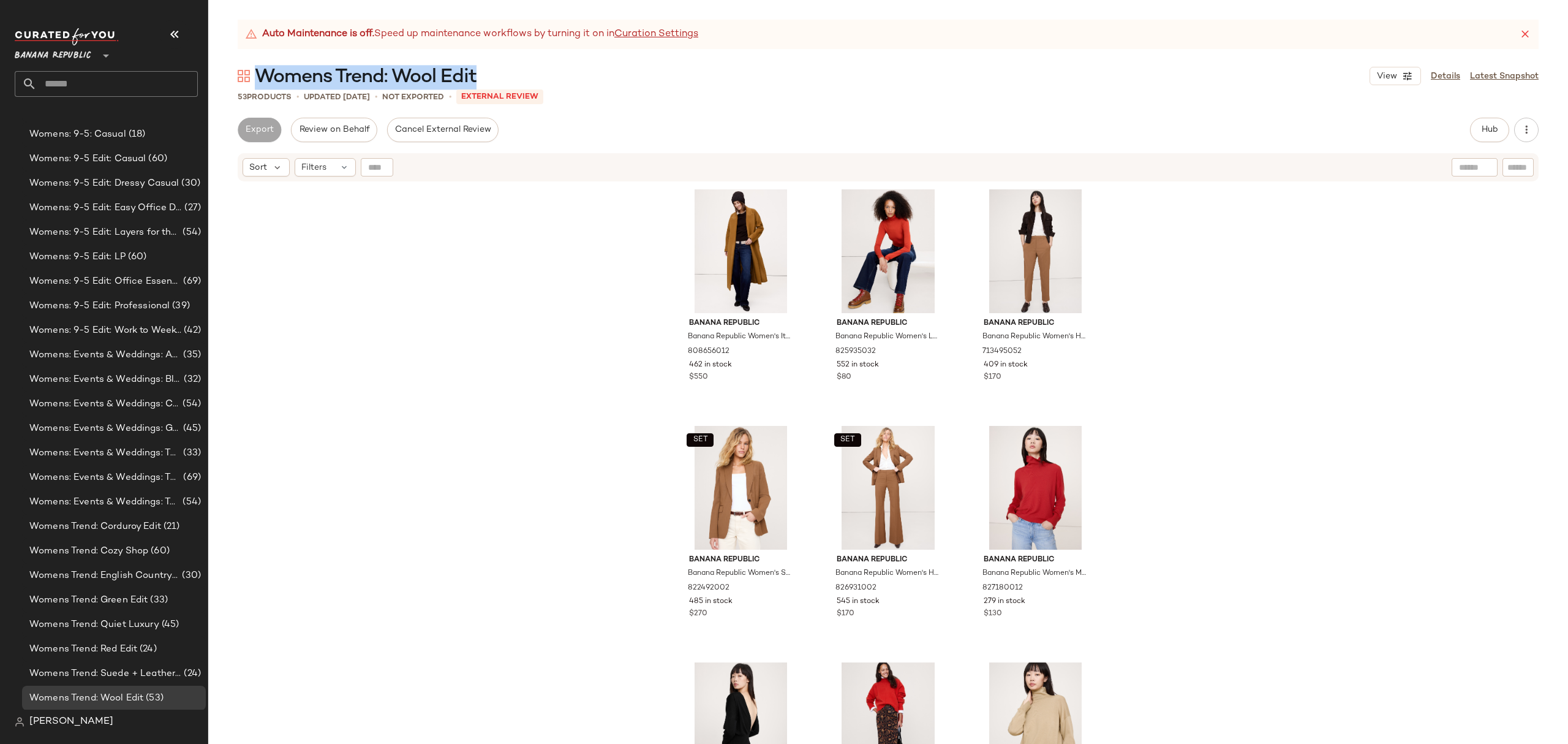
drag, startPoint x: 492, startPoint y: 82, endPoint x: 259, endPoint y: 77, distance: 233.1
click at [259, 77] on div "Womens Trend: Wool Edit View Details Latest Snapshot" at bounding box center [888, 75] width 1360 height 24
click at [148, 530] on span "Womens Trend: Corduroy Edit" at bounding box center [94, 527] width 131 height 14
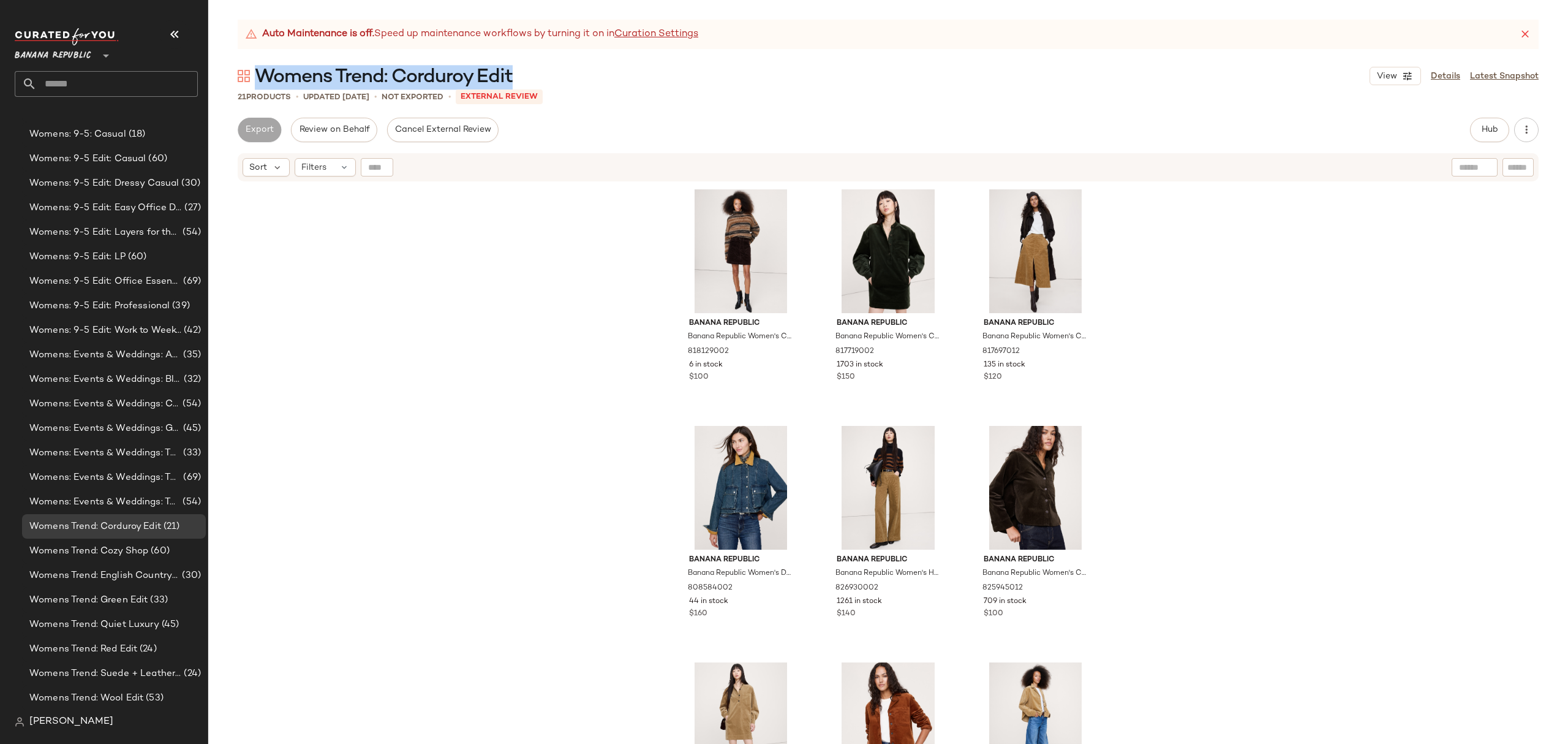
drag, startPoint x: 511, startPoint y: 70, endPoint x: 263, endPoint y: 84, distance: 248.4
click at [263, 84] on div "Womens Trend: Corduroy Edit View Details Latest Snapshot" at bounding box center [888, 75] width 1360 height 24
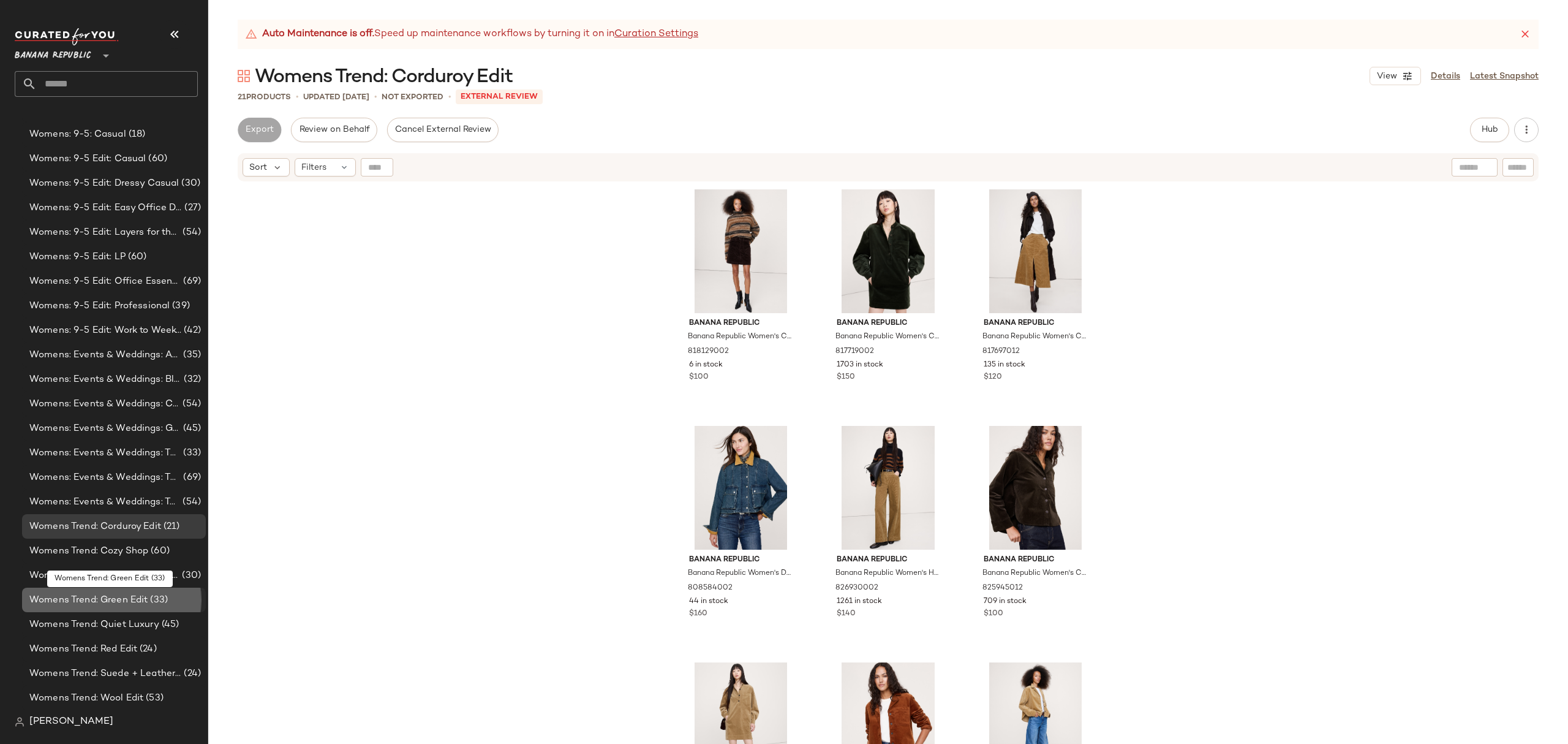
click at [130, 606] on span "Womens Trend: Green Edit" at bounding box center [88, 600] width 118 height 14
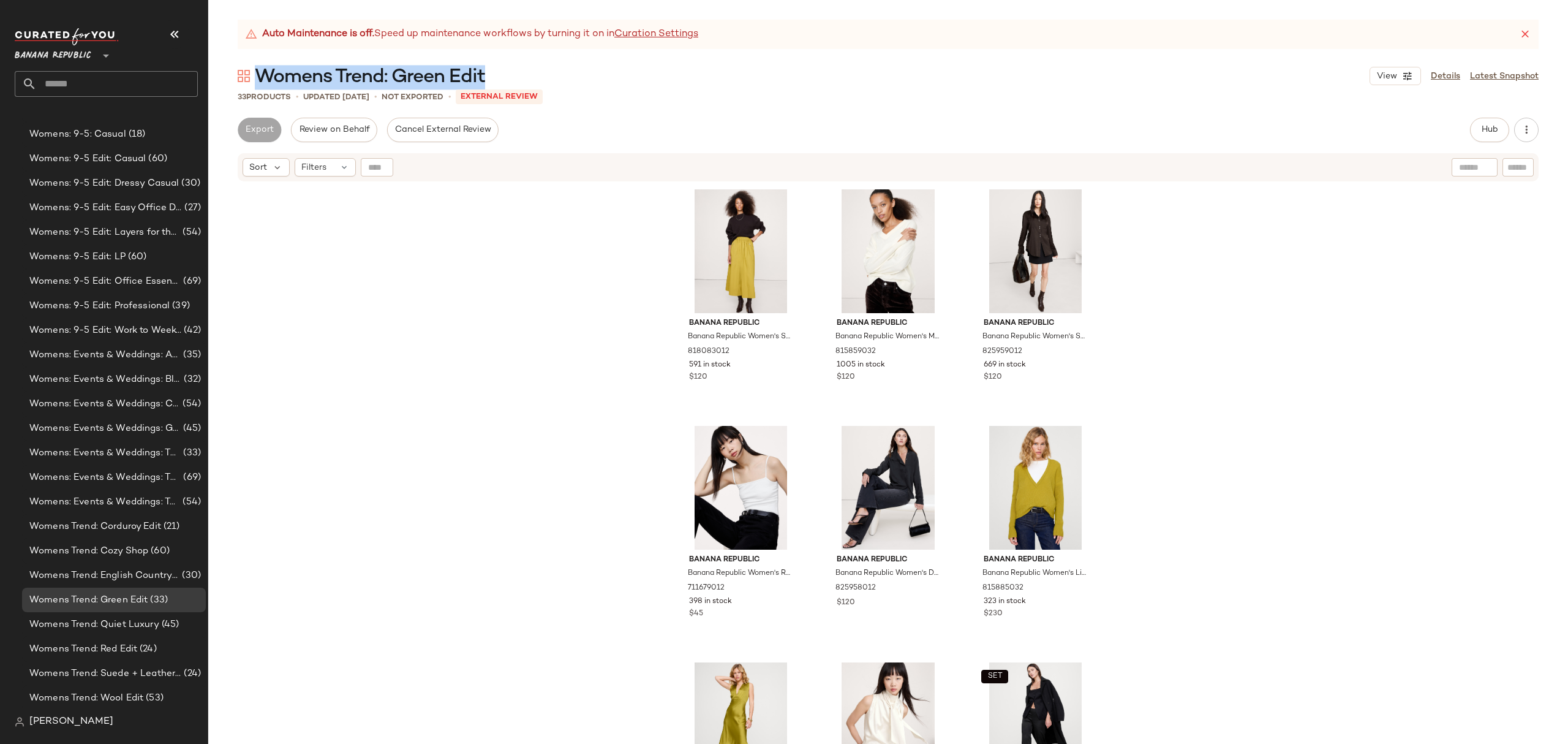
drag, startPoint x: 513, startPoint y: 79, endPoint x: 262, endPoint y: 72, distance: 251.1
click at [262, 72] on div "Womens Trend: Green Edit View Details Latest Snapshot" at bounding box center [888, 75] width 1360 height 24
drag, startPoint x: 136, startPoint y: 648, endPoint x: 145, endPoint y: 648, distance: 9.0
click at [137, 648] on span "(24)" at bounding box center [147, 650] width 19 height 14
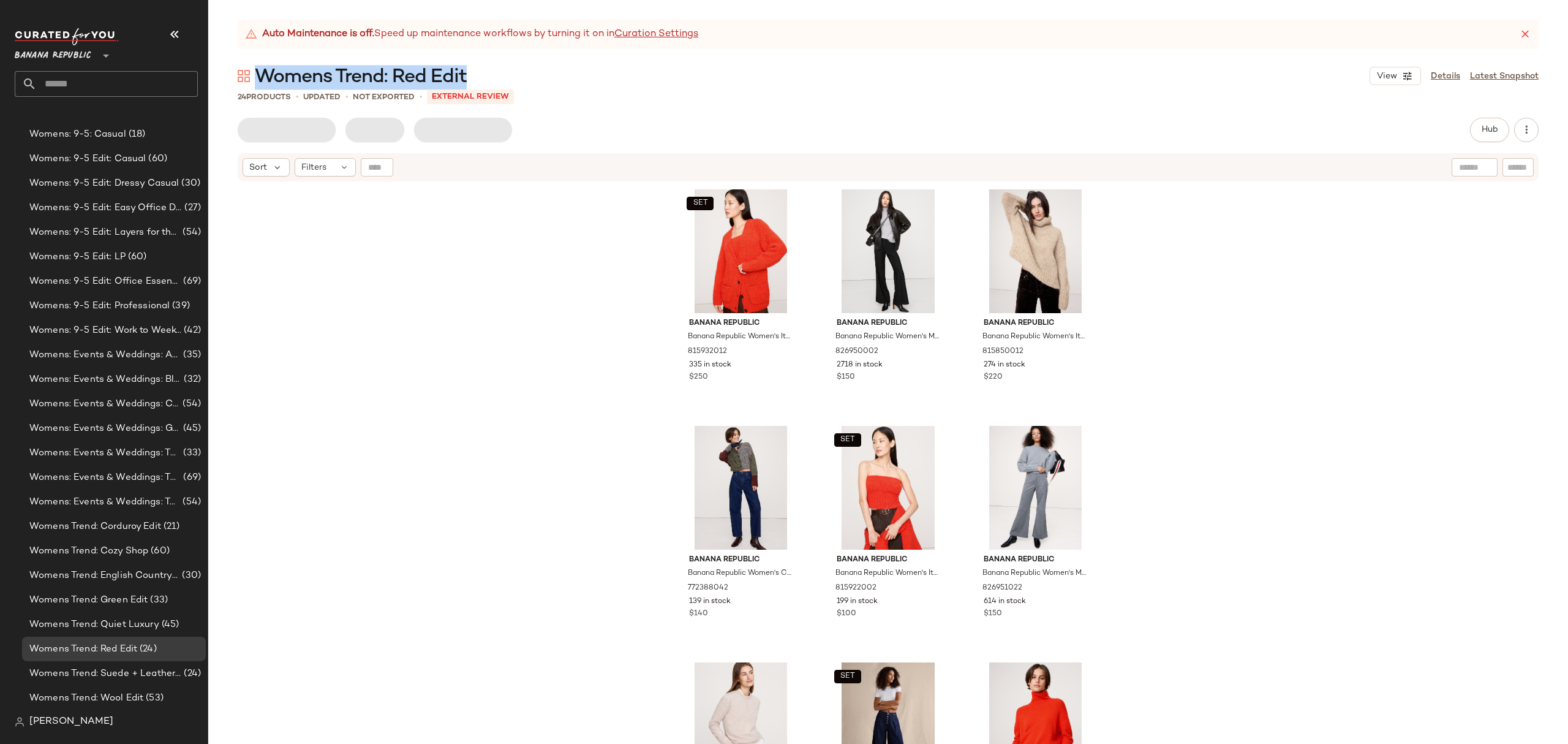
drag, startPoint x: 482, startPoint y: 82, endPoint x: 262, endPoint y: 75, distance: 220.1
click at [262, 75] on div "Womens Trend: Red Edit View Details Latest Snapshot" at bounding box center [888, 75] width 1360 height 24
click at [128, 573] on span "Womens Trend: English Countryside" at bounding box center [104, 576] width 150 height 14
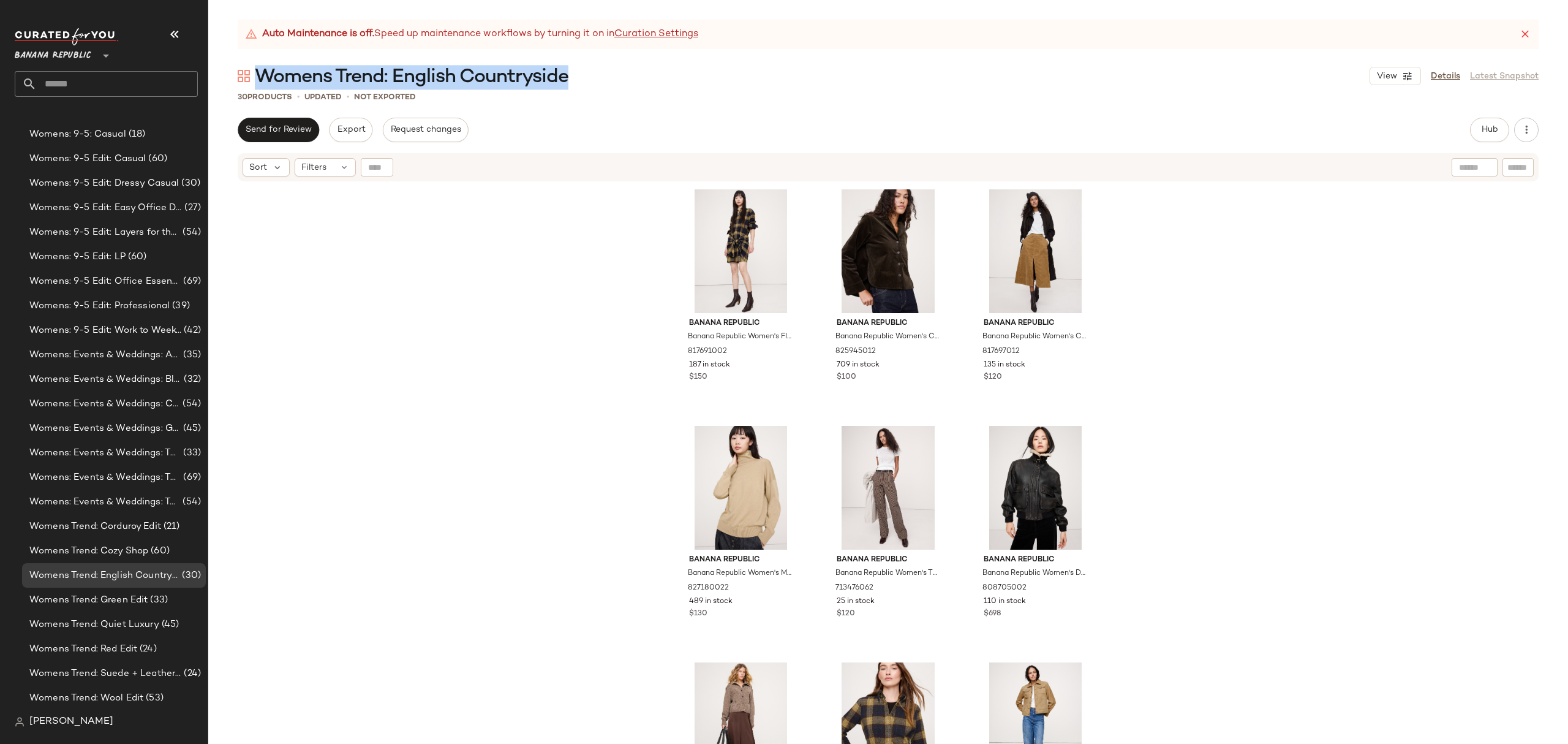
drag, startPoint x: 573, startPoint y: 74, endPoint x: 255, endPoint y: 76, distance: 318.0
click at [255, 76] on div "Womens Trend: English Countryside View Details Latest Snapshot" at bounding box center [888, 75] width 1360 height 24
click at [172, 618] on span "(45)" at bounding box center [169, 624] width 20 height 14
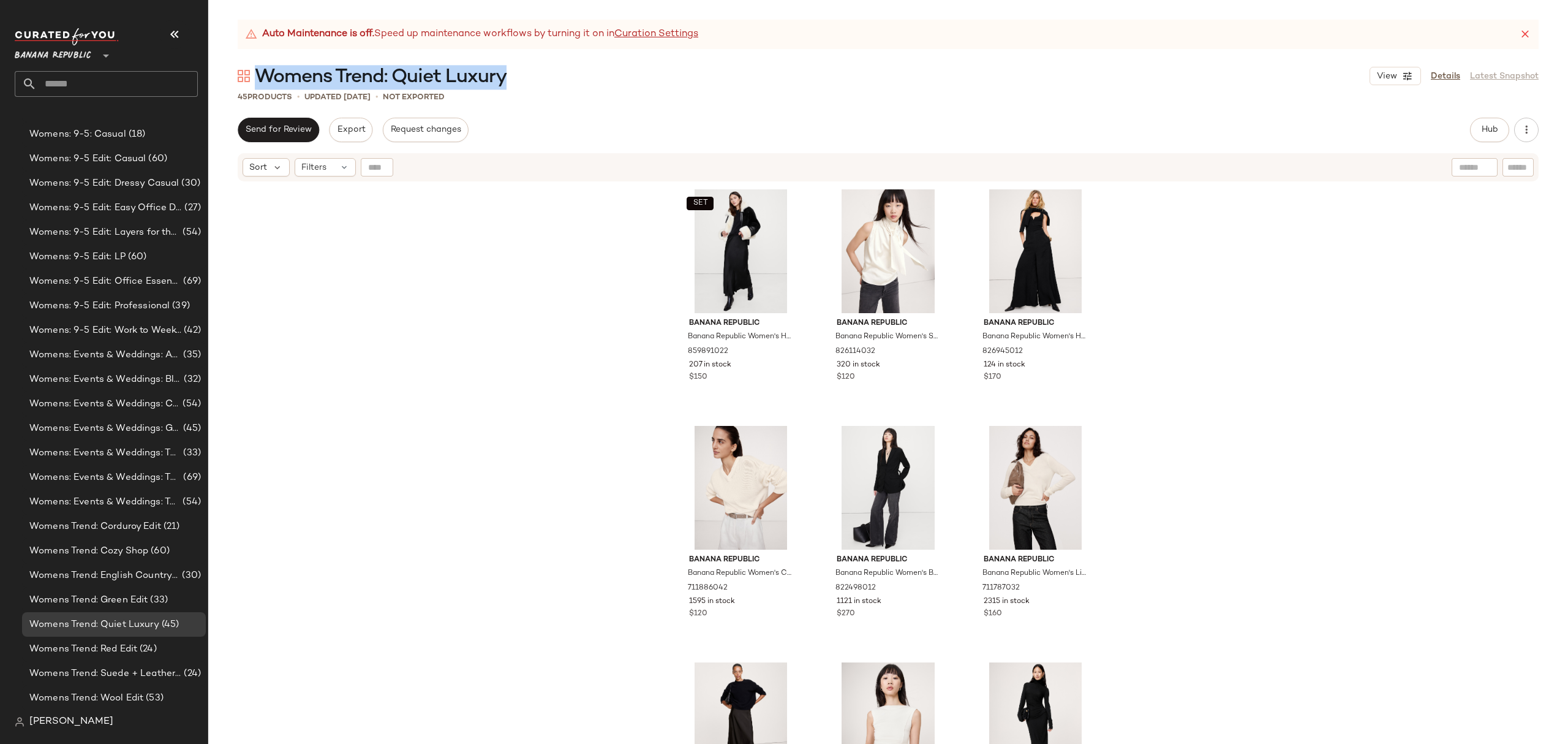
drag, startPoint x: 517, startPoint y: 79, endPoint x: 260, endPoint y: 74, distance: 257.0
click at [260, 74] on div "Womens Trend: Quiet Luxury View Details Latest Snapshot" at bounding box center [888, 75] width 1360 height 24
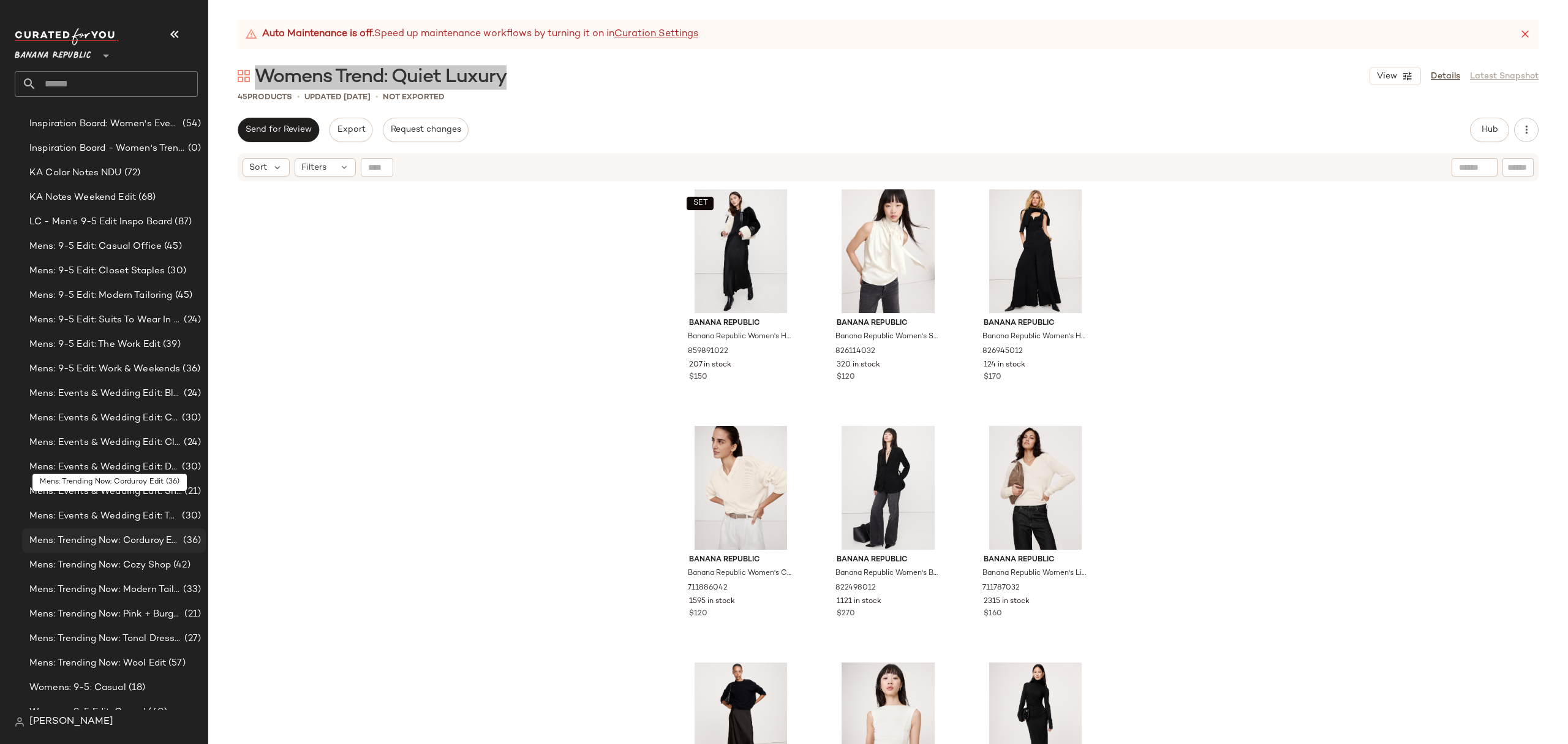
scroll to position [1039, 0]
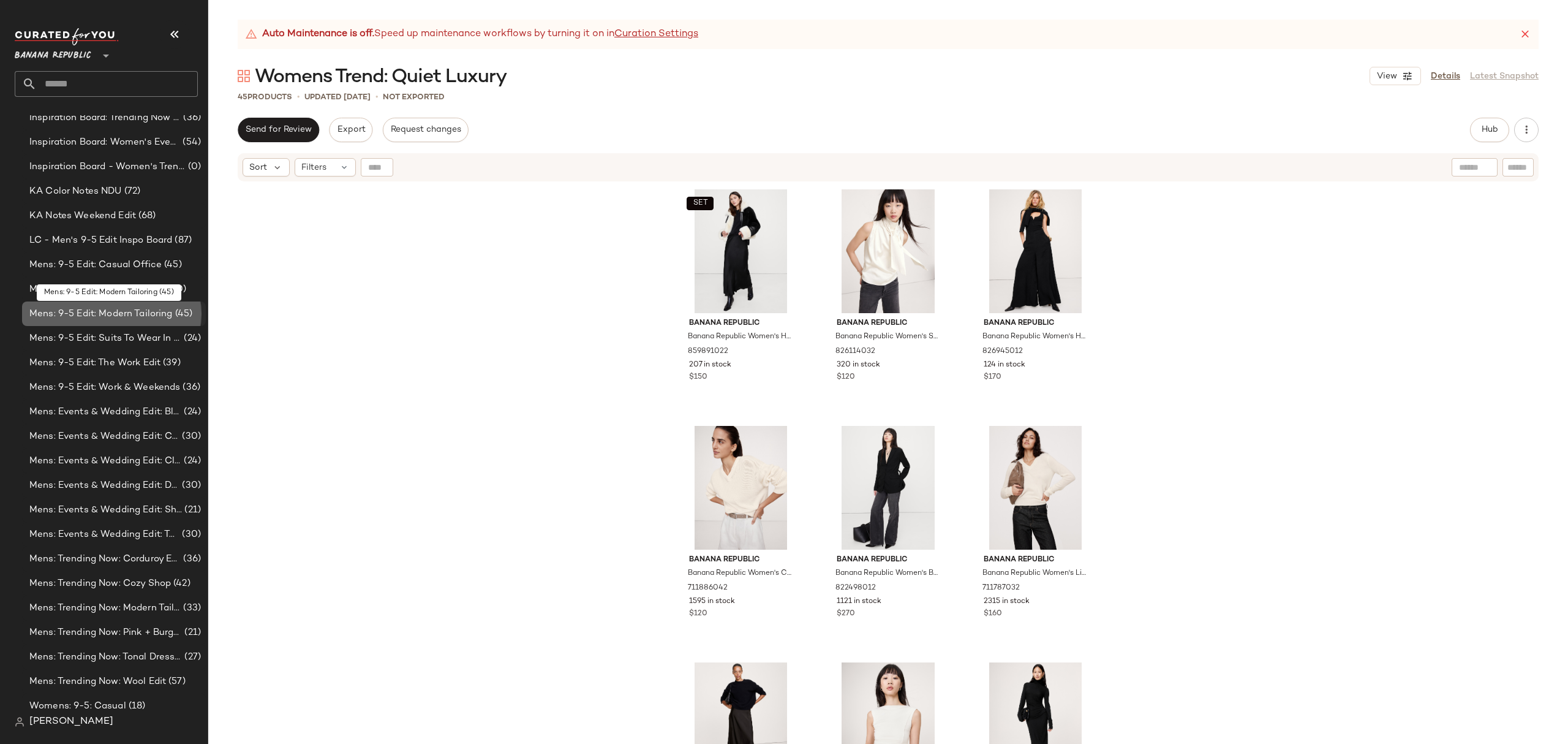
click at [127, 313] on span "Mens: 9-5 Edit: Modern Tailoring" at bounding box center [100, 314] width 143 height 14
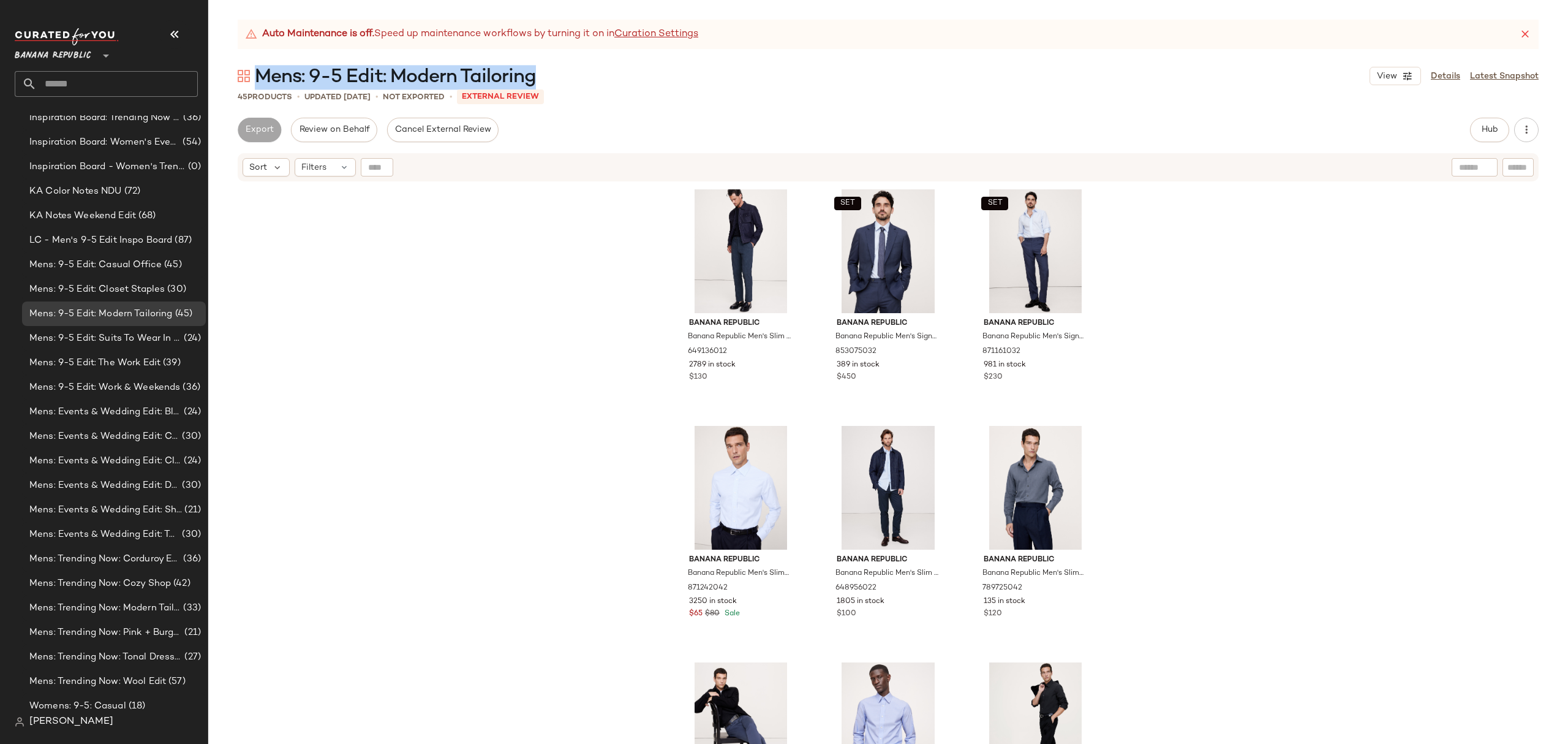
drag, startPoint x: 537, startPoint y: 76, endPoint x: 256, endPoint y: 62, distance: 281.3
click at [256, 62] on div "Auto Maintenance is off. Speed up maintenance workflows by turning it on in Cur…" at bounding box center [888, 382] width 1360 height 725
click at [110, 260] on span "Mens: 9-5 Edit: Casual Office" at bounding box center [95, 265] width 132 height 14
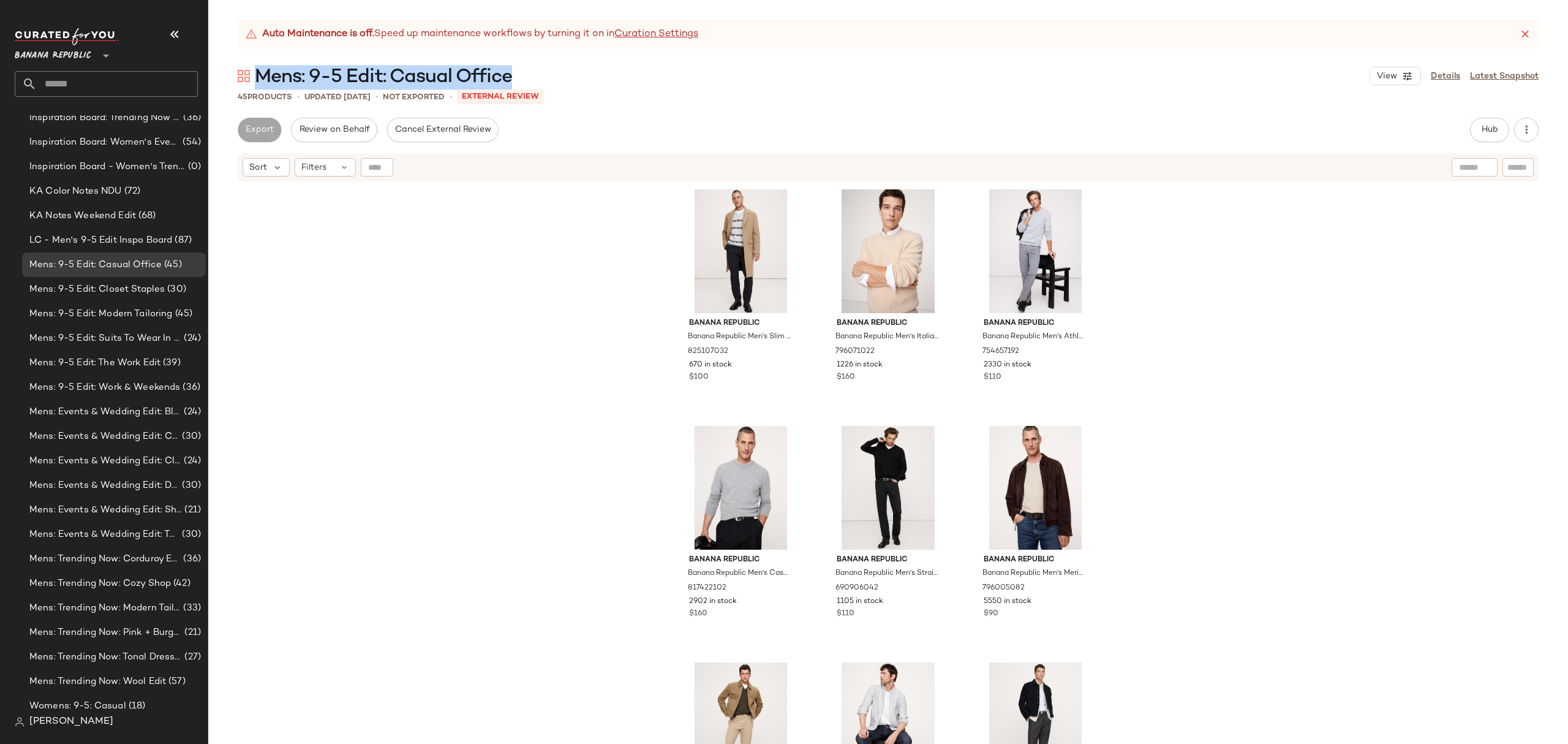
drag, startPoint x: 532, startPoint y: 82, endPoint x: 260, endPoint y: 75, distance: 272.1
click at [260, 75] on div "Mens: 9-5 Edit: Casual Office View Details Latest Snapshot" at bounding box center [888, 75] width 1360 height 24
click at [155, 287] on span "Mens: 9-5 Edit: Closet Staples" at bounding box center [96, 289] width 135 height 14
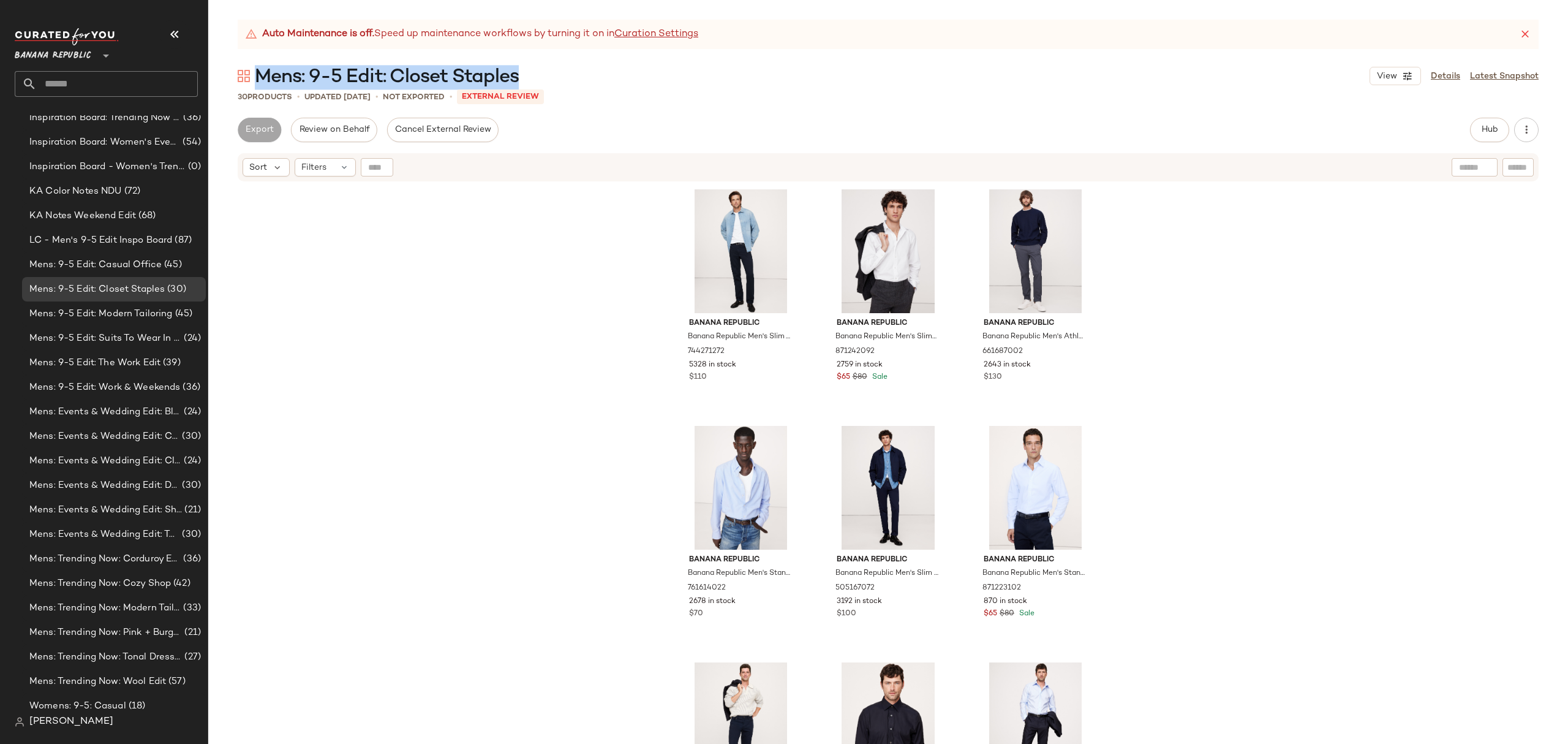
drag, startPoint x: 537, startPoint y: 81, endPoint x: 259, endPoint y: 76, distance: 278.0
click at [259, 76] on div "Mens: 9-5 Edit: Closet Staples View Details Latest Snapshot" at bounding box center [888, 75] width 1360 height 24
click at [145, 333] on span "Mens: 9-5 Edit: Suits To Wear In & Out Of The Office" at bounding box center [105, 338] width 152 height 14
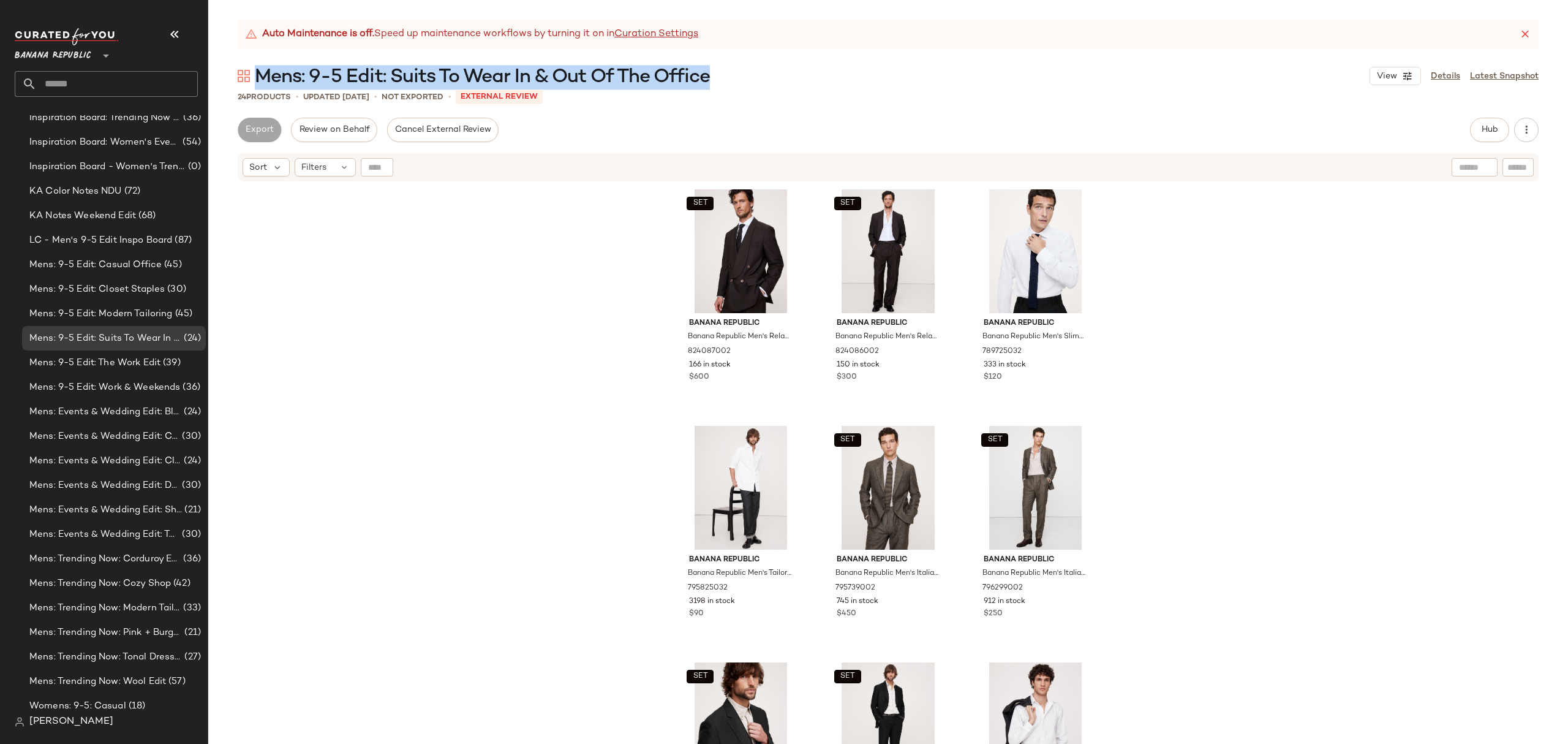
drag, startPoint x: 707, startPoint y: 79, endPoint x: 261, endPoint y: 69, distance: 446.1
click at [261, 69] on div "Mens: 9-5 Edit: Suits To Wear In & Out Of The Office View Details Latest Snapsh…" at bounding box center [888, 75] width 1360 height 24
click at [153, 384] on span "Mens: 9-5 Edit: Work & Weekends" at bounding box center [104, 388] width 151 height 14
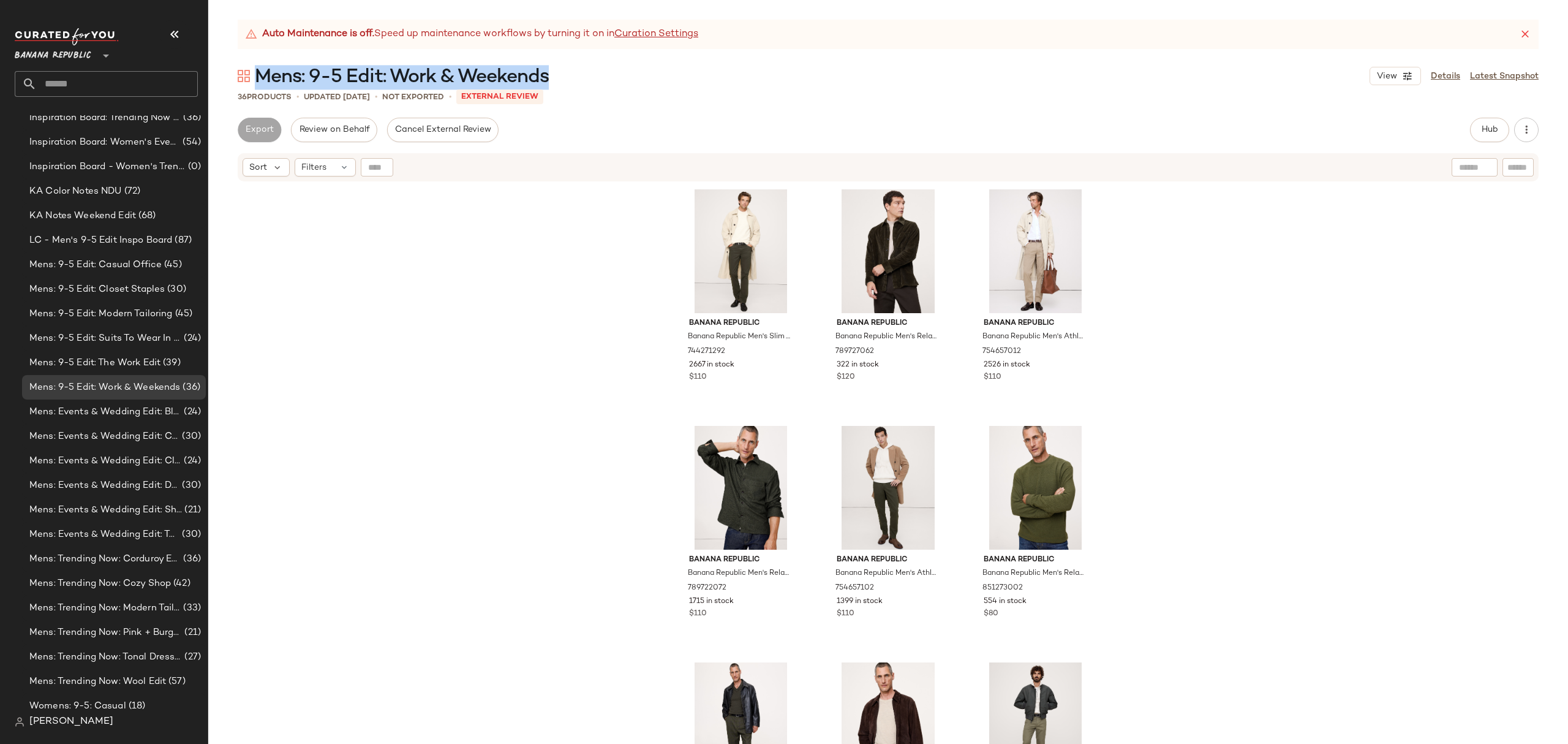
drag, startPoint x: 567, startPoint y: 74, endPoint x: 262, endPoint y: 72, distance: 305.0
click at [262, 72] on div "Mens: 9-5 Edit: Work & Weekends View Details Latest Snapshot" at bounding box center [888, 75] width 1360 height 24
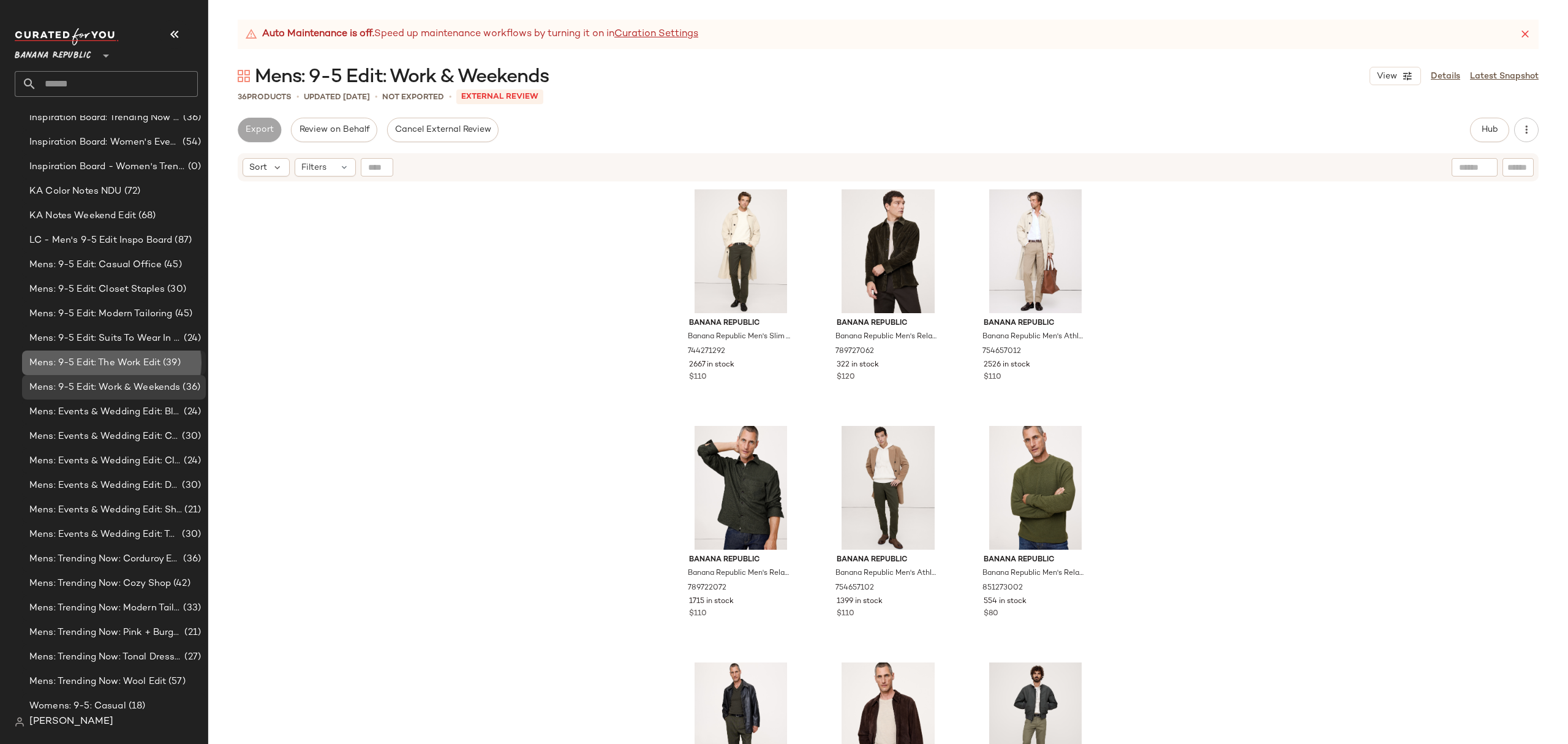
click at [128, 365] on span "Mens: 9-5 Edit: The Work Edit" at bounding box center [94, 363] width 131 height 14
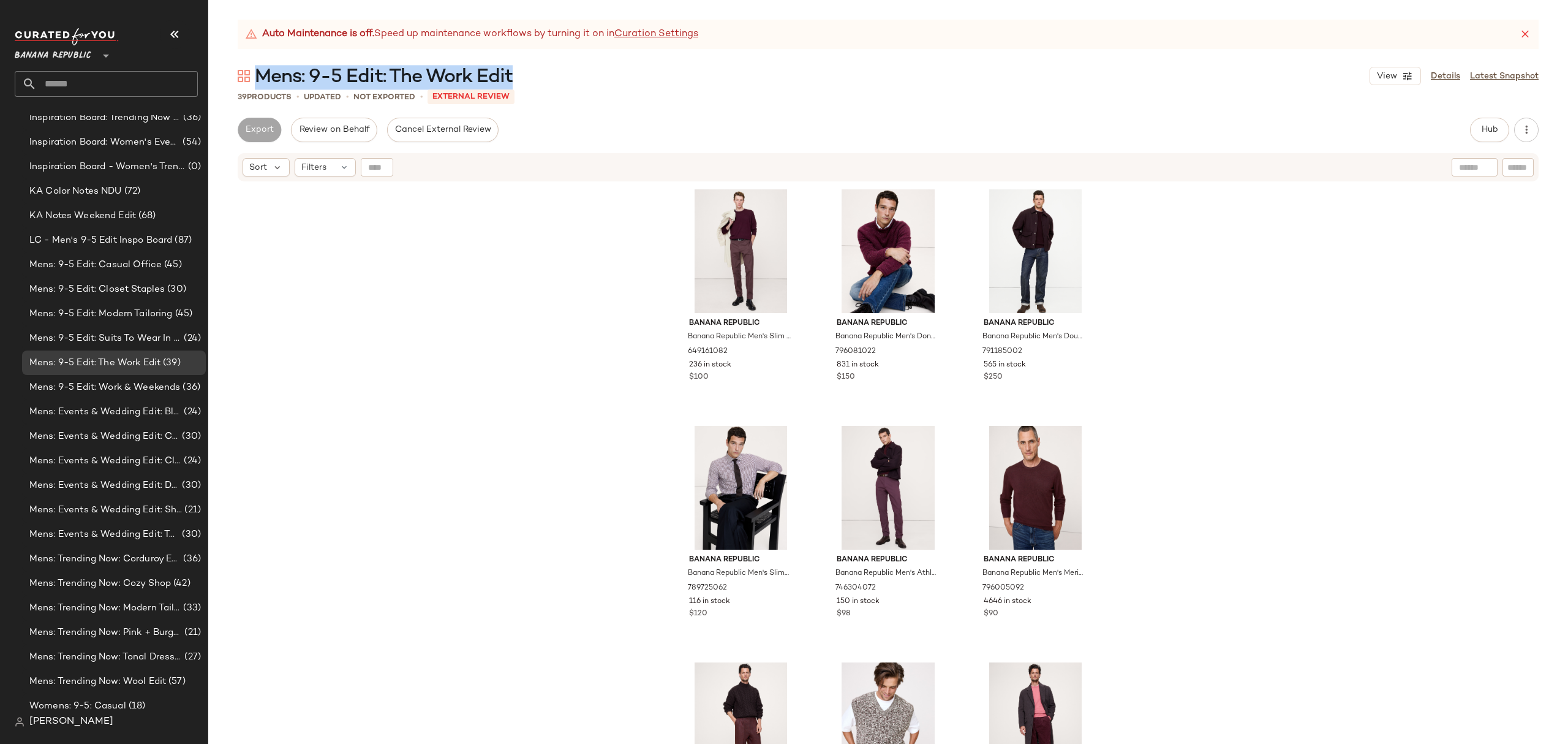
drag, startPoint x: 542, startPoint y: 76, endPoint x: 260, endPoint y: 77, distance: 282.0
click at [260, 77] on div "Mens: 9-5 Edit: The Work Edit View Details Latest Snapshot" at bounding box center [888, 75] width 1360 height 24
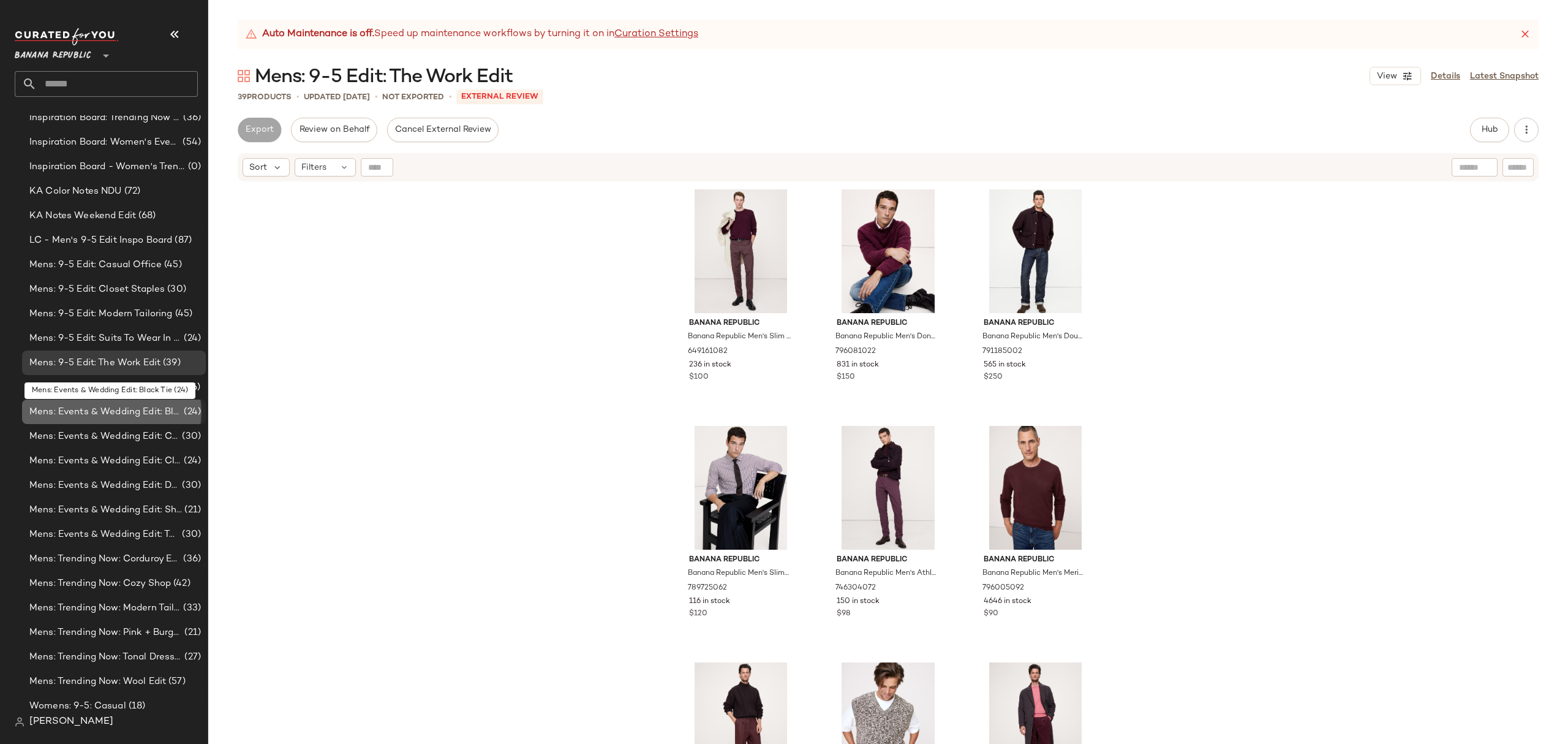
click at [66, 418] on span "Mens: Events & Wedding Edit: Black Tie" at bounding box center [105, 412] width 152 height 14
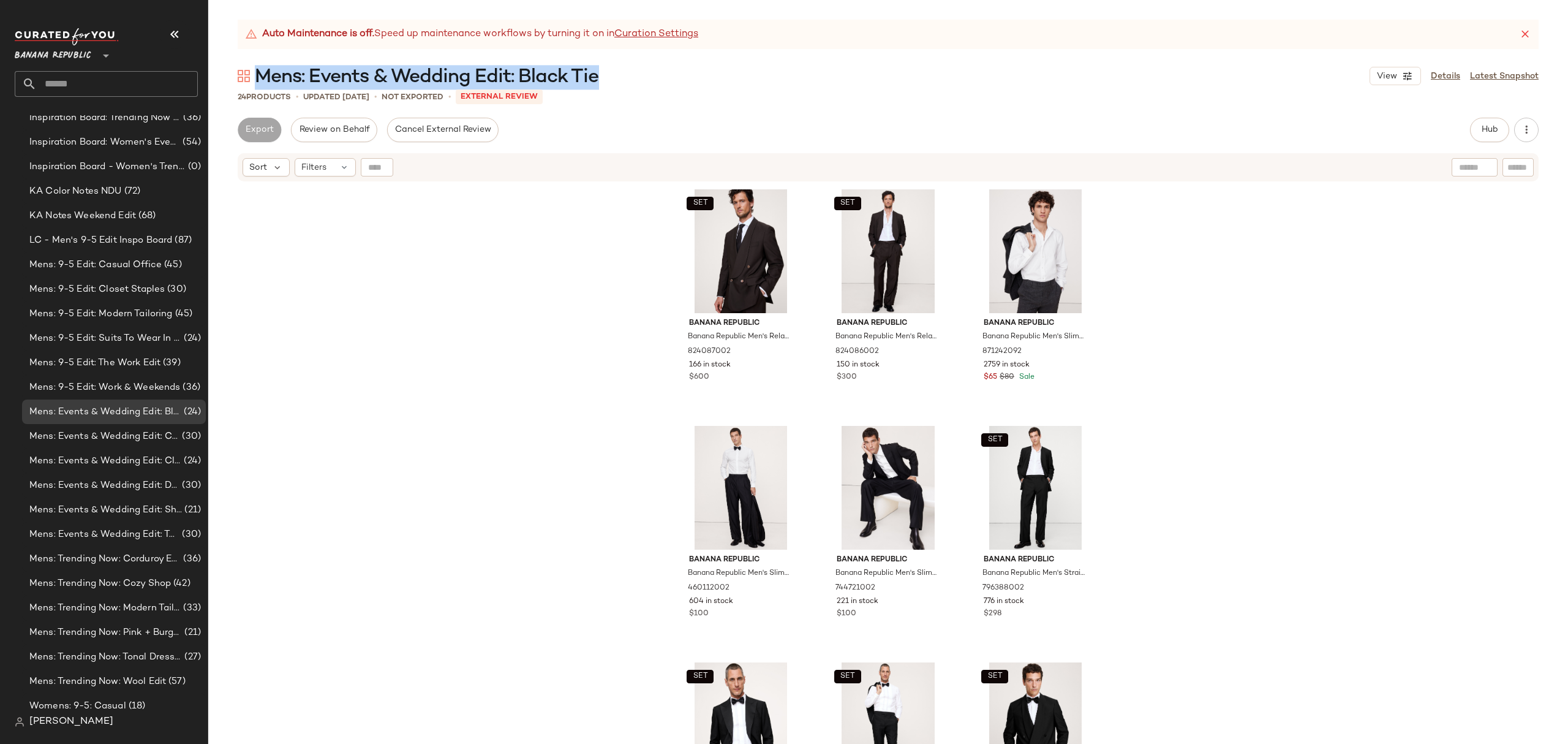
drag, startPoint x: 604, startPoint y: 75, endPoint x: 259, endPoint y: 82, distance: 345.1
click at [259, 82] on div "Mens: Events & Wedding Edit: Black Tie View Details Latest Snapshot" at bounding box center [888, 75] width 1360 height 24
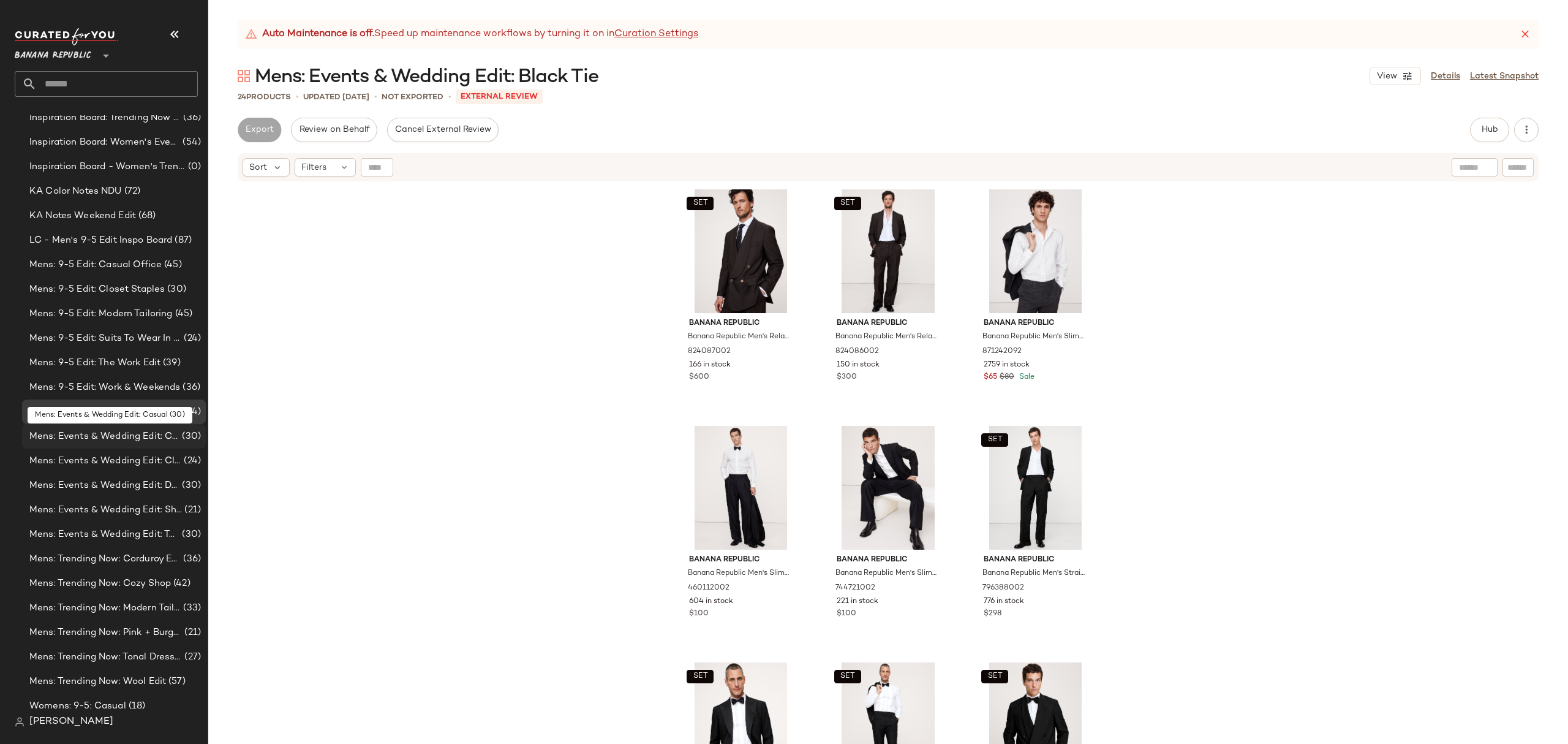
click at [161, 437] on span "Mens: Events & Wedding Edit: Casual" at bounding box center [104, 436] width 150 height 14
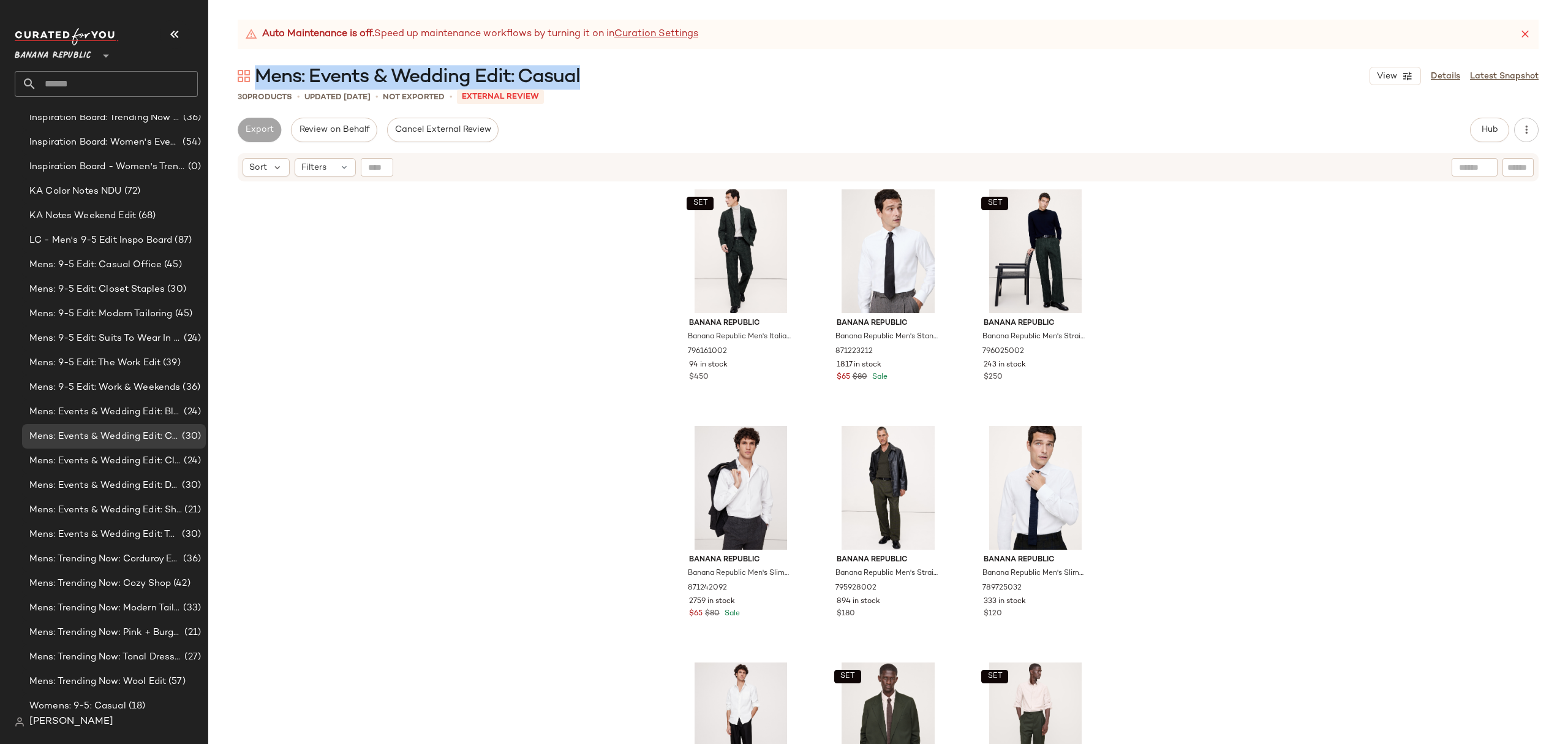
drag, startPoint x: 616, startPoint y: 79, endPoint x: 295, endPoint y: 66, distance: 321.3
click at [261, 66] on div "Mens: Events & Wedding Edit: Casual View Details Latest Snapshot" at bounding box center [888, 75] width 1360 height 24
click at [91, 459] on span "Mens: Events & Wedding Edit: Classic" at bounding box center [105, 461] width 152 height 14
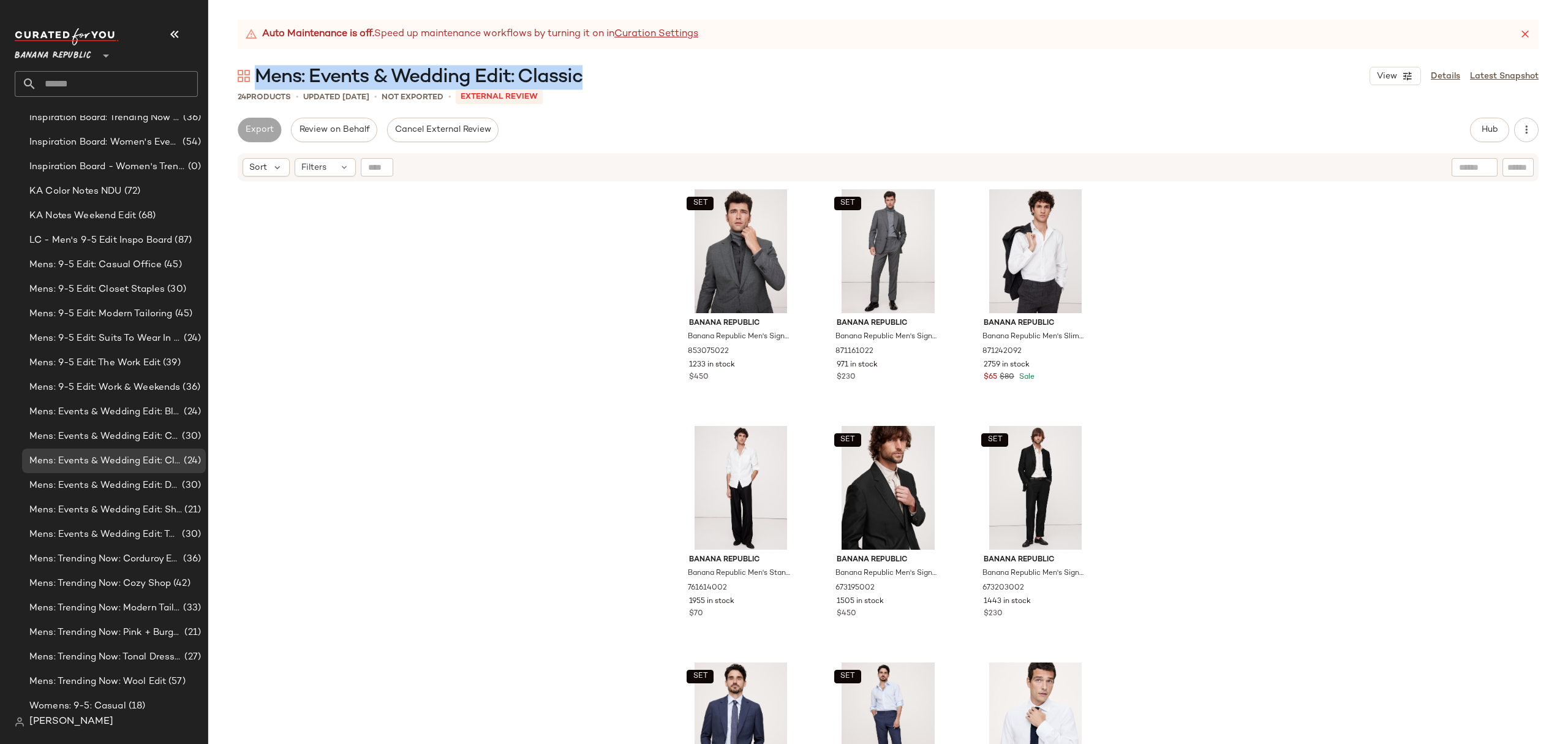
drag, startPoint x: 586, startPoint y: 80, endPoint x: 255, endPoint y: 69, distance: 331.2
click at [255, 69] on div "Mens: Events & Wedding Edit: Classic View Details Latest Snapshot" at bounding box center [888, 75] width 1360 height 24
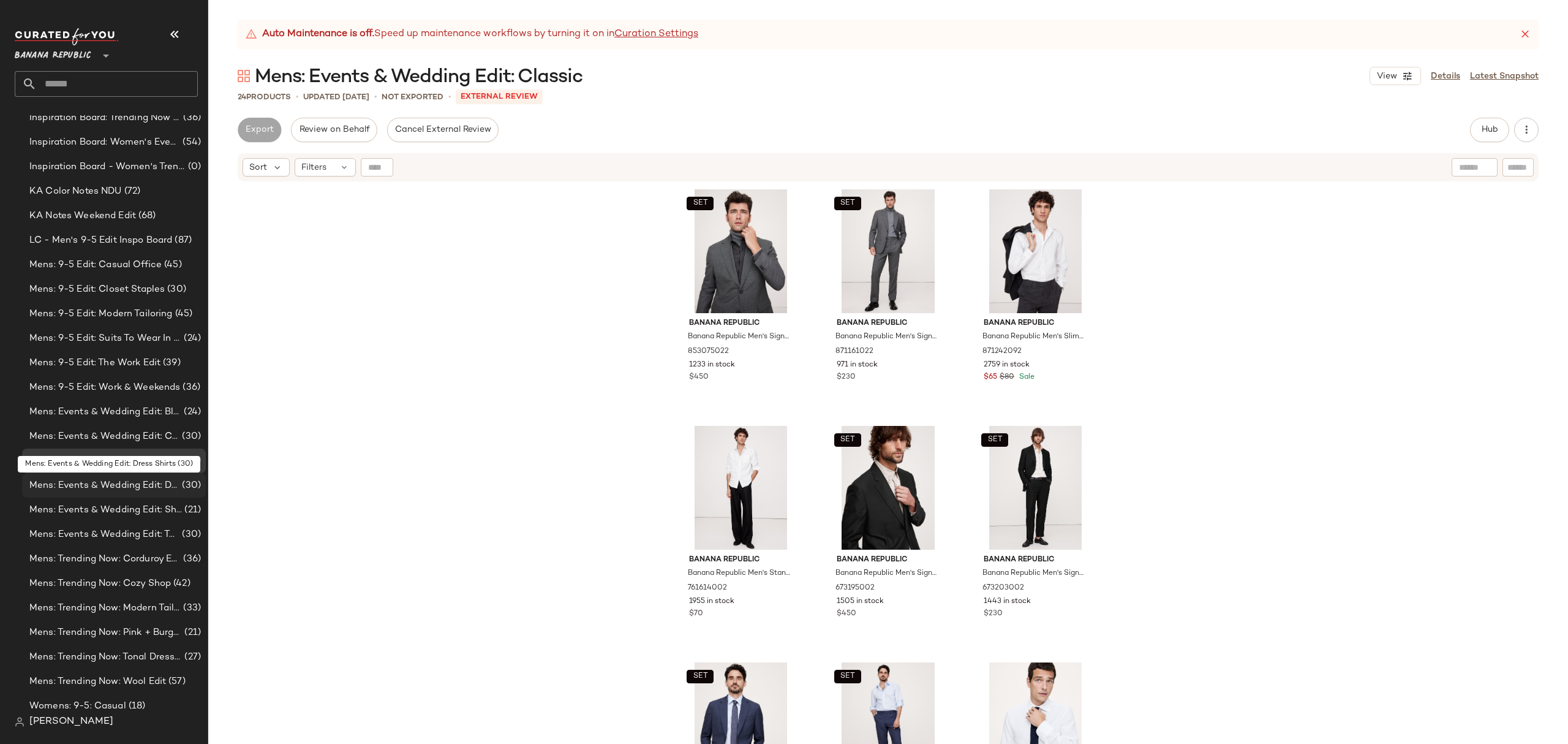
click at [132, 480] on span "Mens: Events & Wedding Edit: Dress Shirts" at bounding box center [104, 486] width 150 height 14
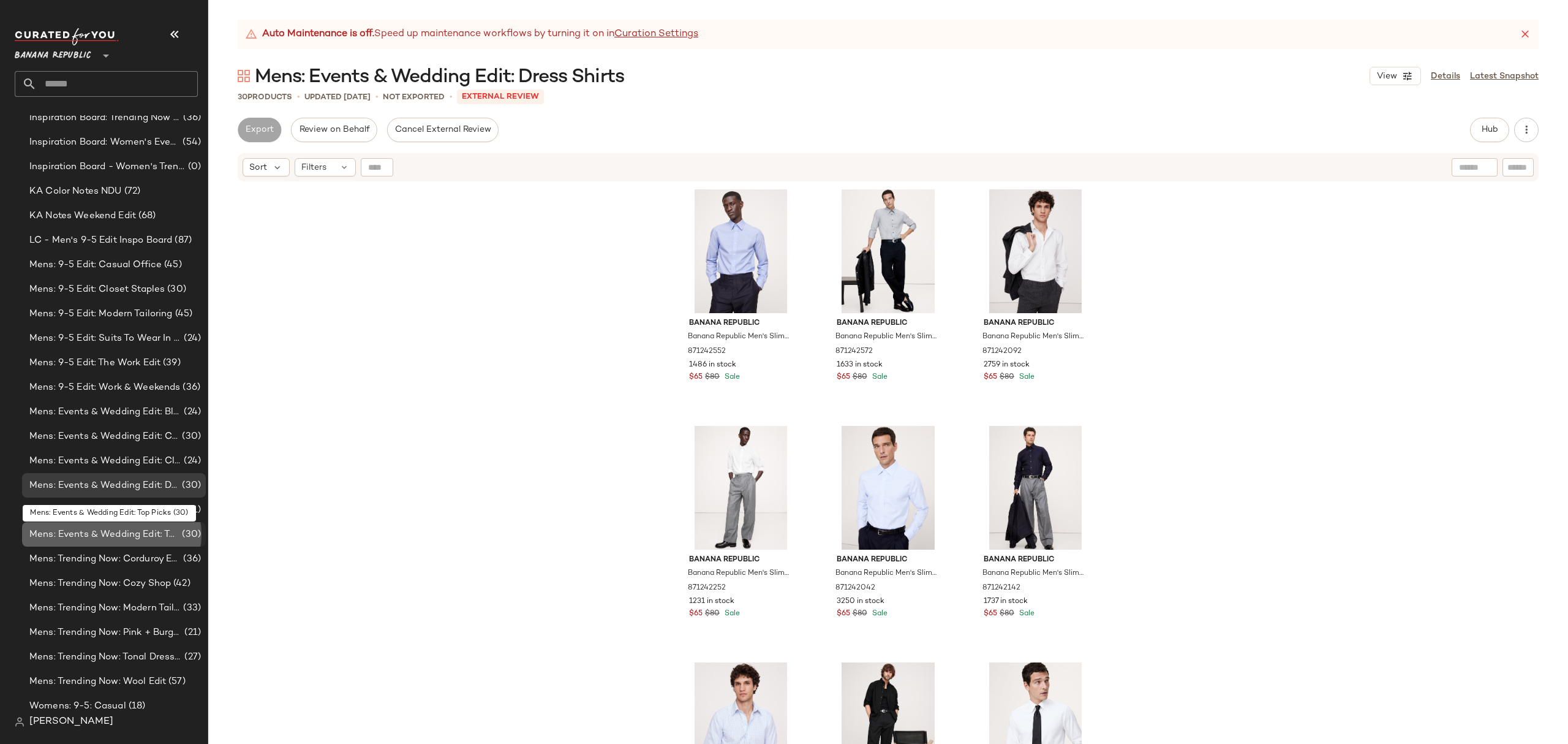
click at [147, 536] on span "Mens: Events & Wedding Edit: Top Picks" at bounding box center [104, 535] width 150 height 14
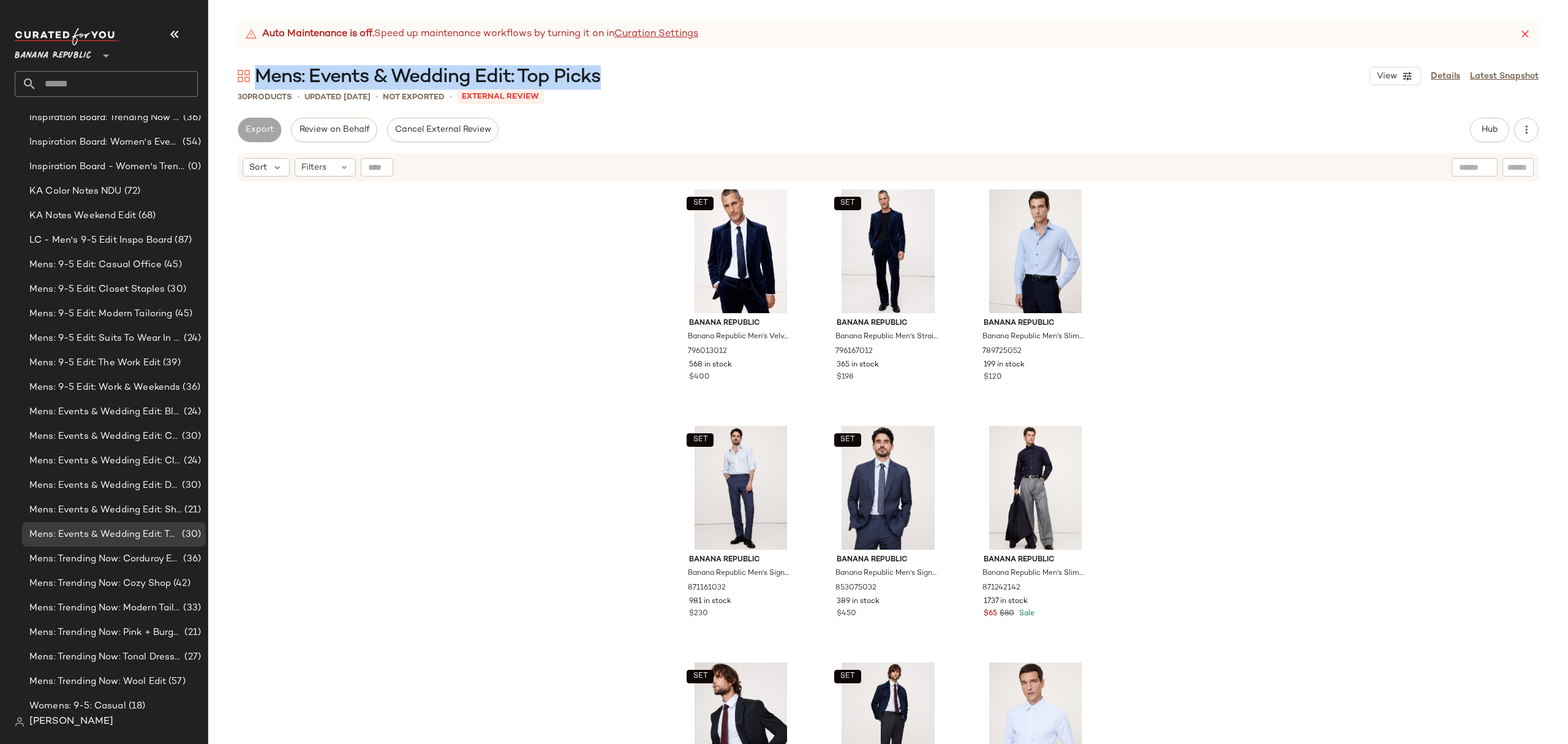
drag, startPoint x: 612, startPoint y: 77, endPoint x: 261, endPoint y: 79, distance: 351.0
click at [261, 79] on div "Mens: Events & Wedding Edit: Top Picks View Details Latest Snapshot" at bounding box center [888, 75] width 1360 height 24
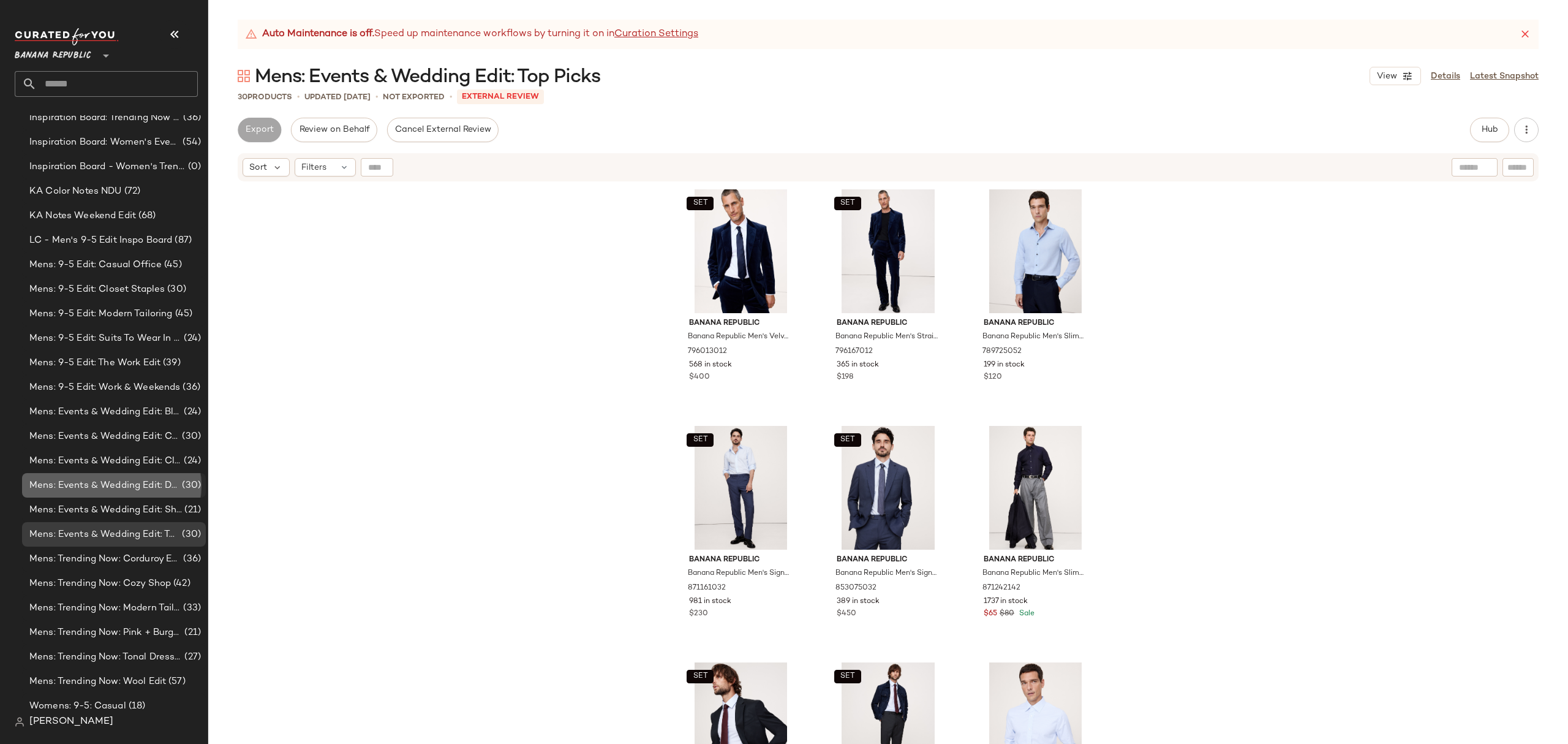
click at [133, 481] on span "Mens: Events & Wedding Edit: Dress Shirts" at bounding box center [104, 486] width 150 height 14
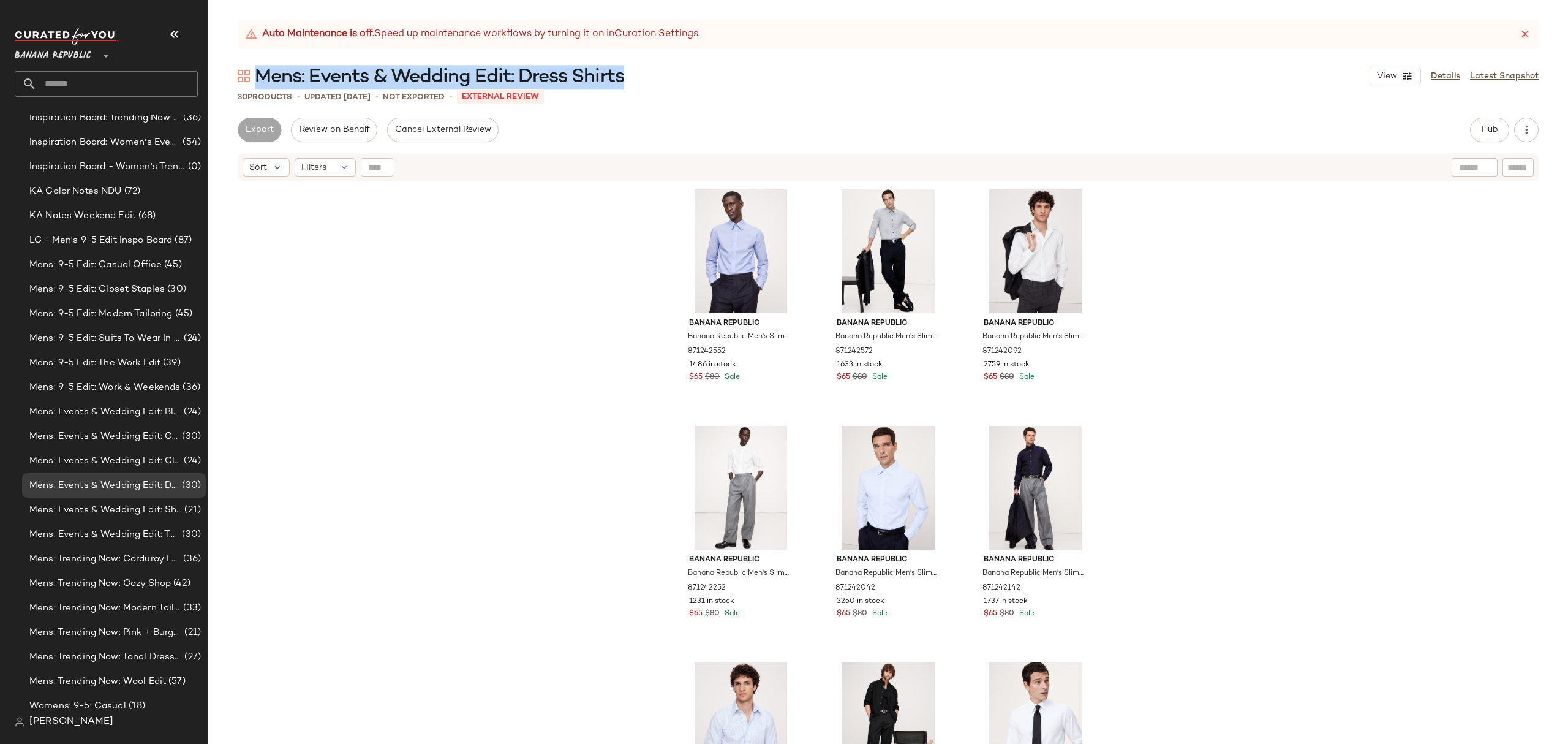
drag, startPoint x: 640, startPoint y: 77, endPoint x: 262, endPoint y: 72, distance: 378.0
click at [262, 72] on div "Mens: Events & Wedding Edit: Dress Shirts View Details Latest Snapshot" at bounding box center [888, 75] width 1360 height 24
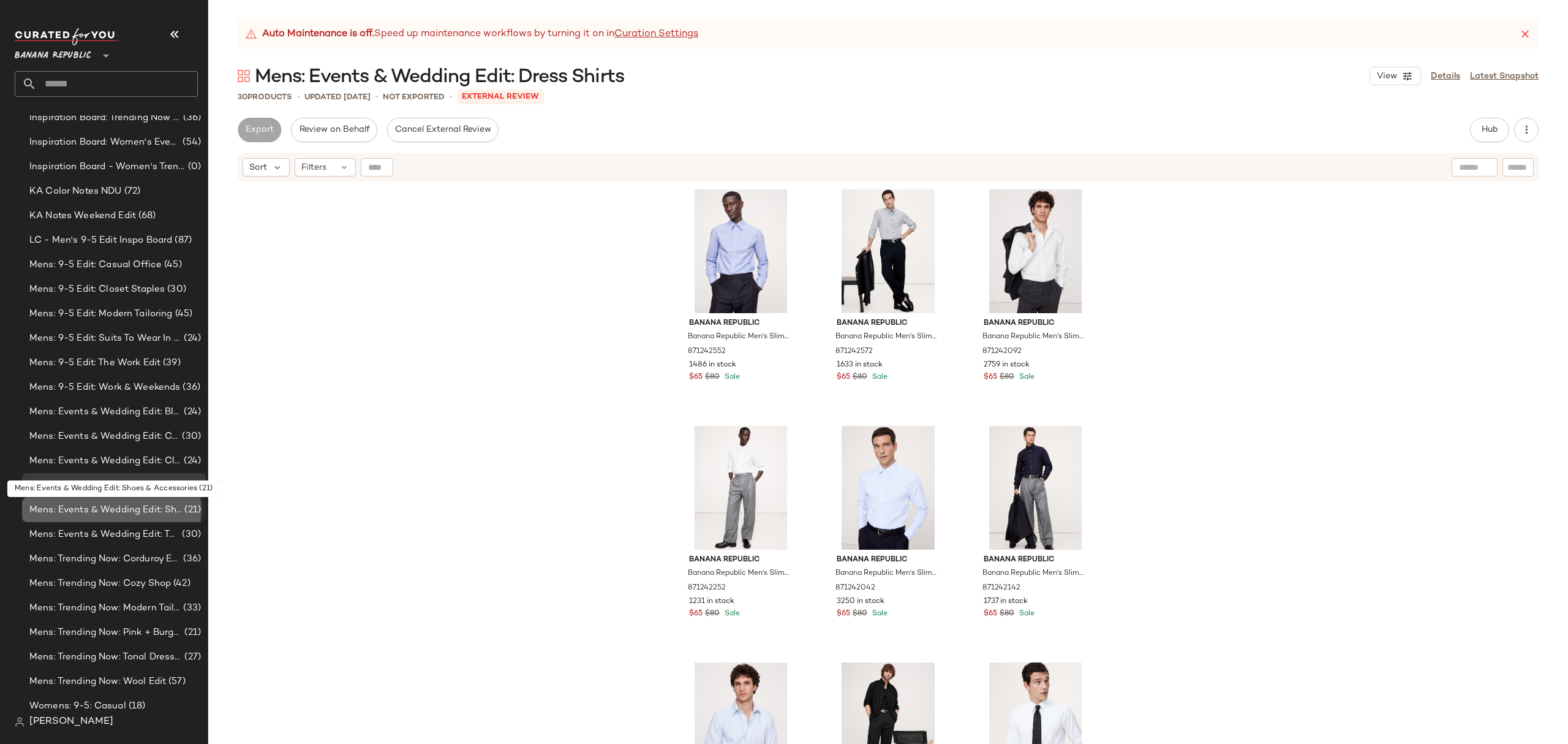
click at [153, 508] on span "Mens: Events & Wedding Edit: Shoes & Accessories" at bounding box center [105, 510] width 153 height 14
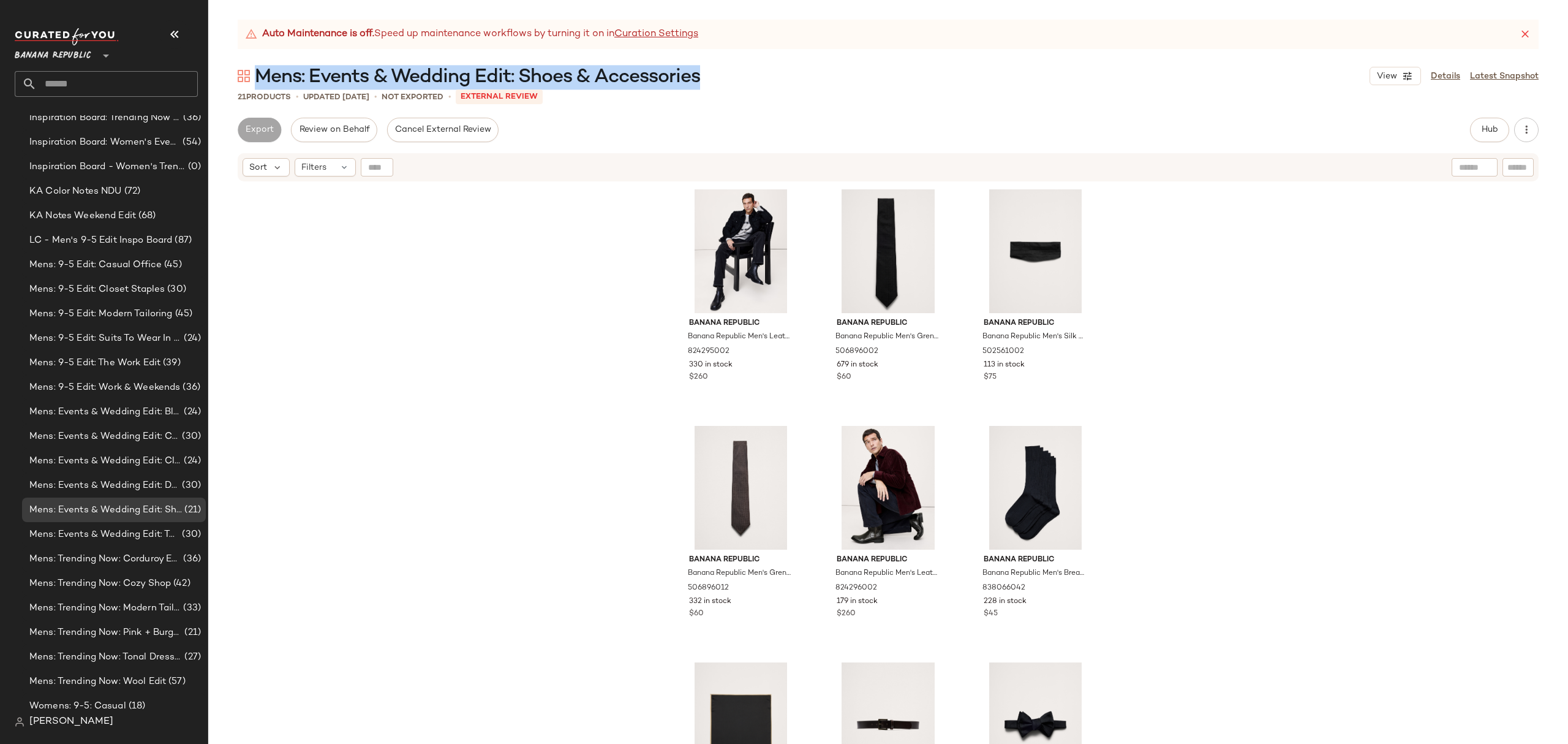
drag, startPoint x: 710, startPoint y: 74, endPoint x: 262, endPoint y: 70, distance: 448.0
click at [262, 70] on div "Mens: Events & Wedding Edit: Shoes & Accessories View Details Latest Snapshot" at bounding box center [888, 75] width 1360 height 24
click at [135, 411] on span "Mens: Events & Wedding Edit: Black Tie" at bounding box center [105, 412] width 152 height 14
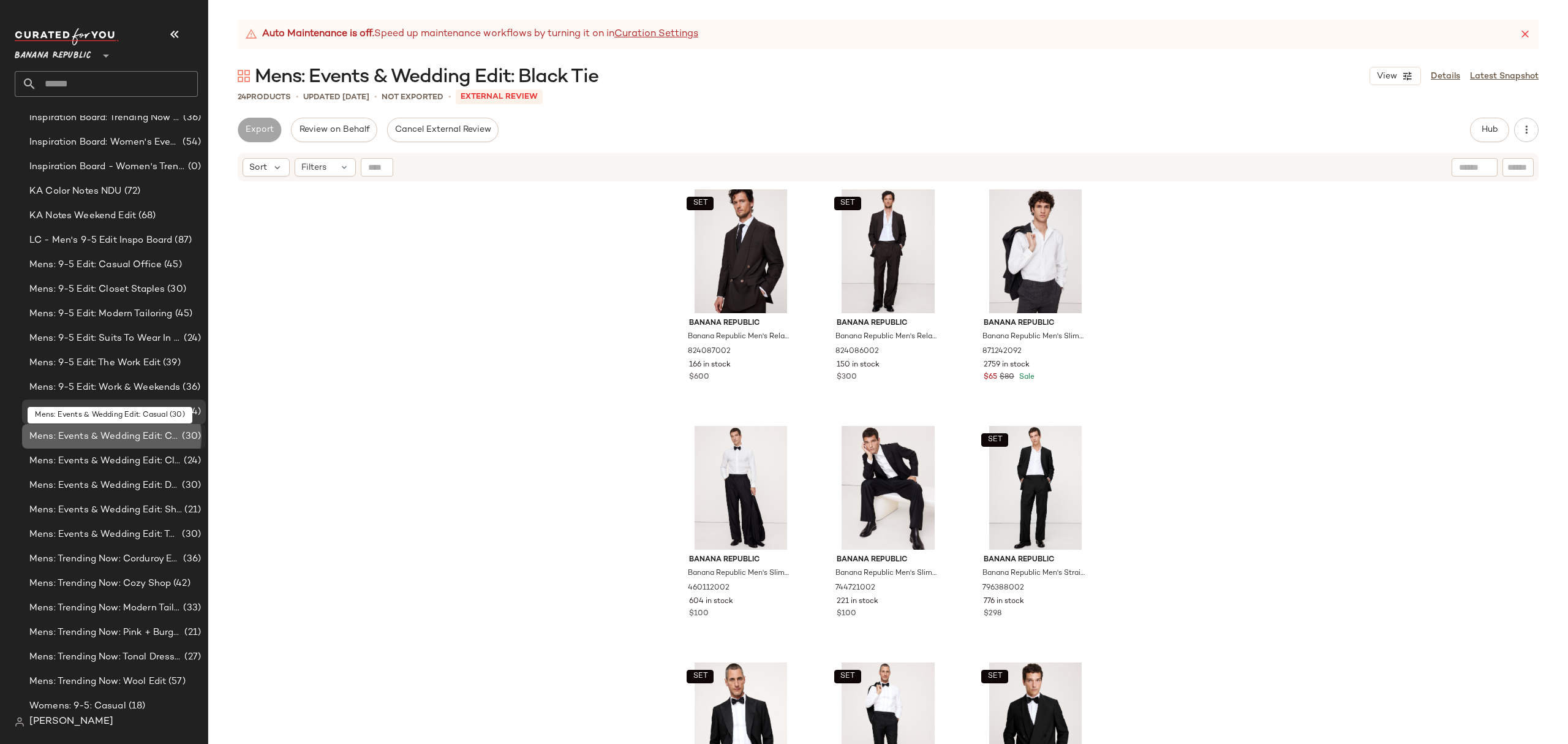
click at [138, 437] on span "Mens: Events & Wedding Edit: Casual" at bounding box center [104, 436] width 150 height 14
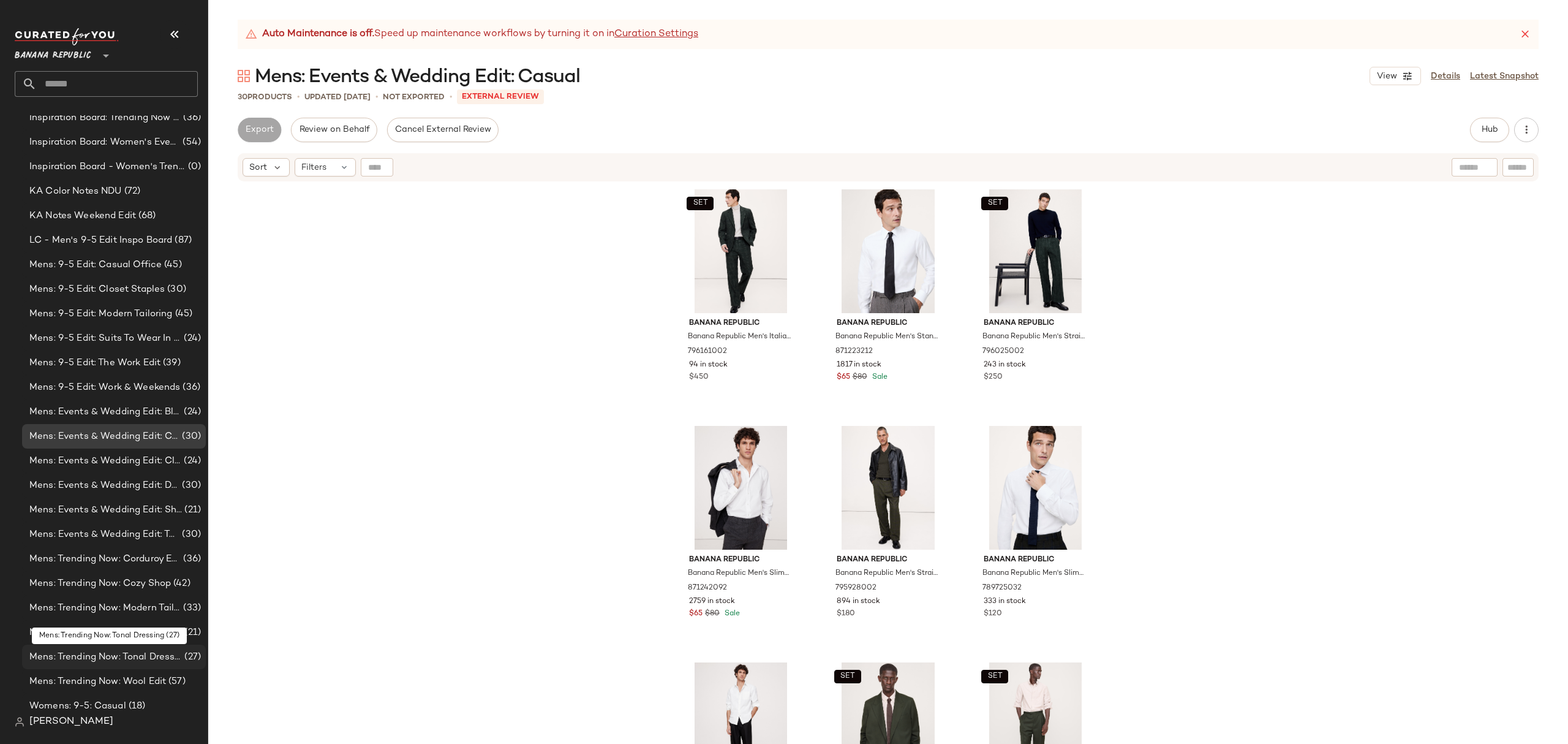
click at [164, 648] on div "Mens: Trending Now: Tonal Dressing (27)" at bounding box center [114, 656] width 184 height 24
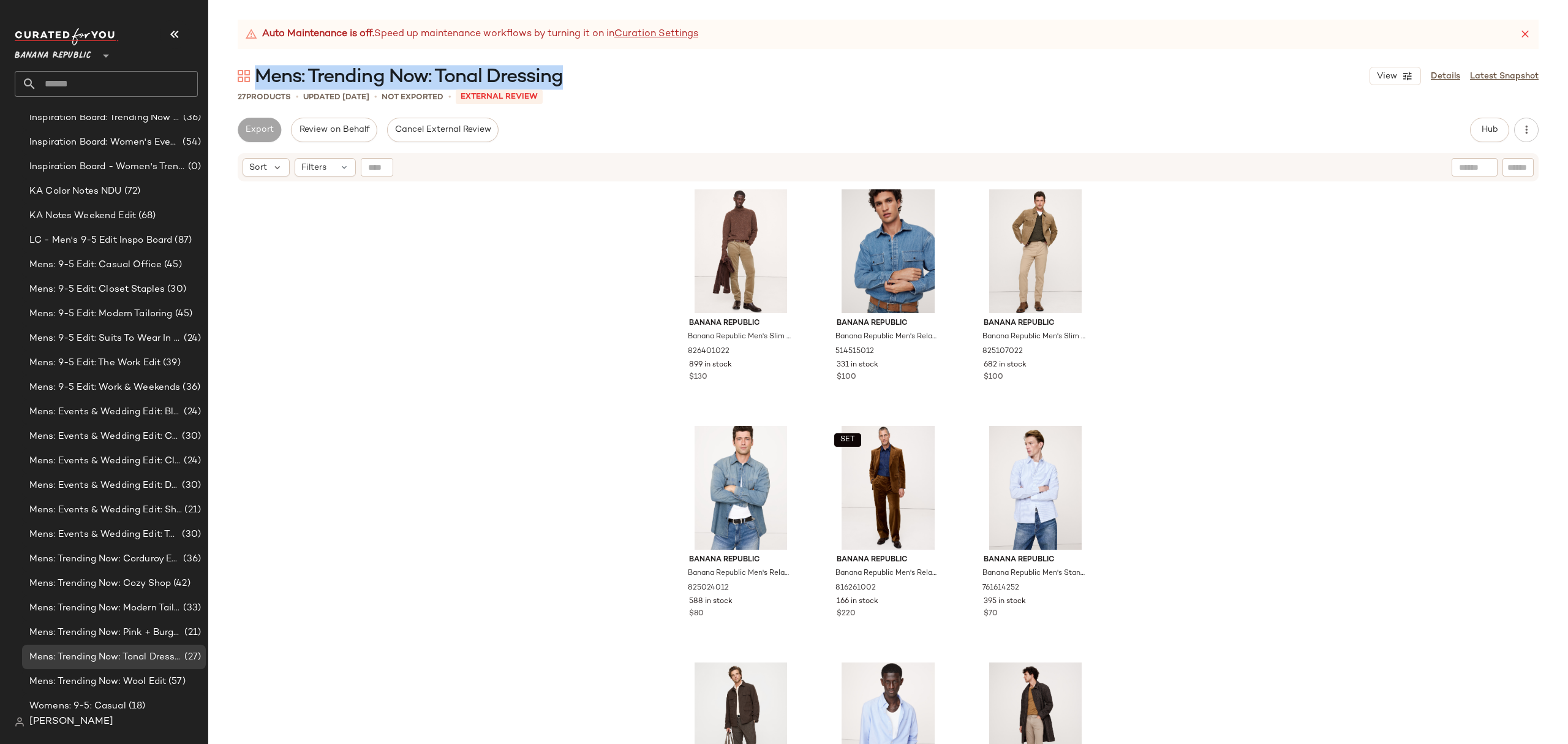
drag, startPoint x: 583, startPoint y: 74, endPoint x: 260, endPoint y: 72, distance: 323.0
click at [260, 72] on div "Mens: Trending Now: Tonal Dressing View Details Latest Snapshot" at bounding box center [888, 75] width 1360 height 24
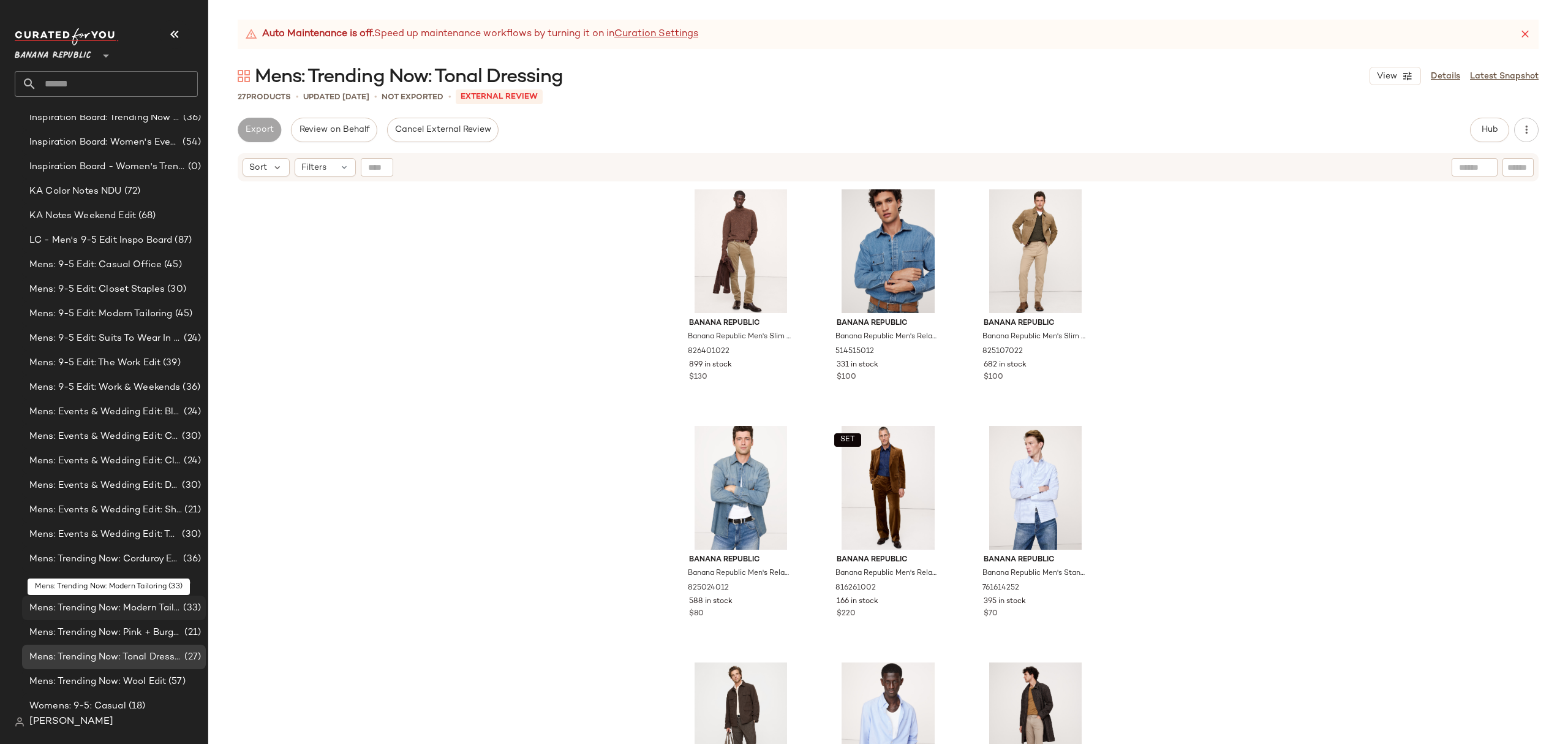
click at [101, 606] on span "Mens: Trending Now: Modern Tailoring" at bounding box center [104, 608] width 151 height 14
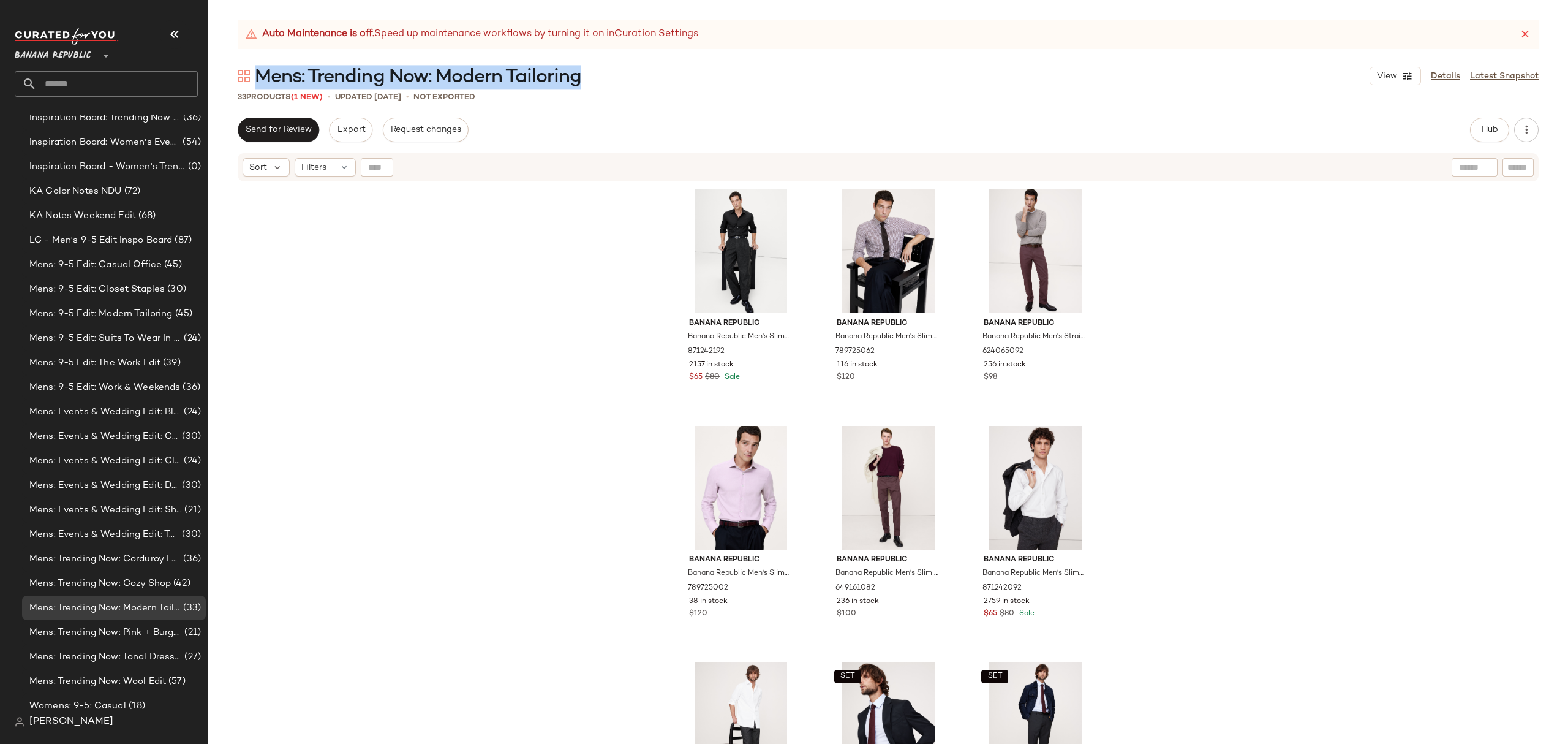
drag, startPoint x: 589, startPoint y: 74, endPoint x: 259, endPoint y: 70, distance: 330.0
click at [259, 70] on div "Mens: Trending Now: Modern Tailoring View Details Latest Snapshot" at bounding box center [888, 75] width 1360 height 24
click at [129, 577] on span "Mens: Trending Now: Cozy Shop" at bounding box center [99, 583] width 141 height 14
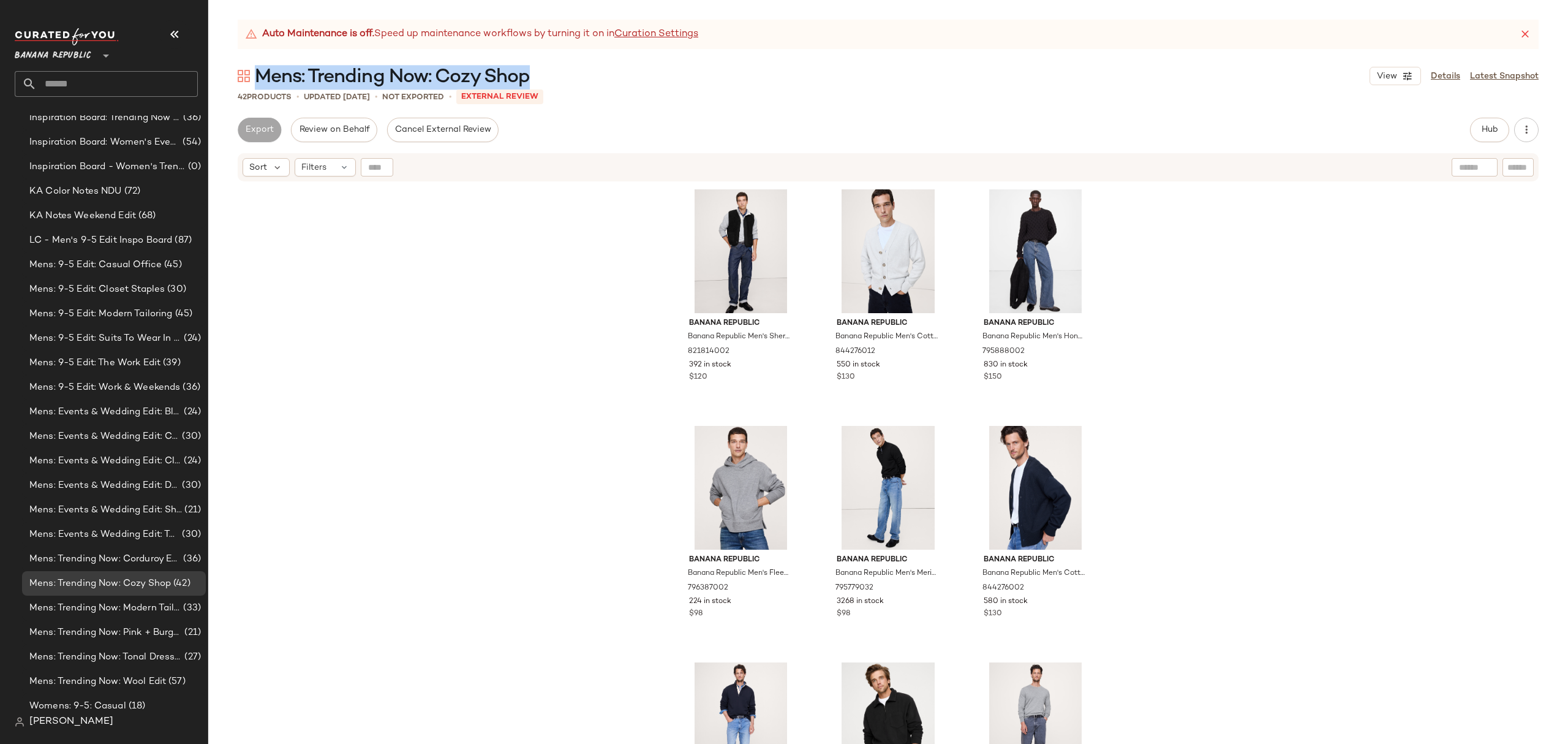
drag, startPoint x: 538, startPoint y: 79, endPoint x: 259, endPoint y: 72, distance: 279.1
click at [259, 72] on div "Mens: Trending Now: Cozy Shop View Details Latest Snapshot" at bounding box center [888, 75] width 1360 height 24
drag, startPoint x: 153, startPoint y: 630, endPoint x: 271, endPoint y: 629, distance: 118.0
click at [153, 629] on span "Mens: Trending Now: Pink + Burgundy Edit" at bounding box center [105, 633] width 153 height 14
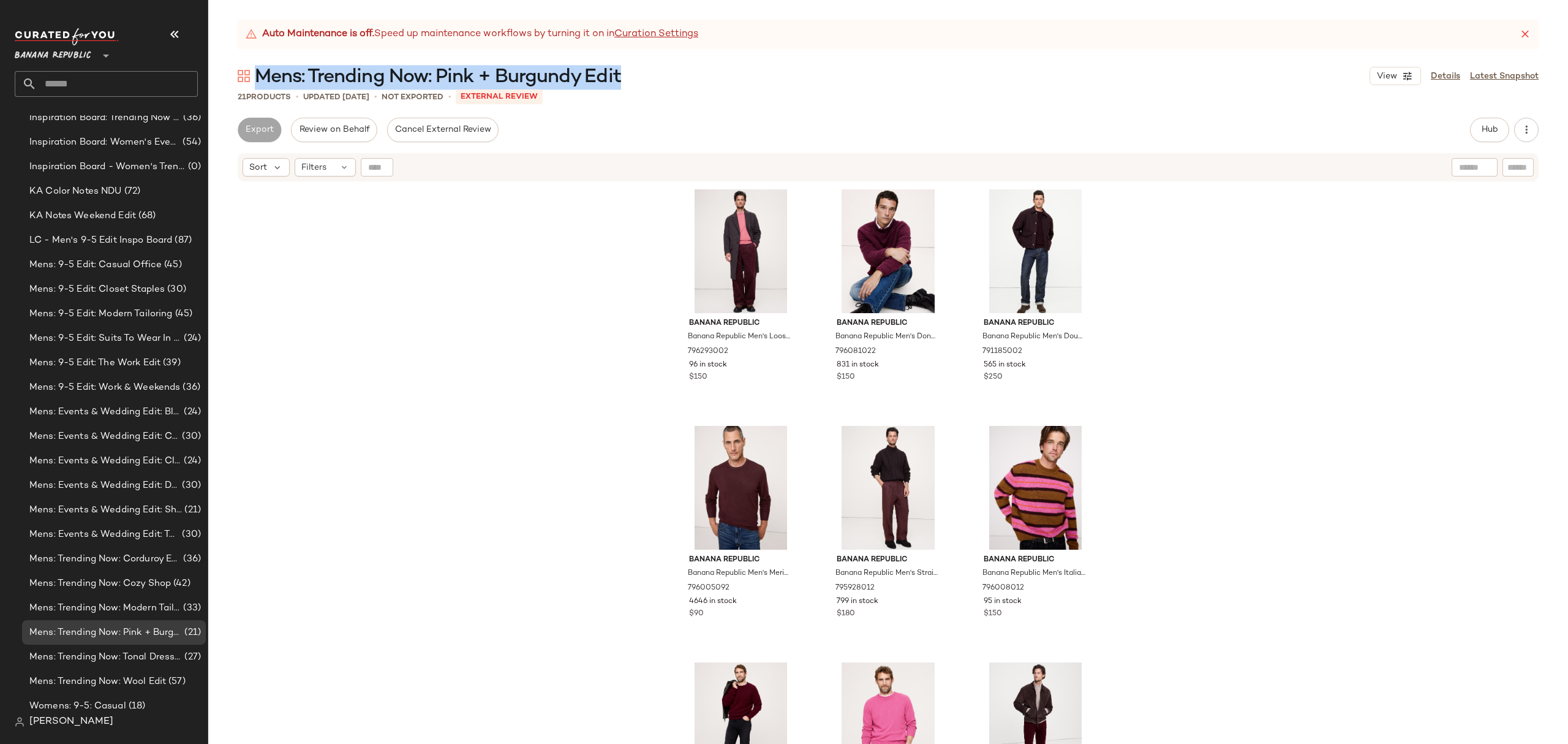
drag, startPoint x: 633, startPoint y: 75, endPoint x: 257, endPoint y: 67, distance: 376.1
click at [257, 67] on div "Mens: Trending Now: Pink + Burgundy Edit View Details Latest Snapshot" at bounding box center [888, 75] width 1360 height 24
click at [161, 676] on span "Mens: Trending Now: Wool Edit" at bounding box center [97, 682] width 136 height 14
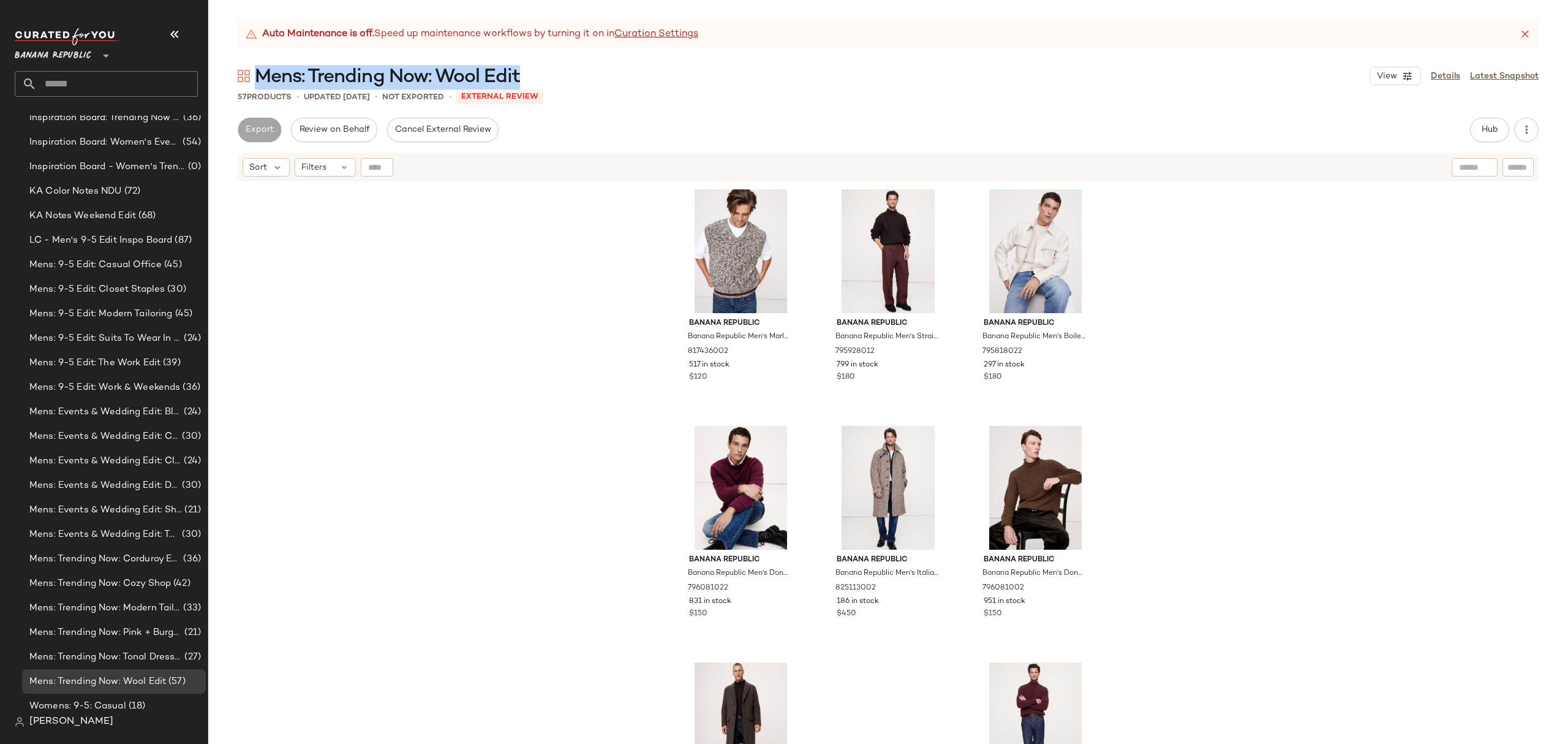
drag, startPoint x: 529, startPoint y: 74, endPoint x: 373, endPoint y: 82, distance: 156.2
click at [258, 69] on div "Mens: Trending Now: Wool Edit View Details Latest Snapshot" at bounding box center [888, 75] width 1360 height 24
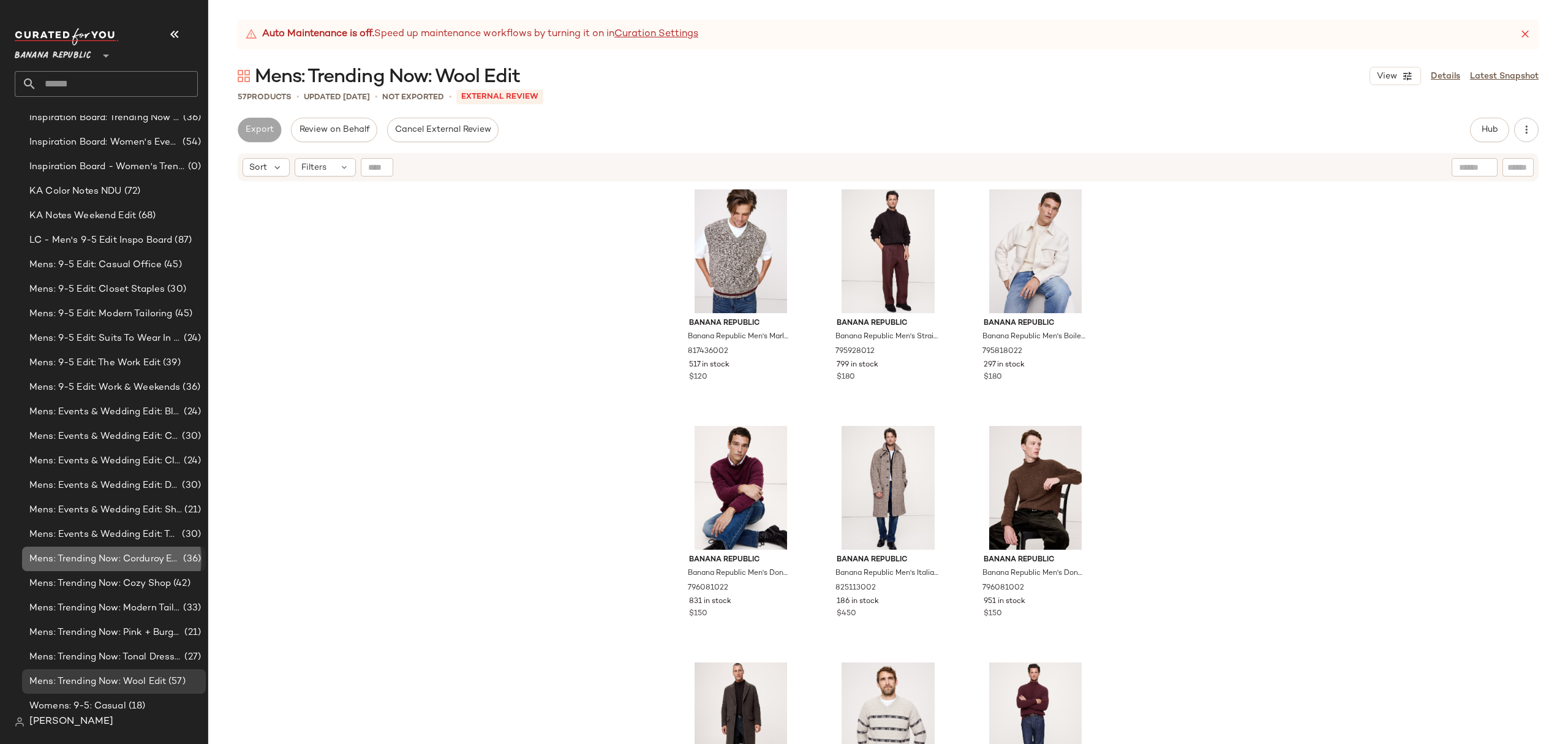
click at [142, 556] on span "Mens: Trending Now: Corduroy Edit" at bounding box center [104, 559] width 151 height 14
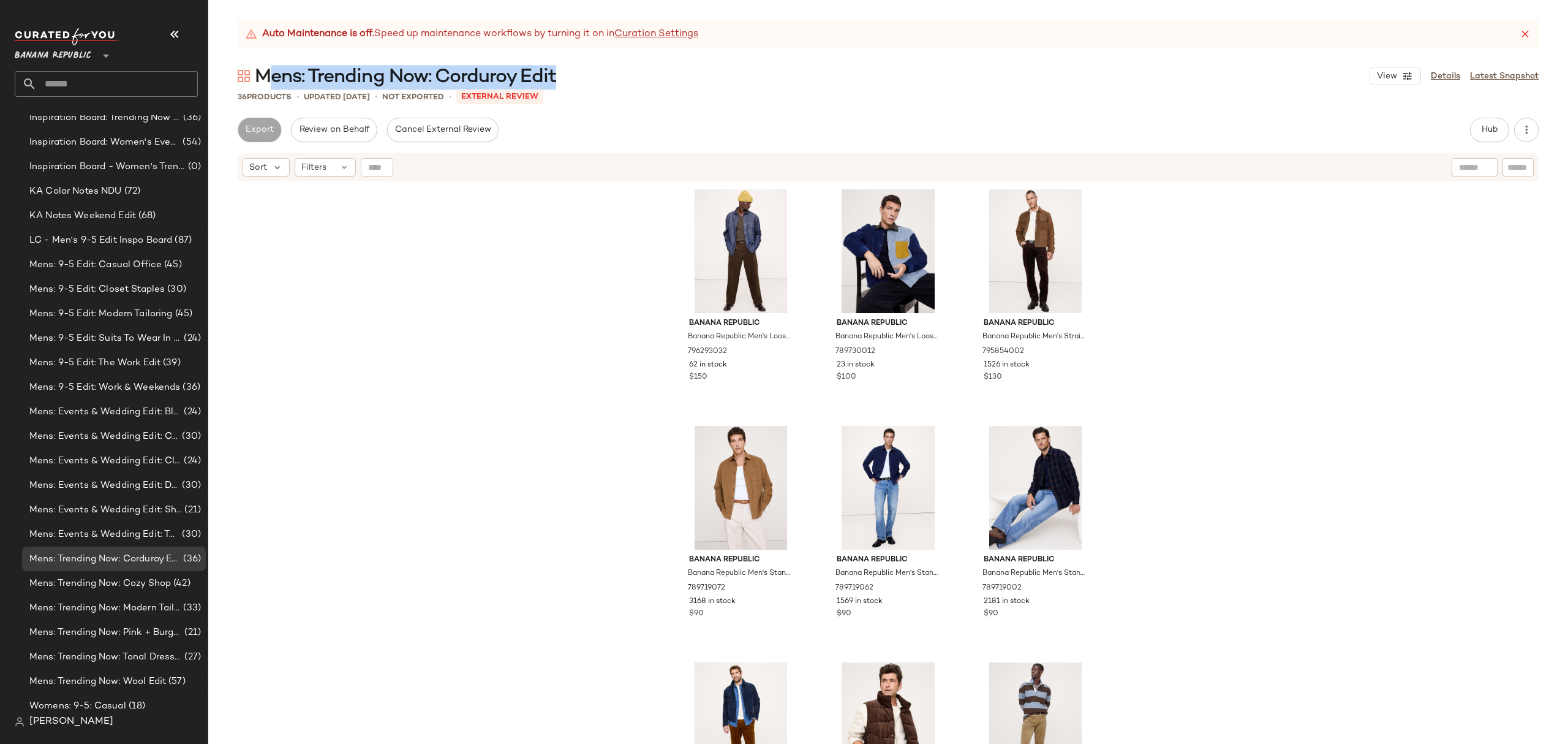
drag, startPoint x: 576, startPoint y: 77, endPoint x: 263, endPoint y: 74, distance: 313.0
click at [263, 74] on div "Mens: Trending Now: Corduroy Edit View Details Latest Snapshot" at bounding box center [888, 75] width 1360 height 24
click at [608, 92] on div "36 Products • updated [DATE] • Not Exported • External REVIEW" at bounding box center [888, 96] width 1360 height 13
drag, startPoint x: 567, startPoint y: 82, endPoint x: 262, endPoint y: 65, distance: 305.5
click at [262, 65] on div "Mens: Trending Now: Corduroy Edit View Details Latest Snapshot" at bounding box center [888, 75] width 1360 height 24
